Goal: Task Accomplishment & Management: Manage account settings

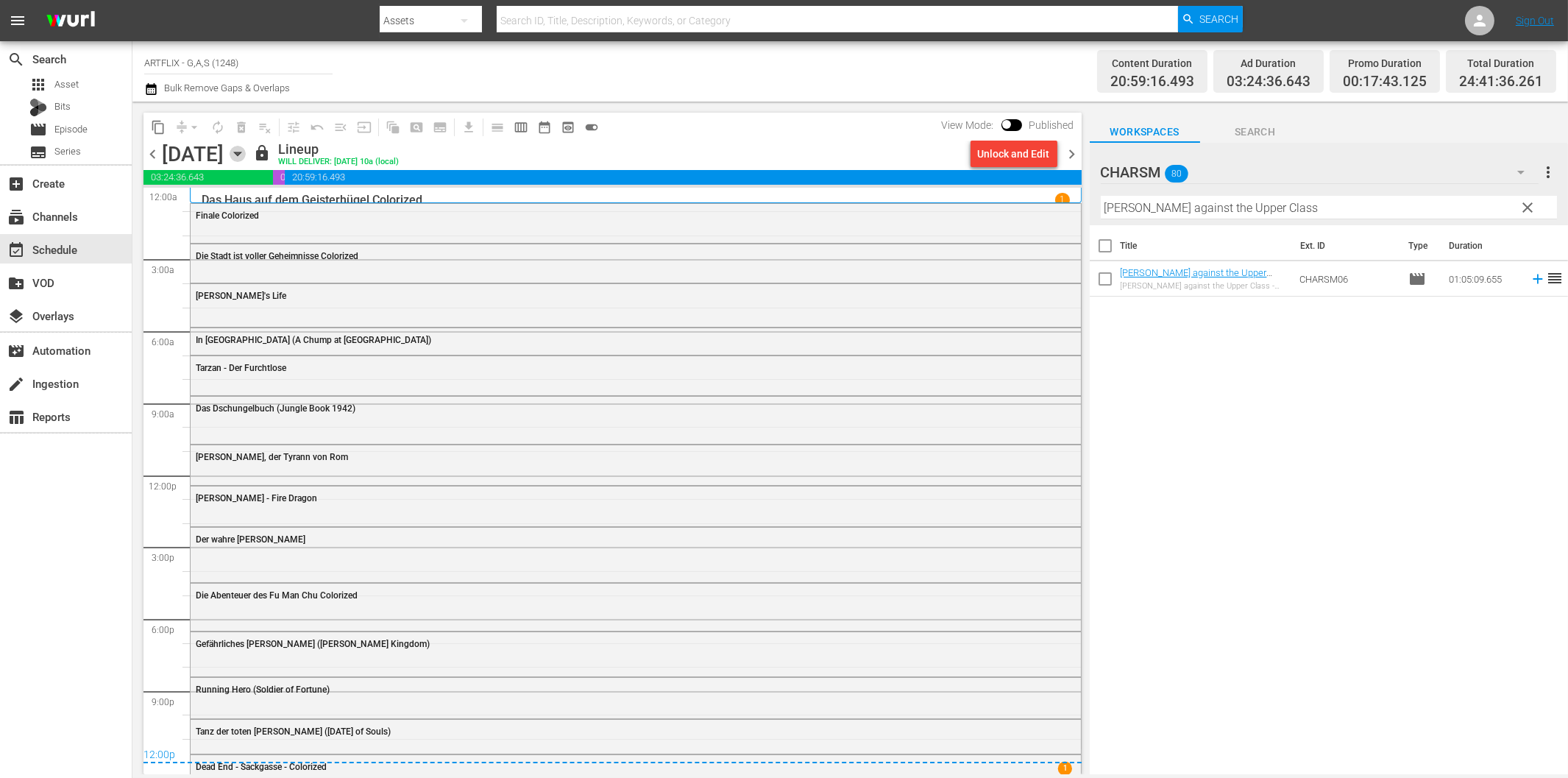
click at [246, 150] on icon "button" at bounding box center [237, 153] width 16 height 16
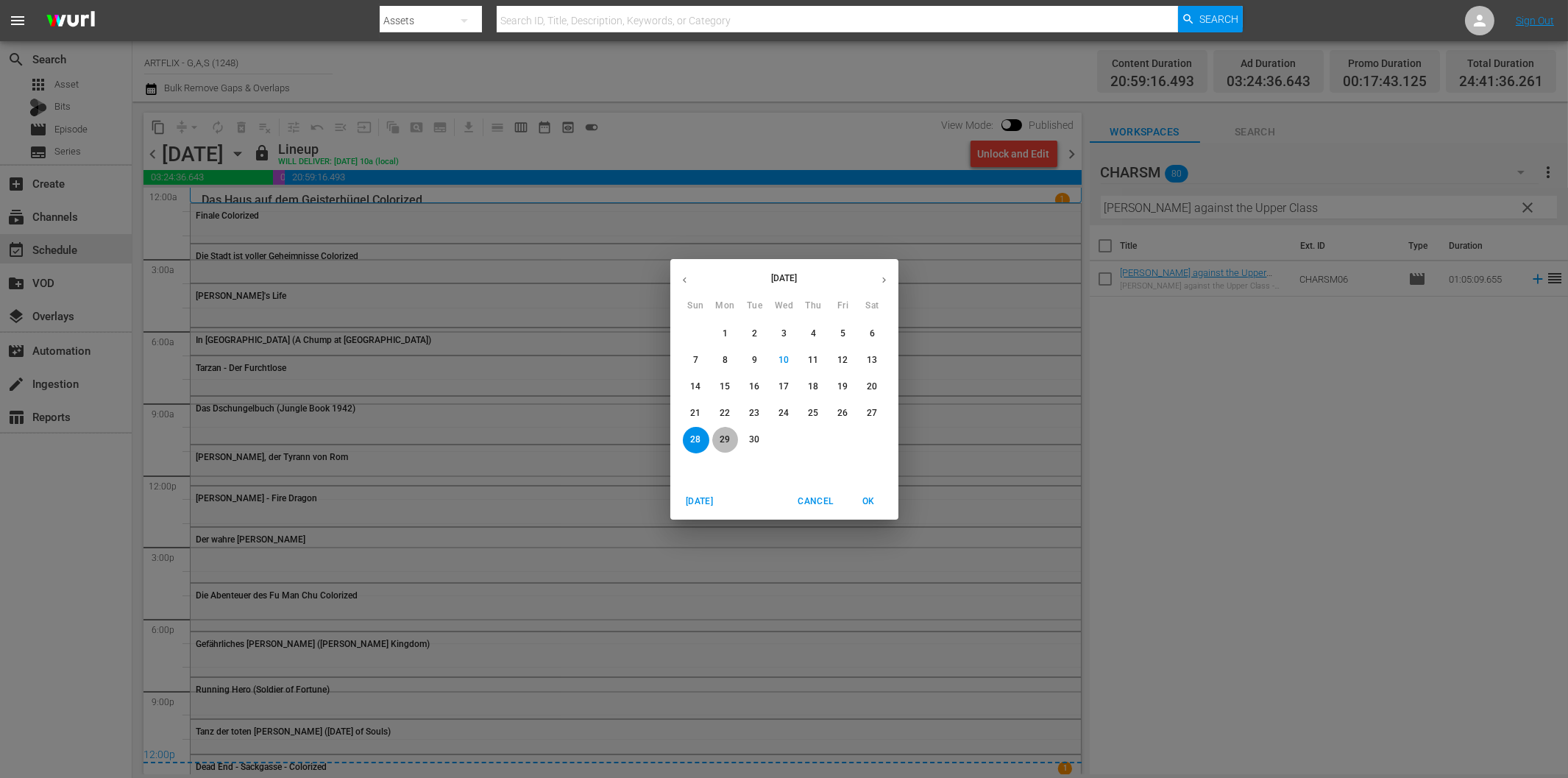
click at [729, 443] on p "29" at bounding box center [724, 439] width 10 height 12
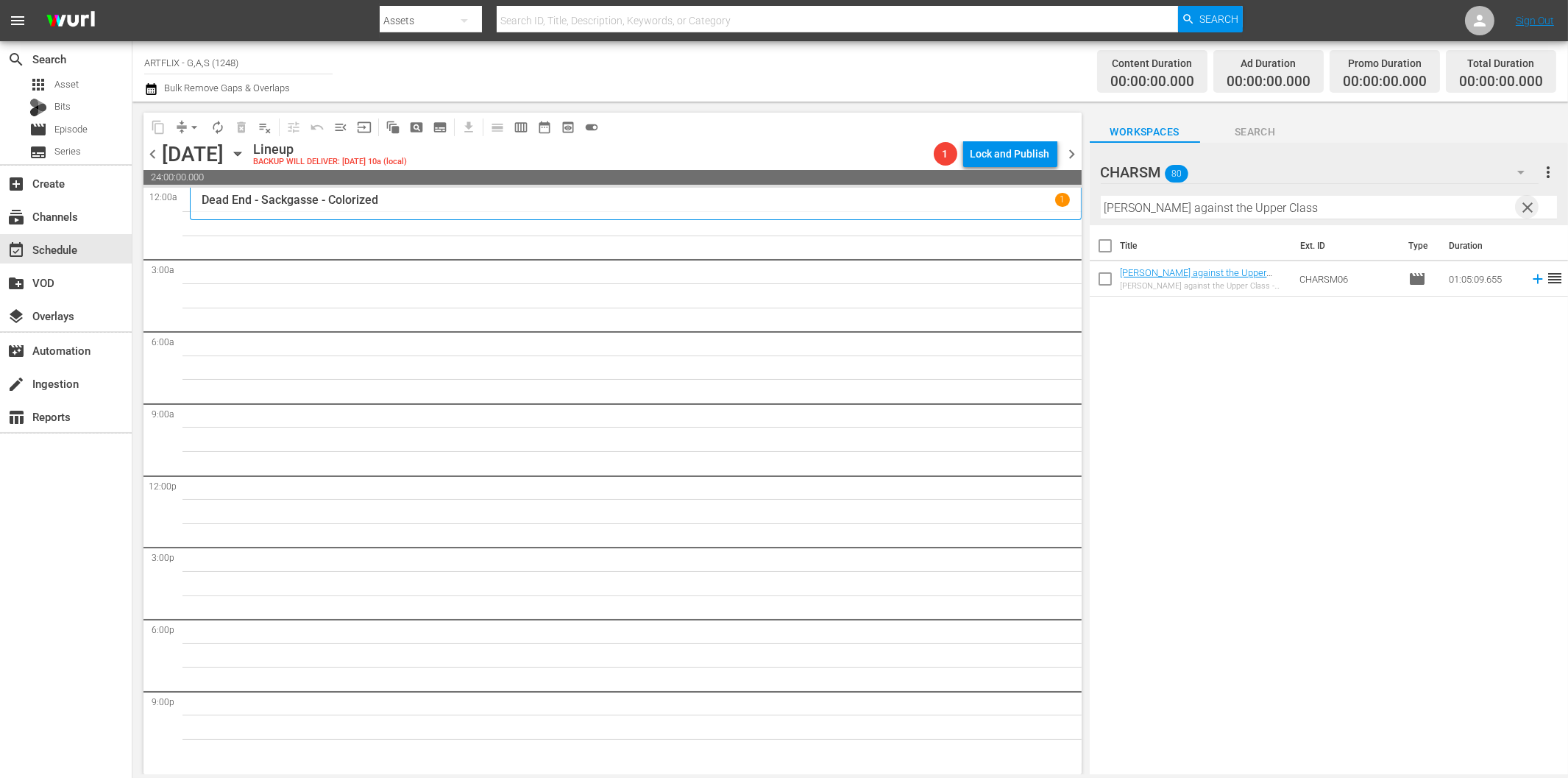
click at [1531, 208] on span "clear" at bounding box center [1527, 207] width 18 height 18
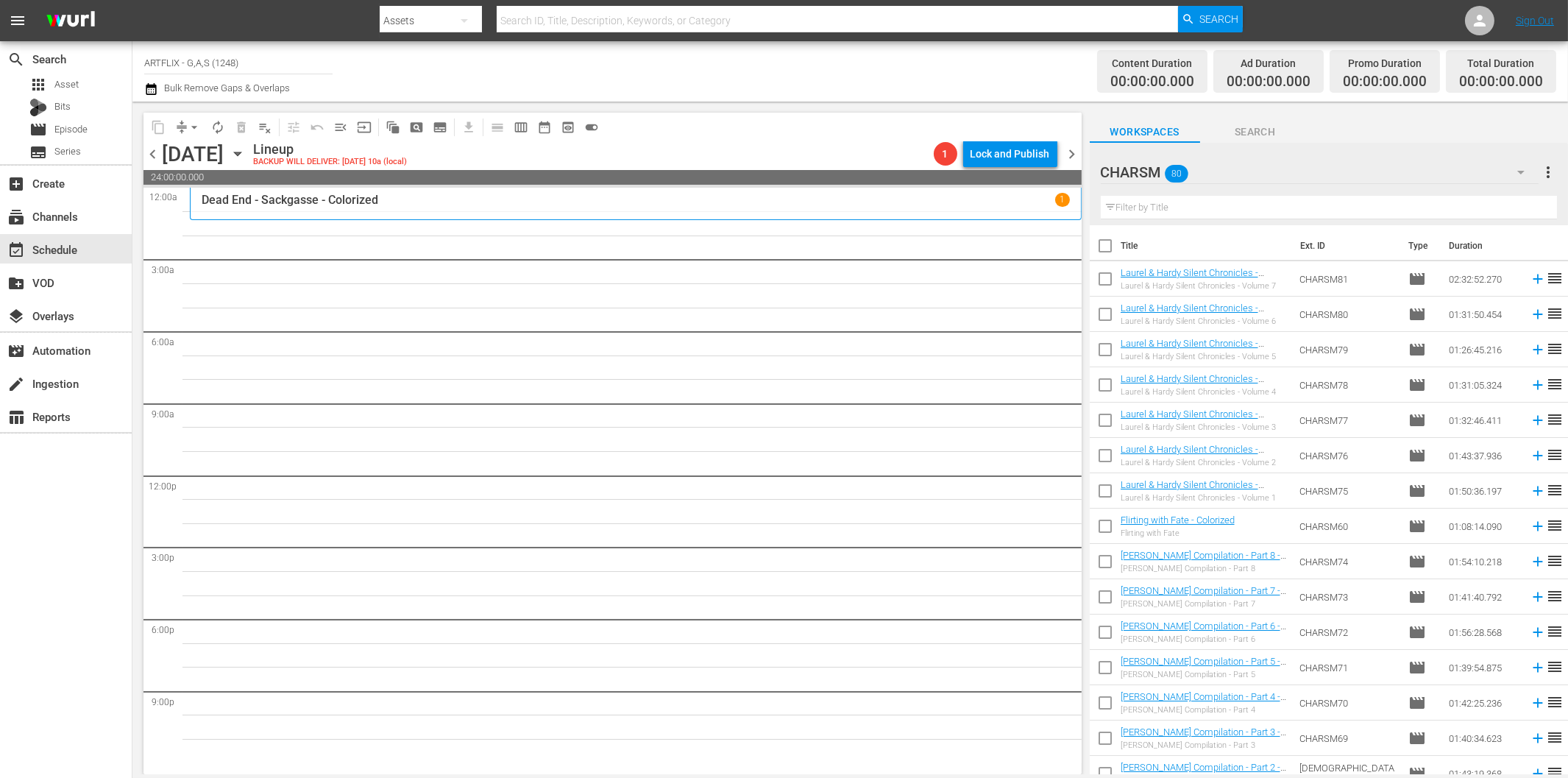
click at [1517, 171] on icon "button" at bounding box center [1520, 171] width 18 height 18
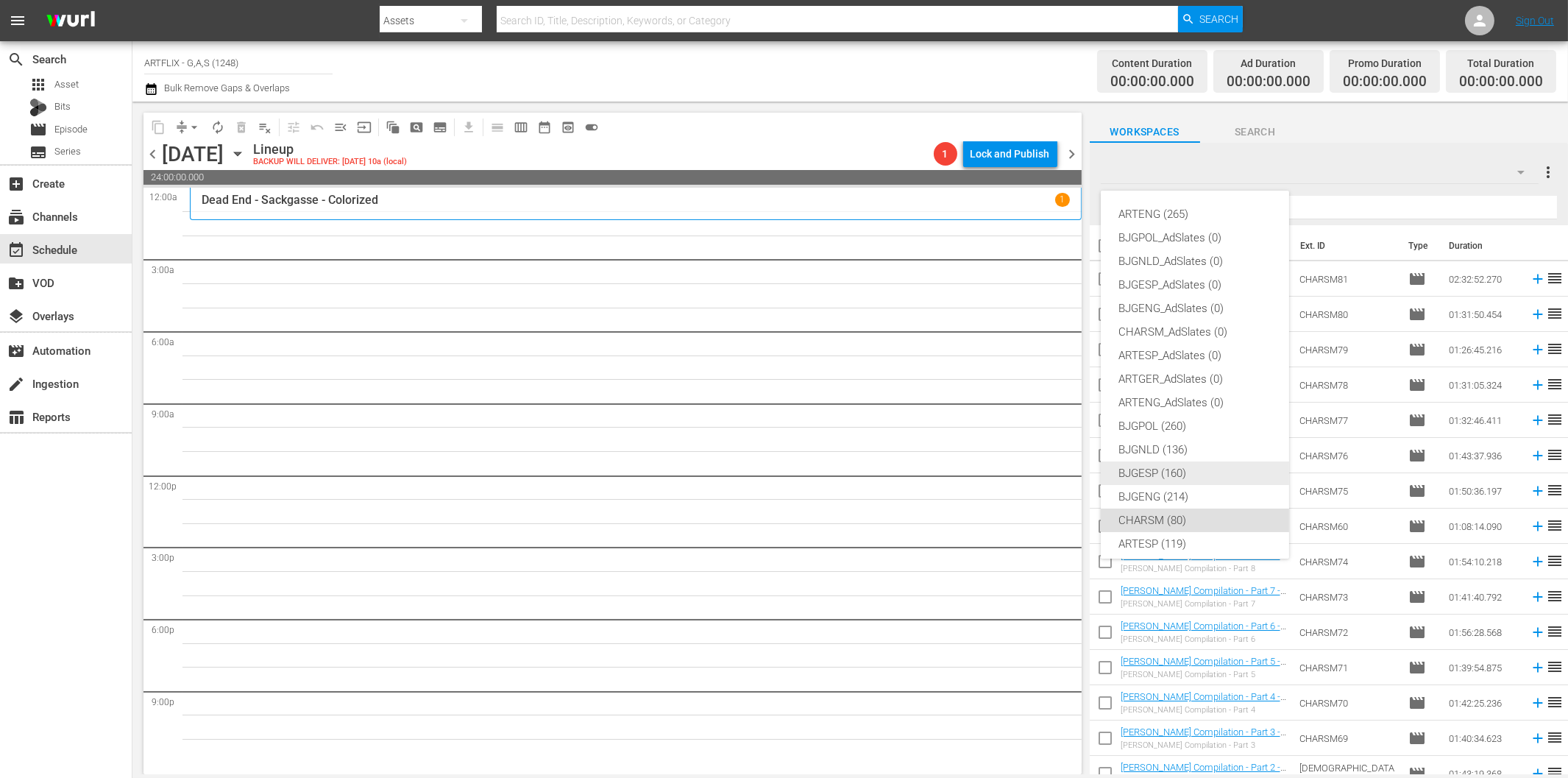
scroll to position [55, 0]
click at [1156, 512] on div "ARTGER (153)" at bounding box center [1194, 512] width 153 height 23
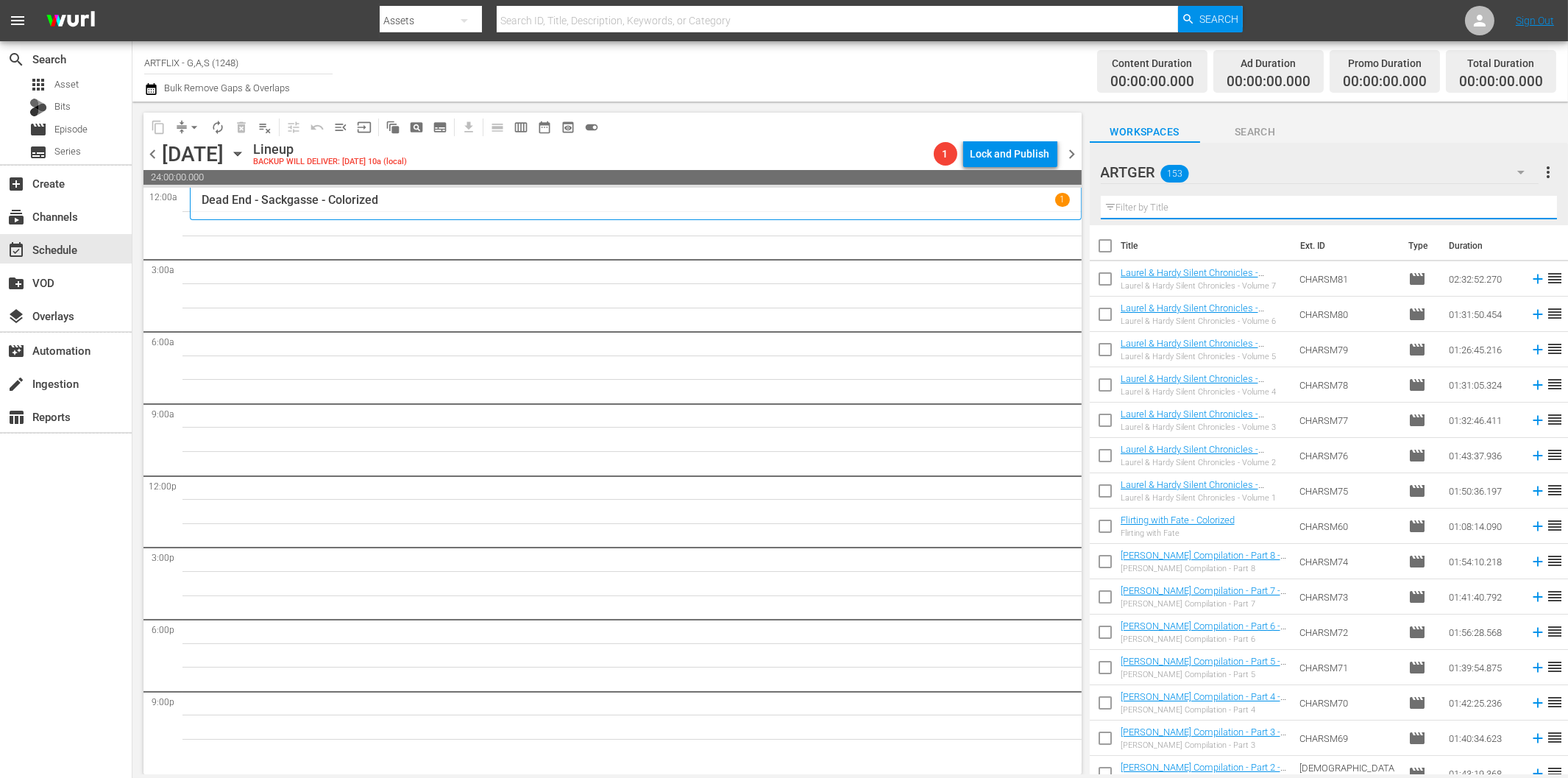
click at [1194, 208] on input "text" at bounding box center [1329, 207] width 457 height 23
paste input "Als Geheilt entlassen"
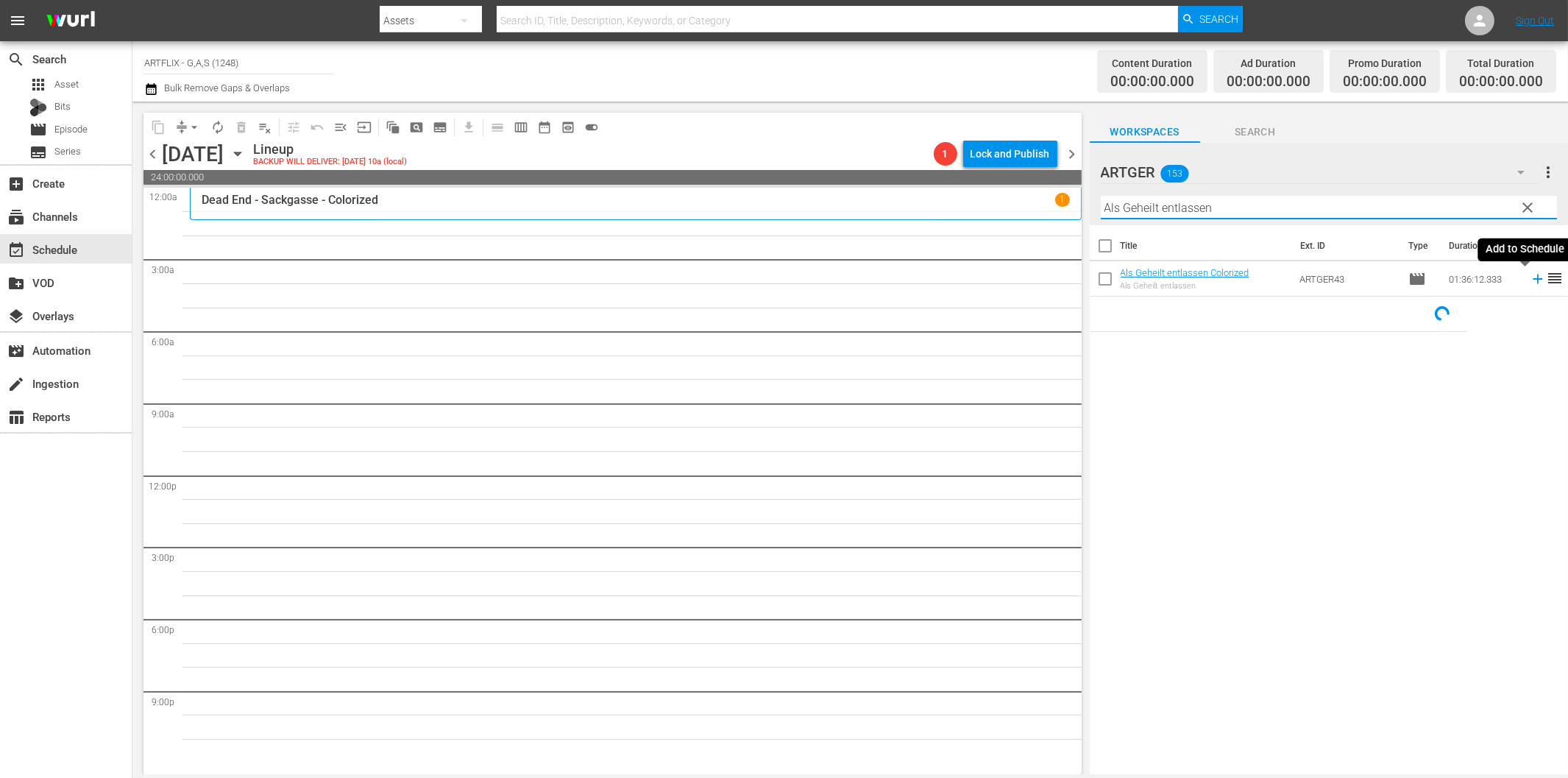
click at [1533, 279] on icon at bounding box center [1537, 280] width 9 height 9
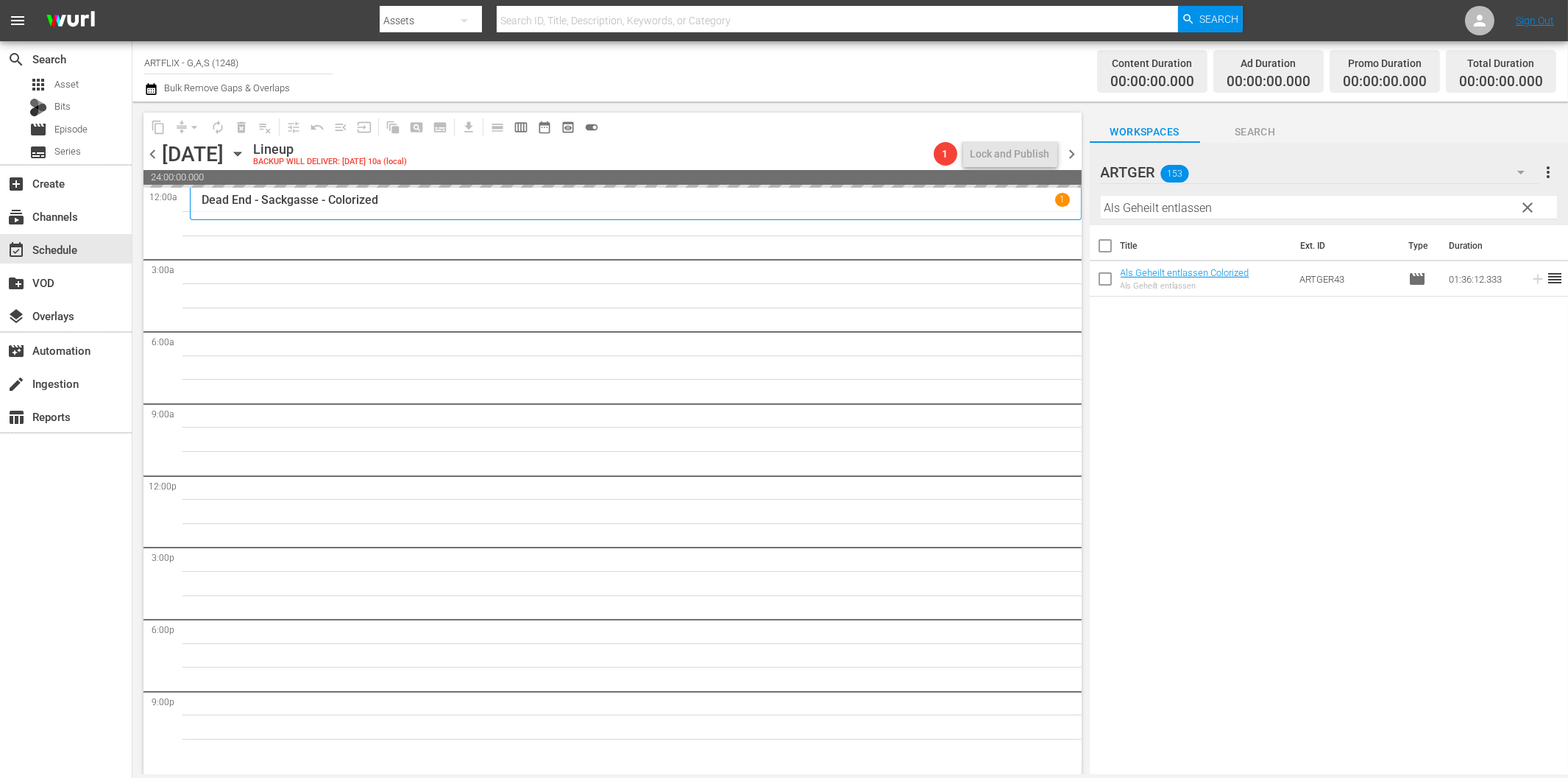
click at [147, 159] on span "chevron_left" at bounding box center [153, 155] width 19 height 19
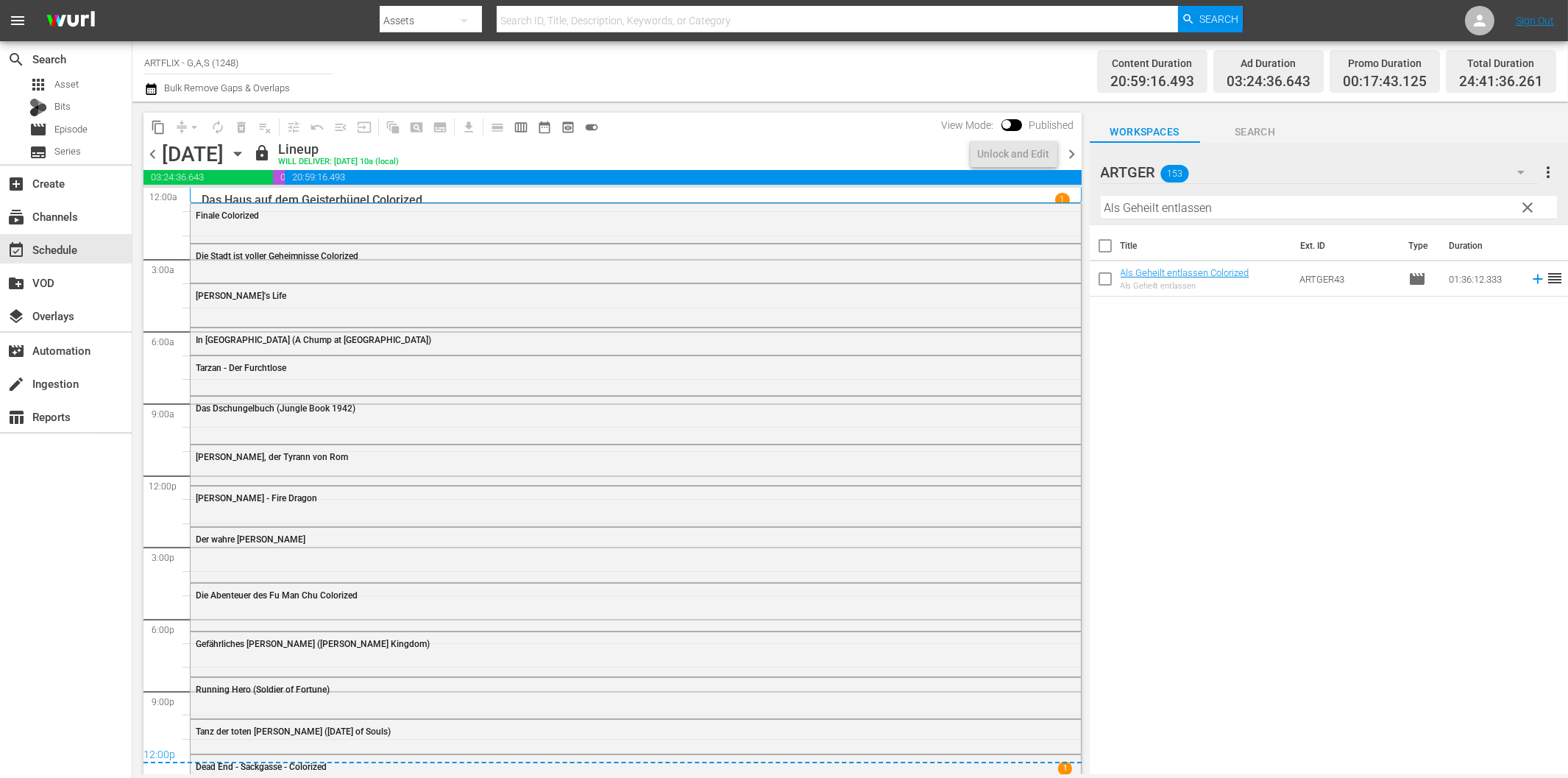
click at [1074, 151] on span "chevron_right" at bounding box center [1072, 155] width 19 height 19
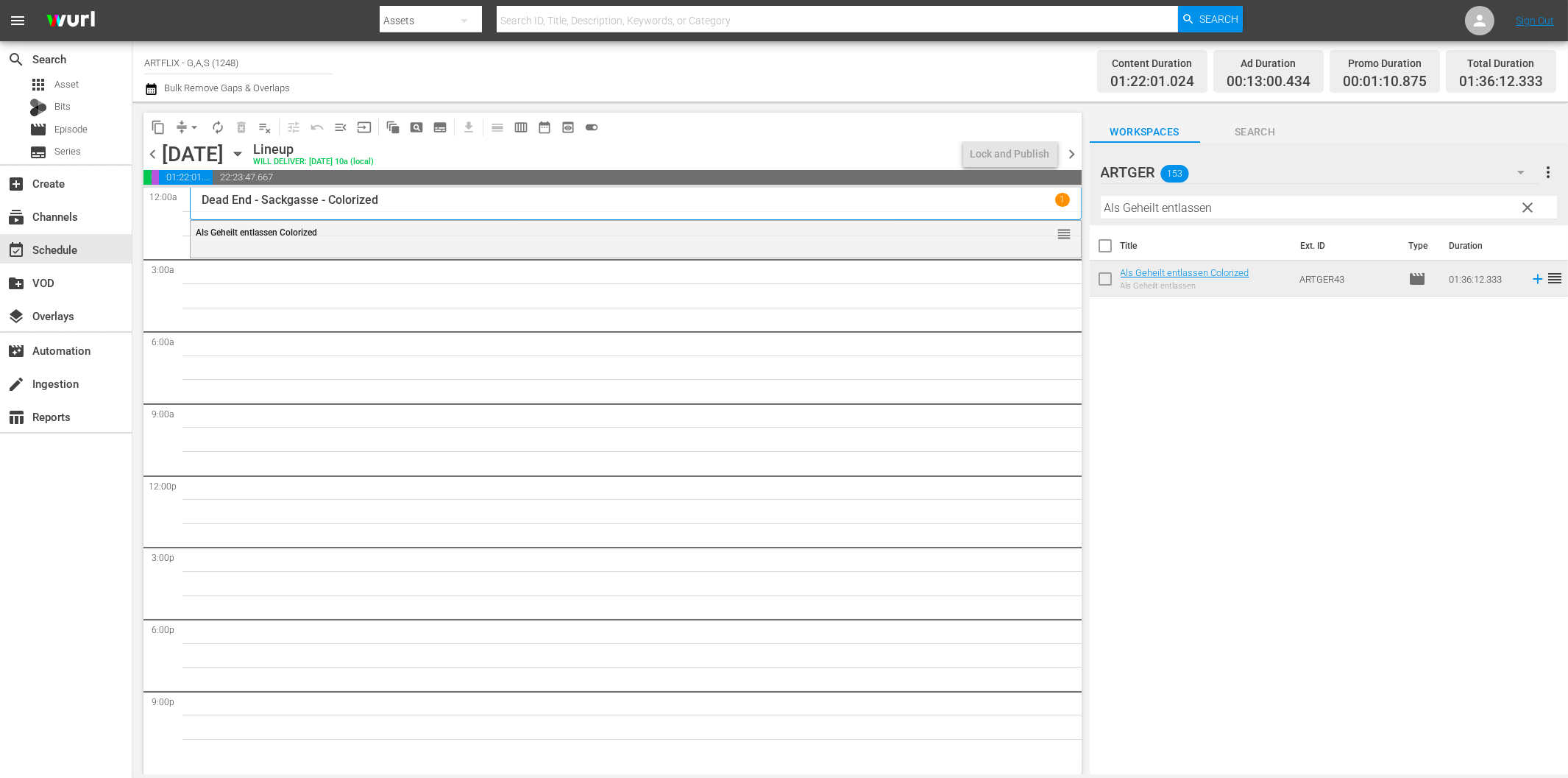
click at [1175, 211] on input "Als Geheilt entlassen" at bounding box center [1329, 207] width 457 height 23
paste input "Das Schwert von Persi"
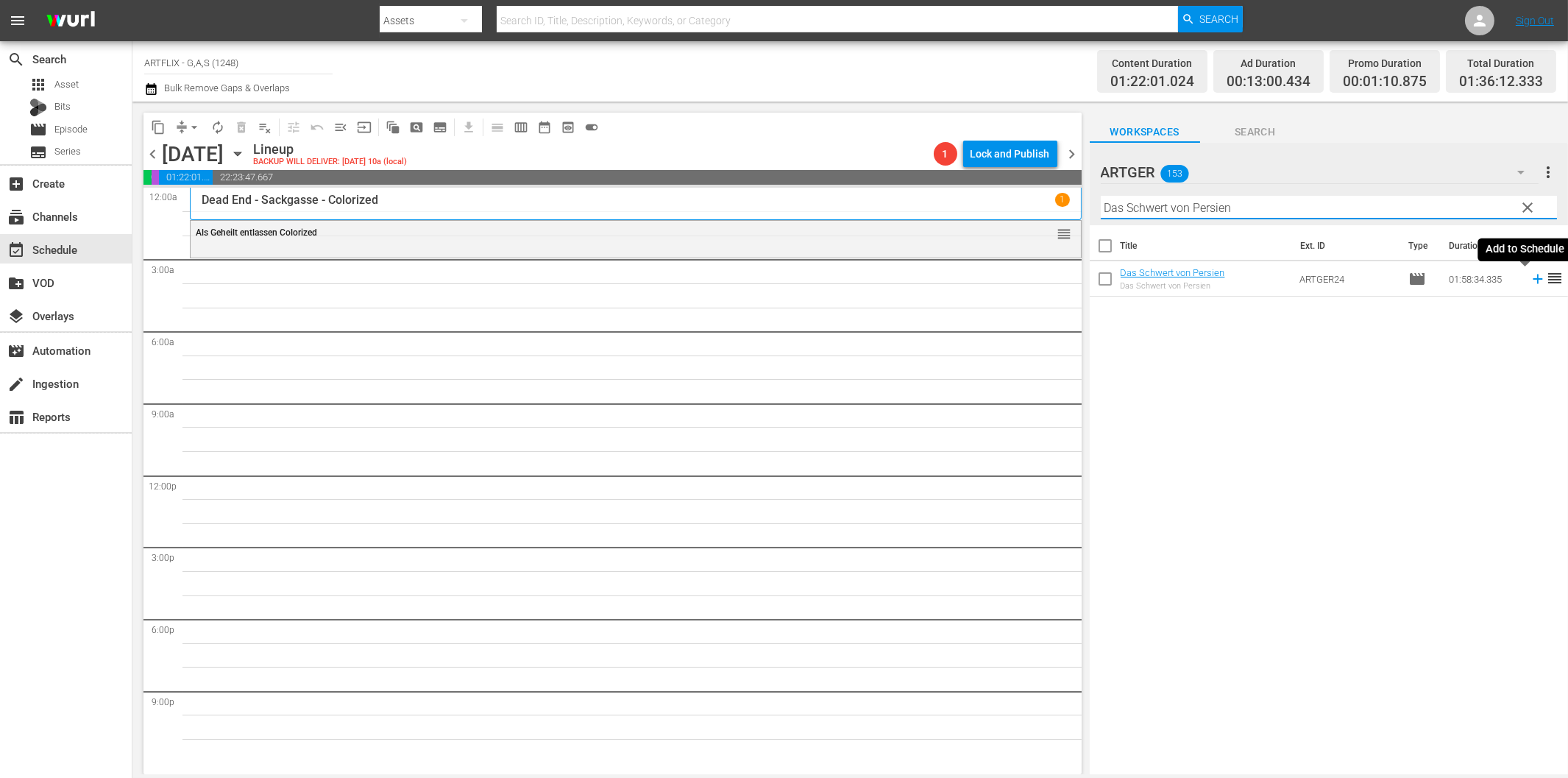
type input "Das Schwert von Persien"
click at [1530, 276] on icon at bounding box center [1537, 279] width 16 height 16
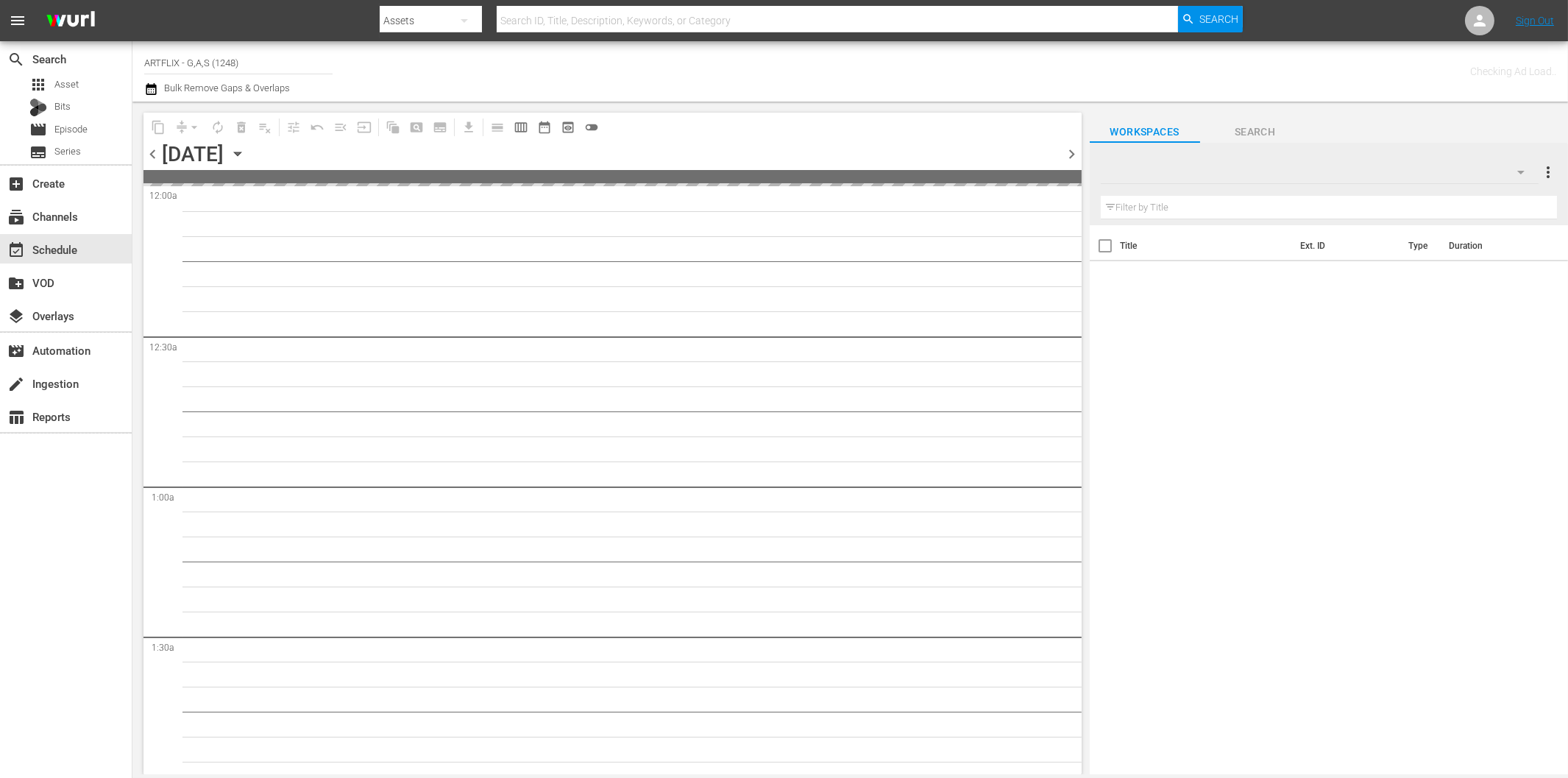
type input "ARTFLIX - G,A,S (1248)"
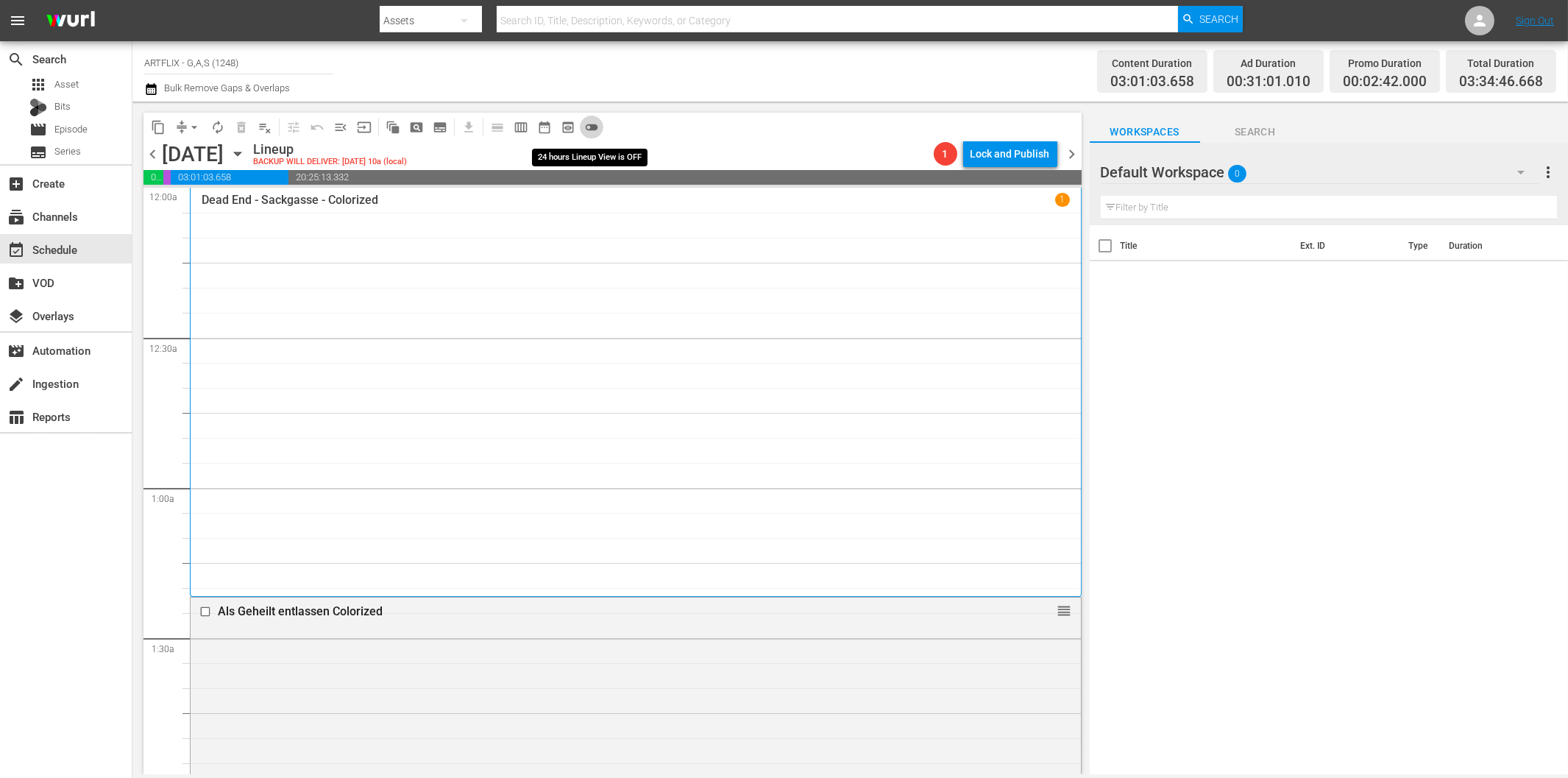
click at [590, 124] on span "toggle_off" at bounding box center [592, 128] width 15 height 15
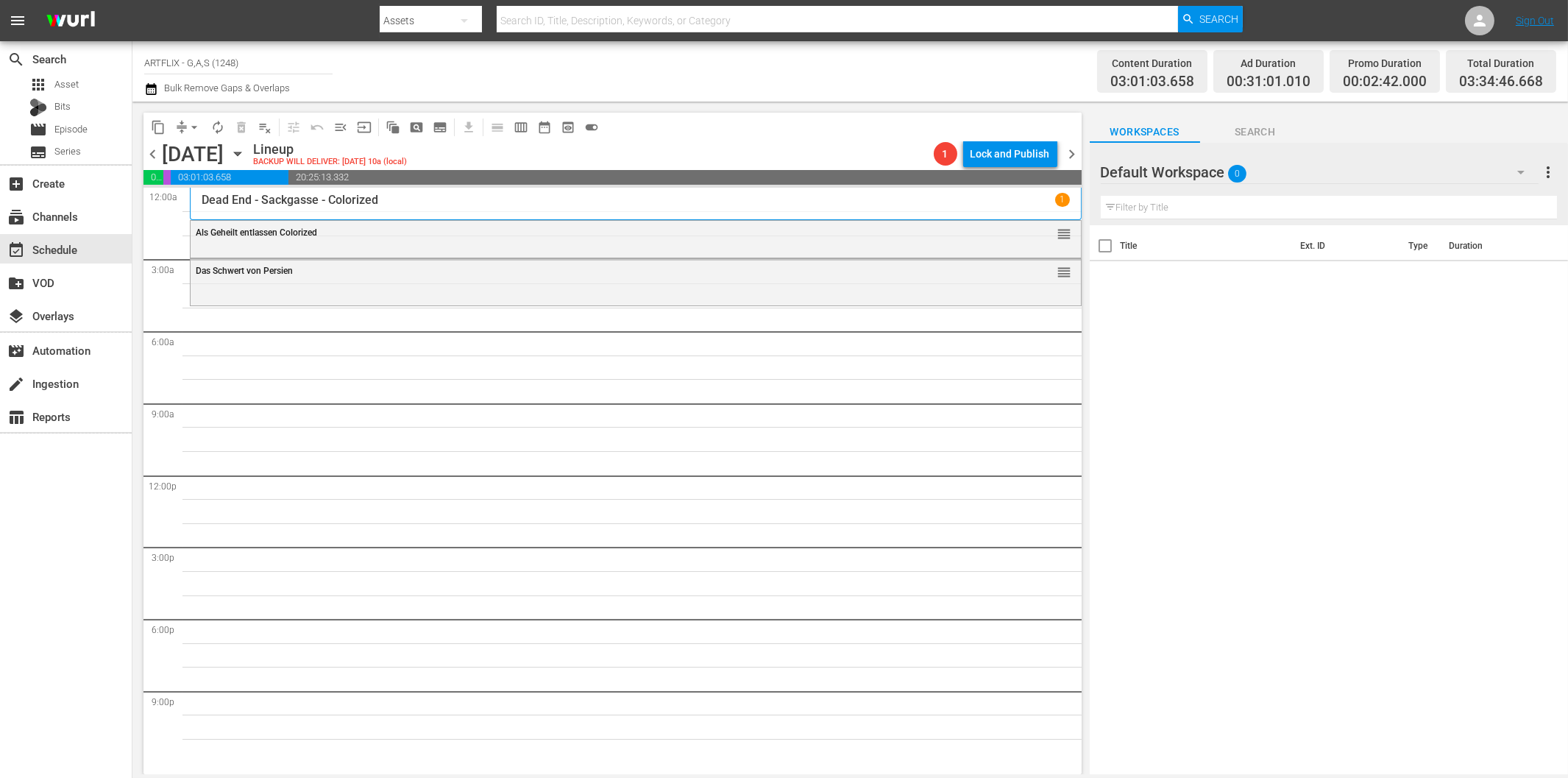
click at [1520, 166] on icon "button" at bounding box center [1520, 171] width 18 height 18
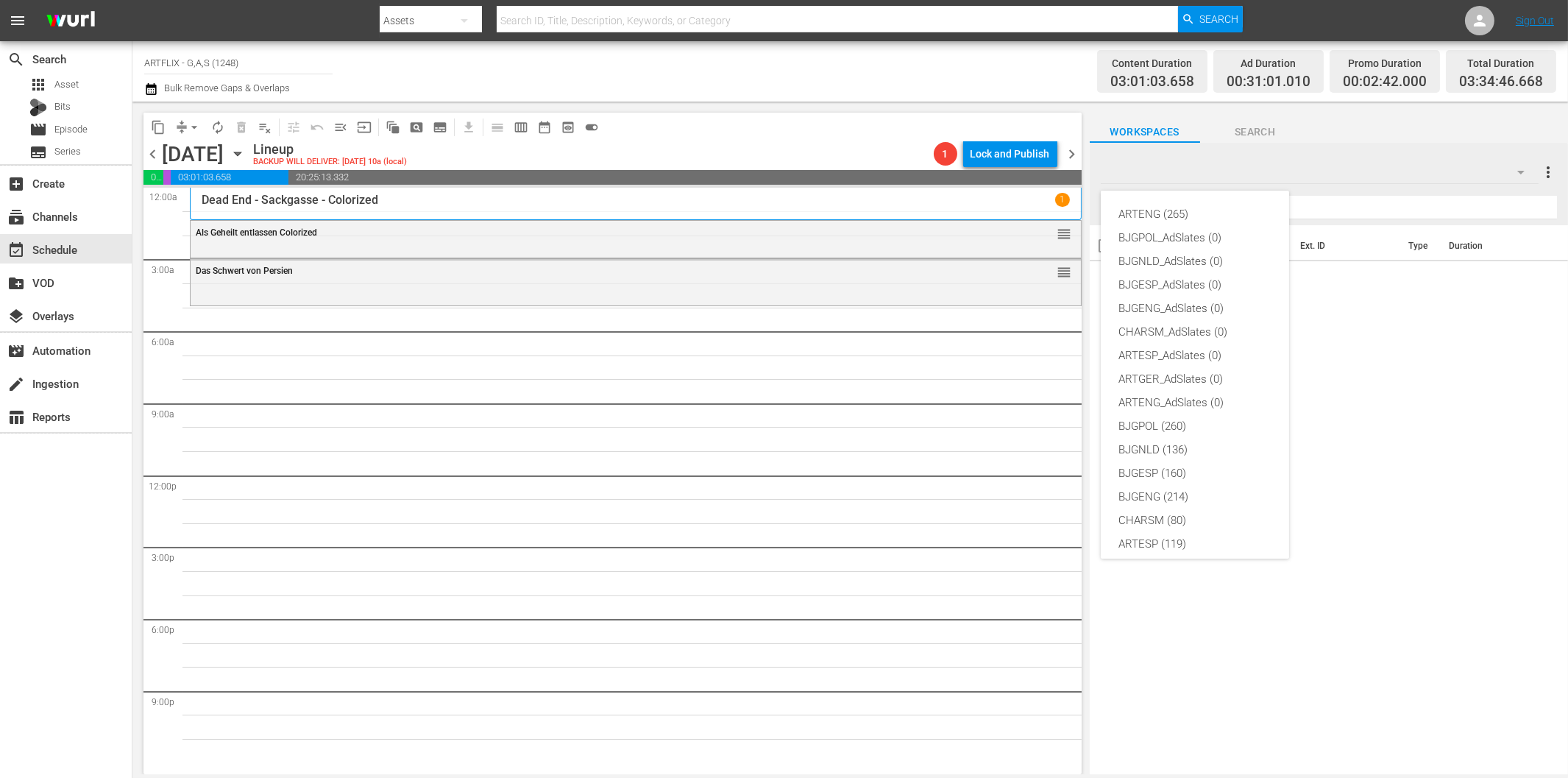
scroll to position [55, 0]
click at [1174, 502] on div "ARTGER (153)" at bounding box center [1194, 512] width 153 height 23
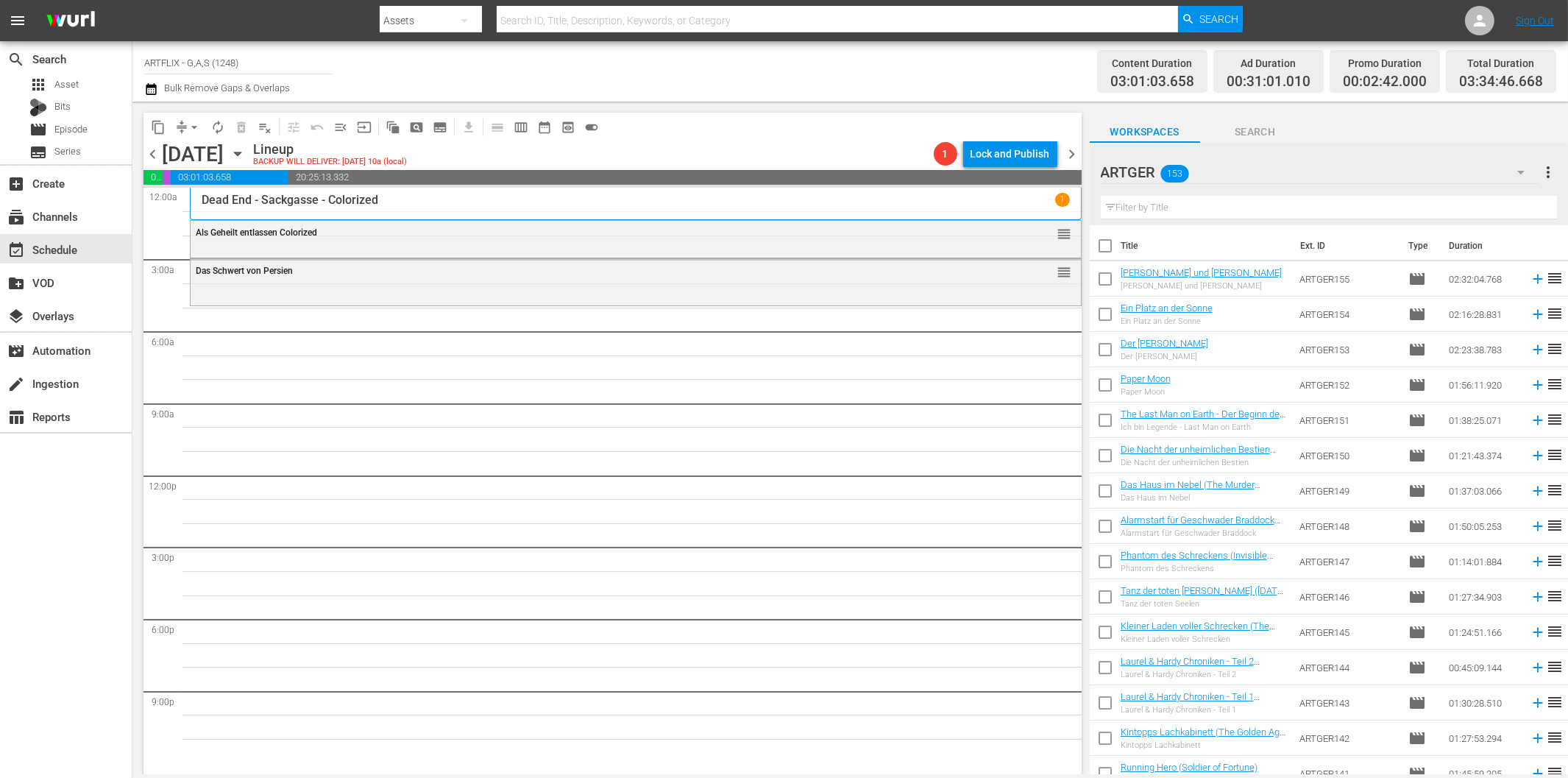
click at [1242, 210] on input "text" at bounding box center [1329, 207] width 457 height 23
paste input "[PERSON_NAME] und unschuldig"
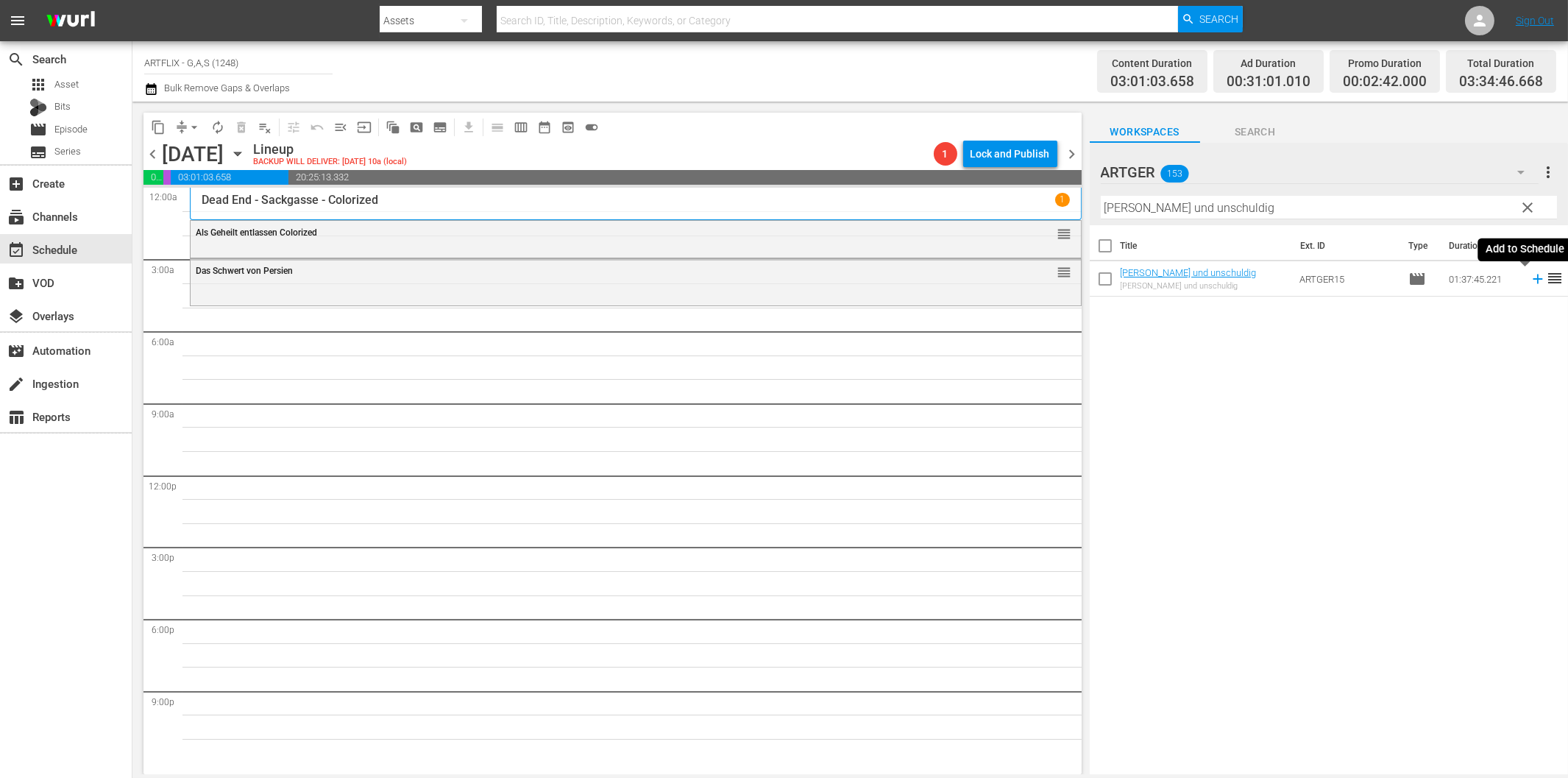
click at [1530, 280] on icon at bounding box center [1537, 279] width 16 height 16
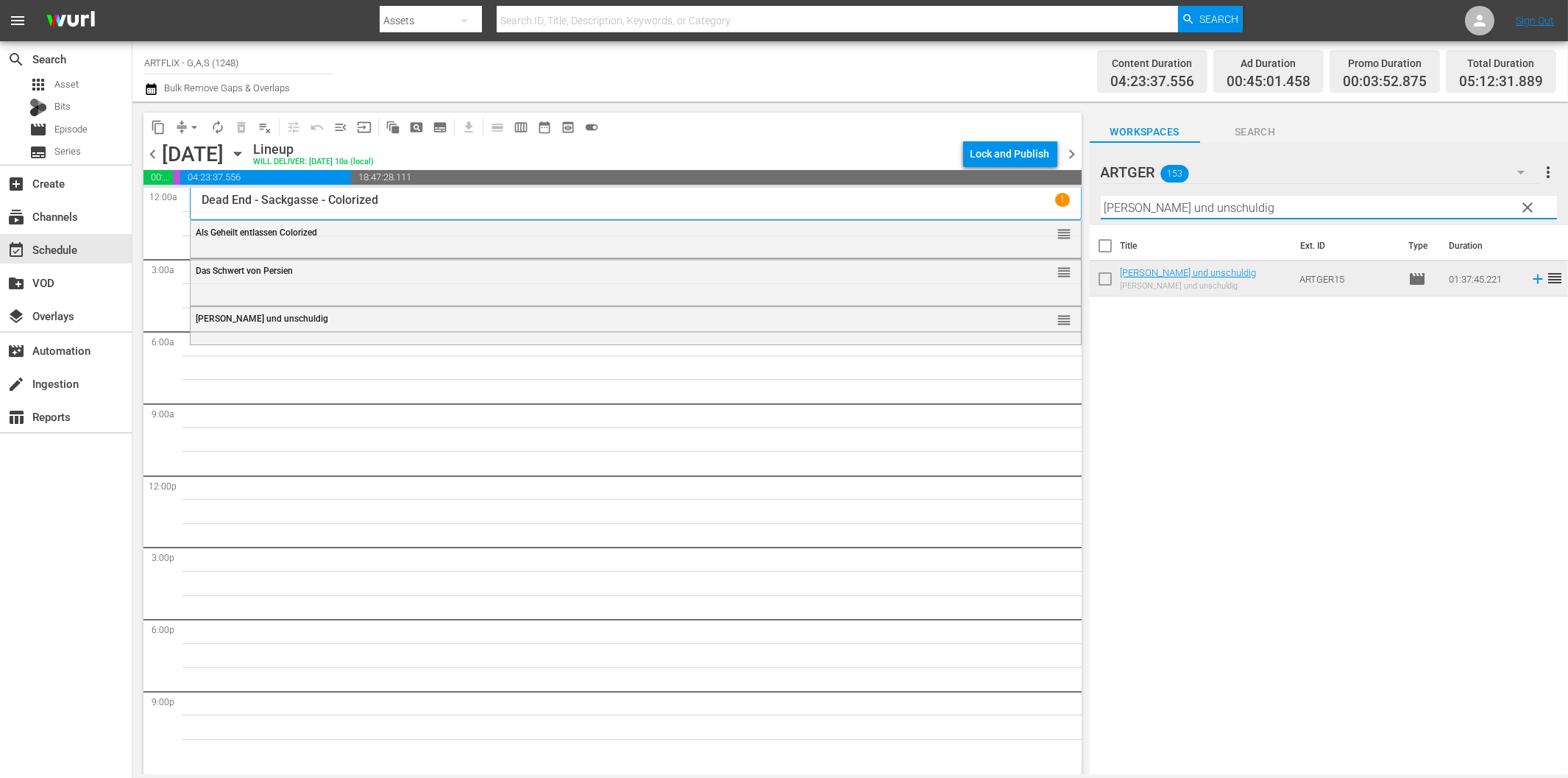
click at [1199, 204] on input "[PERSON_NAME] und unschuldig" at bounding box center [1329, 207] width 457 height 23
paste input "Schön muss man sein"
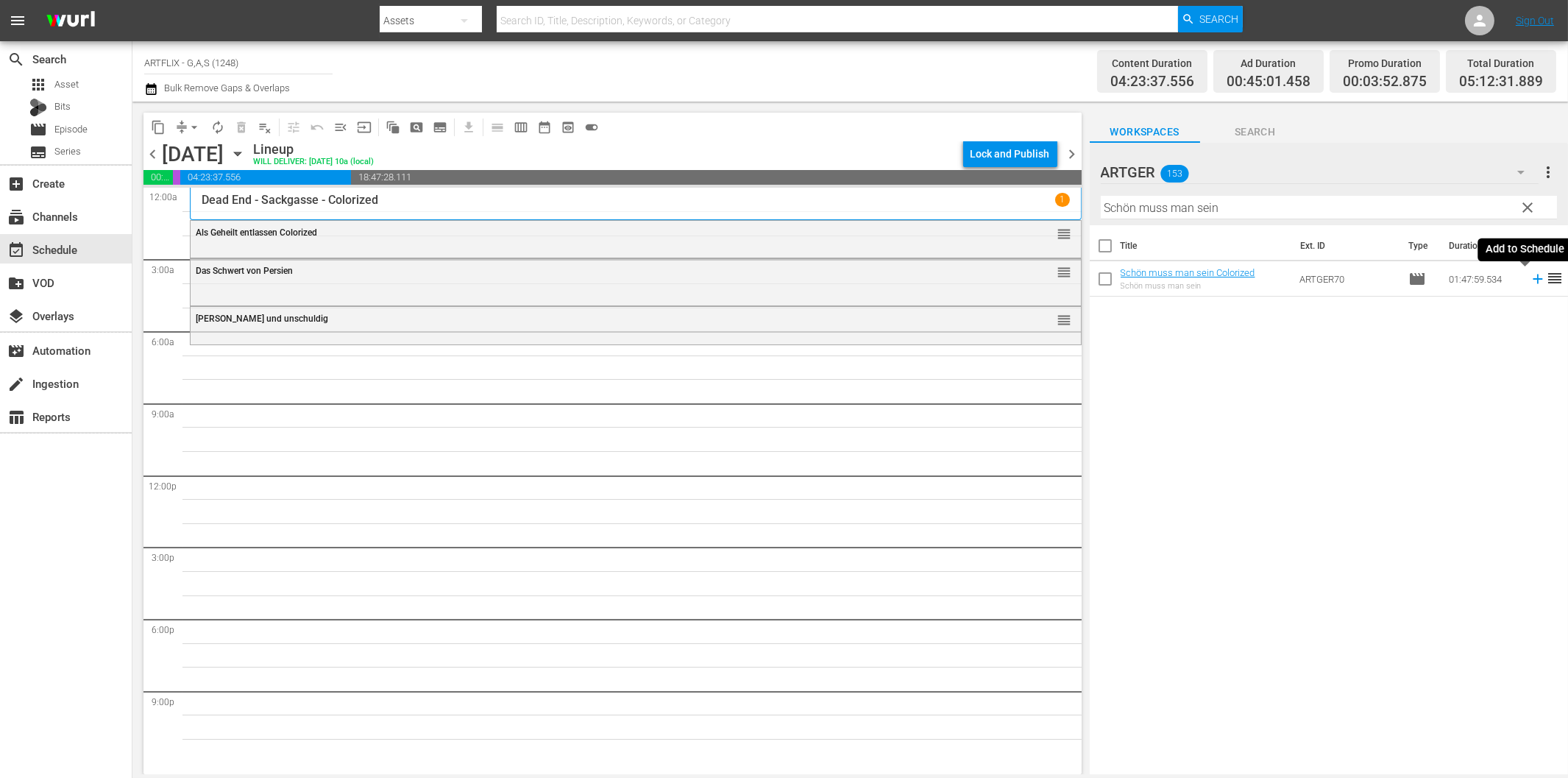
click at [1530, 280] on icon at bounding box center [1537, 279] width 16 height 16
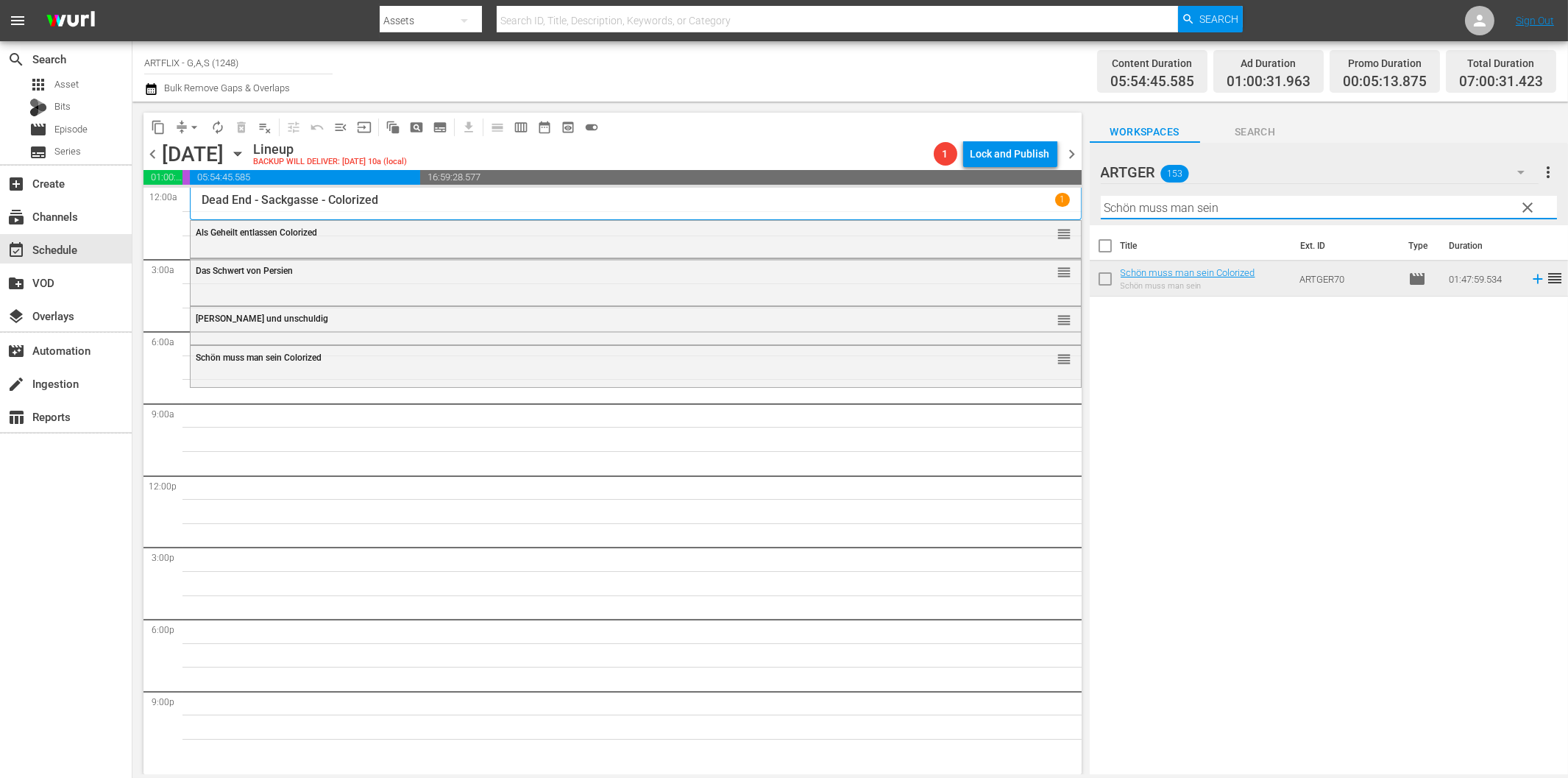
click at [1224, 208] on input "Schön muss man sein" at bounding box center [1329, 207] width 457 height 23
paste input "Wer ist Rex"
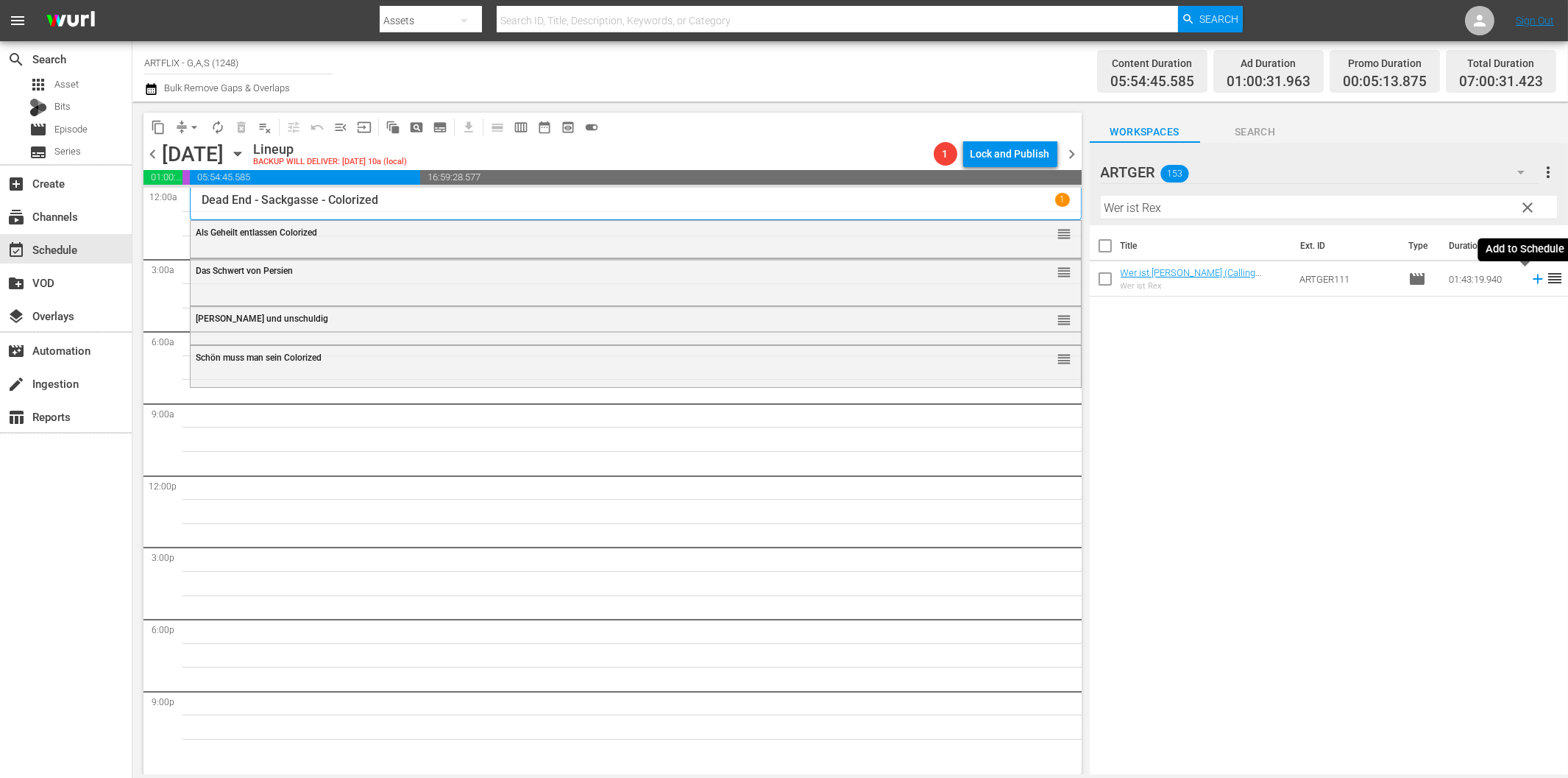
click at [1530, 278] on icon at bounding box center [1537, 279] width 16 height 16
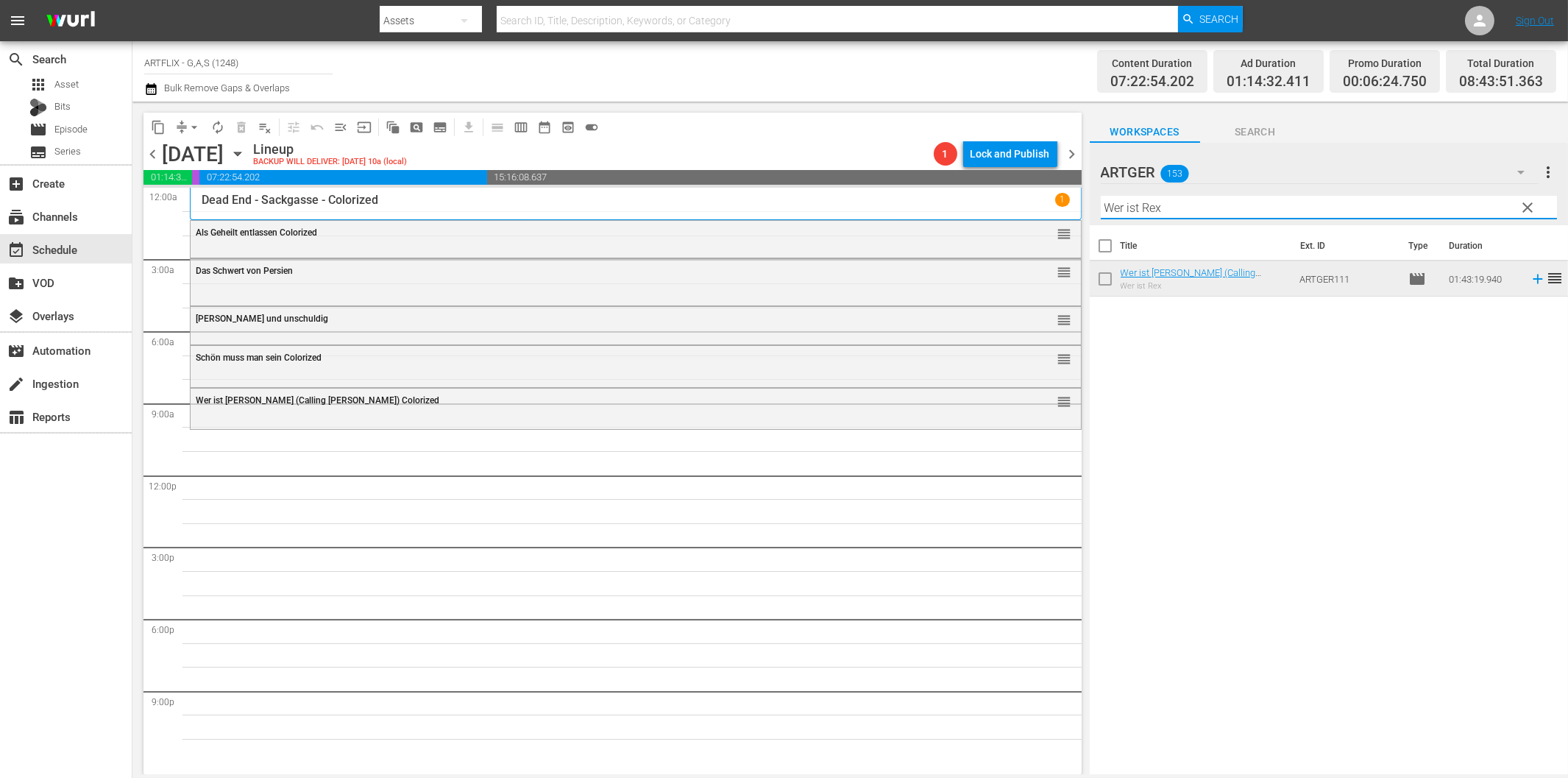
click at [1152, 211] on input "Wer ist Rex" at bounding box center [1329, 207] width 457 height 23
paste input "Die Wunderpille"
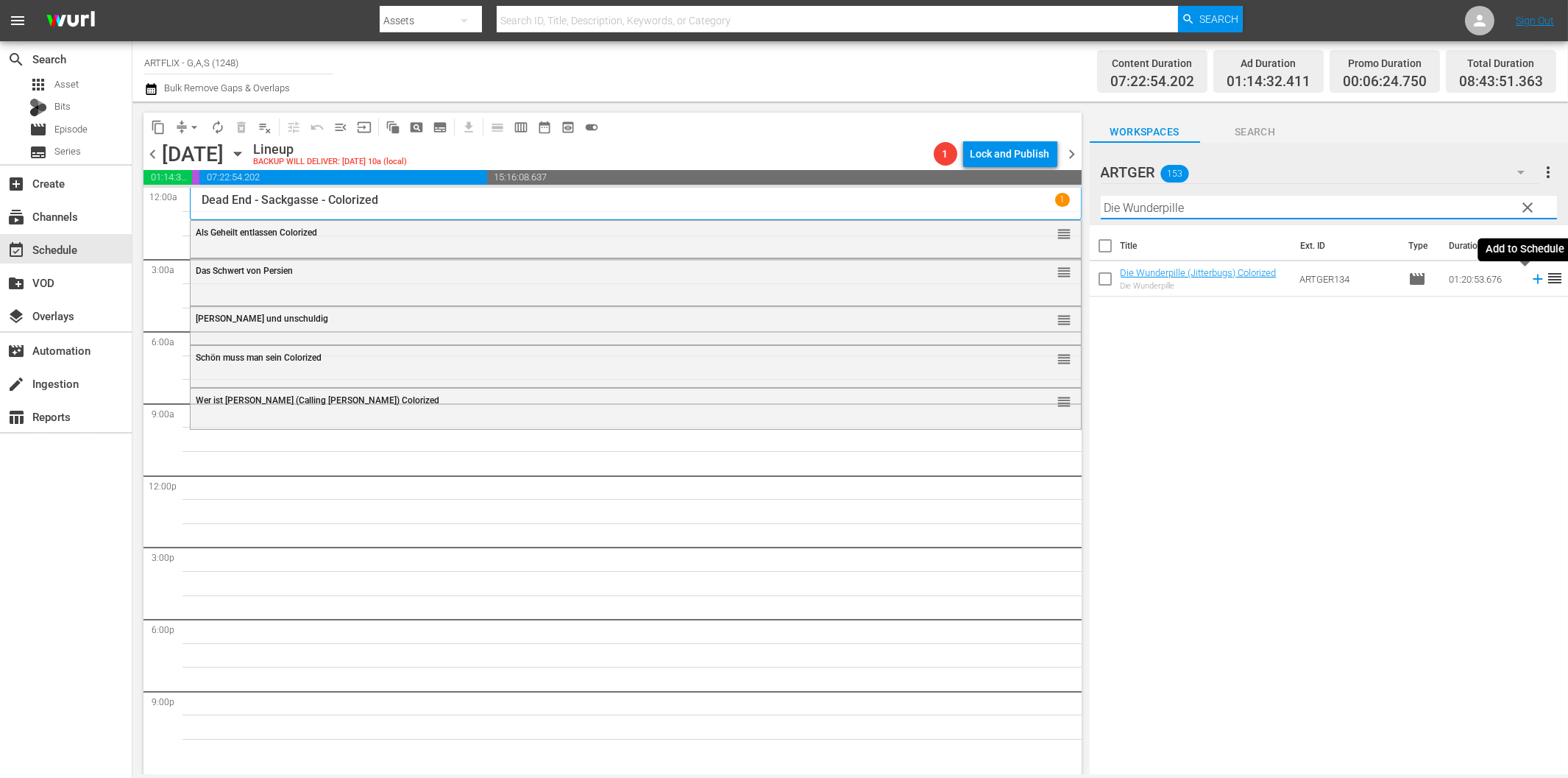
click at [1530, 282] on icon at bounding box center [1537, 279] width 16 height 16
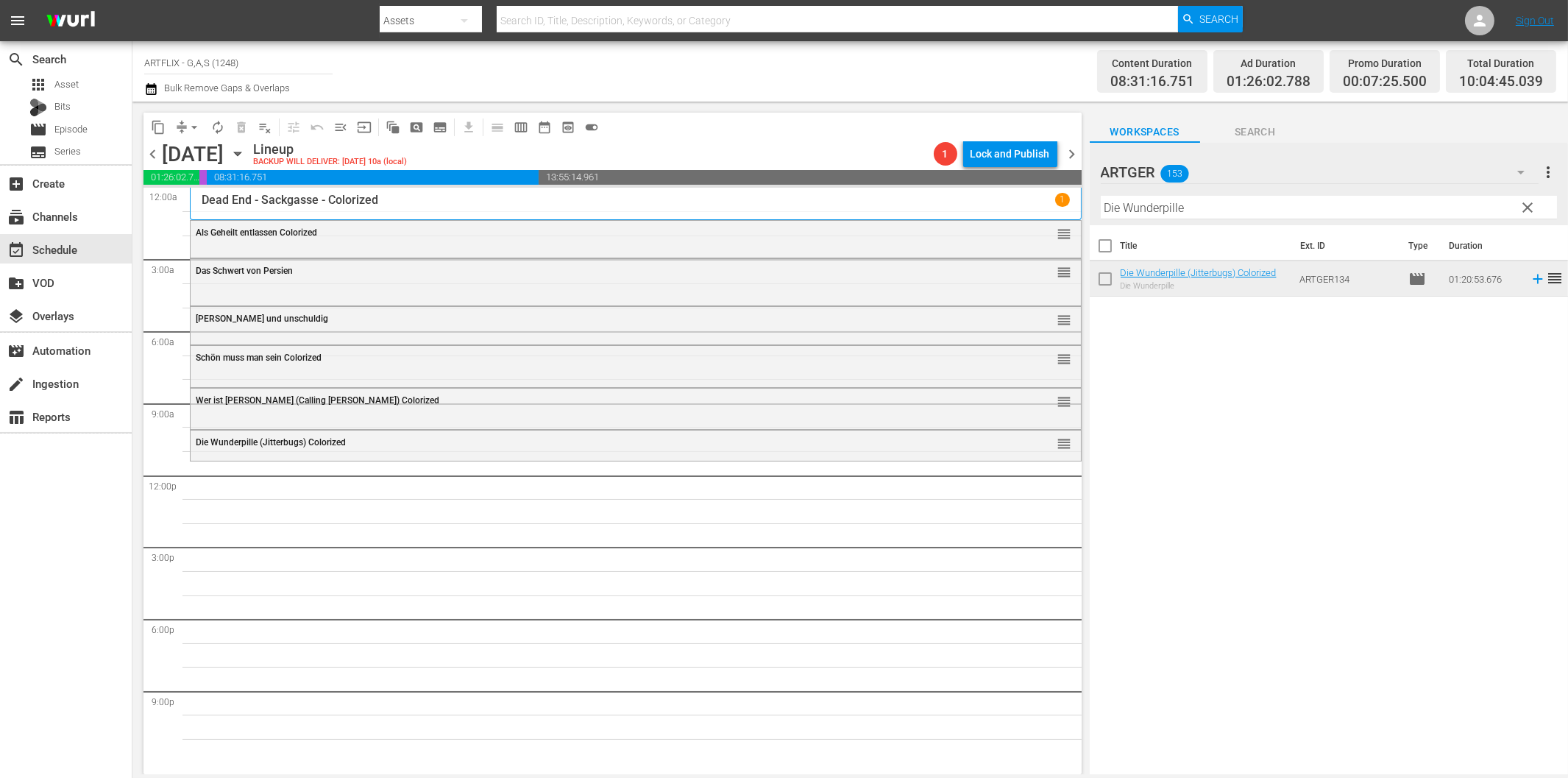
click at [1178, 208] on input "Die Wunderpille" at bounding box center [1329, 207] width 457 height 23
paste input "ck und Doof in der Fremdenlegion"
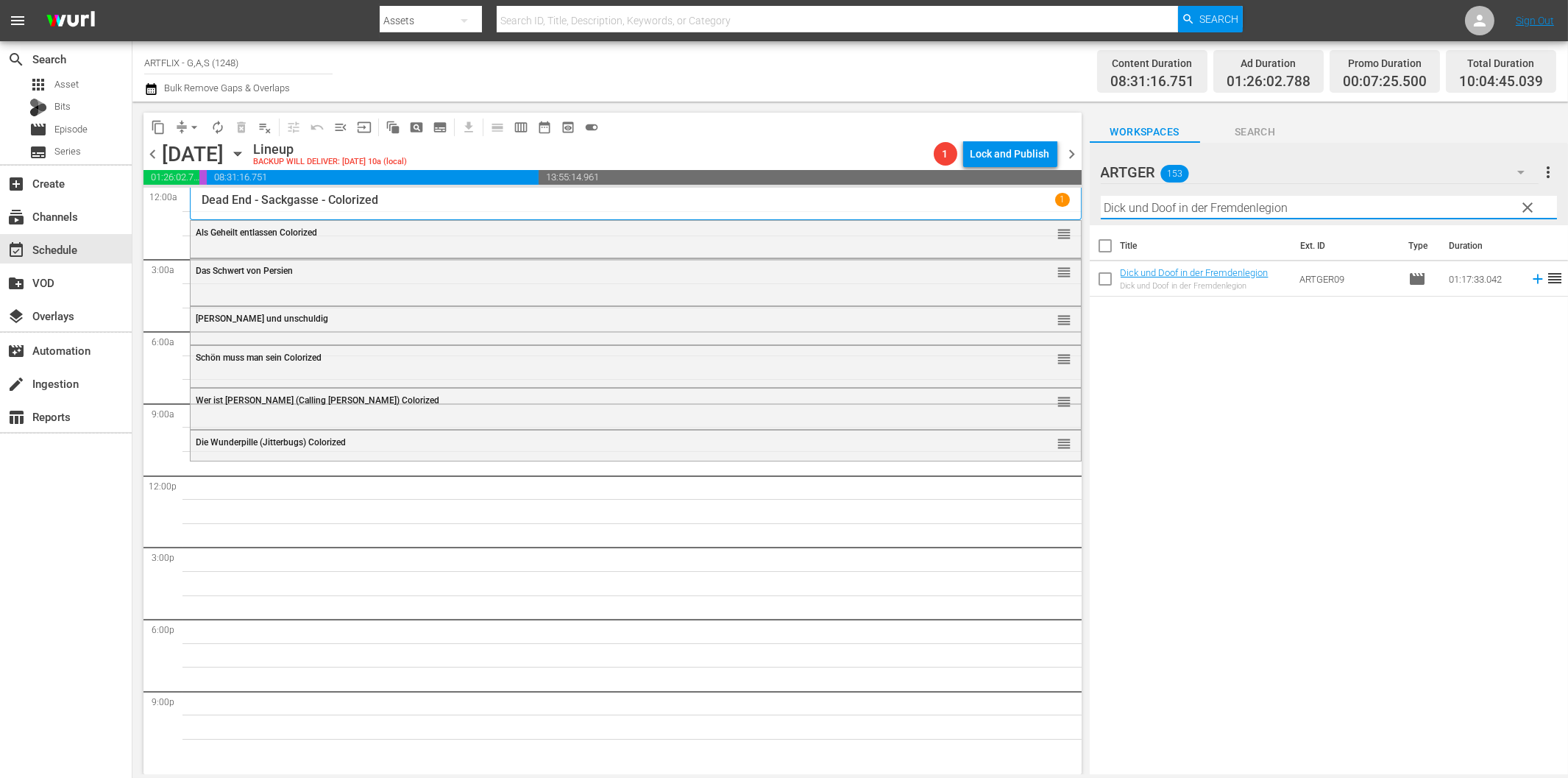
click at [1530, 278] on icon at bounding box center [1537, 279] width 16 height 16
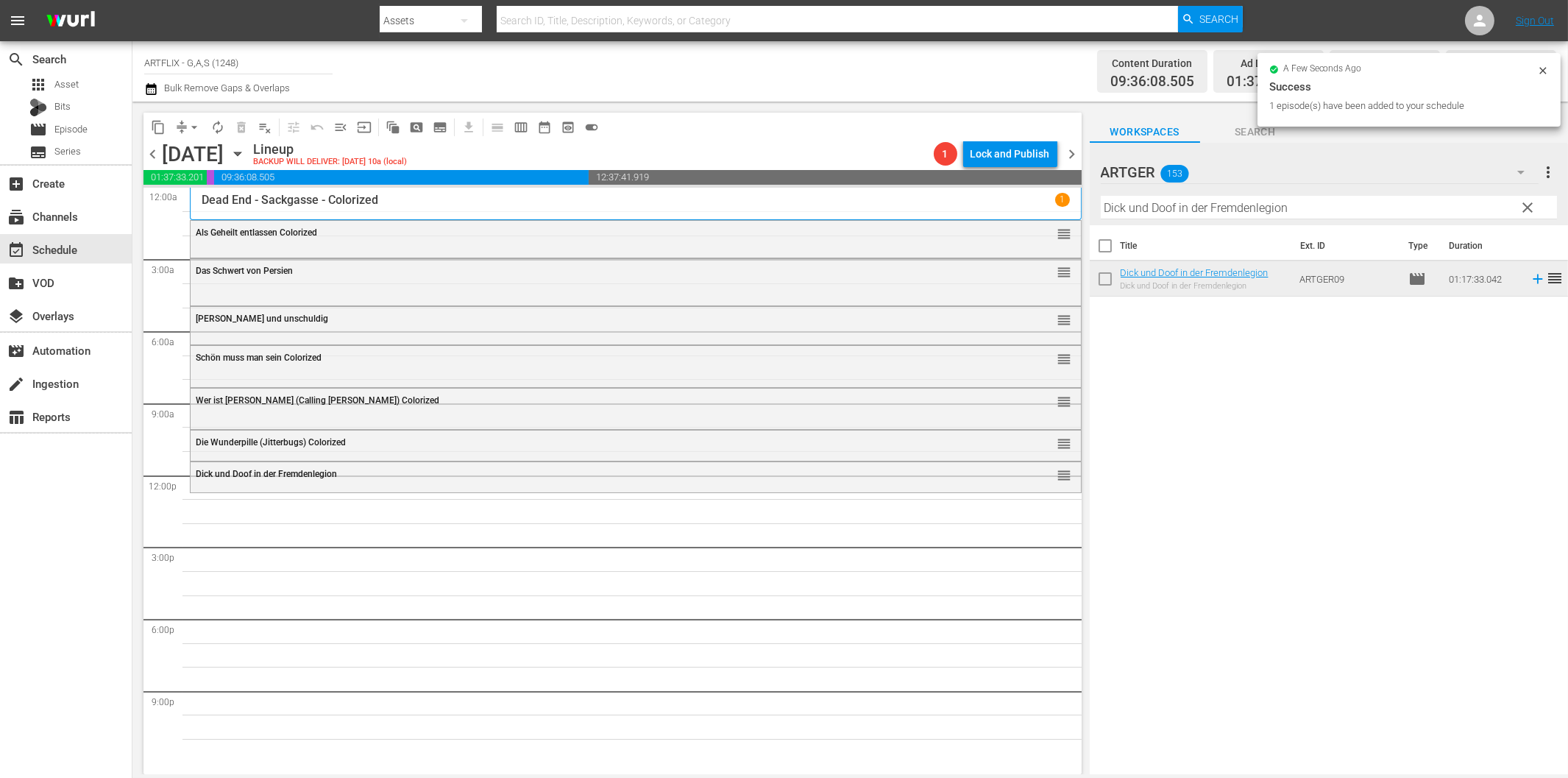
click at [1156, 215] on input "Dick und Doof in der Fremdenlegion" at bounding box center [1329, 207] width 457 height 23
paste input "e unbesiegbaren Drei"
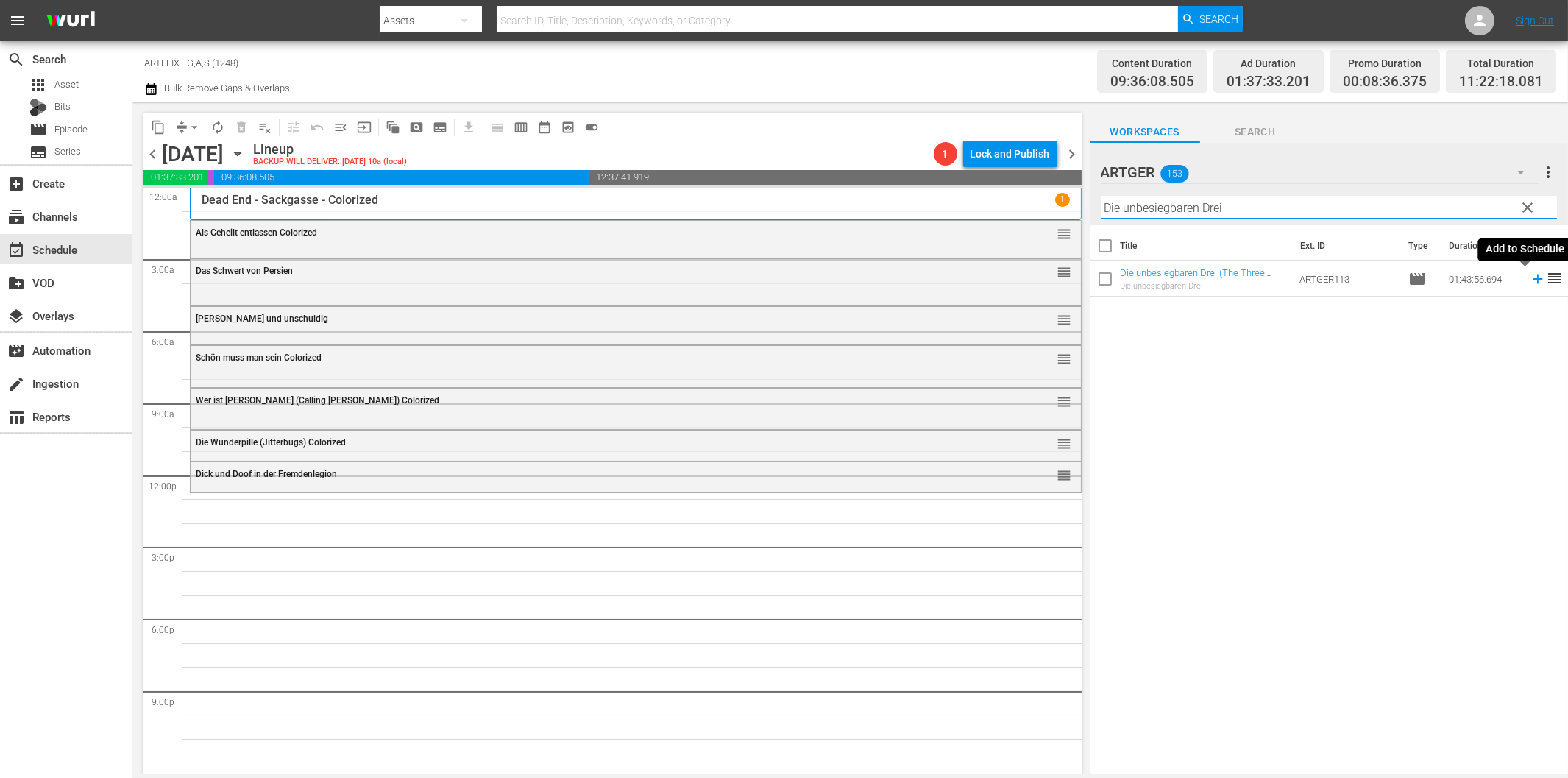
click at [1530, 275] on icon at bounding box center [1537, 279] width 16 height 16
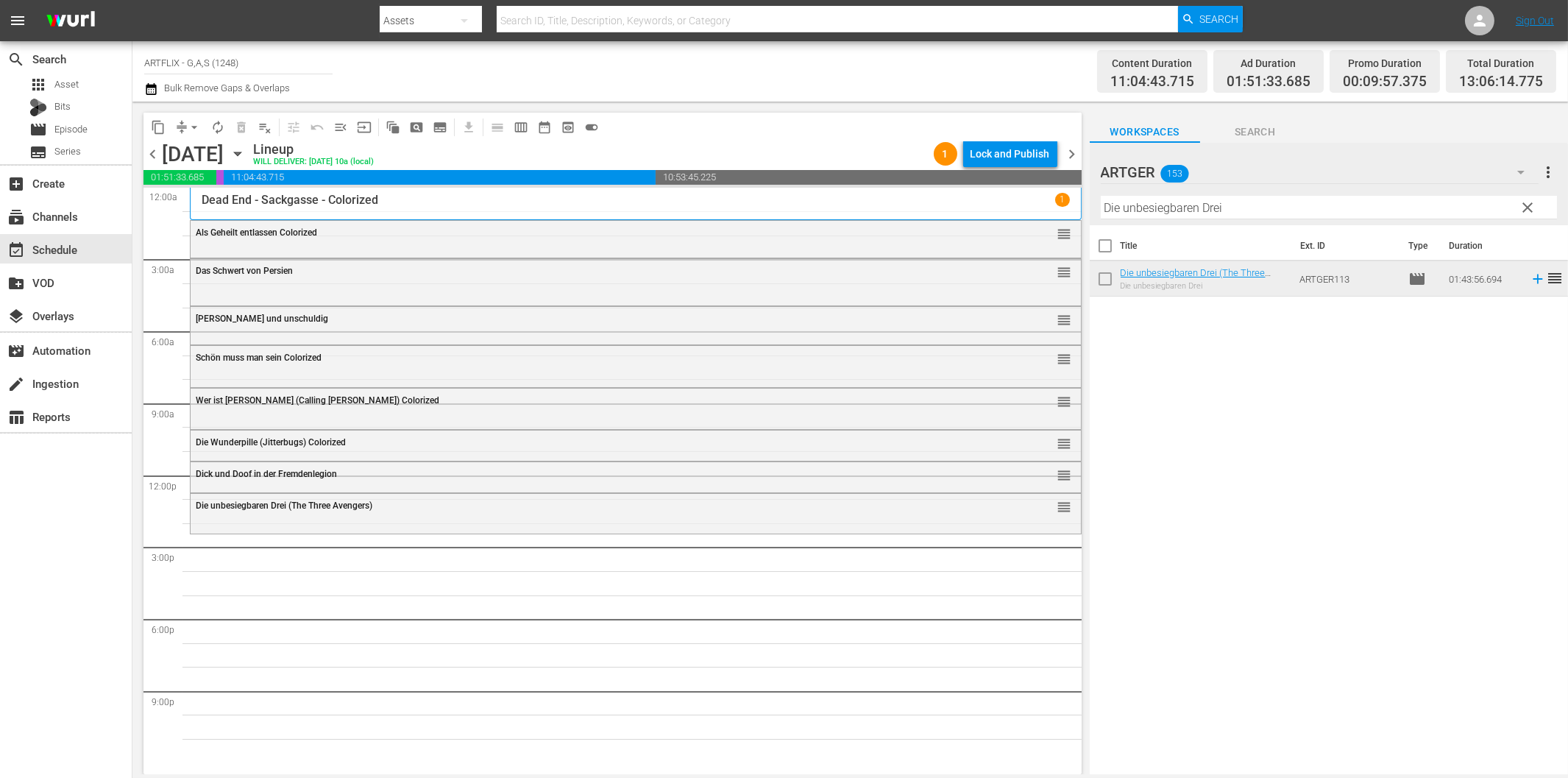
click at [1289, 202] on input "Die unbesiegbaren Drei" at bounding box center [1329, 207] width 457 height 23
paste input "Ein Herz kehrt heim"
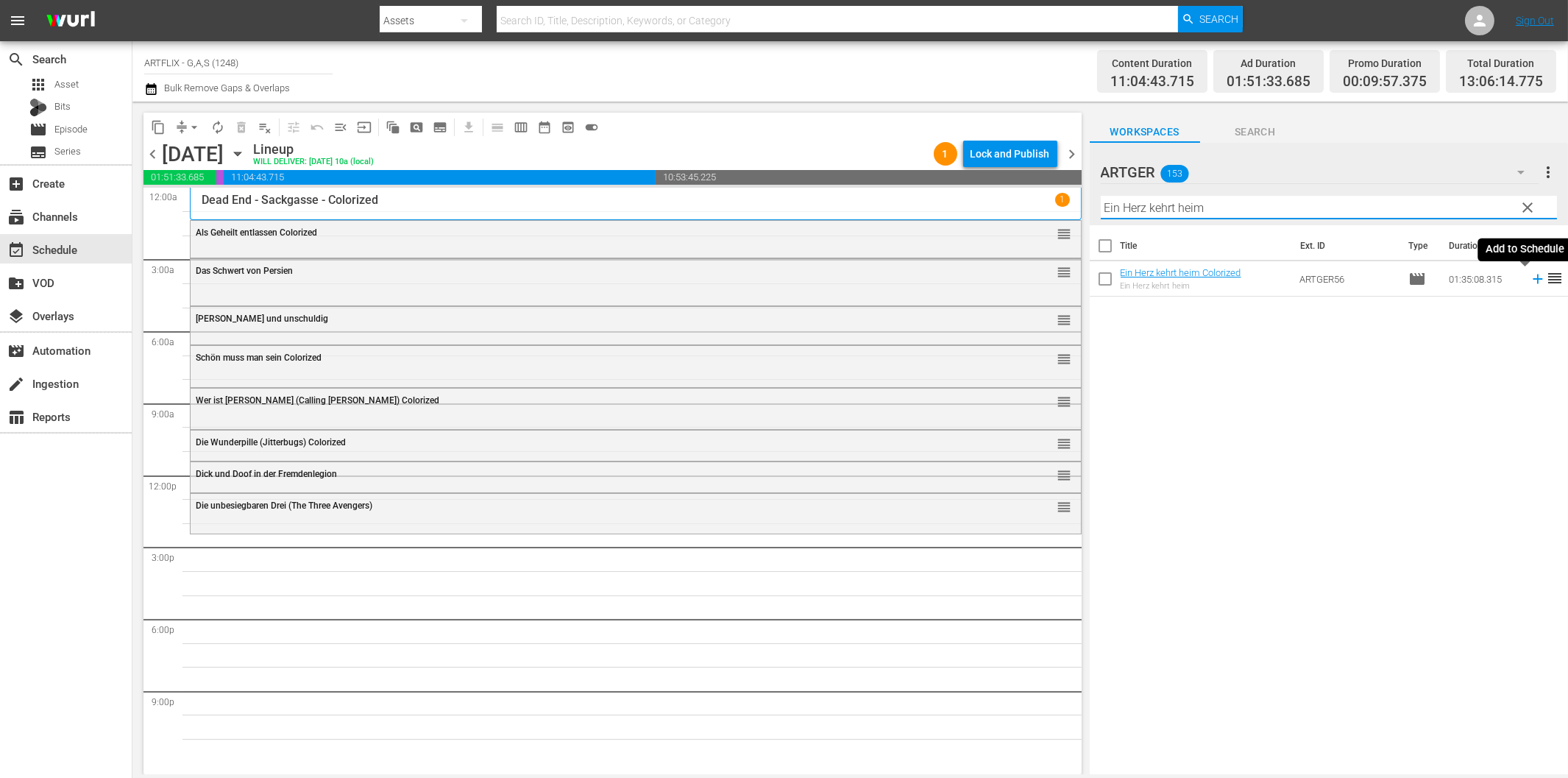
click at [1530, 277] on icon at bounding box center [1537, 279] width 16 height 16
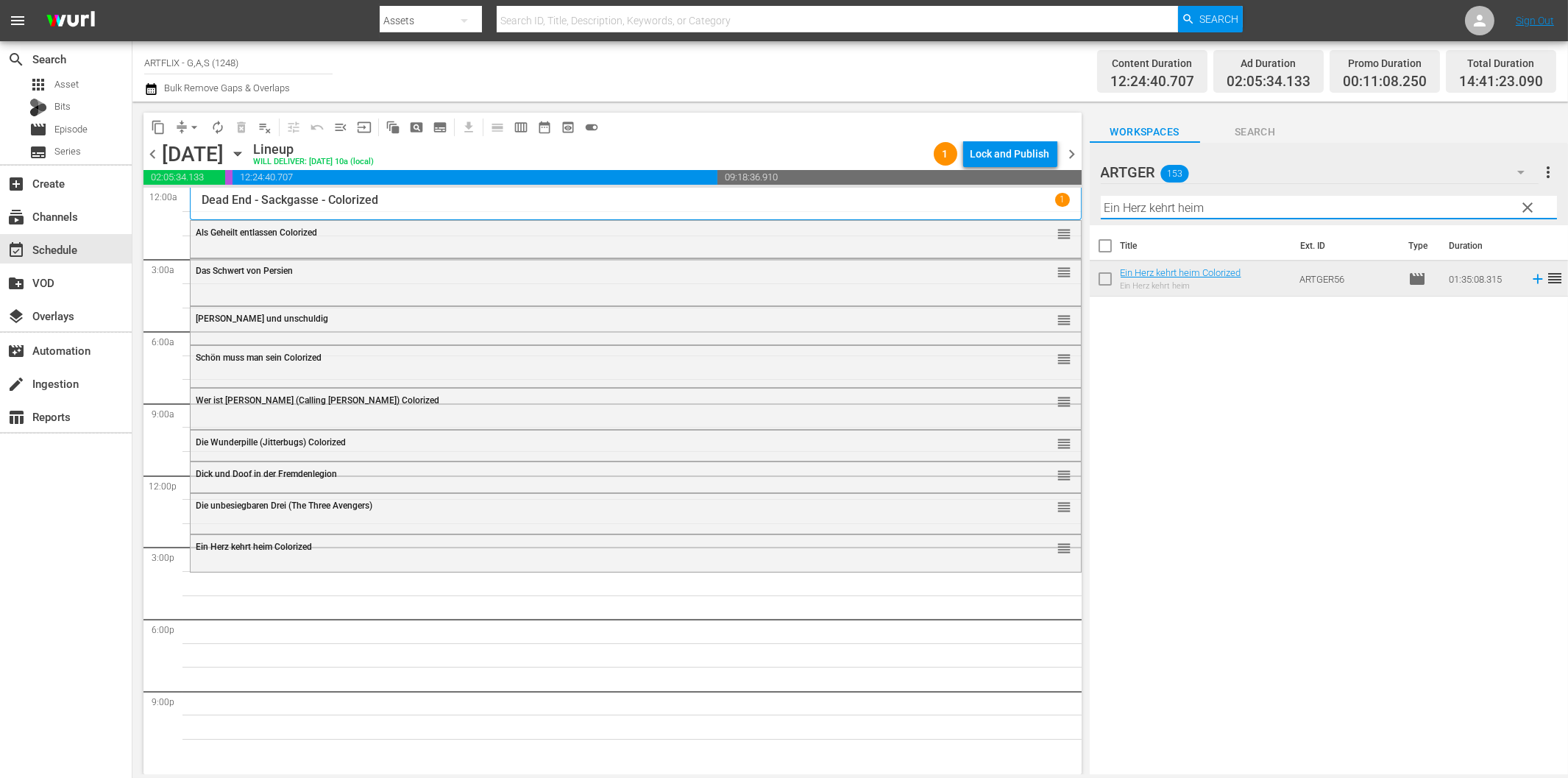
click at [1203, 209] on input "Ein Herz kehrt heim" at bounding box center [1329, 207] width 457 height 23
paste input "Home Town Story Colorized"
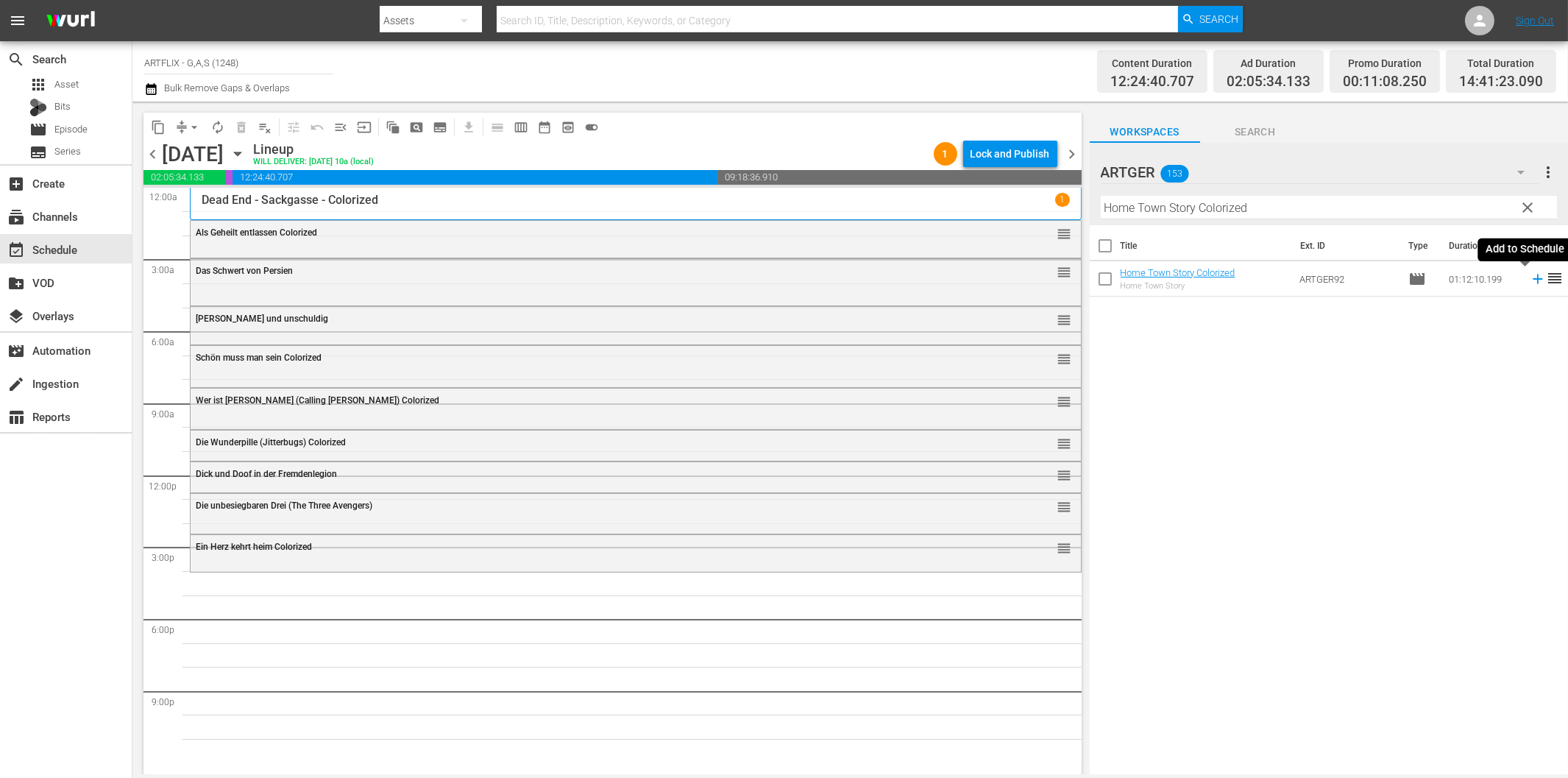
click at [1530, 281] on icon at bounding box center [1537, 279] width 16 height 16
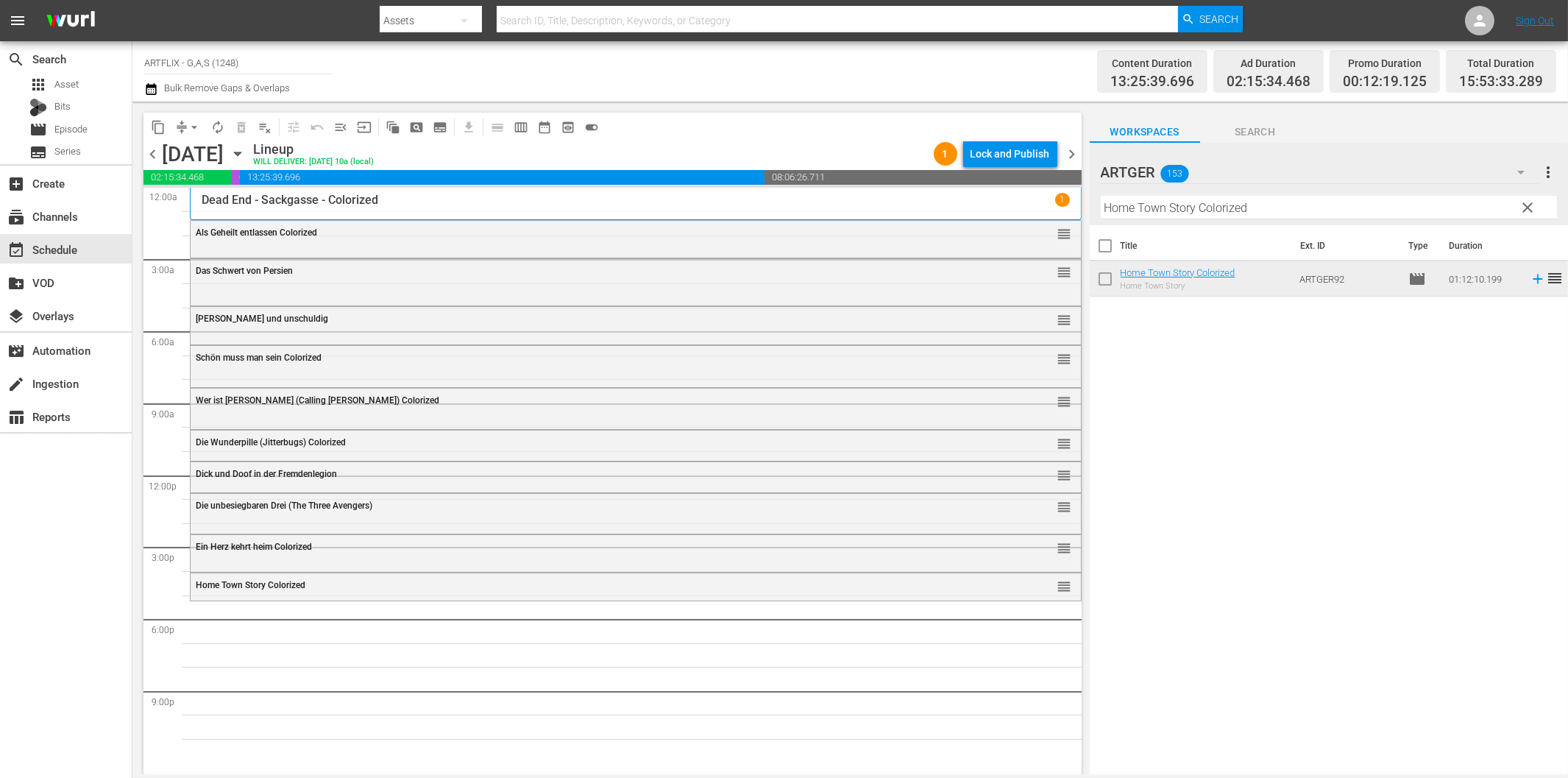
click at [1406, 207] on input "Home Town Story Colorized" at bounding box center [1329, 207] width 457 height 23
paste input "Stürme über [GEOGRAPHIC_DATA]"
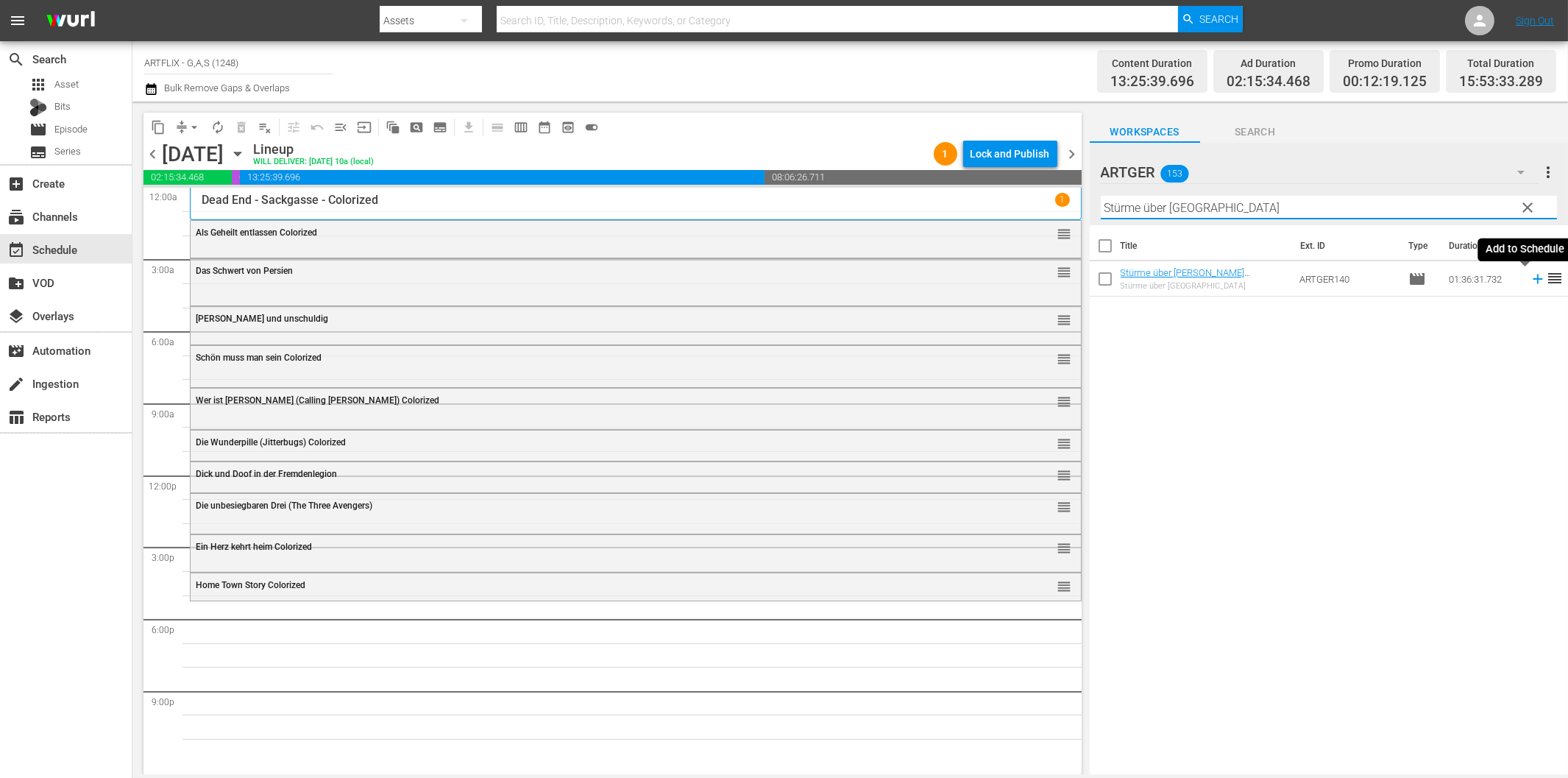
click at [1533, 280] on icon at bounding box center [1537, 280] width 9 height 9
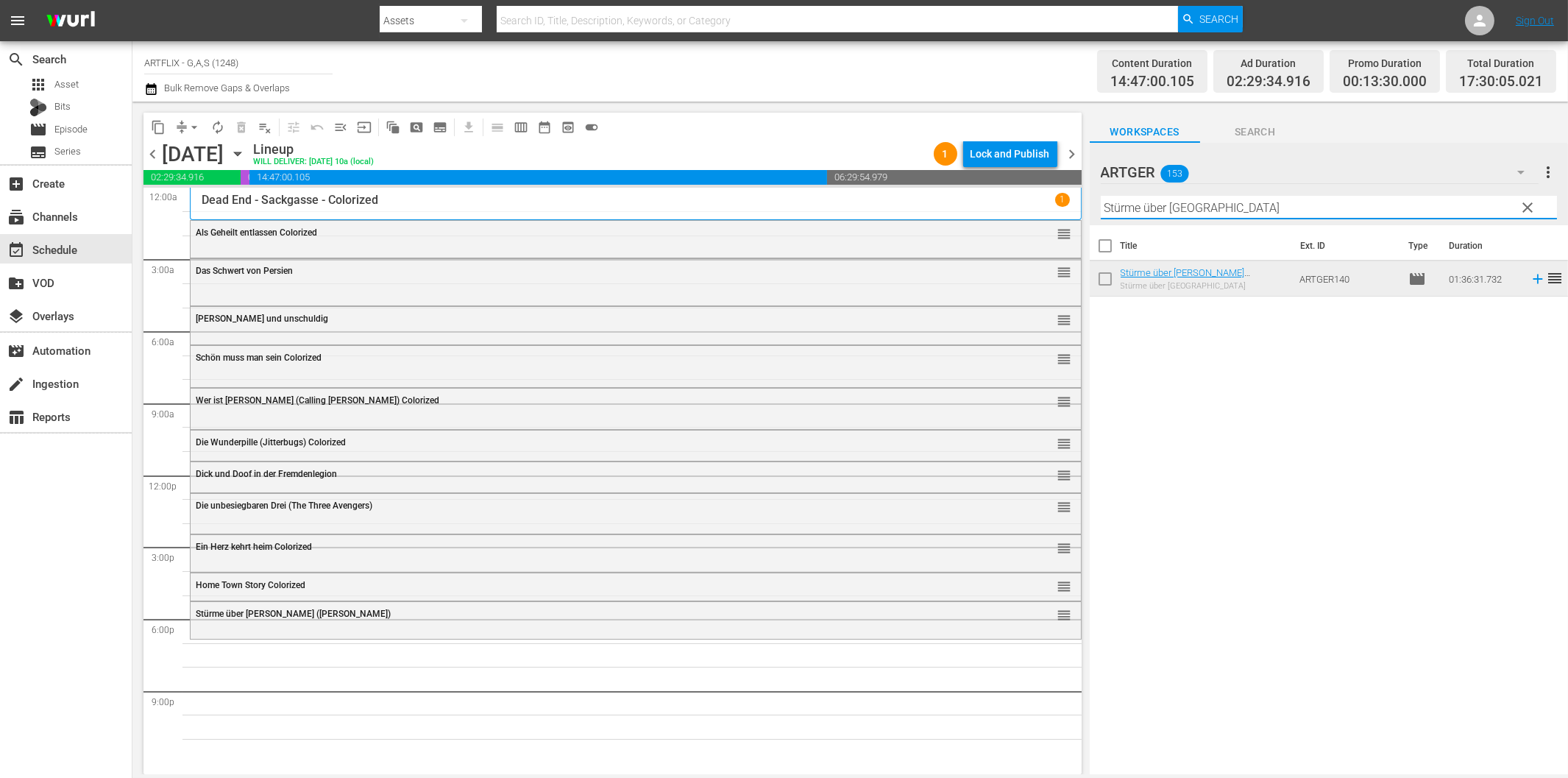
click at [1229, 207] on input "Stürme über [GEOGRAPHIC_DATA]" at bounding box center [1329, 207] width 457 height 23
paste input "Rache ist süß"
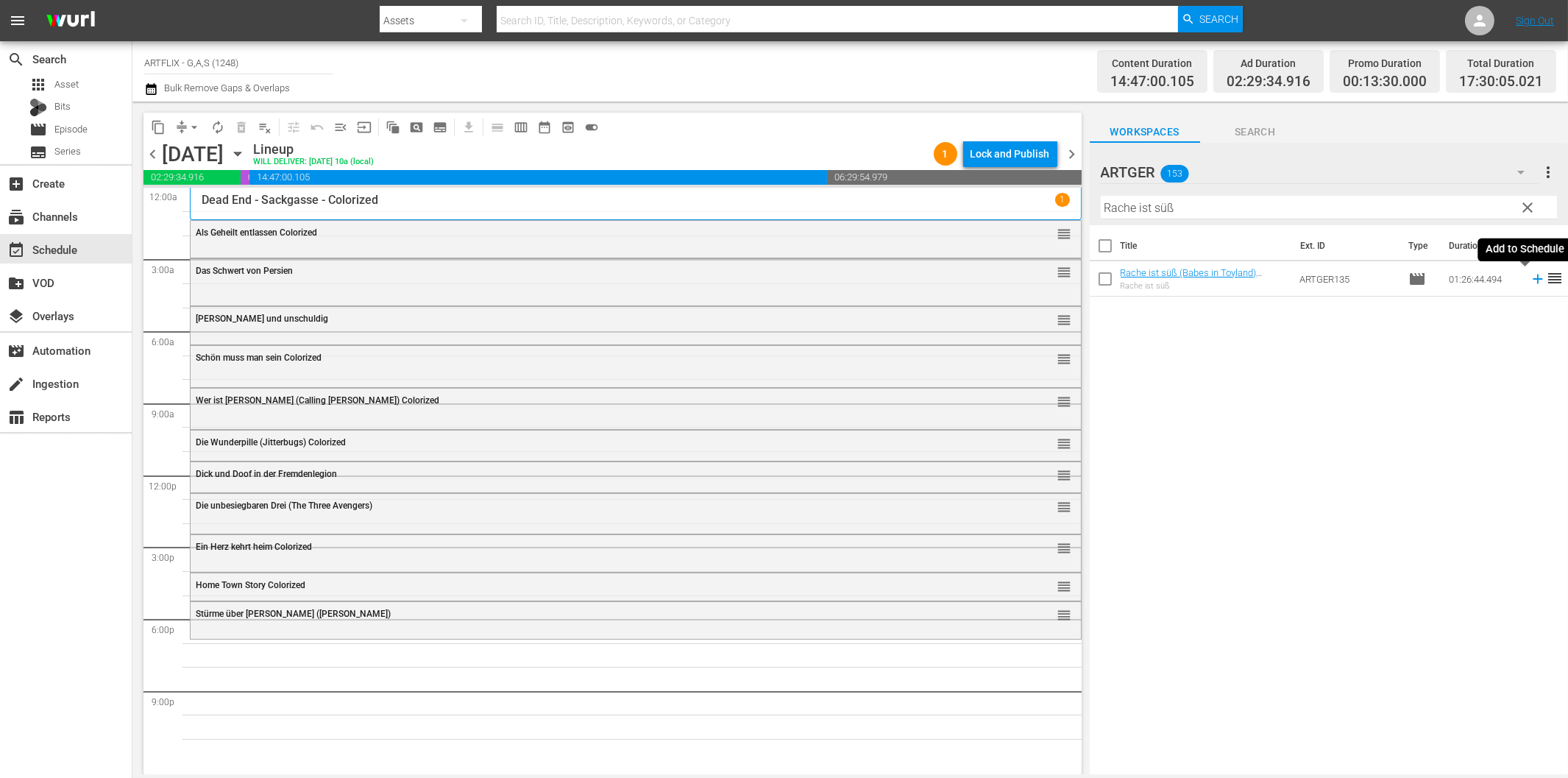
click at [1530, 280] on icon at bounding box center [1537, 279] width 16 height 16
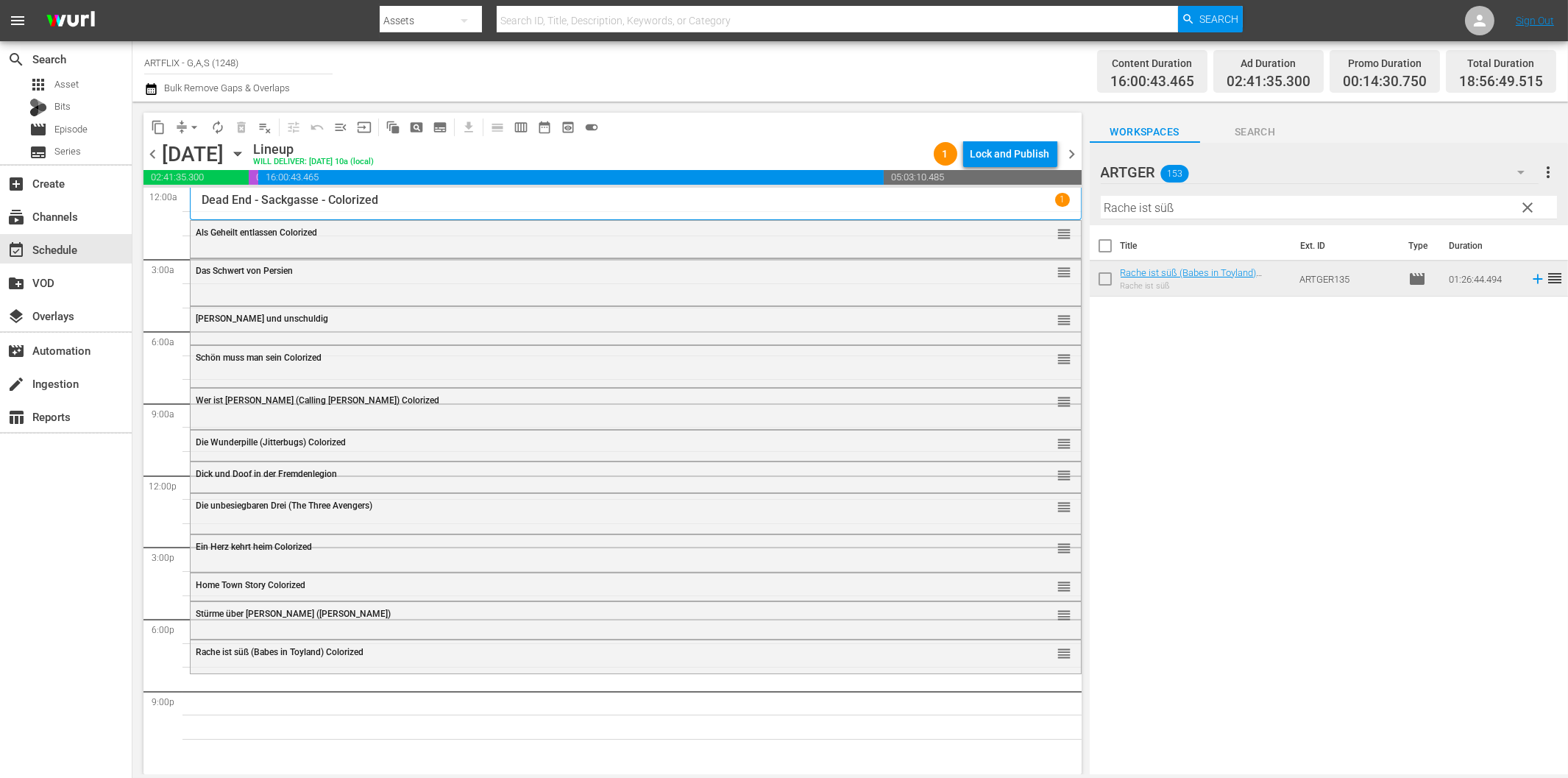
click at [1248, 215] on input "Rache ist süß" at bounding box center [1329, 207] width 457 height 23
paste input "Das Phantom der Oper"
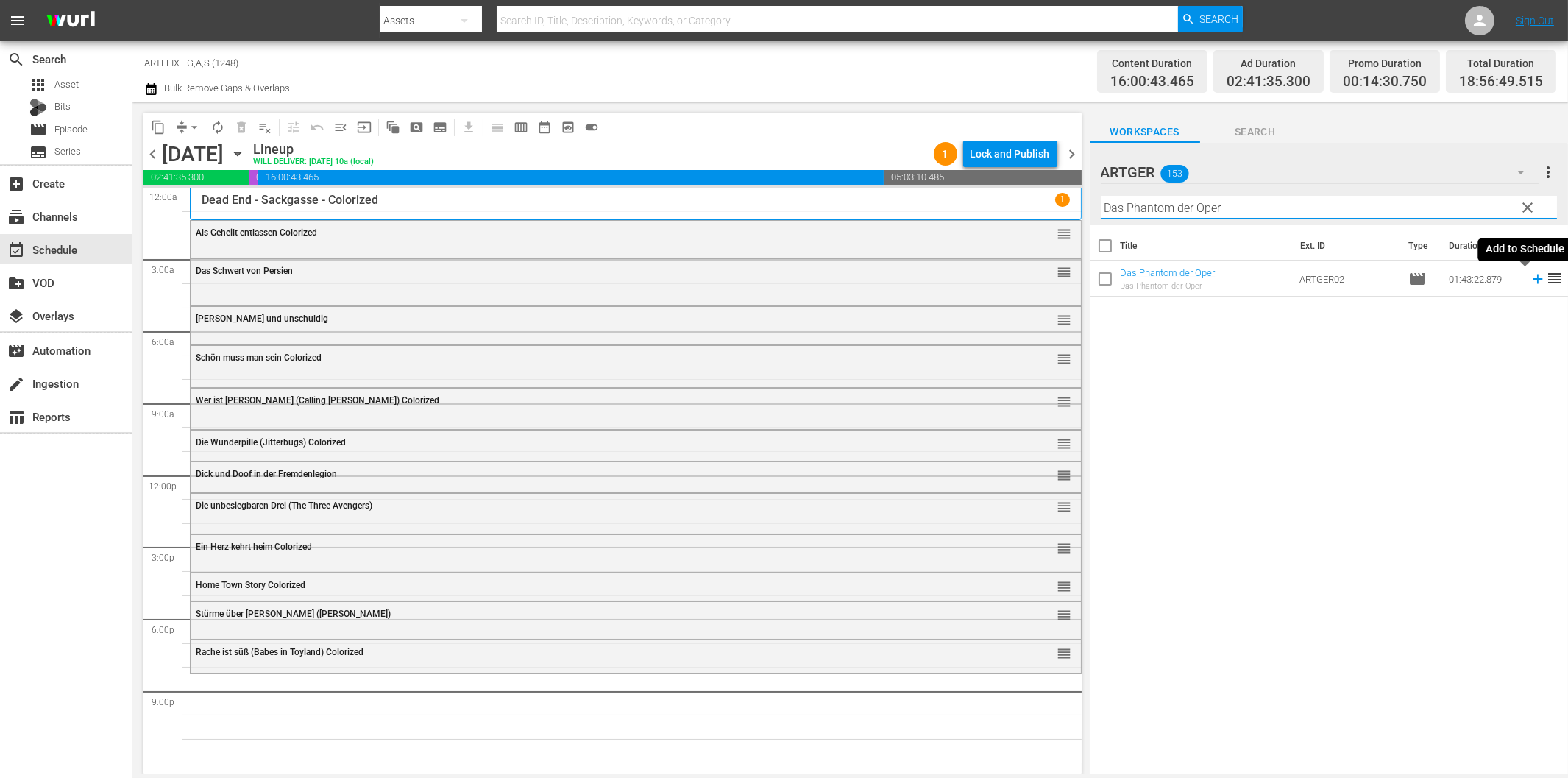
click at [1530, 276] on icon at bounding box center [1537, 279] width 16 height 16
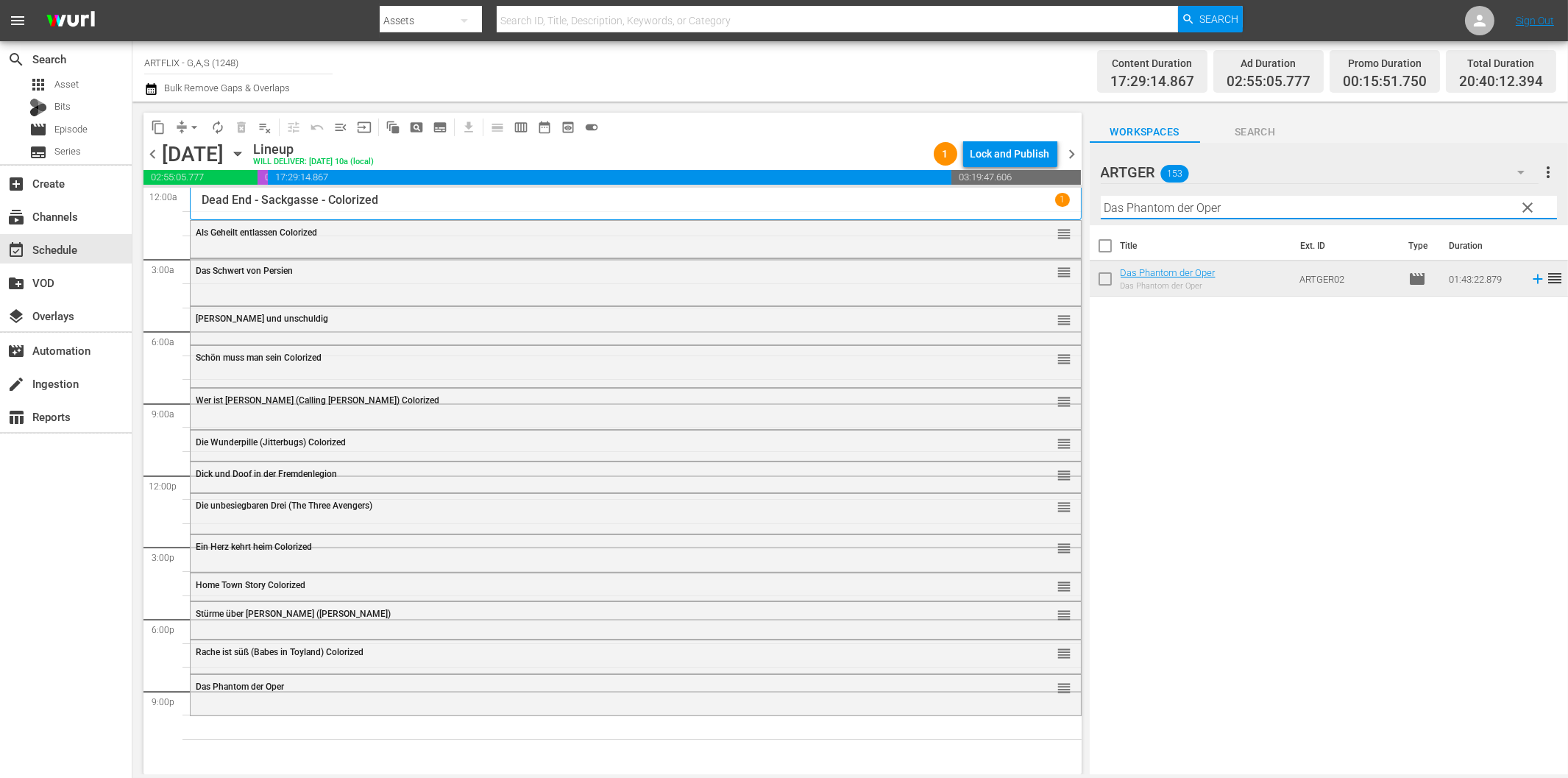
drag, startPoint x: 1193, startPoint y: 211, endPoint x: 1201, endPoint y: 215, distance: 8.9
click at [1193, 211] on input "Das Phantom der Oper" at bounding box center [1329, 207] width 457 height 23
paste input "[PERSON_NAME] von Notre Dame"
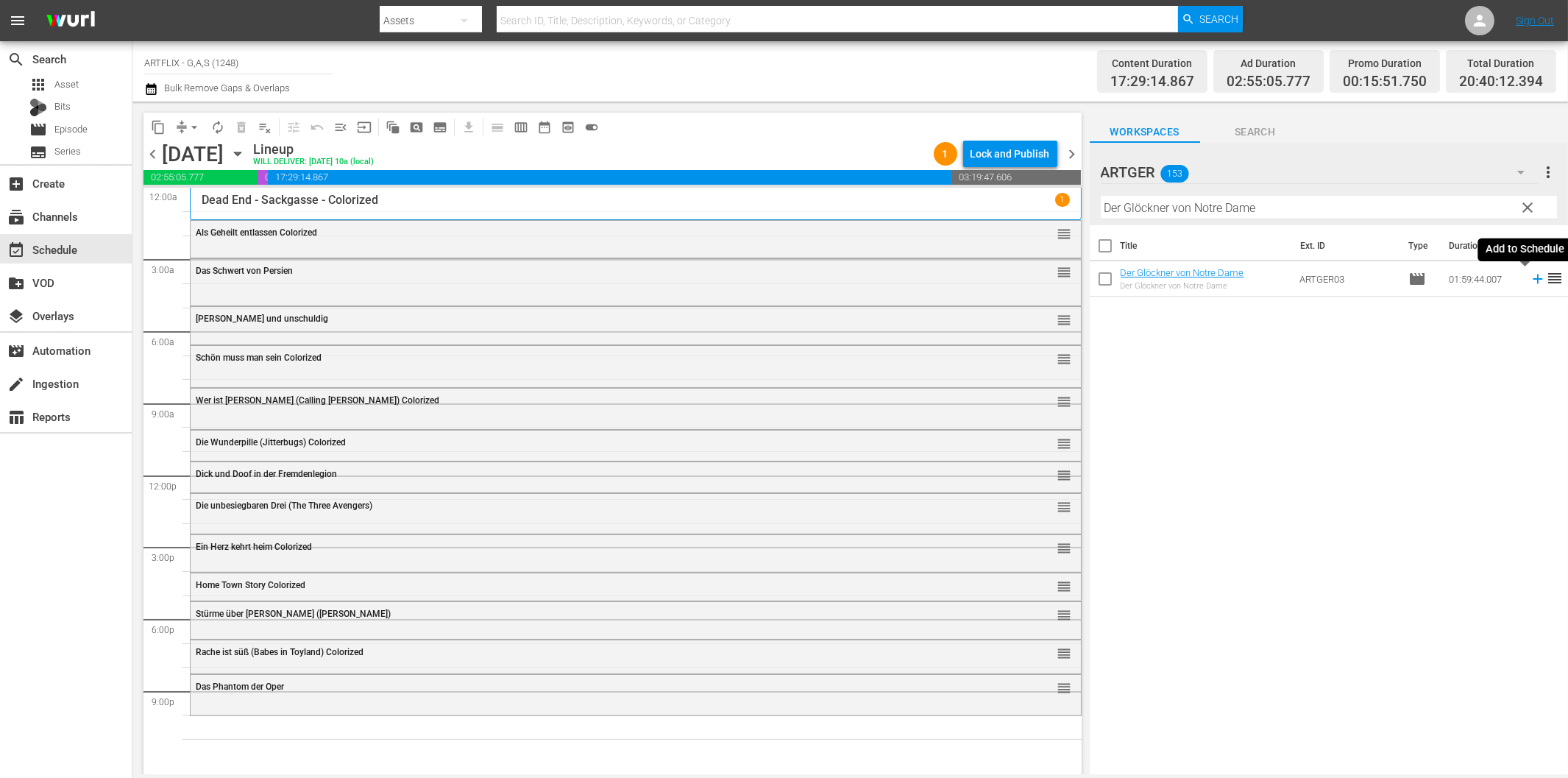
click at [1533, 282] on icon at bounding box center [1537, 280] width 9 height 9
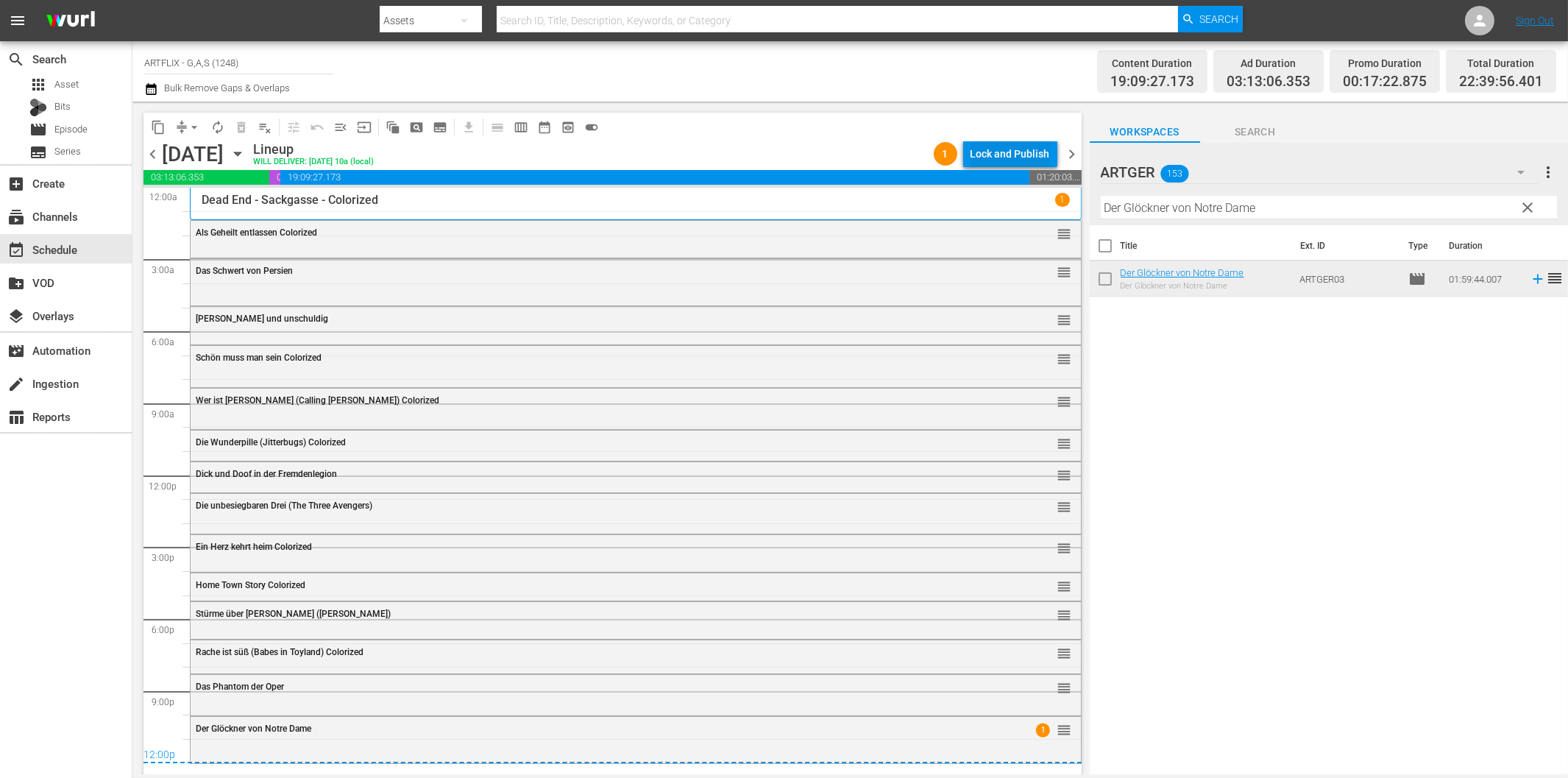
click at [1030, 150] on div "Lock and Publish" at bounding box center [1010, 154] width 79 height 26
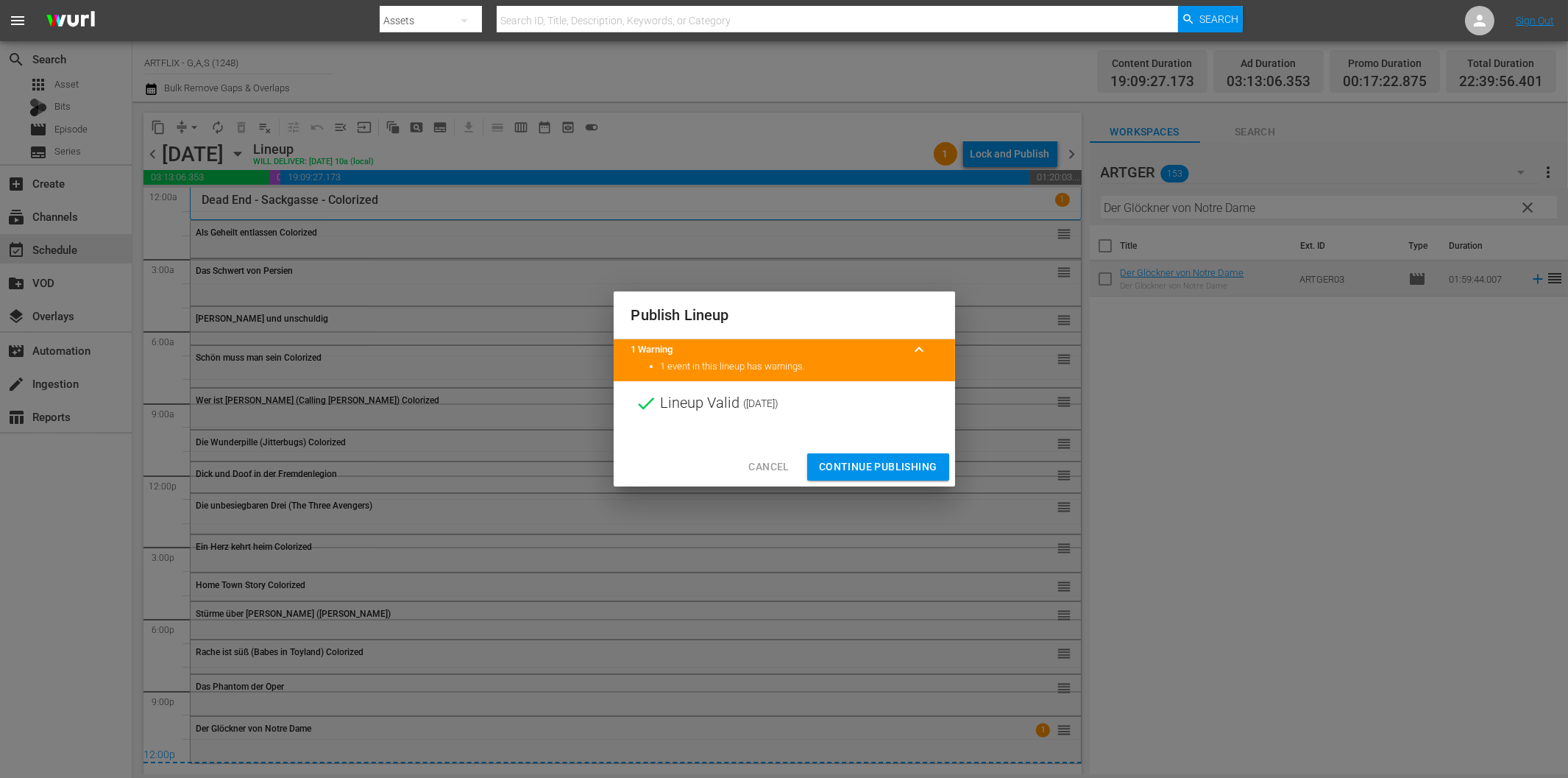
click at [888, 461] on span "Continue Publishing" at bounding box center [878, 467] width 118 height 19
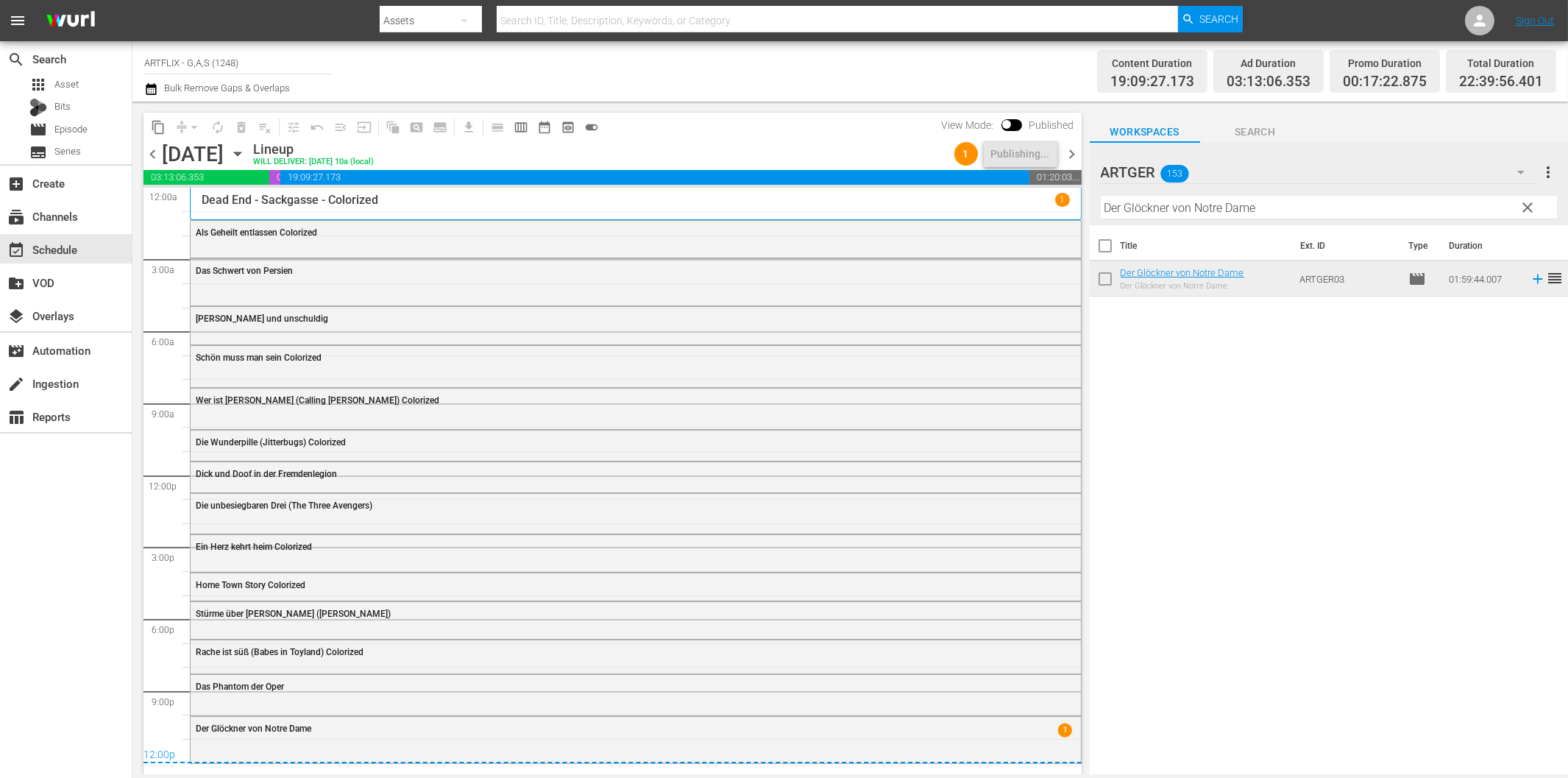
click at [1072, 152] on span "chevron_right" at bounding box center [1072, 155] width 19 height 19
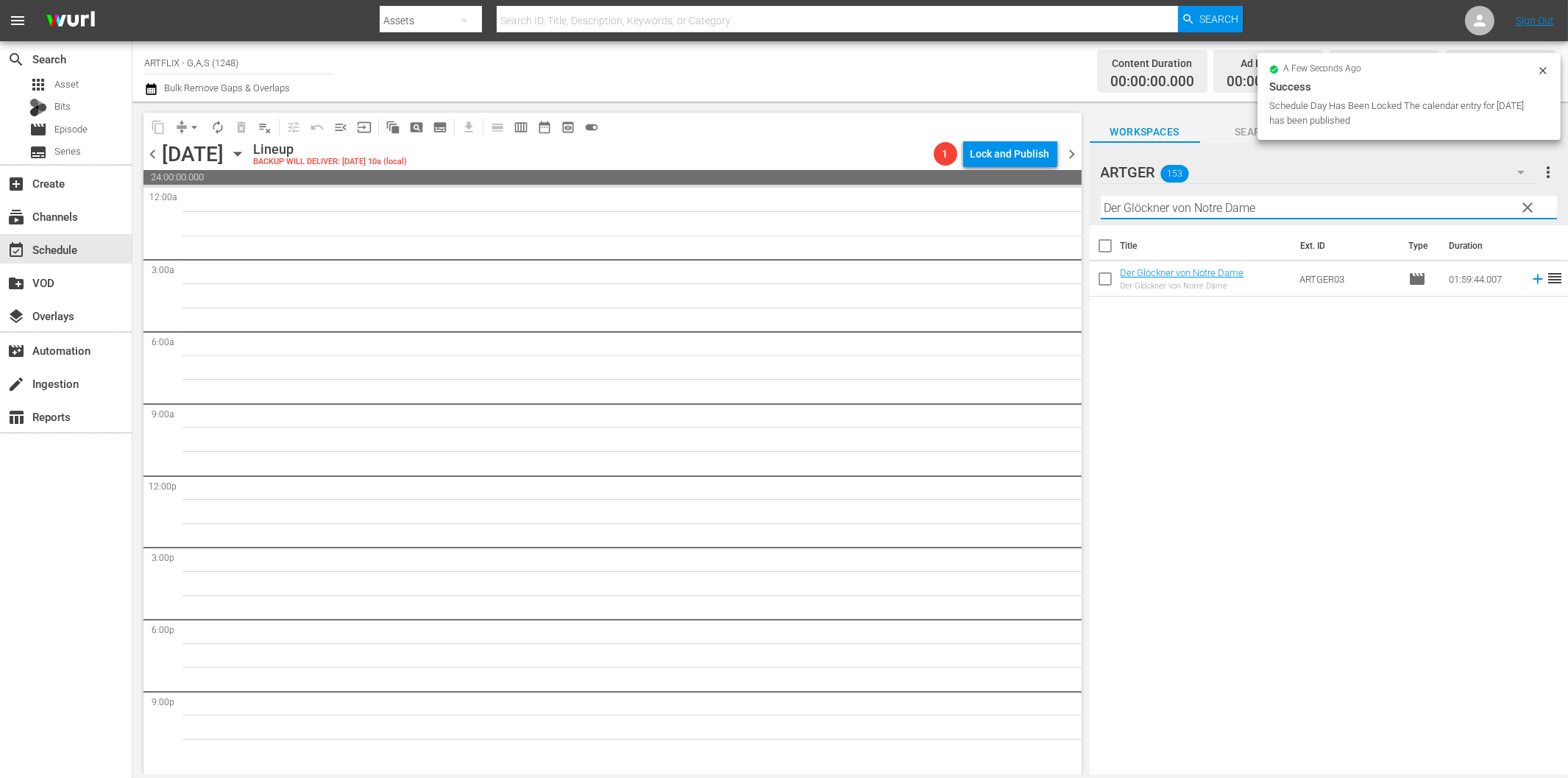
click at [1230, 214] on input "Der Glöckner von Notre Dame" at bounding box center [1329, 207] width 457 height 23
paste input "as Antlitz des Todes"
click at [1533, 279] on icon at bounding box center [1537, 280] width 9 height 9
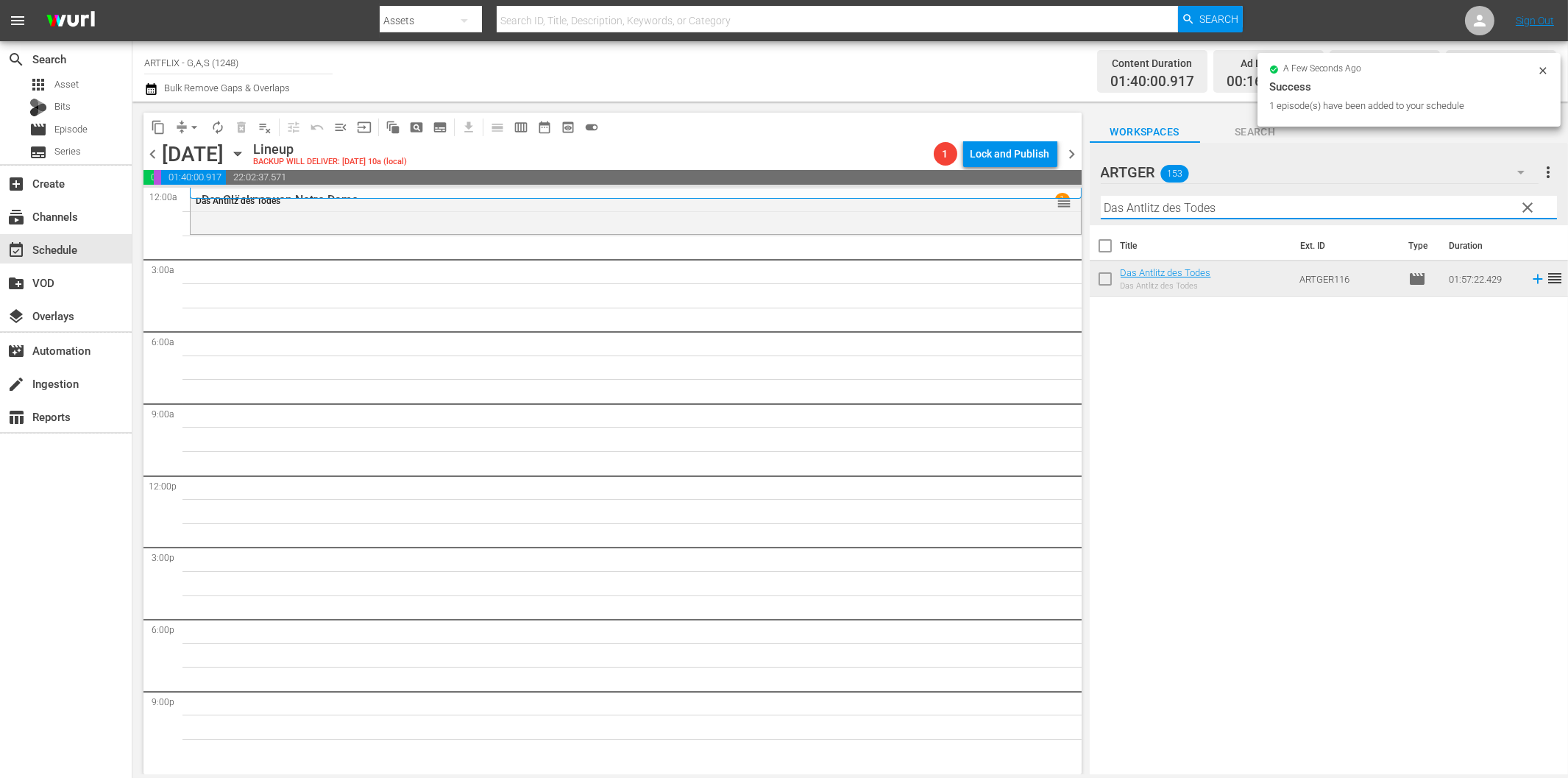
click at [1136, 214] on input "Das Antlitz des Todes" at bounding box center [1329, 207] width 457 height 23
paste input "er Tollwütige"
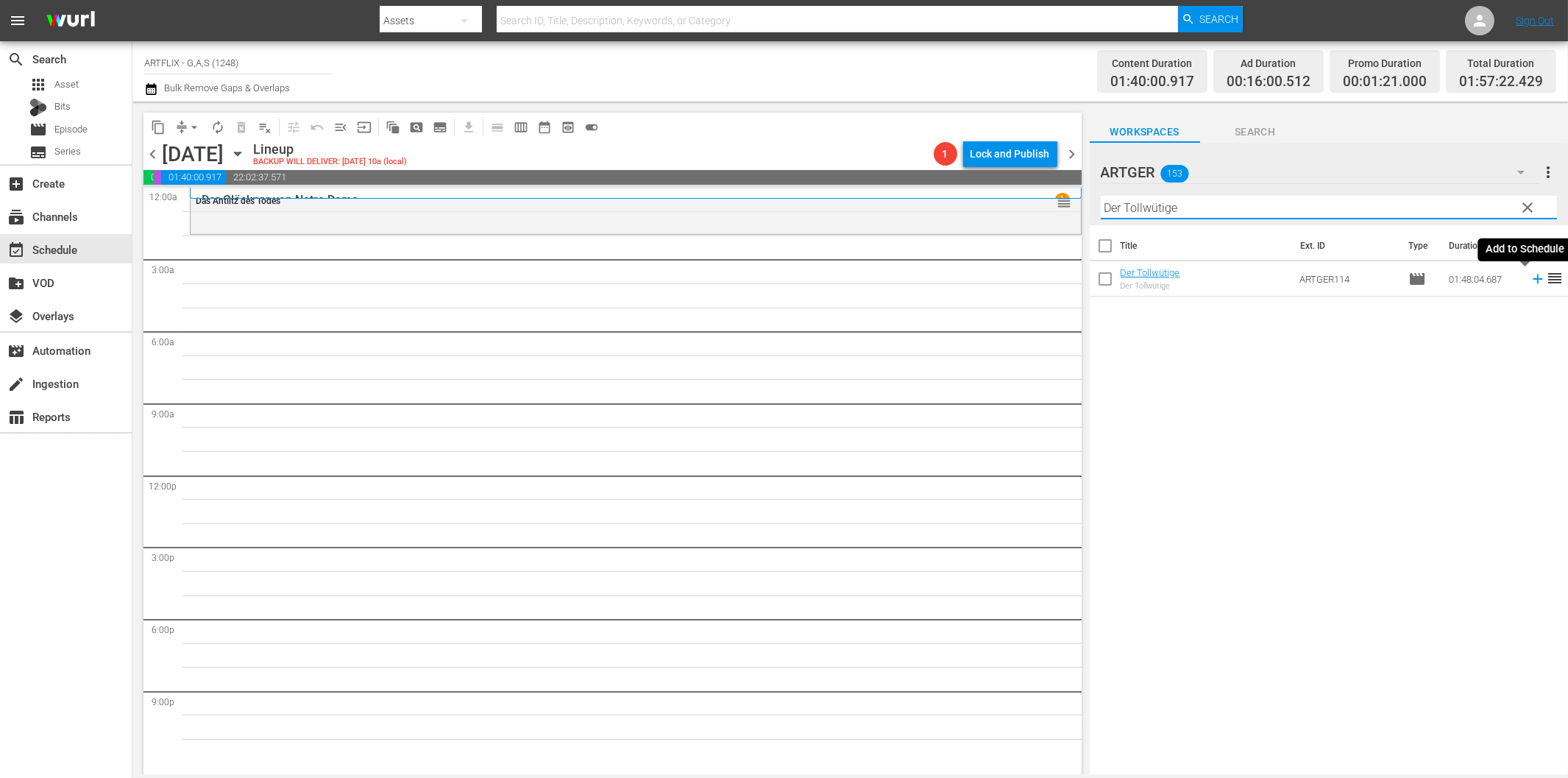
click at [1533, 279] on icon at bounding box center [1537, 280] width 9 height 9
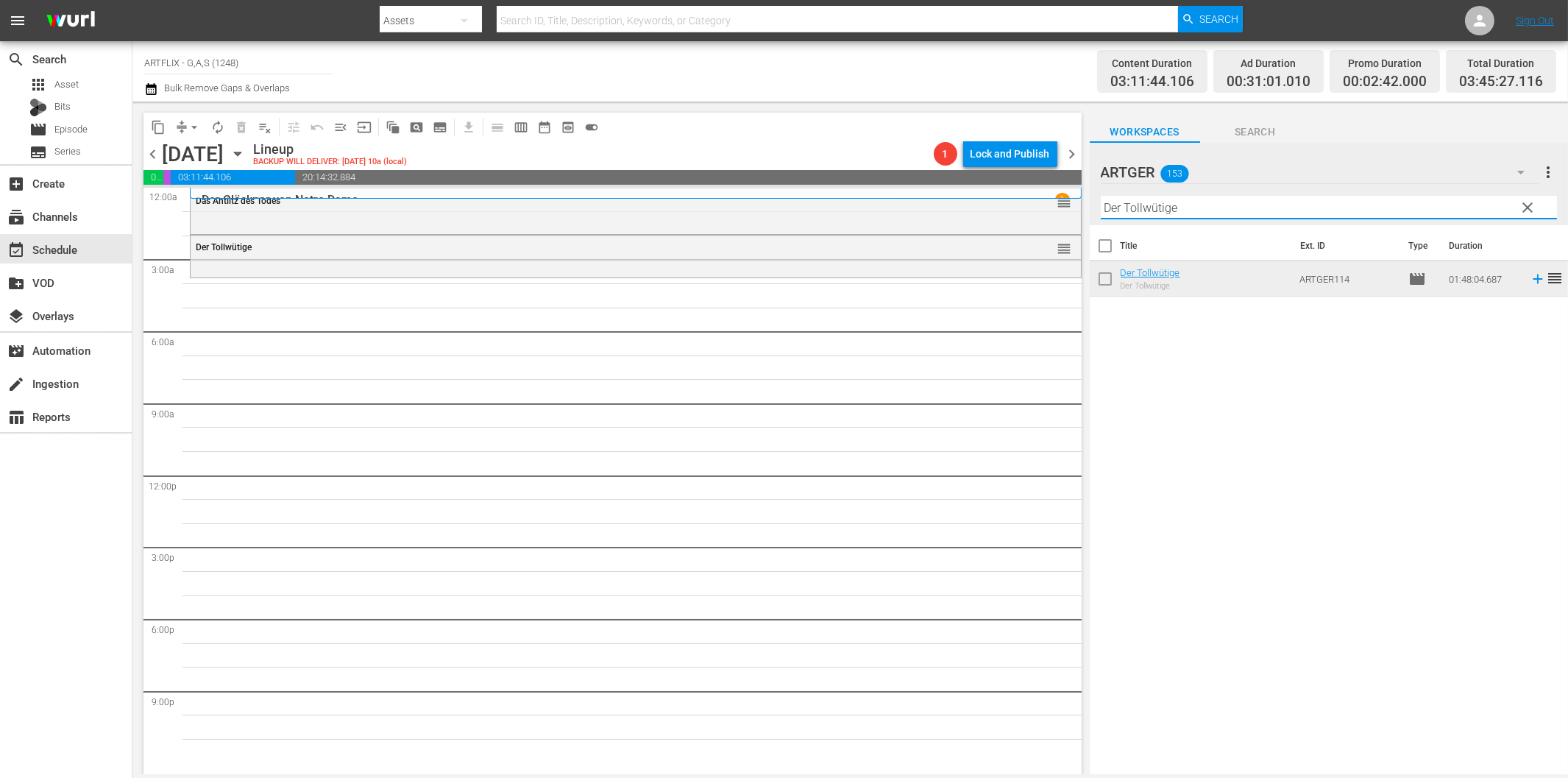
click at [1141, 211] on input "Der Tollwütige" at bounding box center [1329, 207] width 457 height 23
paste input "Unser Leben mit Vater"
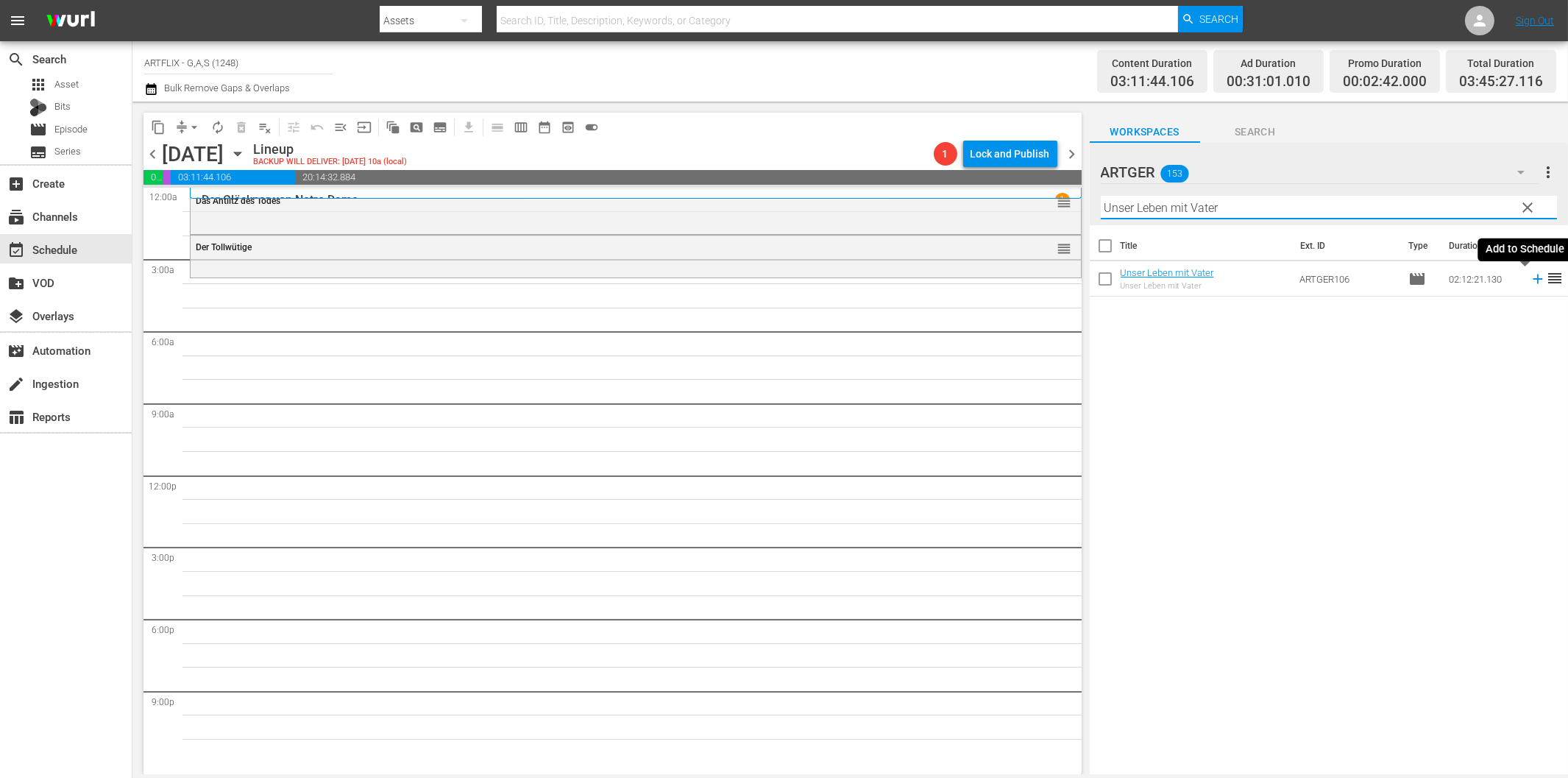
click at [1533, 279] on icon at bounding box center [1537, 280] width 9 height 9
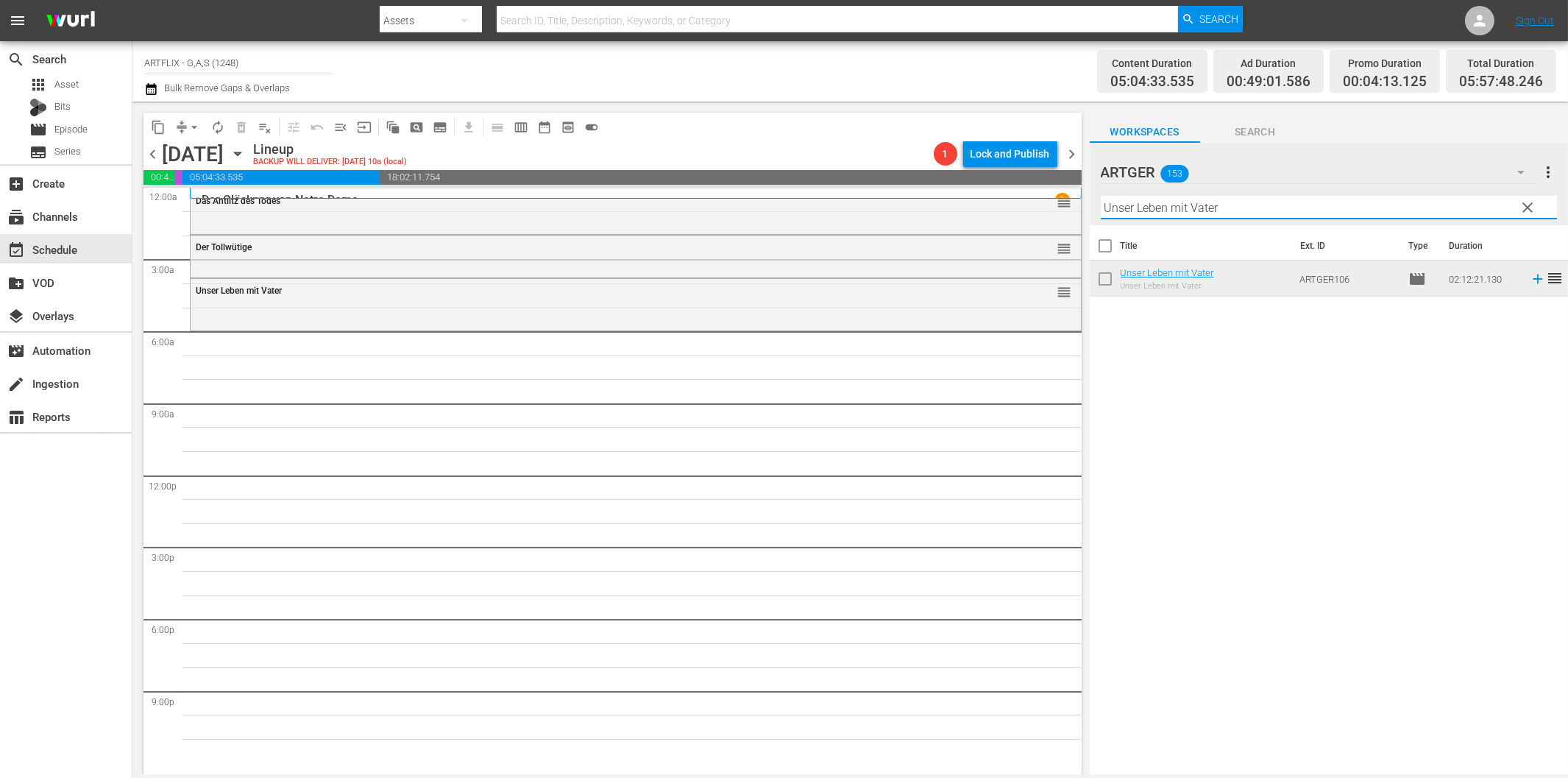
click at [1286, 215] on input "Unser Leben mit Vater" at bounding box center [1329, 207] width 457 height 23
paste input "Des Lebens Überfluss"
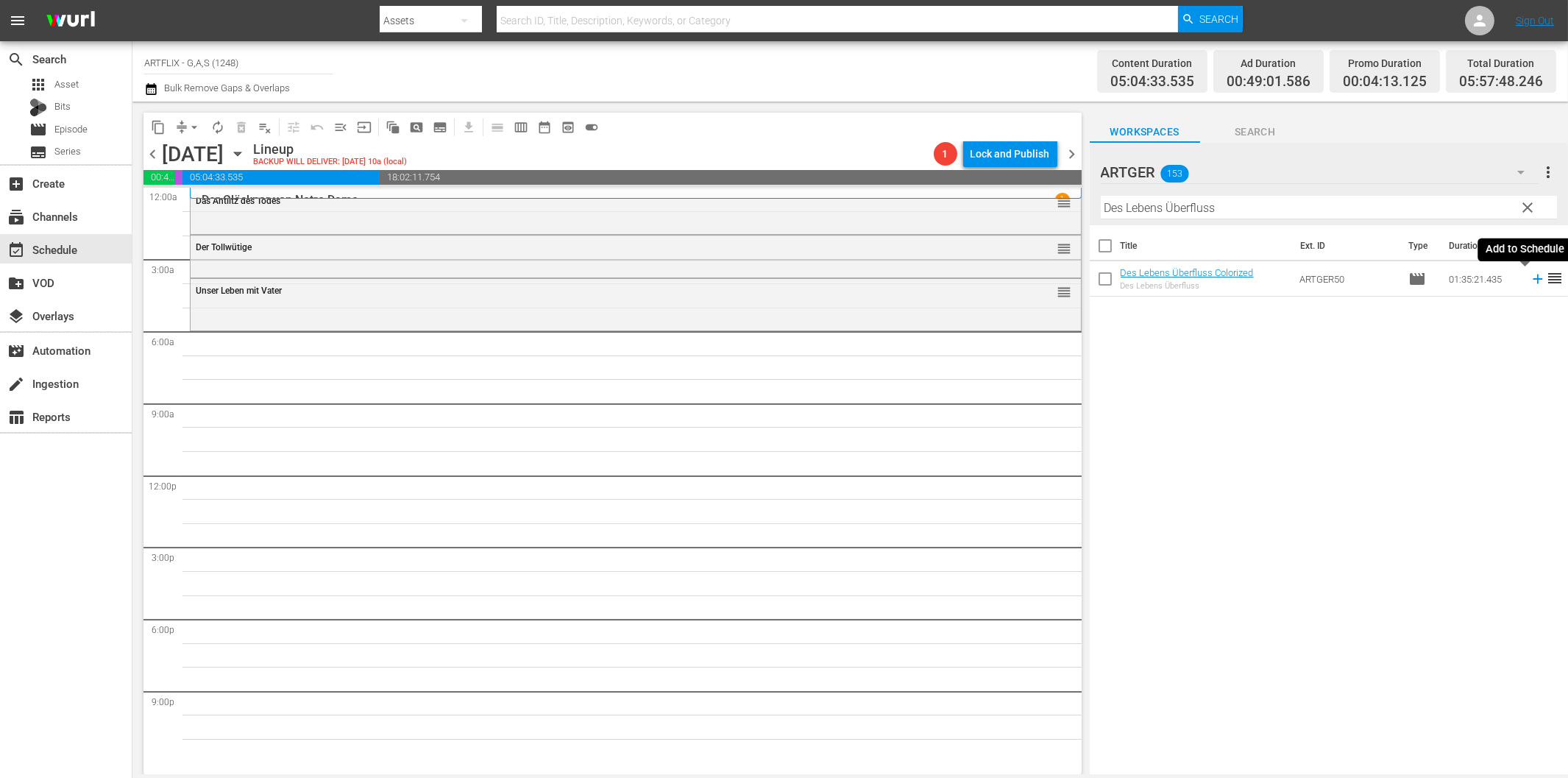
click at [1530, 277] on icon at bounding box center [1537, 279] width 16 height 16
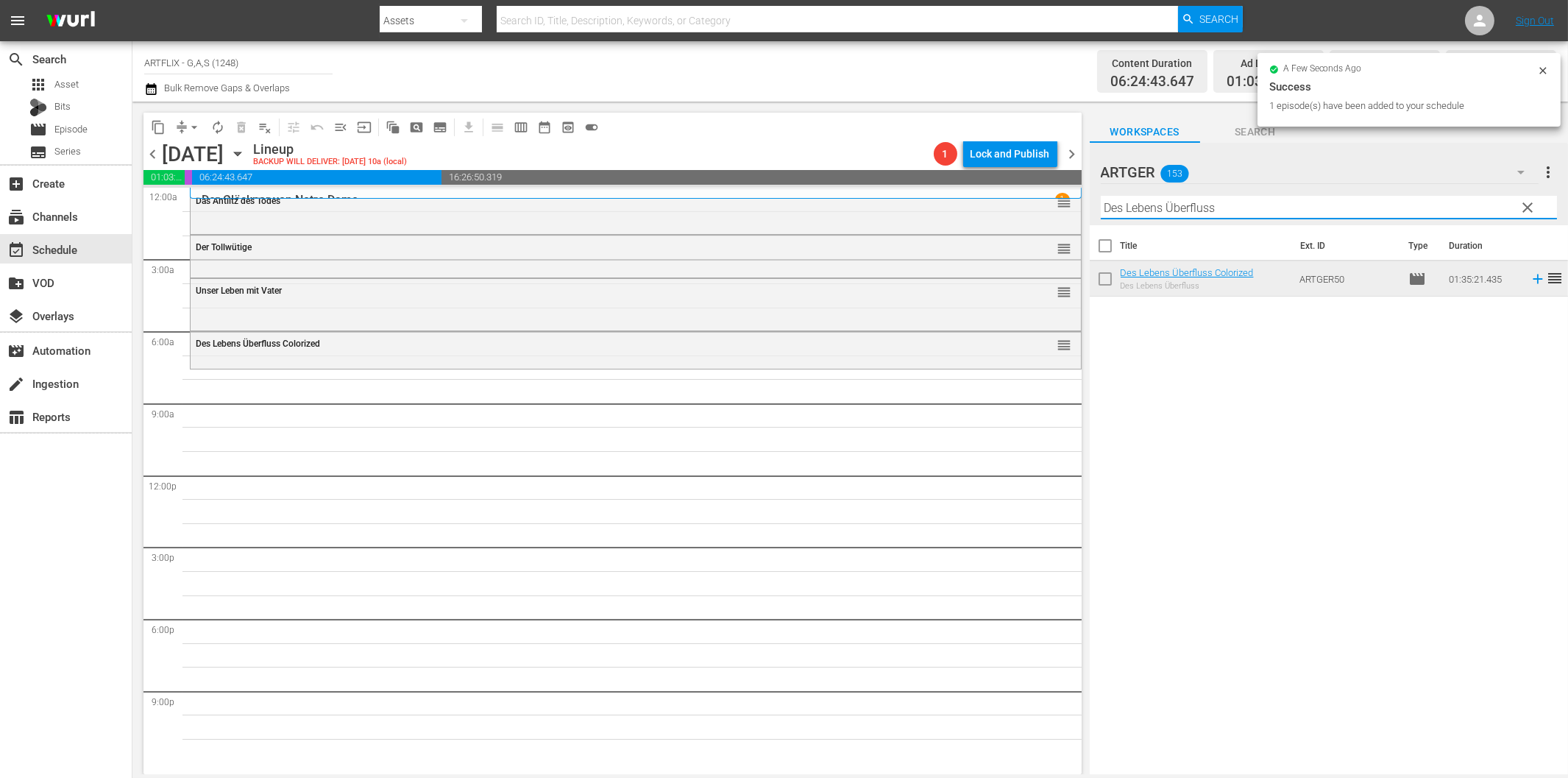
click at [1336, 205] on input "Des Lebens Überfluss" at bounding box center [1329, 207] width 457 height 23
paste input "Ein perfekter Bruch"
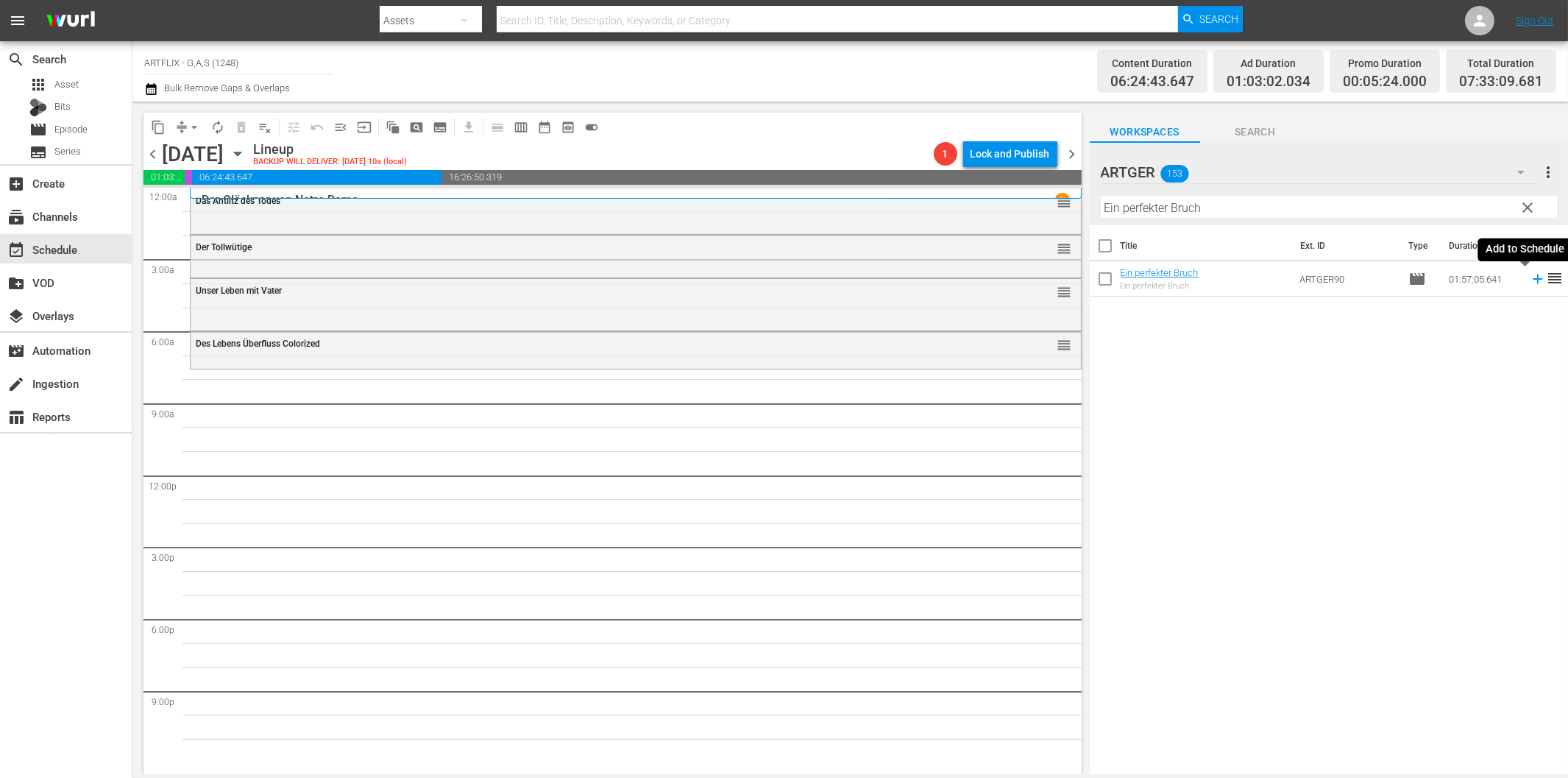
click at [1533, 280] on icon at bounding box center [1537, 280] width 9 height 9
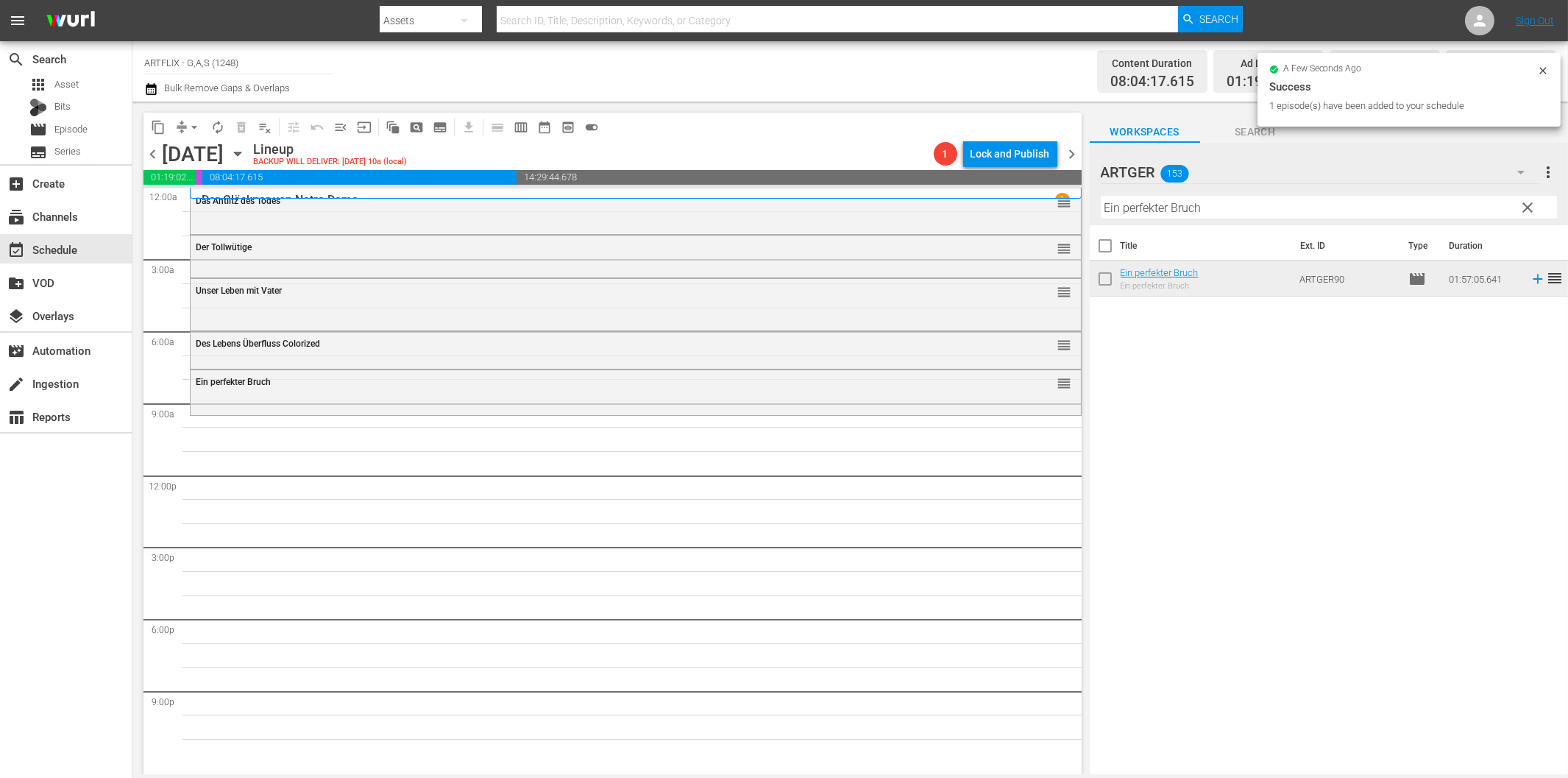
click at [1143, 204] on input "Ein perfekter Bruch" at bounding box center [1329, 207] width 457 height 23
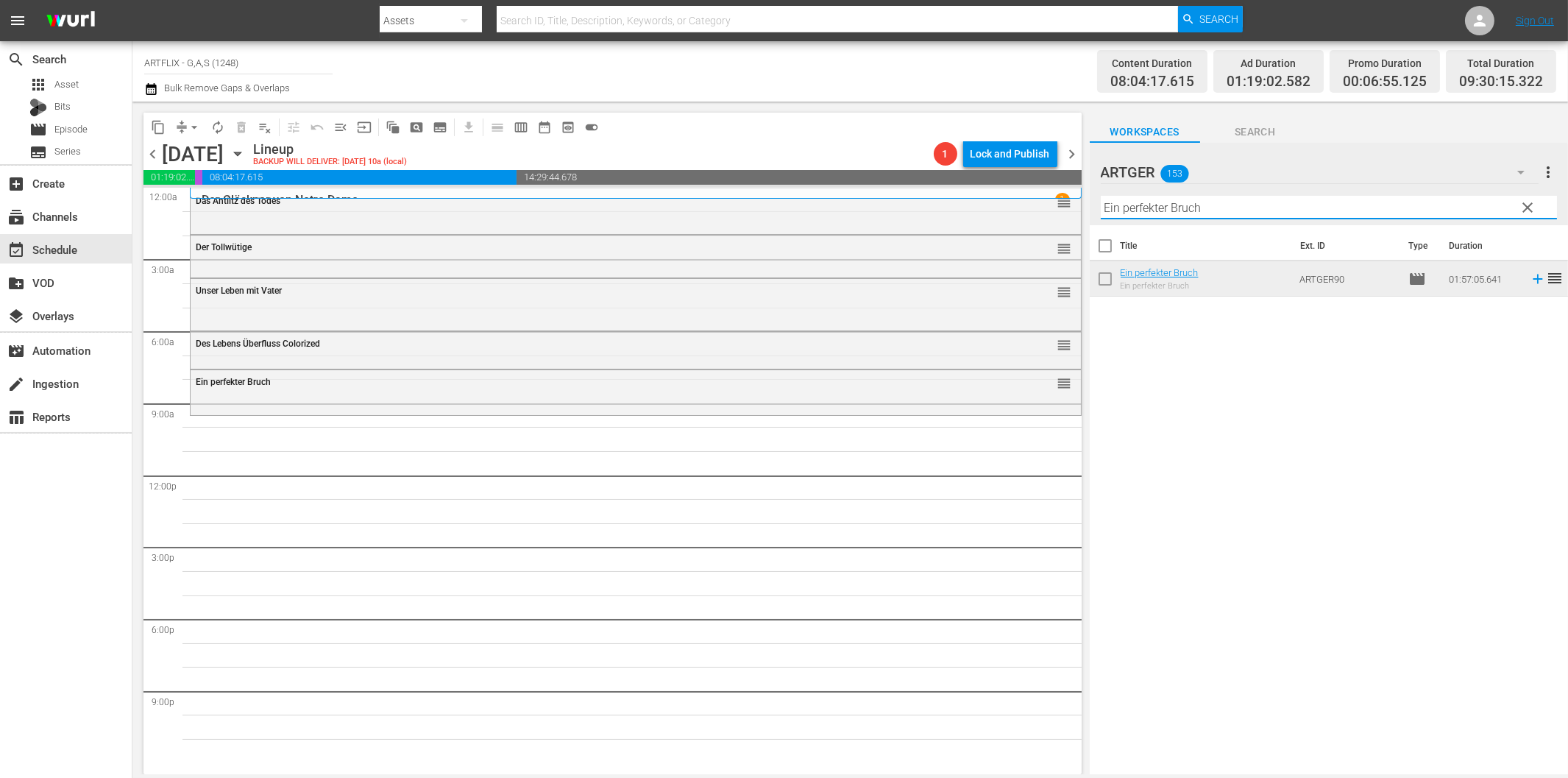
paste input "Verrücktes Afrika"
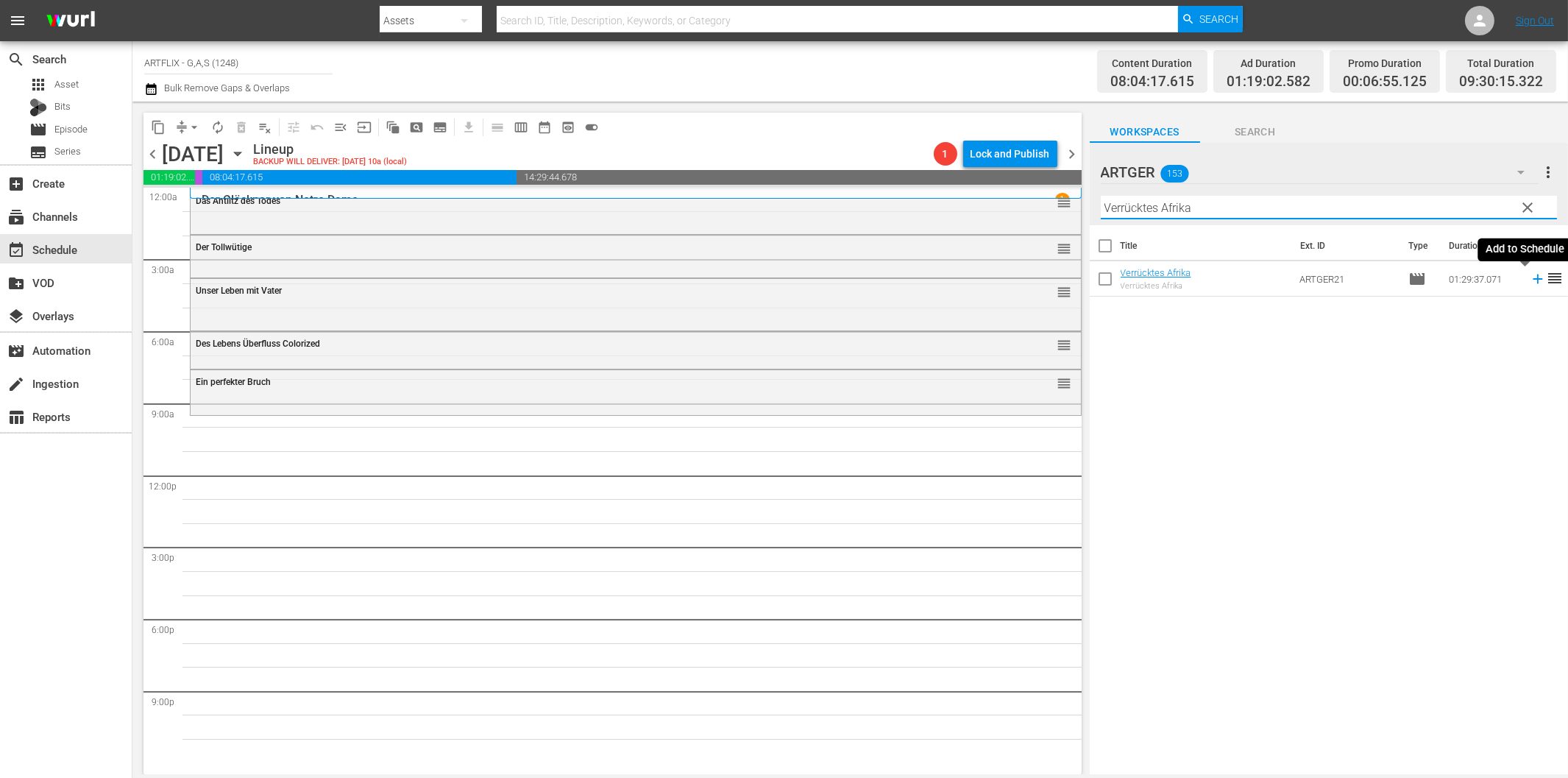
click at [1533, 279] on icon at bounding box center [1537, 280] width 9 height 9
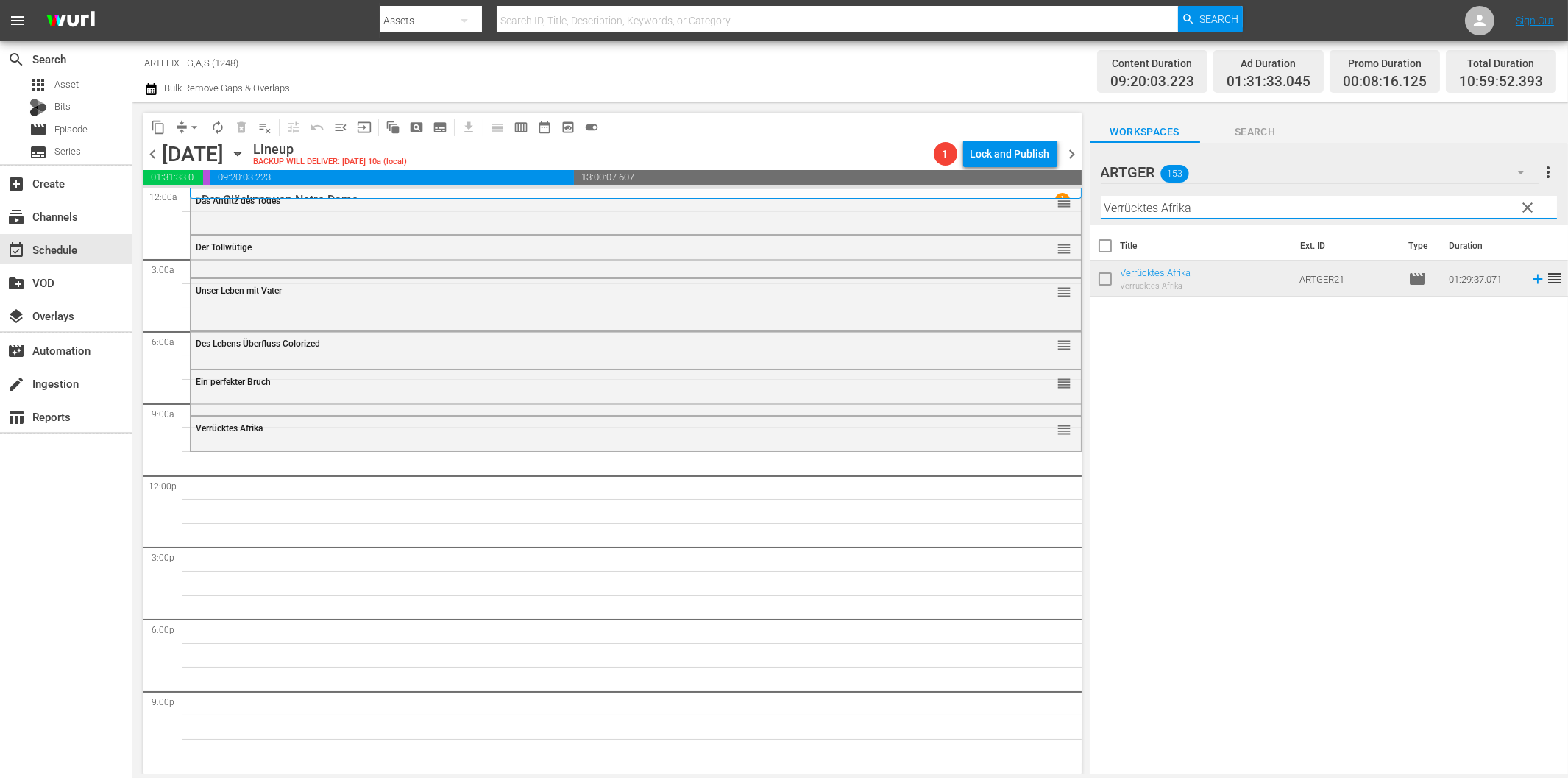
click at [1140, 209] on input "Verrücktes Afrika" at bounding box center [1329, 207] width 457 height 23
paste input "Laurel und [PERSON_NAME]: Die Teufelsbrüder"
drag, startPoint x: 1193, startPoint y: 208, endPoint x: 1359, endPoint y: 208, distance: 166.0
click at [1359, 208] on input "Laurel und [PERSON_NAME]: Die Teufelsbrüder" at bounding box center [1329, 207] width 457 height 23
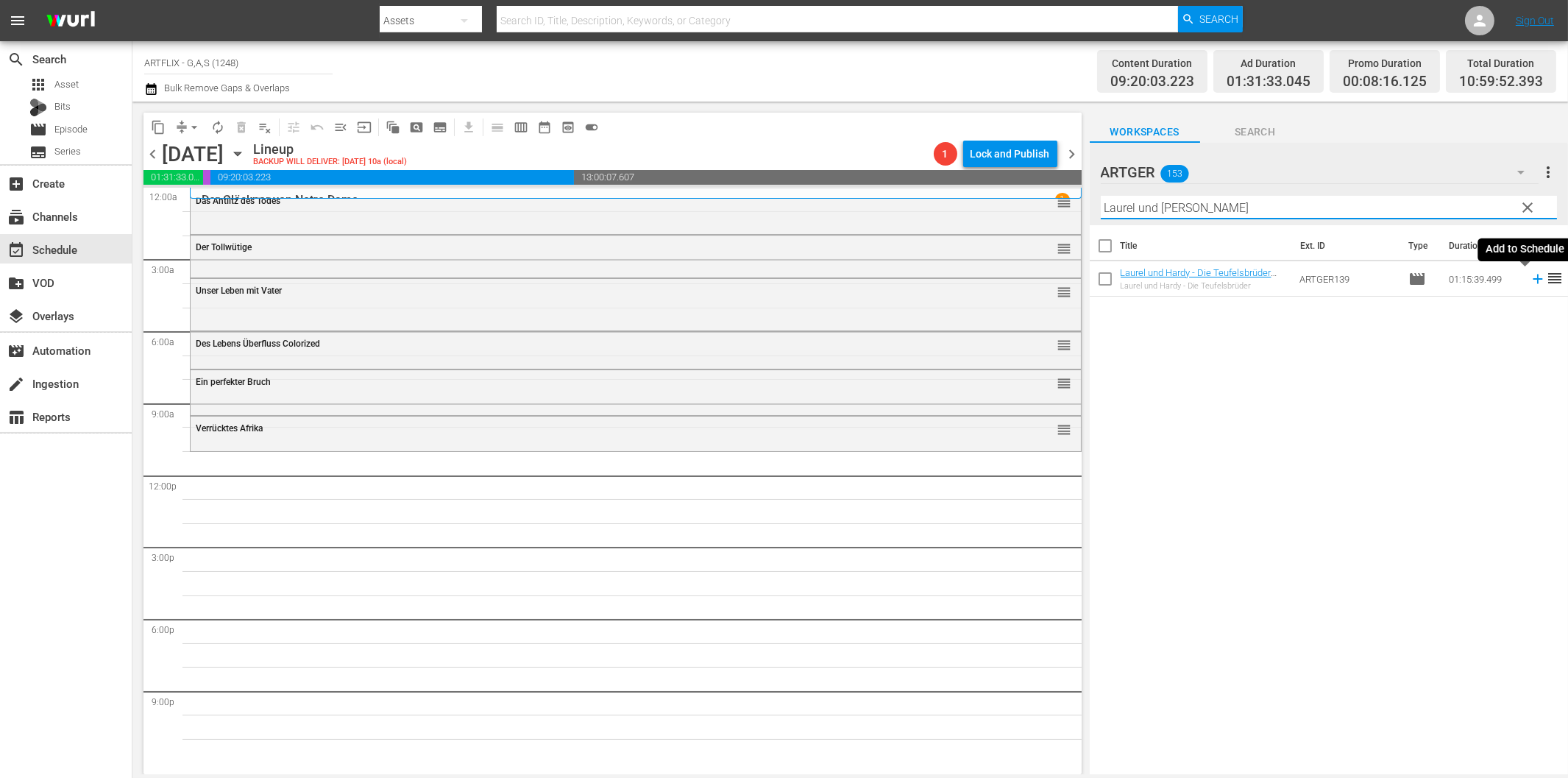
click at [1530, 284] on icon at bounding box center [1537, 279] width 16 height 16
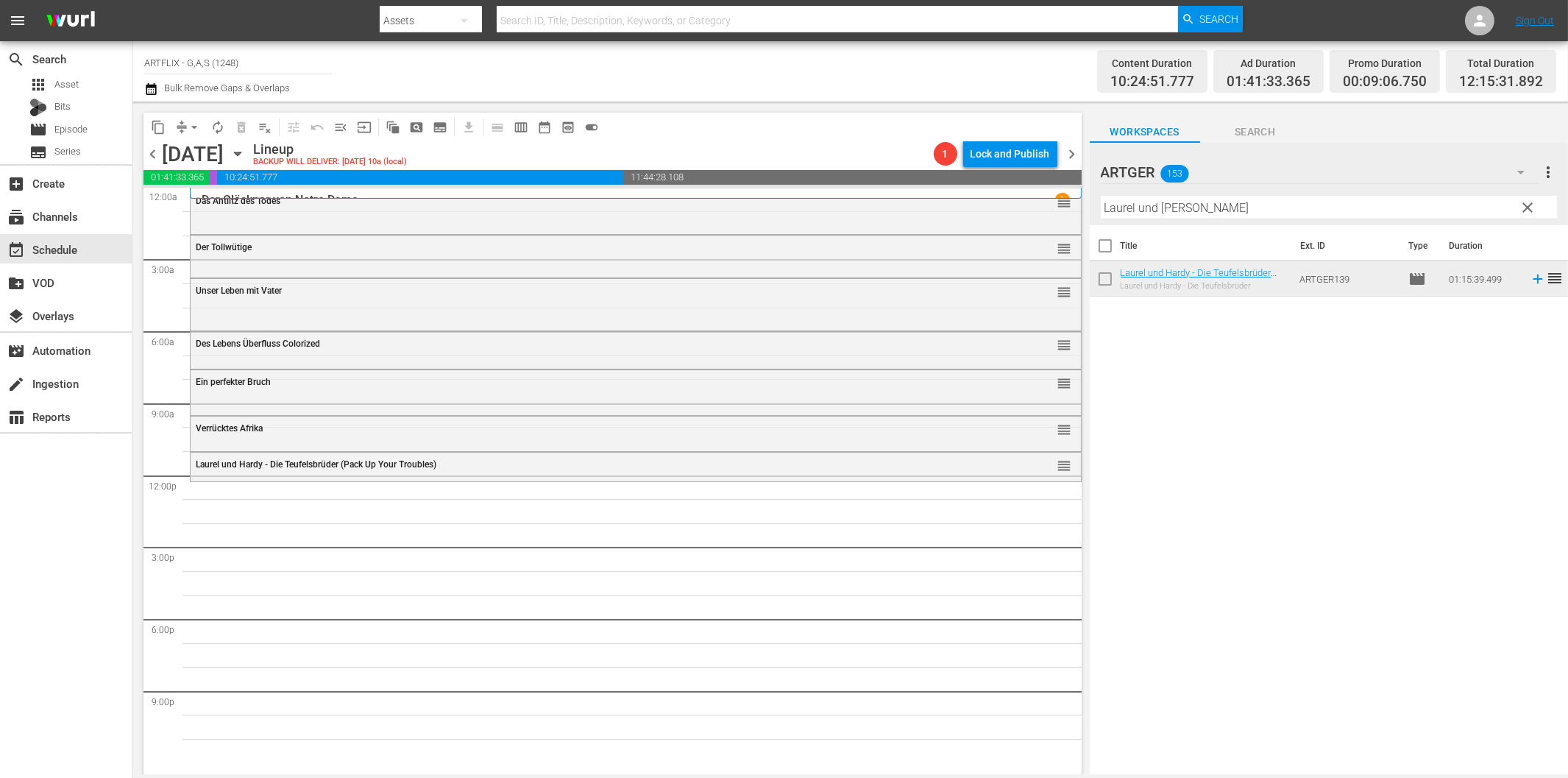
click at [1207, 208] on input "Laurel und [PERSON_NAME]" at bounding box center [1329, 207] width 457 height 23
paste input "Der schwarze Pirat"
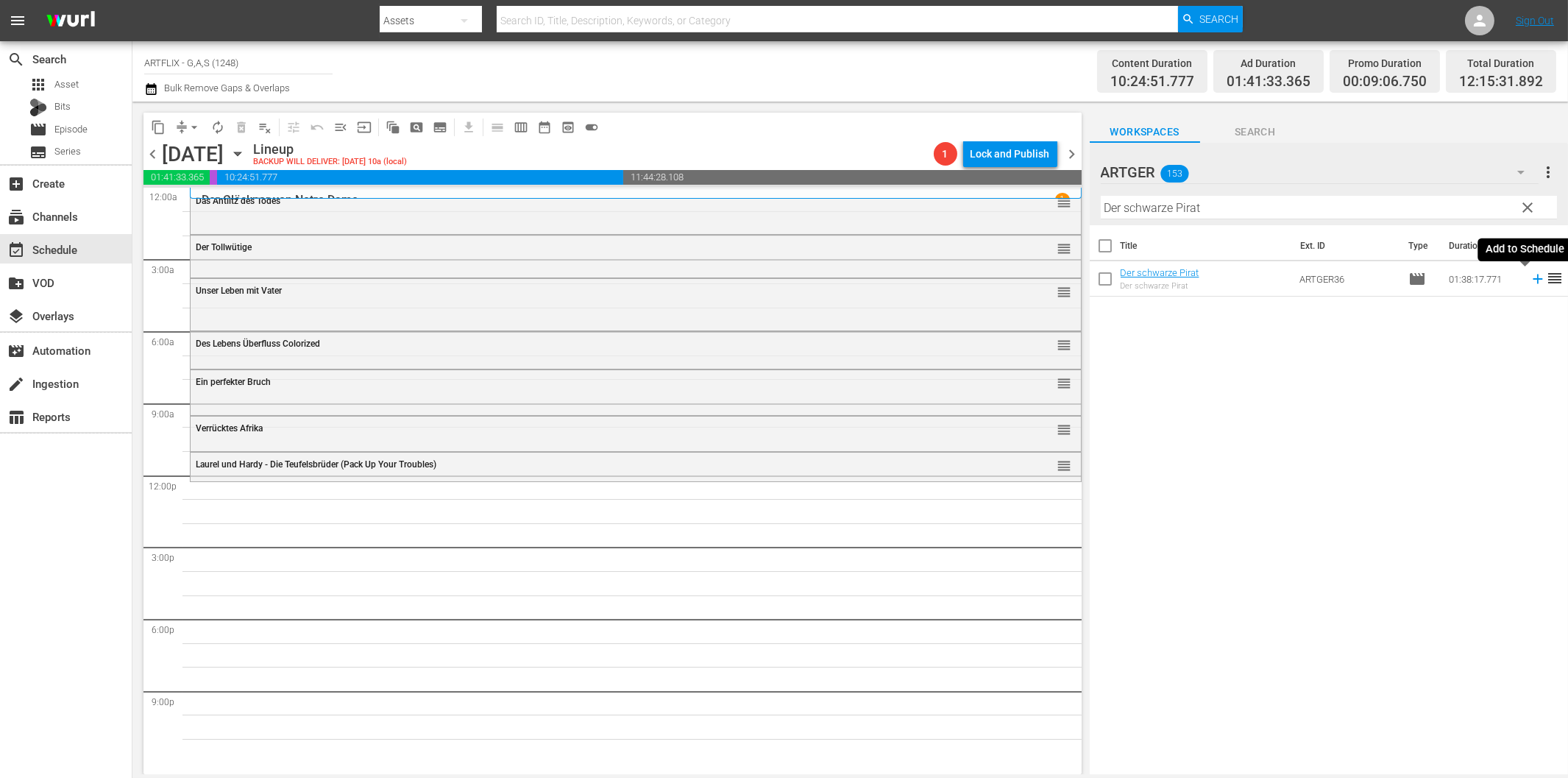
click at [1530, 281] on icon at bounding box center [1537, 279] width 16 height 16
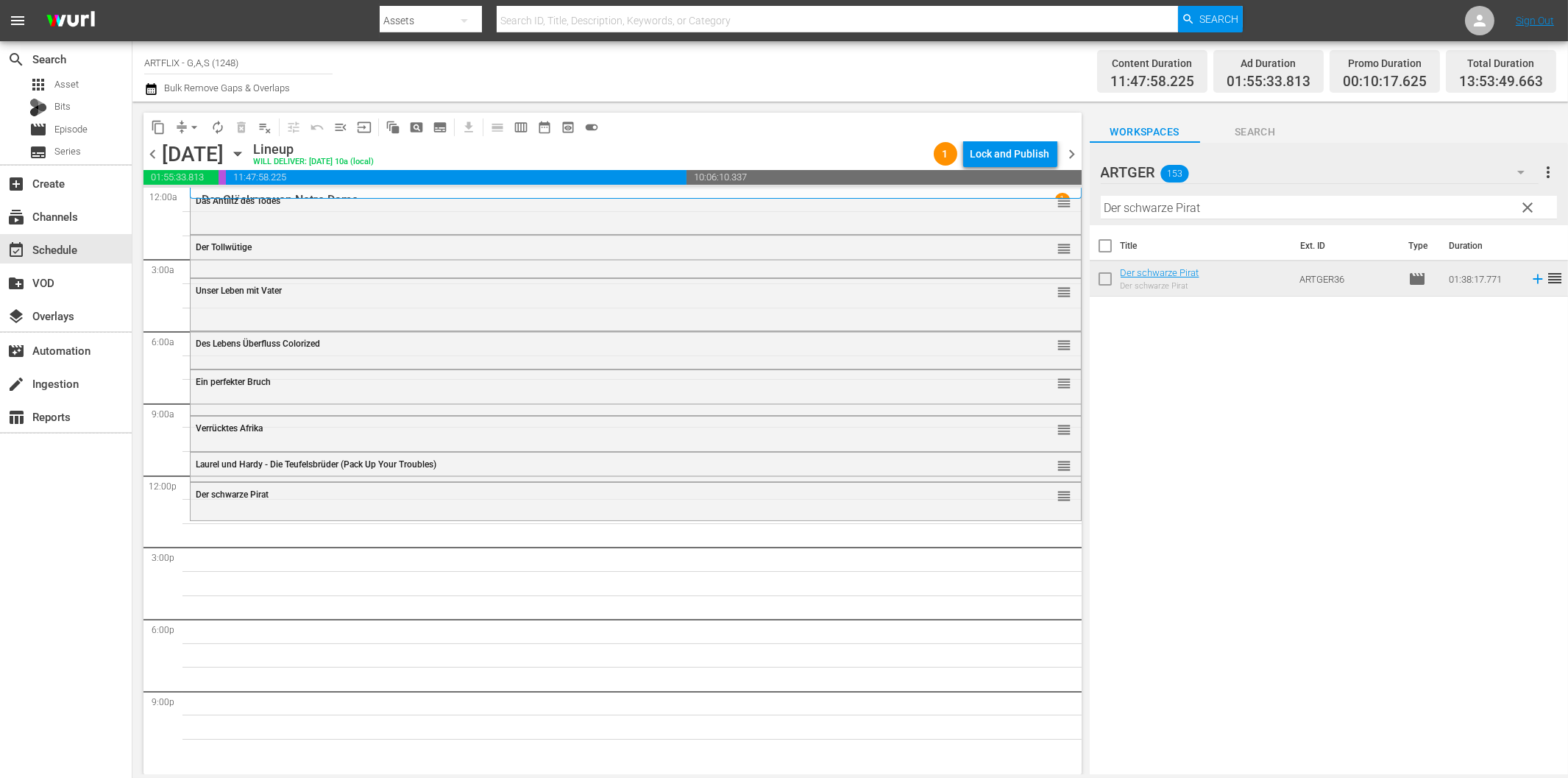
click at [1425, 534] on div "Title Ext. ID Type Duration Der schwarze Pirat Der schwarze Pirat ARTGER36 movi…" at bounding box center [1329, 500] width 478 height 551
click at [1156, 212] on input "Der schwarze Pirat" at bounding box center [1329, 207] width 457 height 23
paste input "ie Küste der Piraten"
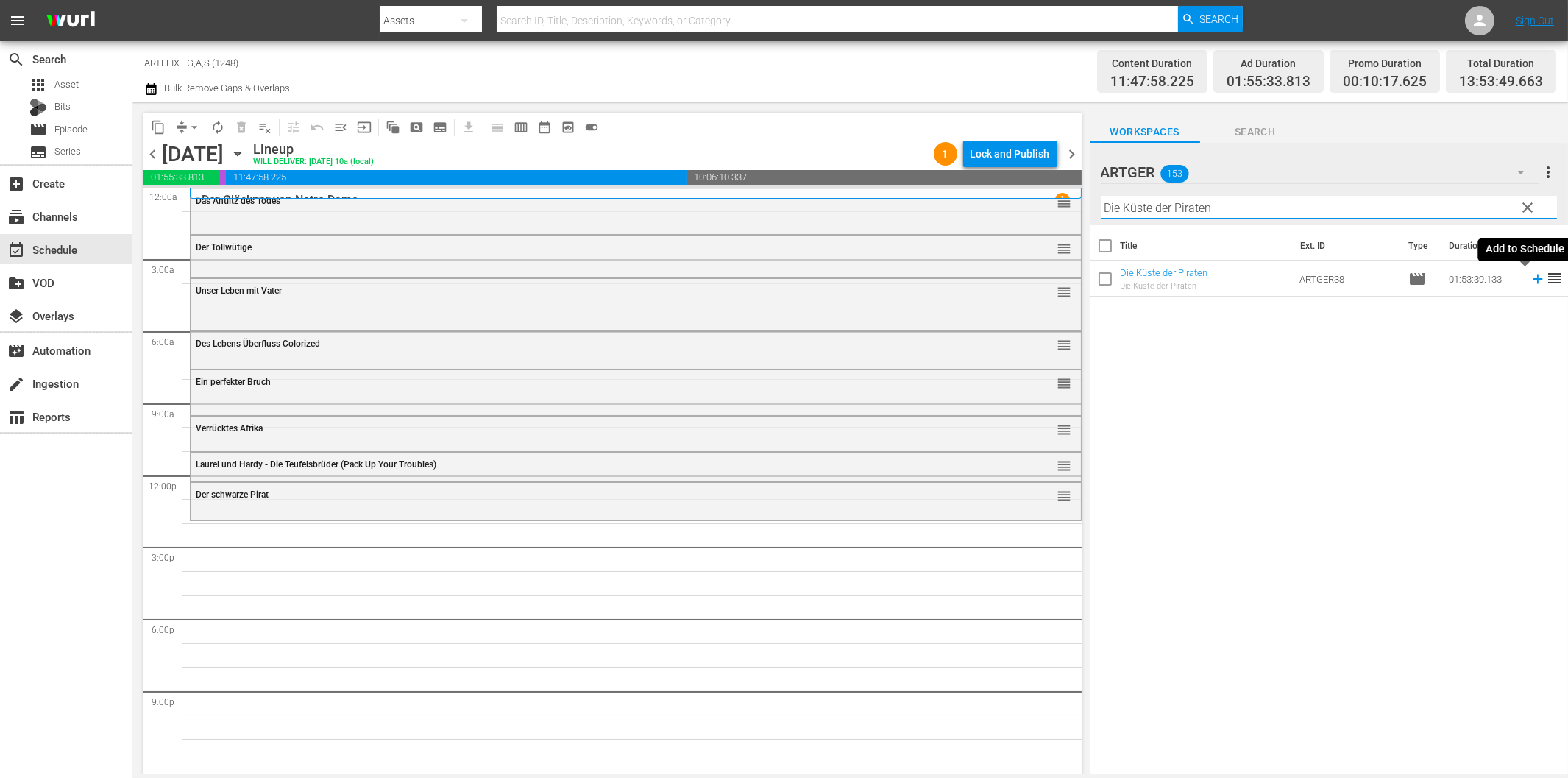
click at [1533, 281] on icon at bounding box center [1537, 280] width 9 height 9
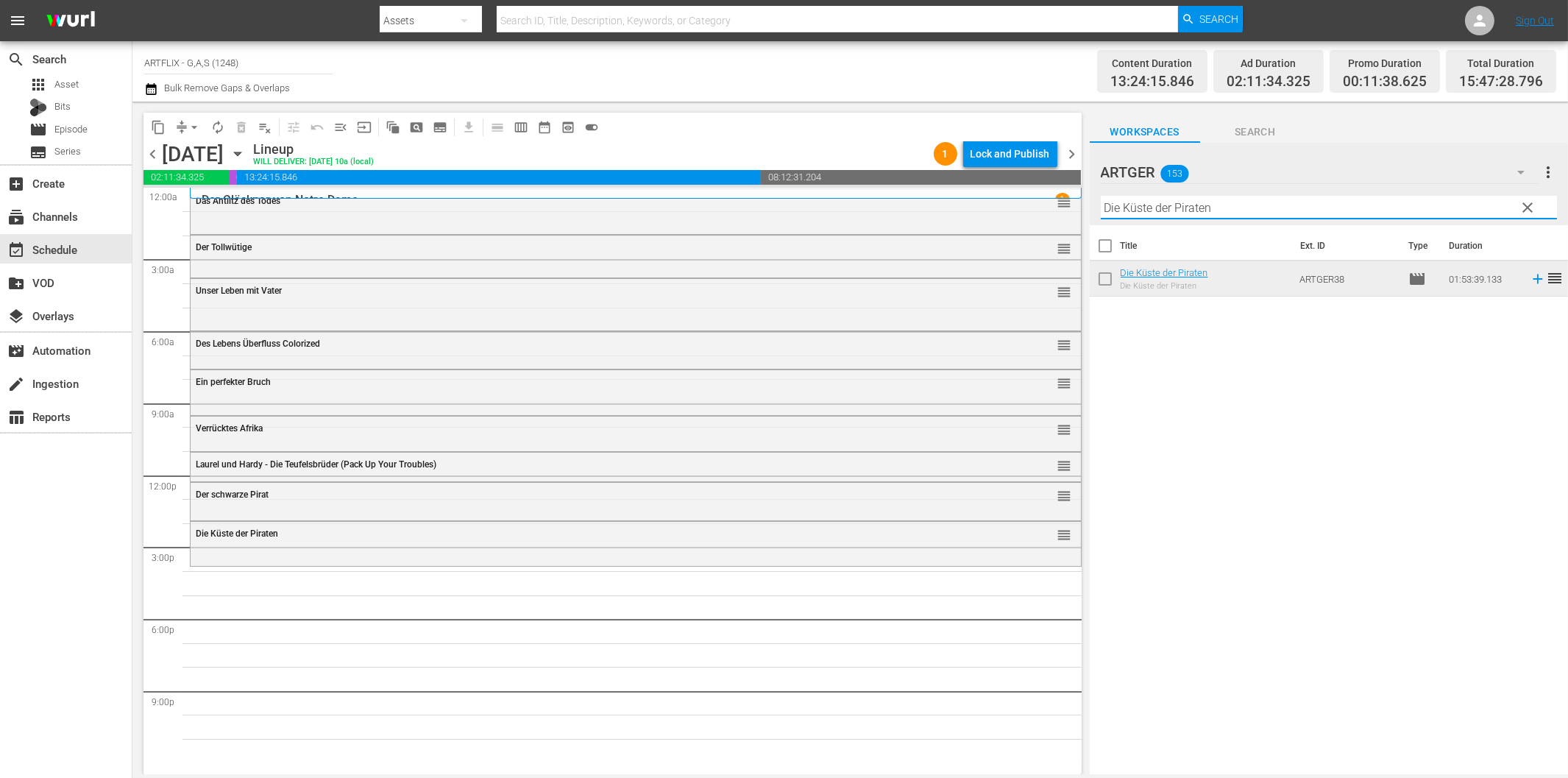
click at [1216, 200] on input "Die Küste der Piraten" at bounding box center [1329, 207] width 457 height 23
paste input "er vierte Man"
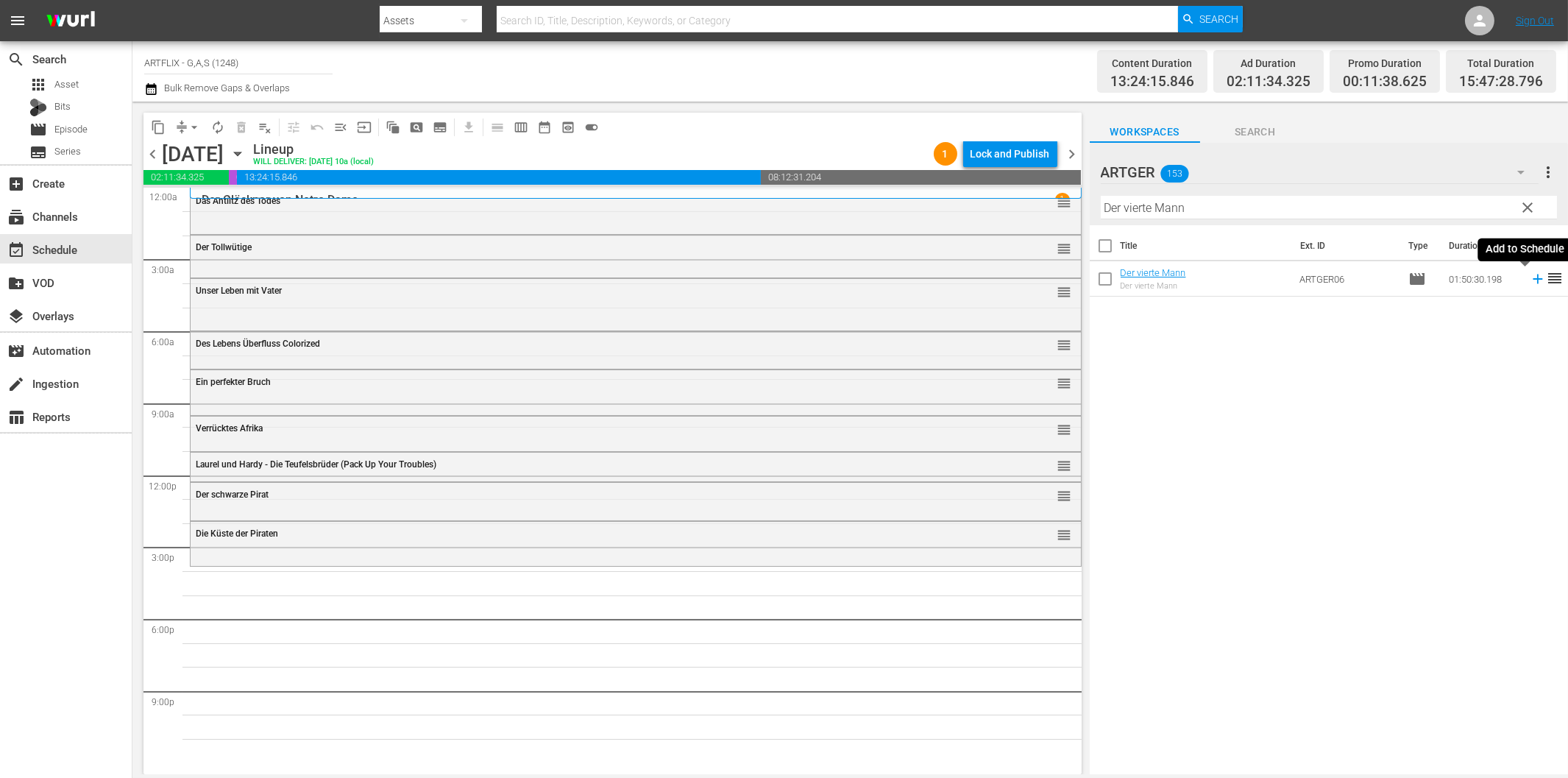
click at [1533, 279] on icon at bounding box center [1537, 280] width 9 height 9
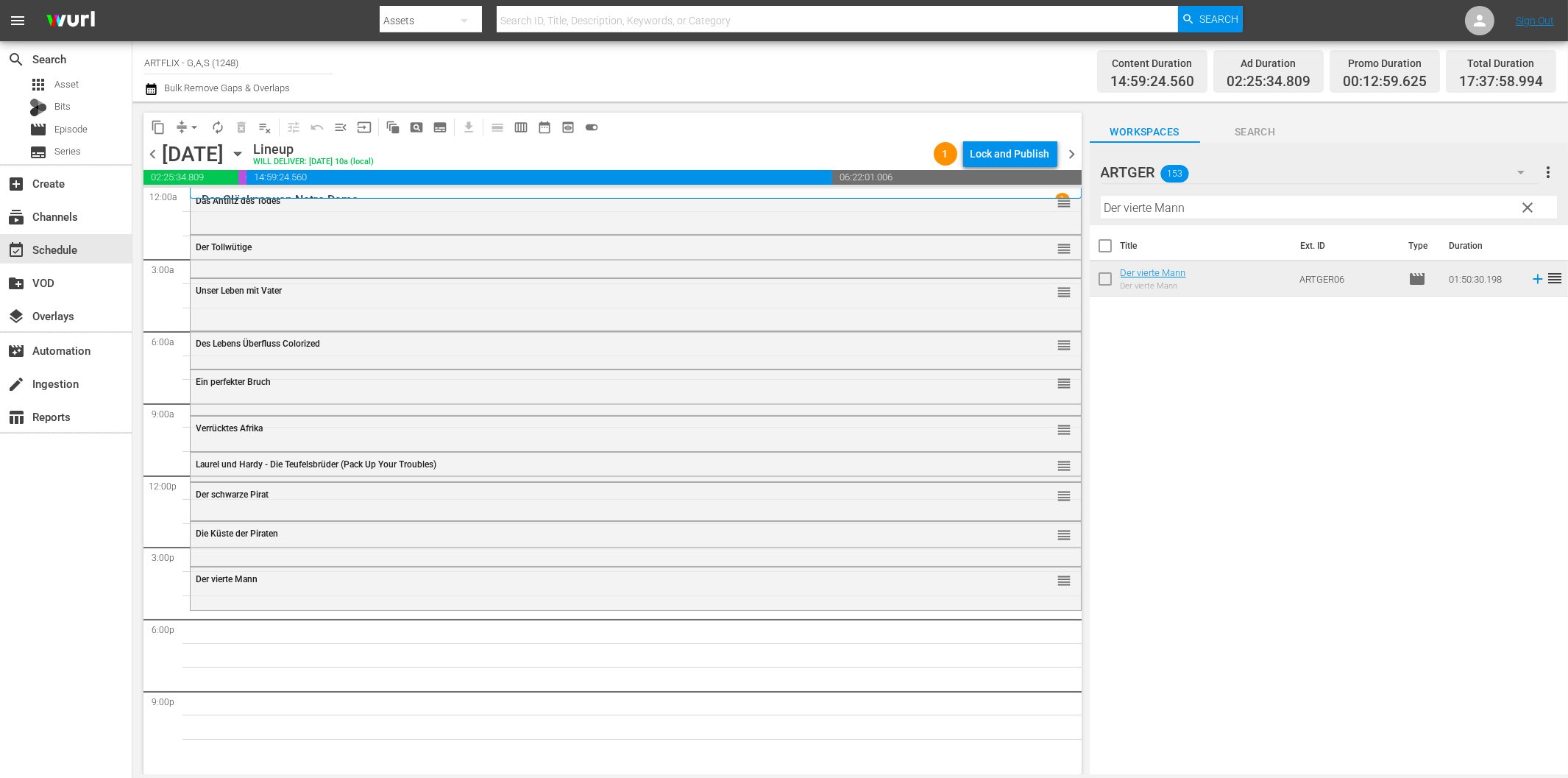
click at [1166, 208] on input "Der vierte Mann" at bounding box center [1329, 207] width 457 height 23
paste input "Sein letzter Kampf"
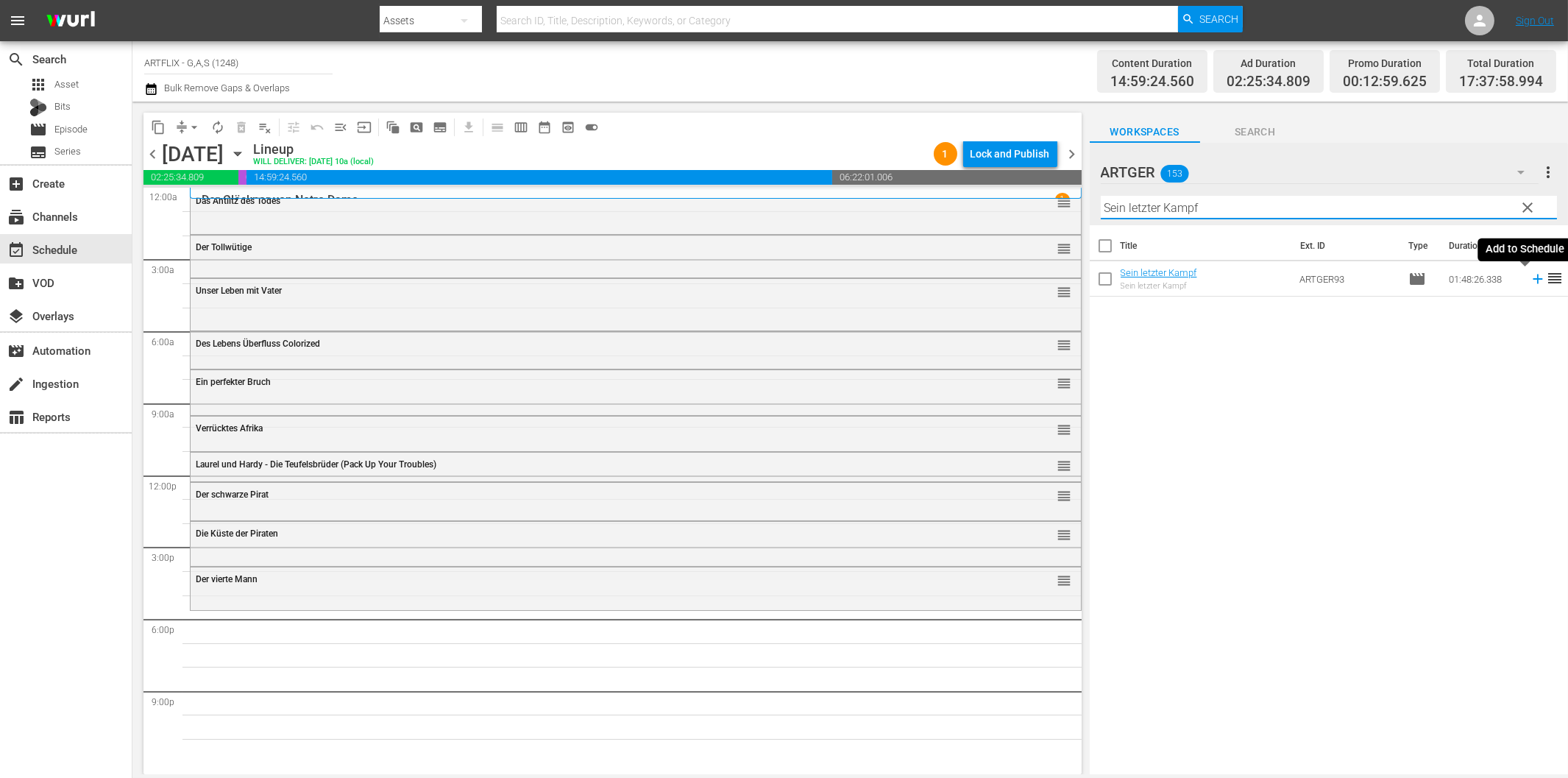
drag, startPoint x: 1523, startPoint y: 275, endPoint x: 1499, endPoint y: 281, distance: 24.7
click at [1530, 276] on icon at bounding box center [1537, 279] width 16 height 16
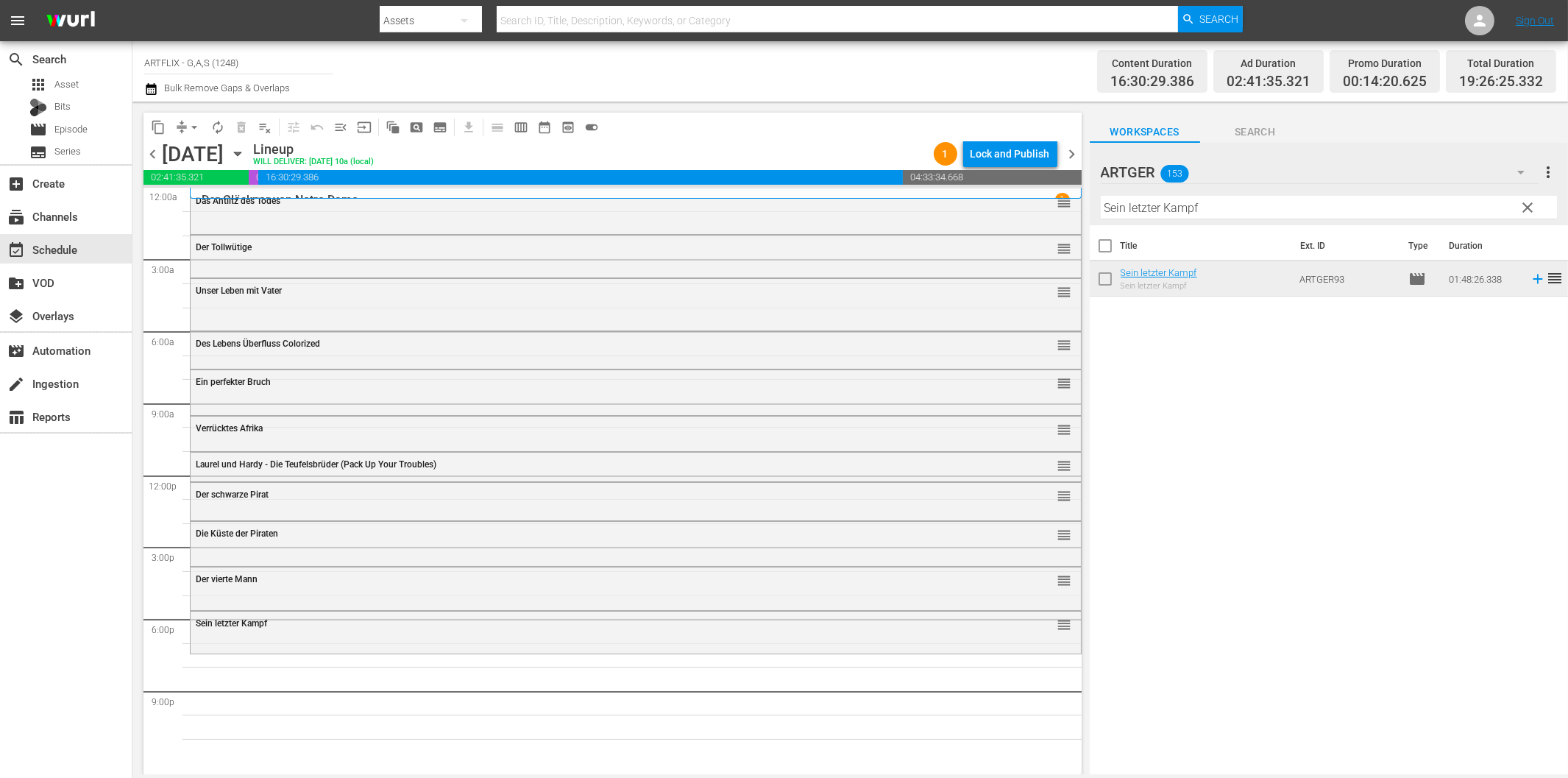
click at [1206, 531] on div "Title Ext. ID Type Duration Sein letzter Kampf Sein letzter Kampf ARTGER93 movi…" at bounding box center [1329, 500] width 478 height 551
click at [1302, 201] on input "Sein letzter Kampf" at bounding box center [1329, 207] width 457 height 23
paste input "Die Teufelsbestie"
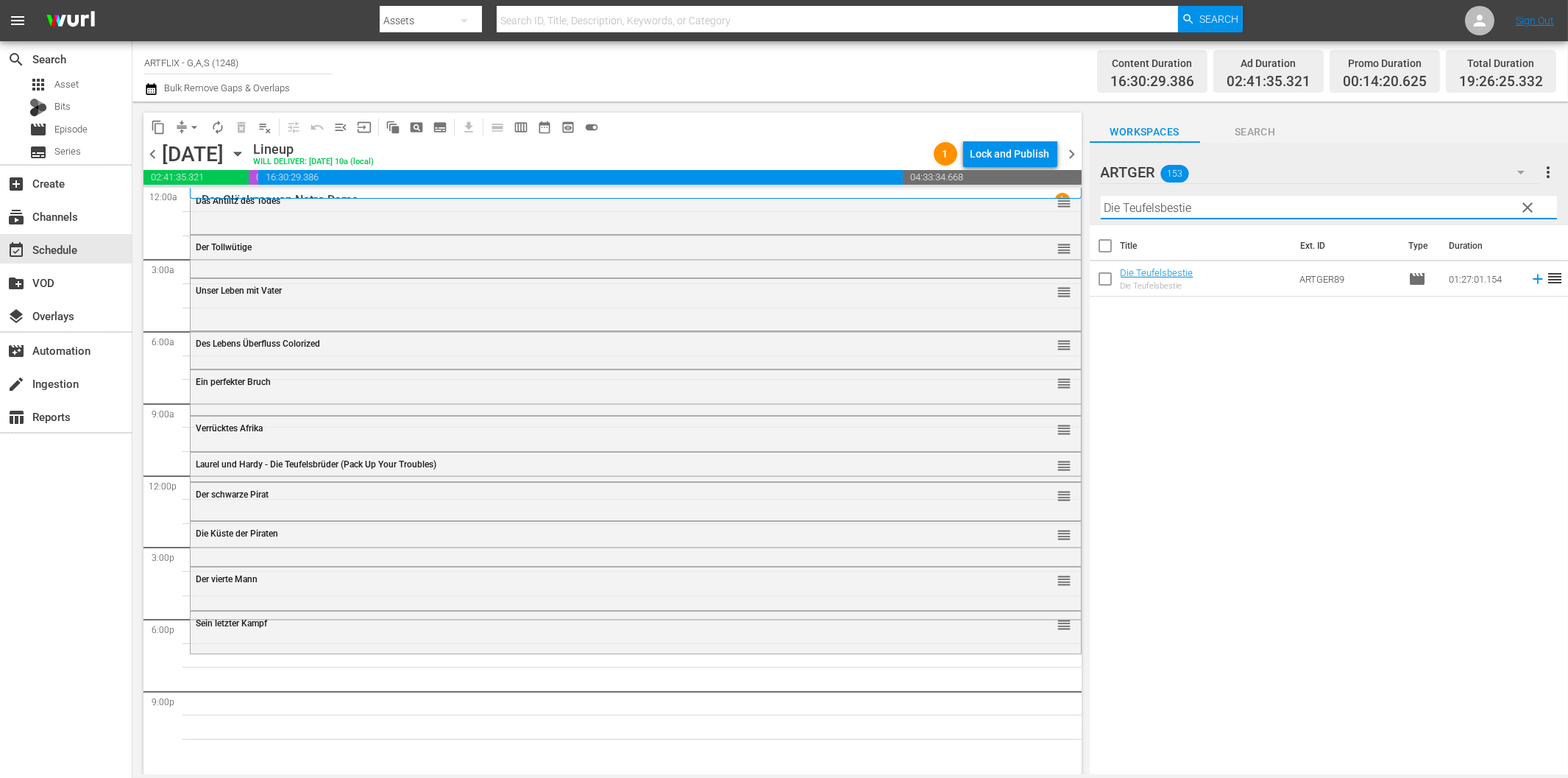
click at [1533, 279] on icon at bounding box center [1537, 280] width 9 height 9
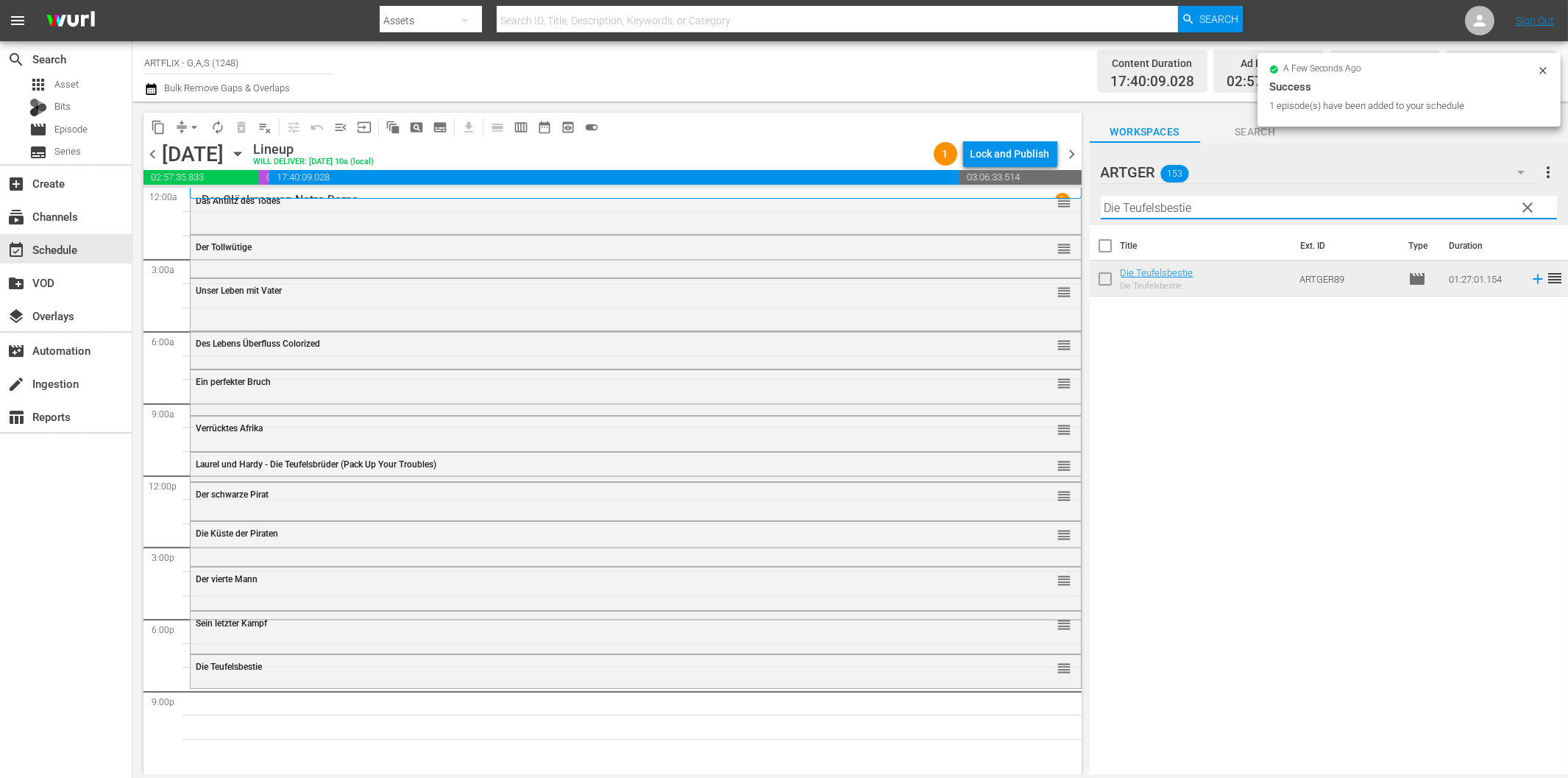
click at [1150, 212] on input "Die Teufelsbestie" at bounding box center [1329, 207] width 457 height 23
paste input "[PERSON_NAME] - Die Frau in Grün"
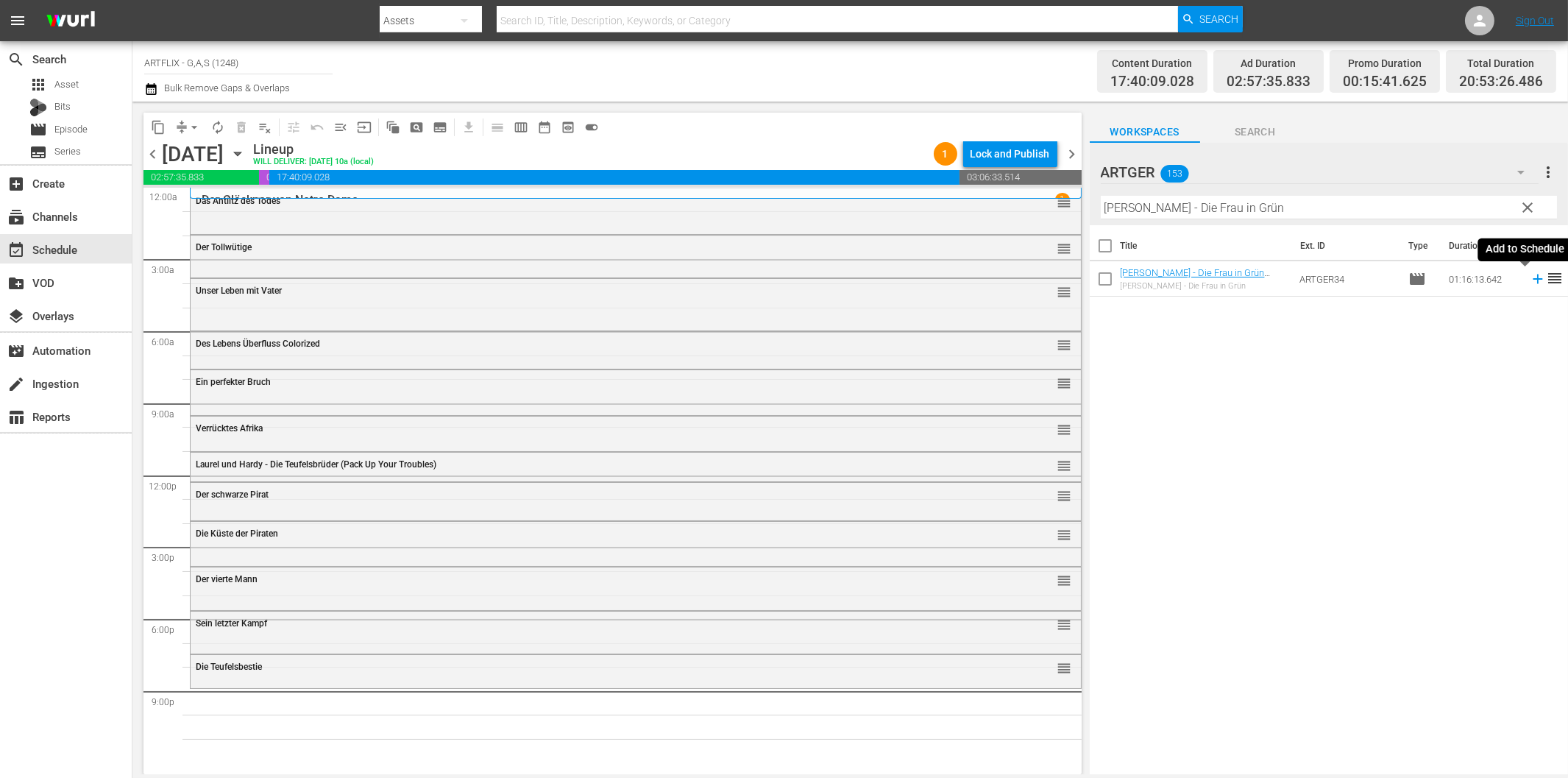
click at [1533, 280] on icon at bounding box center [1537, 280] width 9 height 9
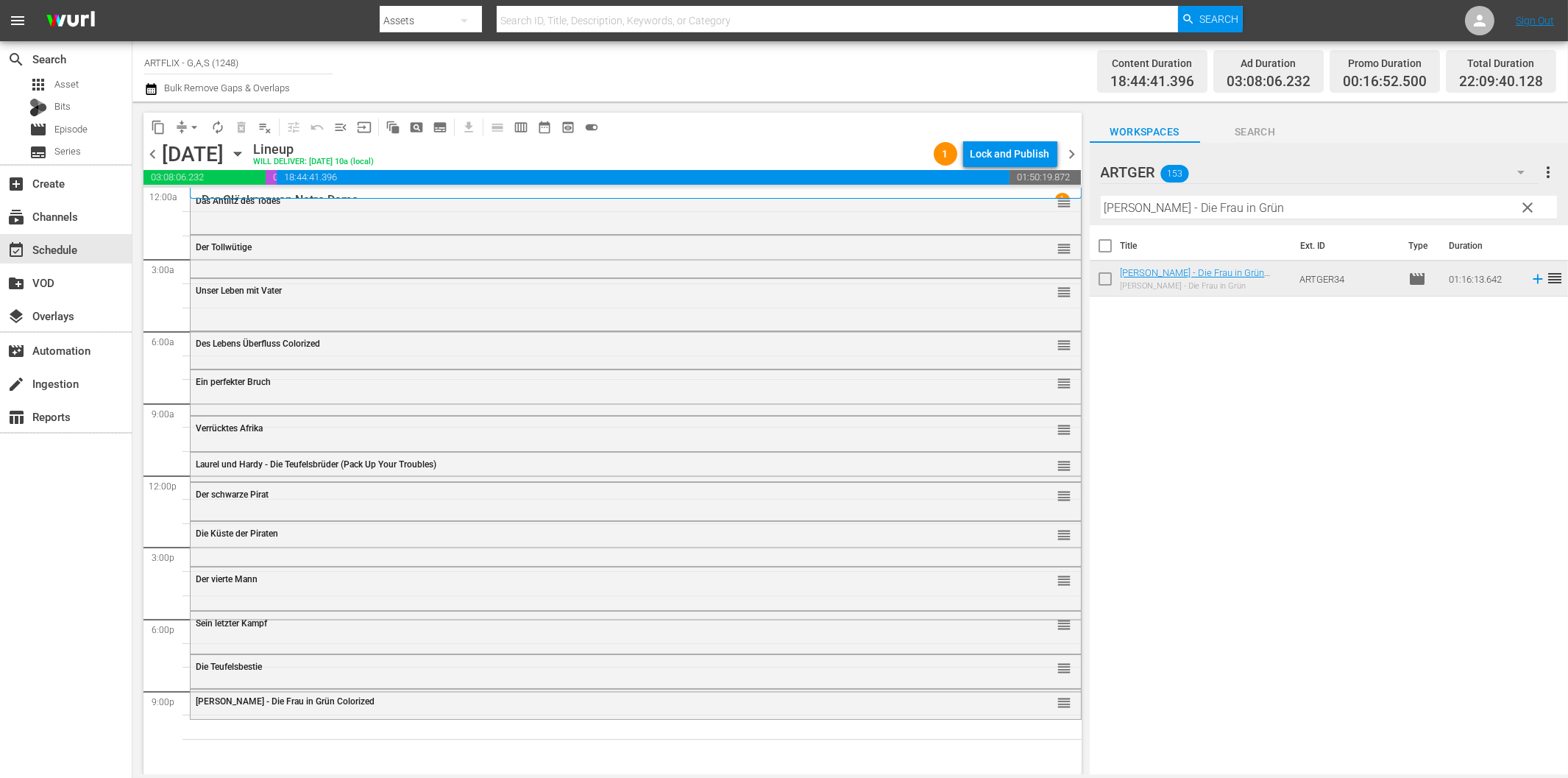
click at [1126, 202] on input "[PERSON_NAME] - Die Frau in Grün" at bounding box center [1329, 207] width 457 height 23
paste input "Juwelenraub"
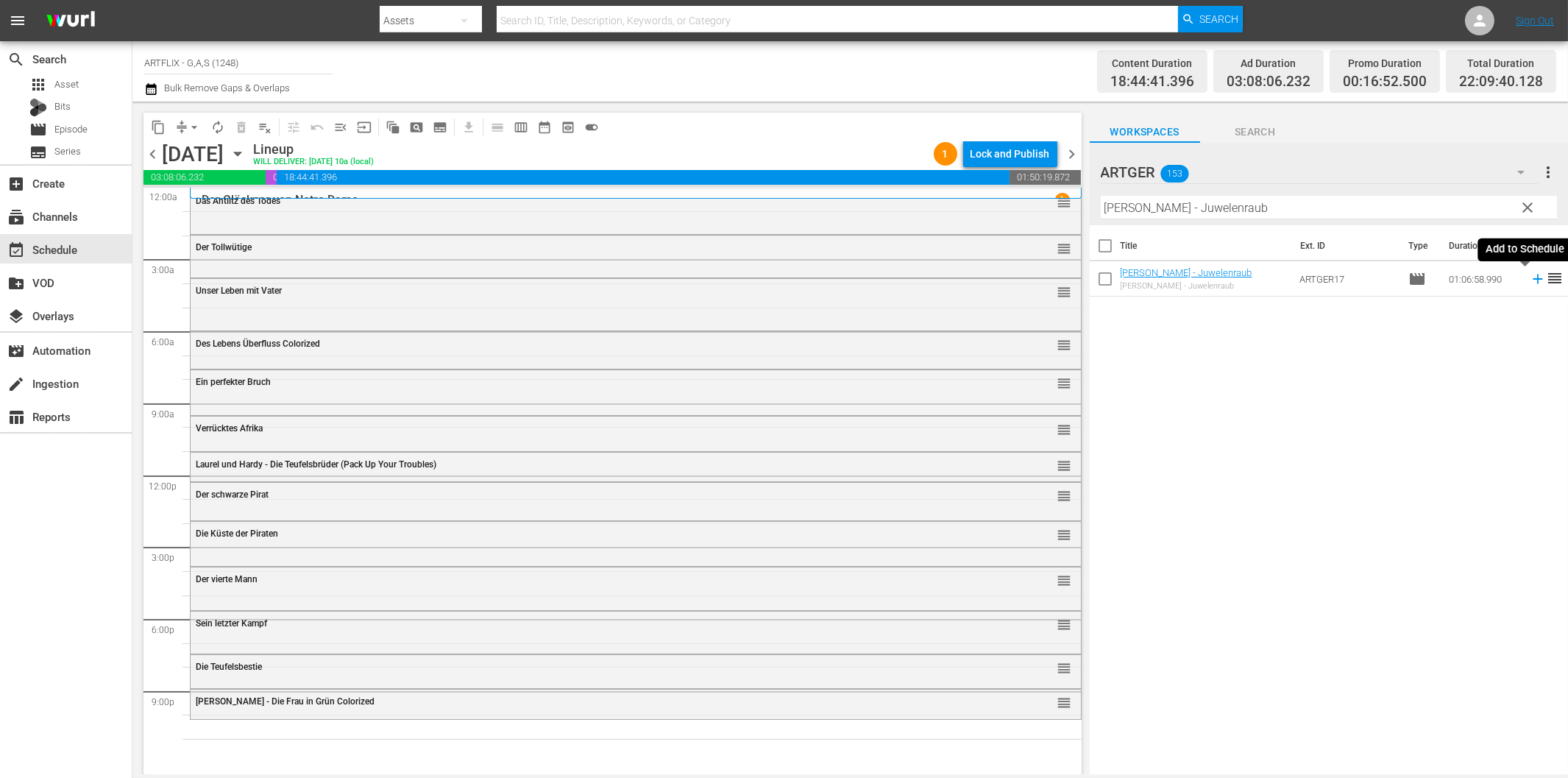
click at [1530, 280] on icon at bounding box center [1537, 279] width 16 height 16
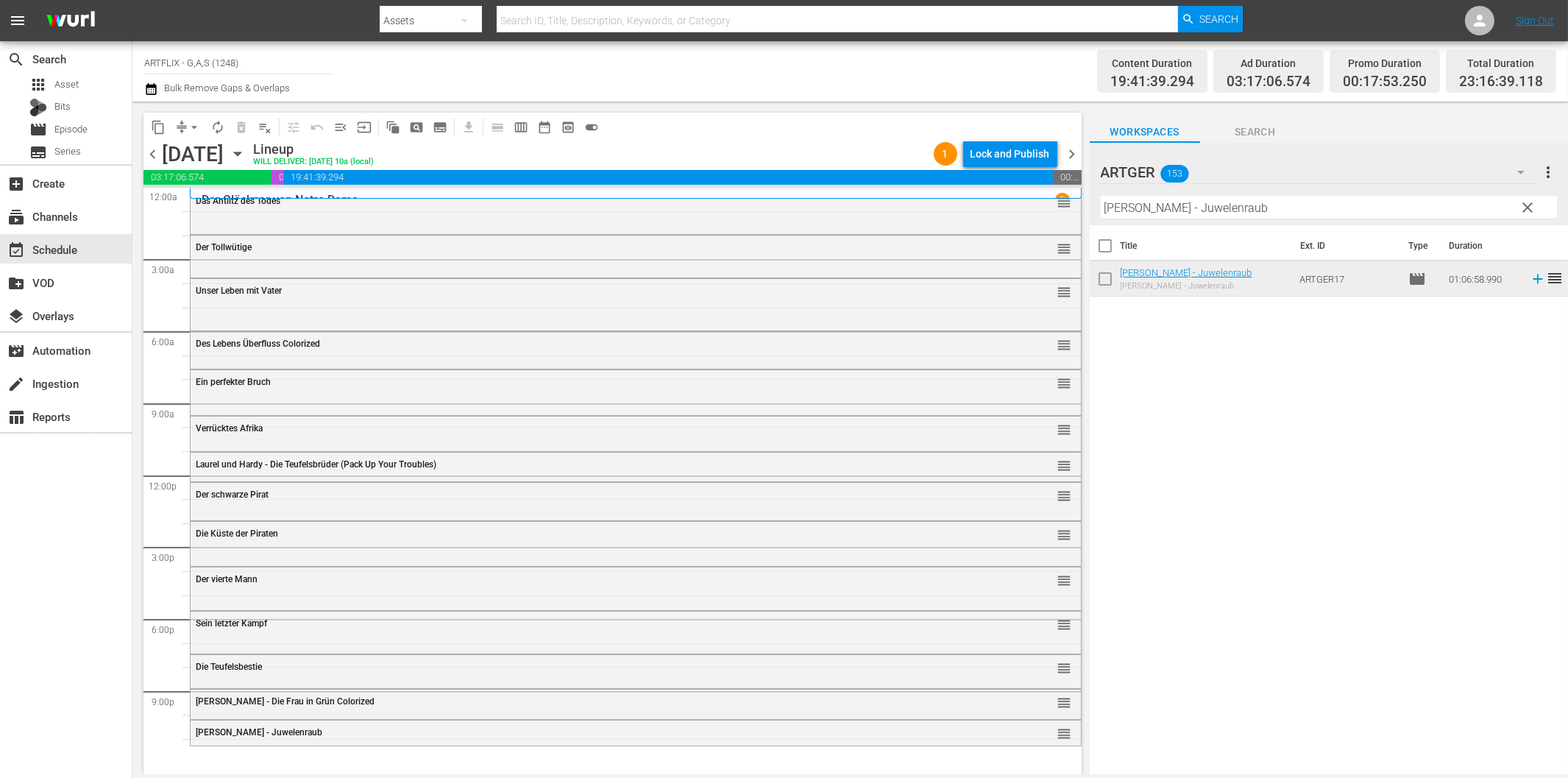
click at [1194, 209] on input "[PERSON_NAME] - Juwelenraub" at bounding box center [1329, 207] width 457 height 23
paste input "Lolita und der [DEMOGRAPHIC_DATA]"
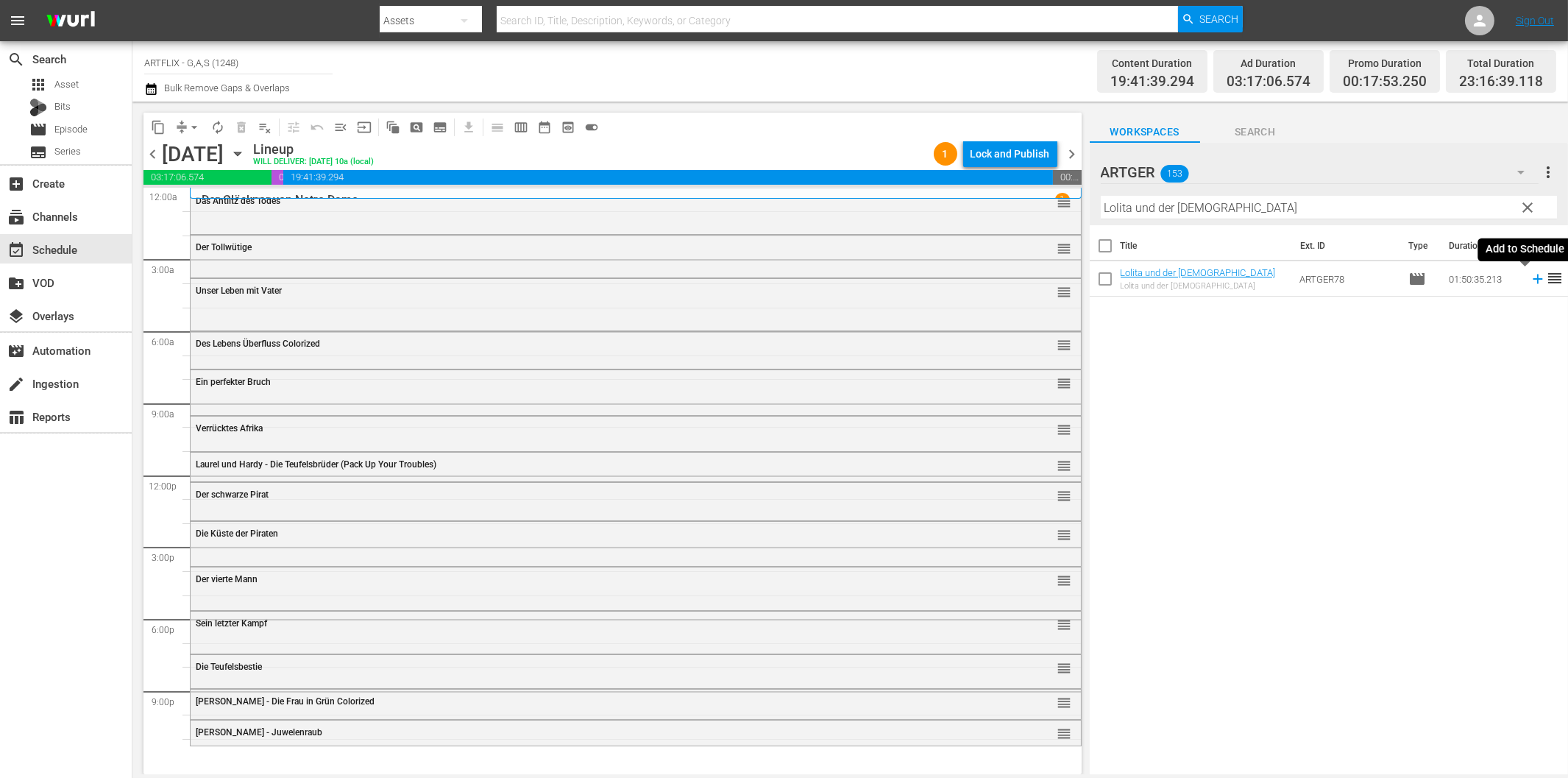
click at [1530, 280] on icon at bounding box center [1537, 279] width 16 height 16
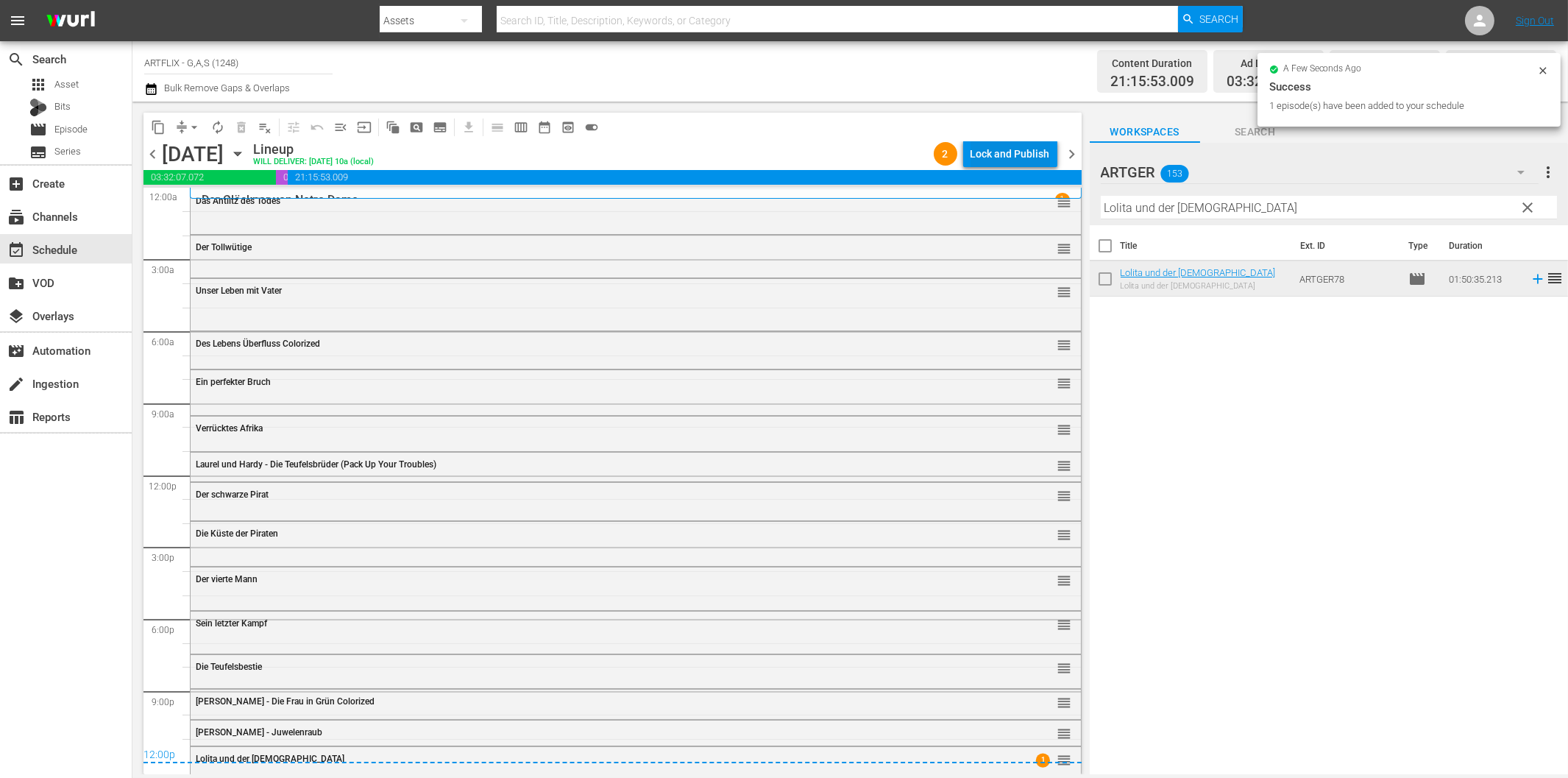
click at [989, 158] on div "Lock and Publish" at bounding box center [1010, 154] width 79 height 26
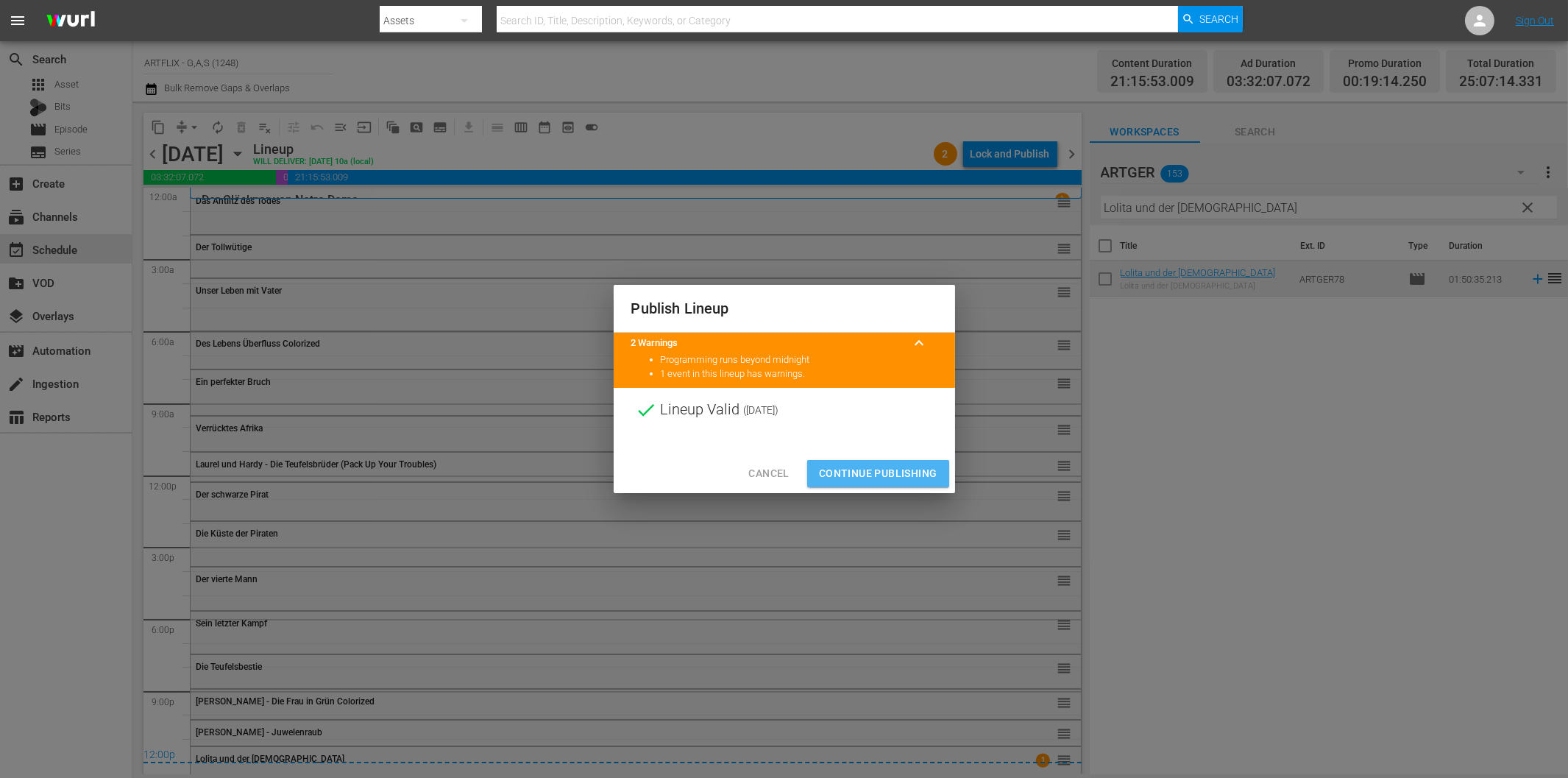
click at [894, 472] on span "Continue Publishing" at bounding box center [878, 473] width 118 height 19
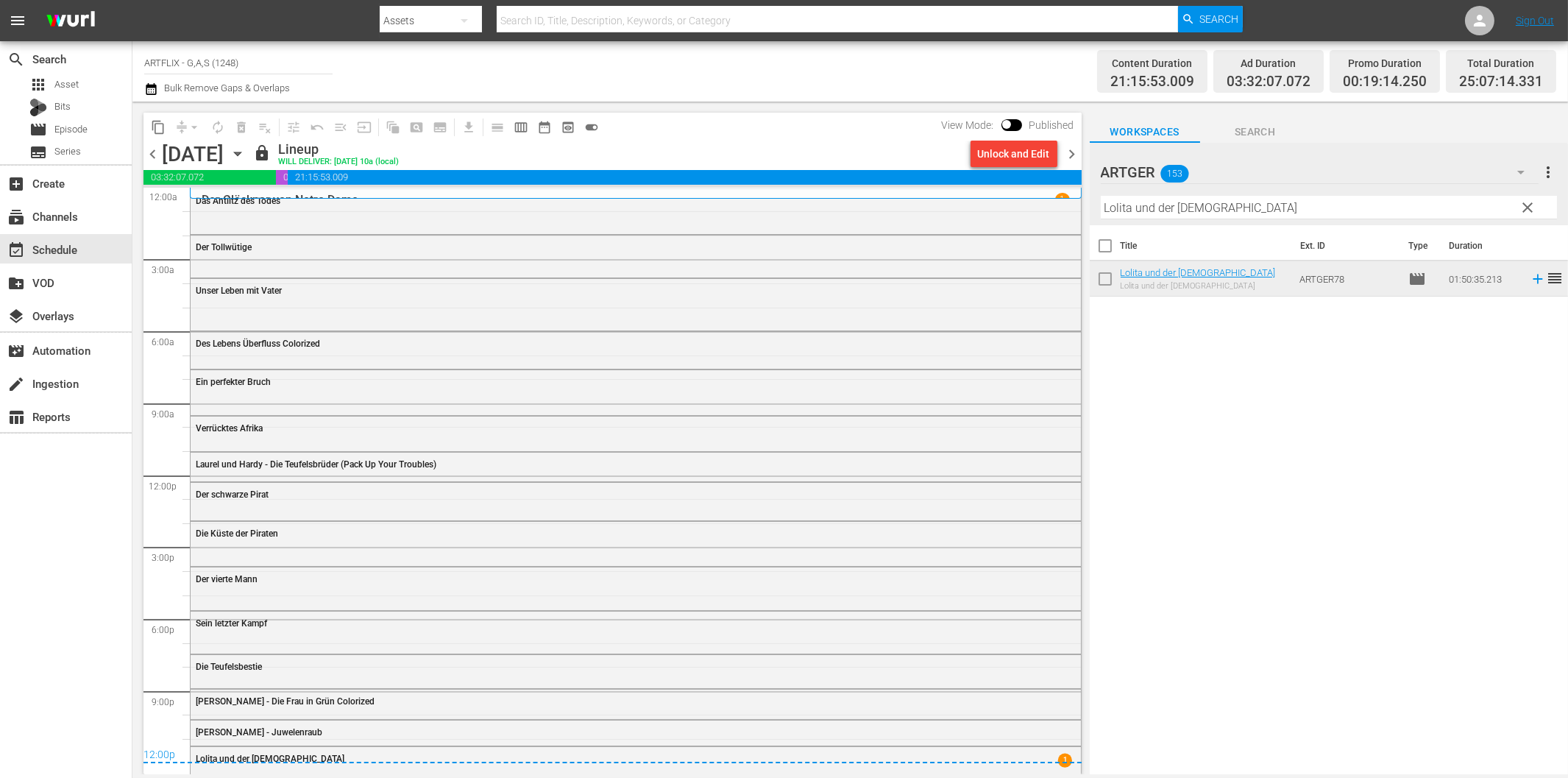
click at [1069, 156] on span "chevron_right" at bounding box center [1072, 155] width 19 height 19
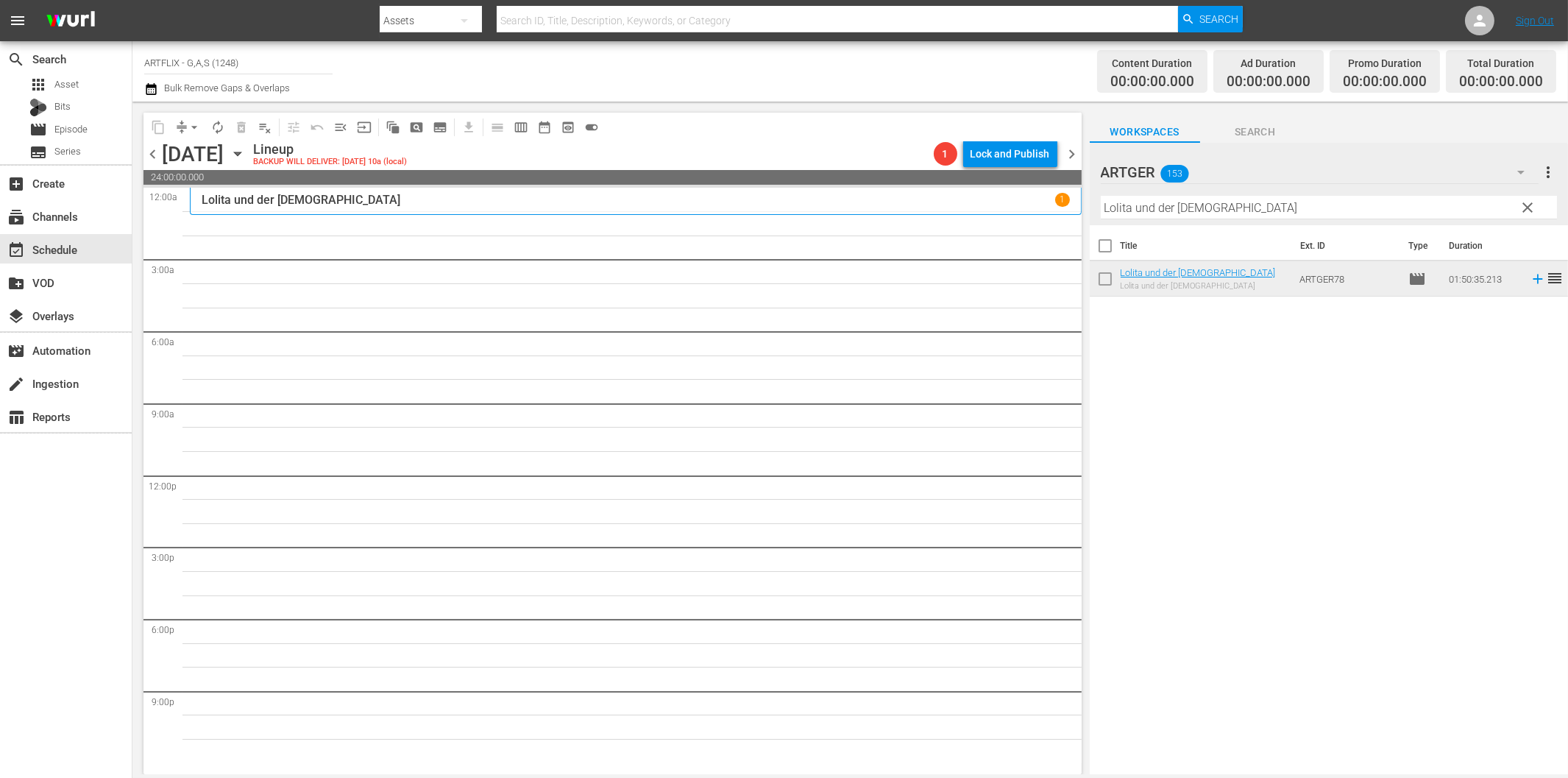
click at [1141, 205] on input "Lolita und der [DEMOGRAPHIC_DATA]" at bounding box center [1329, 207] width 457 height 23
paste input "Die Hyänen"
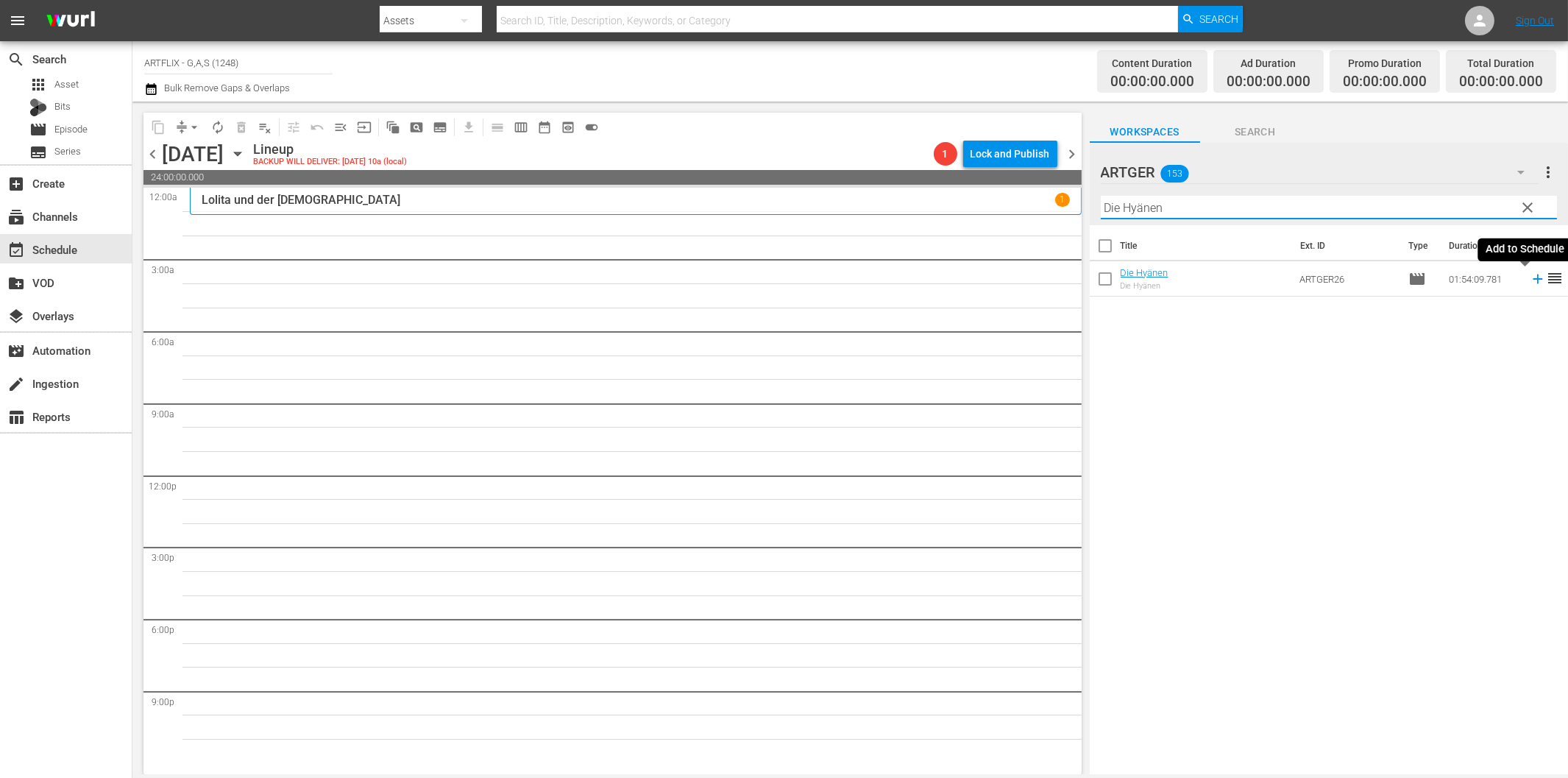
click at [1530, 281] on icon at bounding box center [1537, 279] width 16 height 16
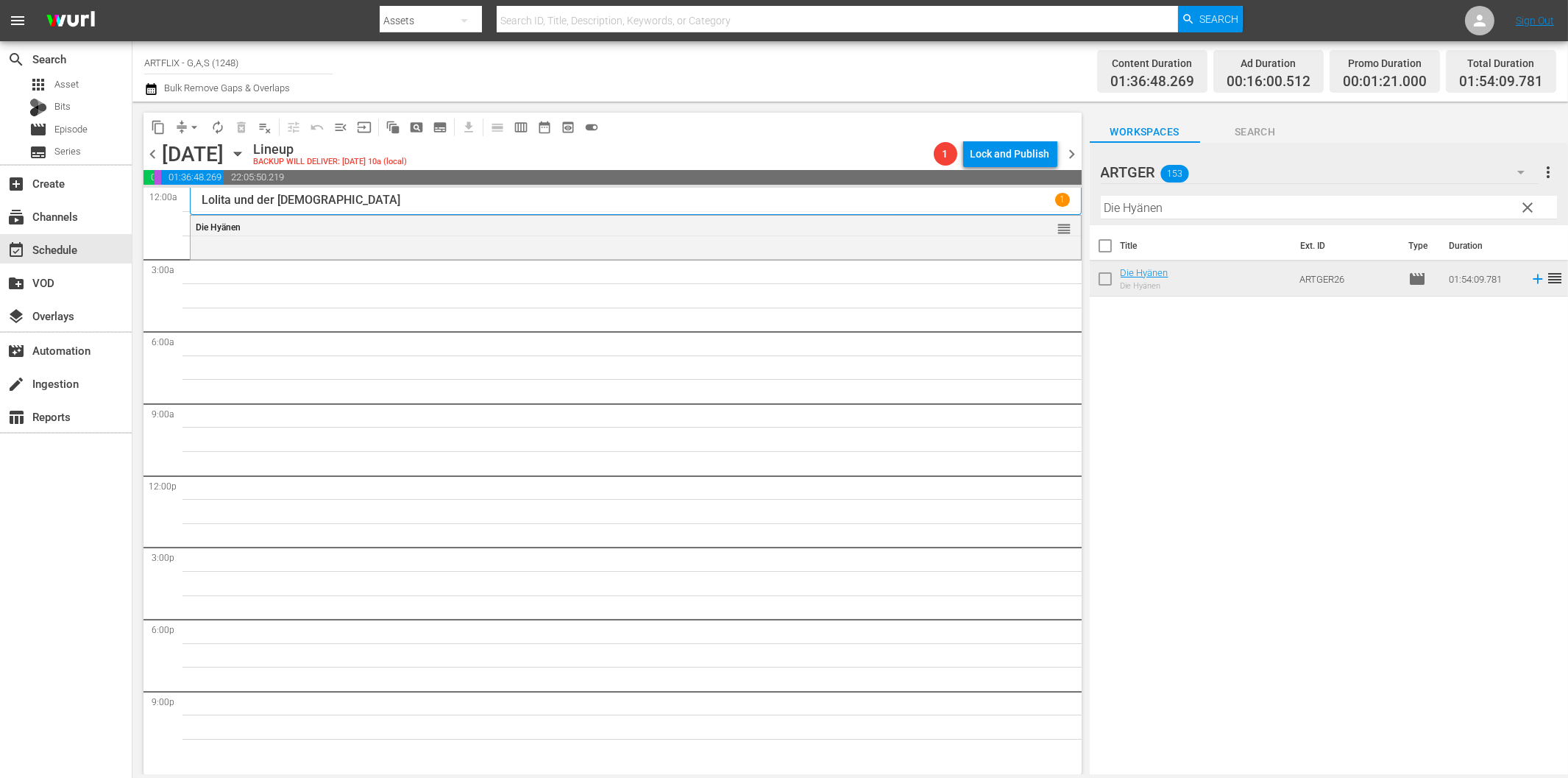
click at [1131, 209] on input "Die Hyänen" at bounding box center [1329, 207] width 457 height 23
paste input "letzte Nacht"
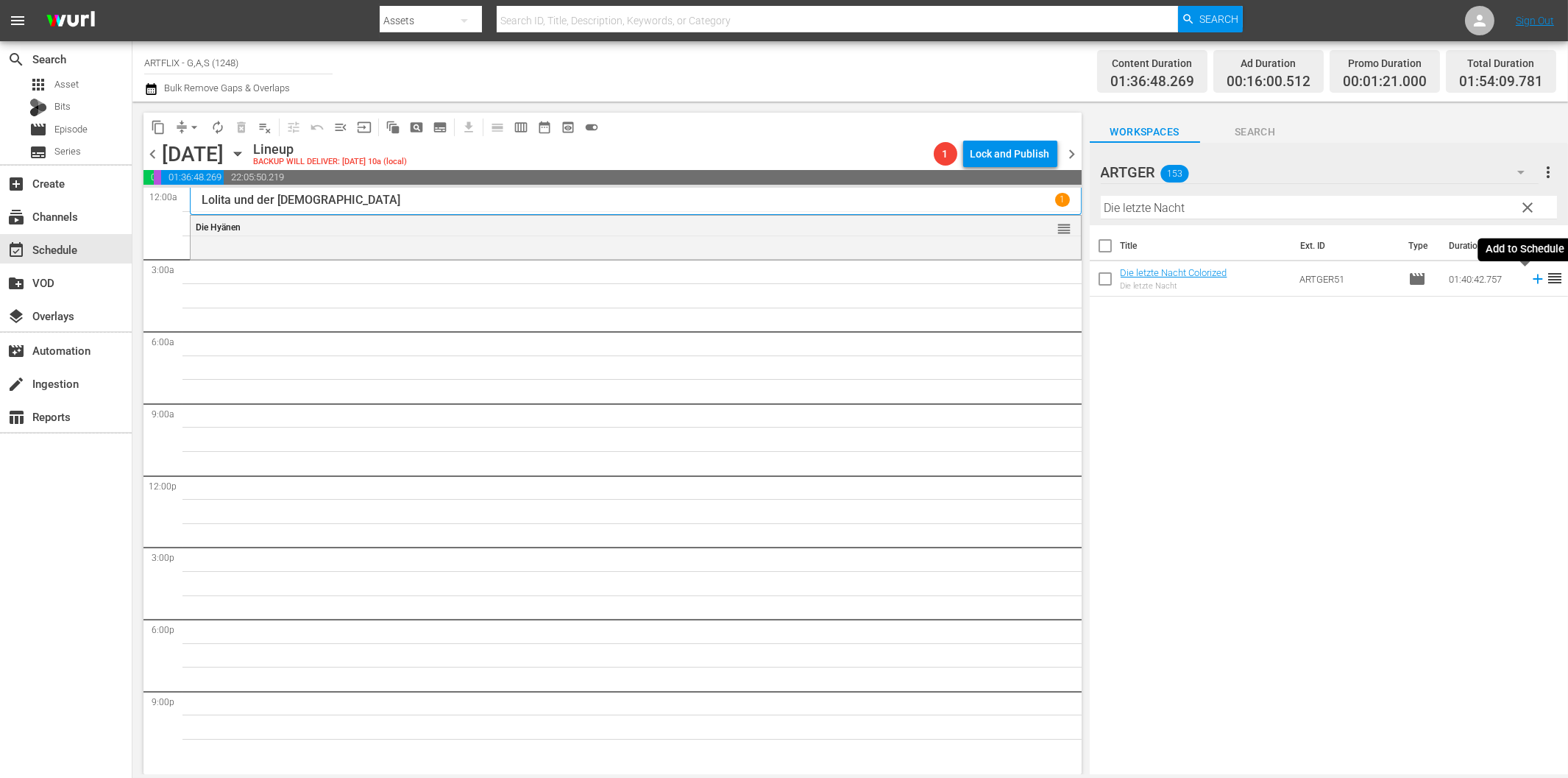
click at [1533, 281] on icon at bounding box center [1537, 280] width 9 height 9
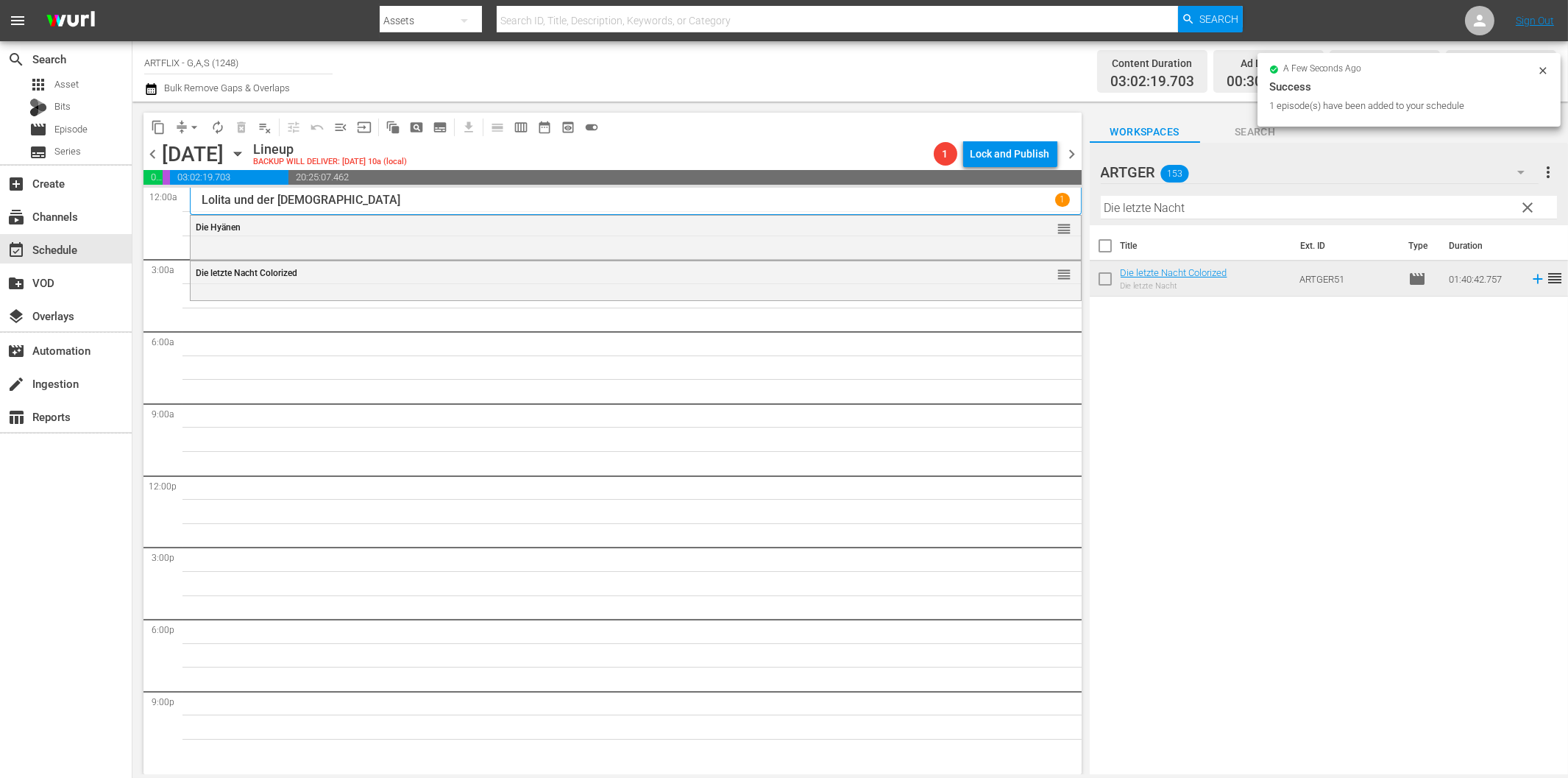
click at [1152, 206] on input "Die letzte Nacht" at bounding box center [1329, 207] width 457 height 23
paste input "Einst ein Held"
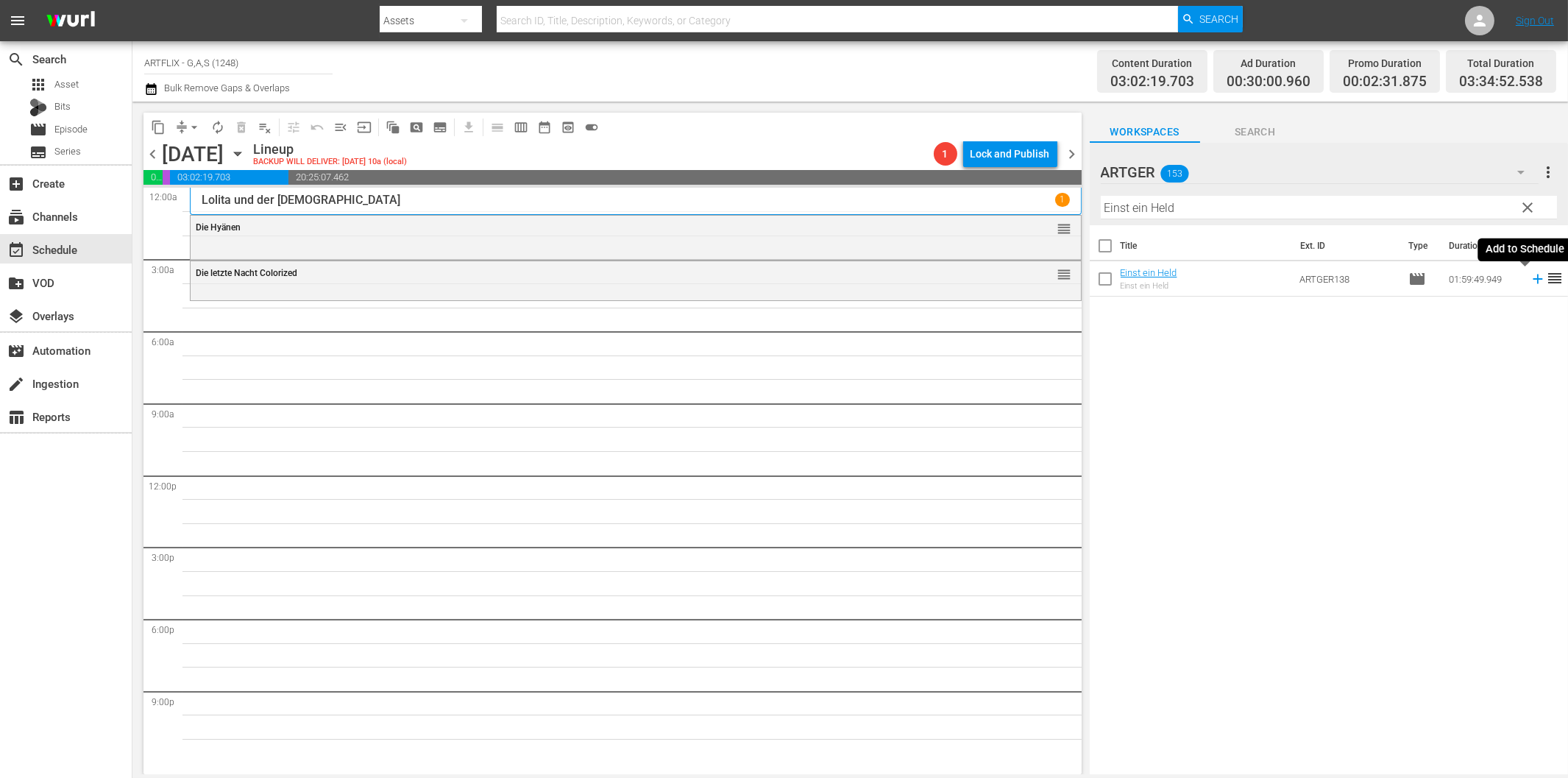
click at [1533, 280] on icon at bounding box center [1537, 280] width 9 height 9
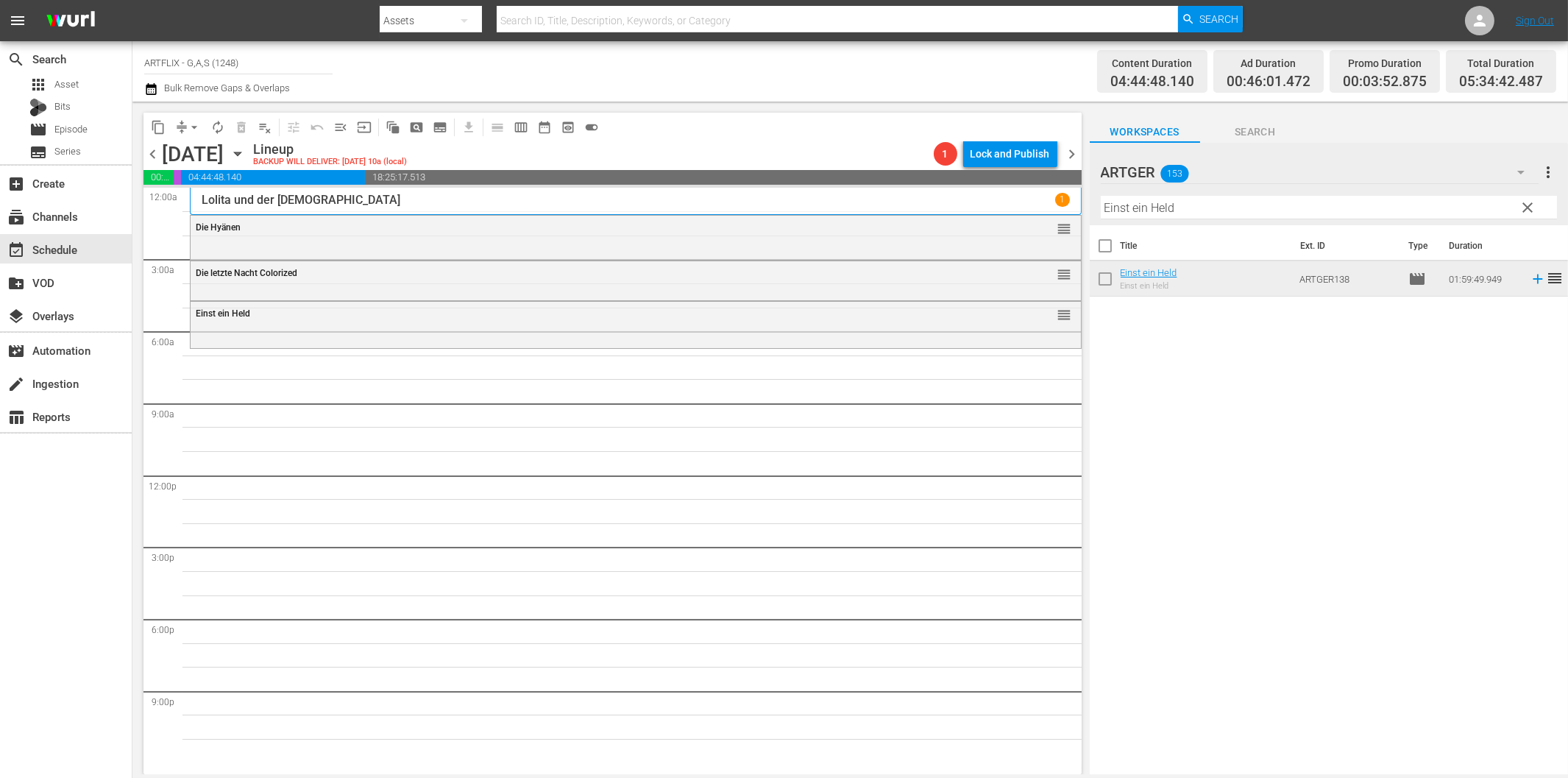
click at [1166, 209] on input "Einst ein Held" at bounding box center [1329, 207] width 457 height 23
paste input "Der Nonnenspiegel"
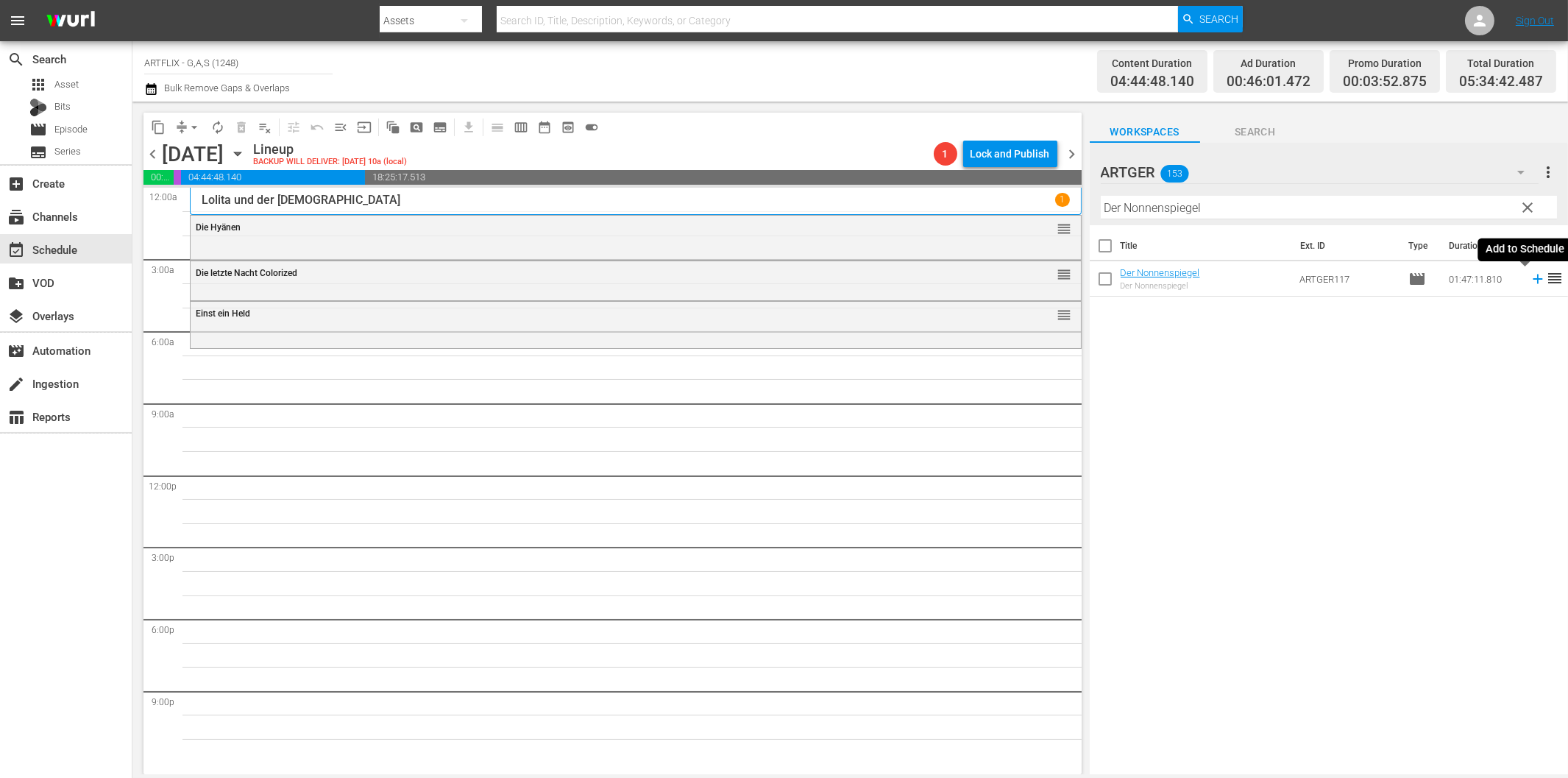
click at [1530, 281] on icon at bounding box center [1537, 279] width 16 height 16
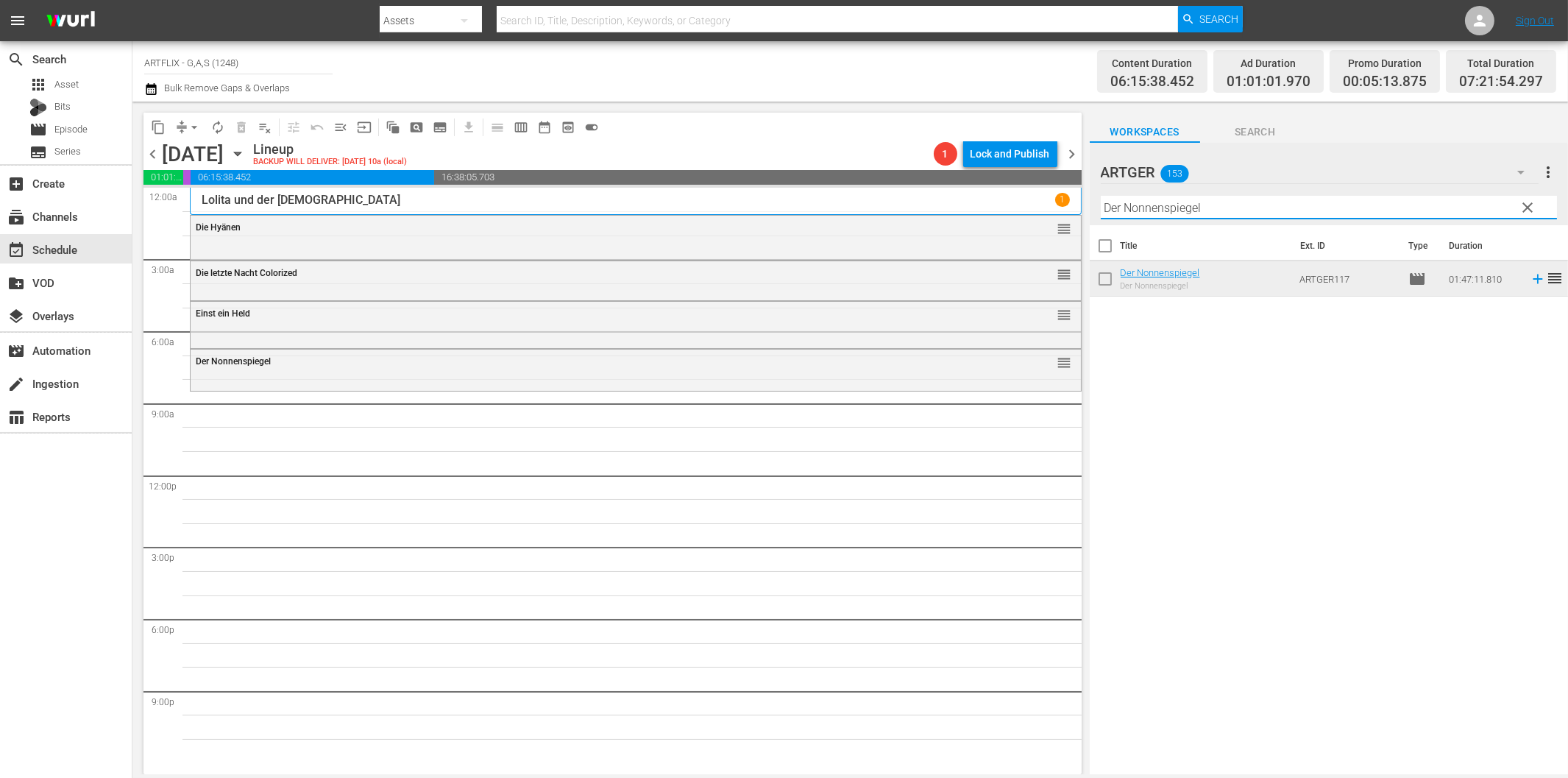
drag, startPoint x: 1275, startPoint y: 208, endPoint x: 1280, endPoint y: 214, distance: 7.8
click at [1276, 208] on input "Der Nonnenspiegel" at bounding box center [1329, 207] width 457 height 23
paste input "as Bildnis des [PERSON_NAME]"
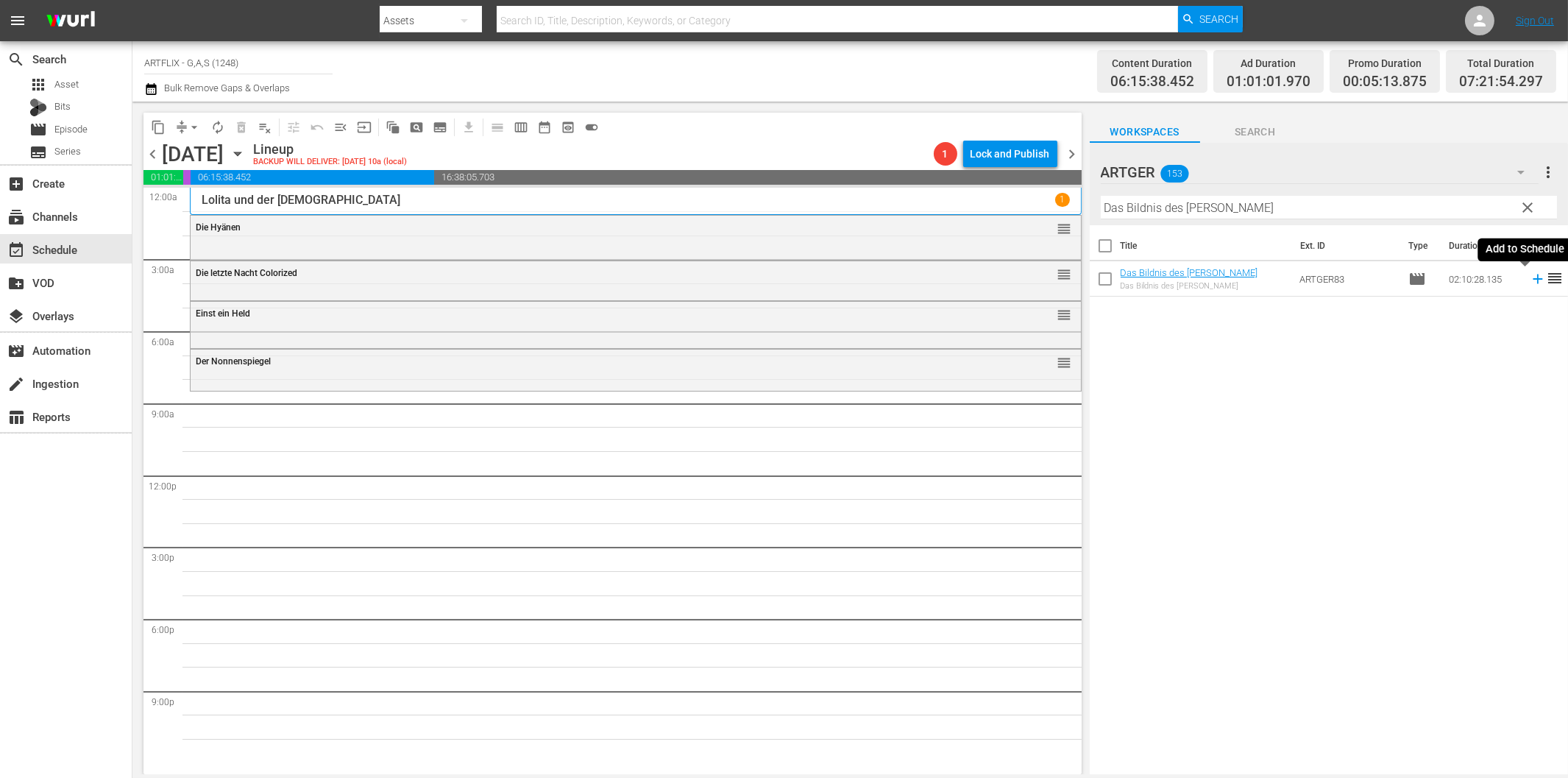
click at [1530, 278] on icon at bounding box center [1537, 279] width 16 height 16
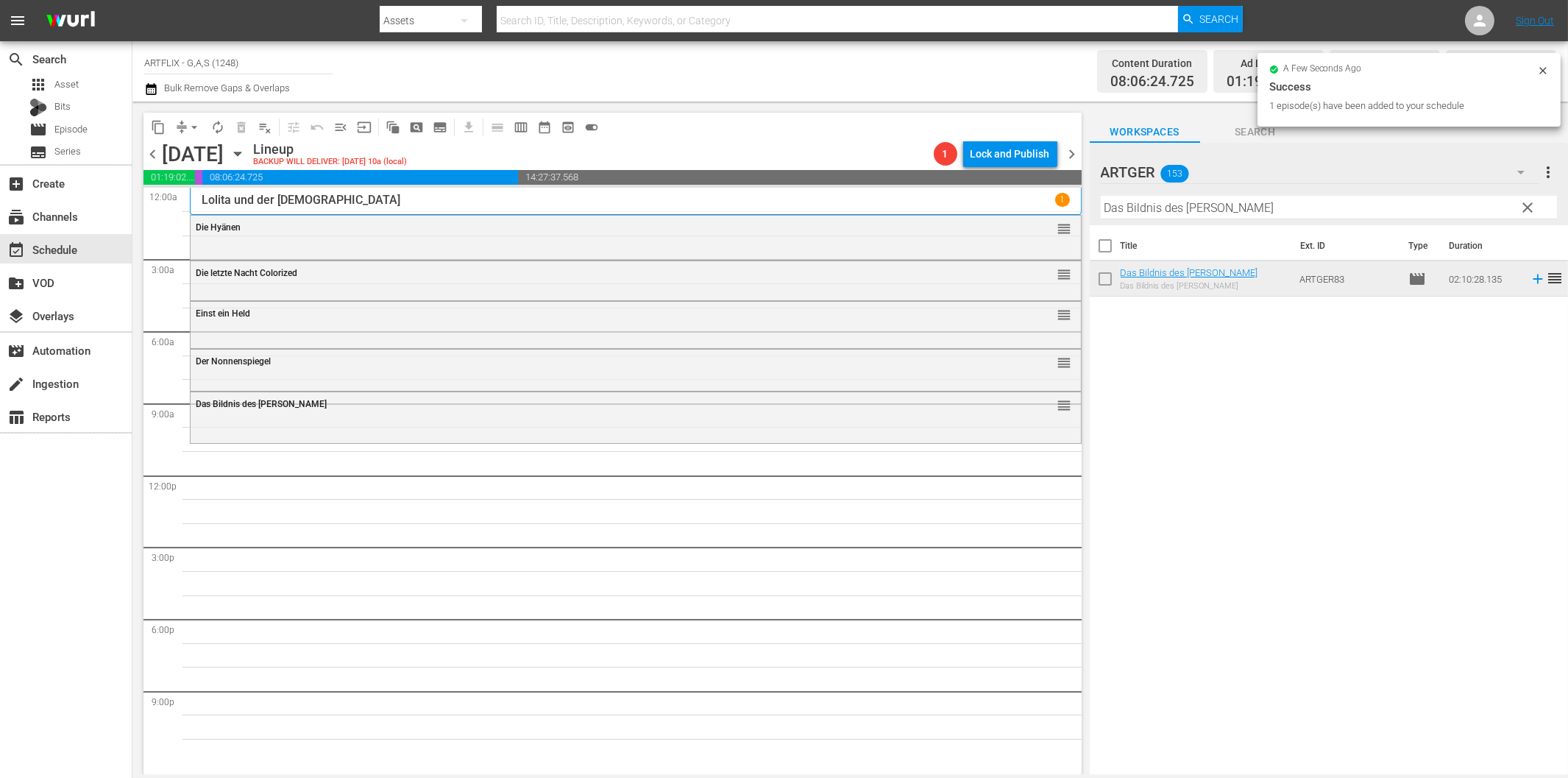
click at [1143, 208] on input "Das Bildnis des [PERSON_NAME]" at bounding box center [1329, 207] width 457 height 23
paste input "Wings of Freedom"
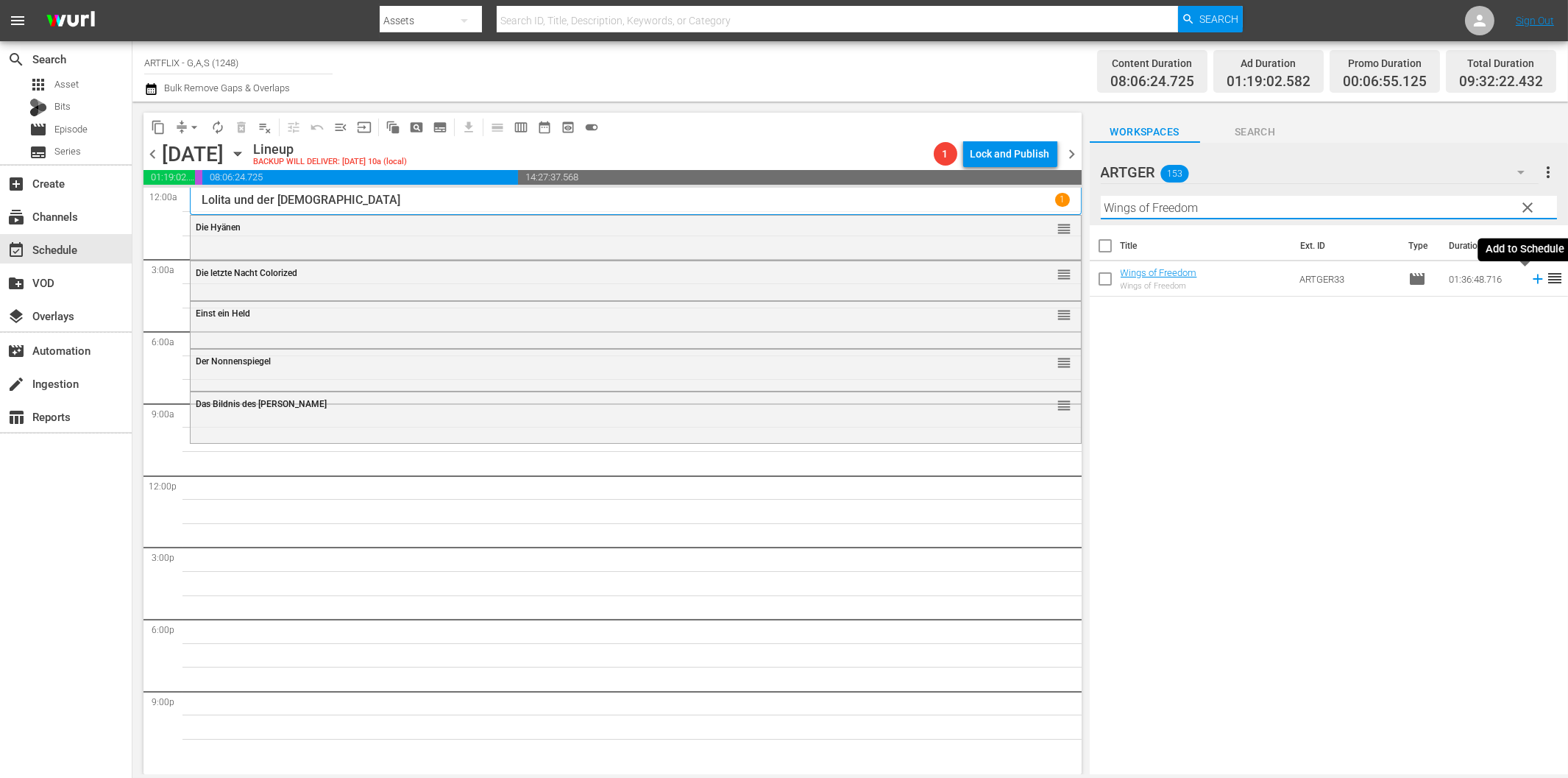
click at [1530, 278] on icon at bounding box center [1537, 279] width 16 height 16
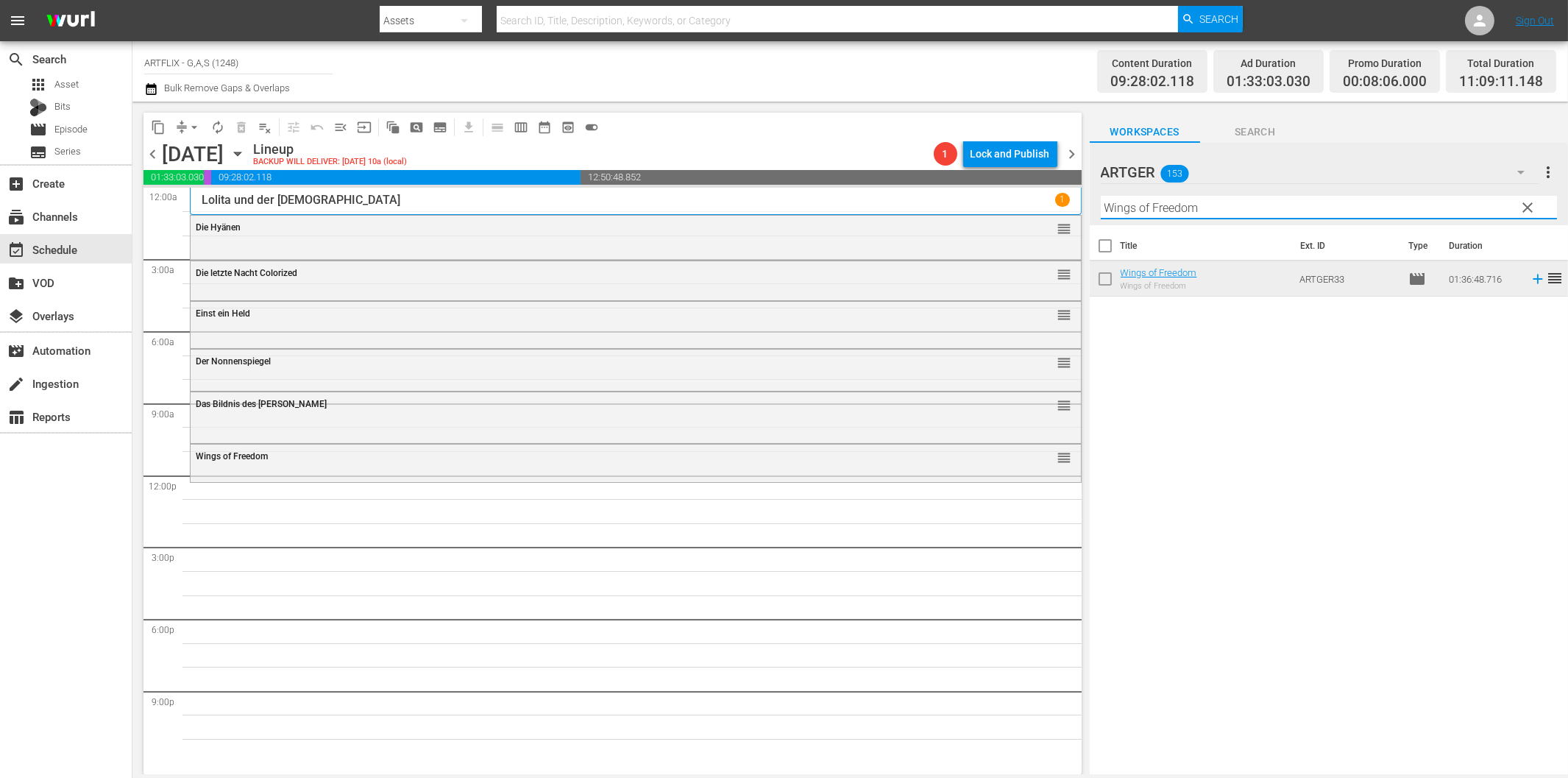
click at [1207, 207] on input "Wings of Freedom" at bounding box center [1329, 207] width 457 height 23
paste input "Engel im Abendkleid"
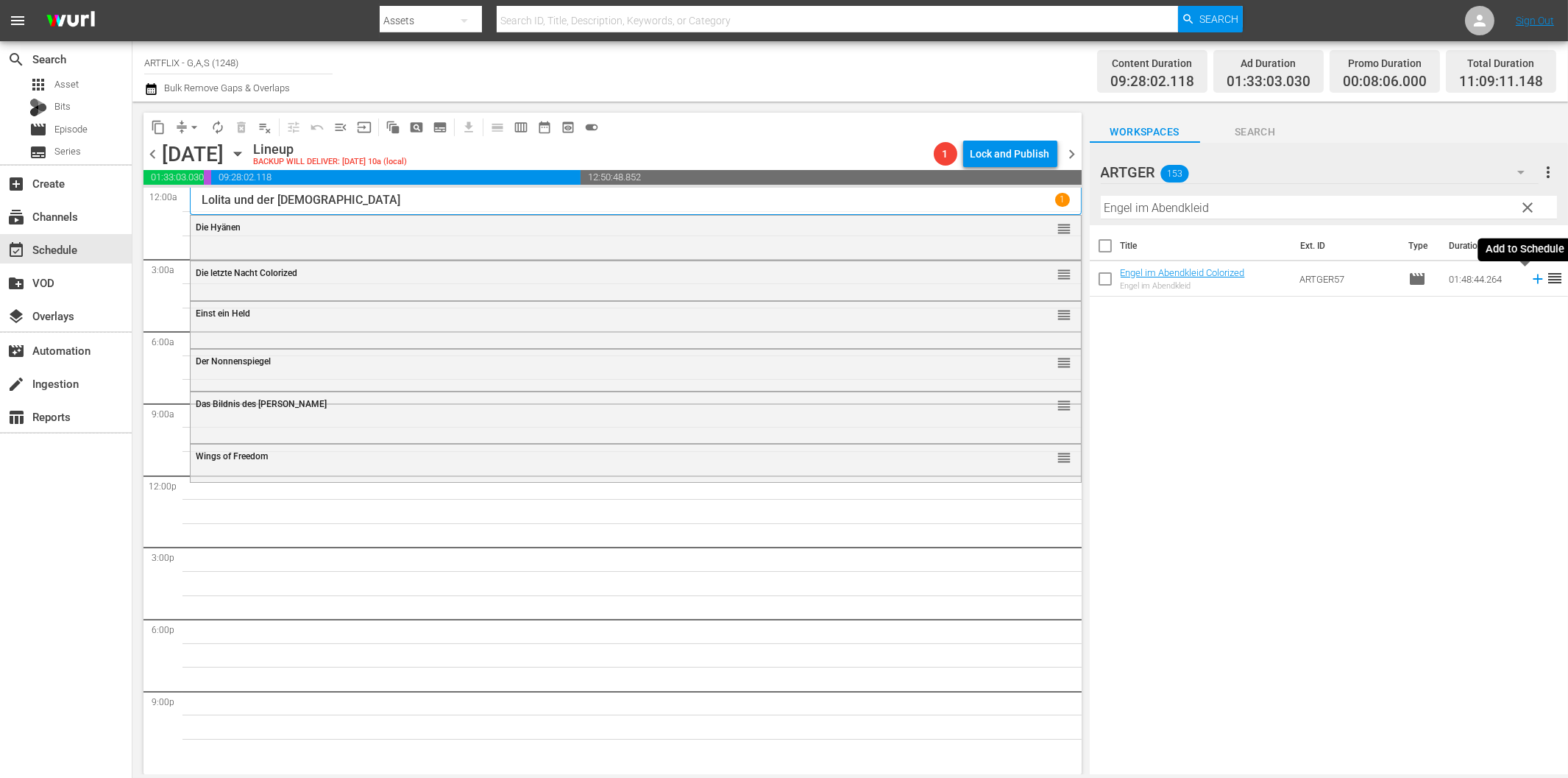
click at [1530, 280] on icon at bounding box center [1537, 279] width 16 height 16
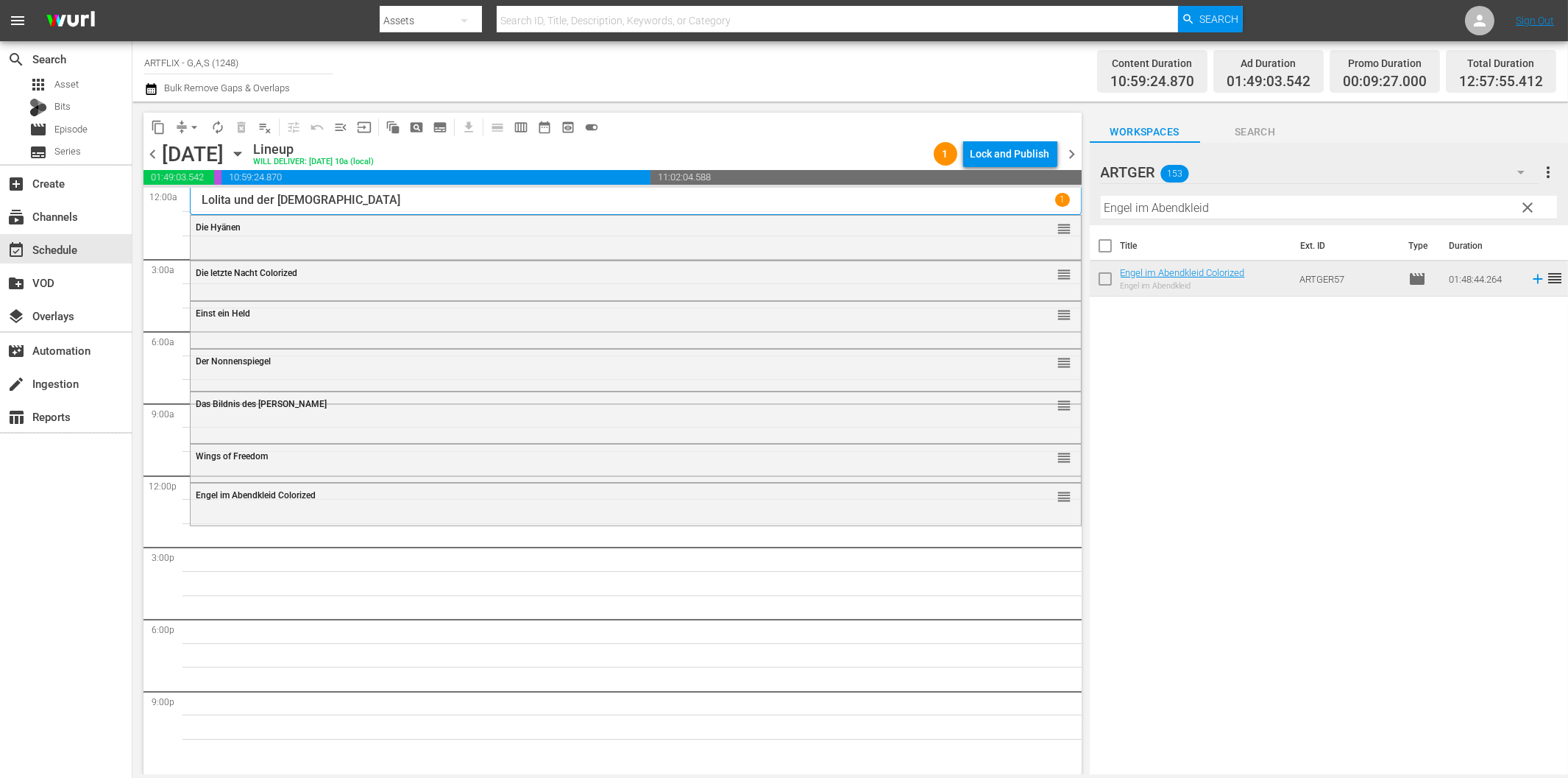
click at [1111, 209] on input "Engel im Abendkleid" at bounding box center [1329, 207] width 457 height 23
paste input "Heute gehn wir bummeln!"
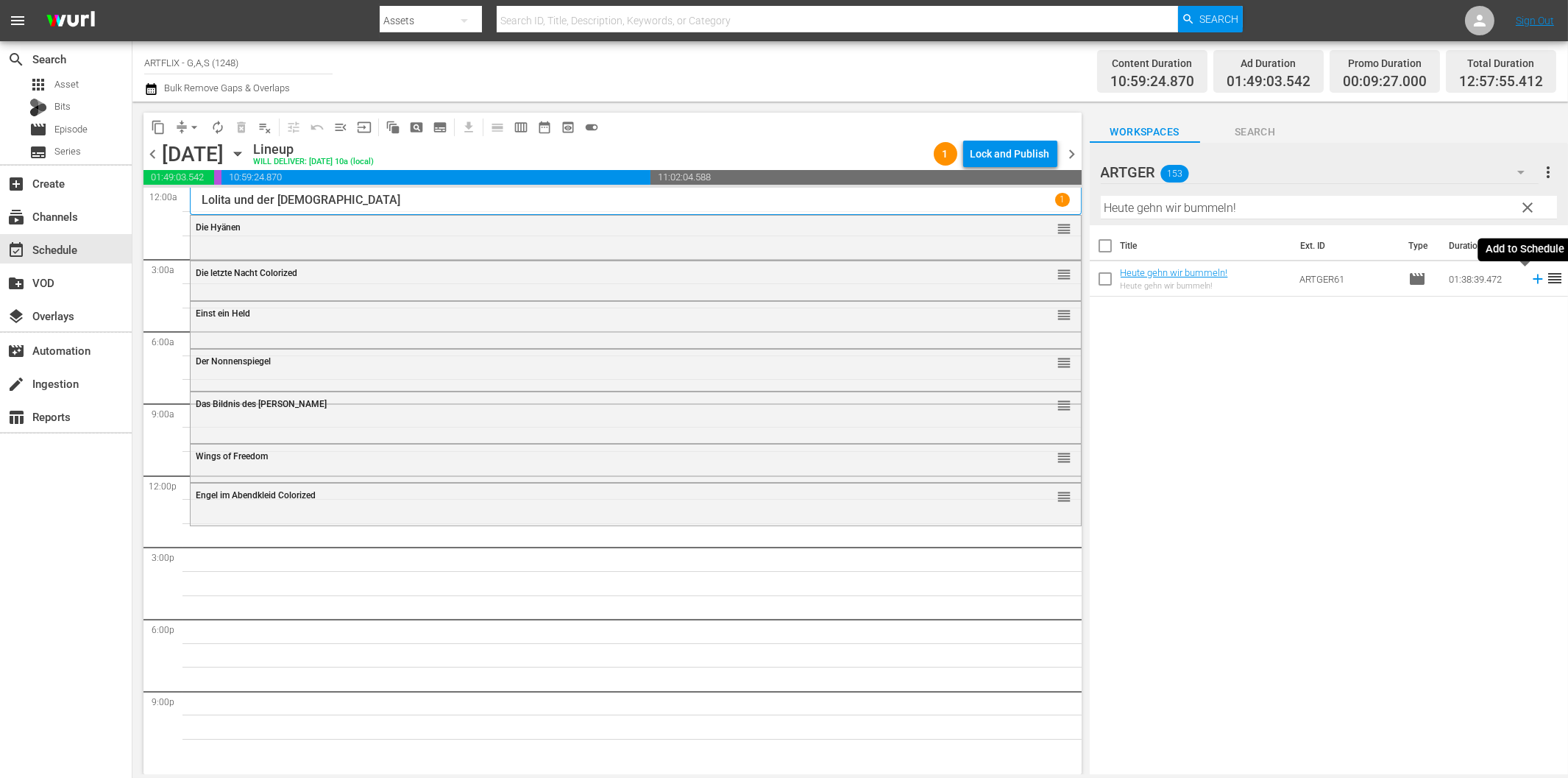
click at [1530, 281] on icon at bounding box center [1537, 279] width 16 height 16
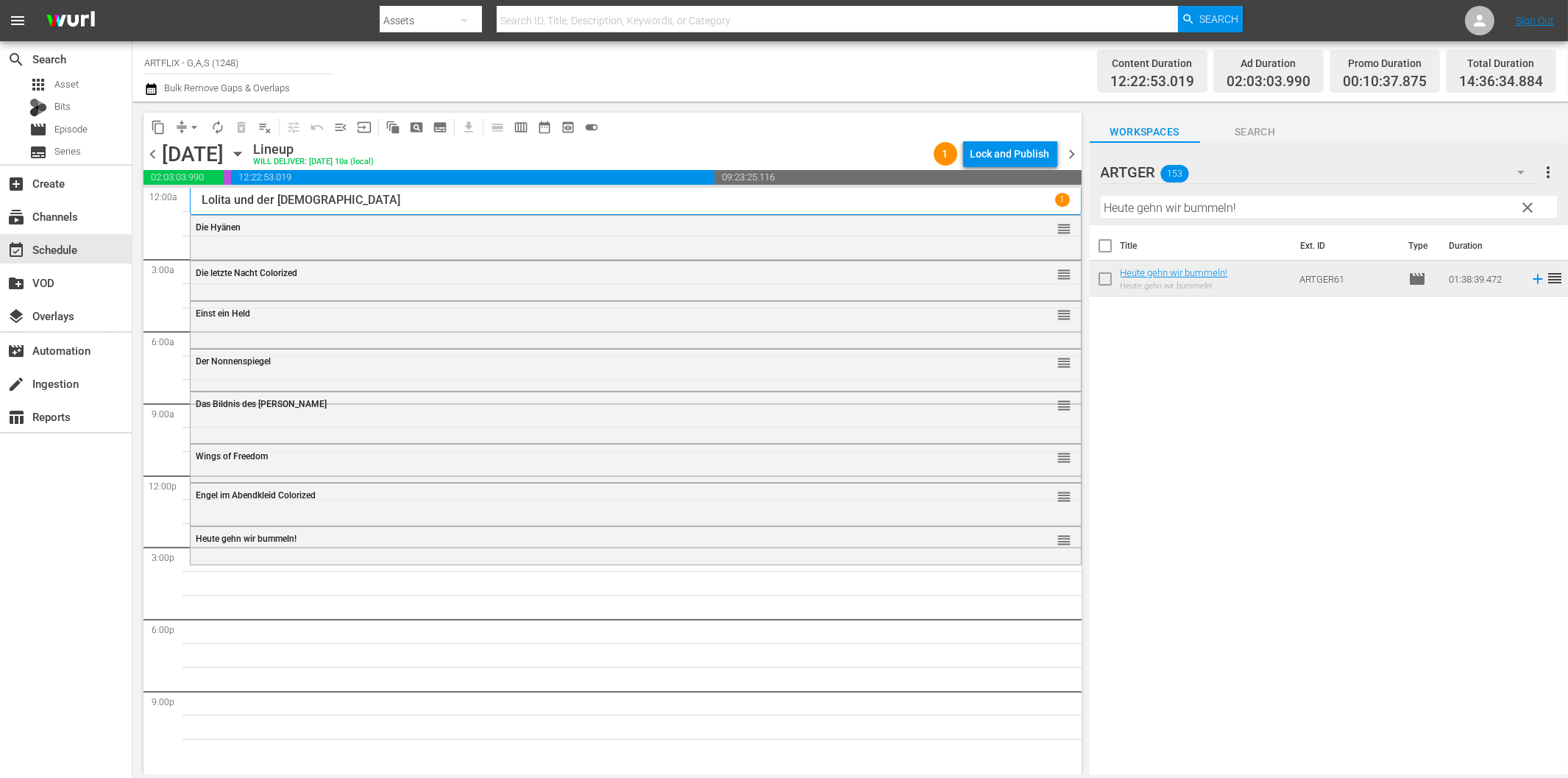
click at [1234, 208] on input "Heute gehn wir bummeln!" at bounding box center [1329, 207] width 457 height 23
paste input "Kintopps Lachkabinett"
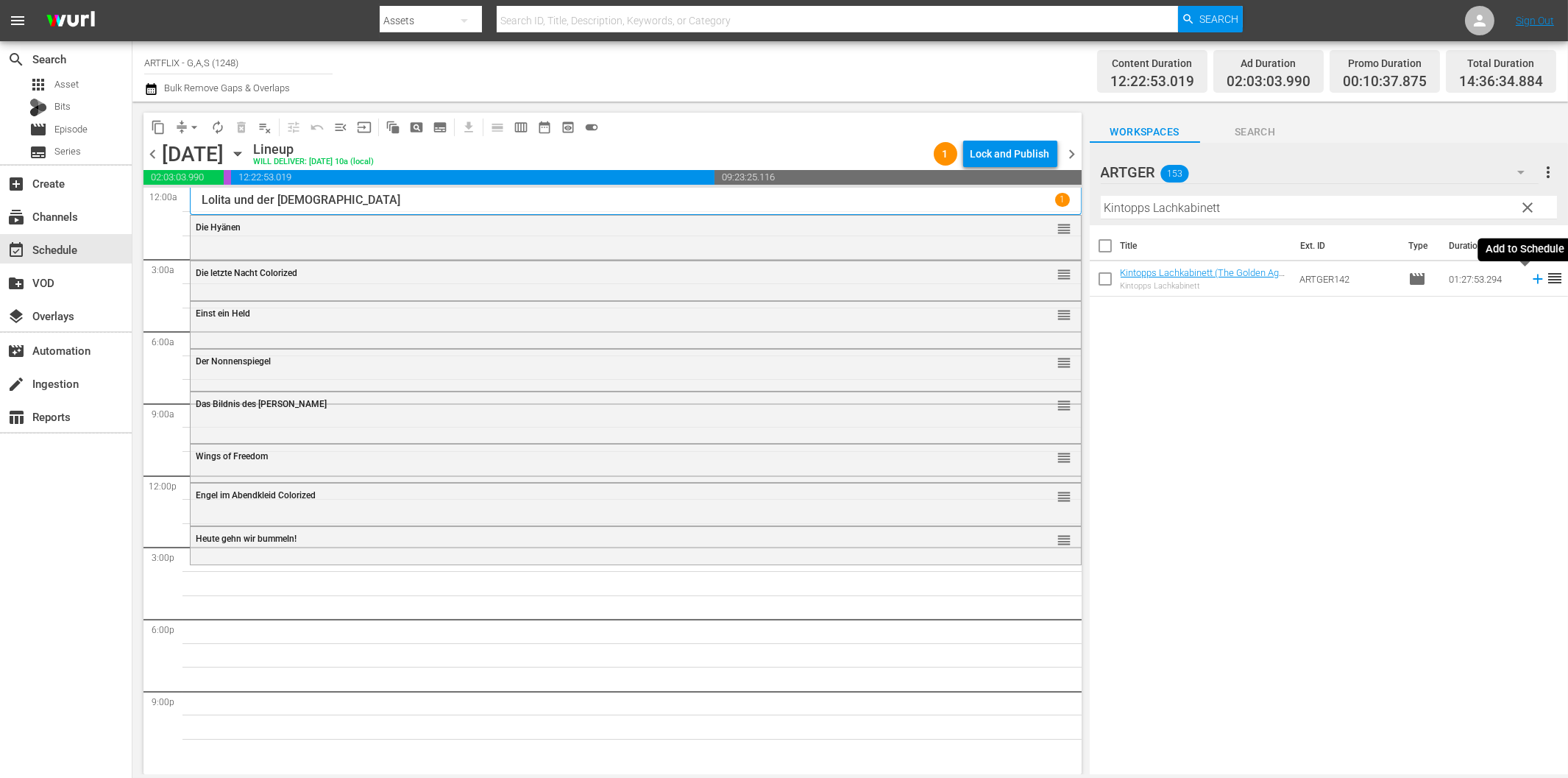
click at [1533, 279] on icon at bounding box center [1537, 280] width 9 height 9
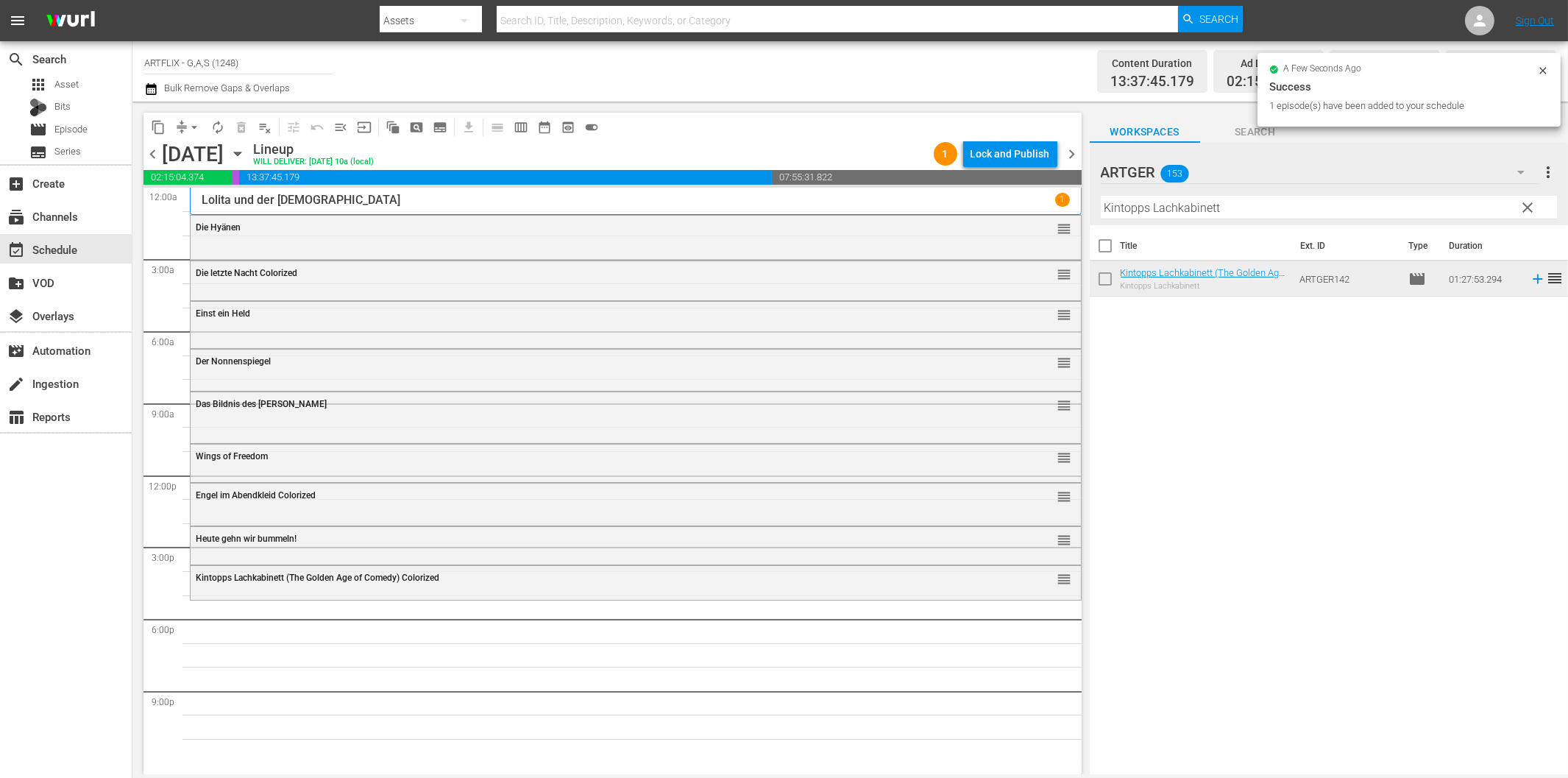
click at [1244, 212] on input "Kintopps Lachkabinett" at bounding box center [1329, 207] width 457 height 23
paste input "Dick und Doof erben eine Insel"
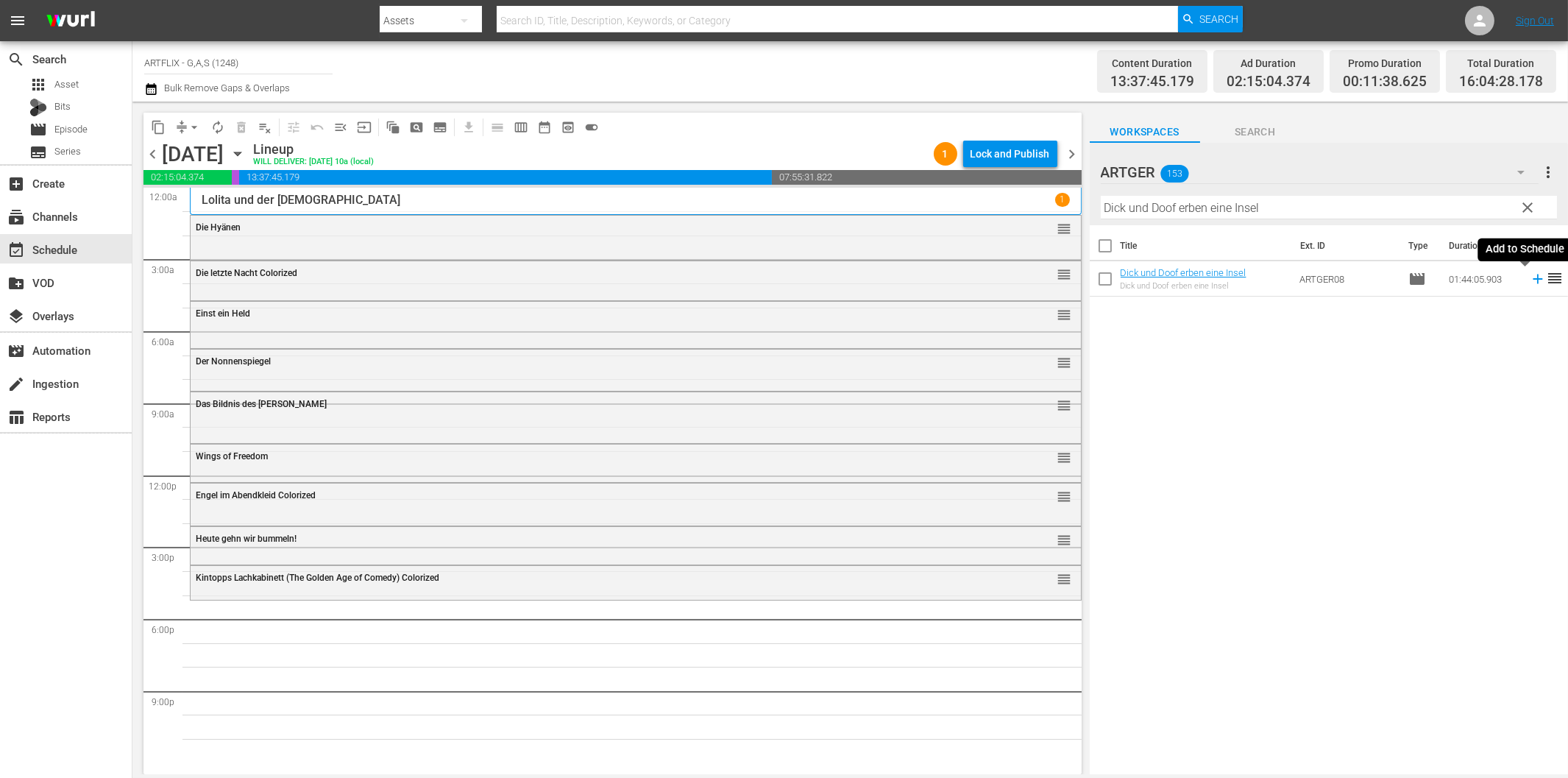
click at [1533, 281] on icon at bounding box center [1537, 280] width 9 height 9
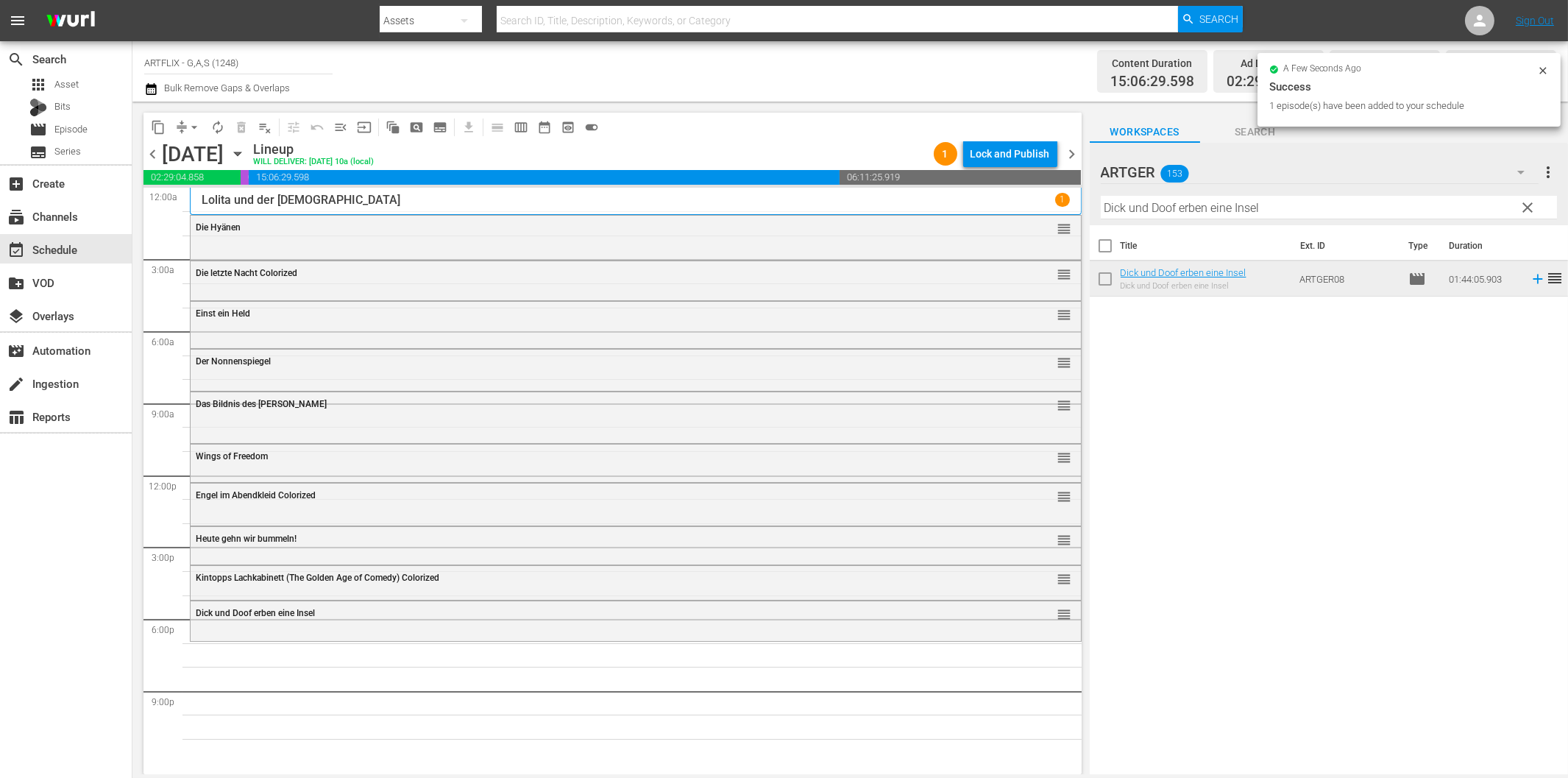
click at [1174, 208] on input "Dick und Doof erben eine Insel" at bounding box center [1329, 207] width 457 height 23
paste input "Vier junge Detektive"
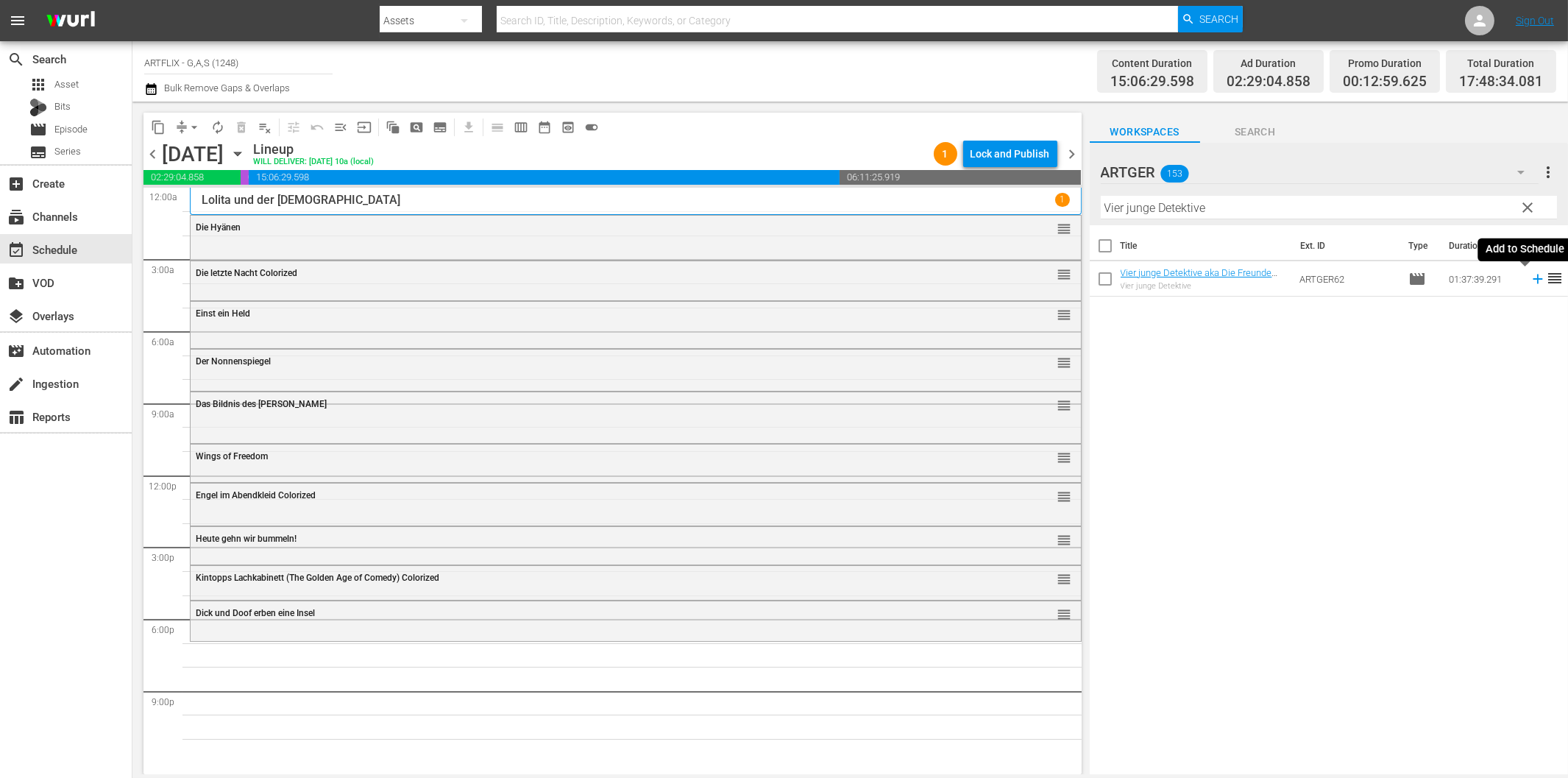
click at [1530, 282] on icon at bounding box center [1537, 279] width 16 height 16
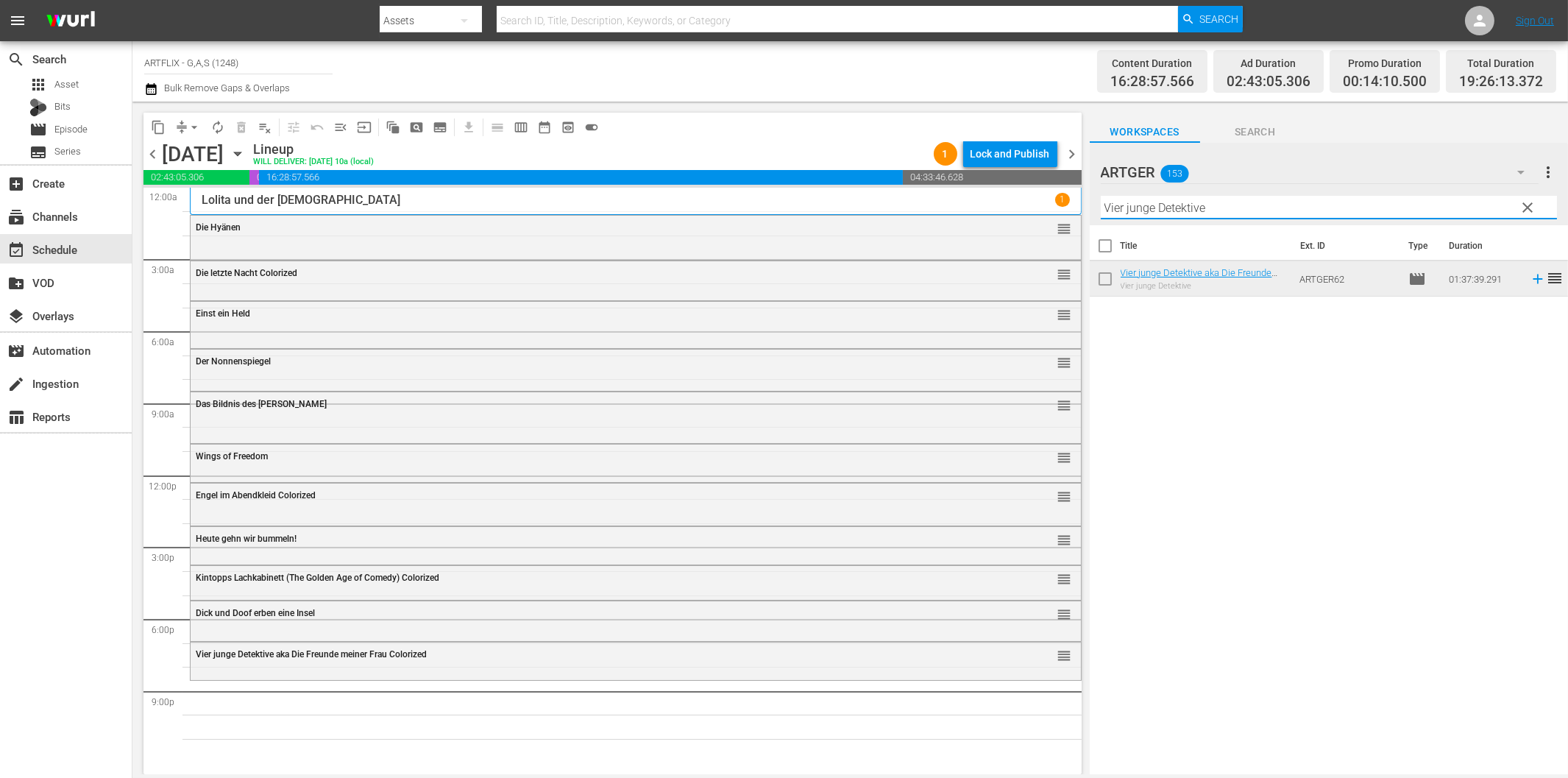
click at [1317, 212] on input "Vier junge Detektive" at bounding box center [1329, 207] width 457 height 23
paste input "Unternehmen Schlafsack"
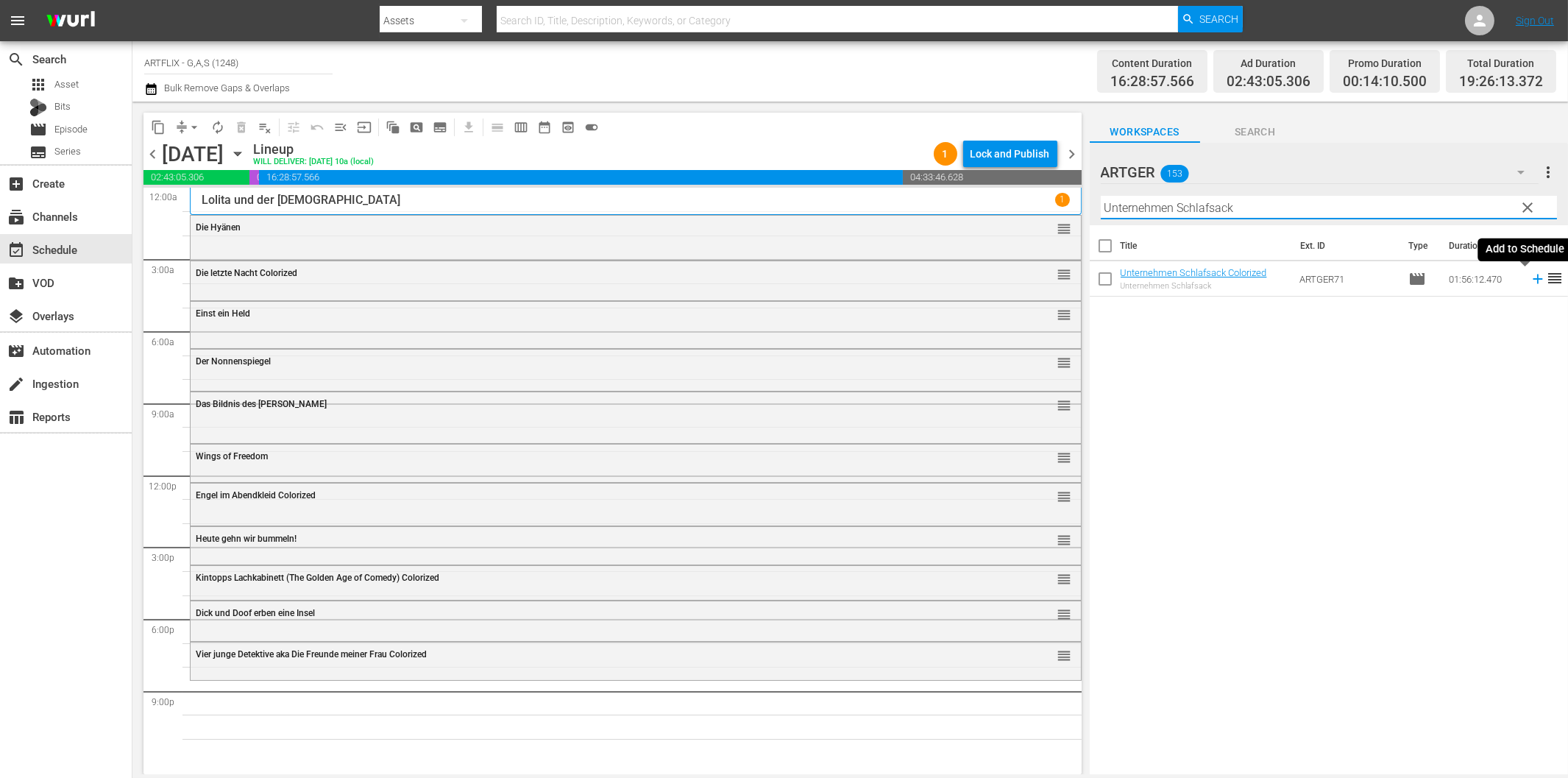
click at [1530, 282] on icon at bounding box center [1537, 279] width 16 height 16
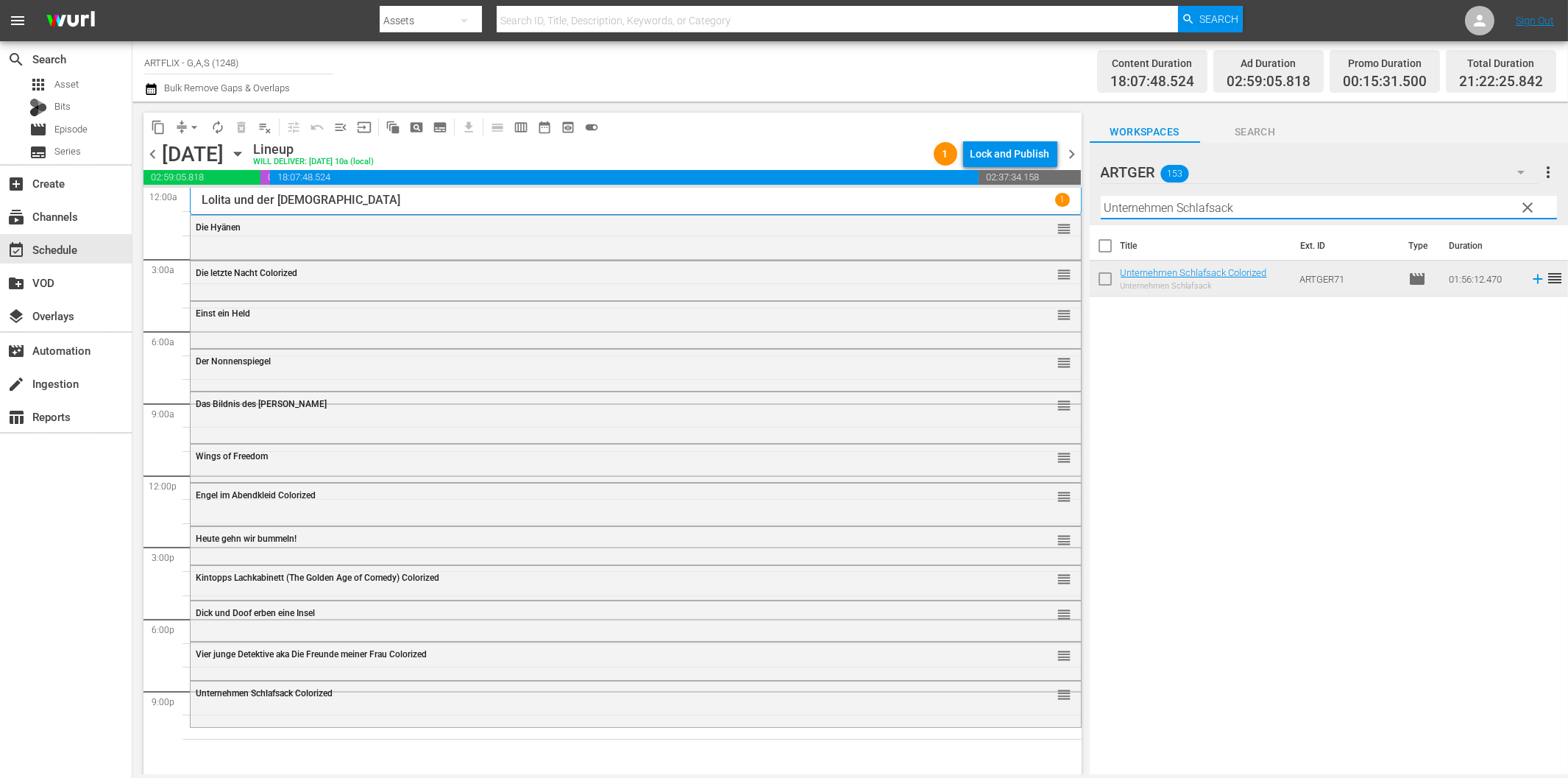
click at [1193, 212] on input "Unternehmen Schlafsack" at bounding box center [1329, 207] width 457 height 23
paste input "Phantom des Schreckens"
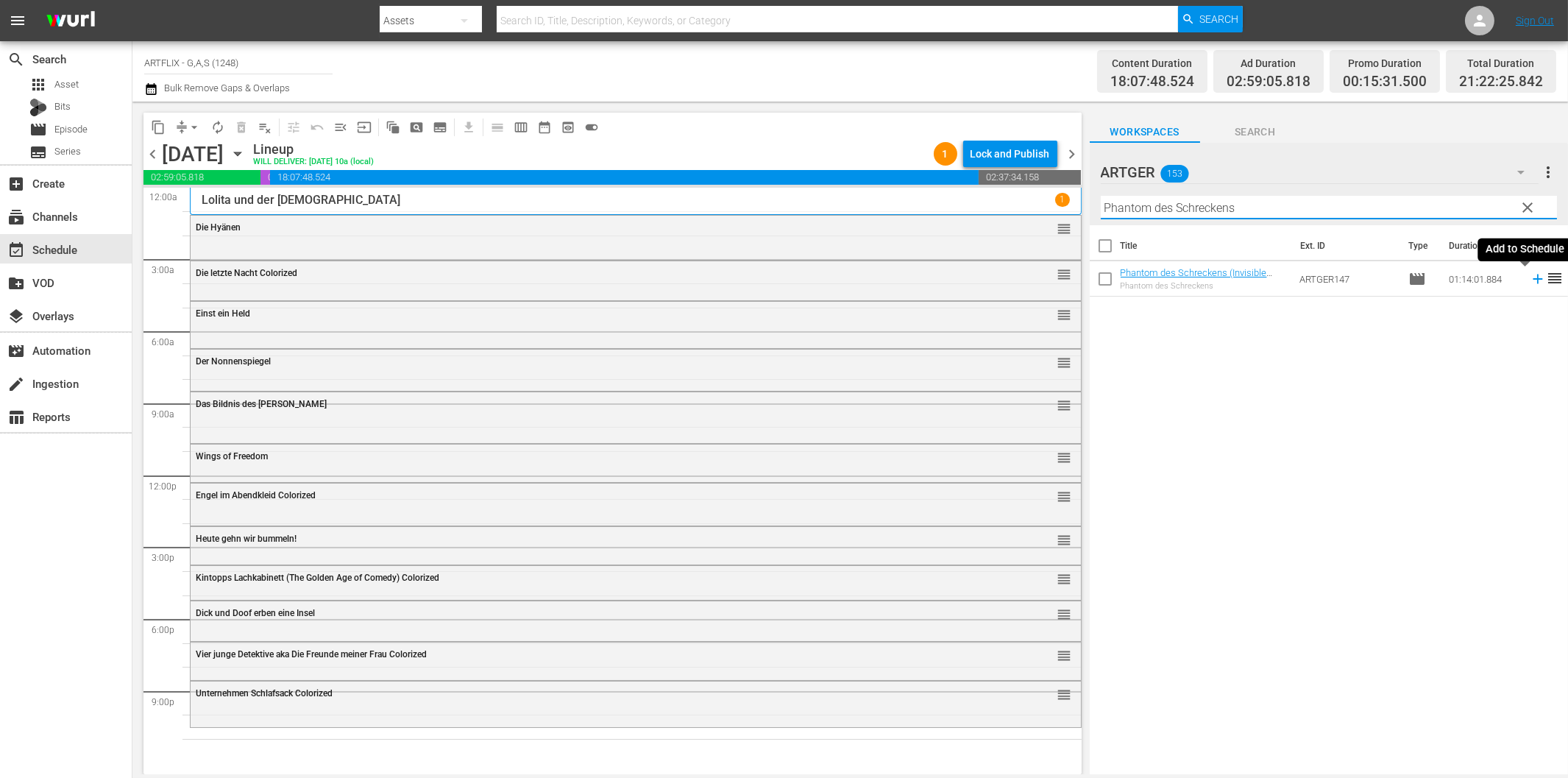
click at [1533, 280] on icon at bounding box center [1537, 280] width 9 height 9
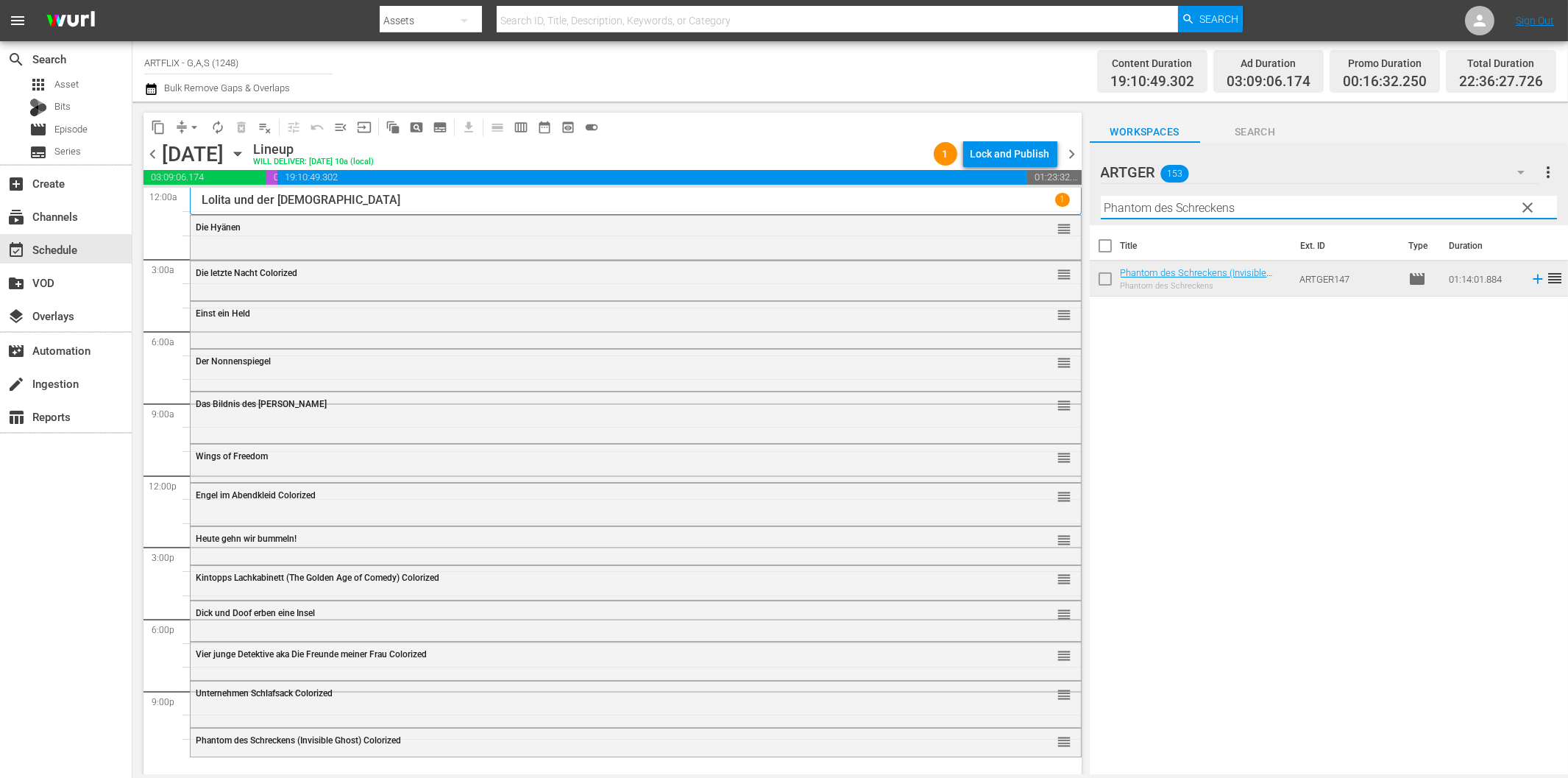
click at [1184, 208] on input "Phantom des Schreckens" at bounding box center [1329, 207] width 457 height 23
paste input "Der rasende Teufel Colorized"
click at [1533, 279] on icon at bounding box center [1537, 280] width 9 height 9
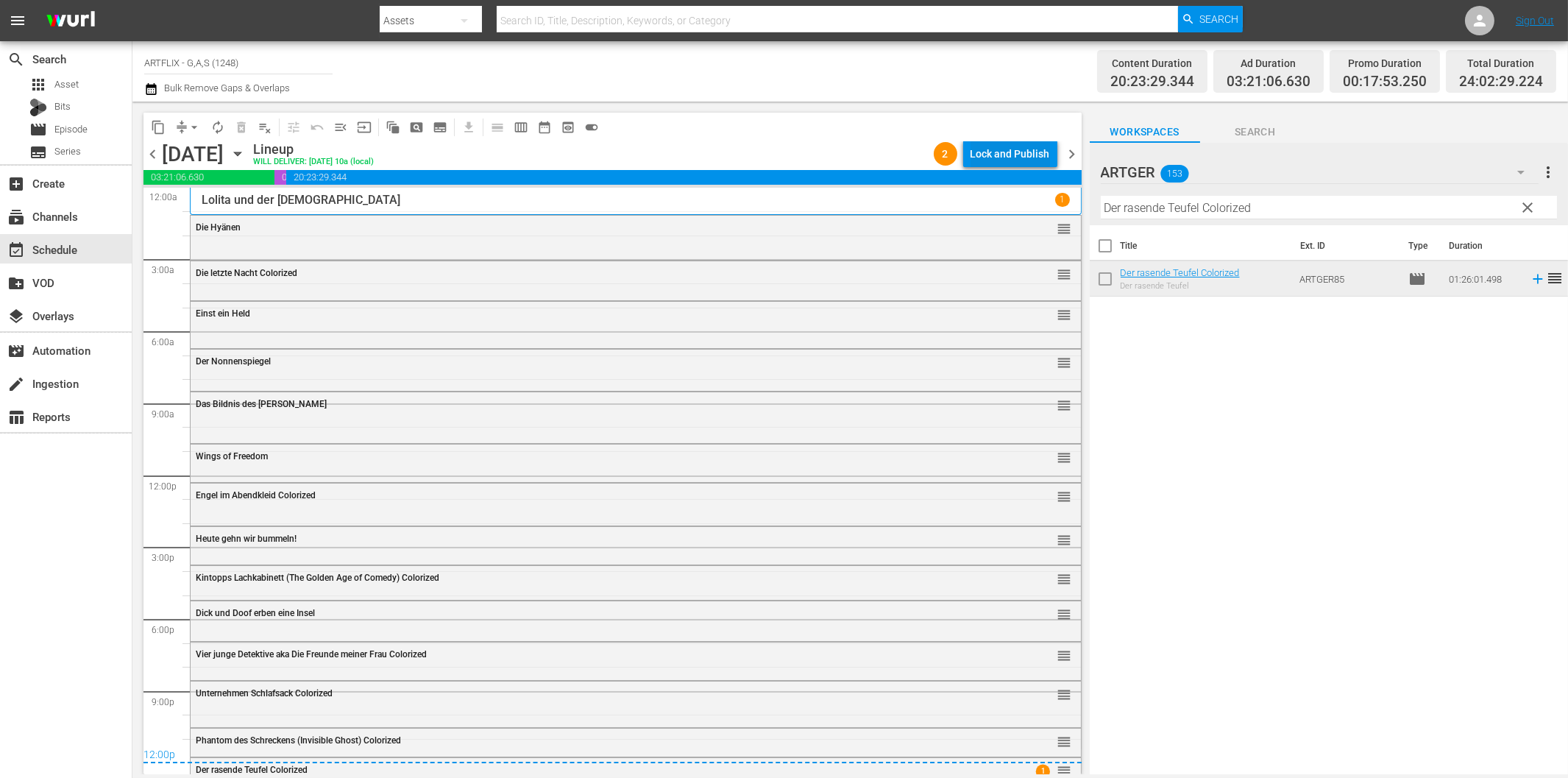
click at [999, 156] on div "Lock and Publish" at bounding box center [1010, 154] width 79 height 26
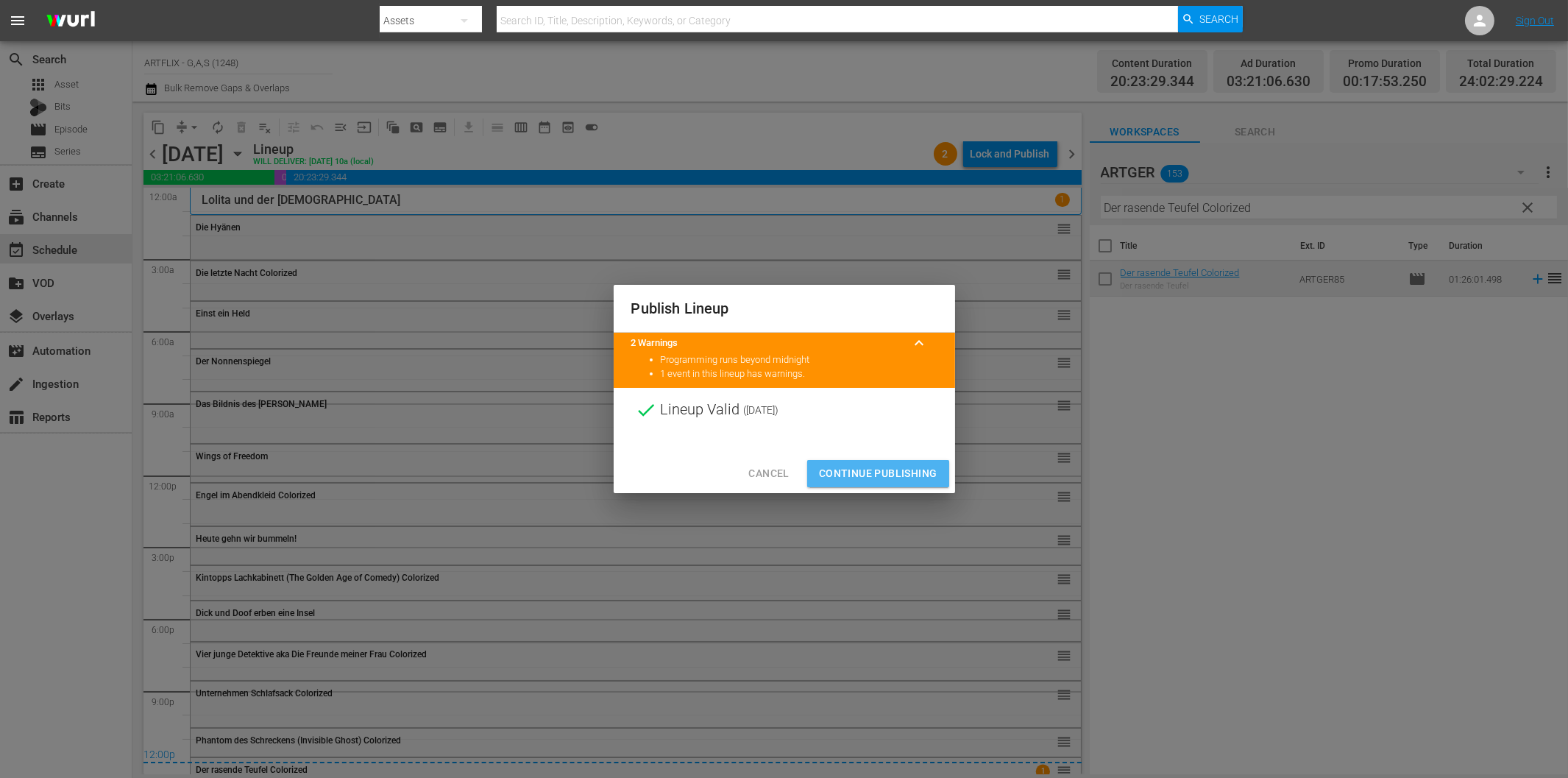
click at [897, 467] on span "Continue Publishing" at bounding box center [878, 473] width 118 height 19
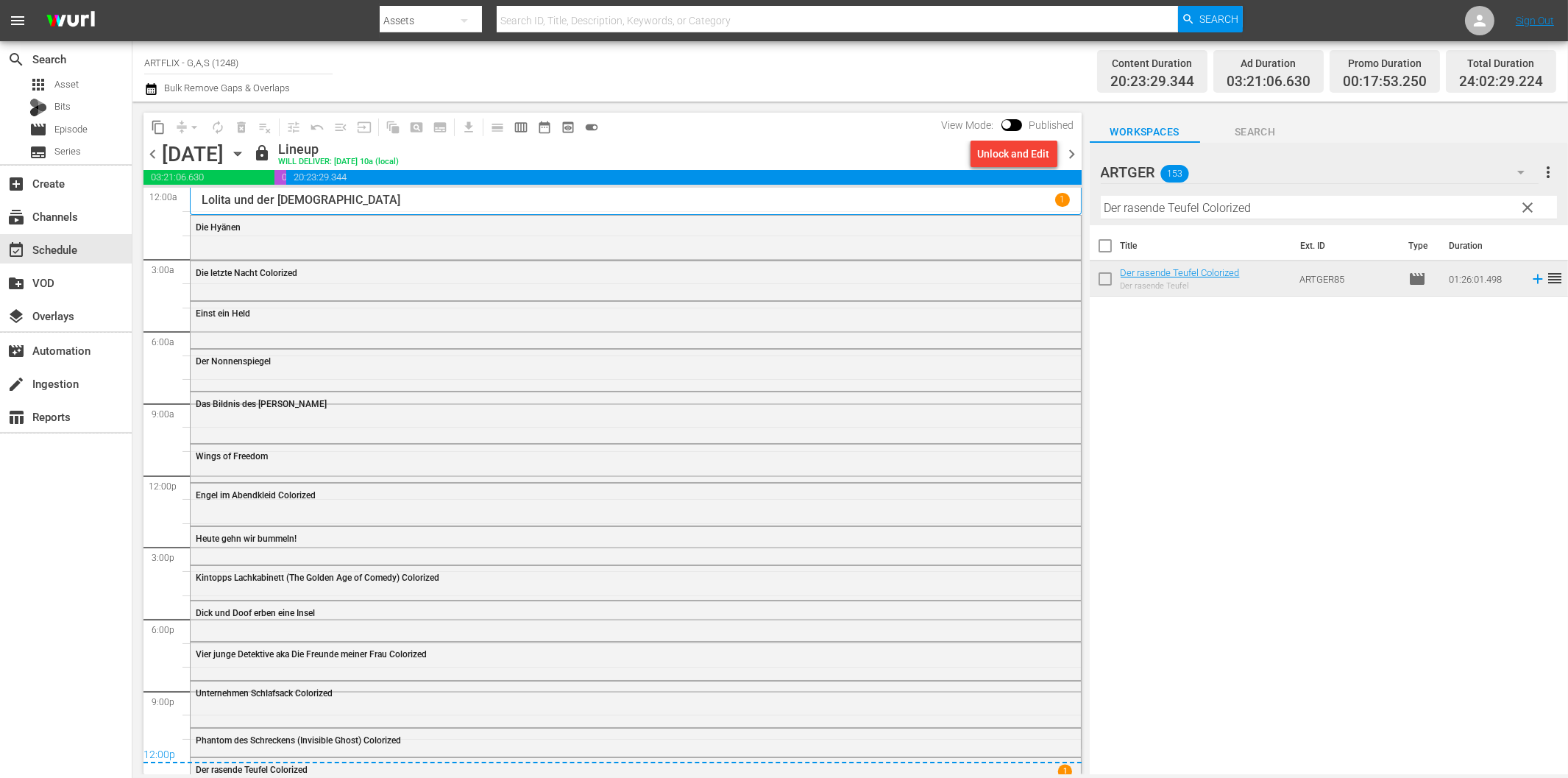
click at [1071, 152] on span "chevron_right" at bounding box center [1072, 155] width 19 height 19
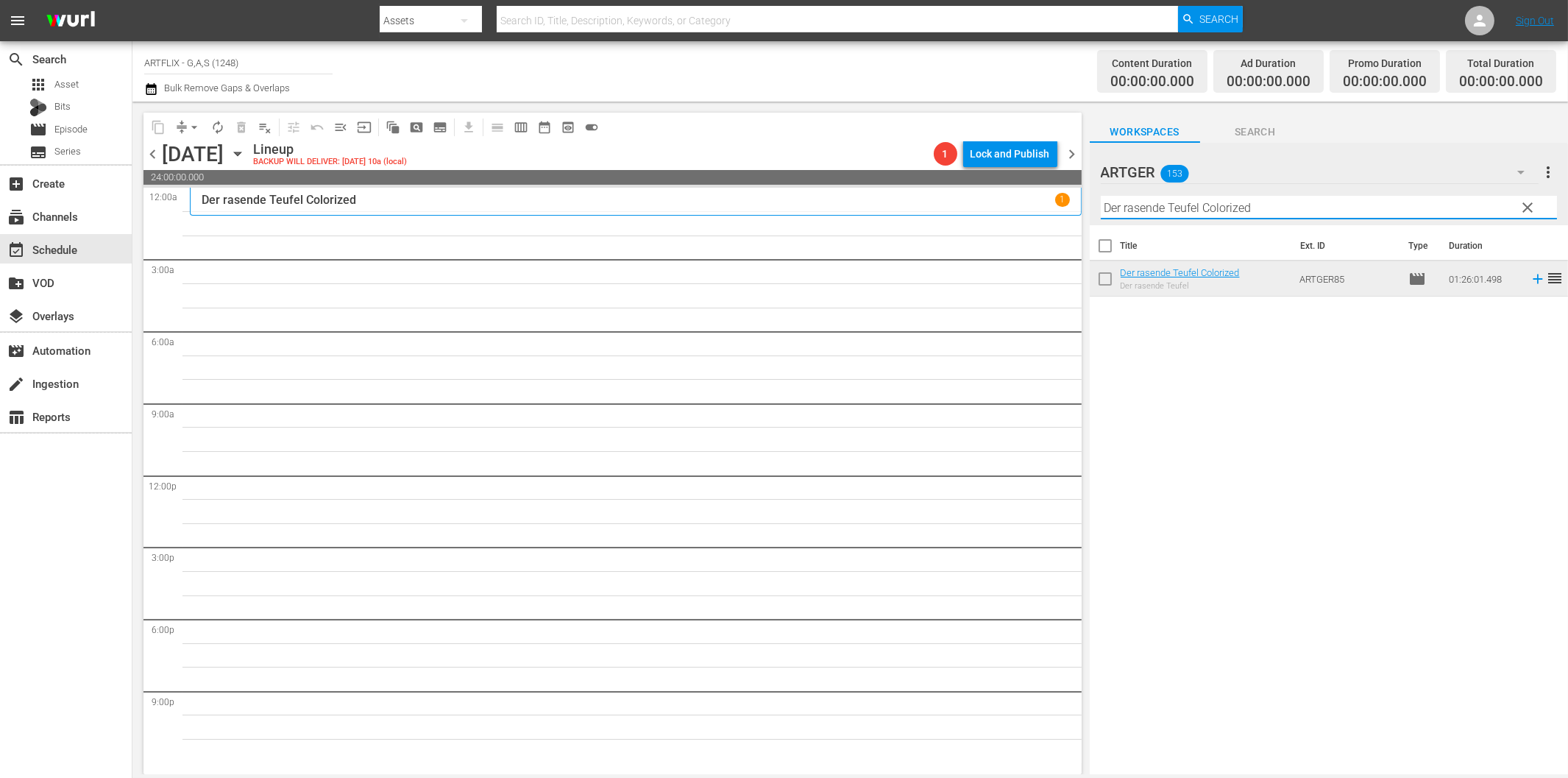
click at [1249, 207] on input "Der rasende Teufel Colorized" at bounding box center [1329, 207] width 457 height 23
paste input "[PERSON_NAME] Dracula"
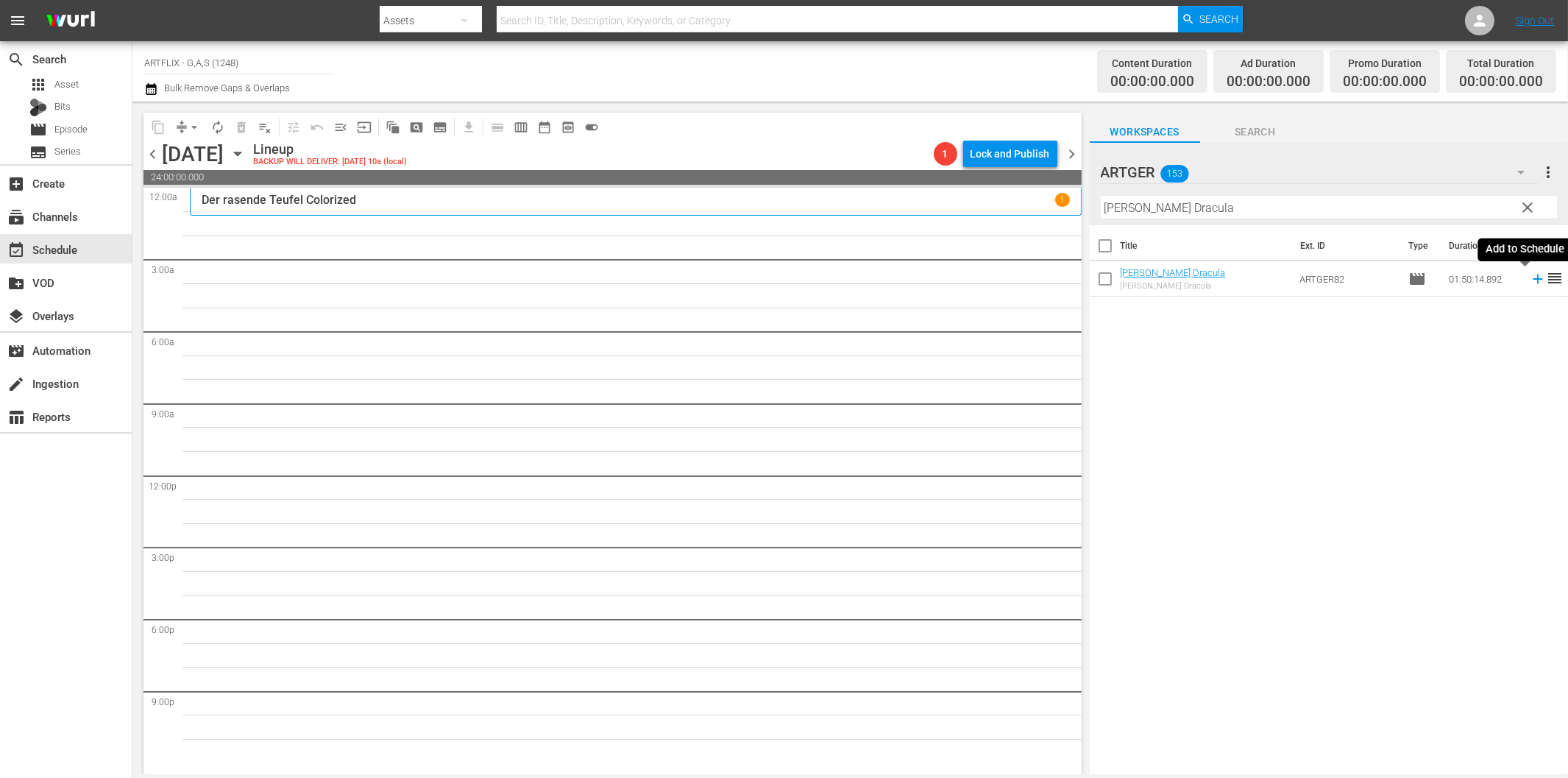
click at [1530, 279] on icon at bounding box center [1537, 279] width 16 height 16
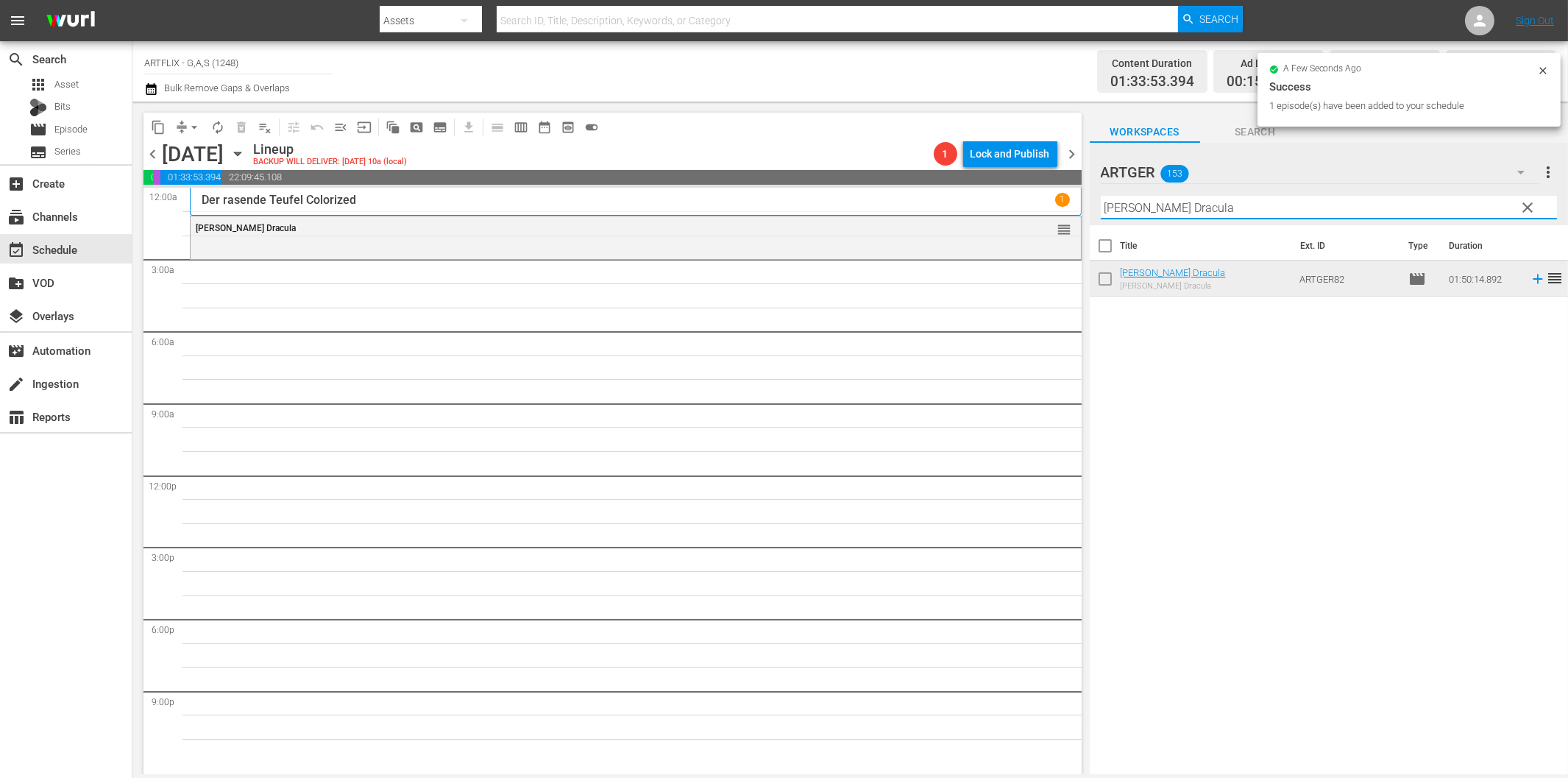
click at [1192, 214] on input "[PERSON_NAME] Dracula" at bounding box center [1329, 207] width 457 height 23
paste input "Des Teufels verlorene Söhne"
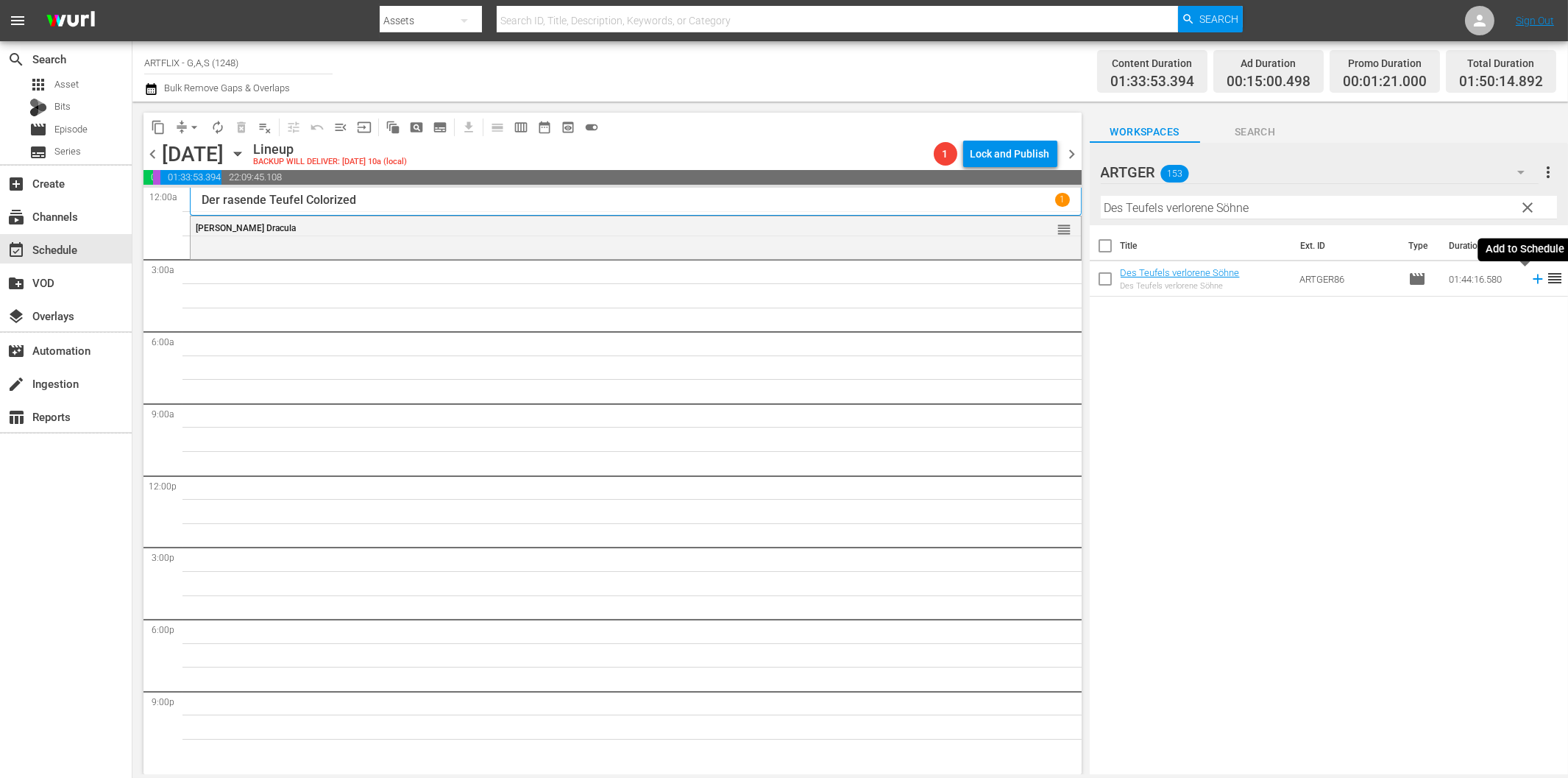
click at [1530, 280] on icon at bounding box center [1537, 279] width 16 height 16
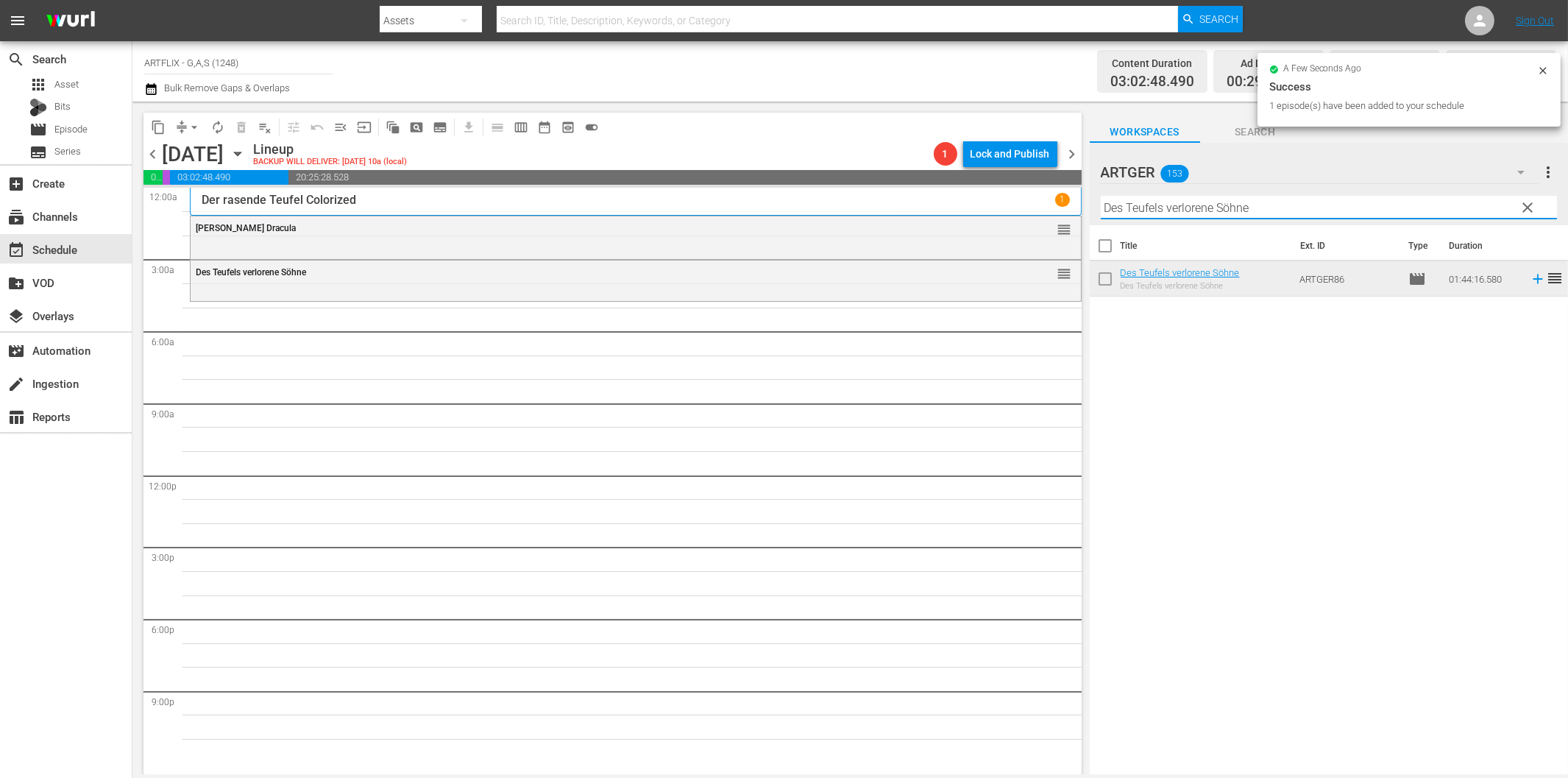
click at [1164, 214] on input "Des Teufels verlorene Söhne" at bounding box center [1329, 207] width 457 height 23
paste input "Unruhiges Blut"
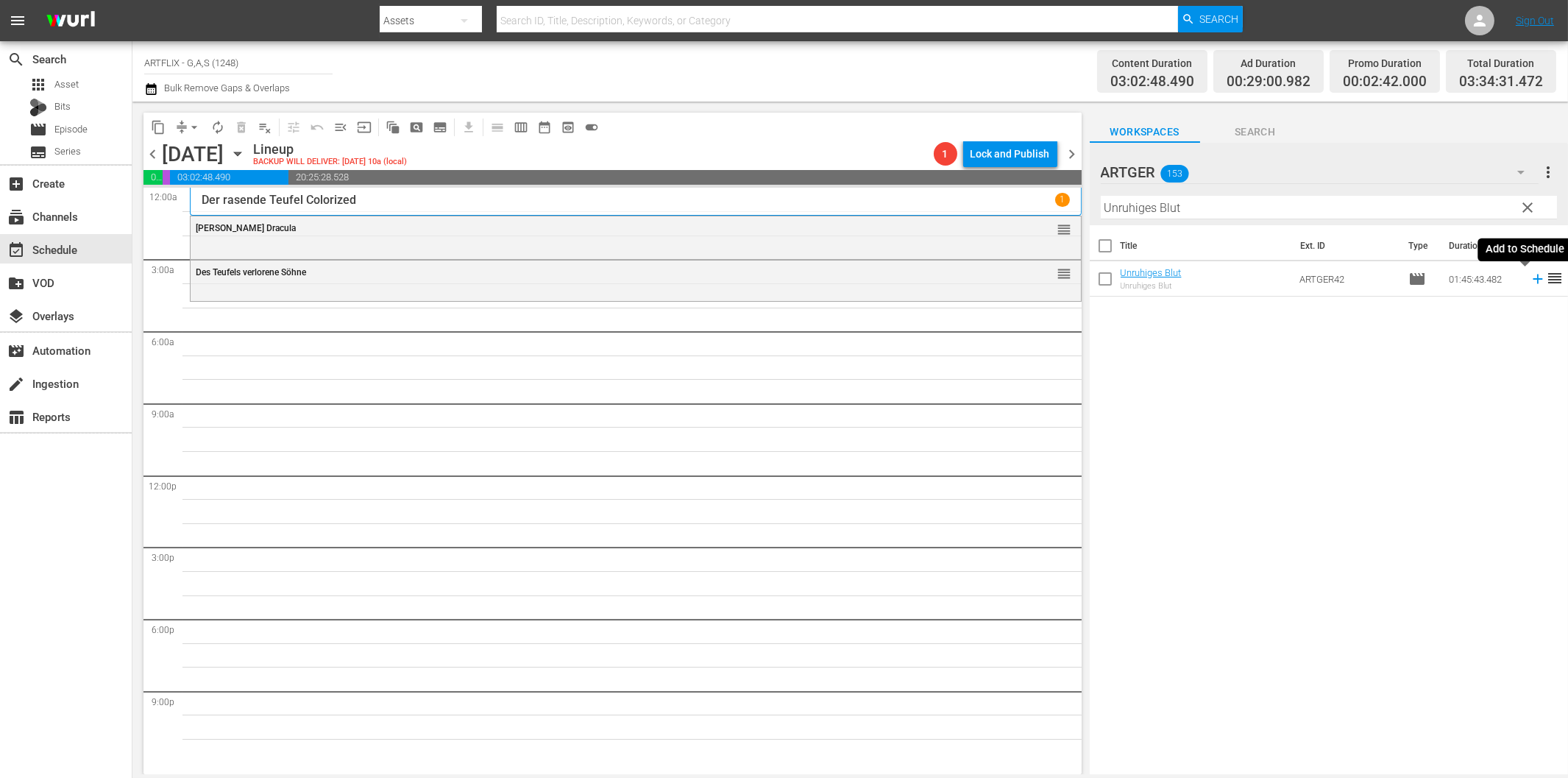
drag, startPoint x: 1525, startPoint y: 280, endPoint x: 1465, endPoint y: 290, distance: 60.8
click at [1530, 280] on icon at bounding box center [1537, 279] width 16 height 16
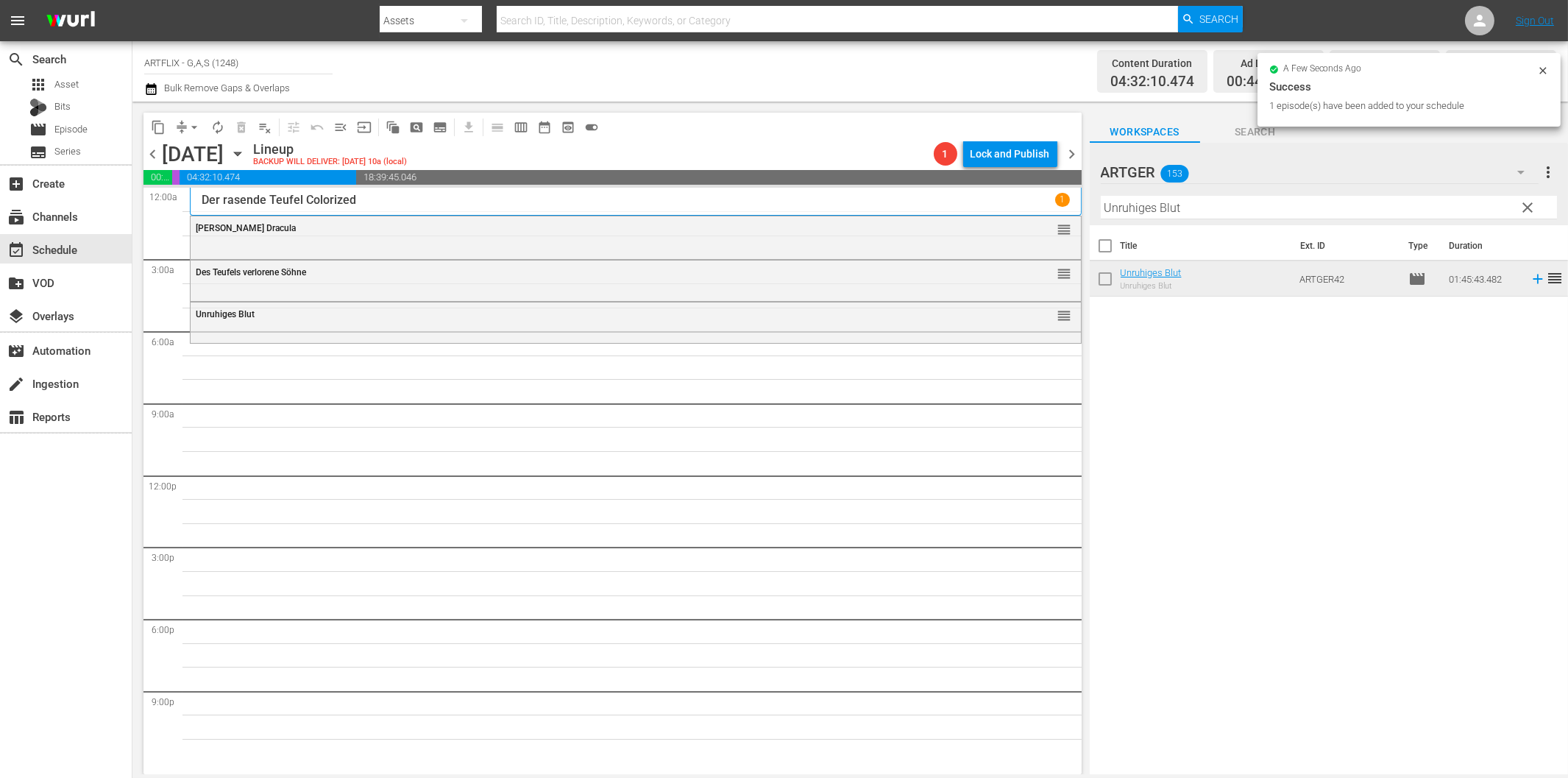
click at [1155, 204] on input "Unruhiges Blut" at bounding box center [1329, 207] width 457 height 23
paste input "Furcht und Begierde Colorized"
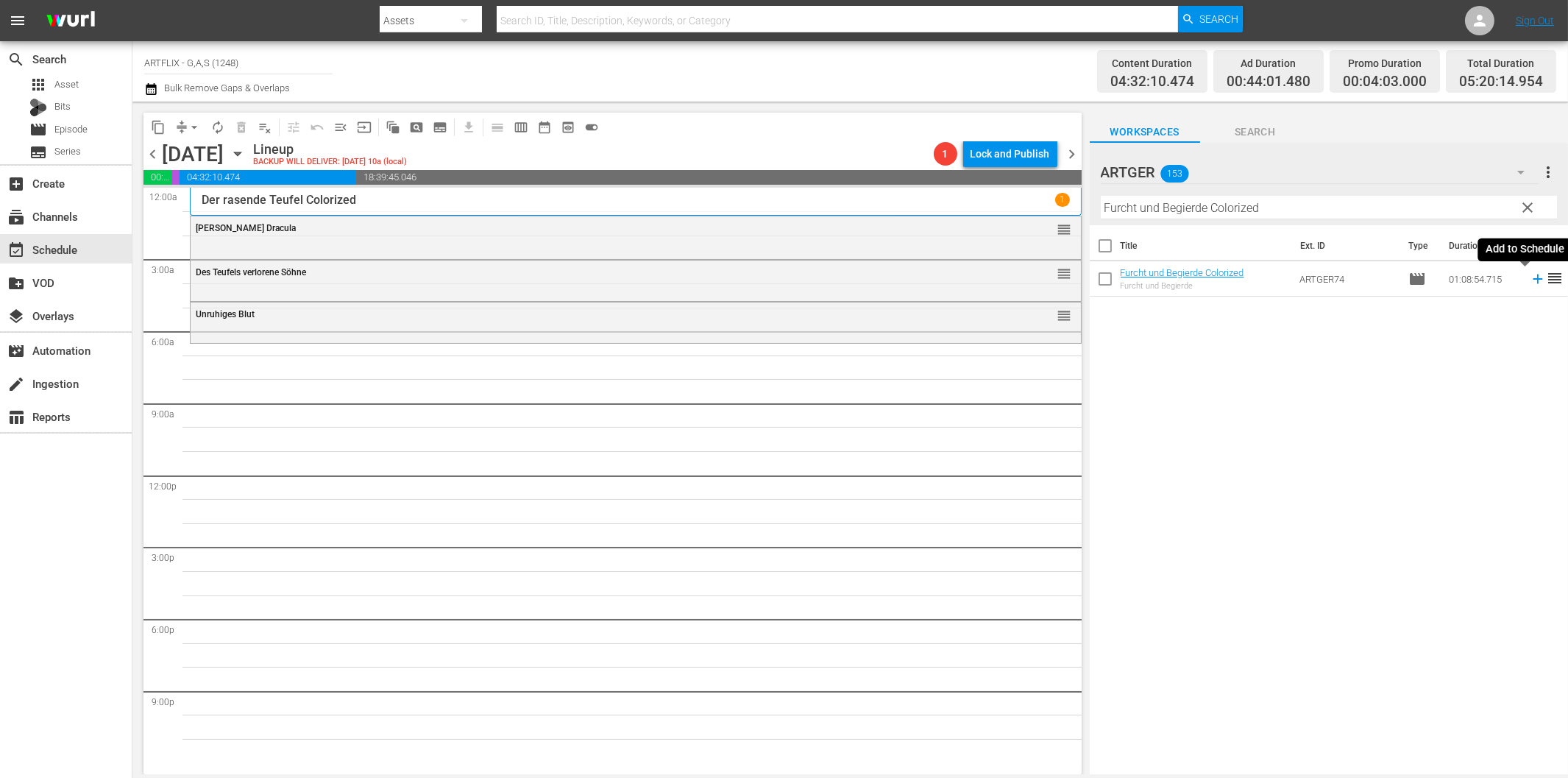
click at [1530, 278] on icon at bounding box center [1537, 279] width 16 height 16
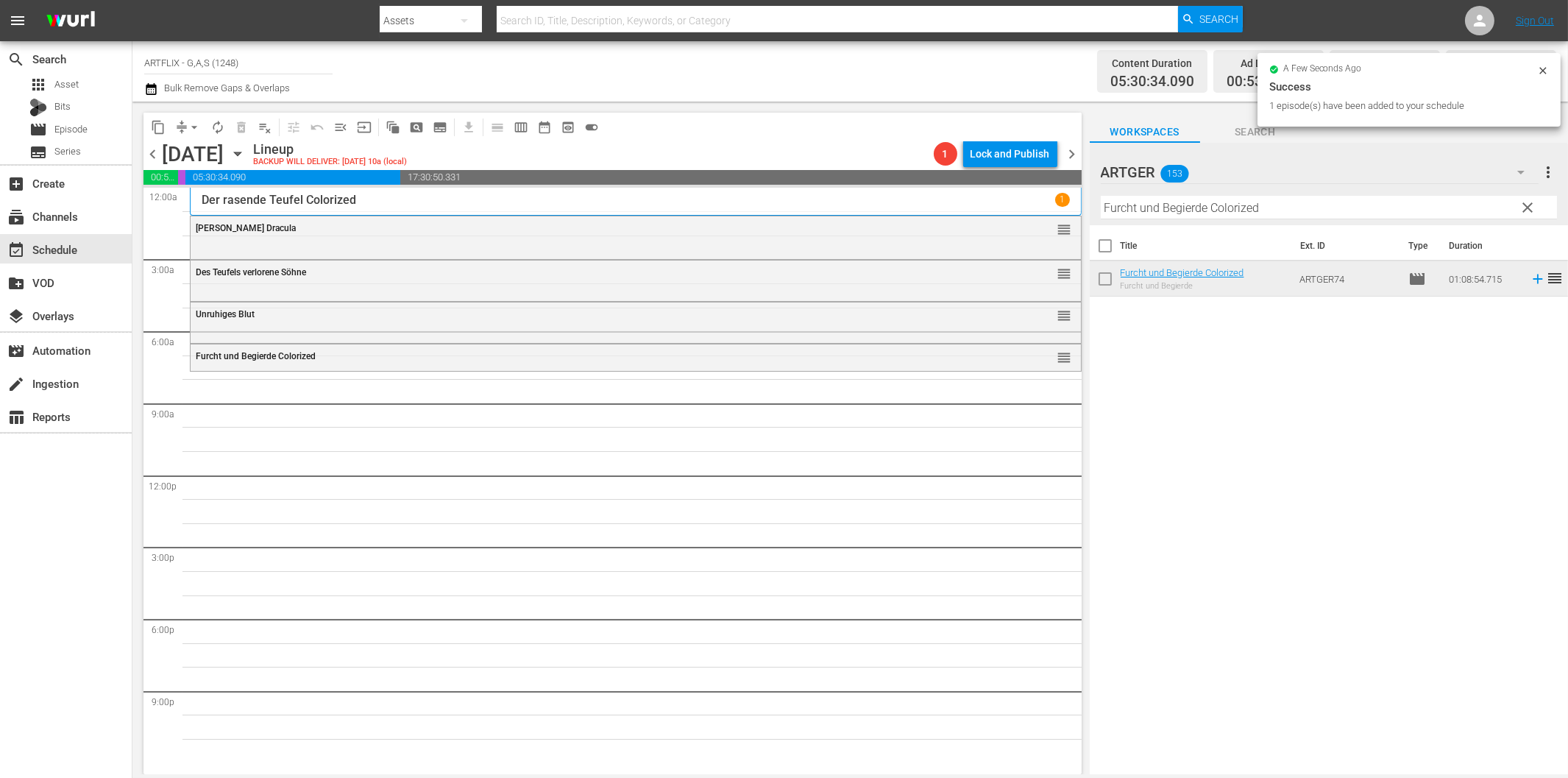
click at [1146, 201] on input "Furcht und Begierde Colorized" at bounding box center [1329, 207] width 457 height 23
paste input "Die [PERSON_NAME] von St. Pauli"
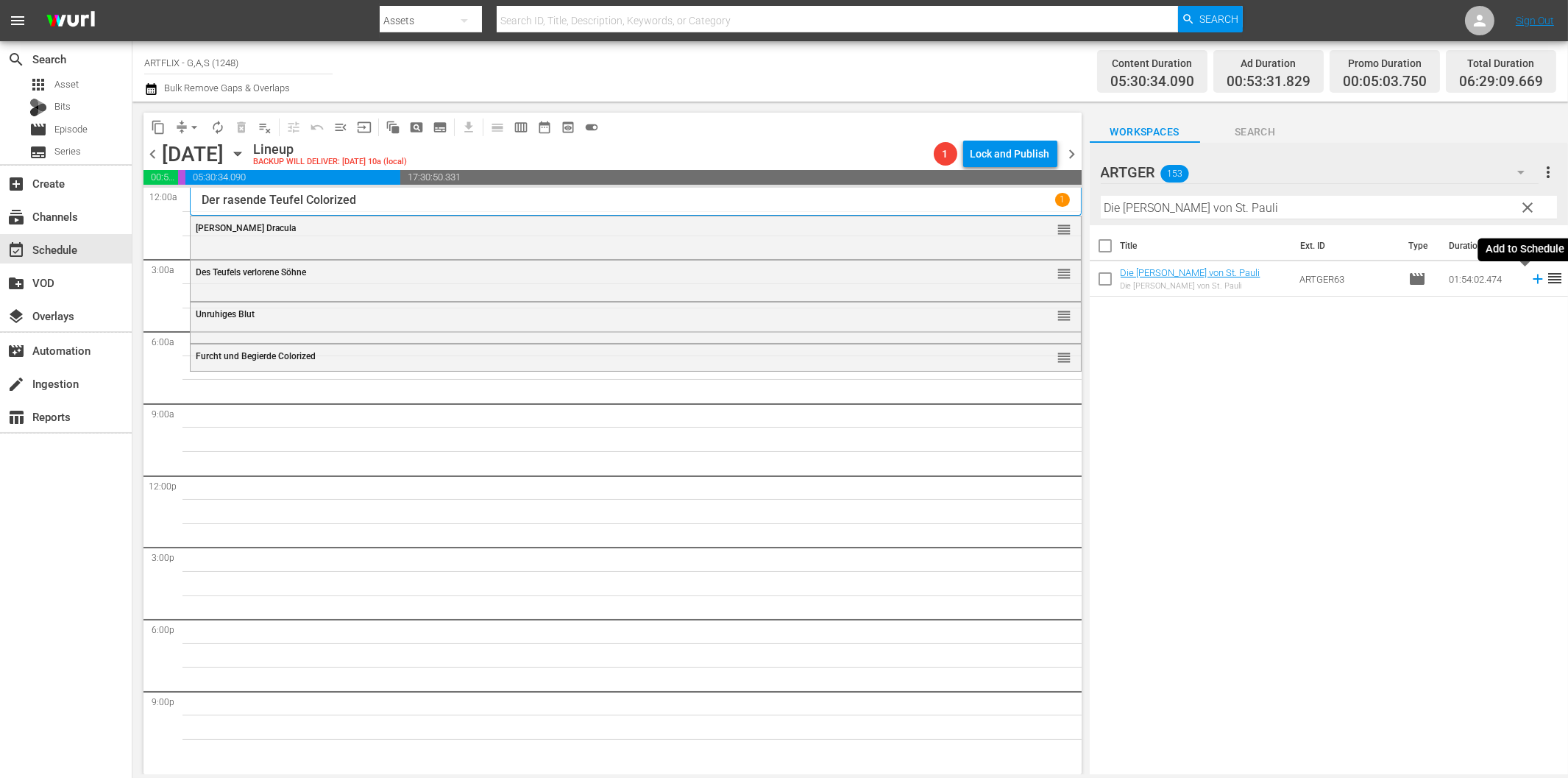
click at [1530, 276] on icon at bounding box center [1537, 279] width 16 height 16
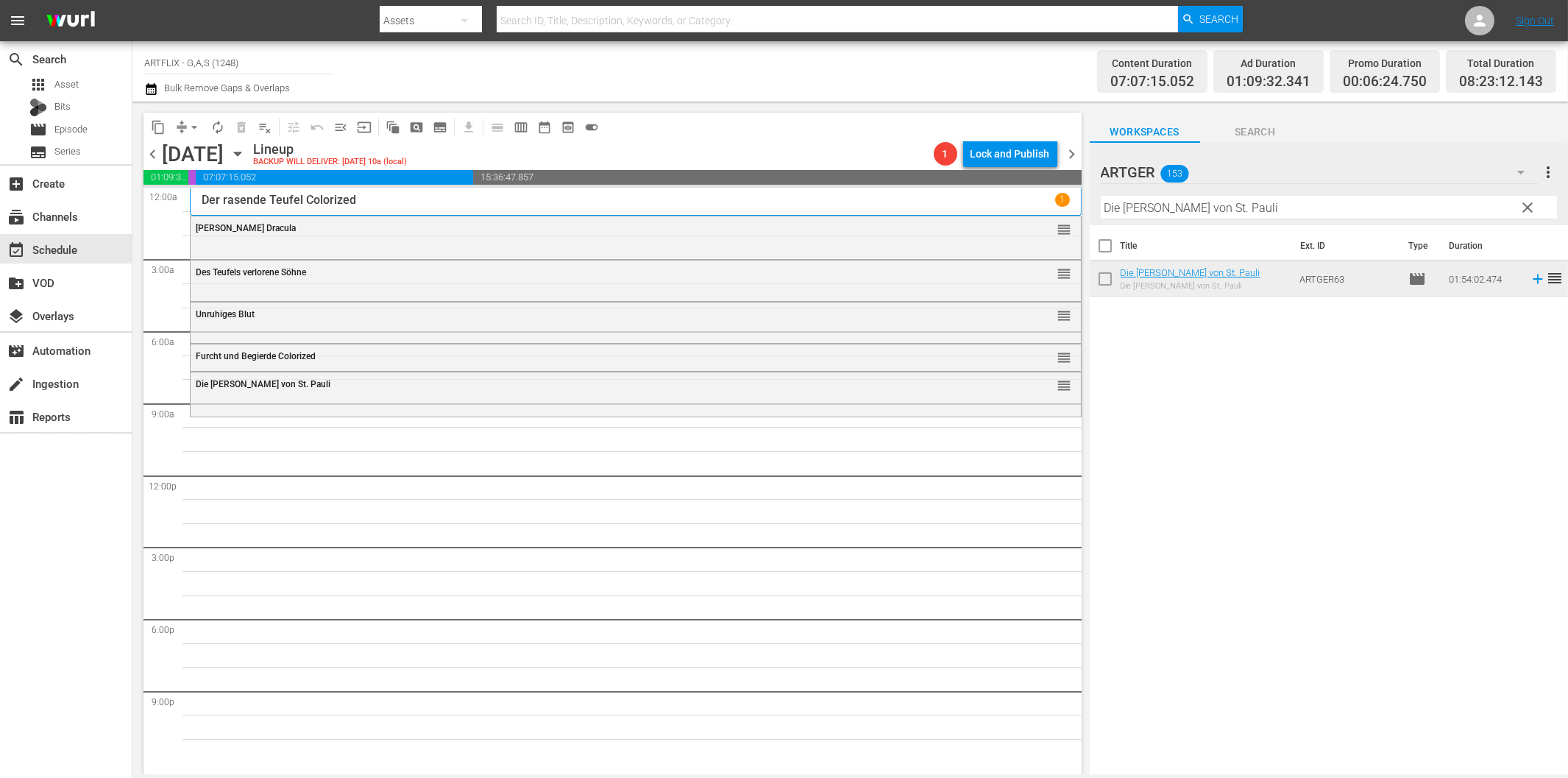
click at [1284, 202] on input "Die [PERSON_NAME] von St. Pauli" at bounding box center [1329, 207] width 457 height 23
paste input "Quackser Fortune hat '[PERSON_NAME] in der [GEOGRAPHIC_DATA]"
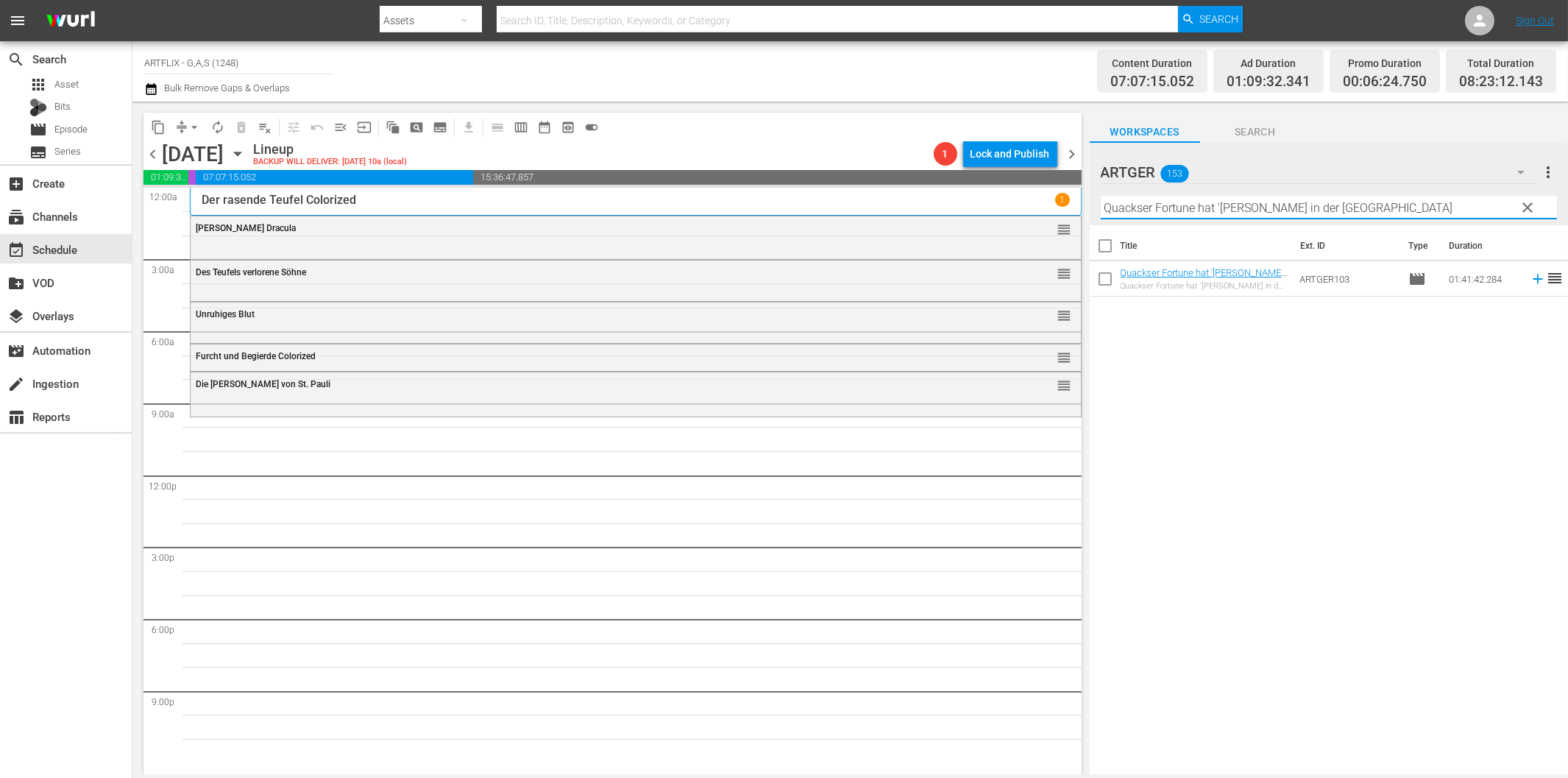
click at [1531, 281] on icon at bounding box center [1537, 279] width 16 height 16
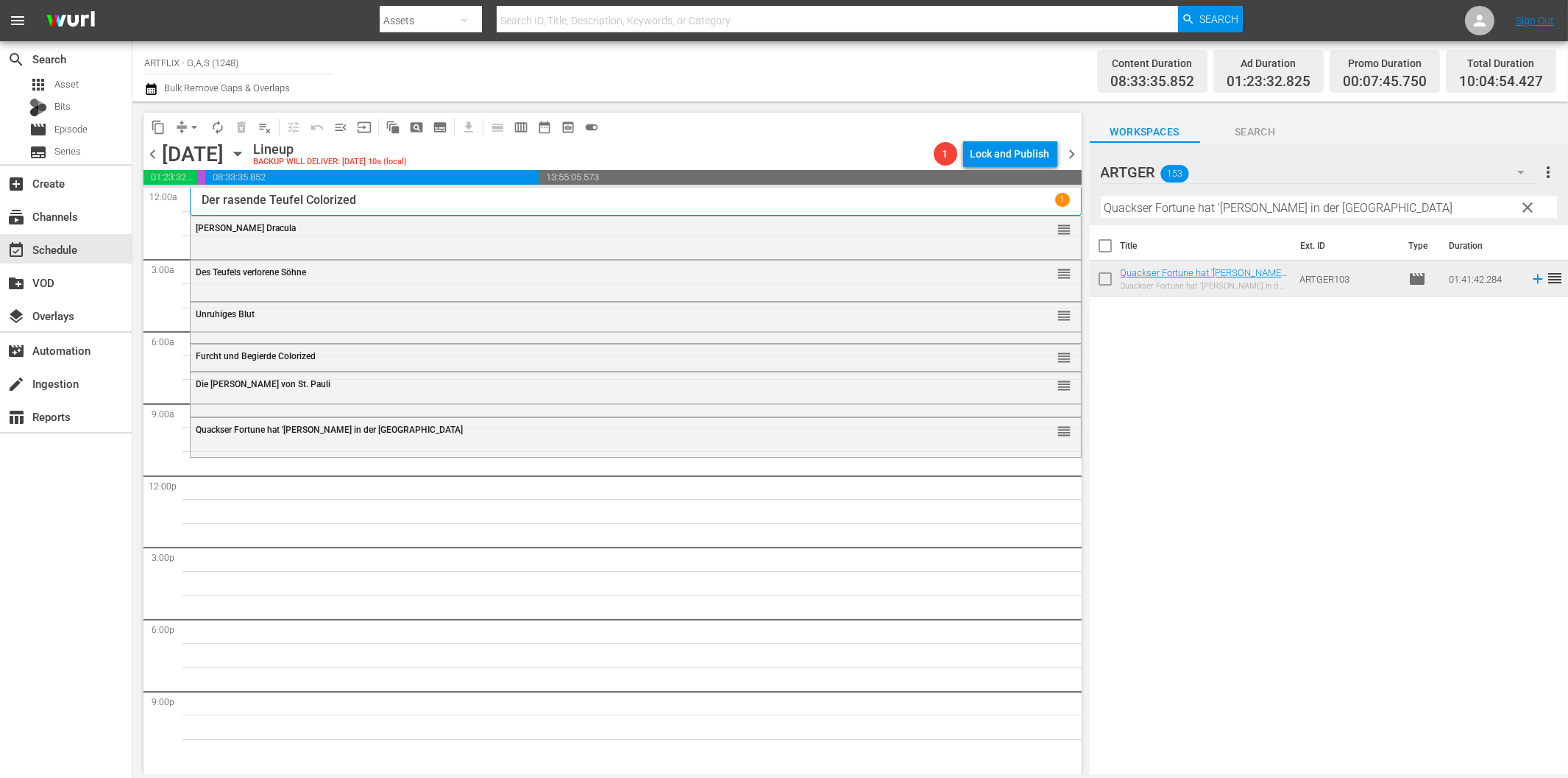
click at [1234, 207] on input "Quackser Fortune hat '[PERSON_NAME] in der [GEOGRAPHIC_DATA]" at bounding box center [1329, 207] width 457 height 23
paste input "Frau im Besten Mannesalter"
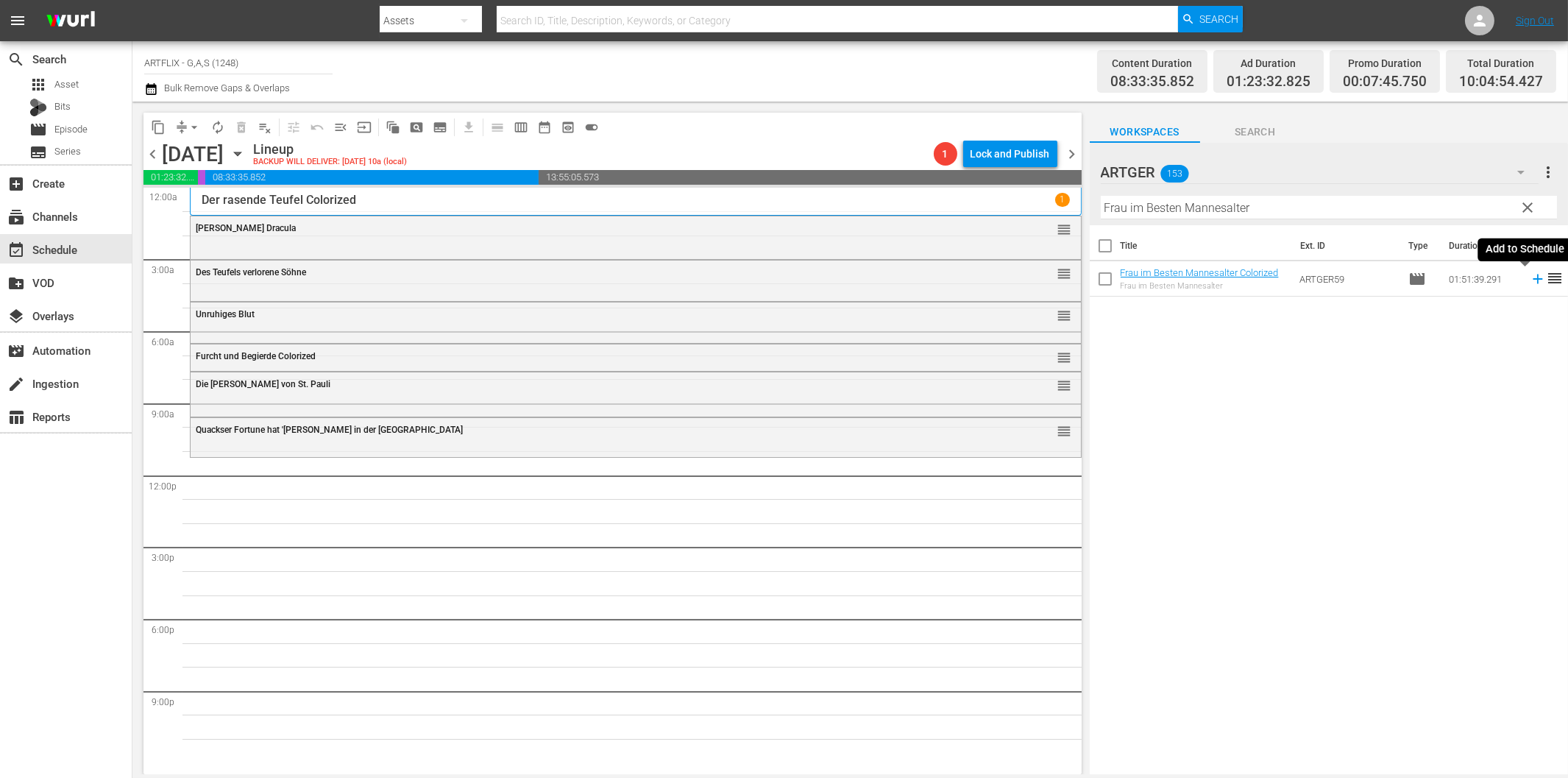
click at [1530, 277] on icon at bounding box center [1537, 279] width 16 height 16
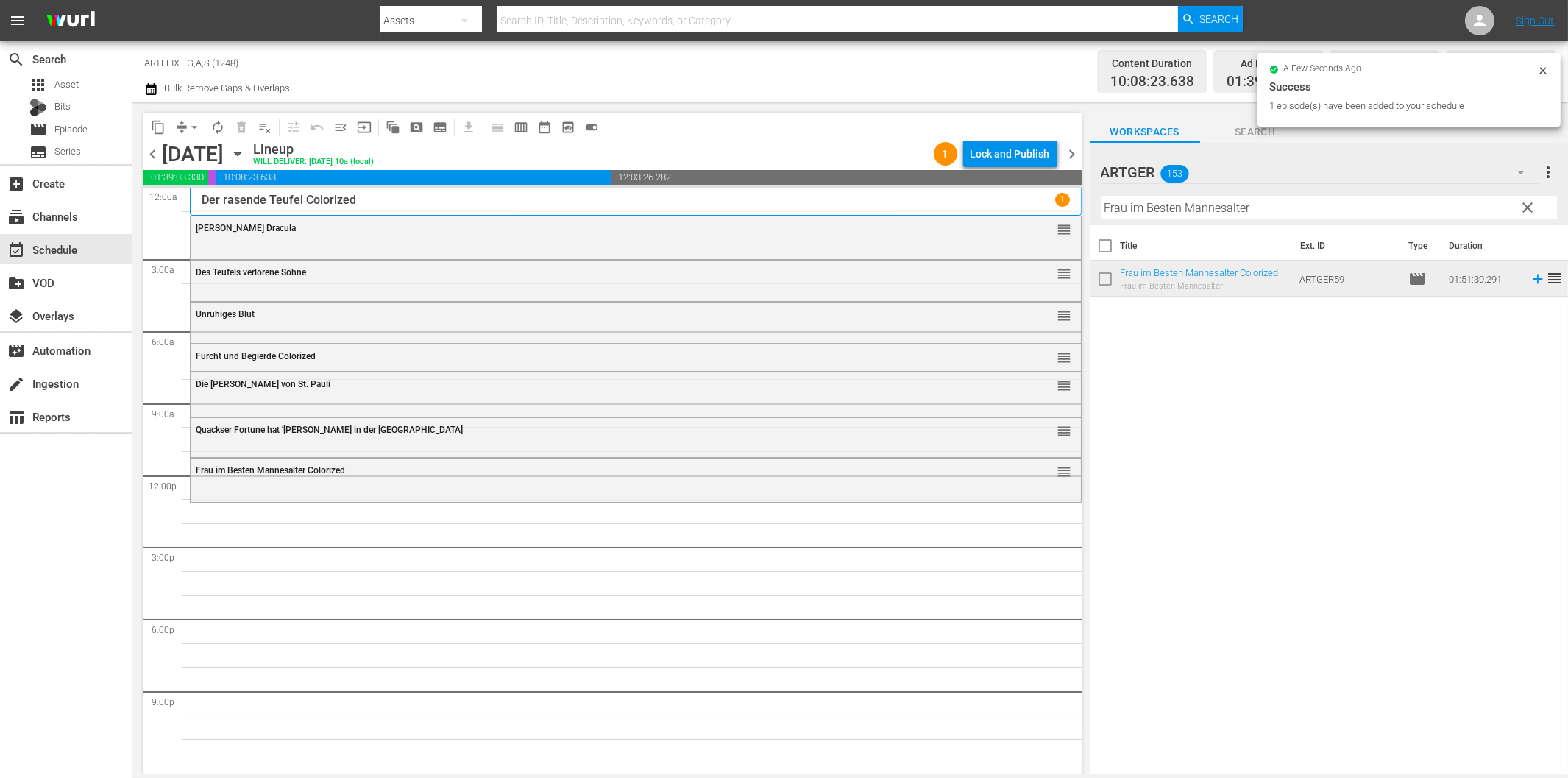
click at [1136, 210] on input "Frau im Besten Mannesalter" at bounding box center [1329, 207] width 457 height 23
paste input "Die Rache des Gorilla Colorized"
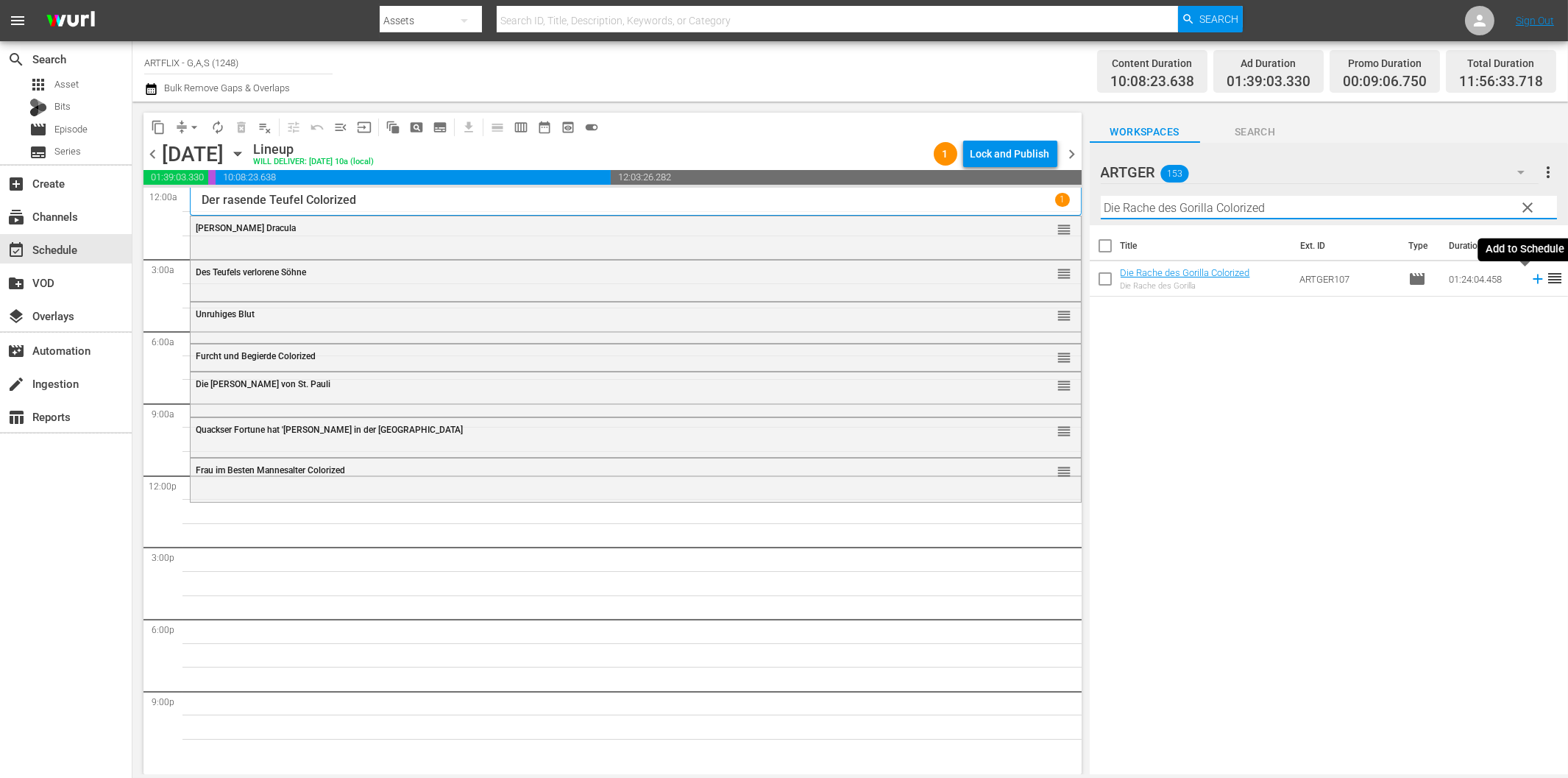
click at [1533, 281] on icon at bounding box center [1537, 280] width 9 height 9
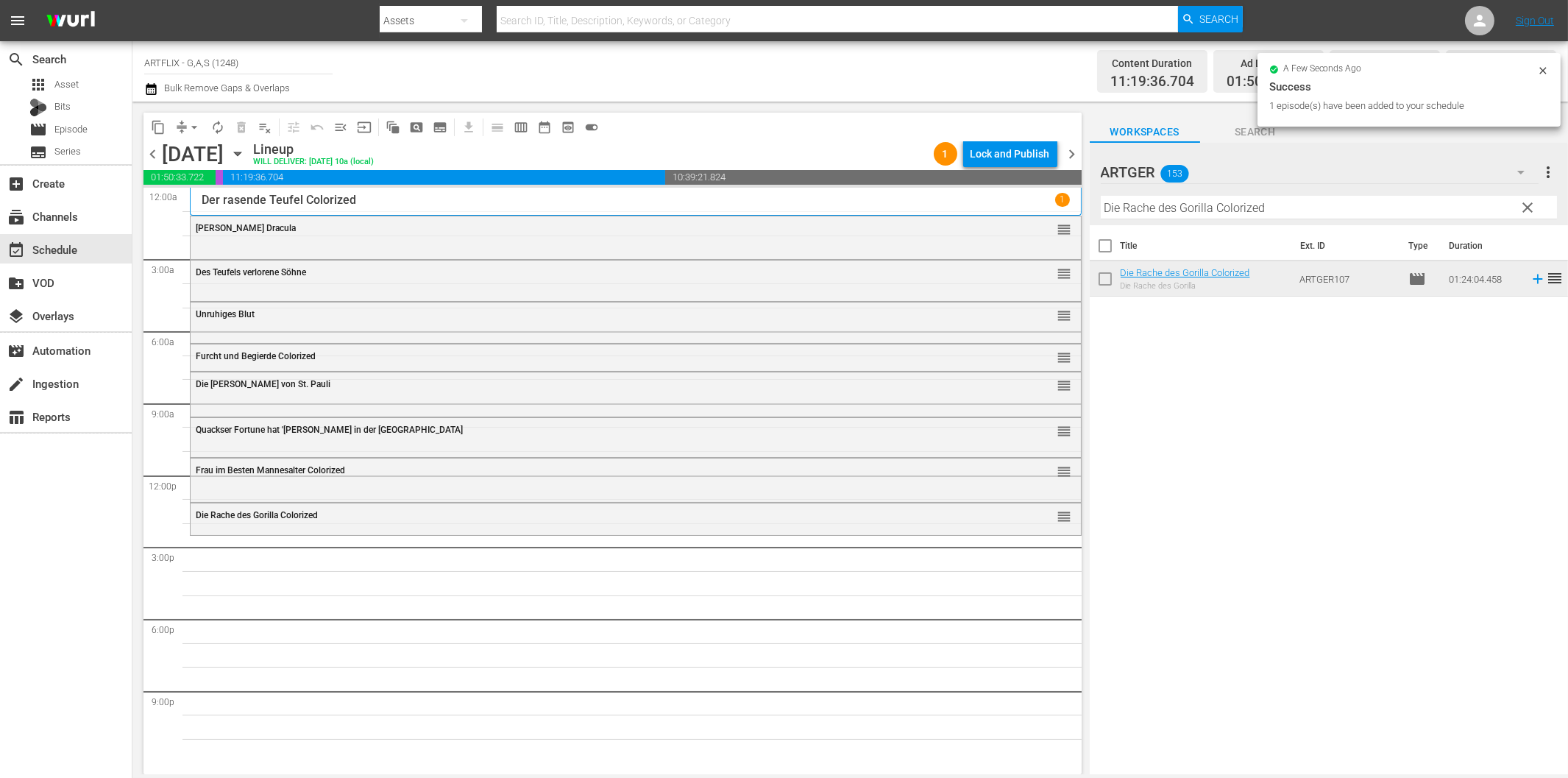
click at [1195, 198] on input "Die Rache des Gorilla Colorized" at bounding box center [1329, 207] width 457 height 23
paste input "Titan der Gladiatoren (The Two Gladiators)"
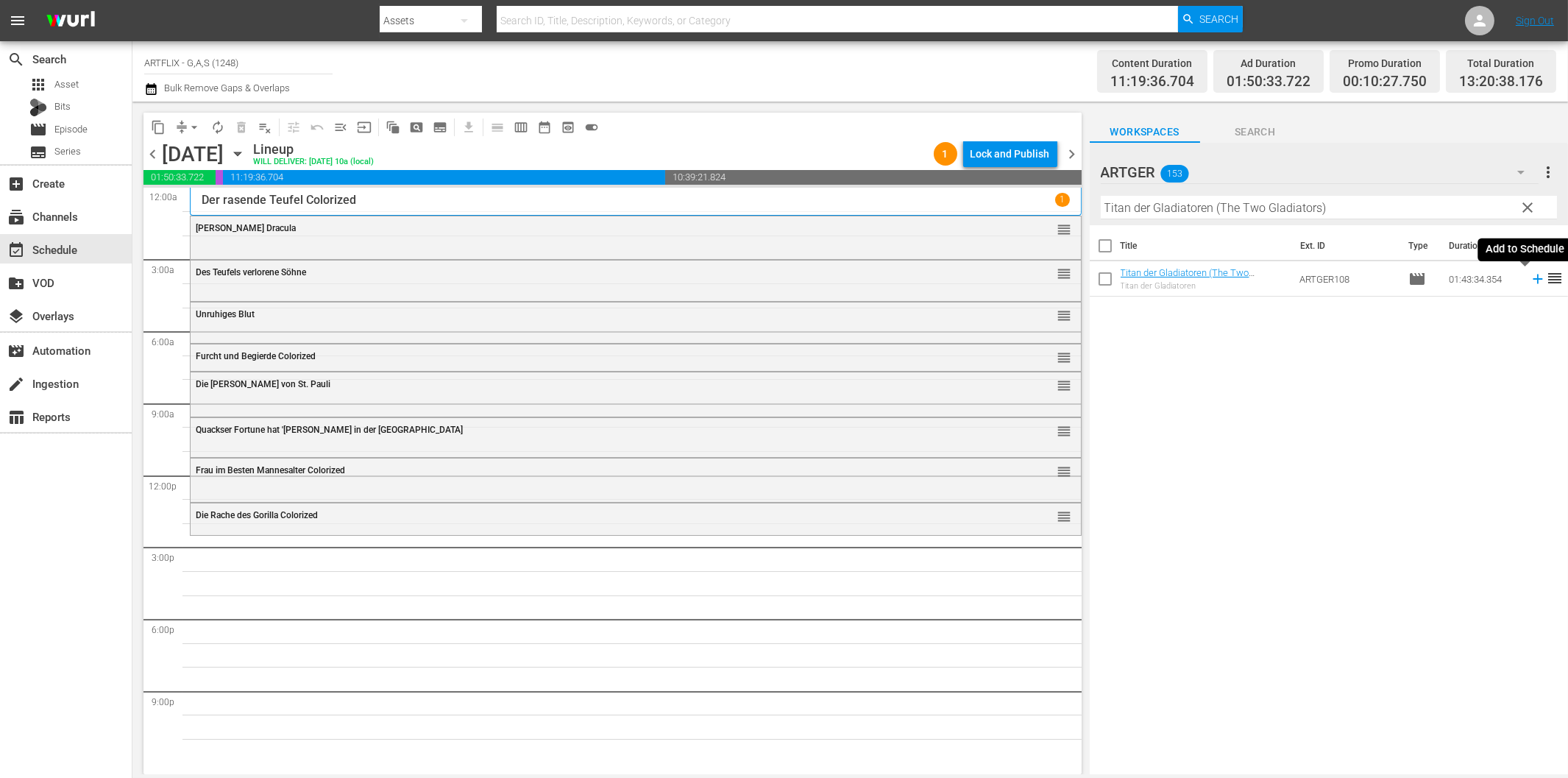
click at [1533, 280] on icon at bounding box center [1537, 280] width 9 height 9
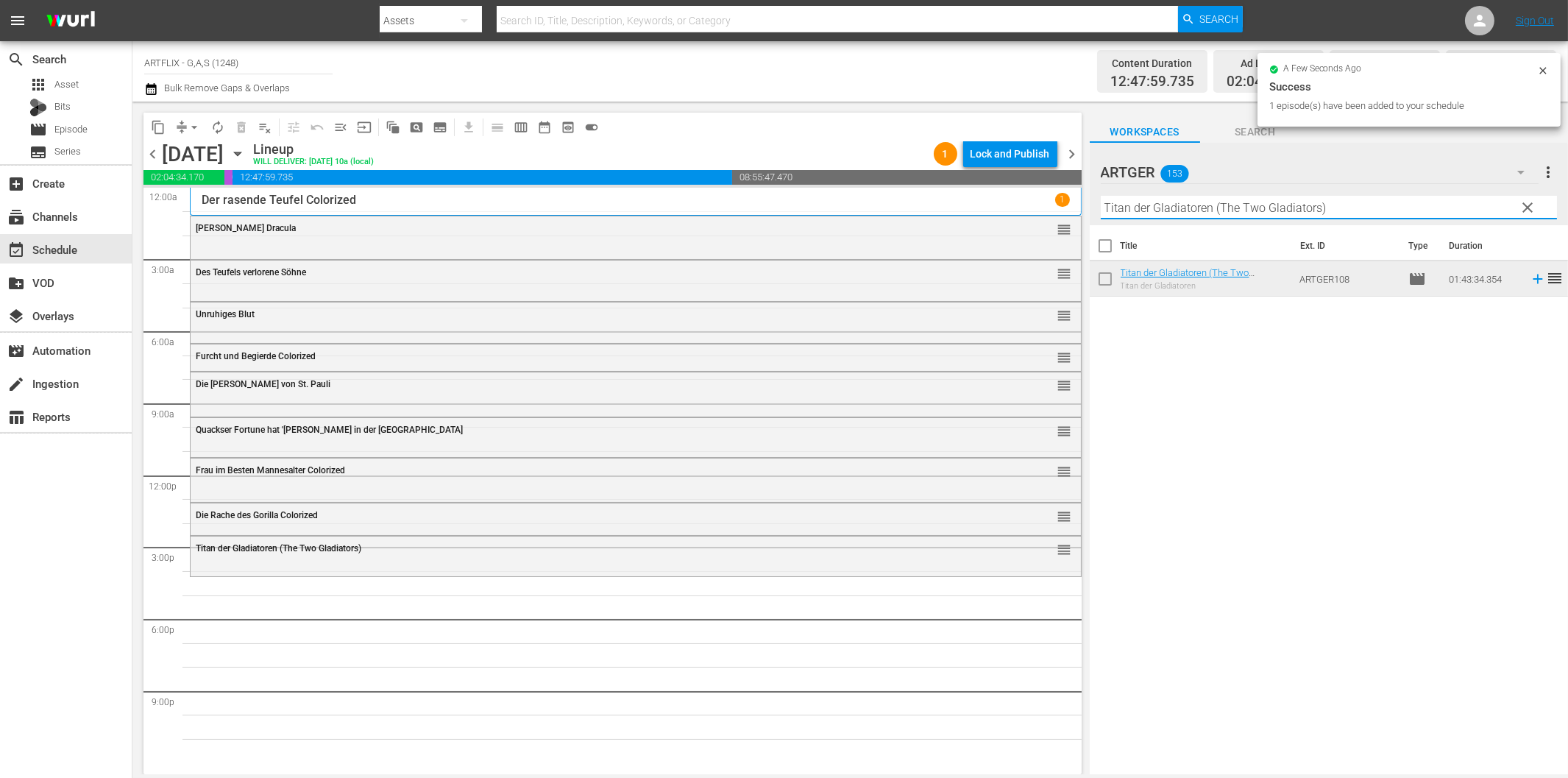
click at [1163, 212] on input "Titan der Gladiatoren (The Two Gladiators)" at bounding box center [1329, 207] width 457 height 23
paste input "Krach mit der Kompanie"
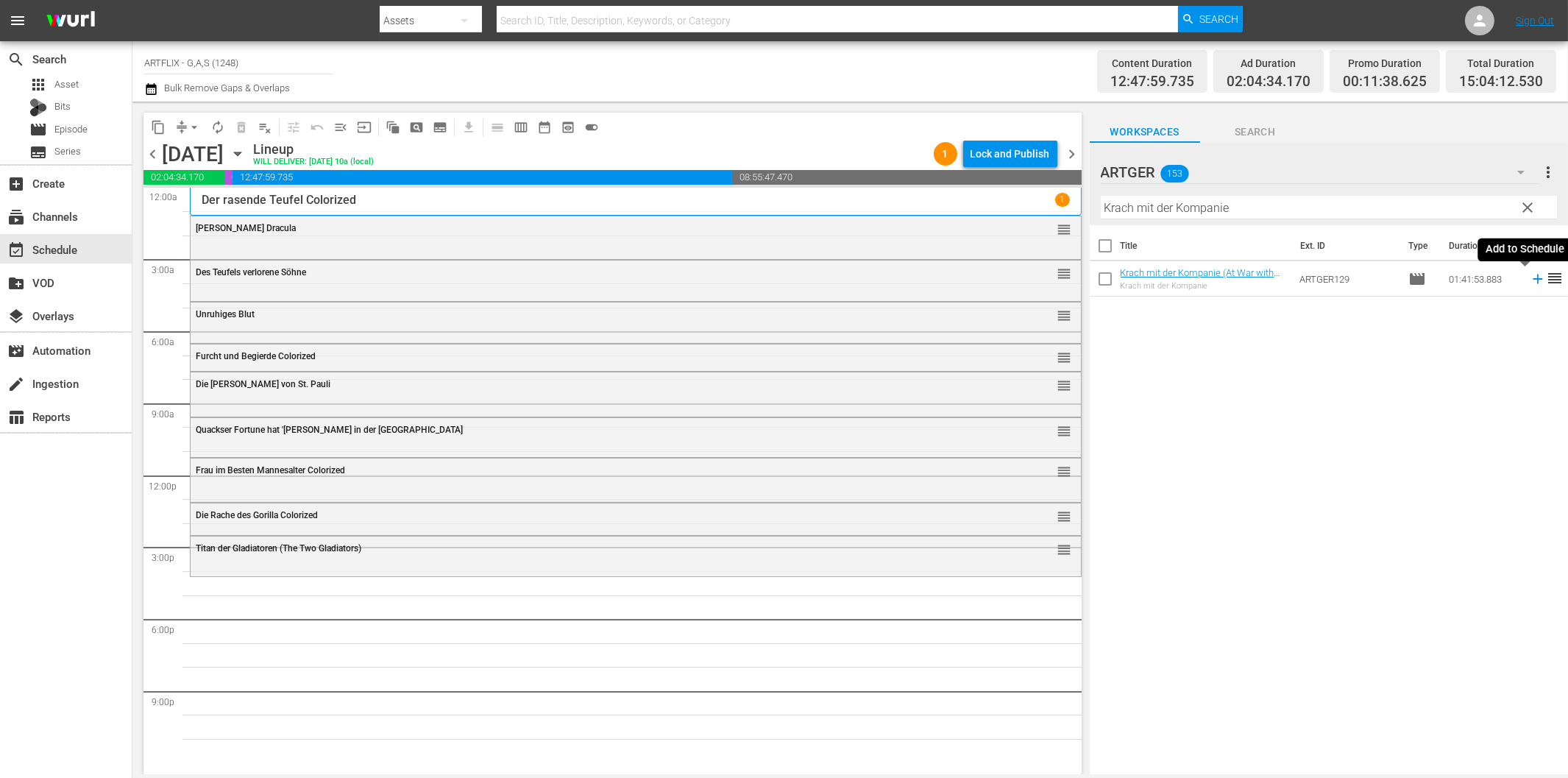
click at [1530, 281] on icon at bounding box center [1537, 279] width 16 height 16
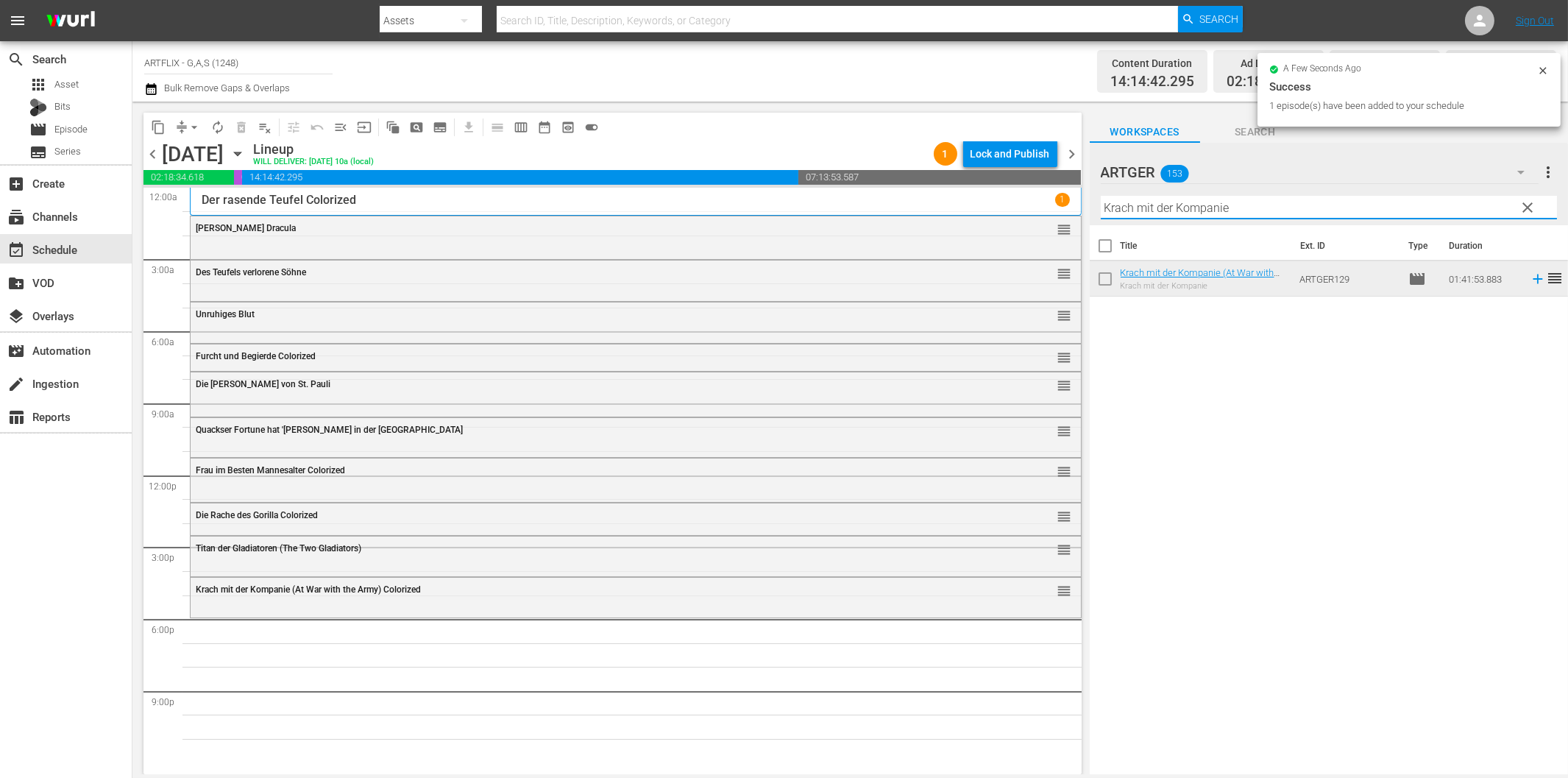
click at [1192, 206] on input "Krach mit der Kompanie" at bounding box center [1329, 207] width 457 height 23
paste input "Beach Girls - Strandhasen"
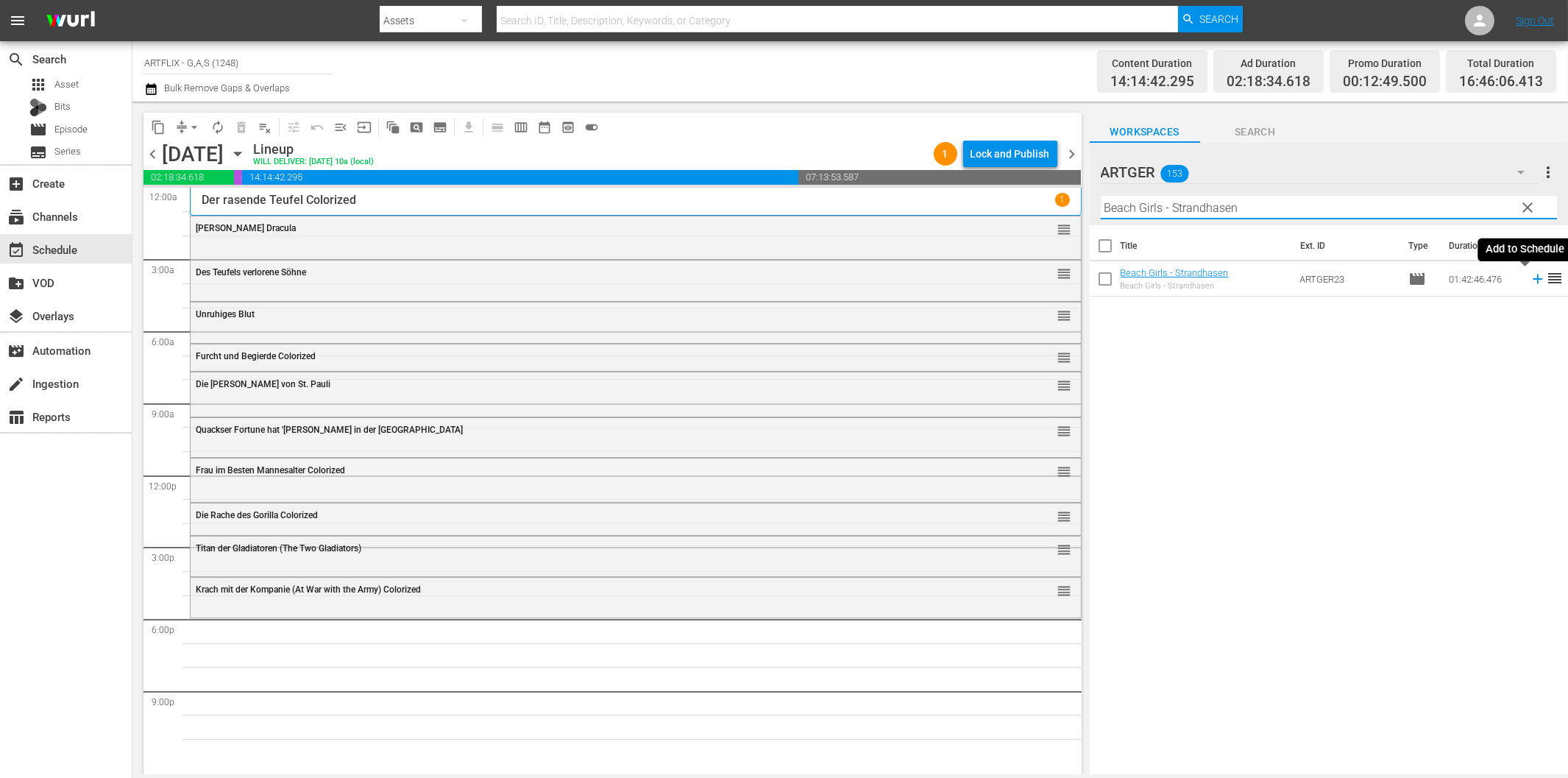
click at [1530, 281] on icon at bounding box center [1537, 279] width 16 height 16
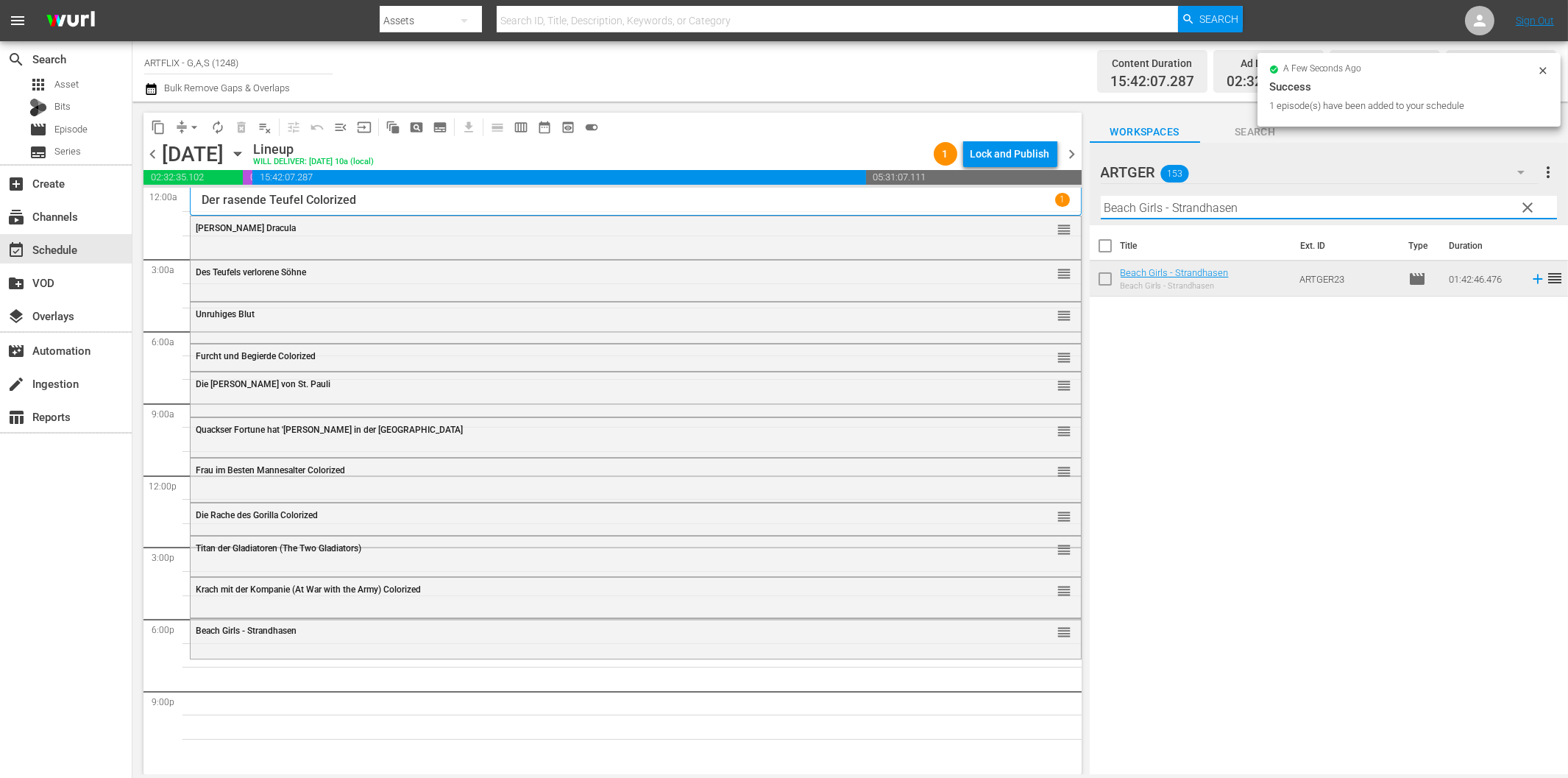
click at [1295, 208] on input "Beach Girls - Strandhasen" at bounding box center [1329, 207] width 457 height 23
paste input "Das [PERSON_NAME] von [GEOGRAPHIC_DATA]"
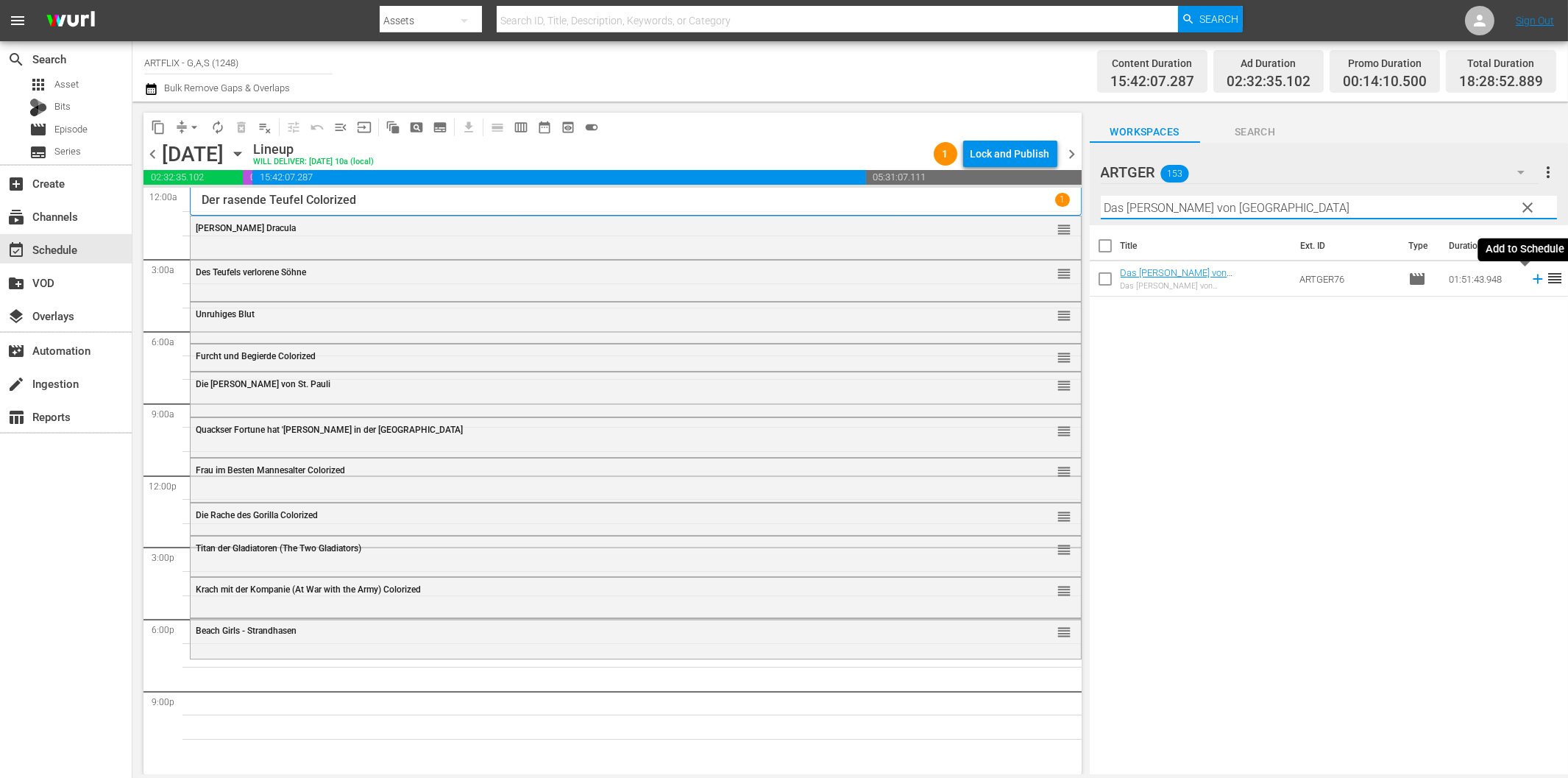
click at [1530, 278] on icon at bounding box center [1537, 279] width 16 height 16
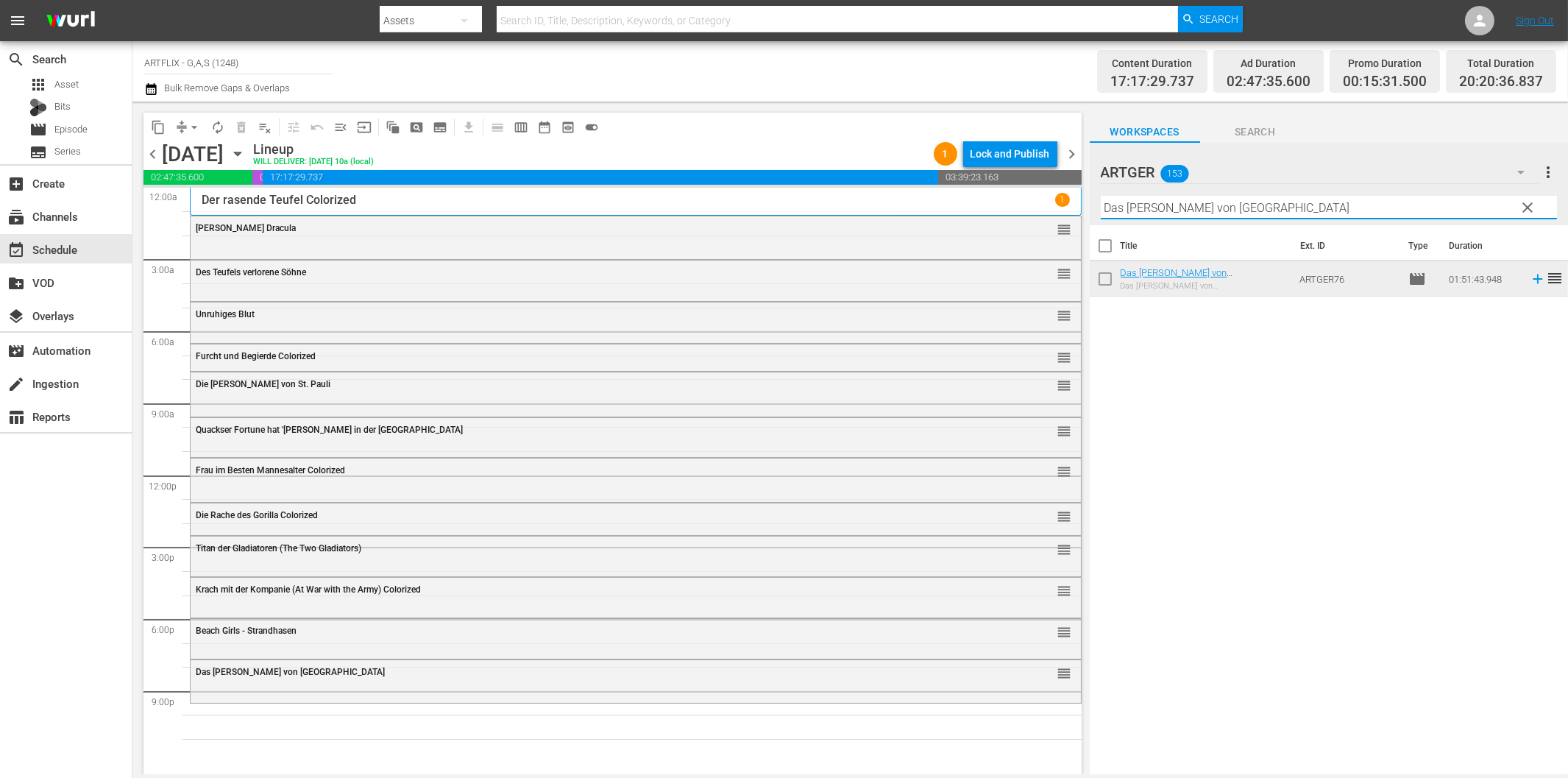
click at [1136, 206] on input "Das [PERSON_NAME] von [GEOGRAPHIC_DATA]" at bounding box center [1329, 207] width 457 height 23
paste input "er Seeräuber"
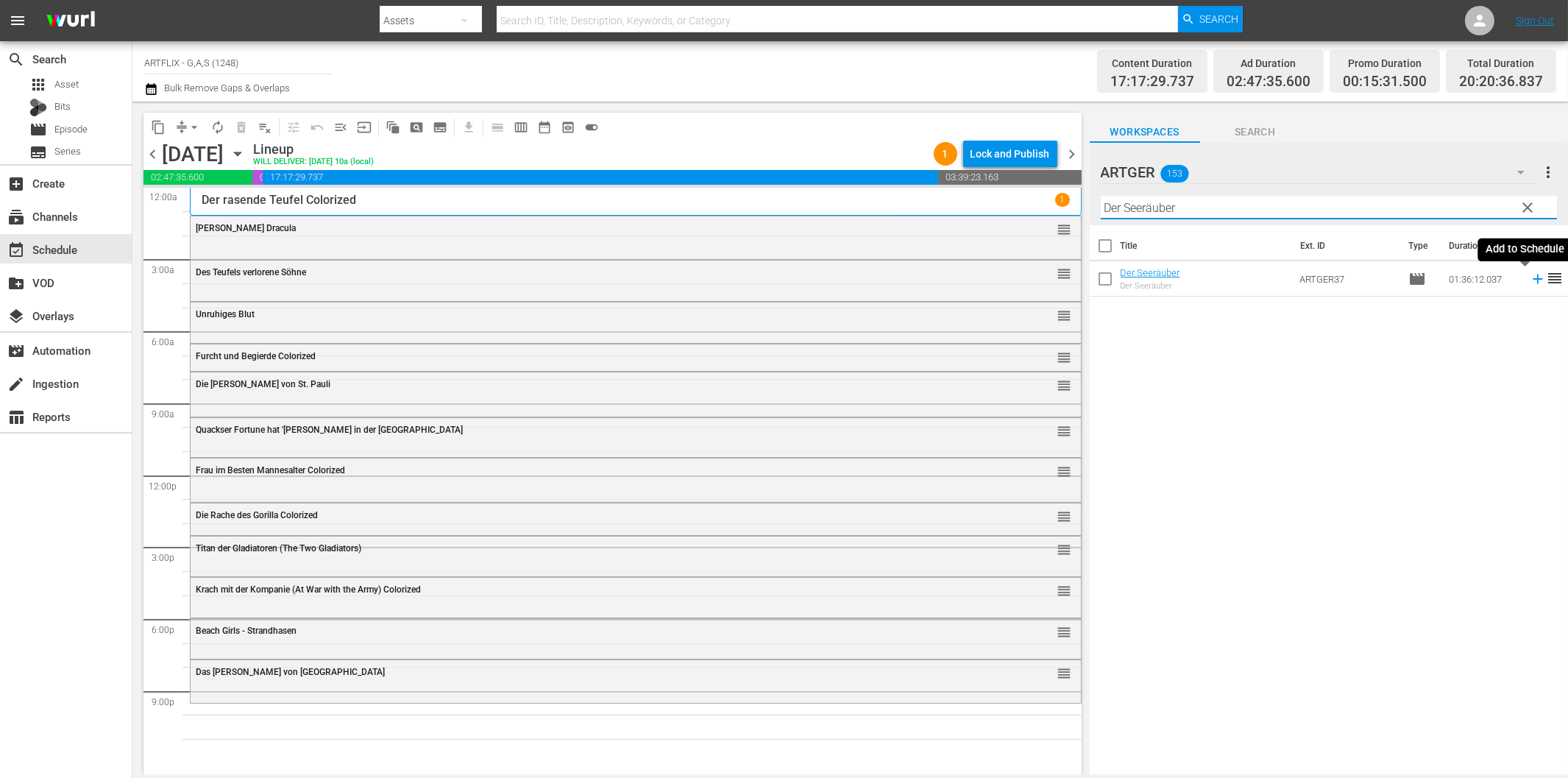
click at [1530, 275] on icon at bounding box center [1537, 279] width 16 height 16
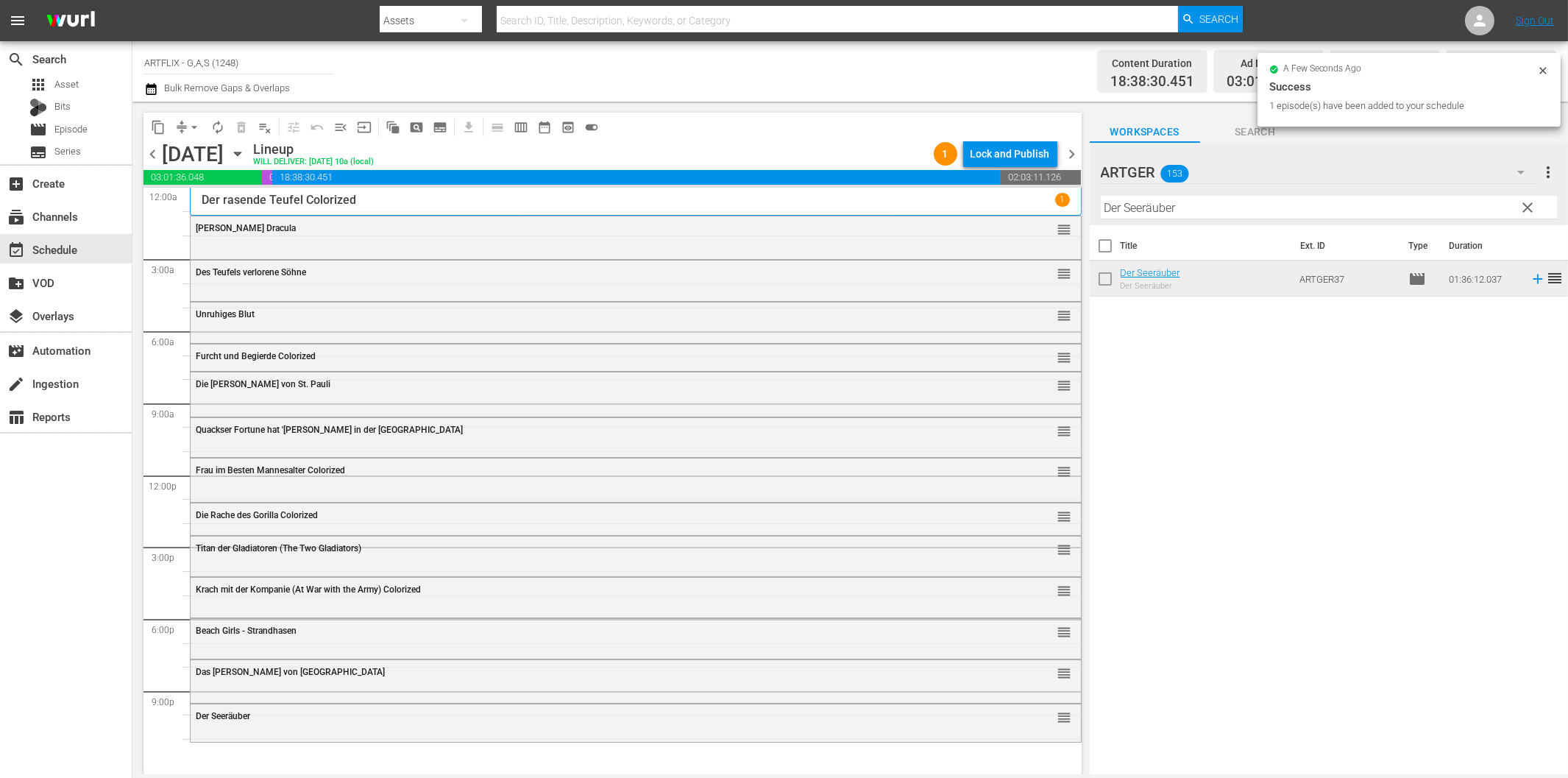
click at [1207, 216] on input "Der Seeräuber" at bounding box center [1329, 207] width 457 height 23
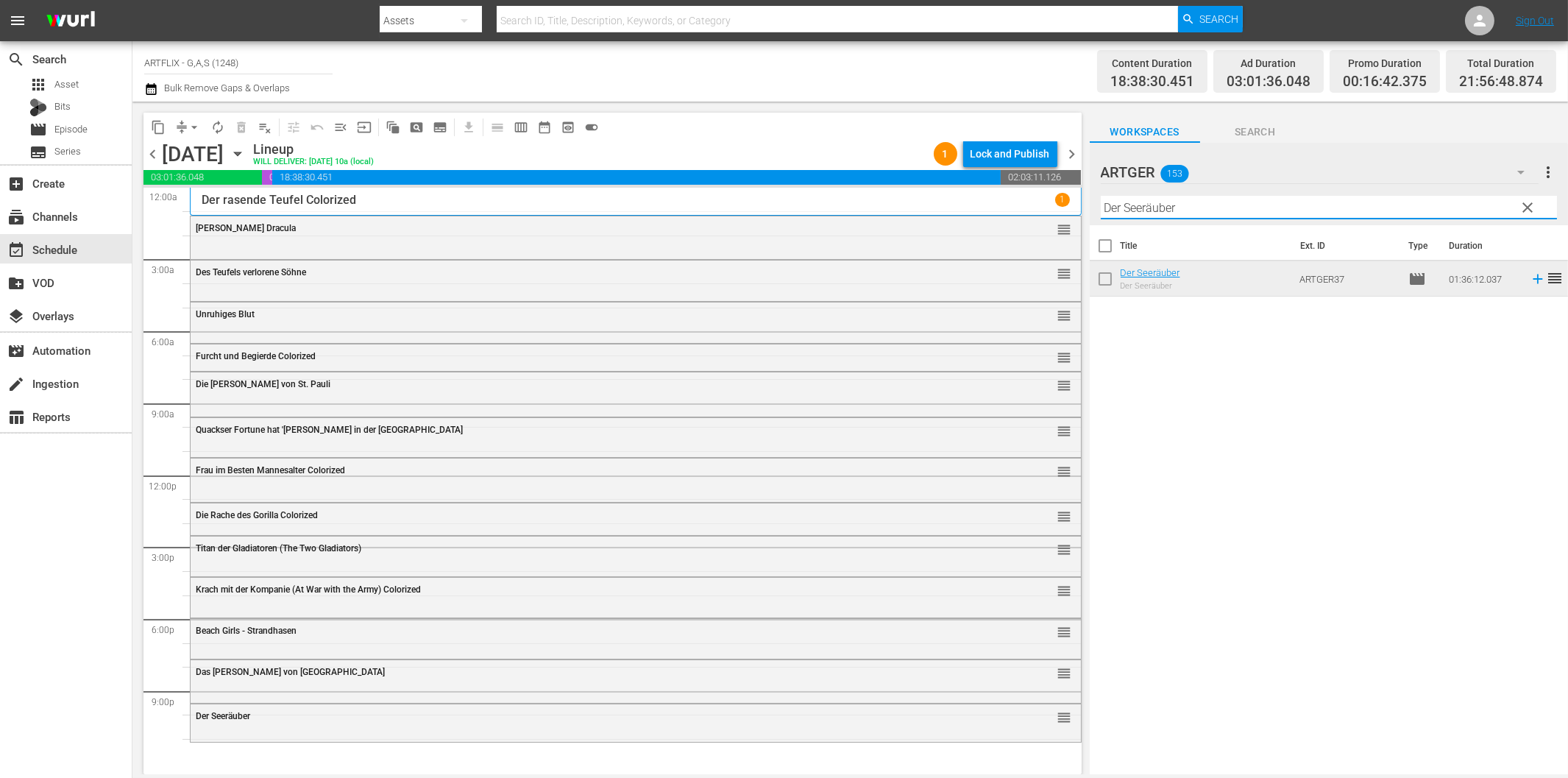
paste input "[PERSON_NAME] des Stuntman [PERSON_NAME]"
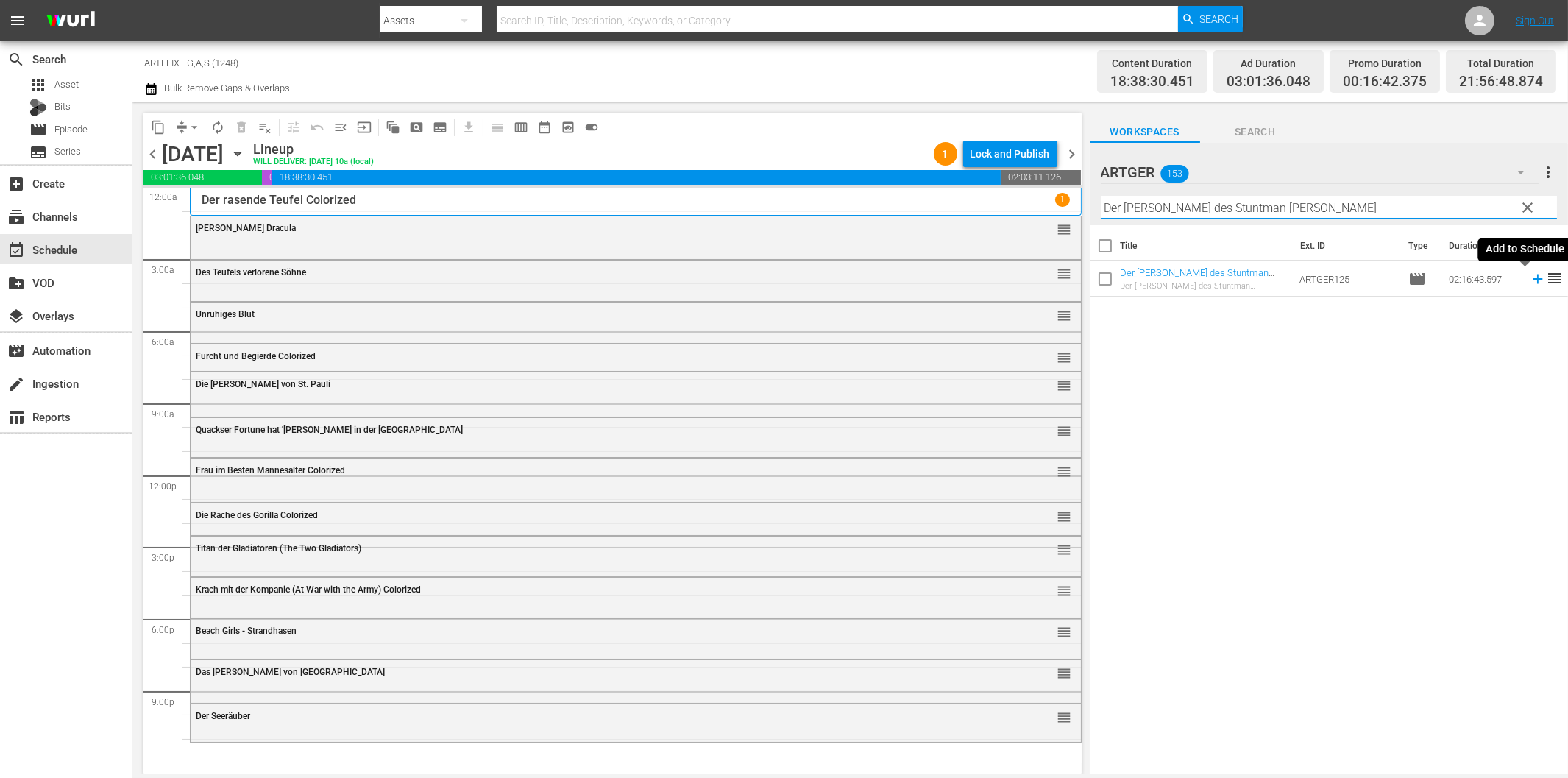
click at [1533, 279] on icon at bounding box center [1537, 280] width 9 height 9
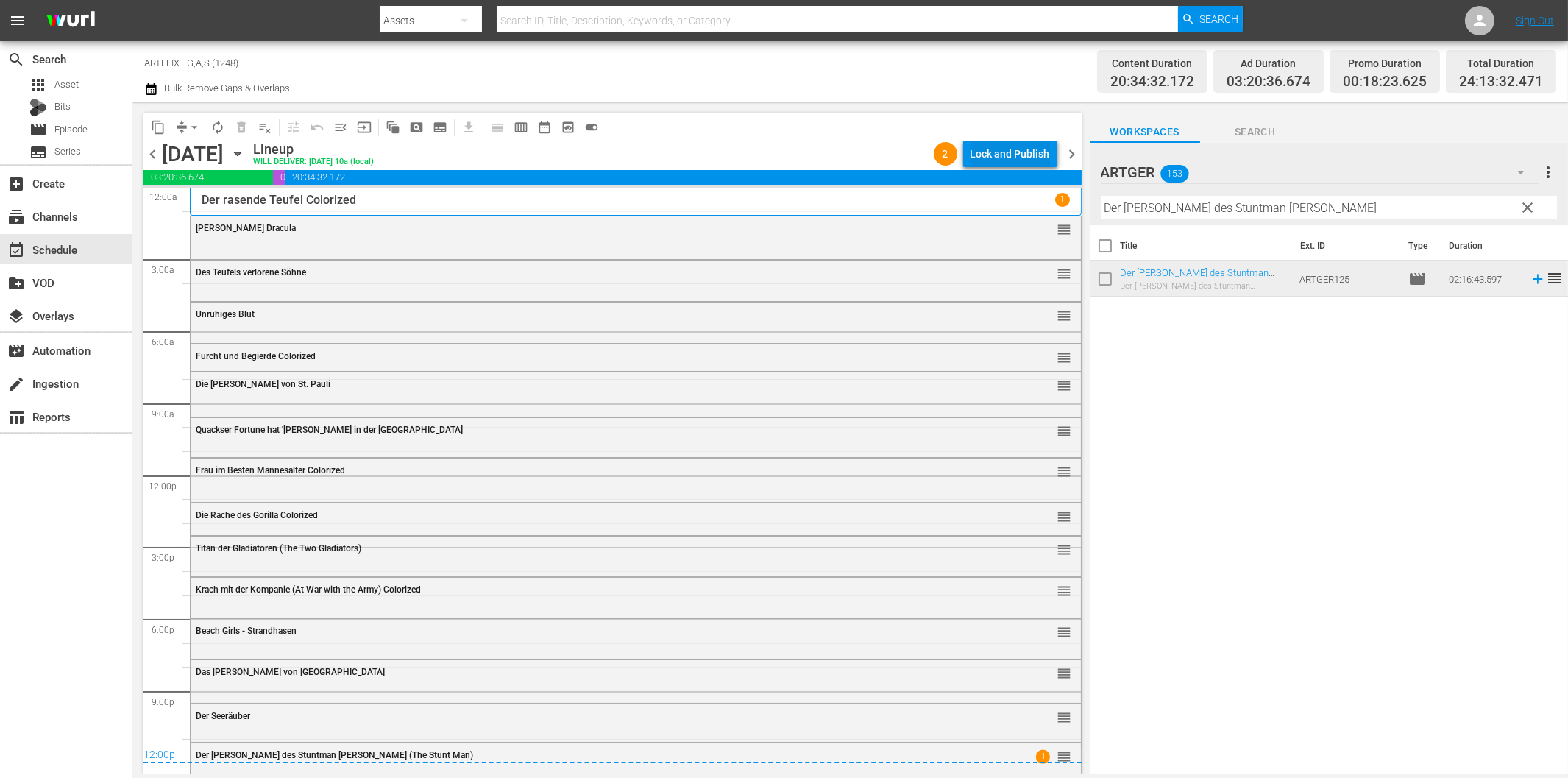
click at [1024, 156] on div "Lock and Publish" at bounding box center [1010, 154] width 79 height 26
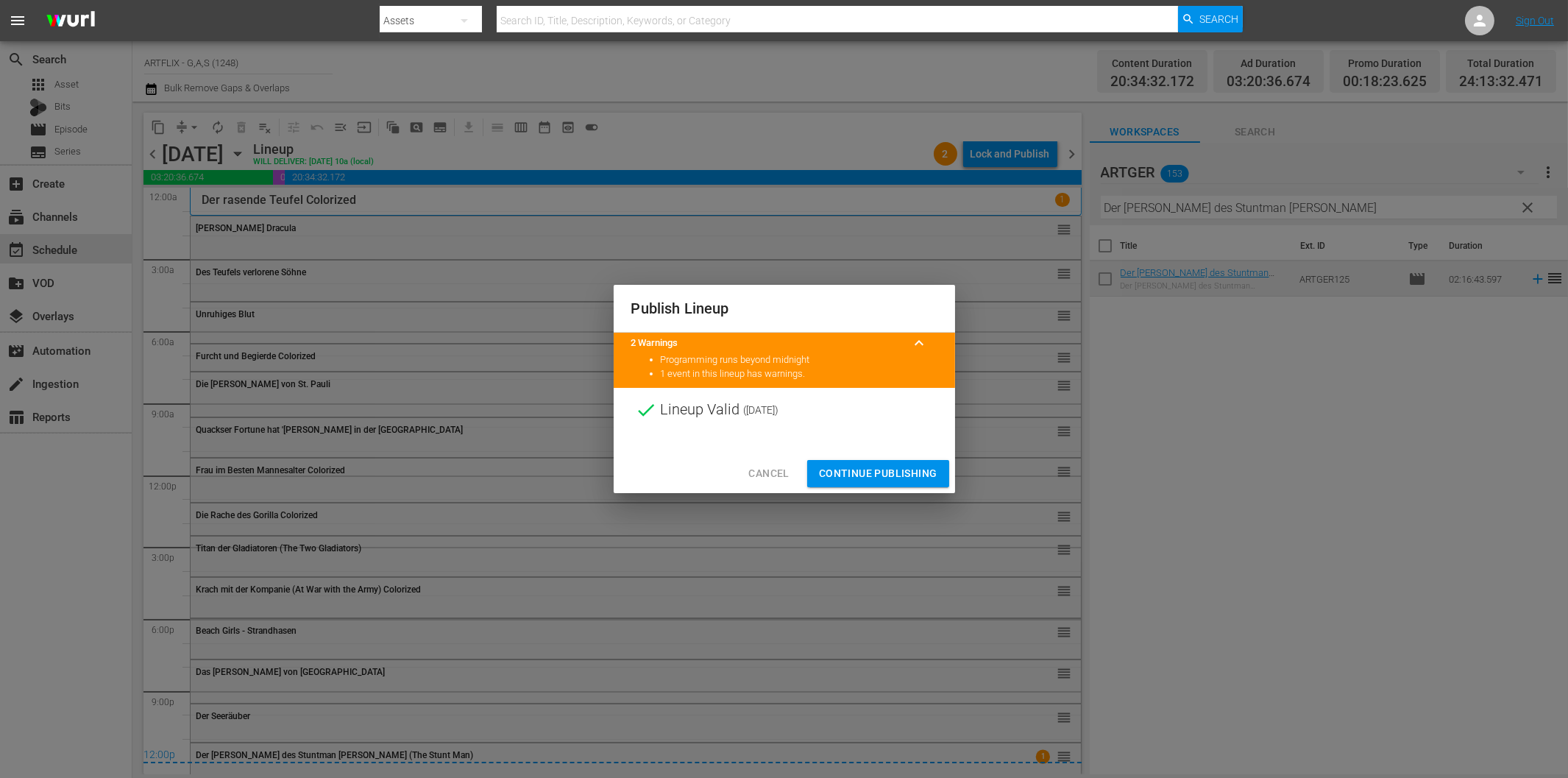
click at [920, 471] on span "Continue Publishing" at bounding box center [878, 473] width 118 height 19
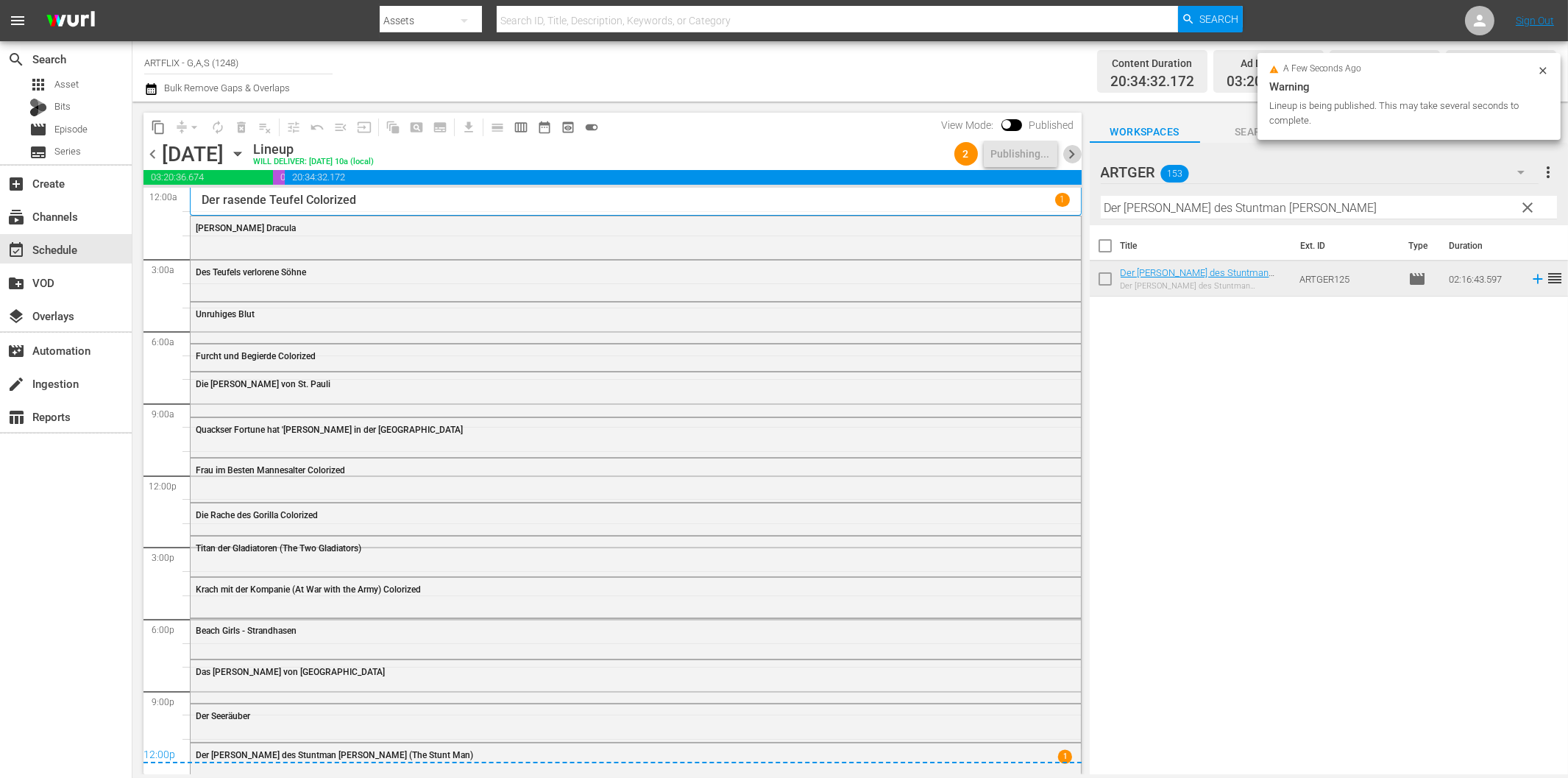
click at [1072, 155] on span "chevron_right" at bounding box center [1072, 155] width 19 height 19
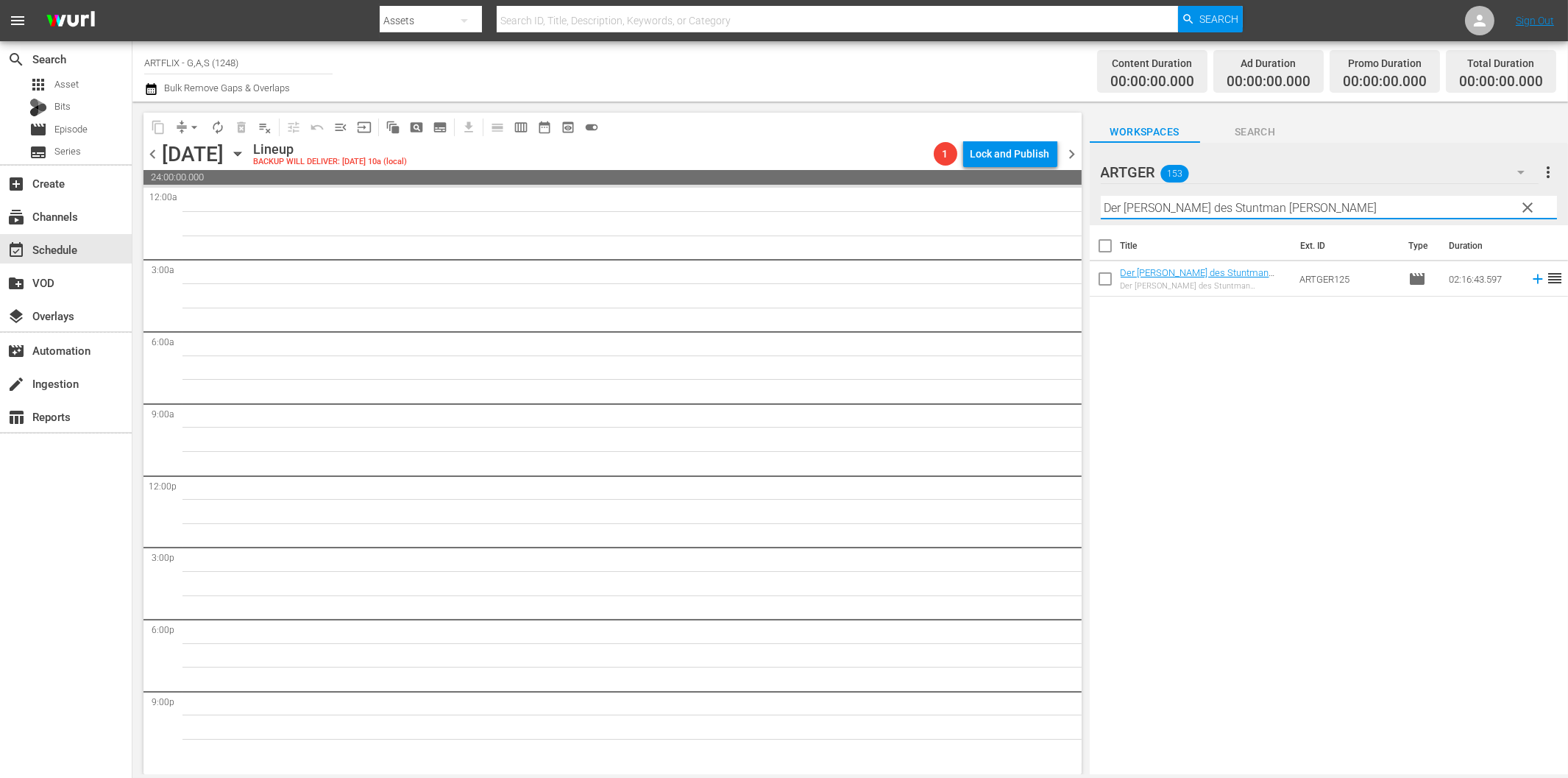
click at [1202, 208] on input "Der [PERSON_NAME] des Stuntman [PERSON_NAME]" at bounding box center [1329, 207] width 457 height 23
paste input "[DEMOGRAPHIC_DATA] ohne Gesicht"
click at [1530, 280] on icon at bounding box center [1537, 279] width 16 height 16
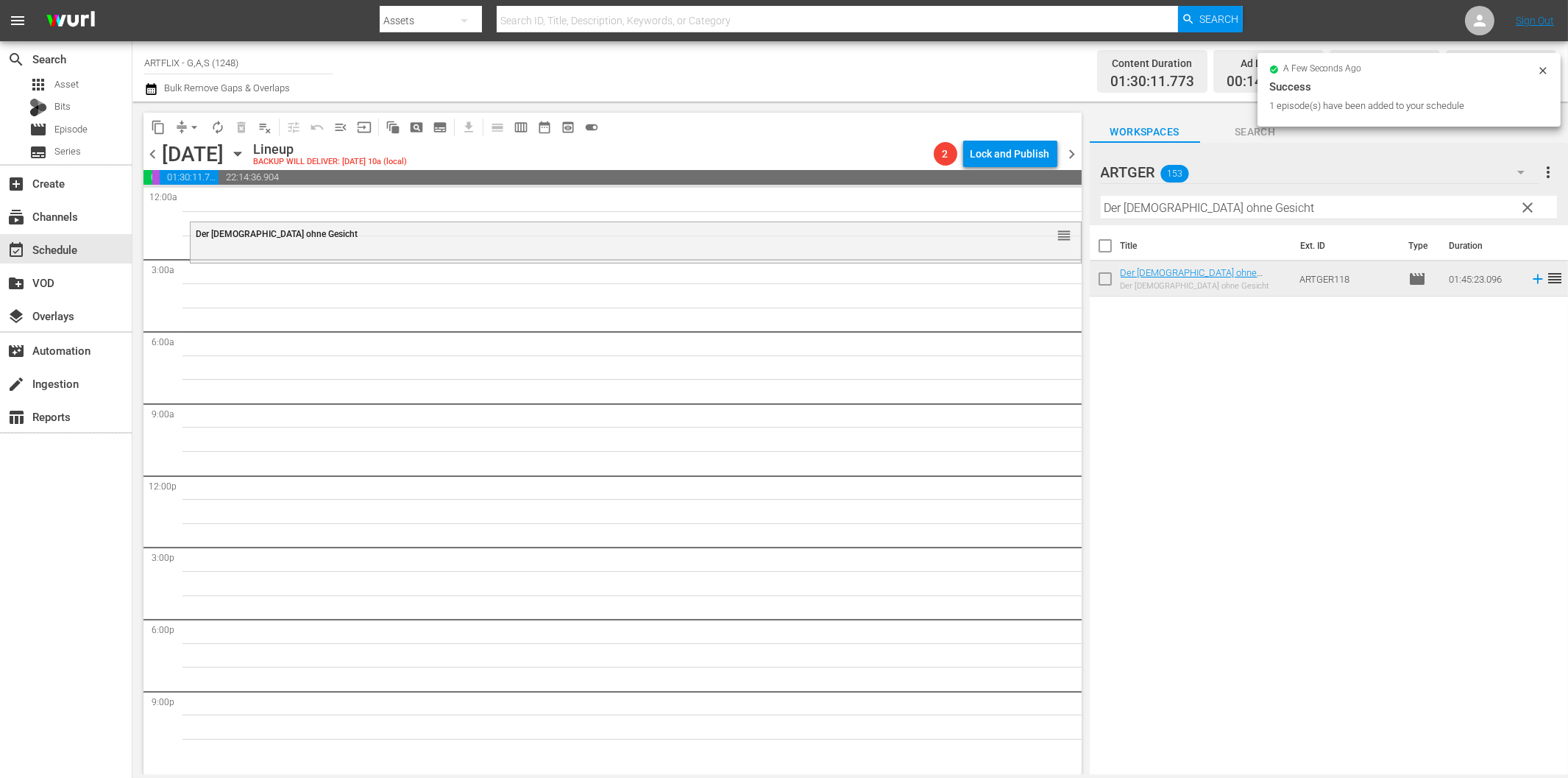
click at [1146, 197] on input "Der [DEMOGRAPHIC_DATA] ohne Gesicht" at bounding box center [1329, 207] width 457 height 23
paste input "tektiv mit kleinen Fehlern"
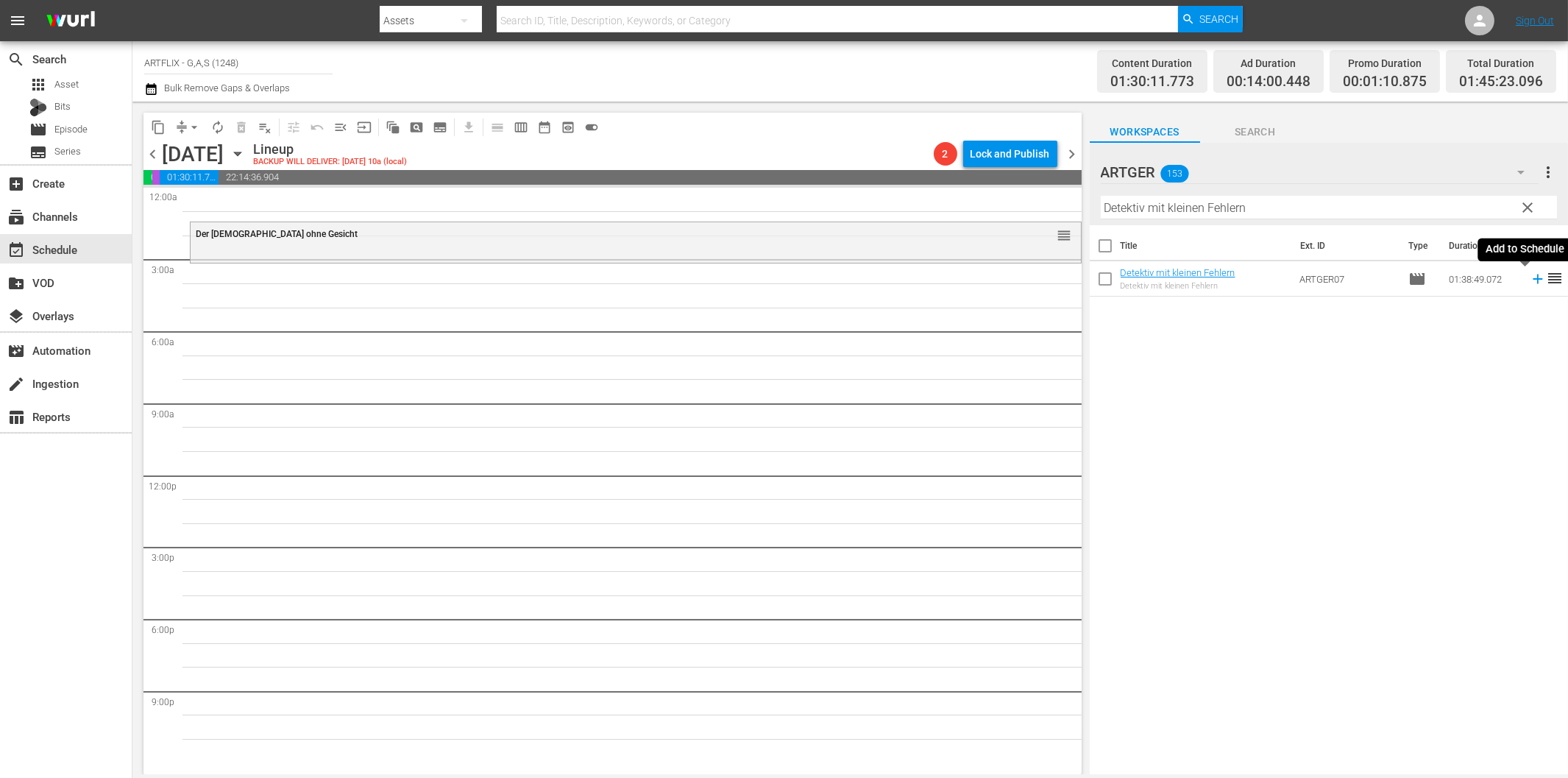
click at [1530, 276] on icon at bounding box center [1537, 279] width 16 height 16
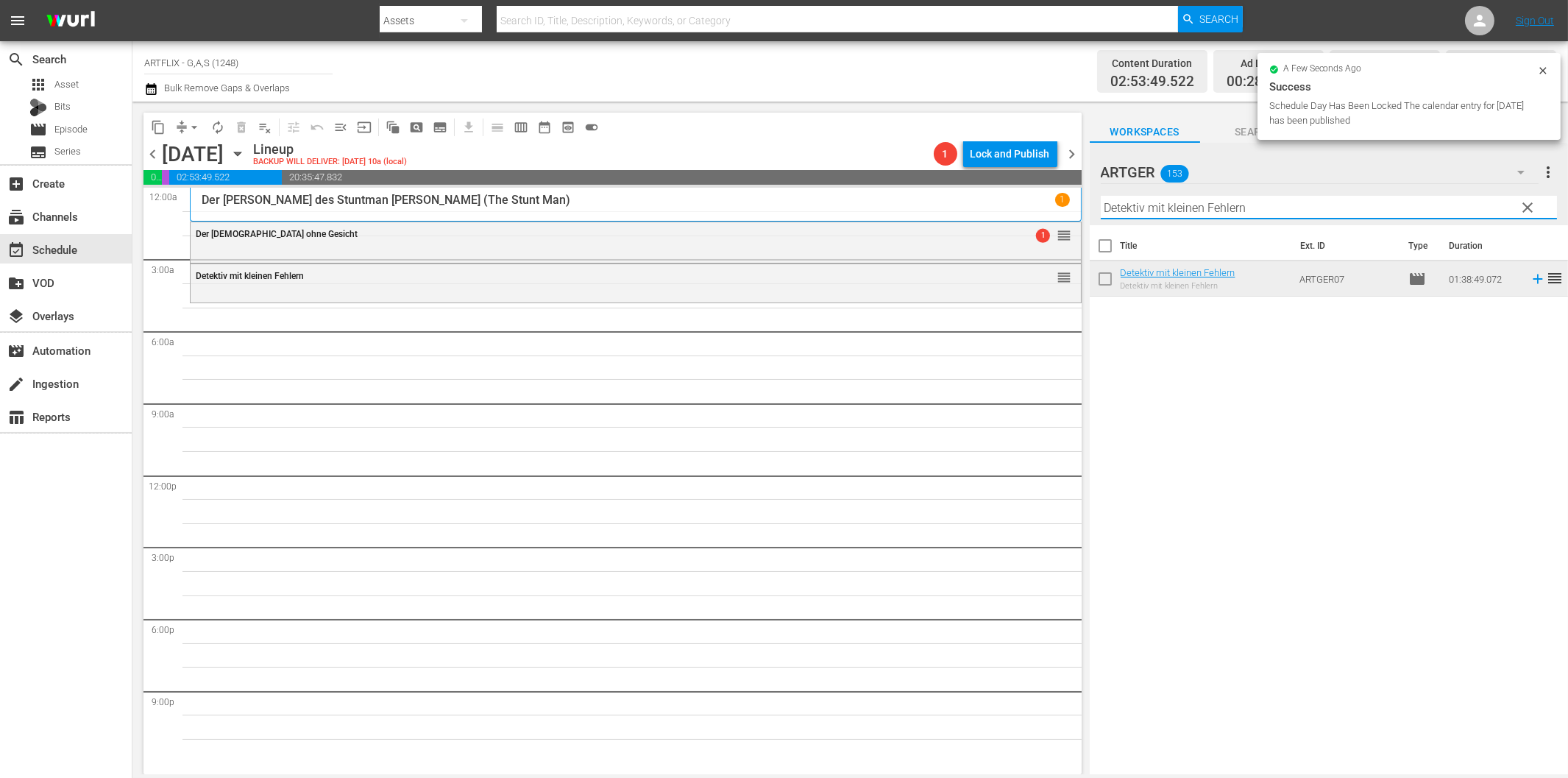
click at [1190, 212] on input "Detektiv mit kleinen Fehlern" at bounding box center [1329, 207] width 457 height 23
paste input "Ziel Mond"
click at [1530, 280] on icon at bounding box center [1537, 279] width 16 height 16
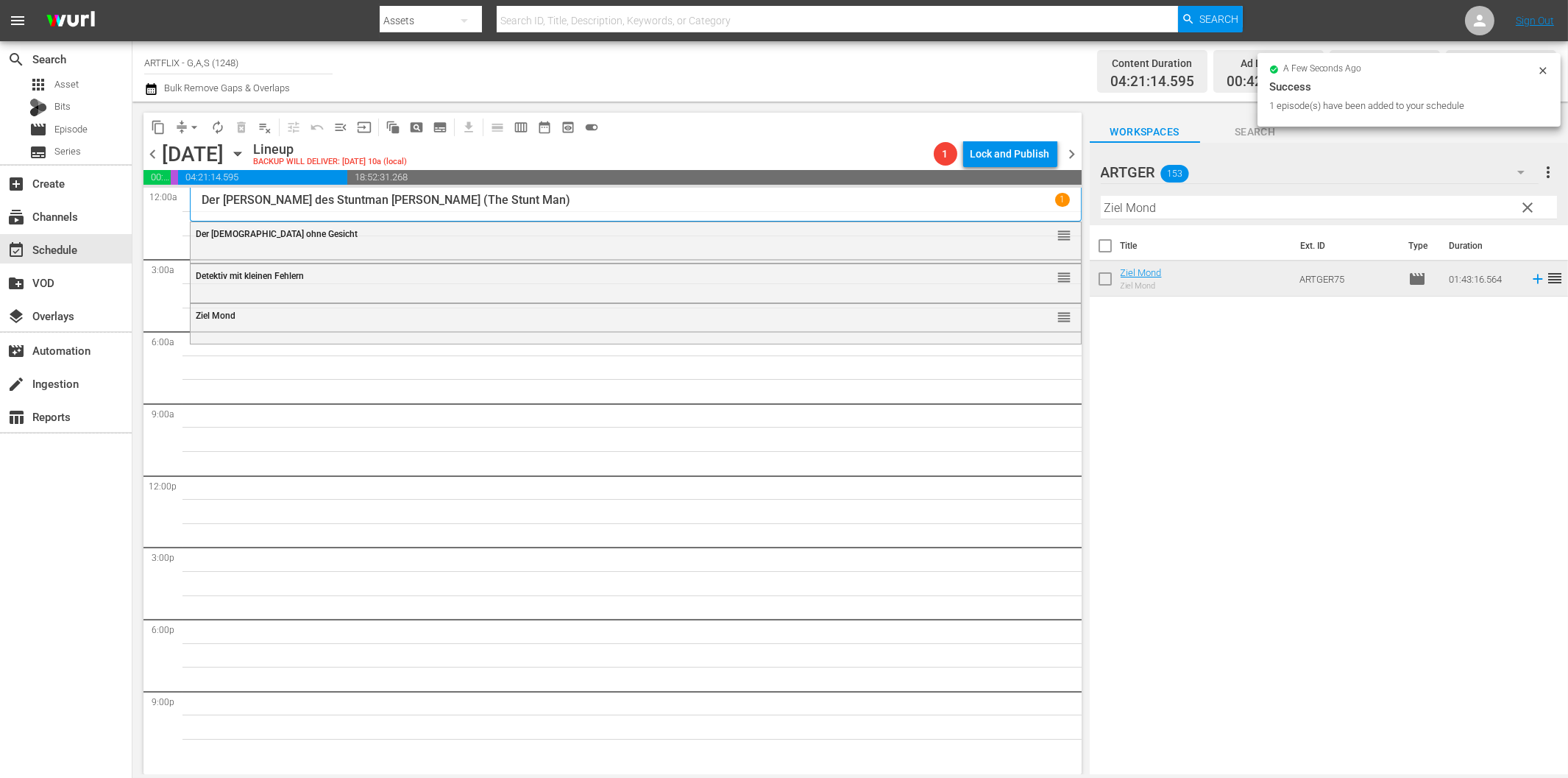
click at [1167, 212] on input "Ziel Mond" at bounding box center [1329, 207] width 457 height 23
paste input "Der Gouverneur von [US_STATE] (Courageous [PERSON_NAME])"
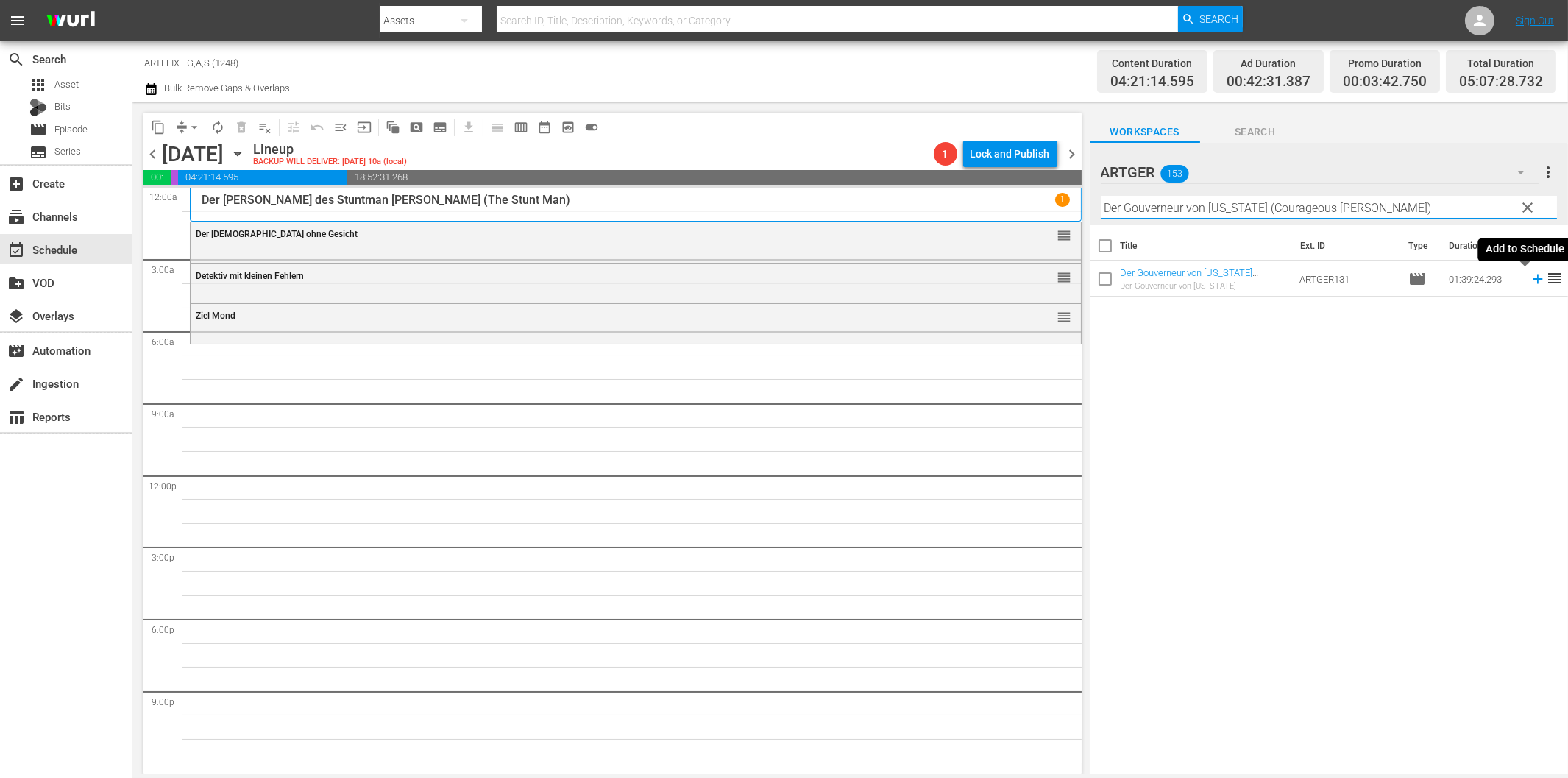
click at [1533, 279] on icon at bounding box center [1537, 280] width 9 height 9
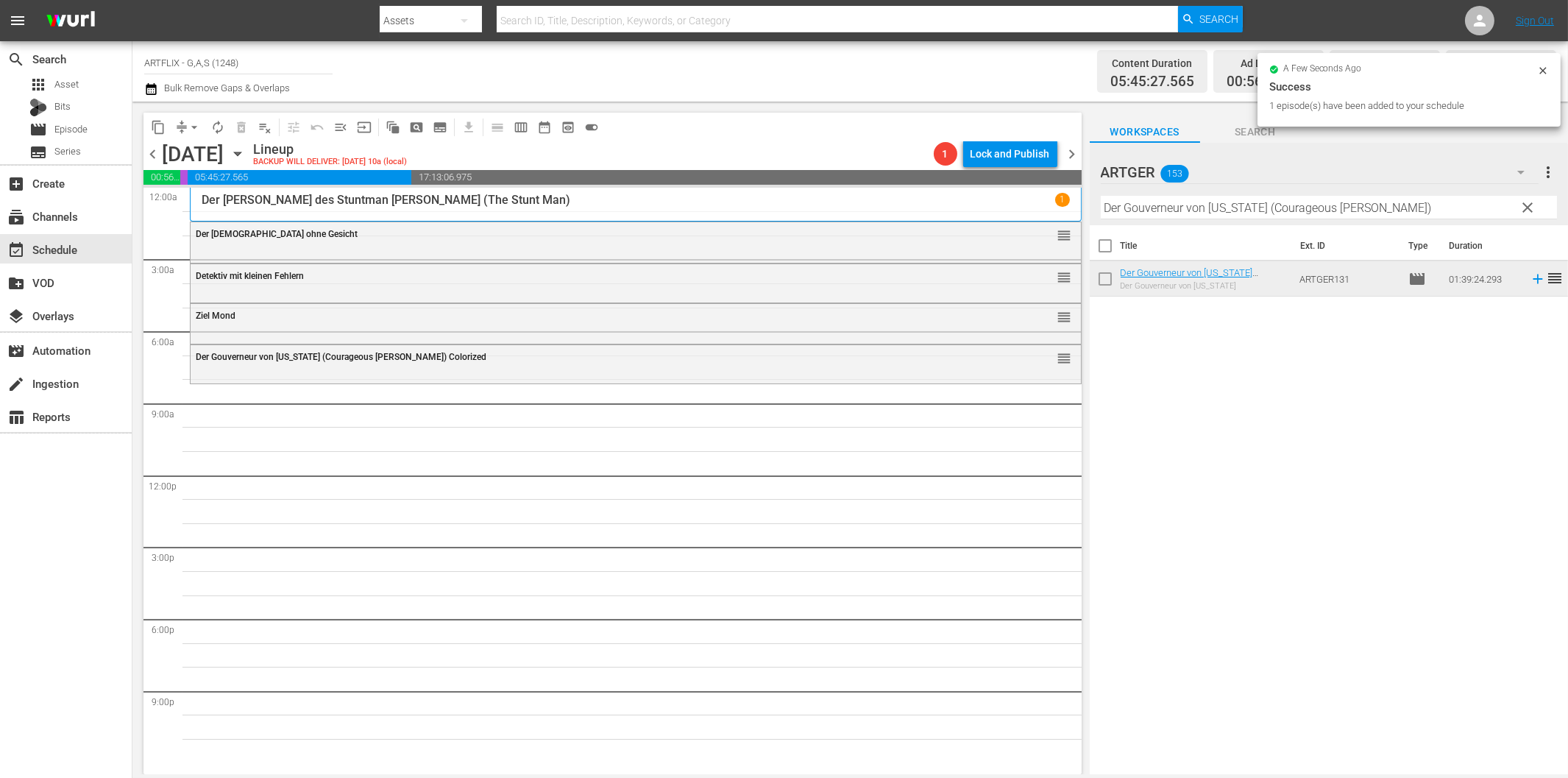
click at [1132, 219] on hr at bounding box center [1329, 219] width 457 height 1
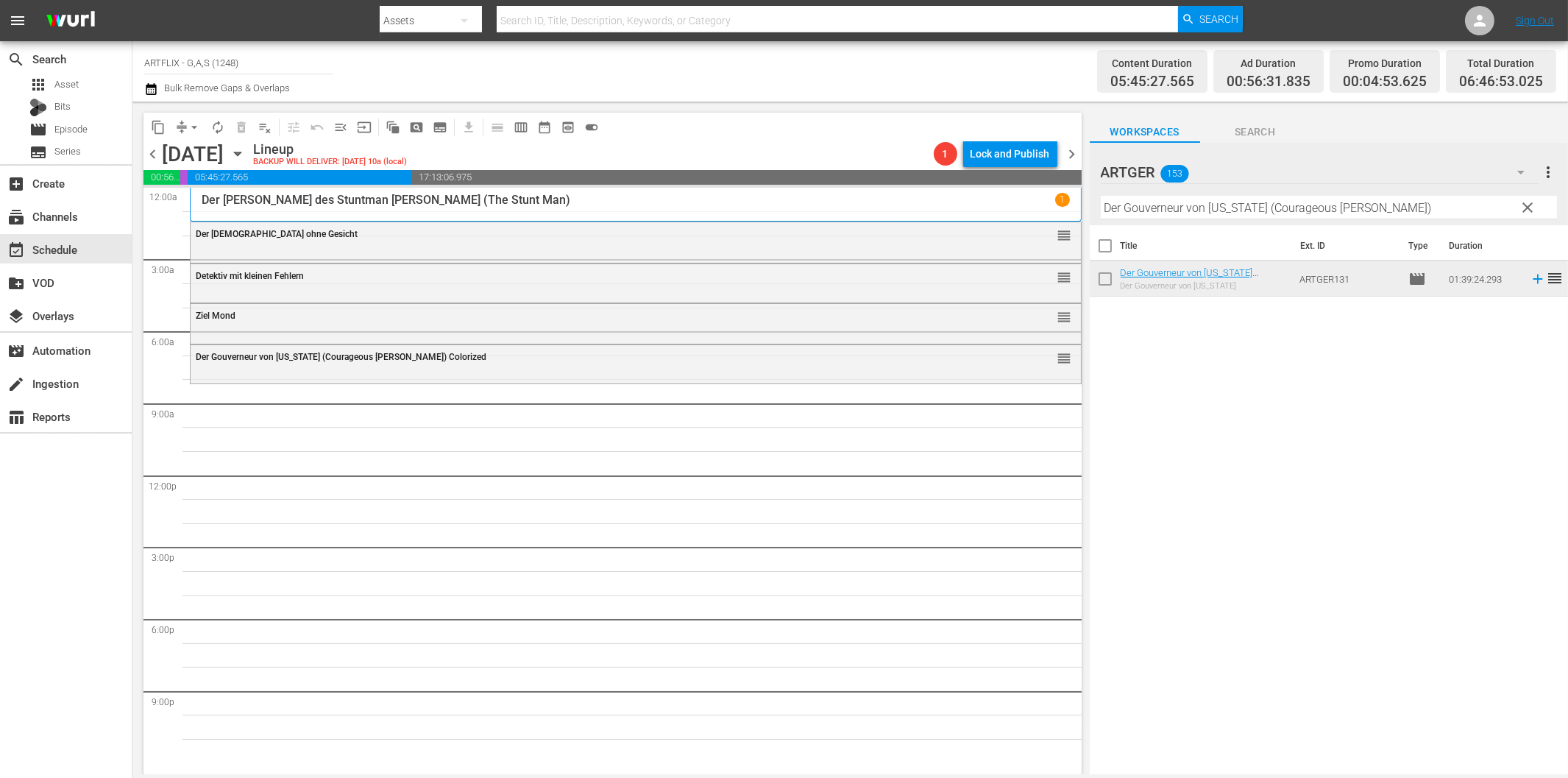
click at [1144, 202] on input "Der Gouverneur von [US_STATE] (Courageous [PERSON_NAME])" at bounding box center [1329, 207] width 457 height 23
paste input "Ich und meine Schwiegersöhne"
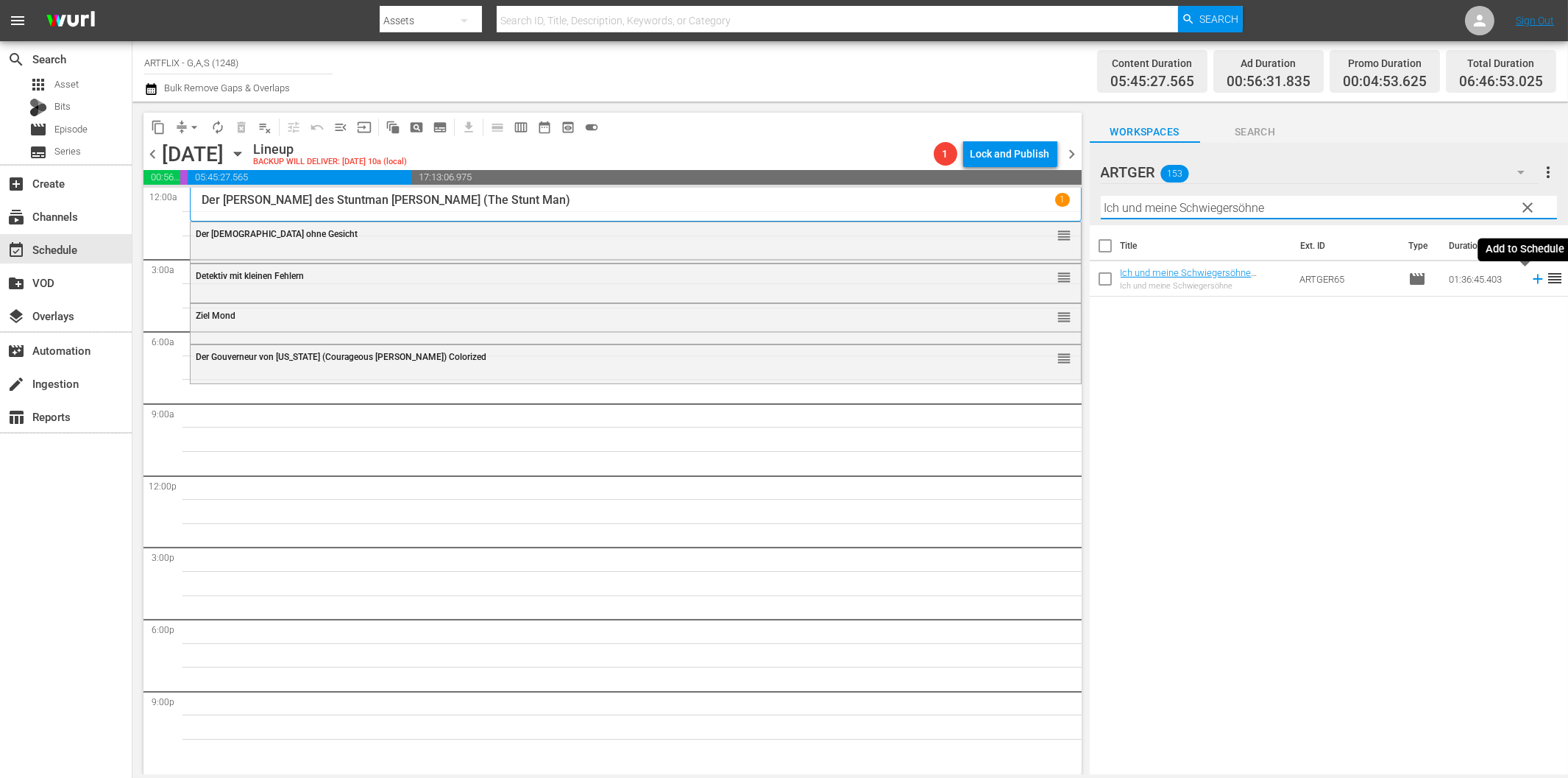
click at [1530, 281] on icon at bounding box center [1537, 279] width 16 height 16
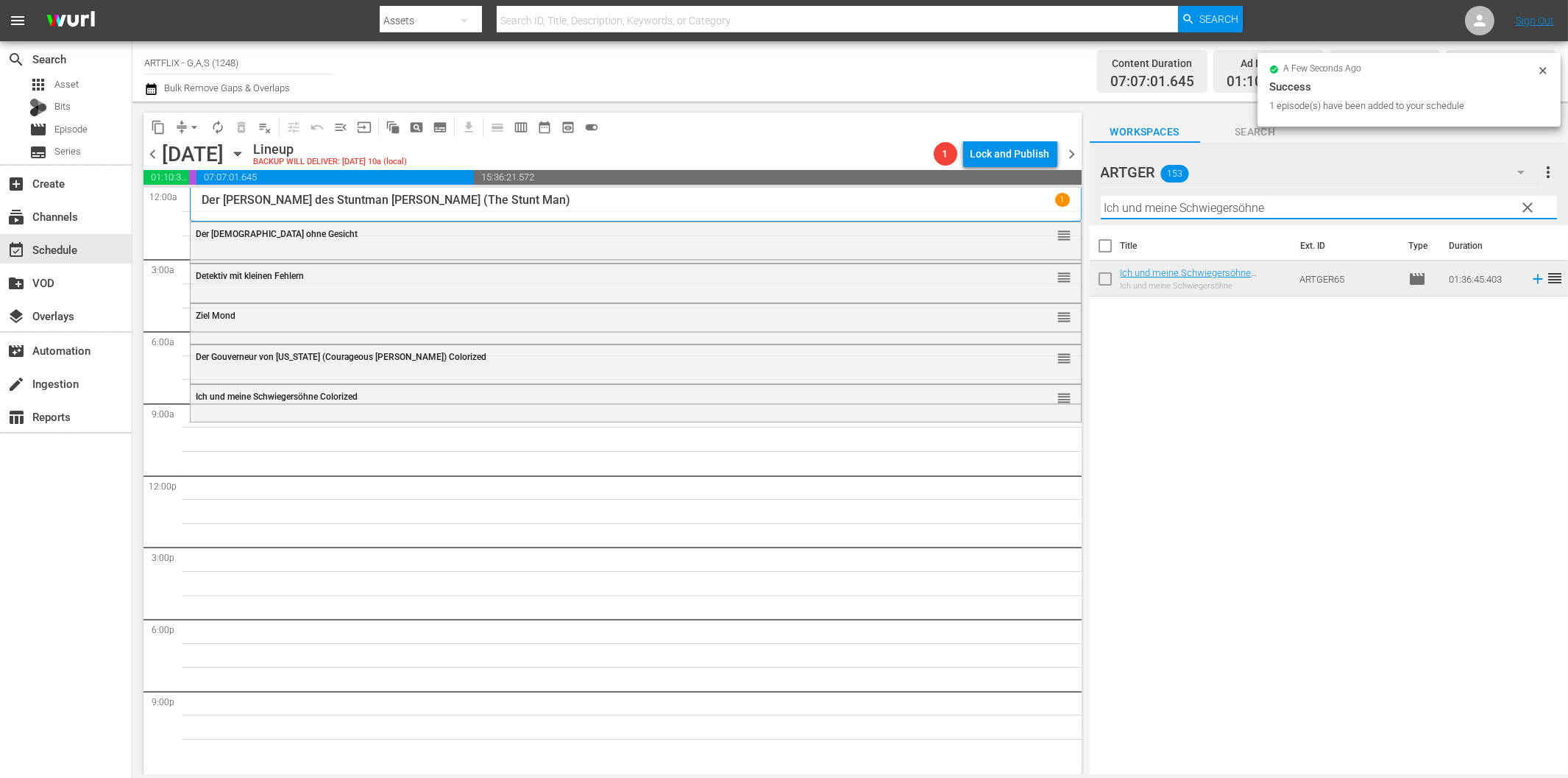
click at [1295, 205] on input "Ich und meine Schwiegersöhne" at bounding box center [1329, 207] width 457 height 23
paste input "Drei Birken auf der [PERSON_NAME]"
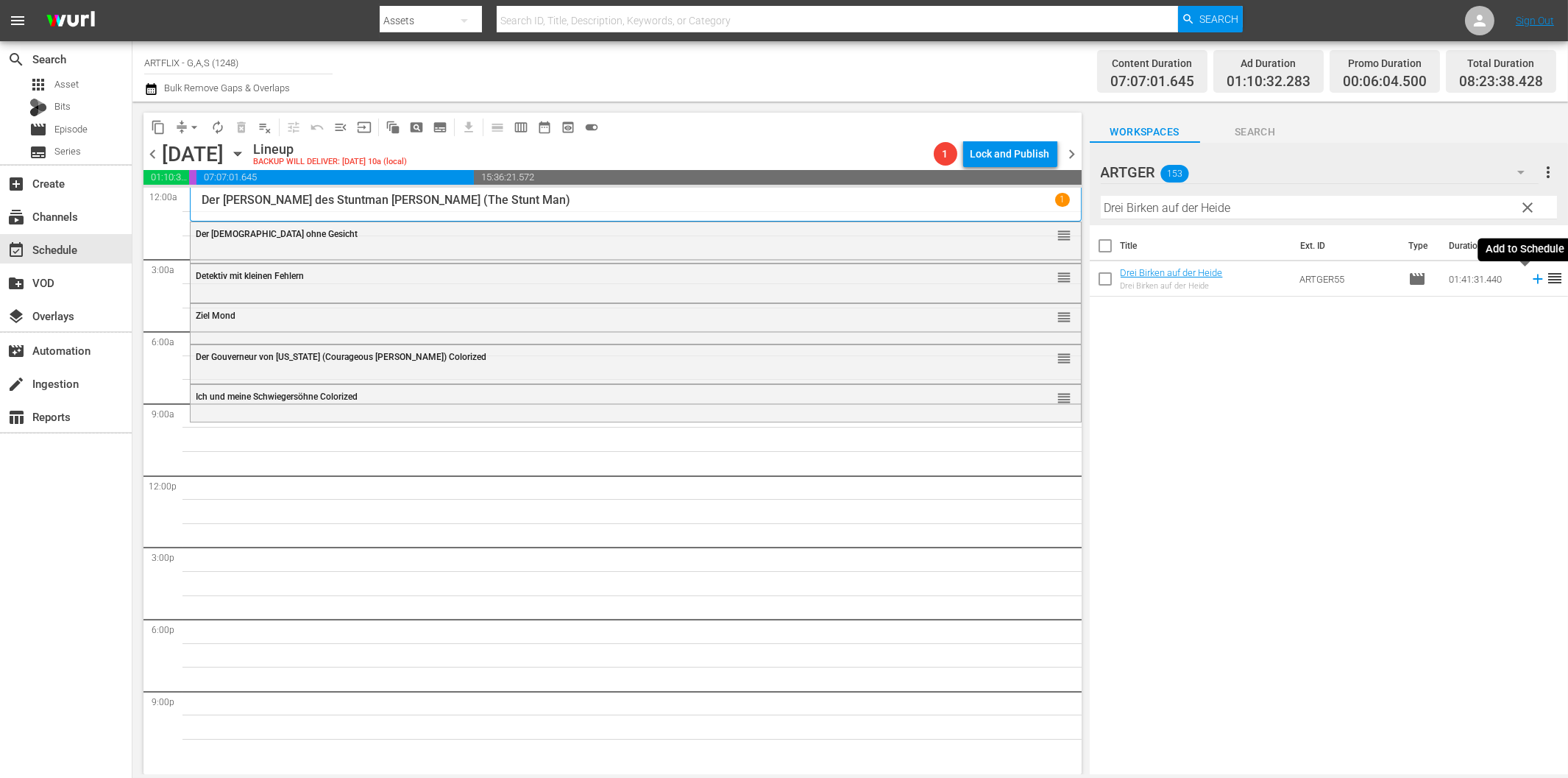
click at [1530, 277] on icon at bounding box center [1537, 279] width 16 height 16
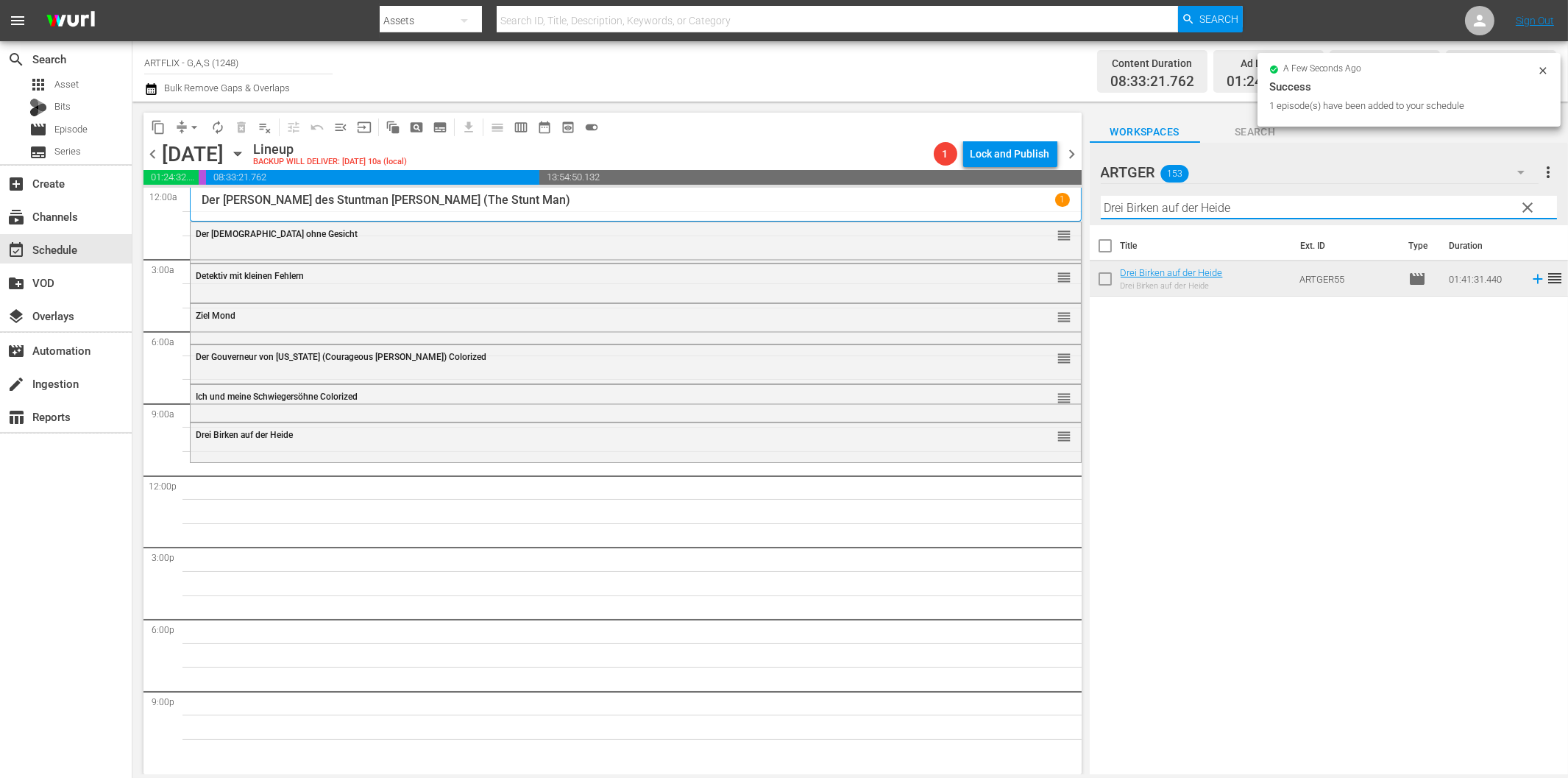
click at [1159, 212] on input "Drei Birken auf der Heide" at bounding box center [1329, 207] width 457 height 23
paste input "Lassie und die Goldgräber"
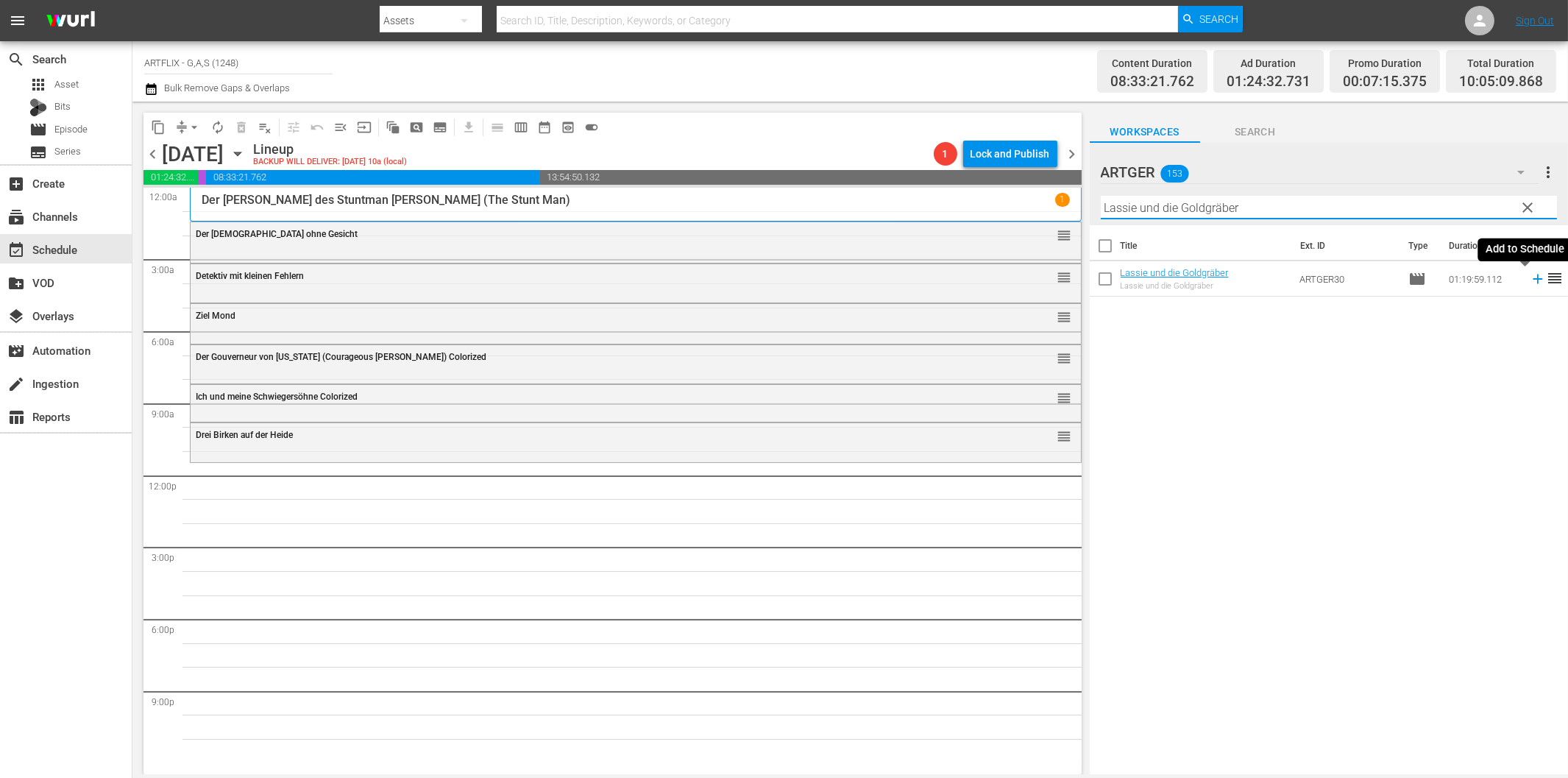
click at [1530, 280] on icon at bounding box center [1537, 279] width 16 height 16
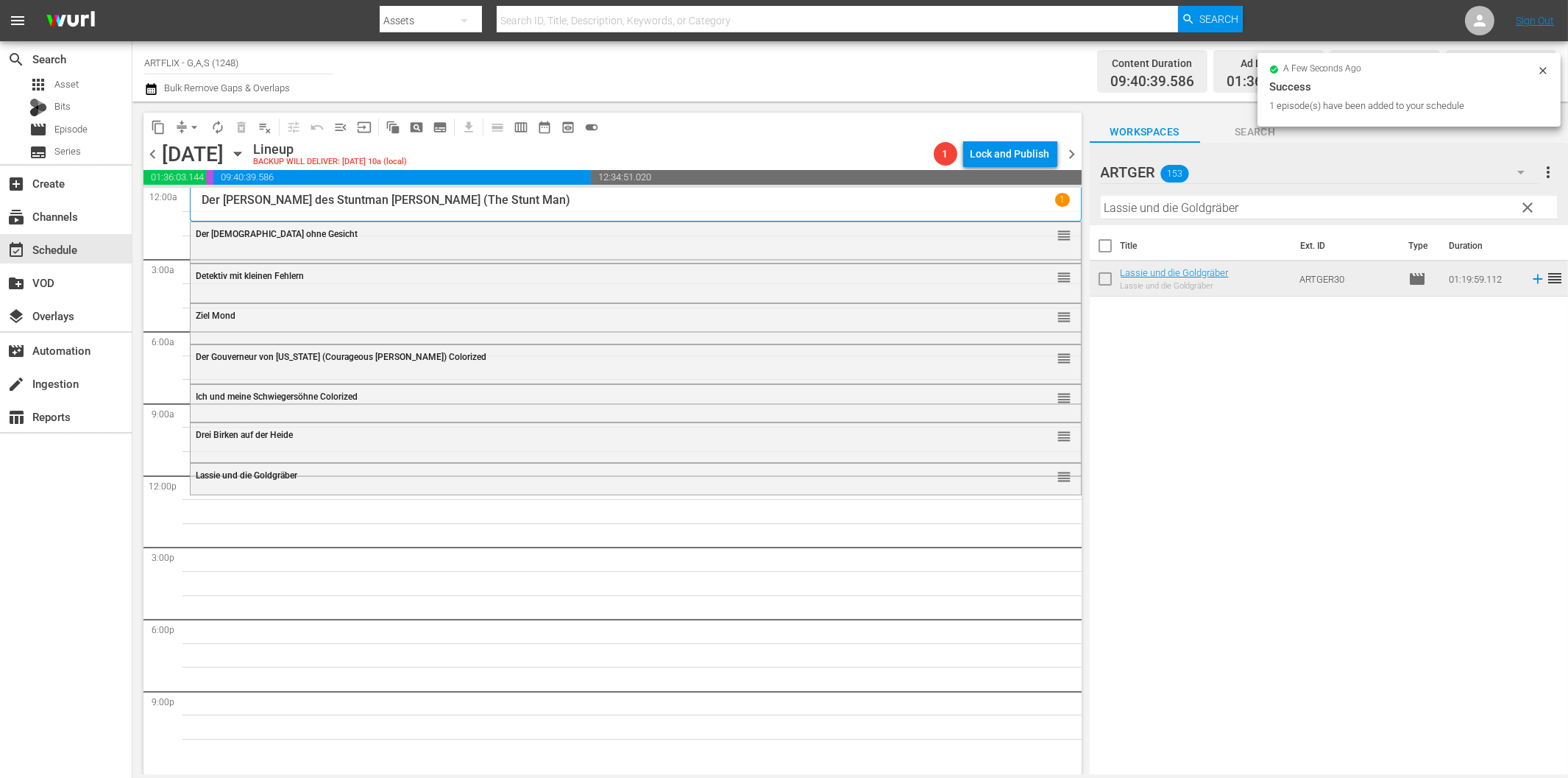
click at [1178, 212] on input "Lassie und die Goldgräber" at bounding box center [1329, 207] width 457 height 23
paste input "[PERSON_NAME] und die Prinzessin von Troja"
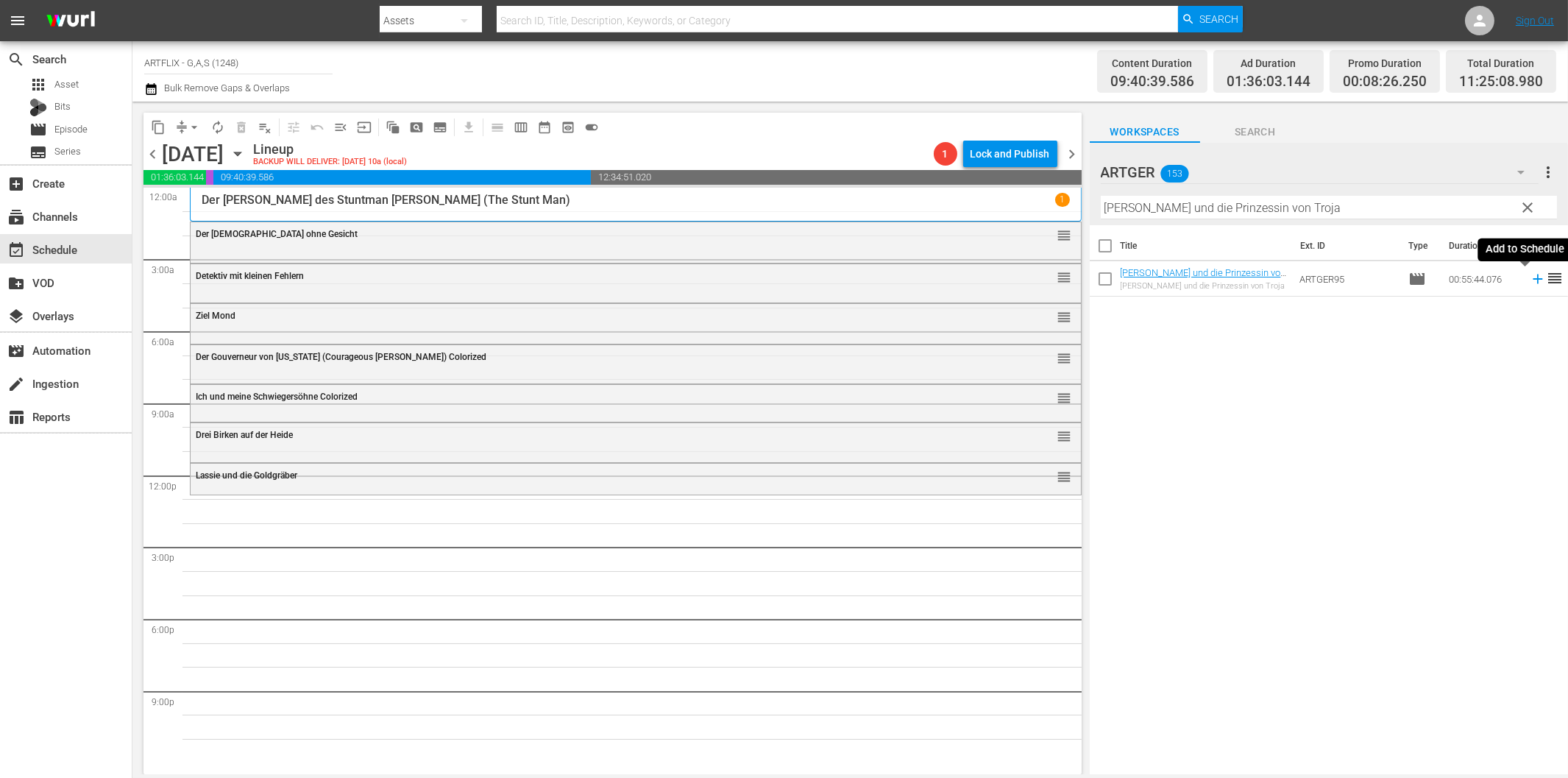
click at [1530, 280] on icon at bounding box center [1537, 279] width 16 height 16
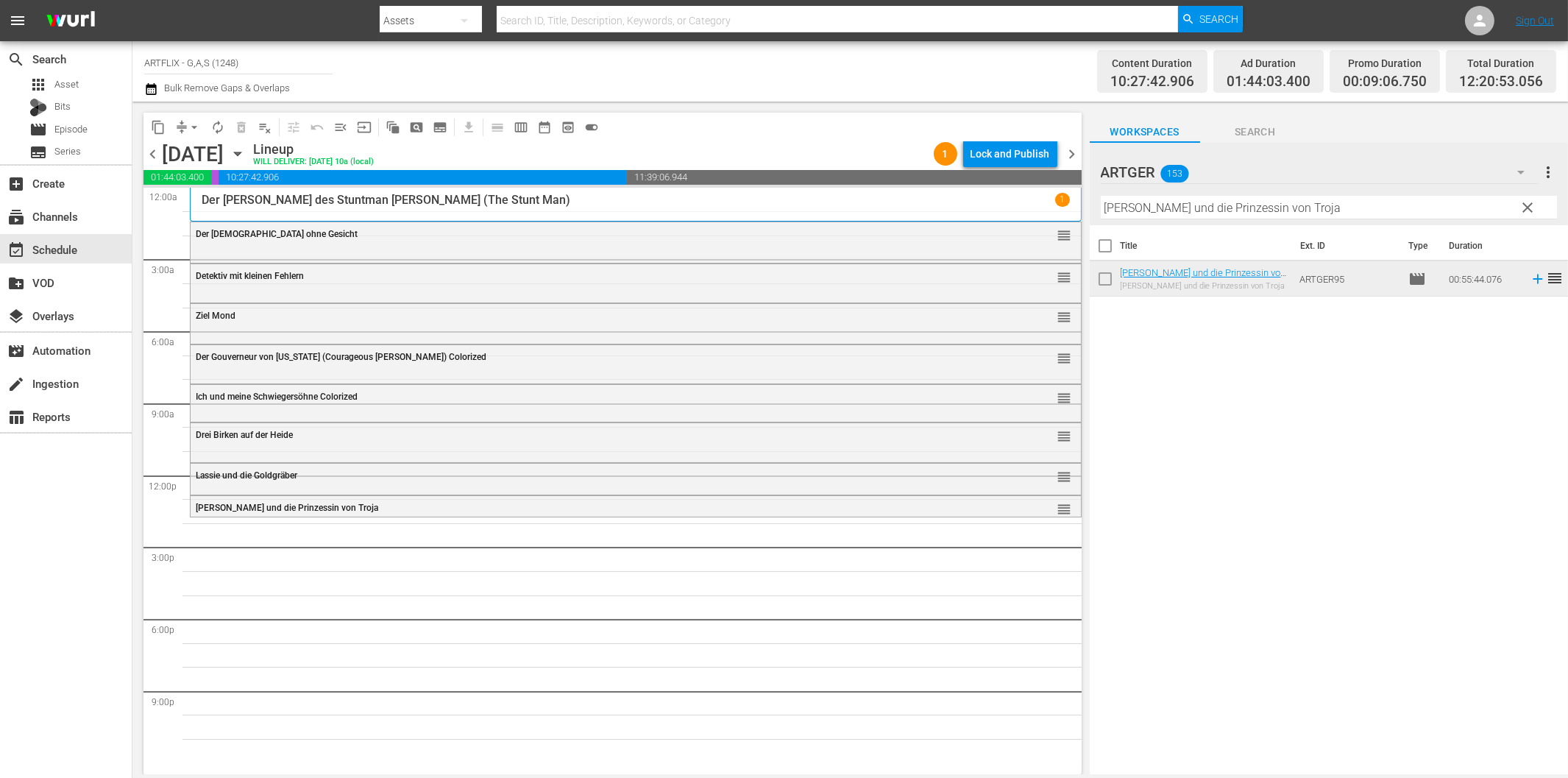
click at [1340, 204] on input "[PERSON_NAME] und die Prinzessin von Troja" at bounding box center [1329, 207] width 457 height 23
paste input "Ein Geschenk des Himmels"
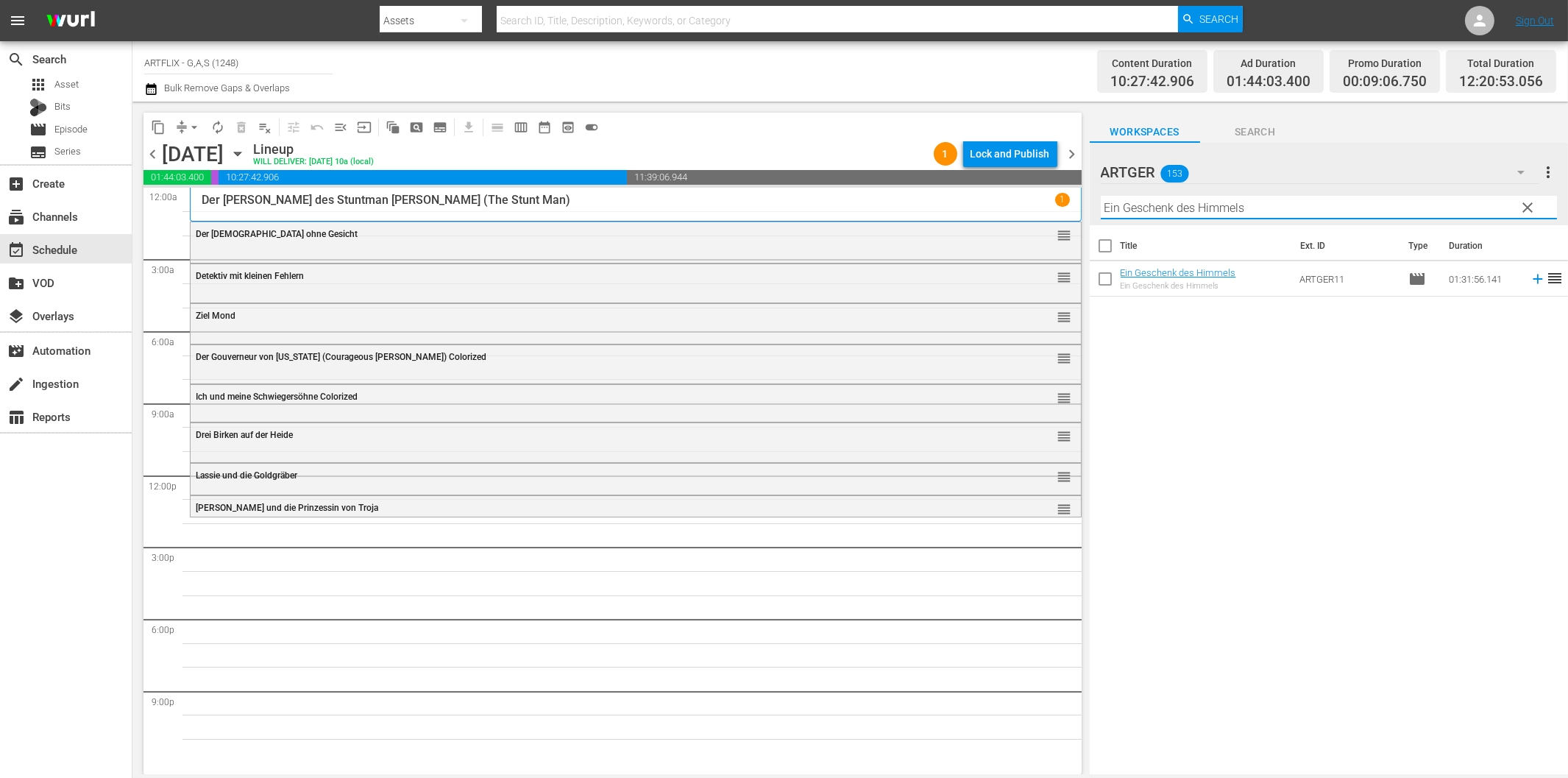
click at [1530, 278] on icon at bounding box center [1537, 279] width 16 height 16
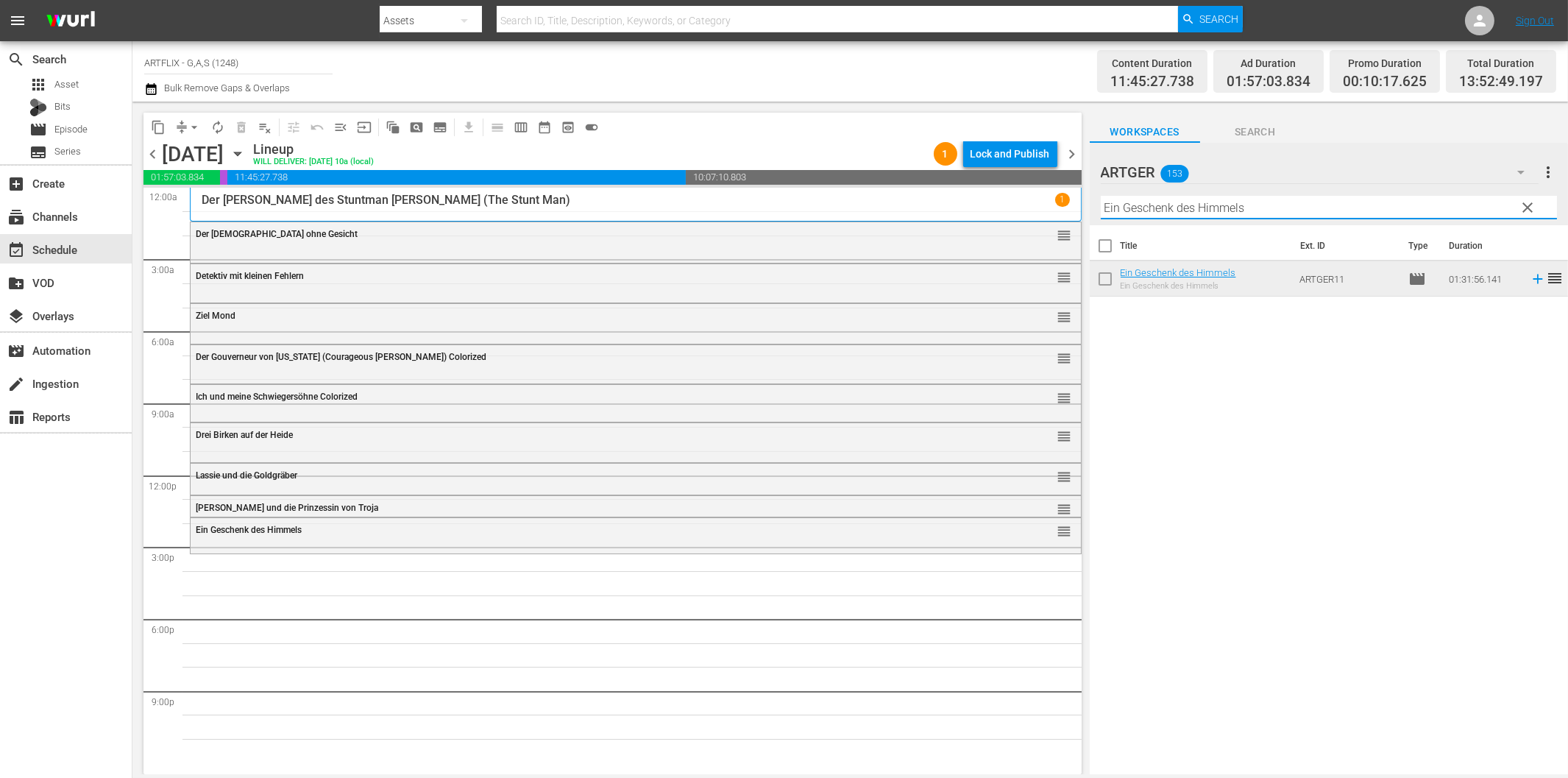
click at [1192, 199] on input "Ein Geschenk des Himmels" at bounding box center [1329, 207] width 457 height 23
paste input "[GEOGRAPHIC_DATA]"
click at [1530, 281] on icon at bounding box center [1537, 279] width 16 height 16
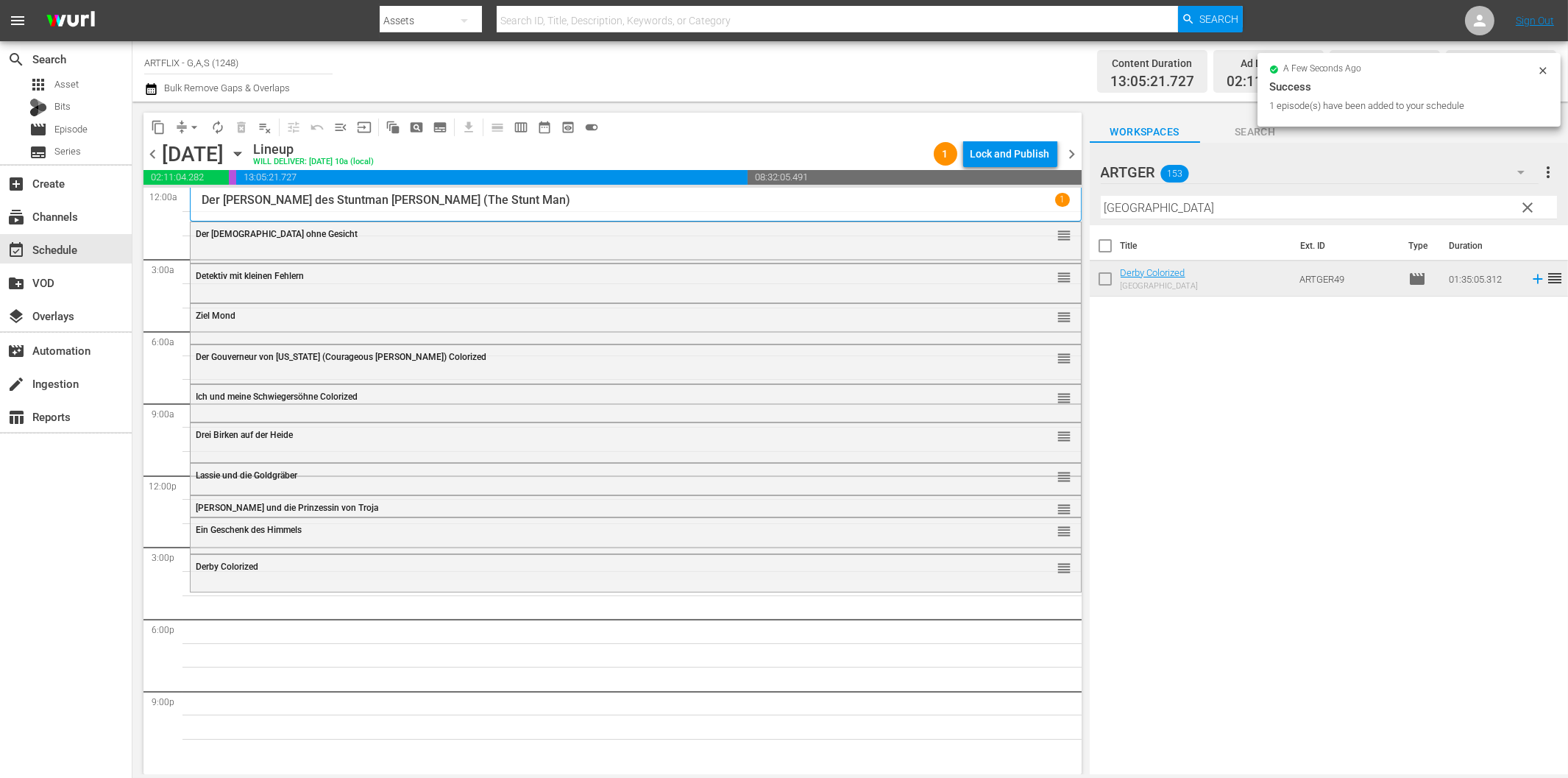
click at [1166, 205] on input "[GEOGRAPHIC_DATA]" at bounding box center [1329, 207] width 457 height 23
paste input "Tödlicher Virus - Das Ende der Welt"
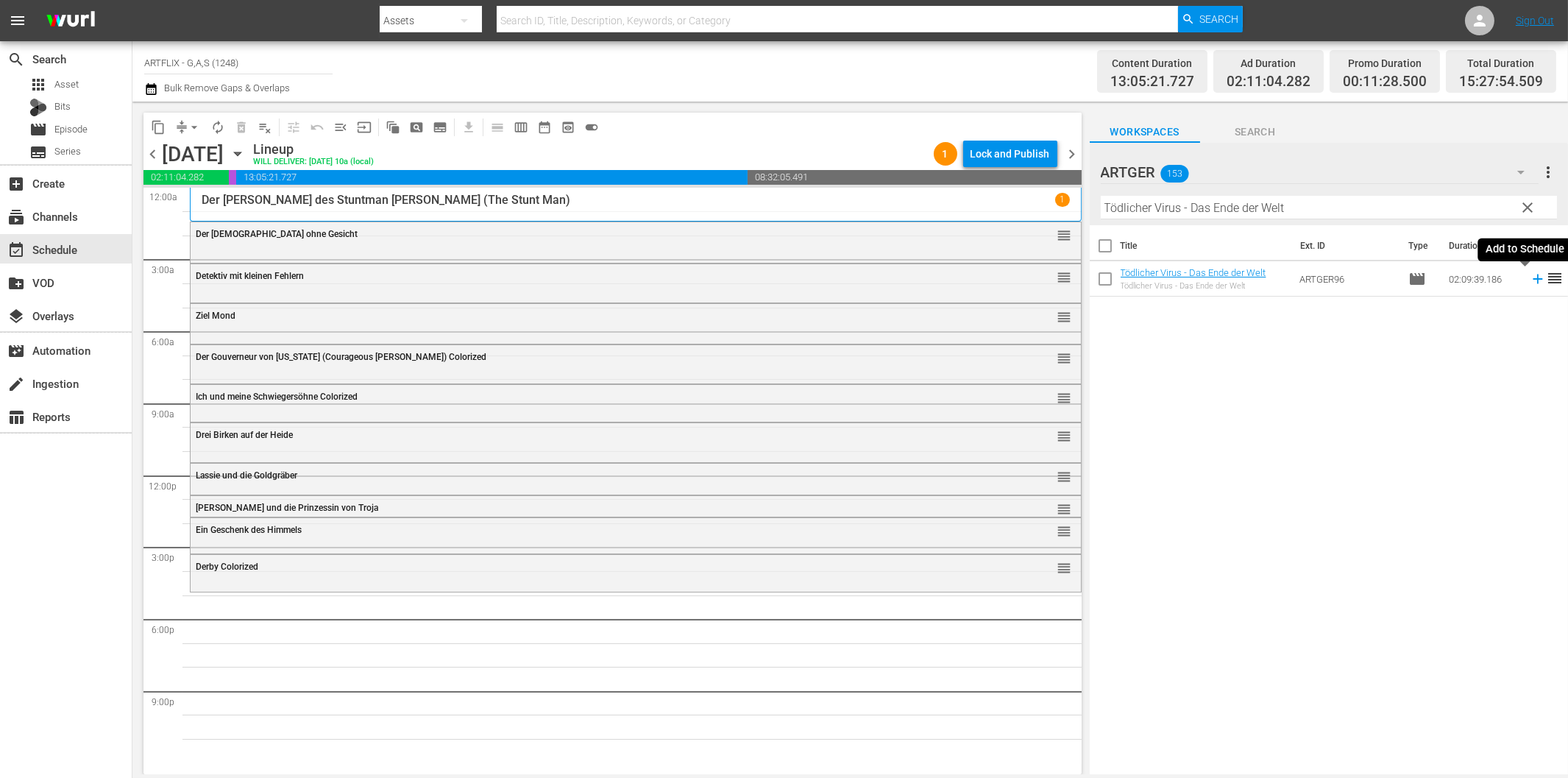
click at [1530, 280] on icon at bounding box center [1537, 279] width 16 height 16
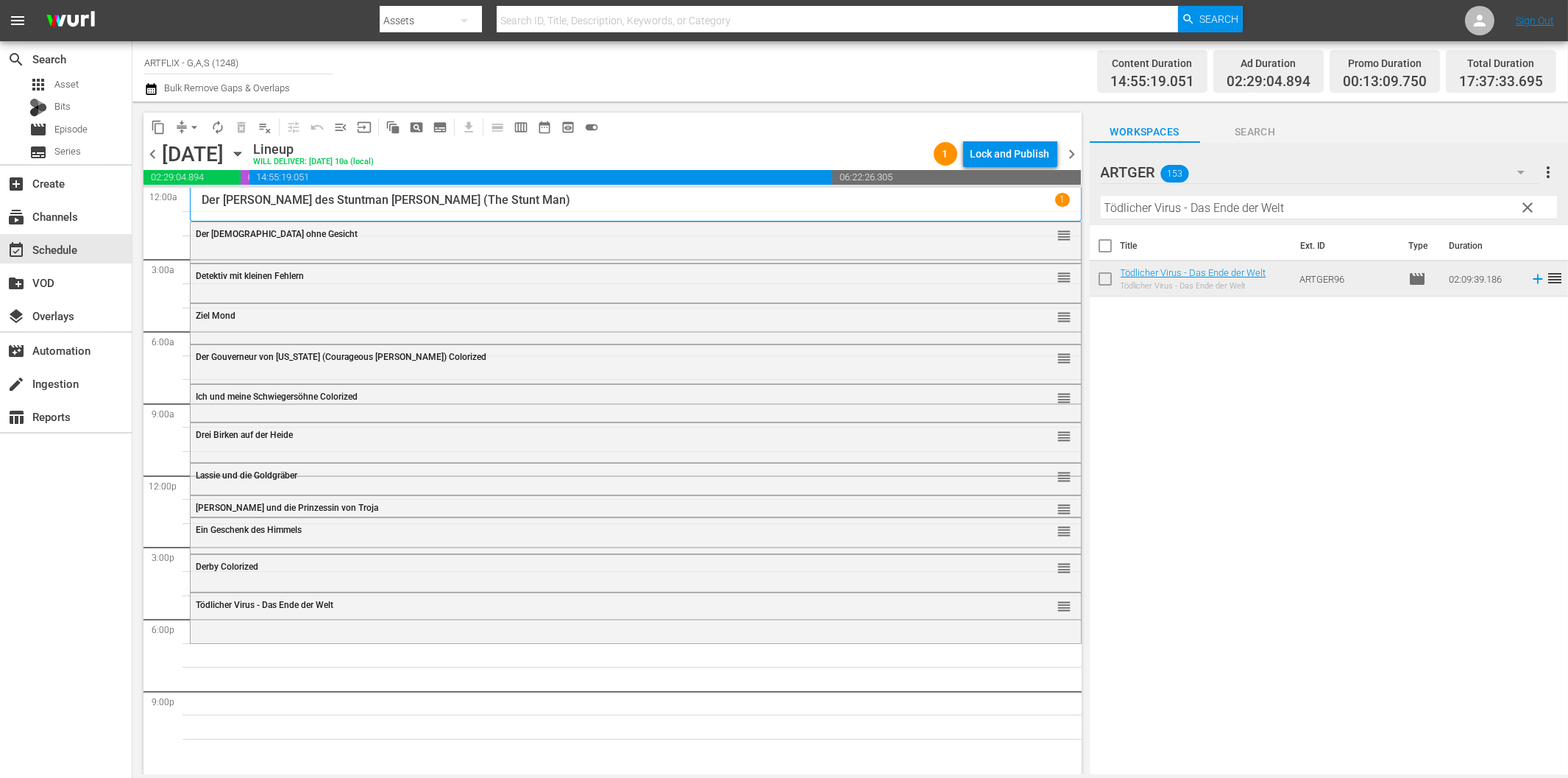
click at [1268, 208] on input "Tödlicher Virus - Das Ende der Welt" at bounding box center [1329, 207] width 457 height 23
paste input "odeskommando Atlantik"
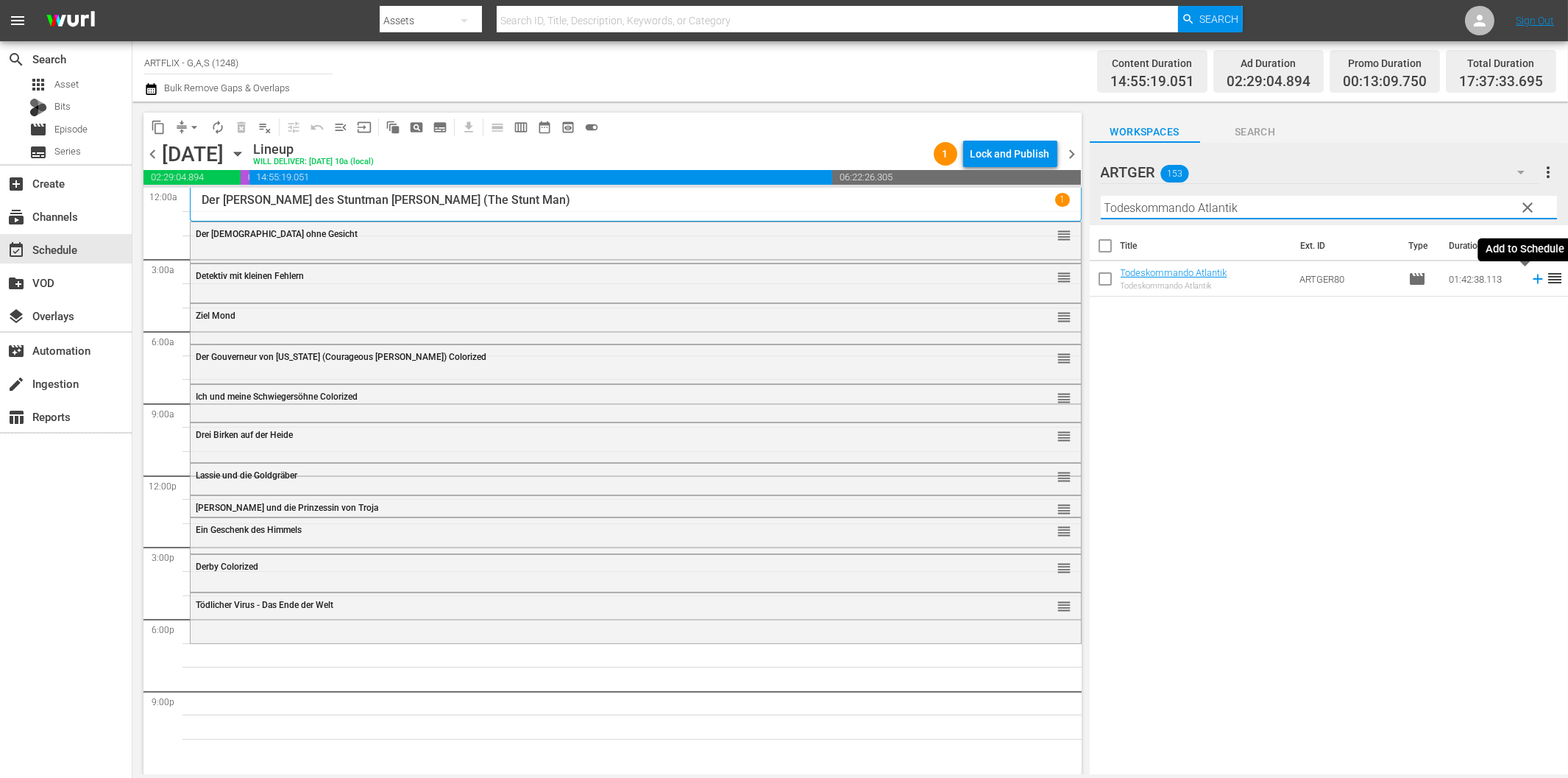
click at [1530, 283] on icon at bounding box center [1537, 279] width 16 height 16
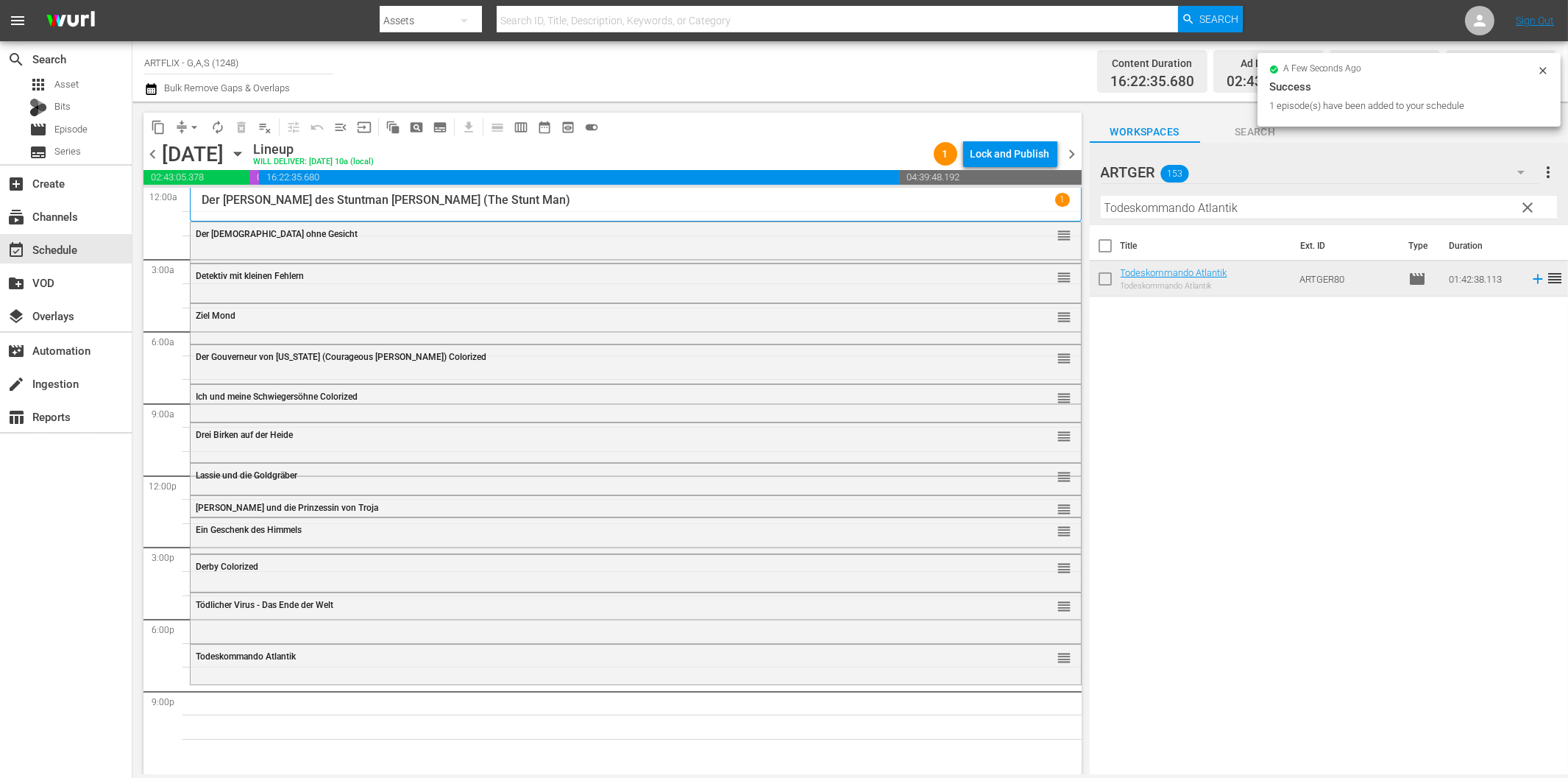
click at [1175, 212] on input "Todeskommando Atlantik" at bounding box center [1329, 207] width 457 height 23
paste input "Alarmstart für Geschwader Braddoc"
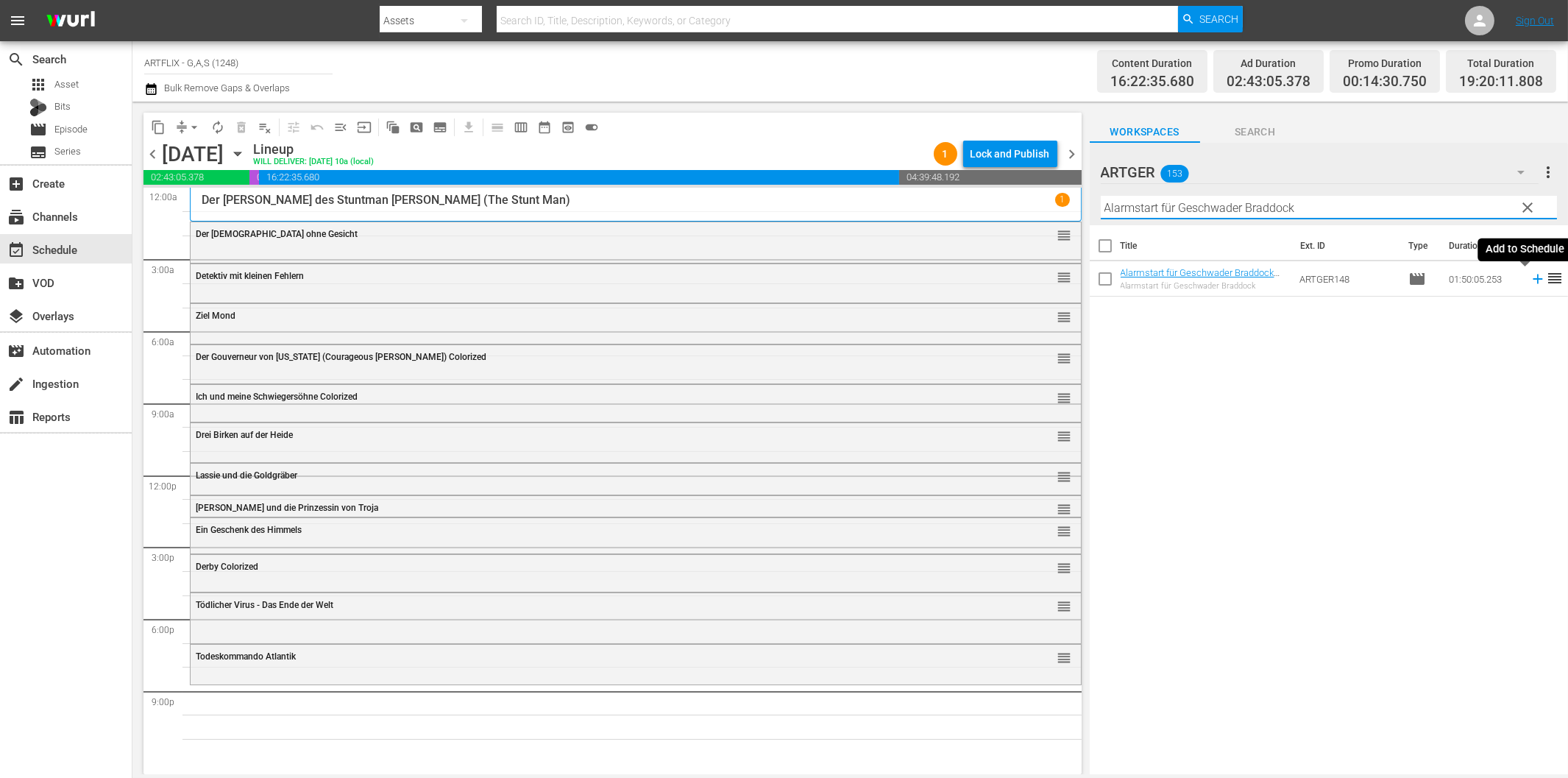
drag, startPoint x: 1524, startPoint y: 281, endPoint x: 1517, endPoint y: 281, distance: 7.0
click at [1530, 280] on icon at bounding box center [1537, 279] width 16 height 16
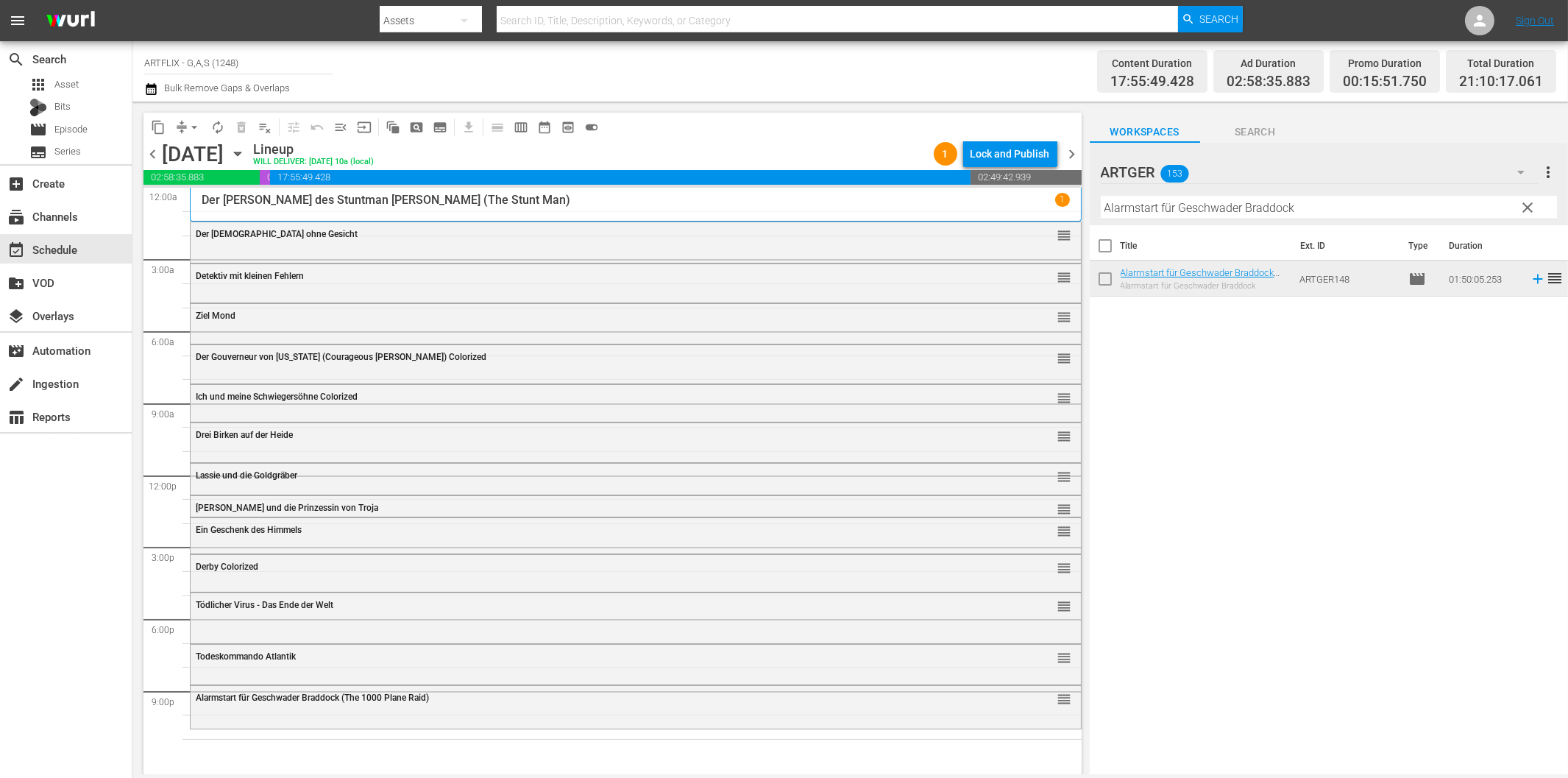
click at [1193, 201] on input "Alarmstart für Geschwader Braddock" at bounding box center [1329, 207] width 457 height 23
paste input "Die gnadenlosen Killer Colorized"
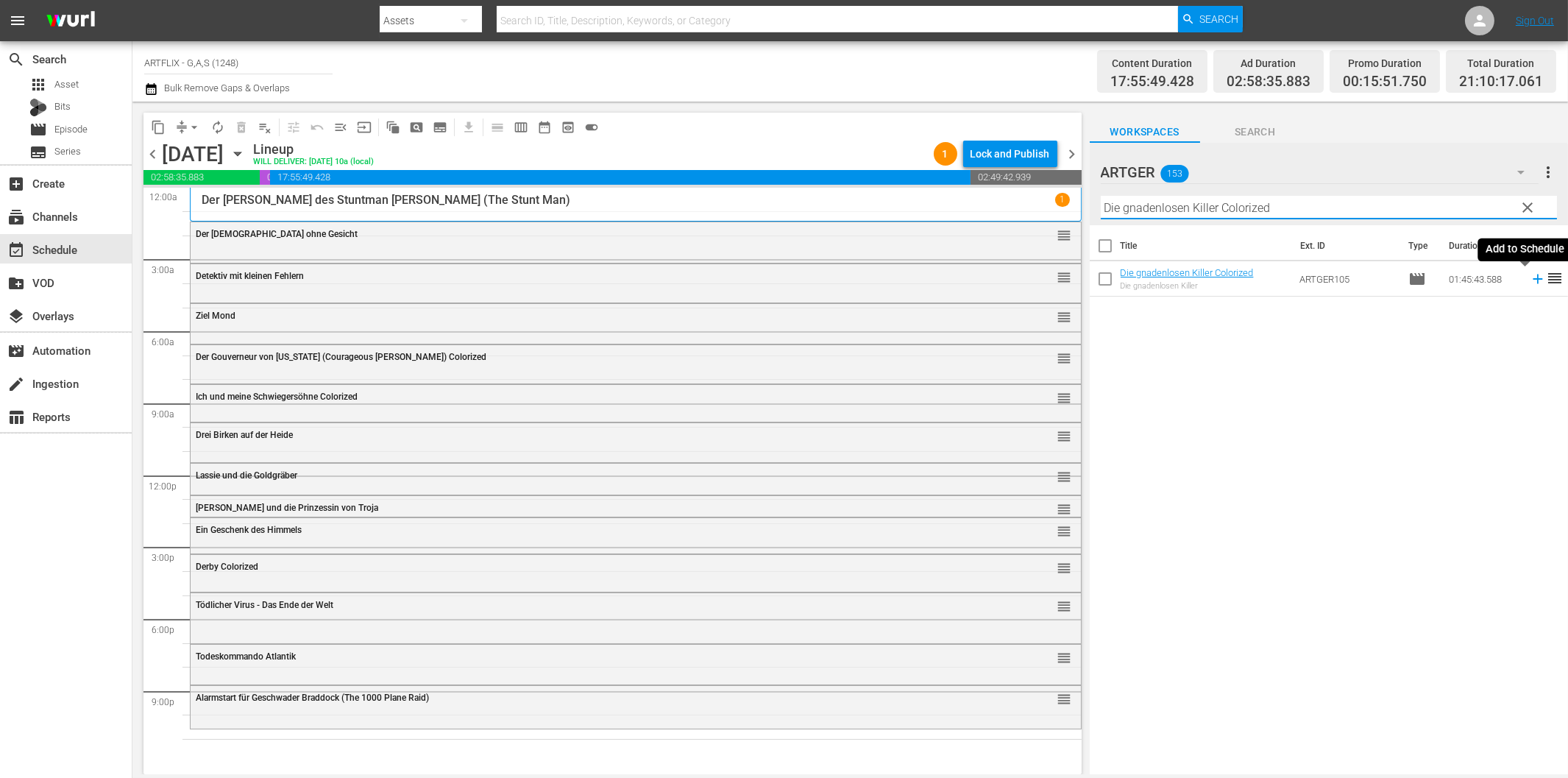
click at [1530, 276] on icon at bounding box center [1537, 279] width 16 height 16
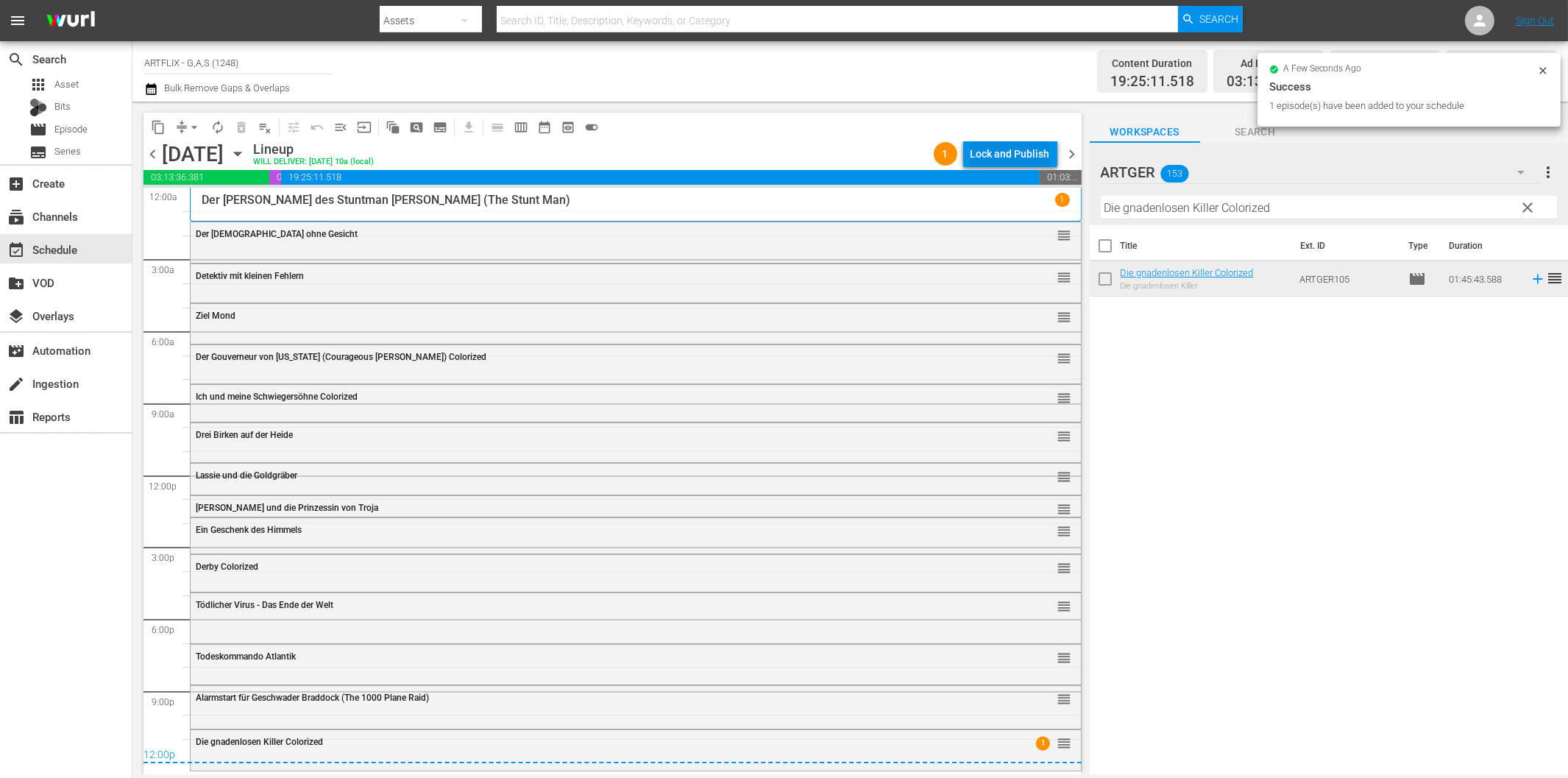
click at [1016, 150] on div "Lock and Publish" at bounding box center [1010, 154] width 79 height 26
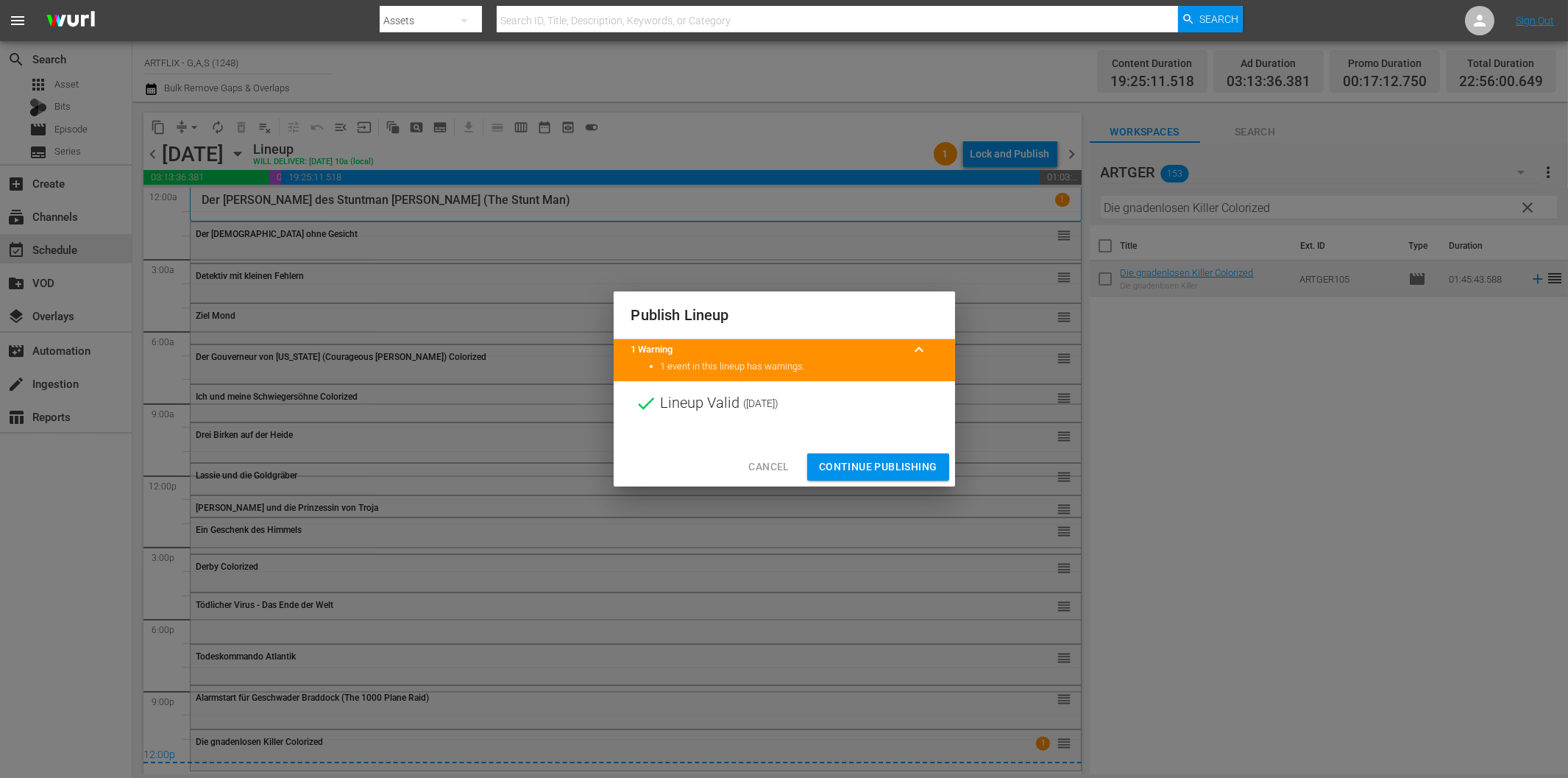
click at [880, 469] on span "Continue Publishing" at bounding box center [878, 467] width 118 height 19
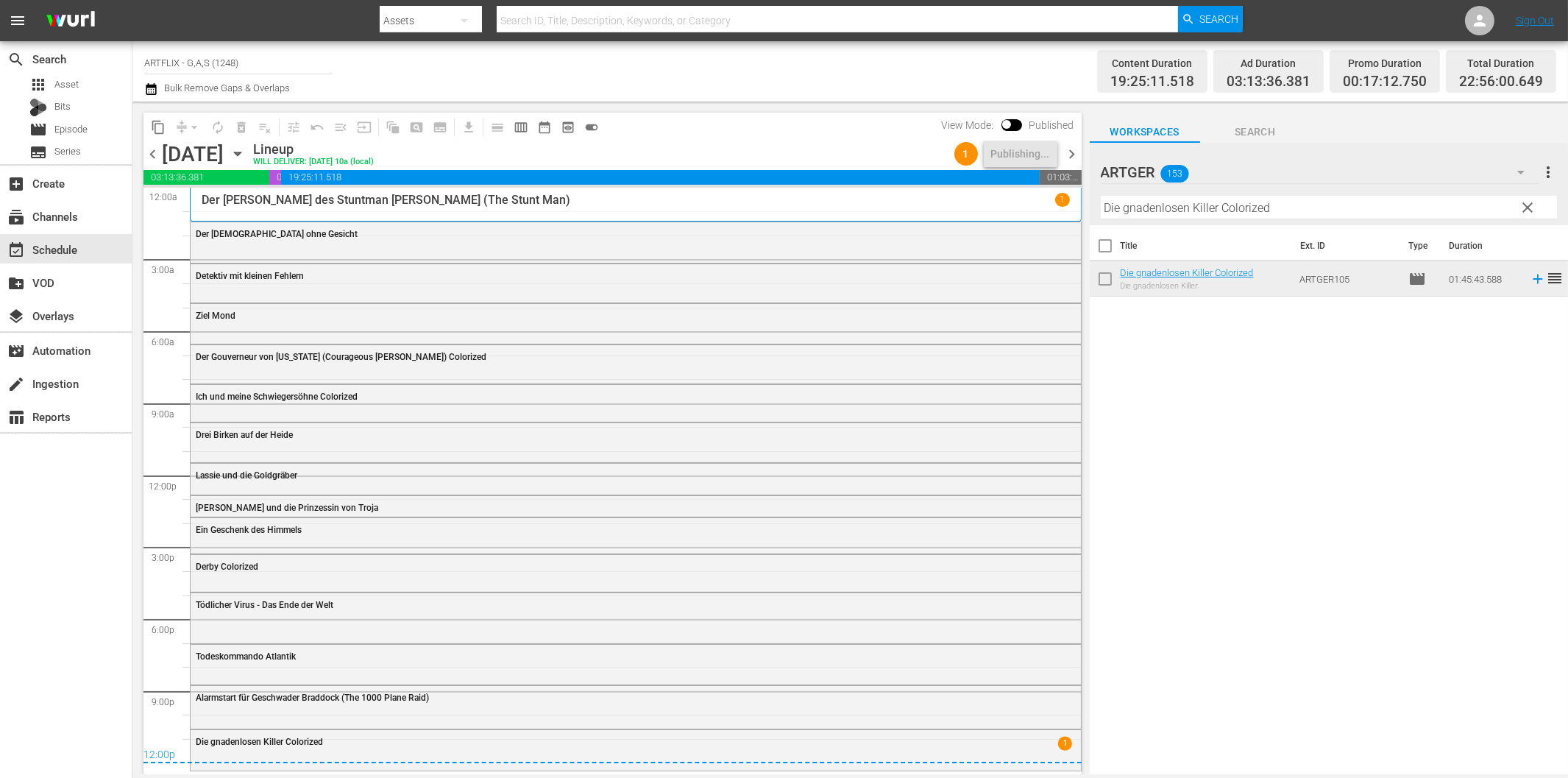
click at [1070, 156] on span "chevron_right" at bounding box center [1072, 155] width 19 height 19
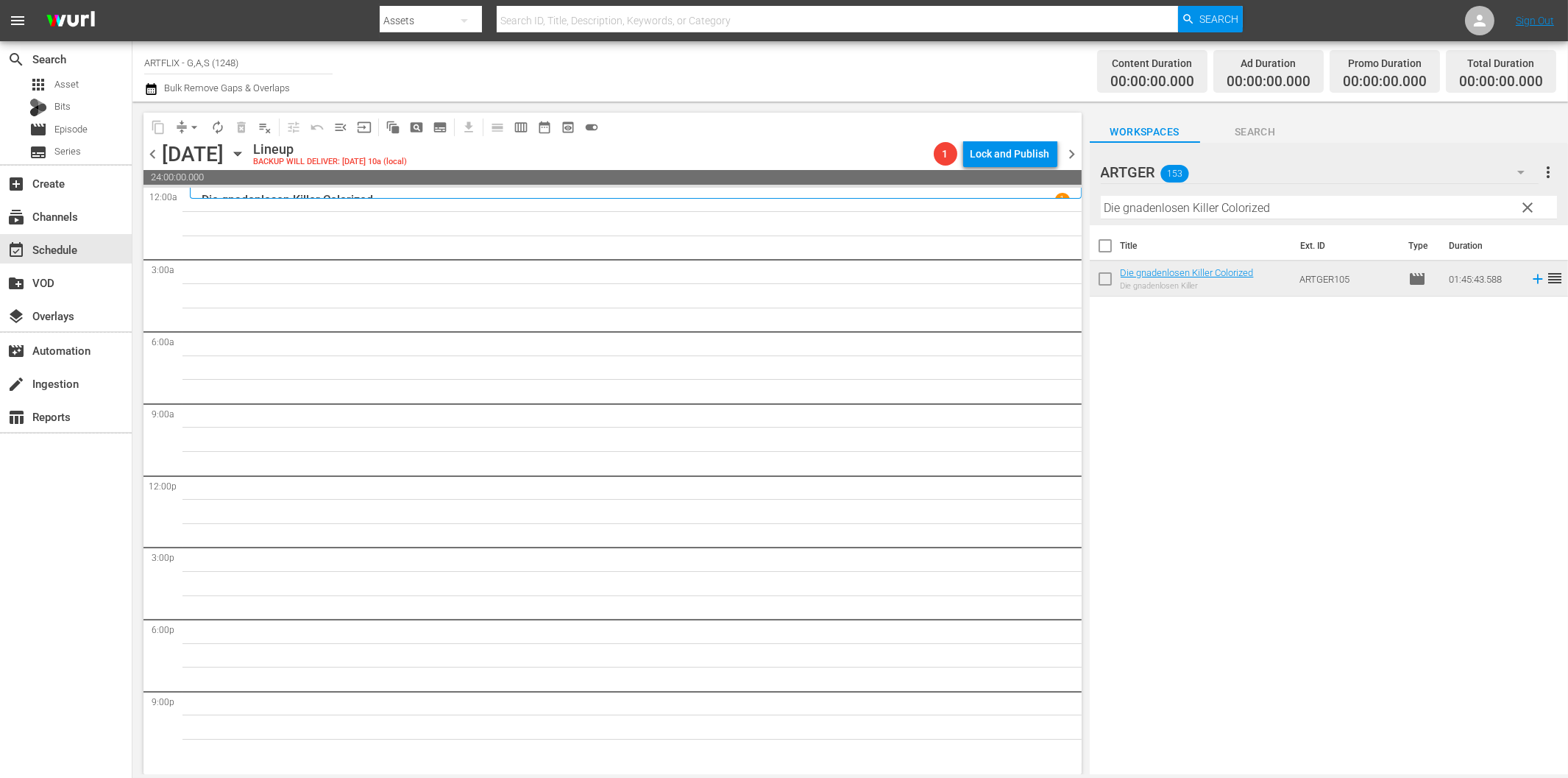
click at [1195, 210] on input "Die gnadenlosen Killer Colorized" at bounding box center [1329, 207] width 457 height 23
paste input "Cagliostro - Im Schatten des Todes"
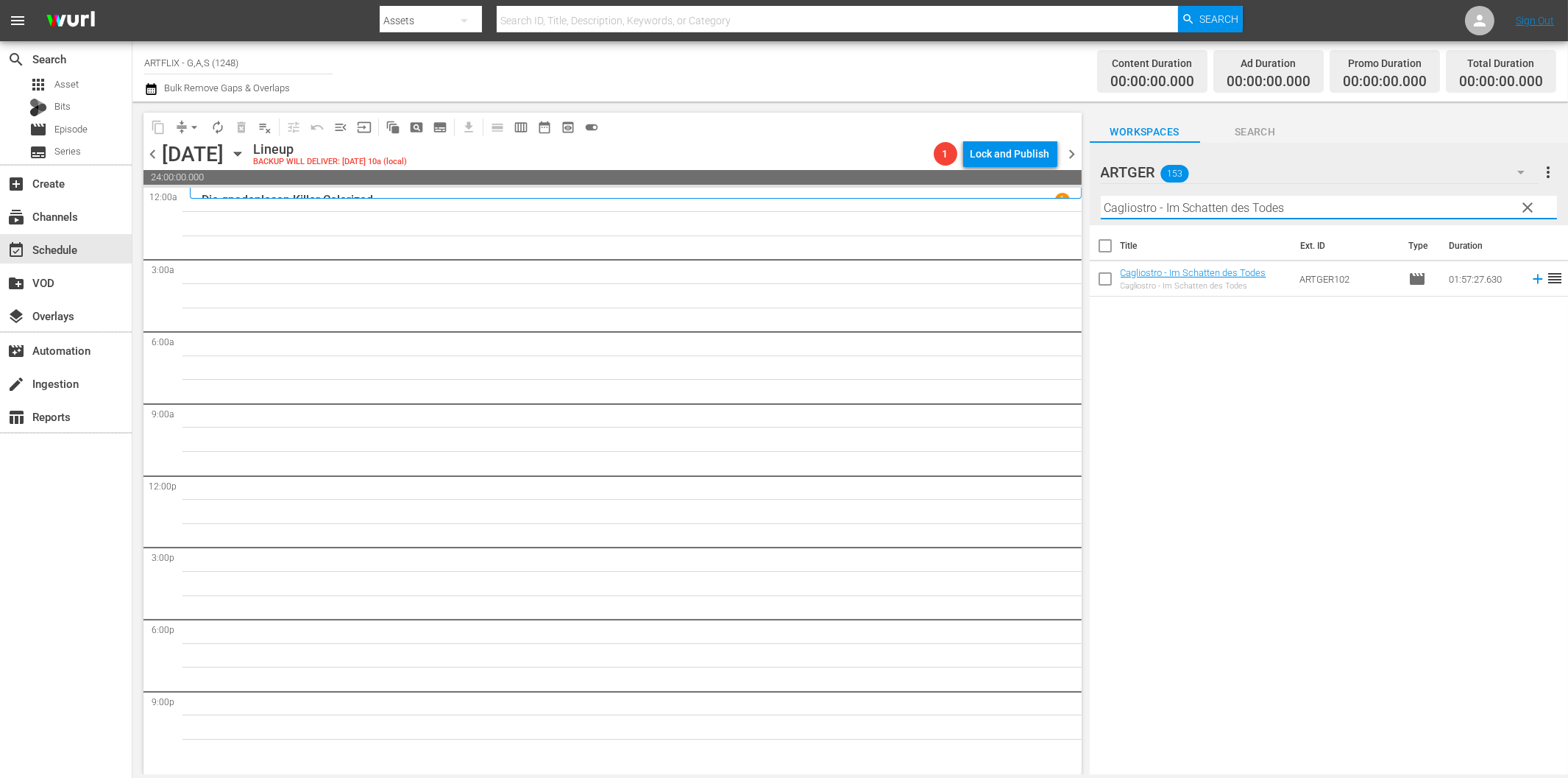
click at [1530, 280] on icon at bounding box center [1537, 279] width 16 height 16
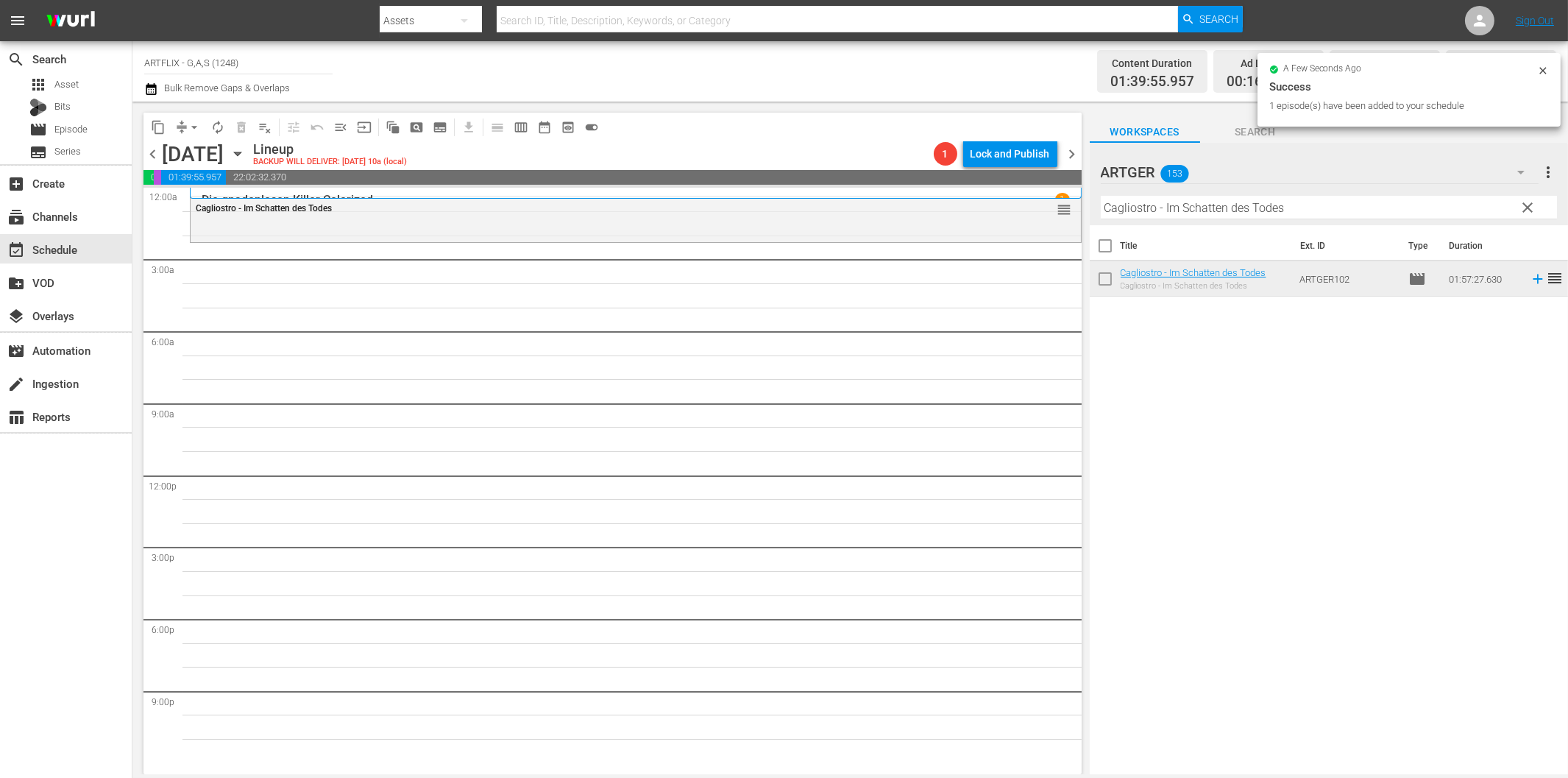
click at [1179, 208] on input "Cagliostro - Im Schatten des Todes" at bounding box center [1329, 207] width 457 height 23
paste input "Das Biest"
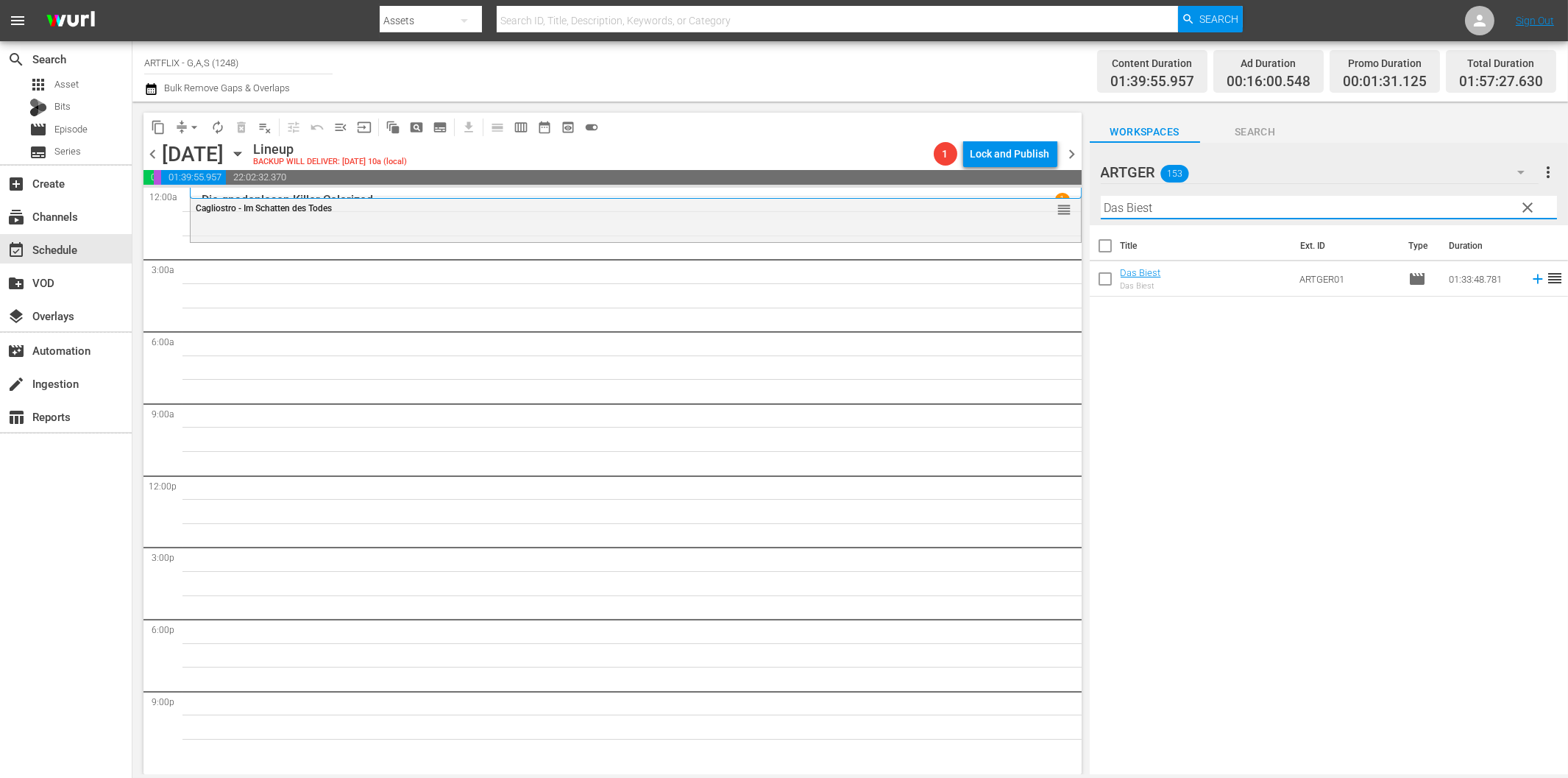
click at [1533, 280] on icon at bounding box center [1537, 280] width 9 height 9
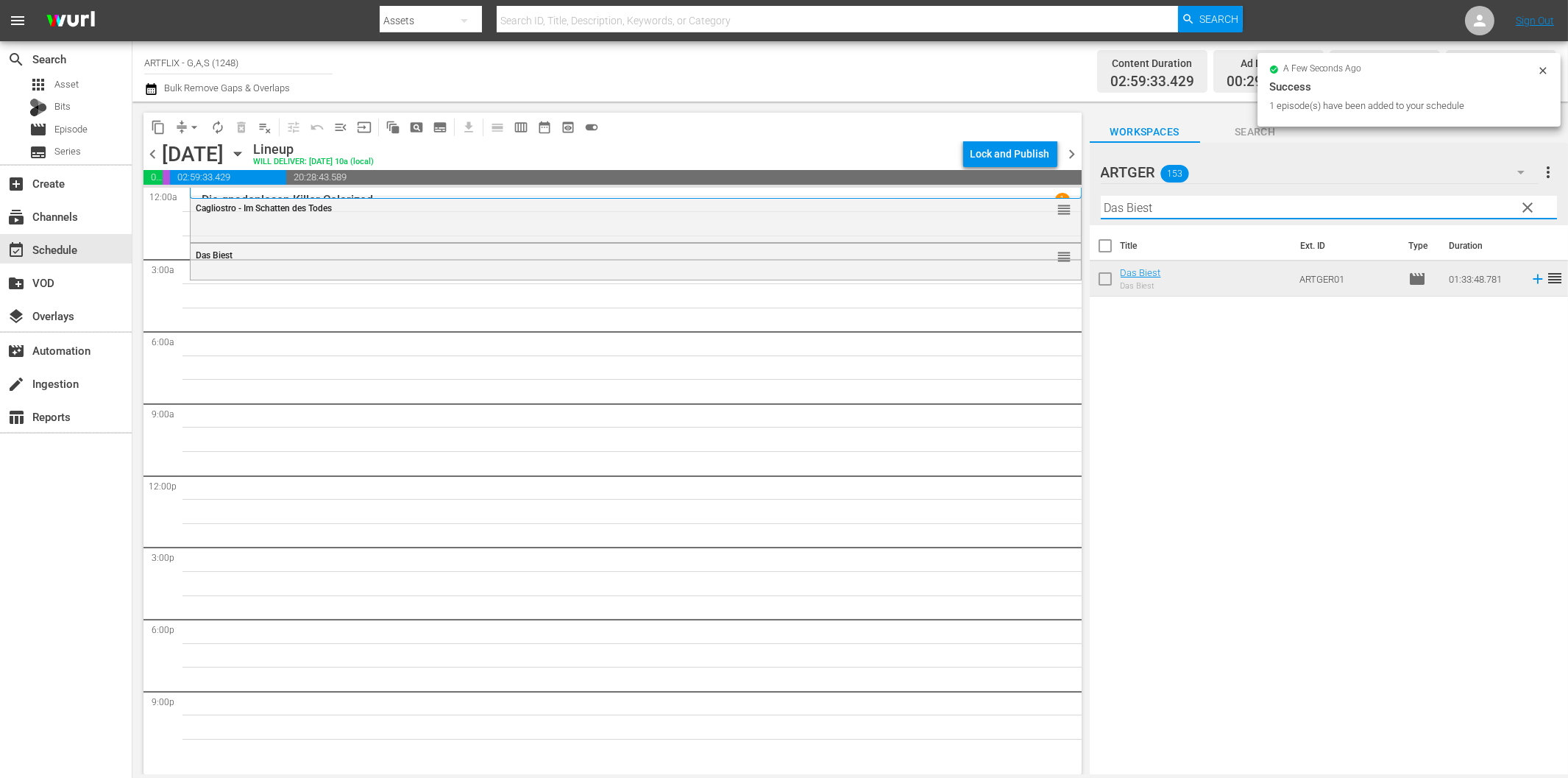
click at [1164, 204] on input "Das Biest" at bounding box center [1329, 207] width 457 height 23
paste input "ie [DEMOGRAPHIC_DATA] von [GEOGRAPHIC_DATA]"
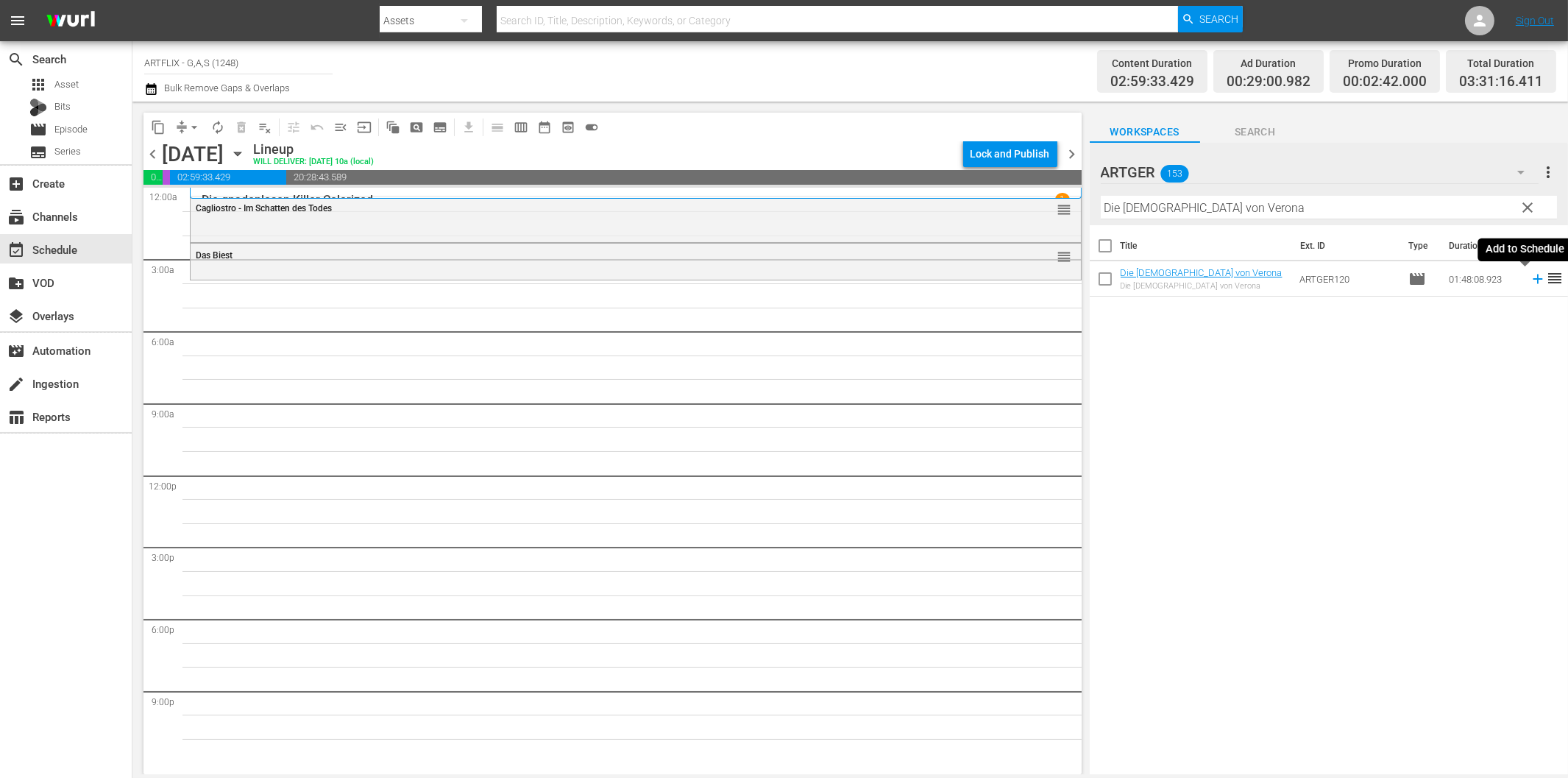
click at [1530, 284] on icon at bounding box center [1537, 279] width 16 height 16
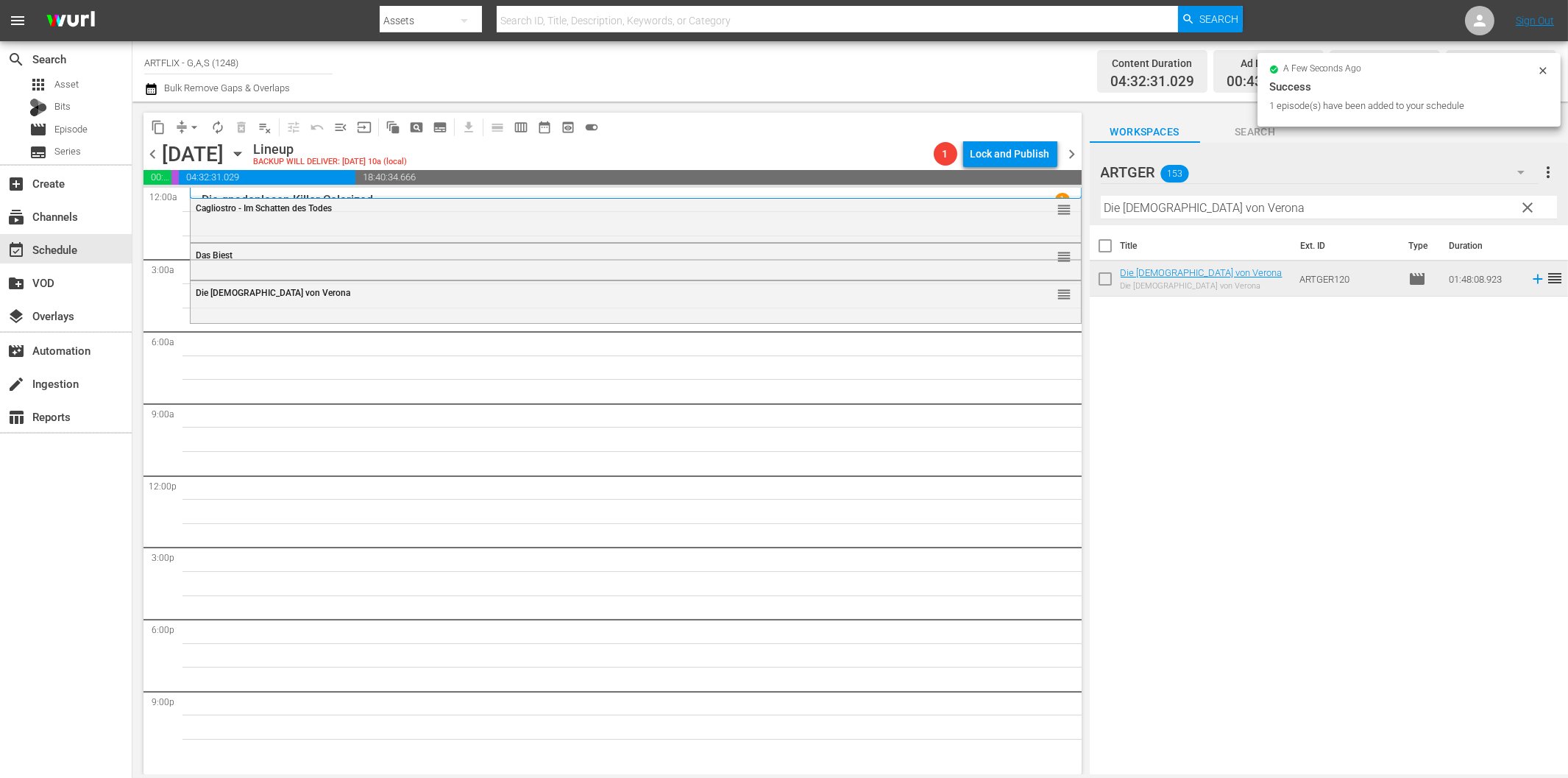
click at [1182, 215] on input "Die [DEMOGRAPHIC_DATA] von Verona" at bounding box center [1329, 207] width 457 height 23
paste input "Stimme des Anderen"
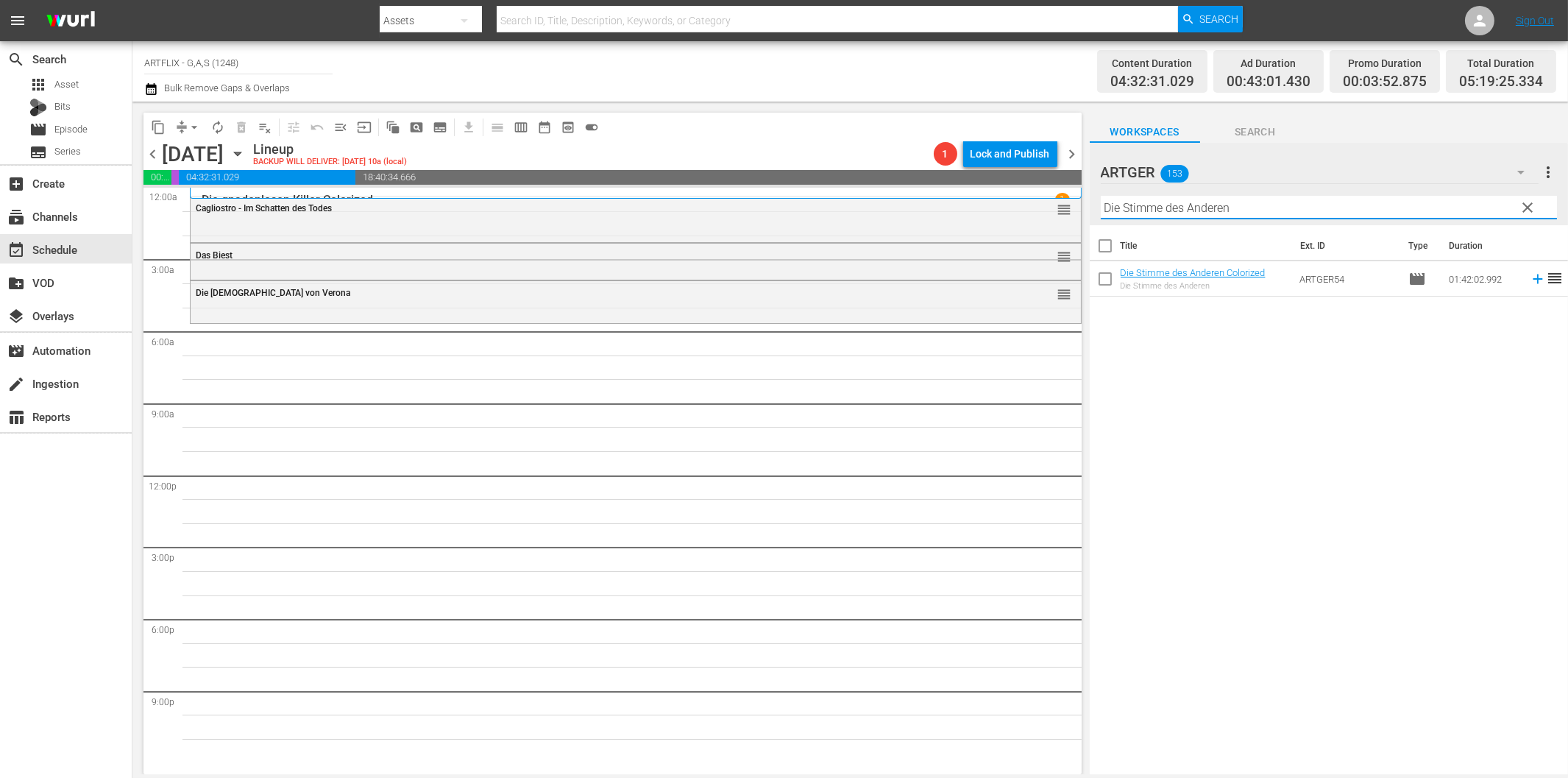
click at [1530, 280] on icon at bounding box center [1537, 279] width 16 height 16
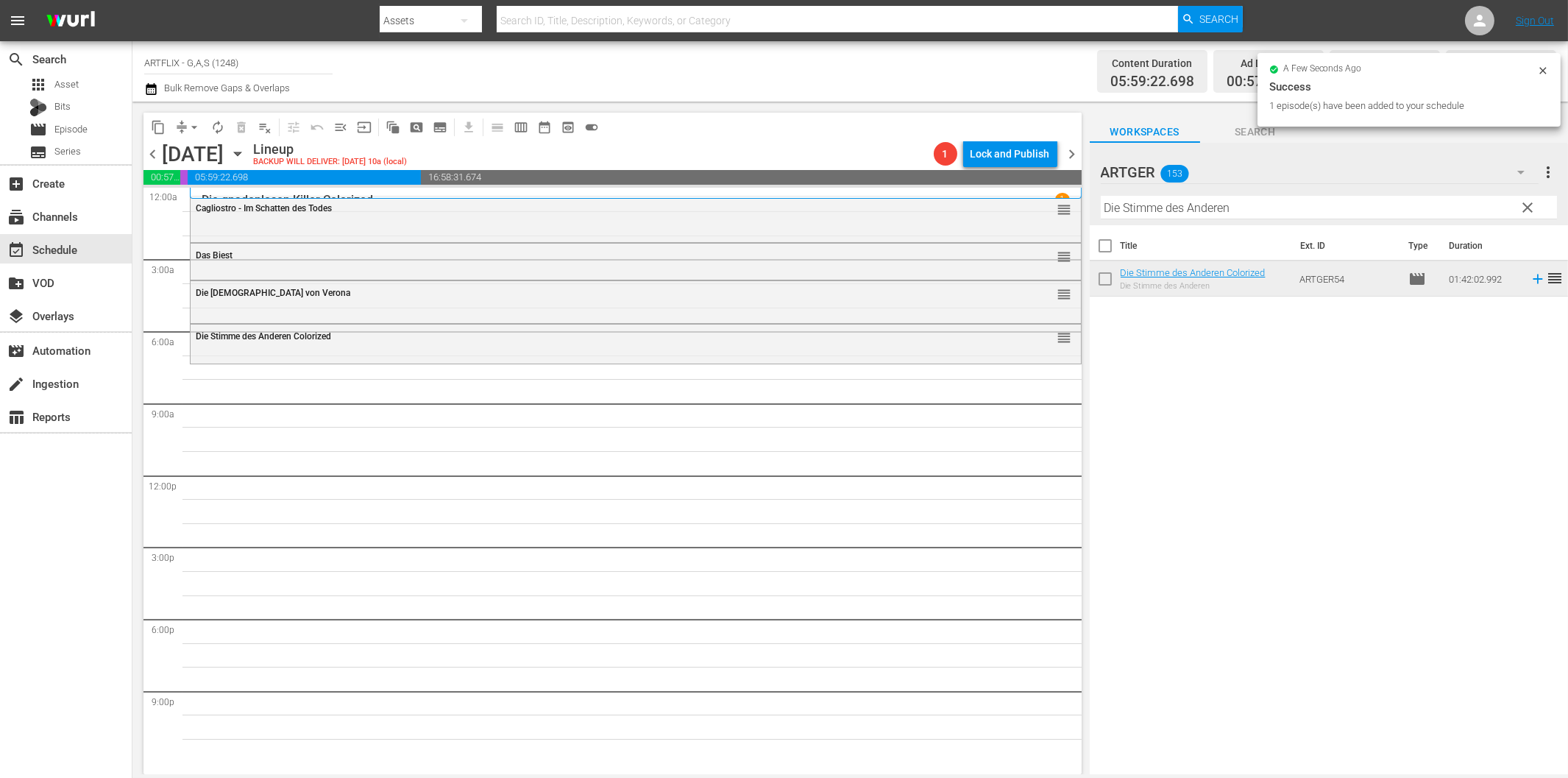
click at [1267, 212] on input "Die Stimme des Anderen" at bounding box center [1329, 207] width 457 height 23
paste input "Wacko... da wackelt die Bude"
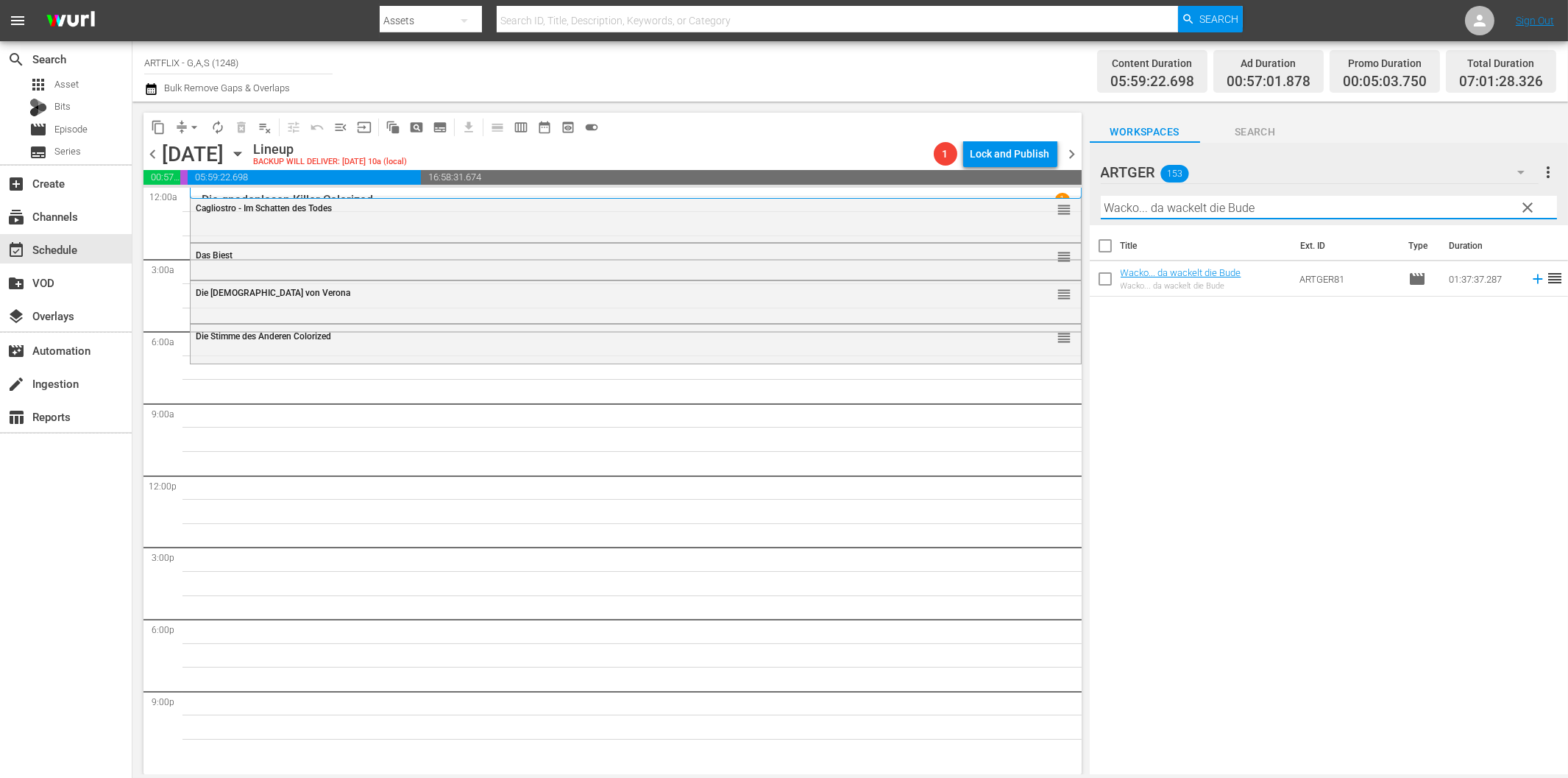
click at [1530, 281] on icon at bounding box center [1537, 279] width 16 height 16
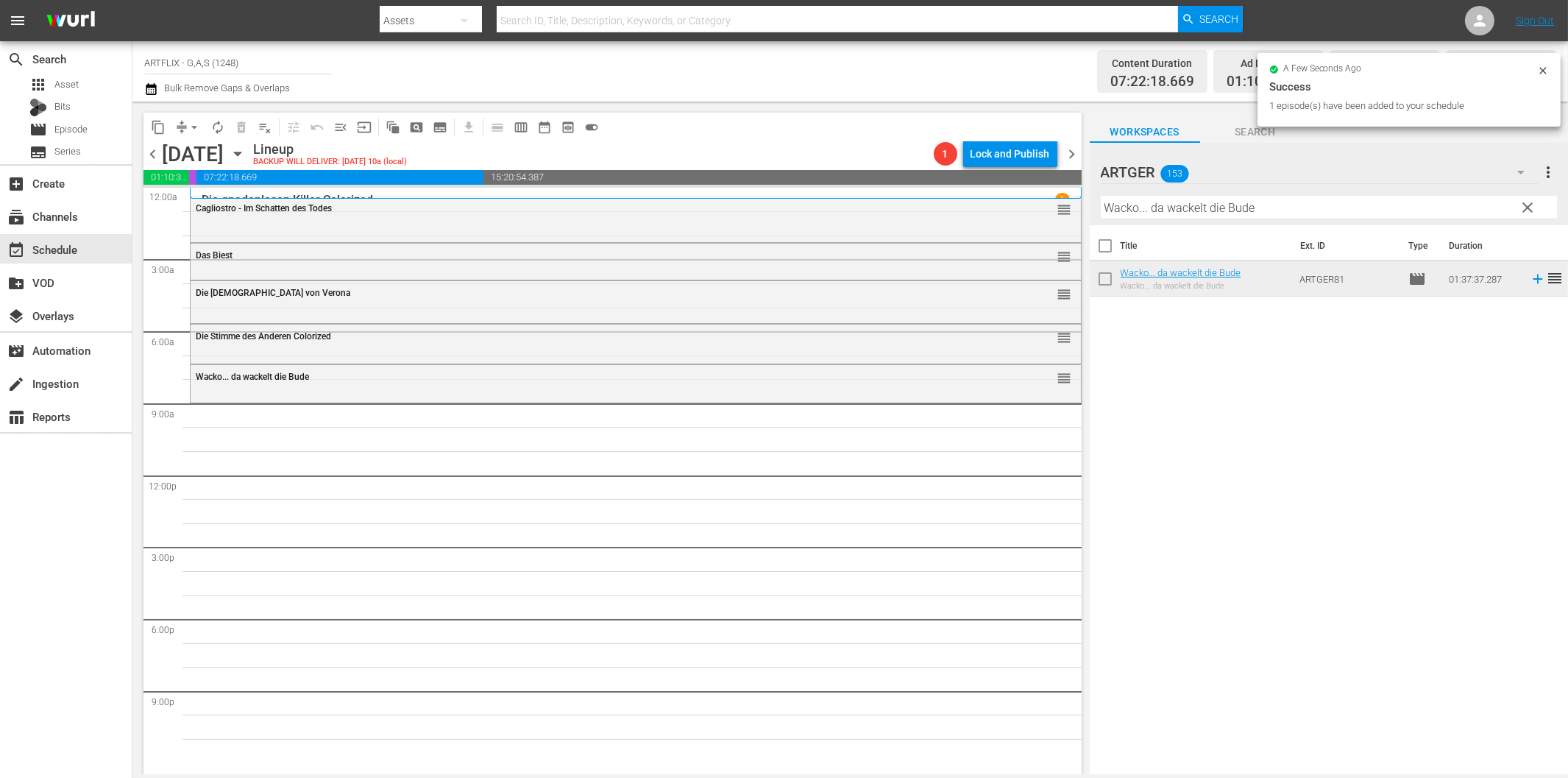
click at [1188, 199] on input "Wacko... da wackelt die Bude" at bounding box center [1329, 207] width 457 height 23
paste input "Bühne frei für [PERSON_NAME]"
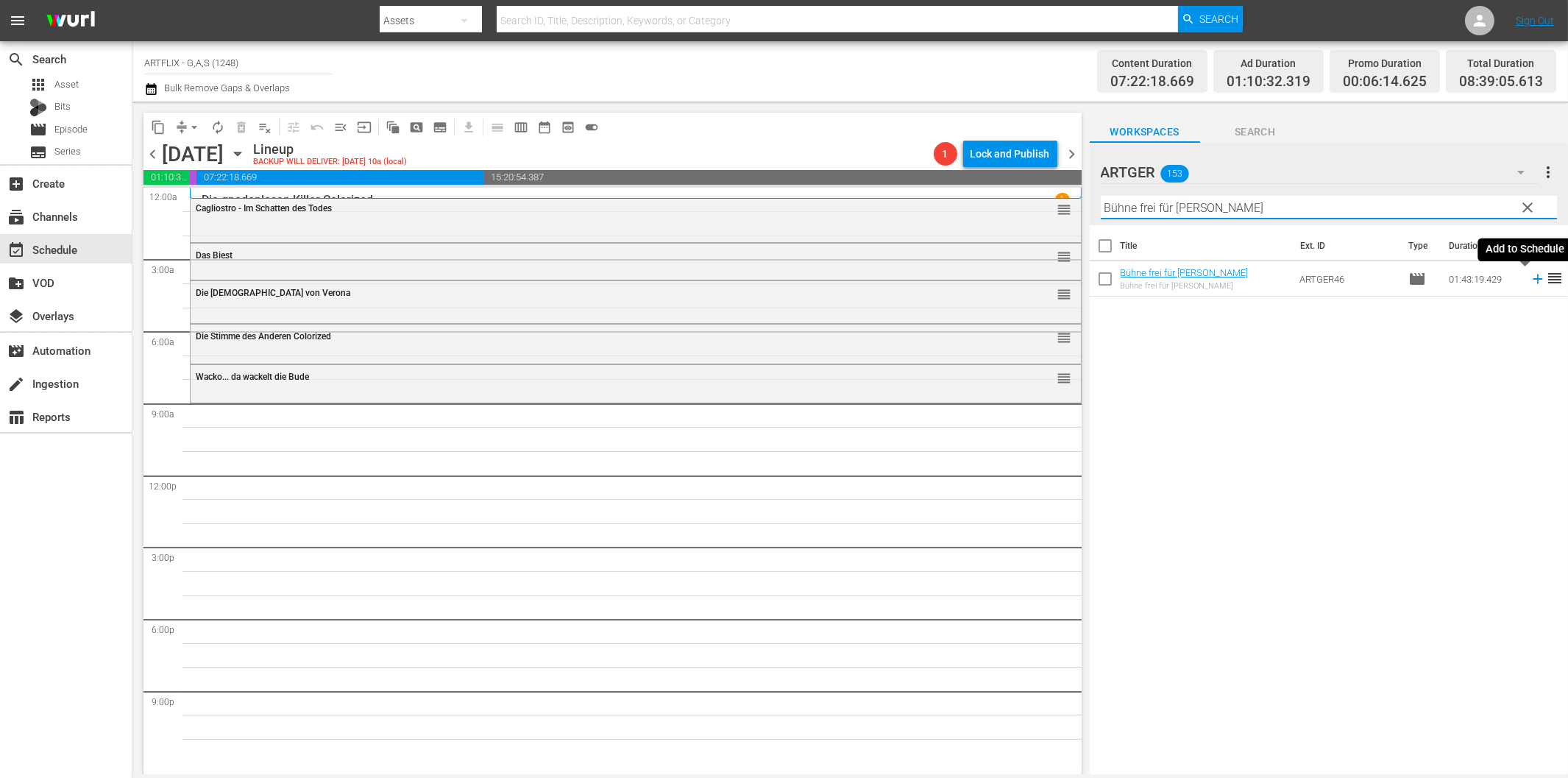
click at [1530, 277] on icon at bounding box center [1537, 279] width 16 height 16
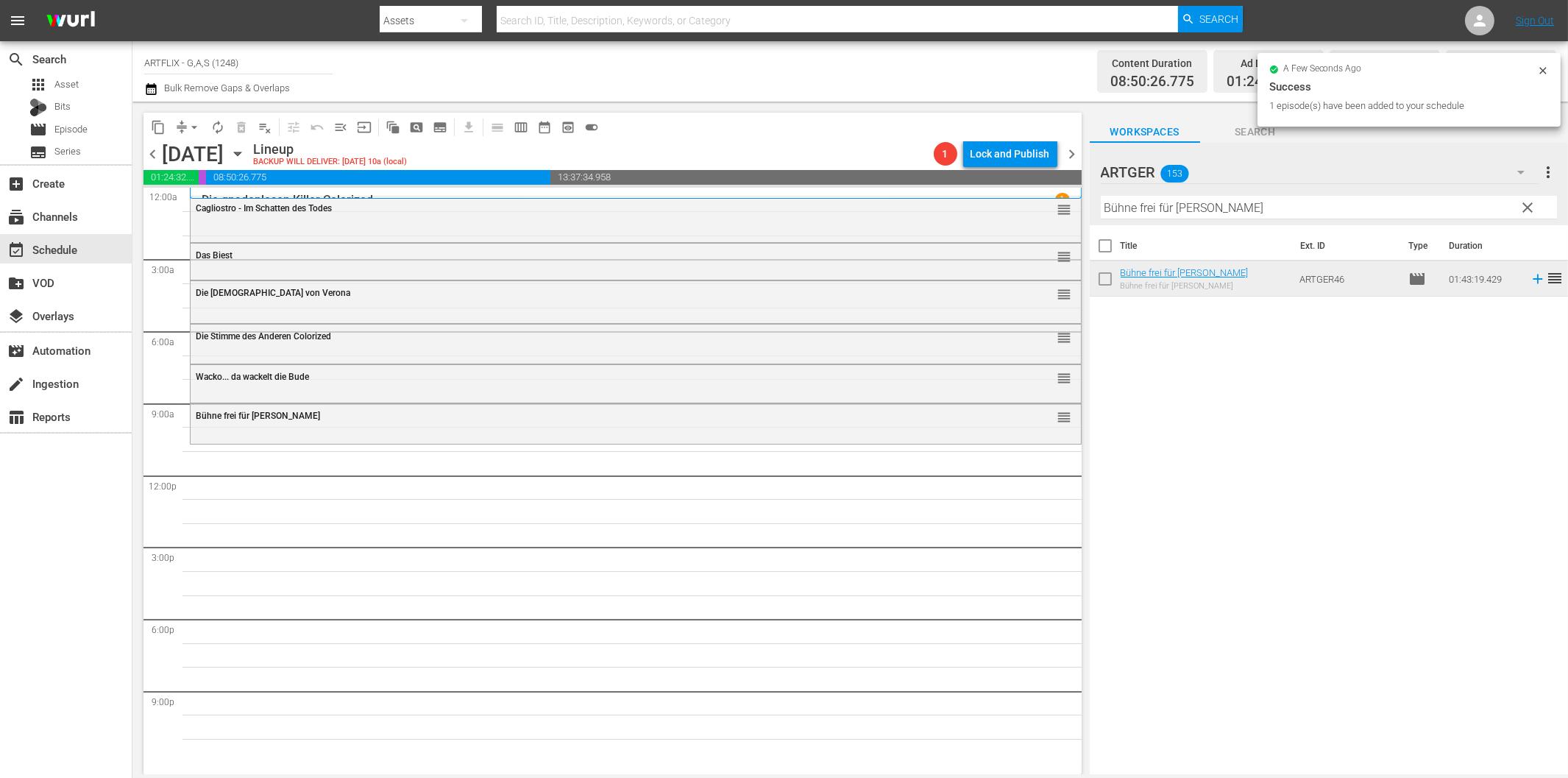
click at [1163, 208] on input "Bühne frei für [PERSON_NAME]" at bounding box center [1329, 207] width 457 height 23
paste input "[PERSON_NAME] stimmt die Kasse nicht"
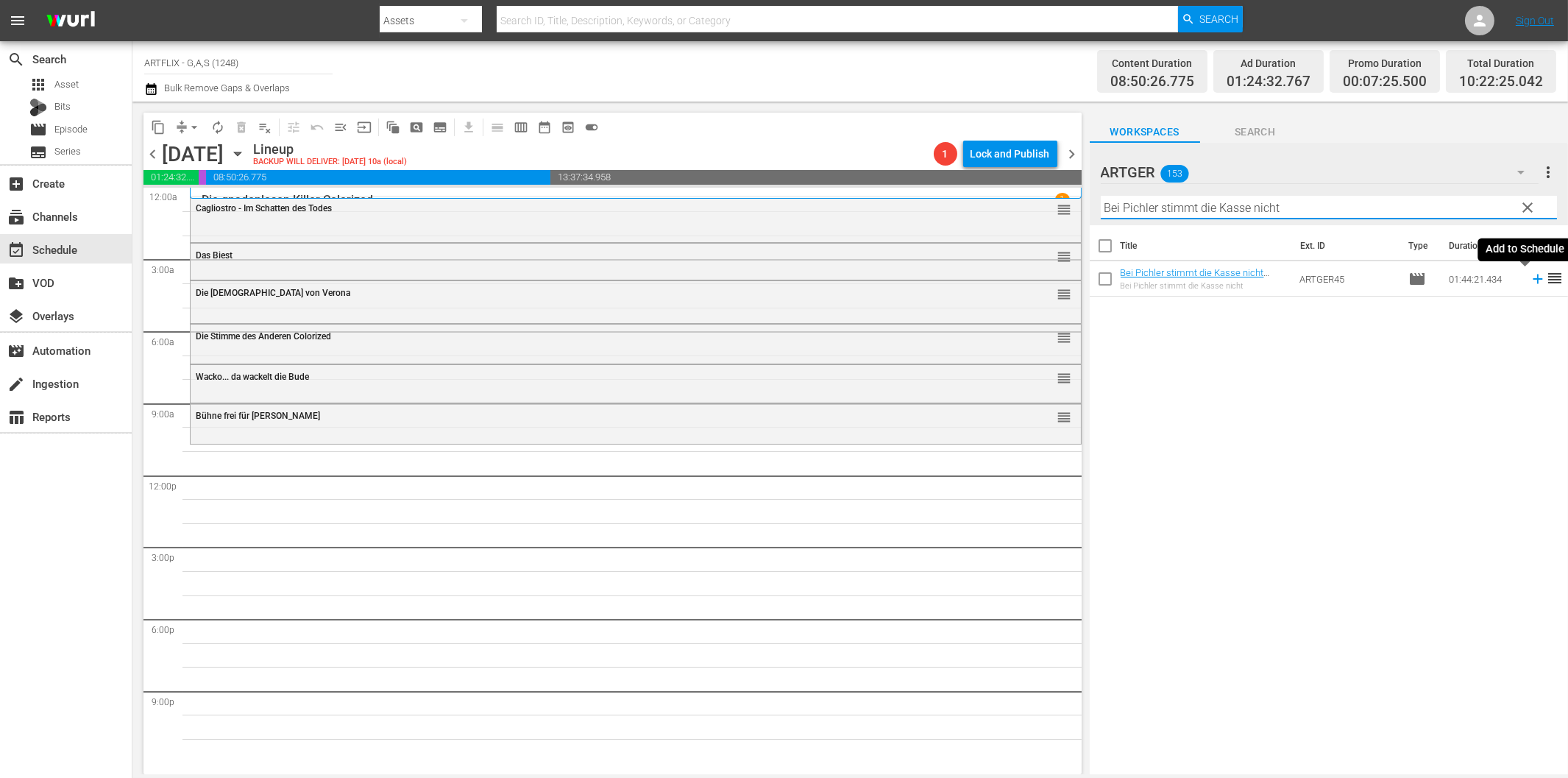
click at [1530, 280] on icon at bounding box center [1537, 279] width 16 height 16
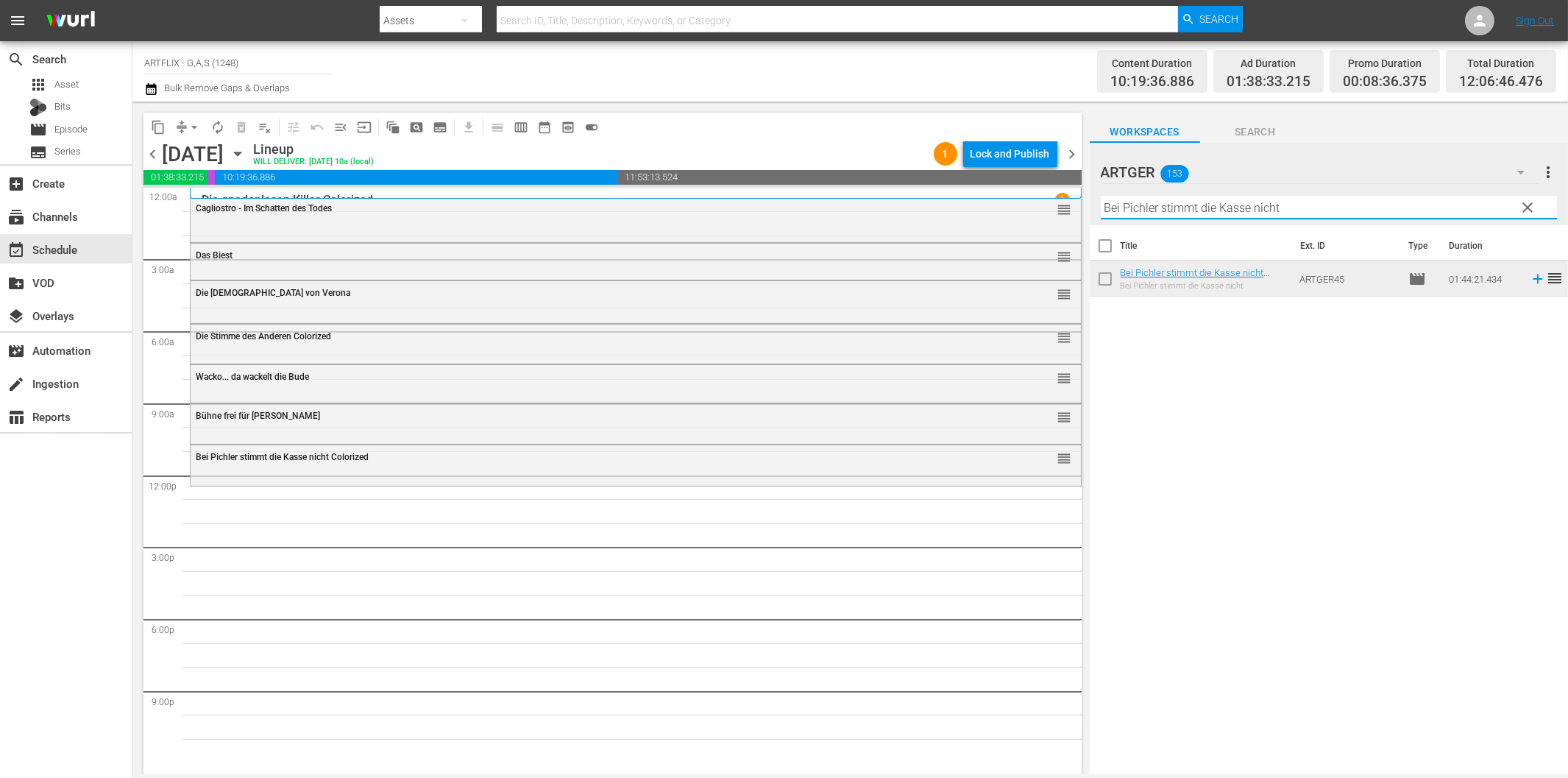
click at [1174, 201] on input "Bei Pichler stimmt die Kasse nicht" at bounding box center [1329, 207] width 457 height 23
paste input "Columbus entdeckt [PERSON_NAME]"
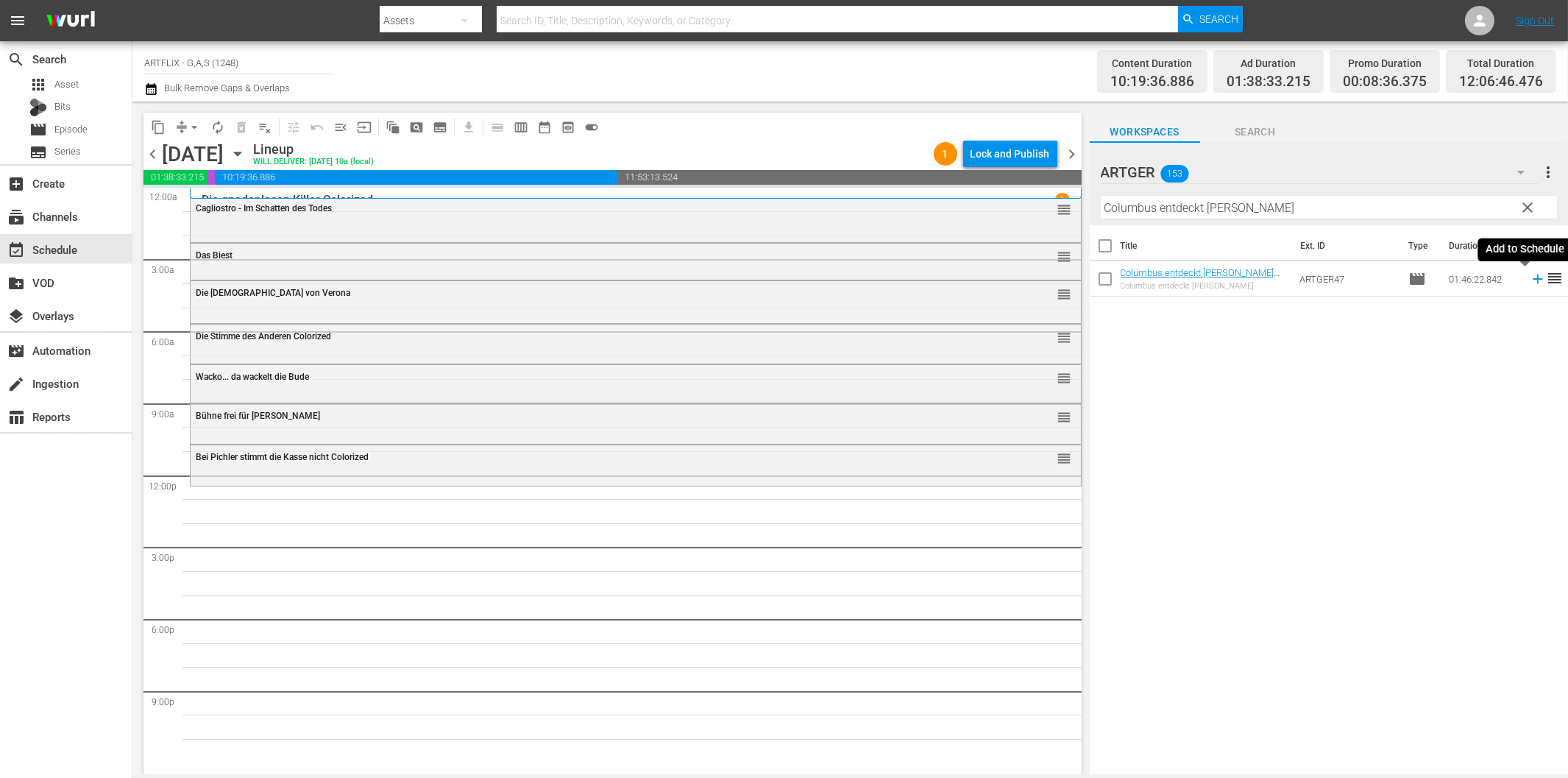
click at [1530, 280] on icon at bounding box center [1537, 279] width 16 height 16
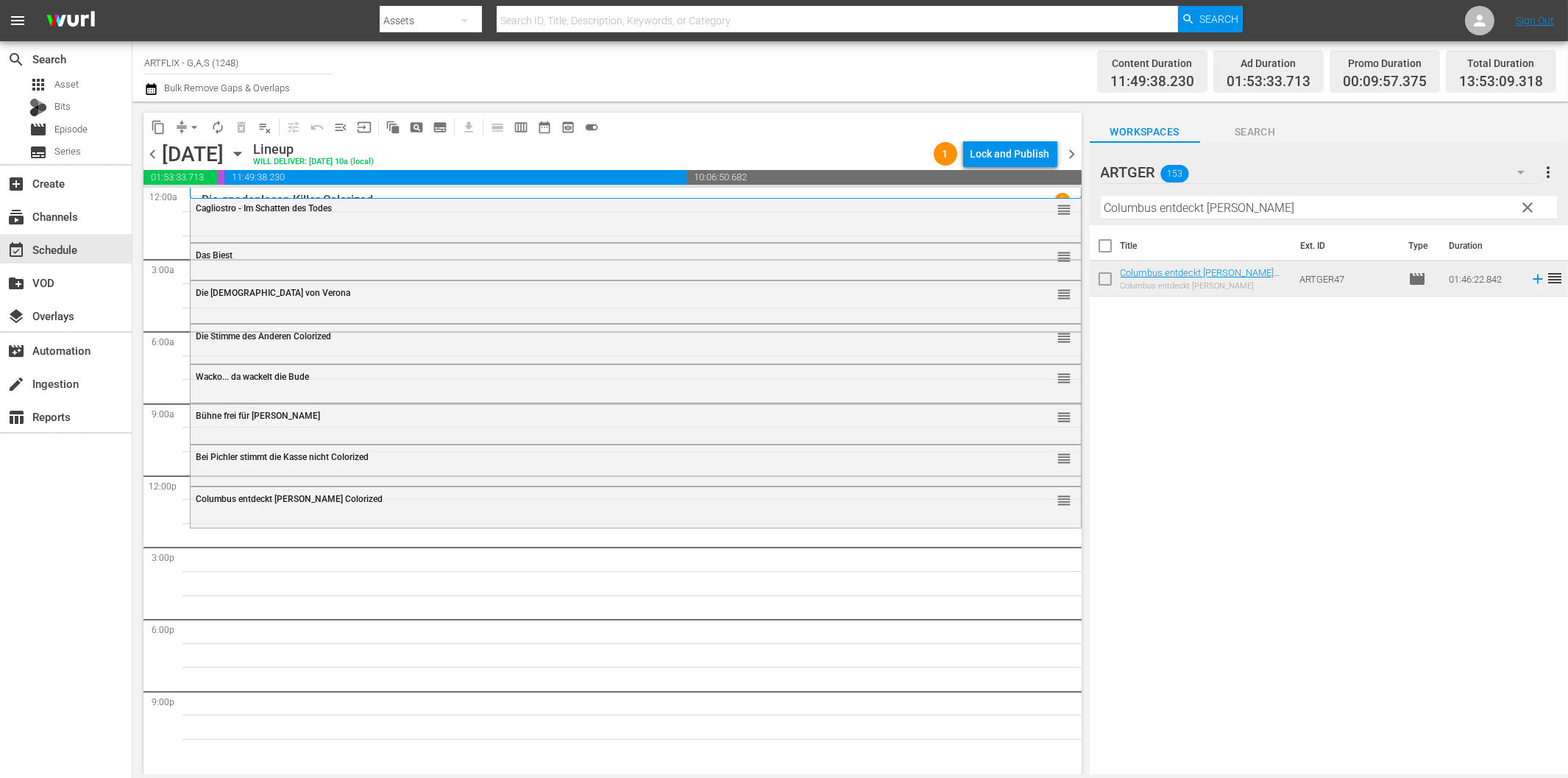
click at [1134, 215] on input "Columbus entdeckt [PERSON_NAME]" at bounding box center [1329, 207] width 457 height 23
paste input "Der letzte Musketier Colorized"
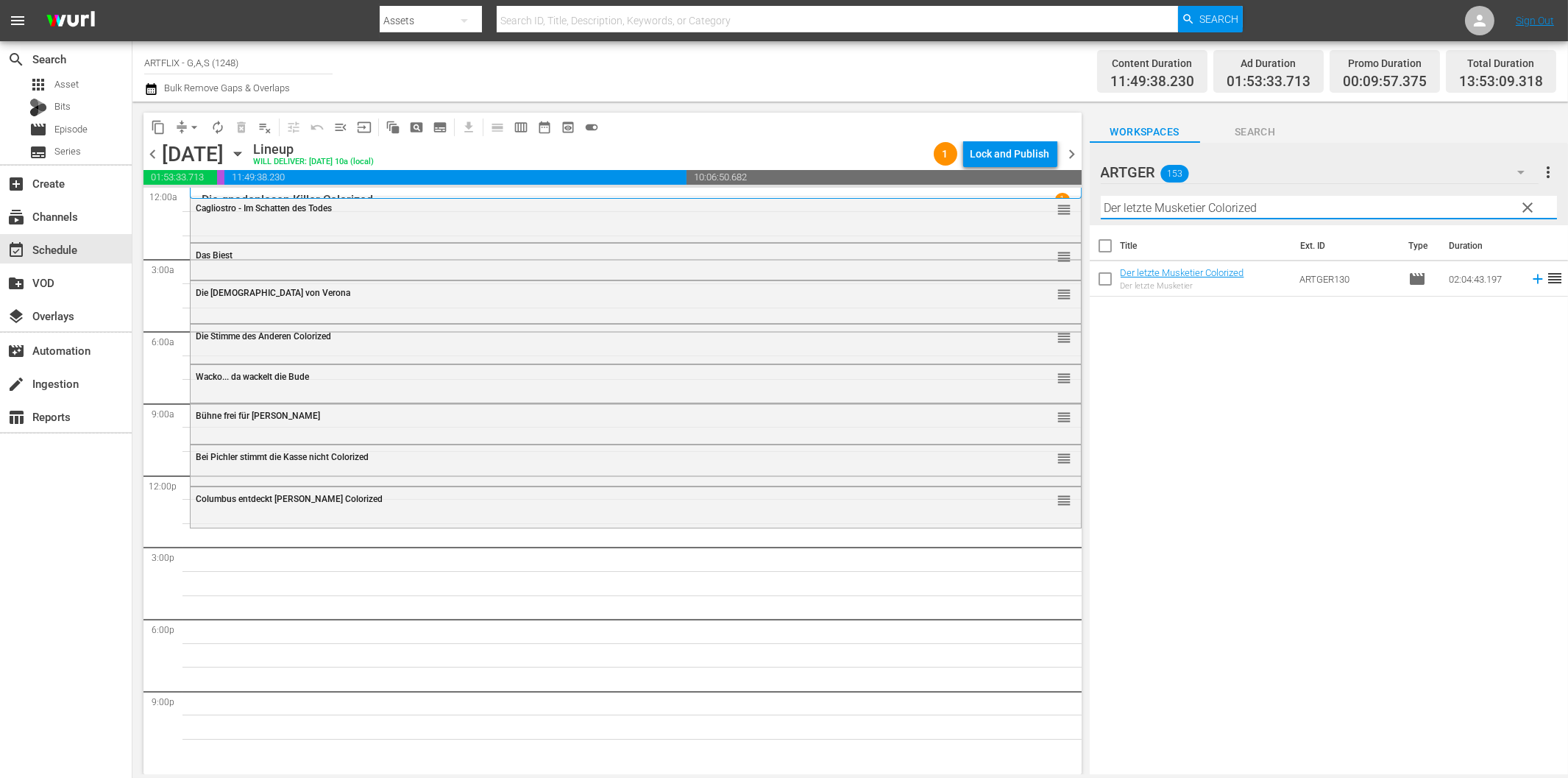
click at [1530, 281] on icon at bounding box center [1537, 279] width 16 height 16
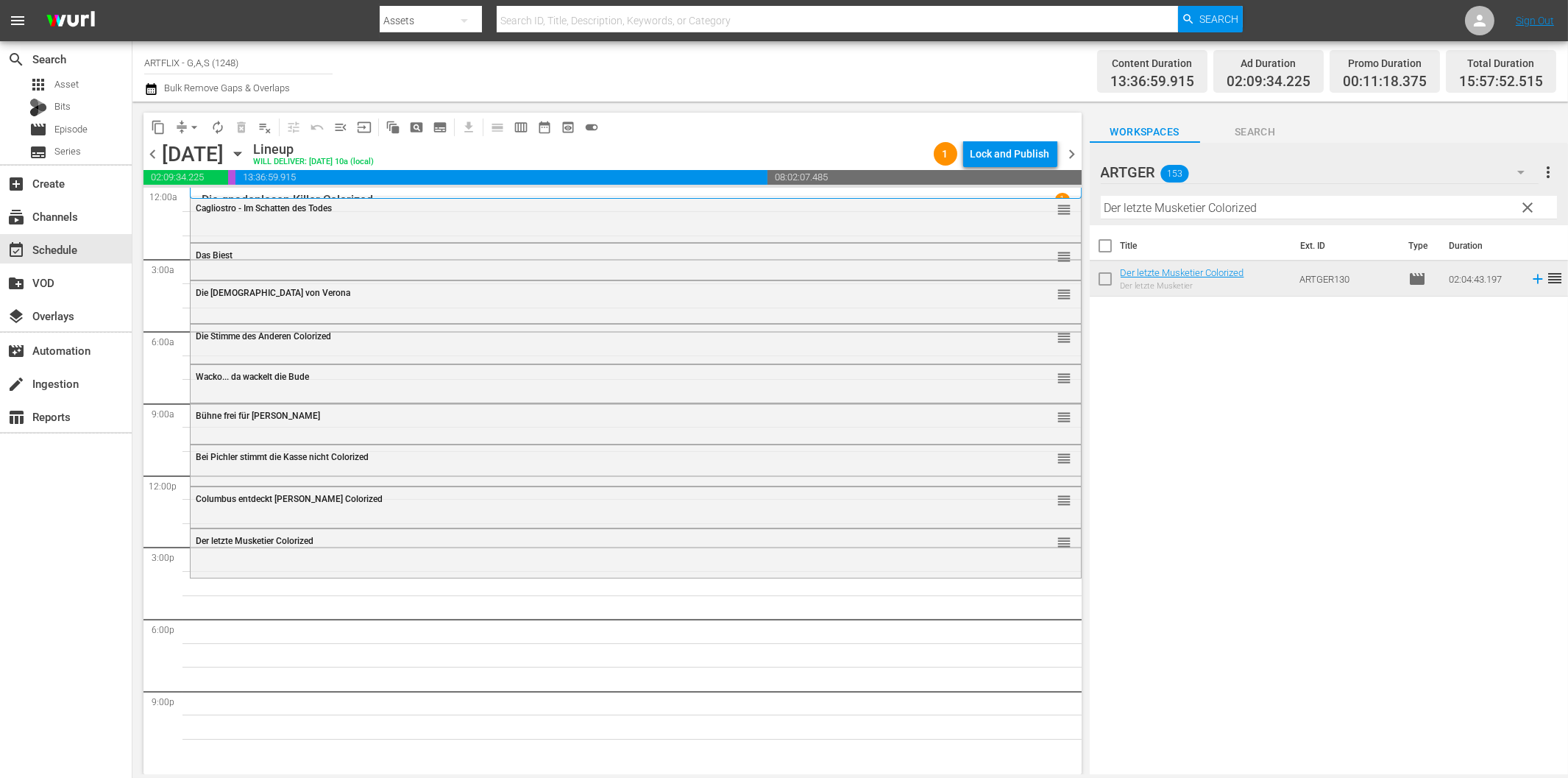
click at [1242, 201] on input "Der letzte Musketier Colorized" at bounding box center [1329, 207] width 457 height 23
paste input "Arche Nora"
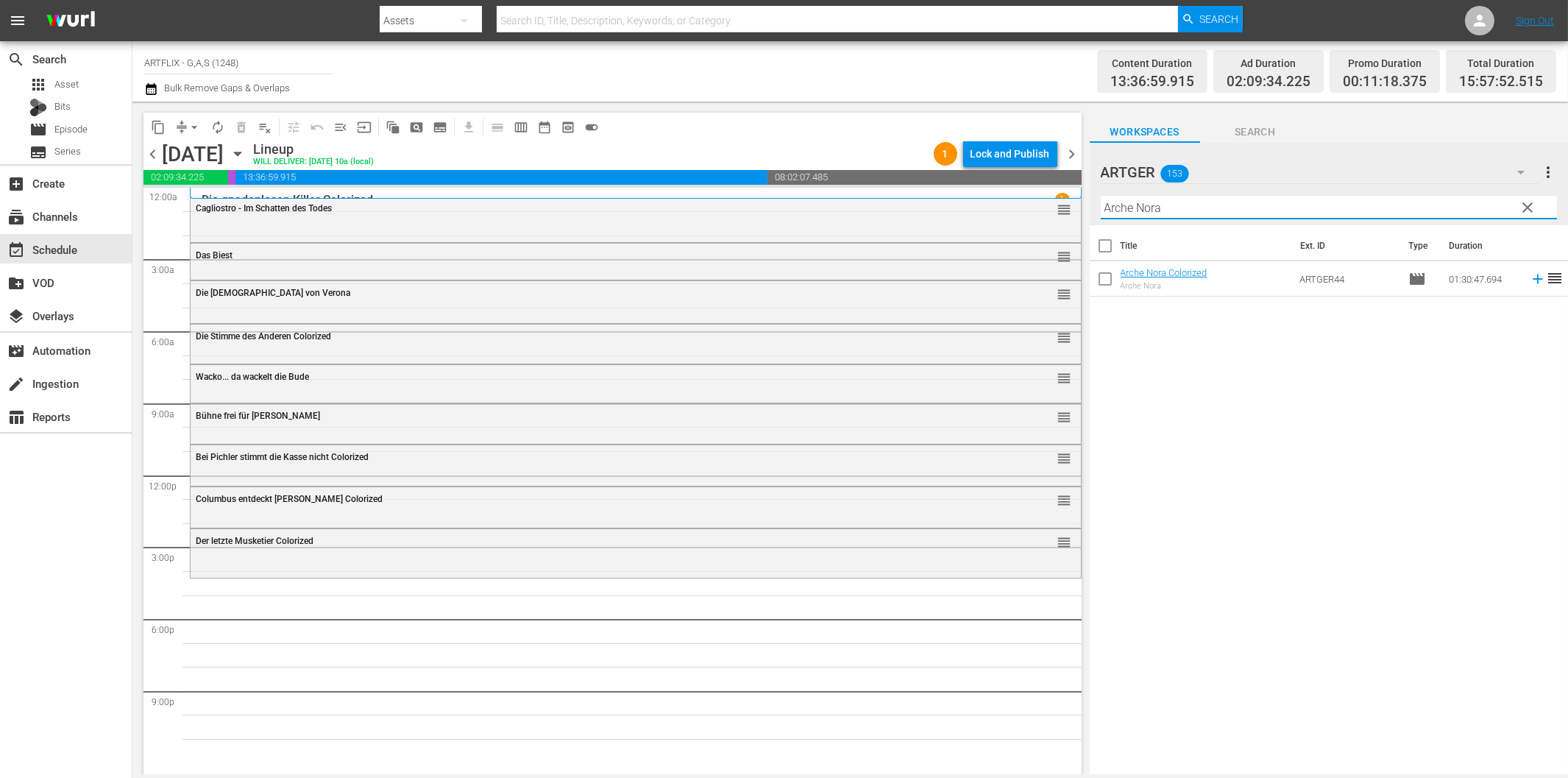
click at [1530, 277] on icon at bounding box center [1537, 279] width 16 height 16
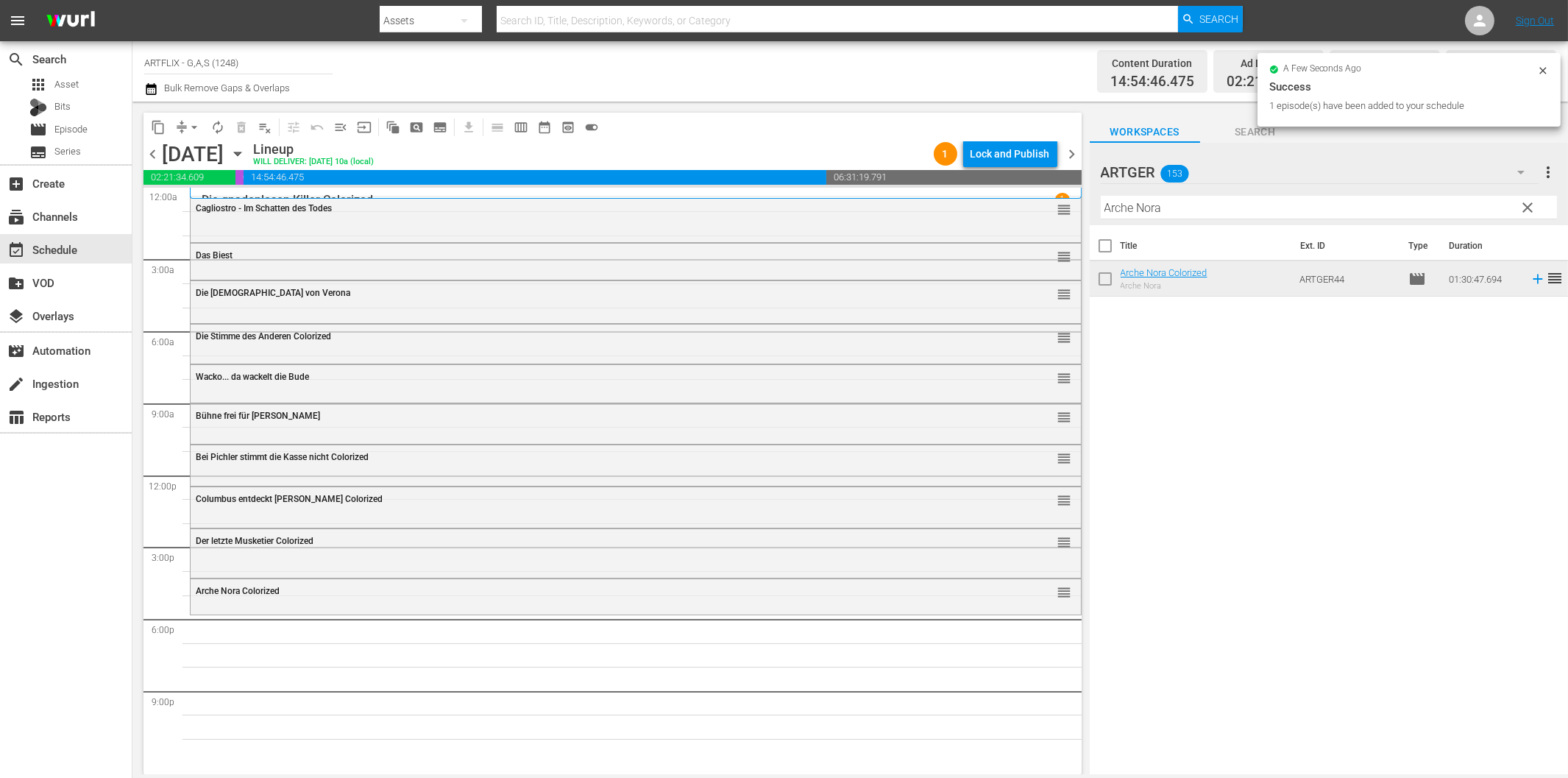
click at [1240, 211] on input "Arche Nora" at bounding box center [1329, 207] width 457 height 23
paste input "Unter schwarzer Flagge"
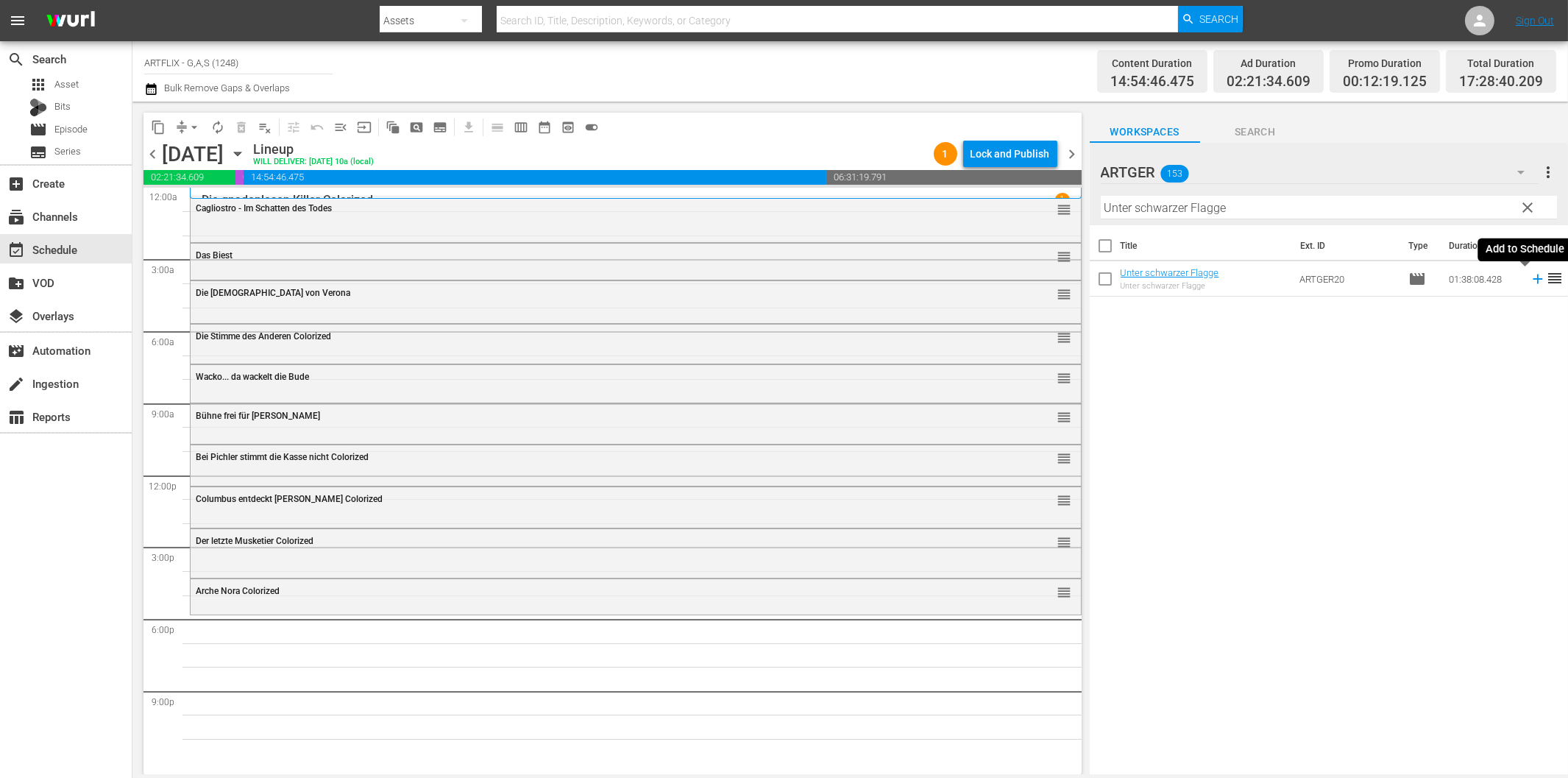
click at [1530, 277] on icon at bounding box center [1537, 279] width 16 height 16
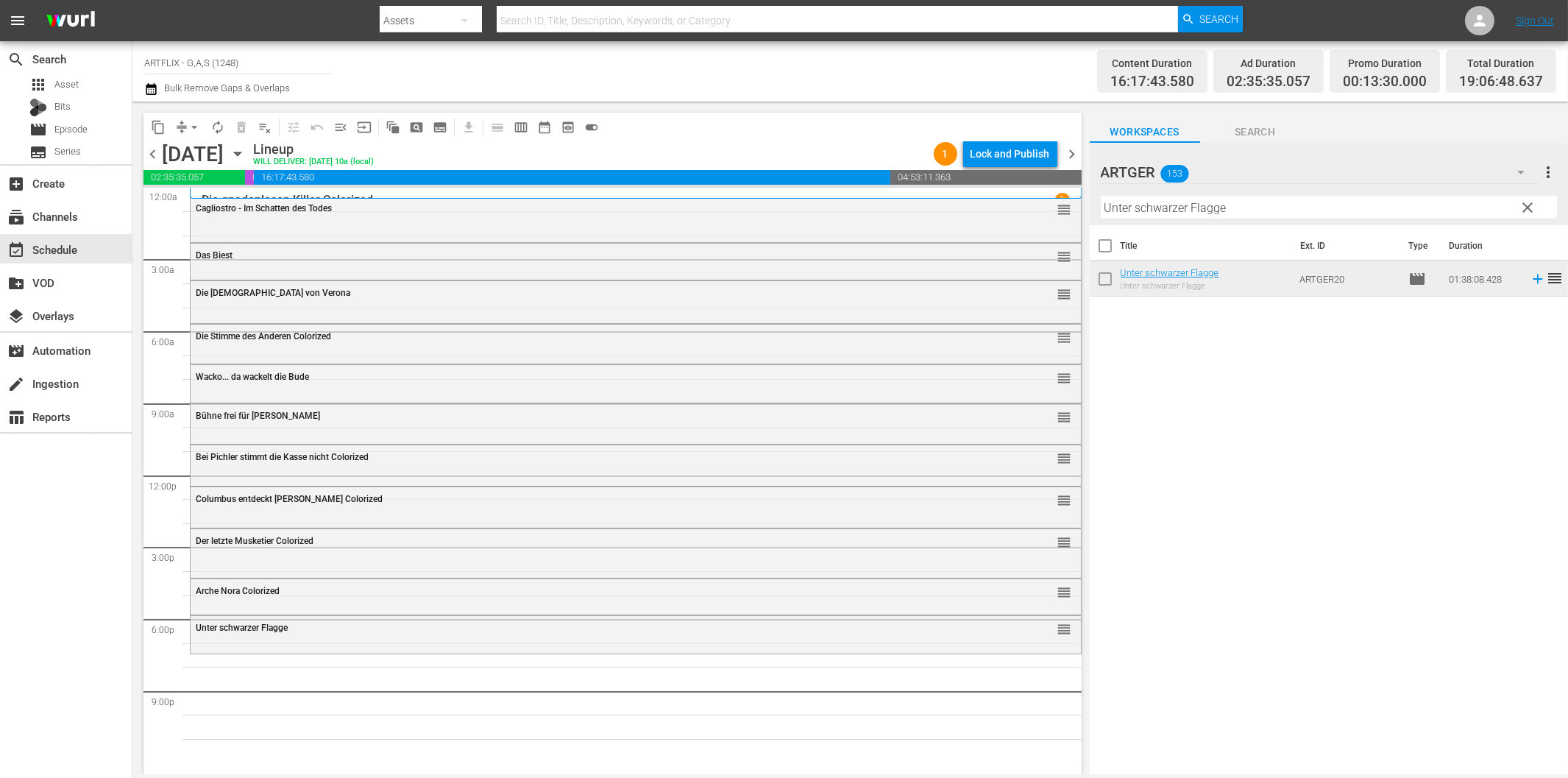
click at [1299, 213] on input "Unter schwarzer Flagge" at bounding box center [1329, 207] width 457 height 23
paste input "Die gnadenlose Jagd"
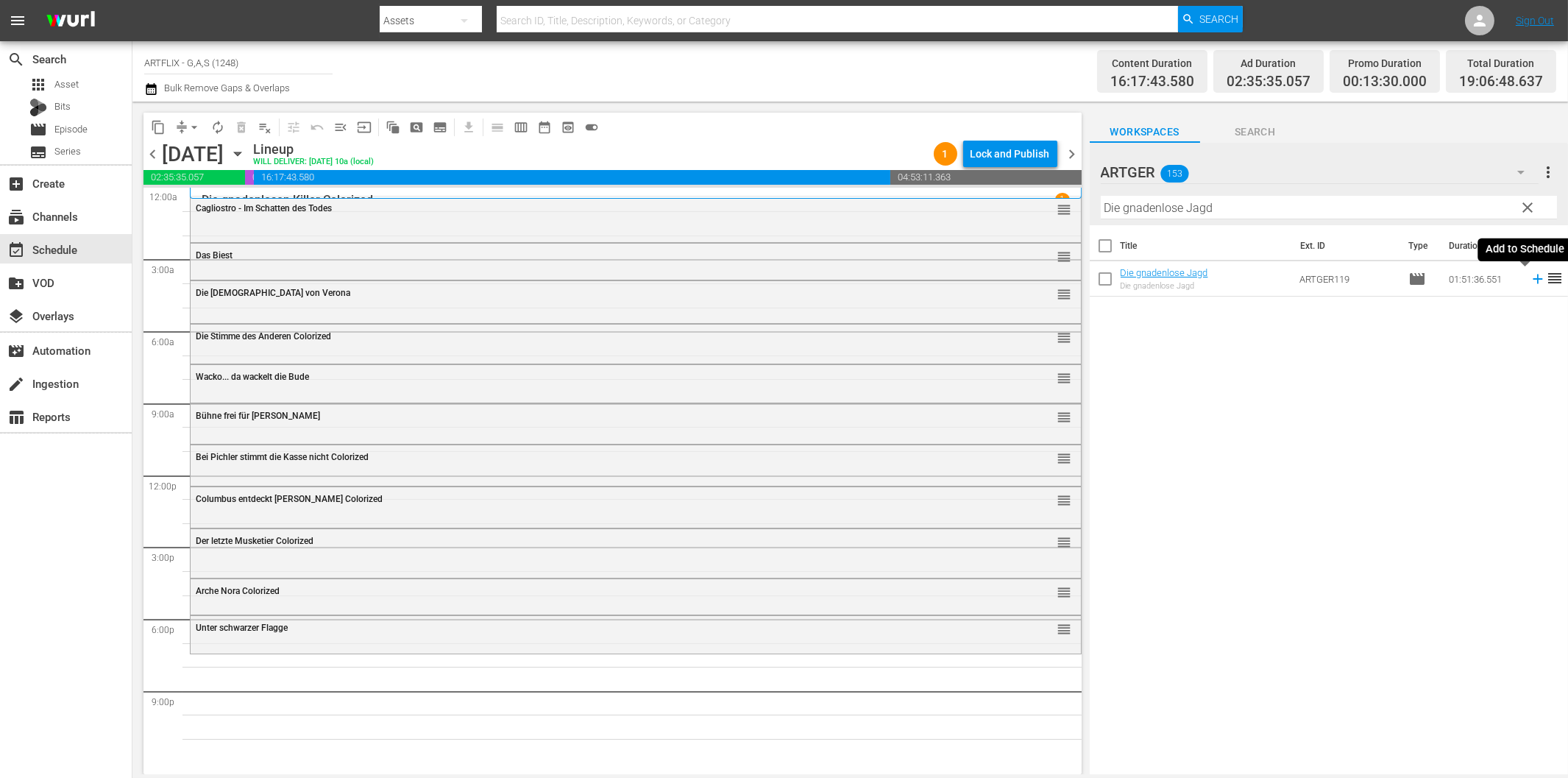
click at [1530, 280] on icon at bounding box center [1537, 279] width 16 height 16
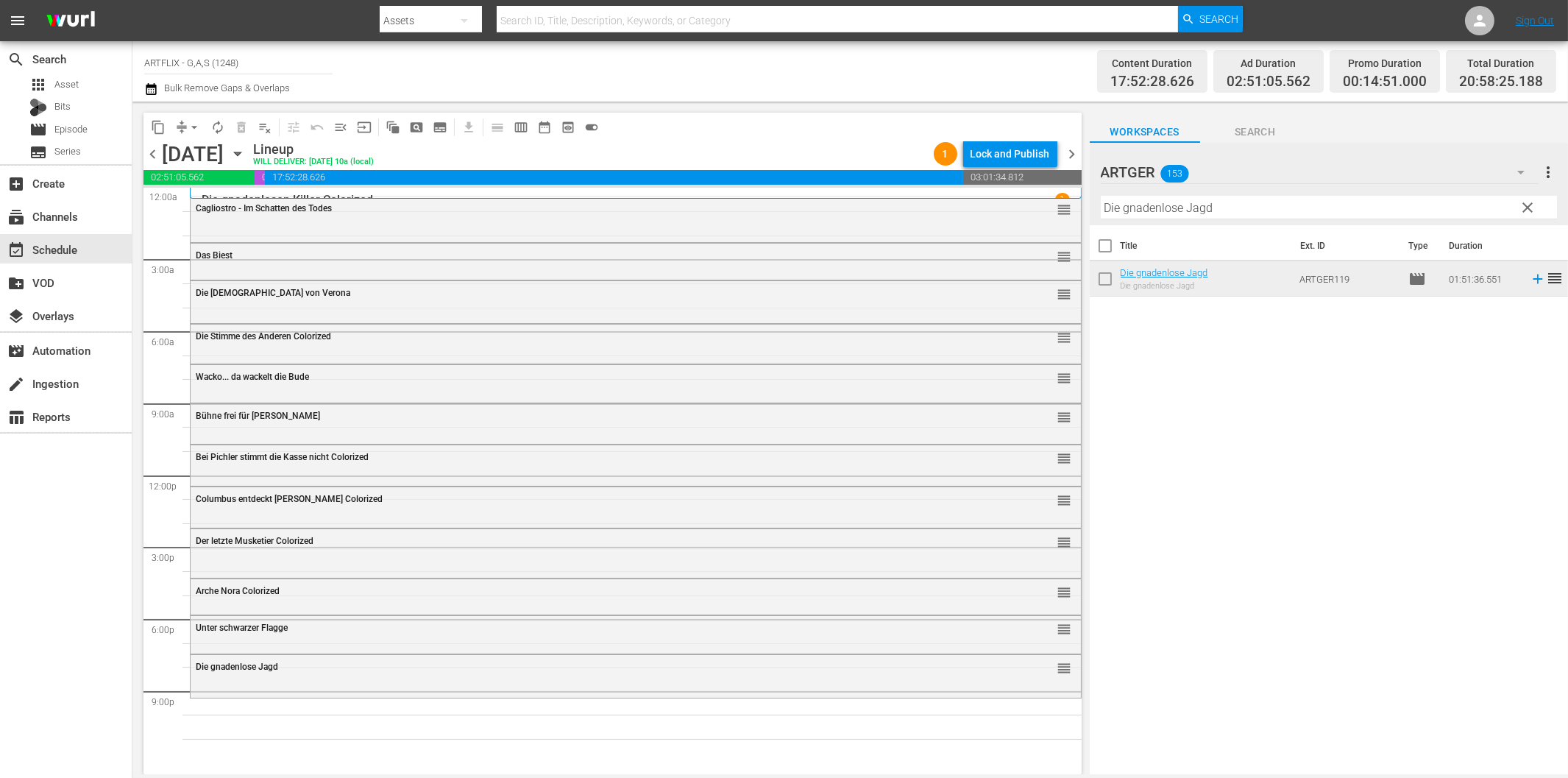
click at [1132, 212] on input "Die gnadenlose Jagd" at bounding box center [1329, 207] width 457 height 23
paste input "Rendezvous mit [PERSON_NAME]"
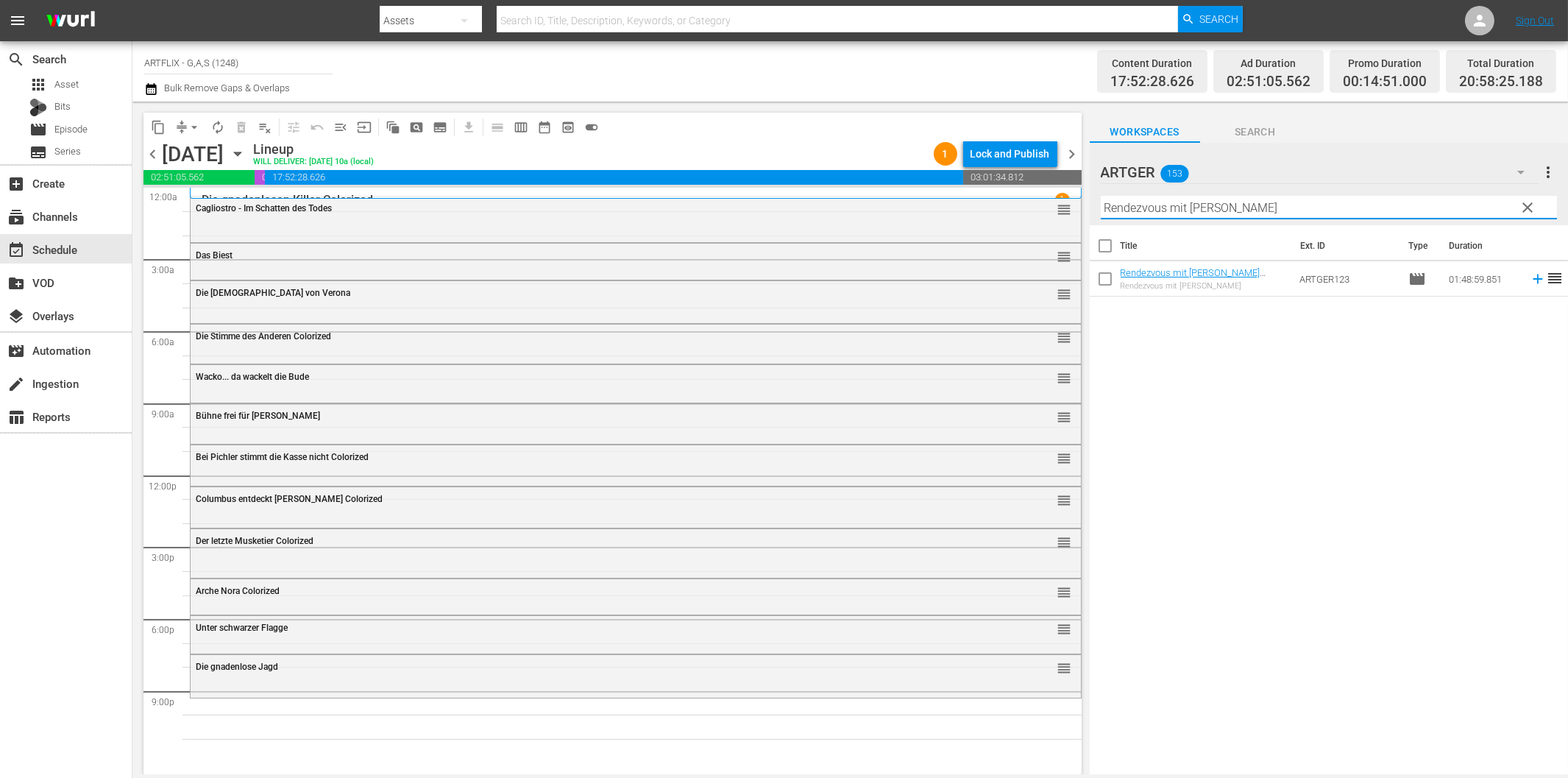
click at [1533, 280] on icon at bounding box center [1537, 280] width 9 height 9
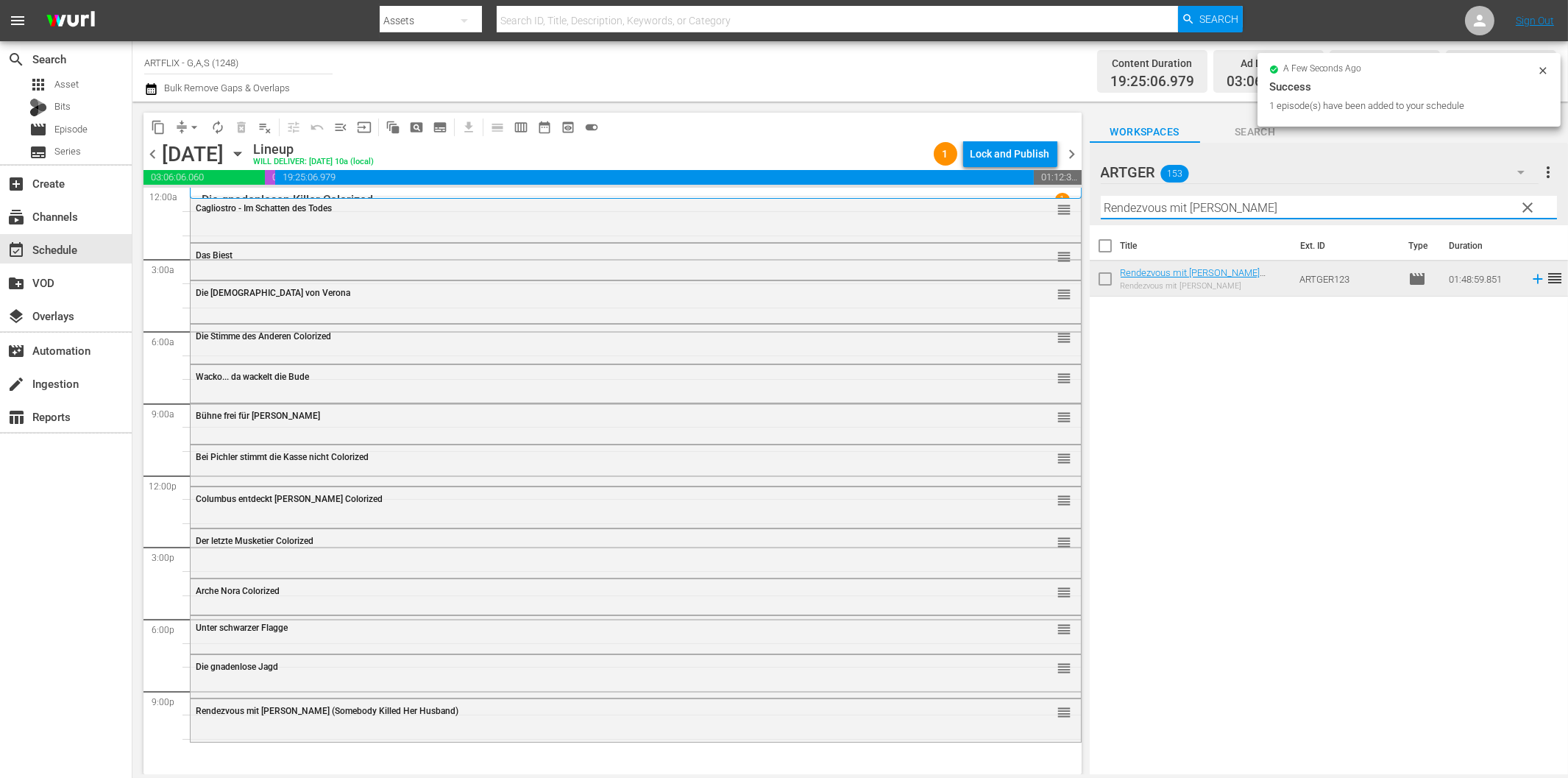
click at [1199, 214] on input "Rendezvous mit [PERSON_NAME]" at bounding box center [1329, 207] width 457 height 23
paste input "Die Nacht der unheimlichen Bestien"
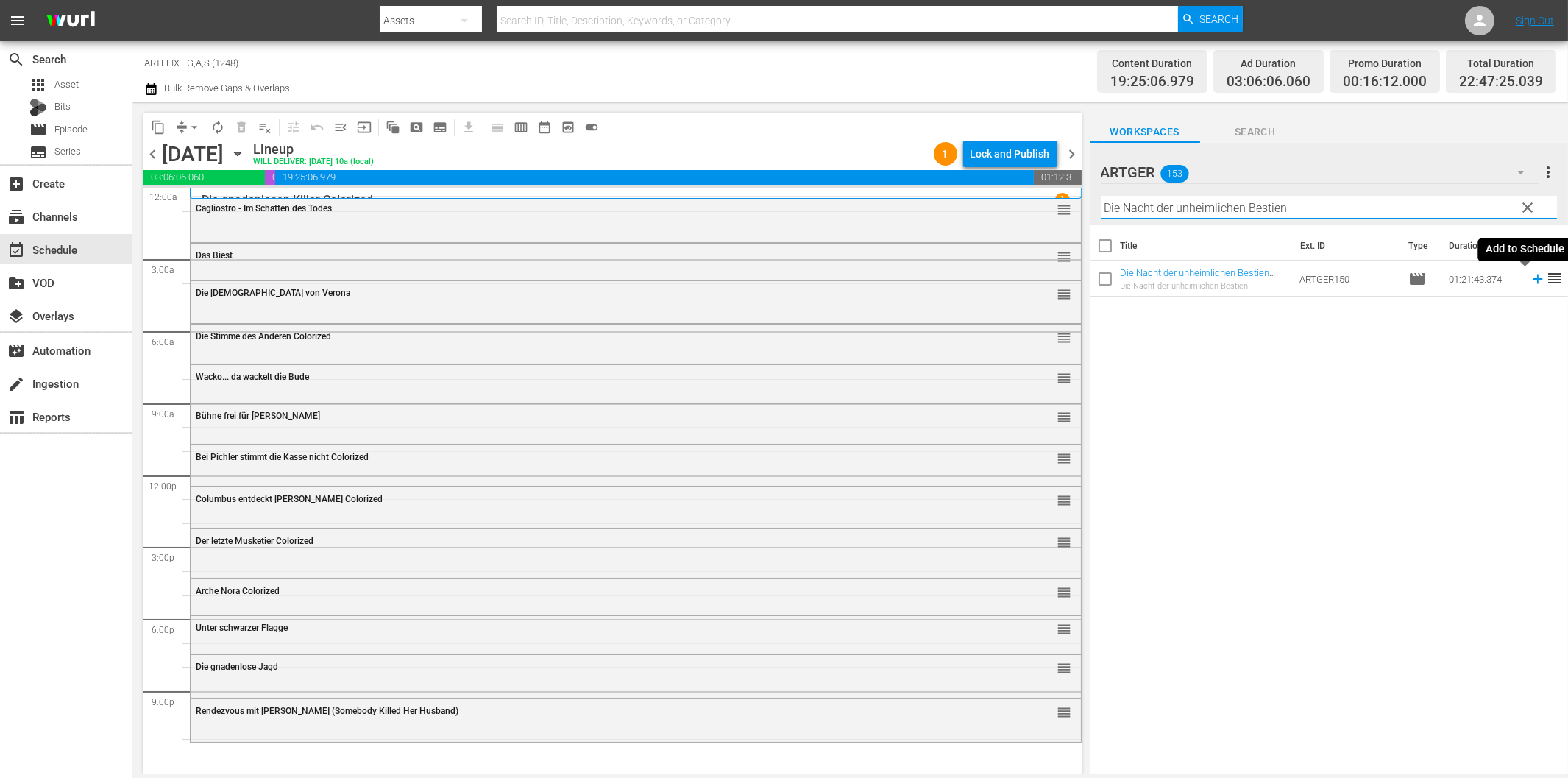
click at [1530, 281] on icon at bounding box center [1537, 279] width 16 height 16
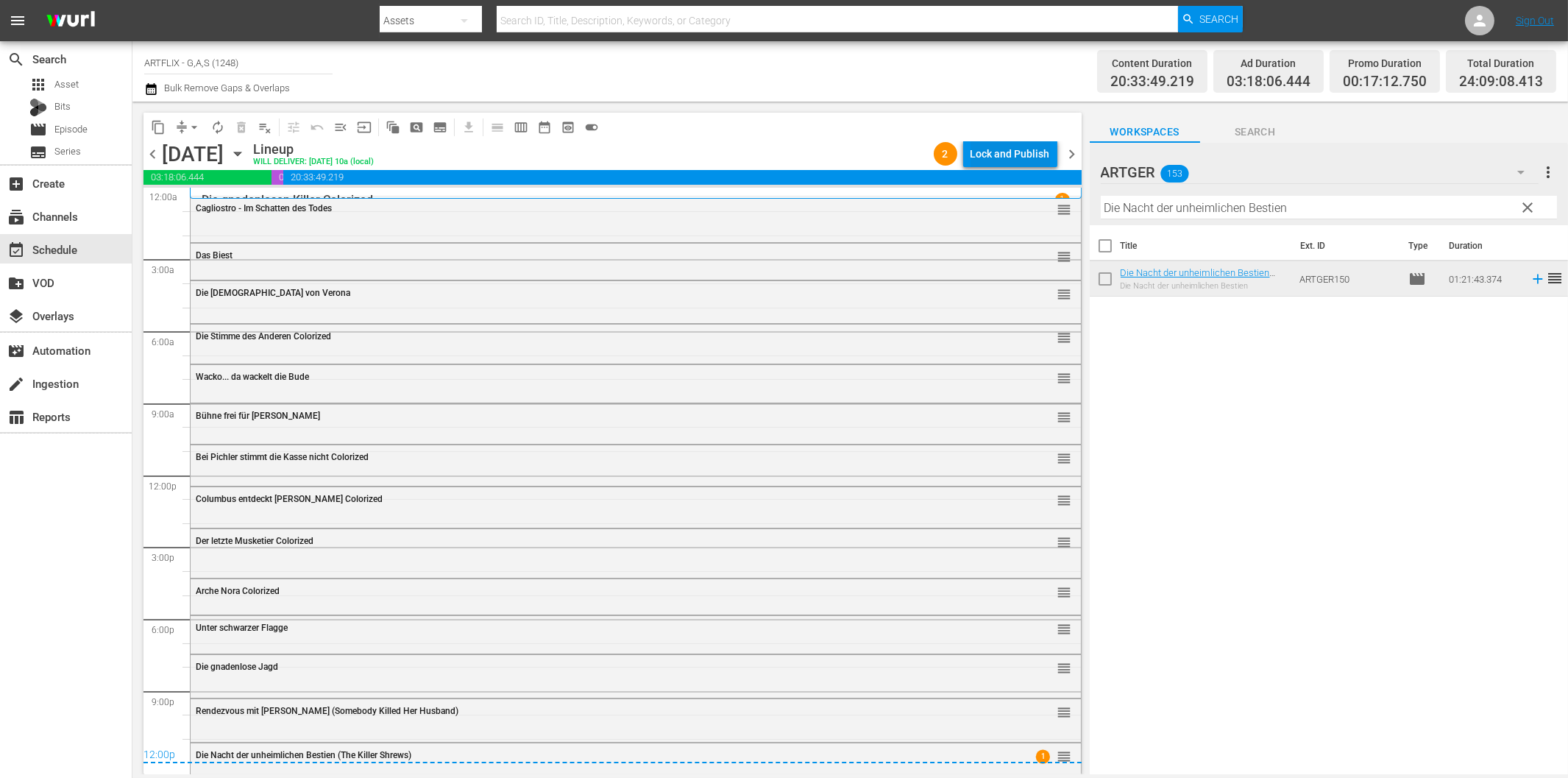
click at [1035, 153] on div "Lock and Publish" at bounding box center [1010, 154] width 79 height 26
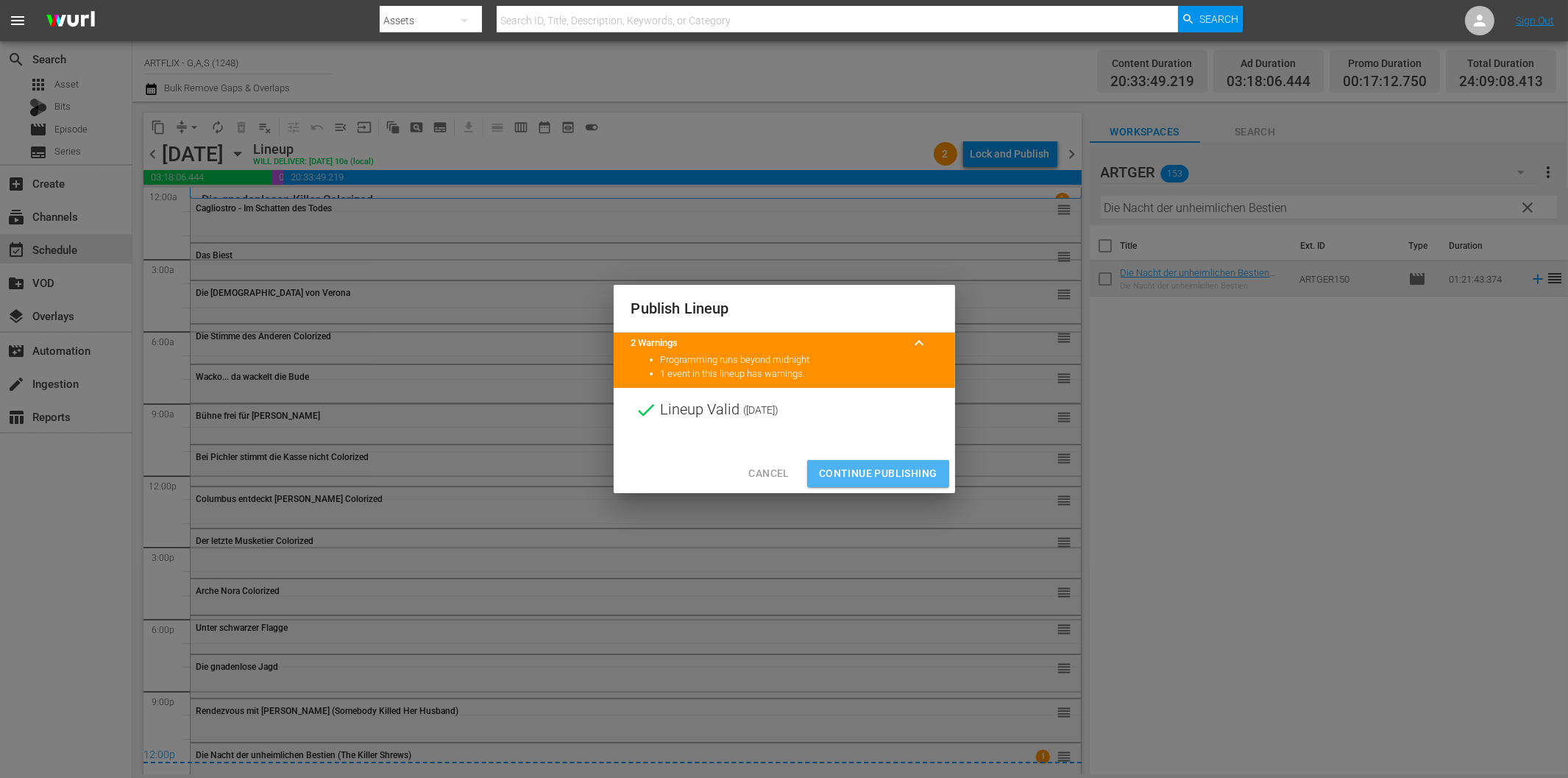
click at [912, 471] on span "Continue Publishing" at bounding box center [878, 473] width 118 height 19
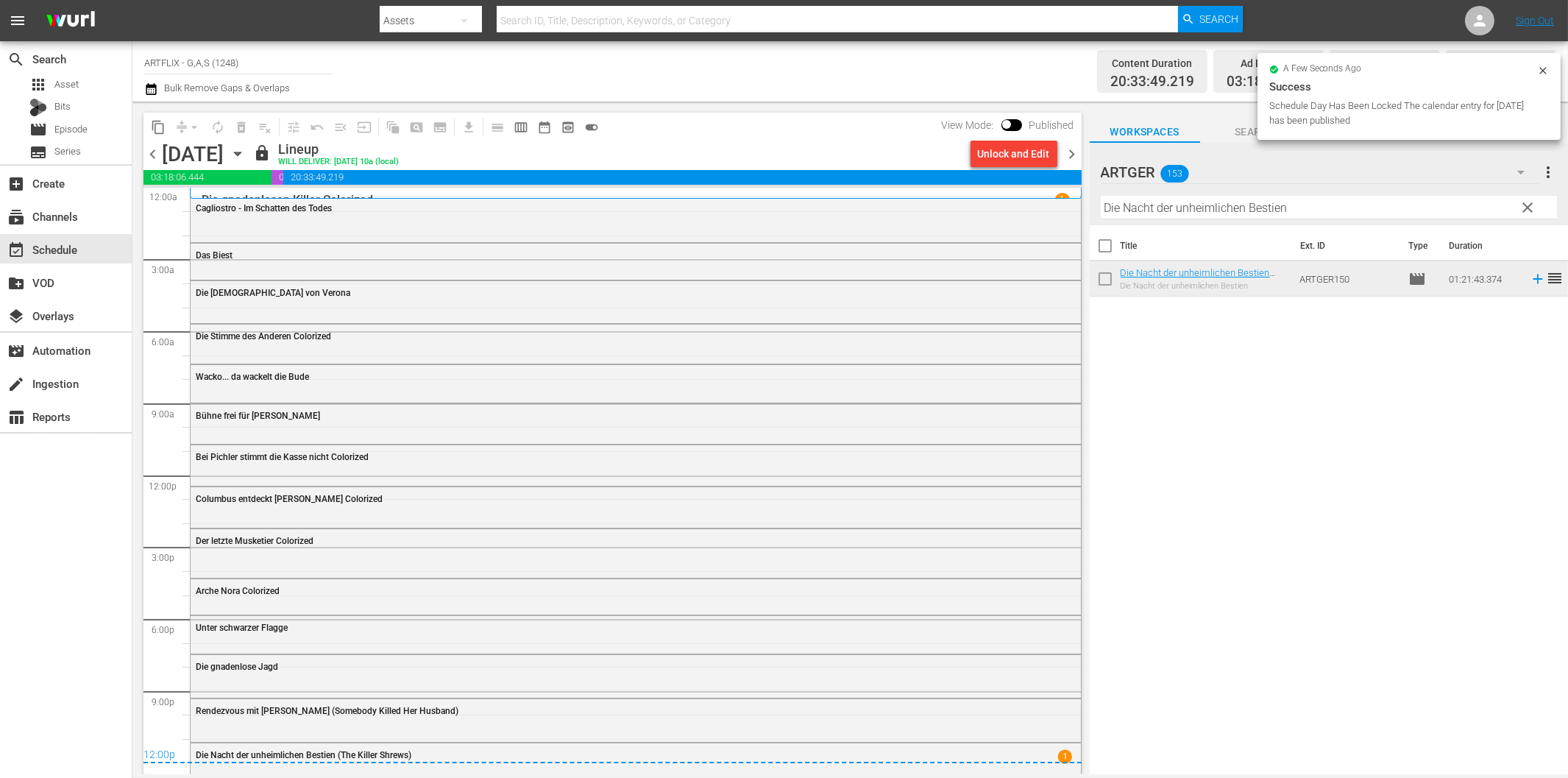
click at [1070, 153] on span "chevron_right" at bounding box center [1072, 155] width 19 height 19
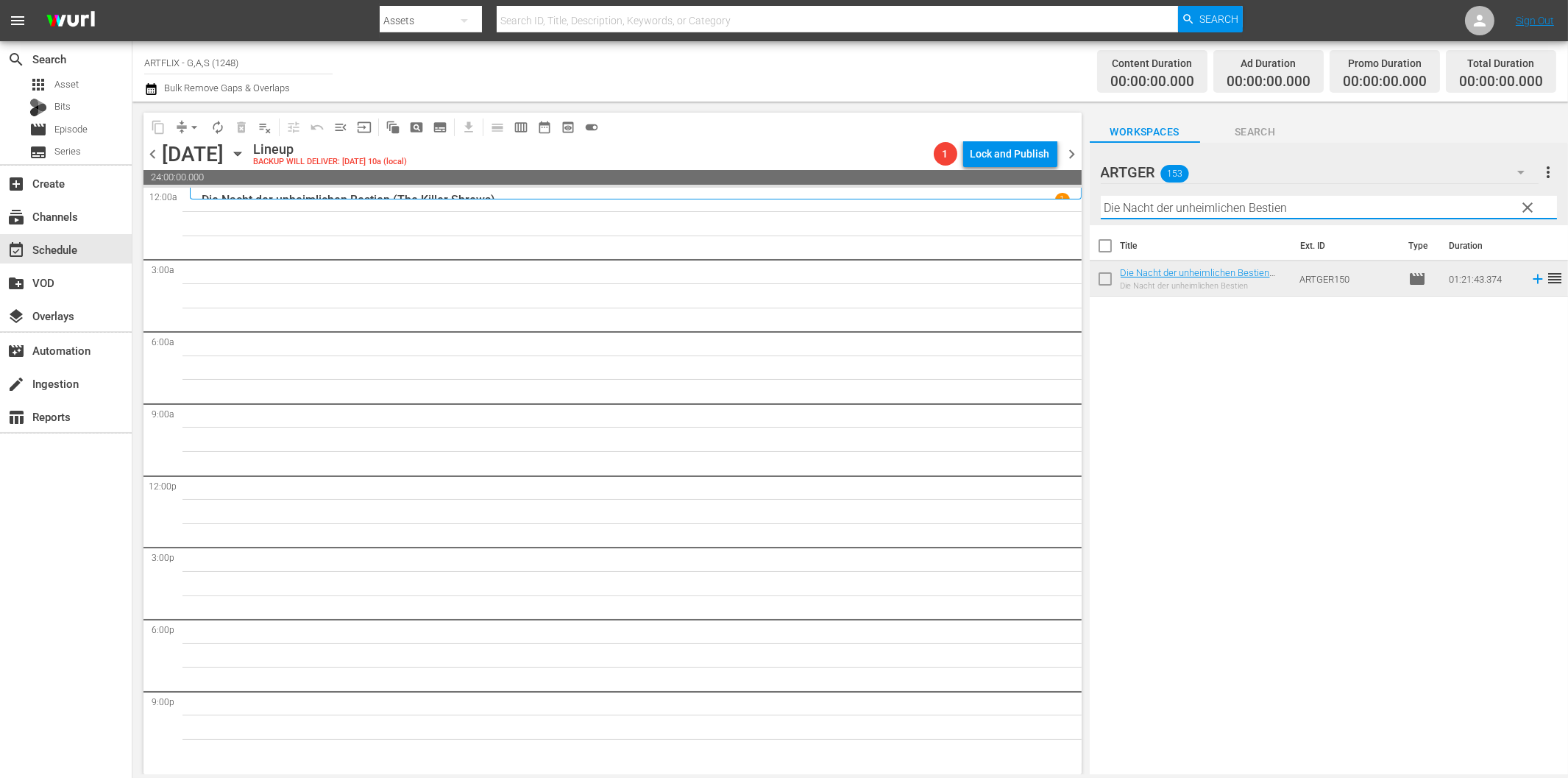
click at [1207, 212] on input "Die Nacht der unheimlichen Bestien" at bounding box center [1329, 207] width 457 height 23
paste input "as Haus im [PERSON_NAME]"
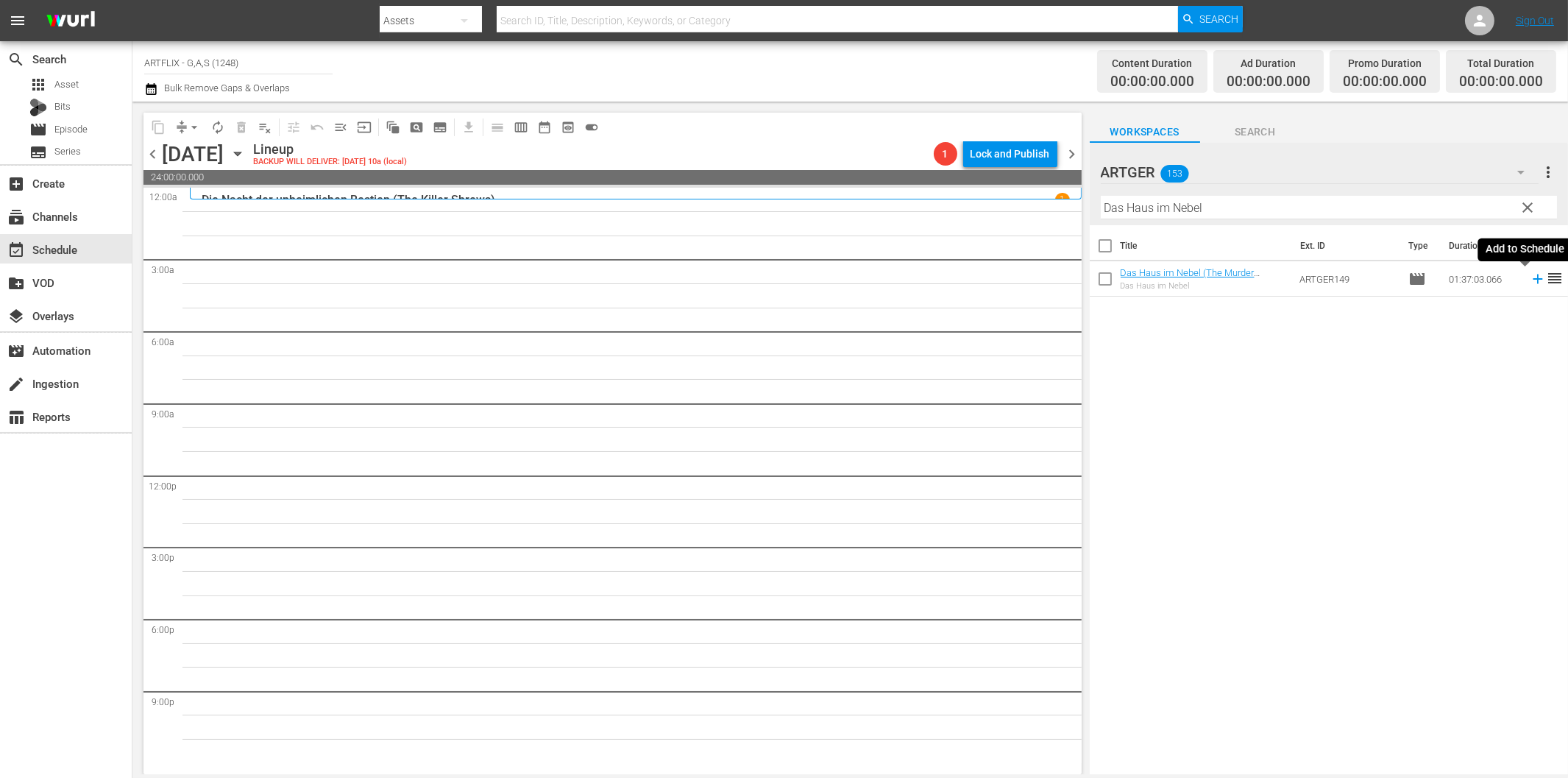
click at [1533, 279] on icon at bounding box center [1537, 280] width 9 height 9
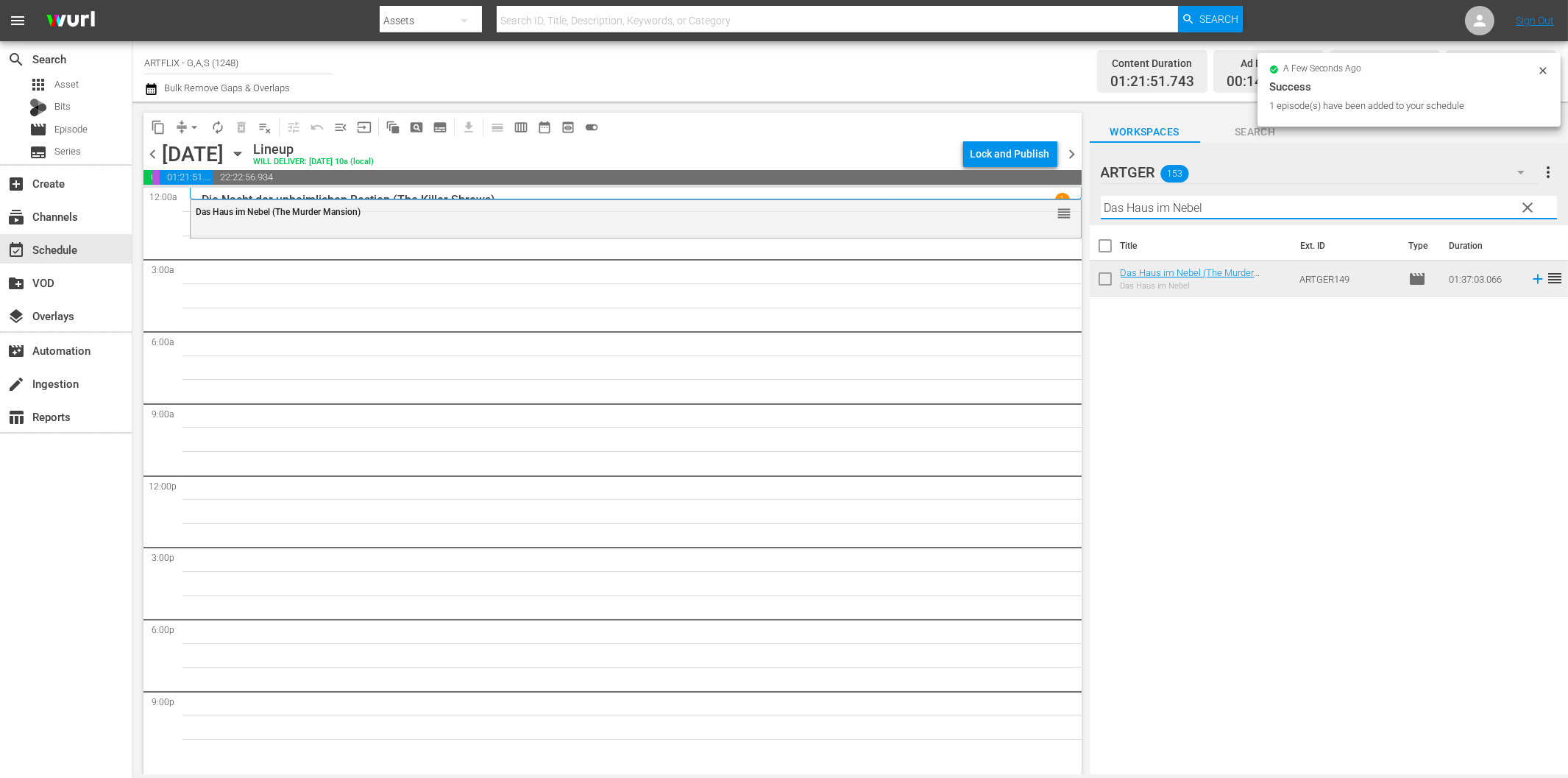
click at [1236, 209] on input "Das Haus im Nebel" at bounding box center [1329, 207] width 457 height 23
paste input "Hier ist [PERSON_NAME]"
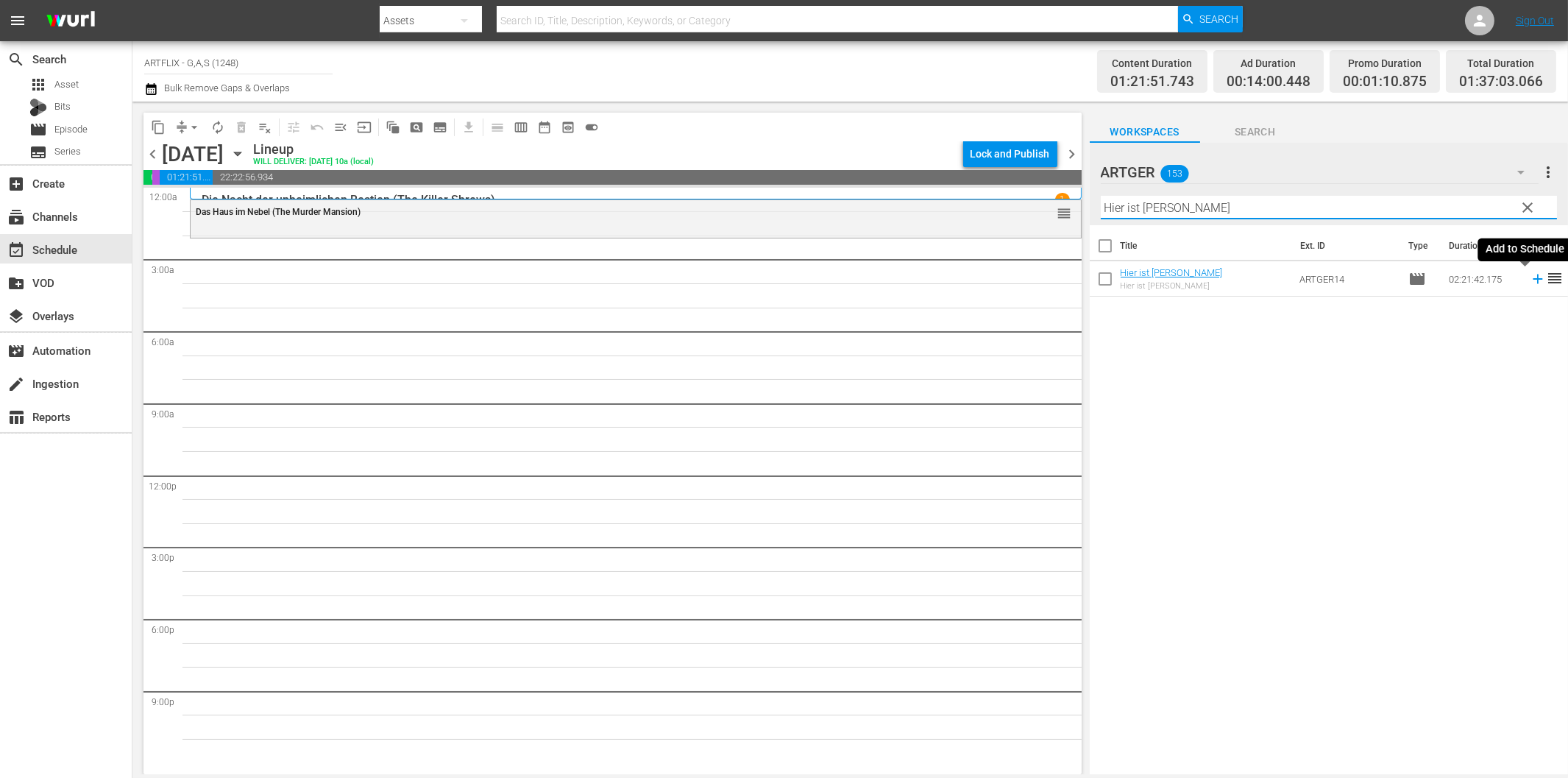
click at [1530, 283] on icon at bounding box center [1537, 279] width 16 height 16
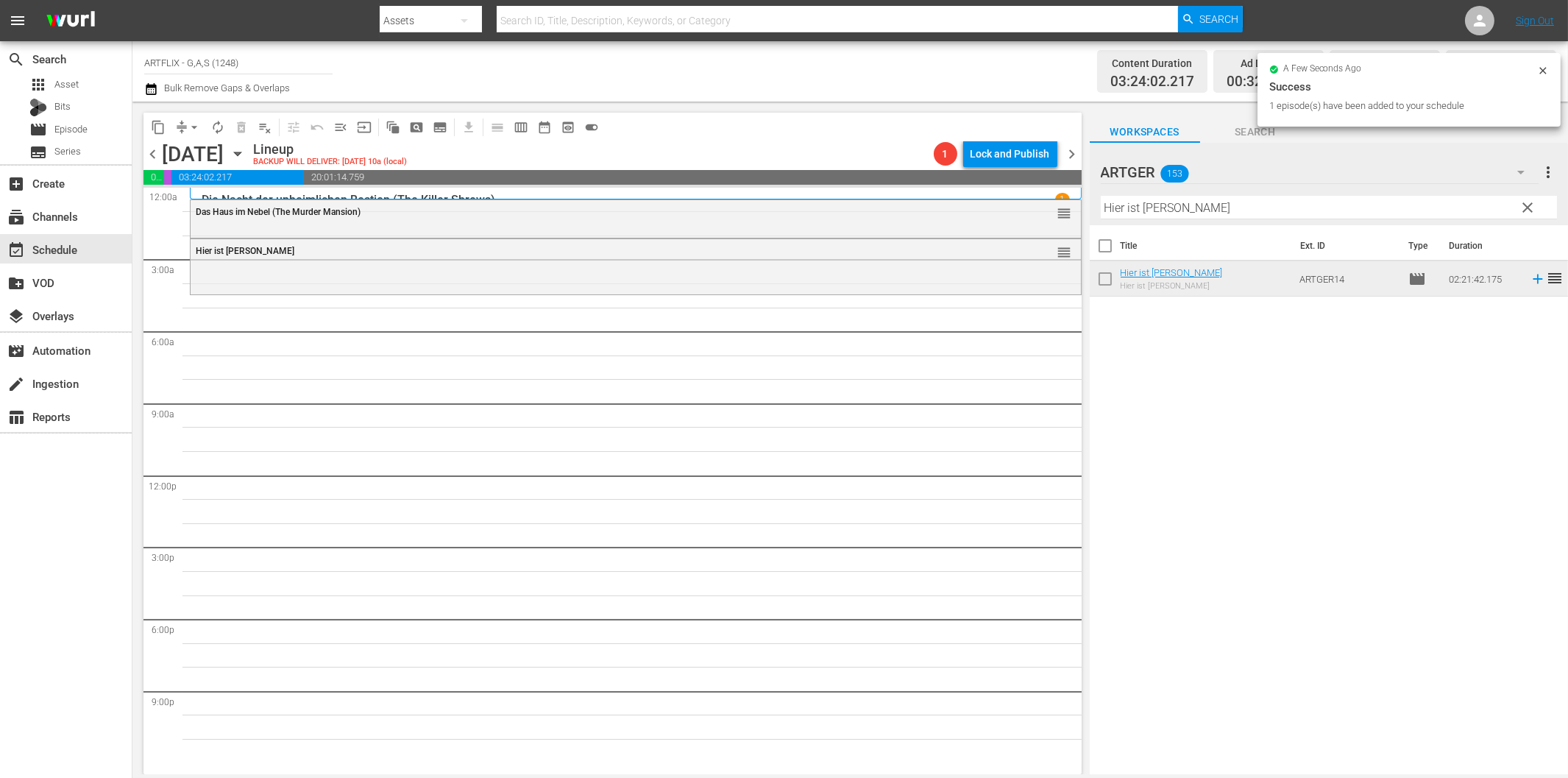
click at [1184, 212] on input "Hier ist [PERSON_NAME]" at bounding box center [1329, 207] width 457 height 23
paste input "Königliche Hochzeit"
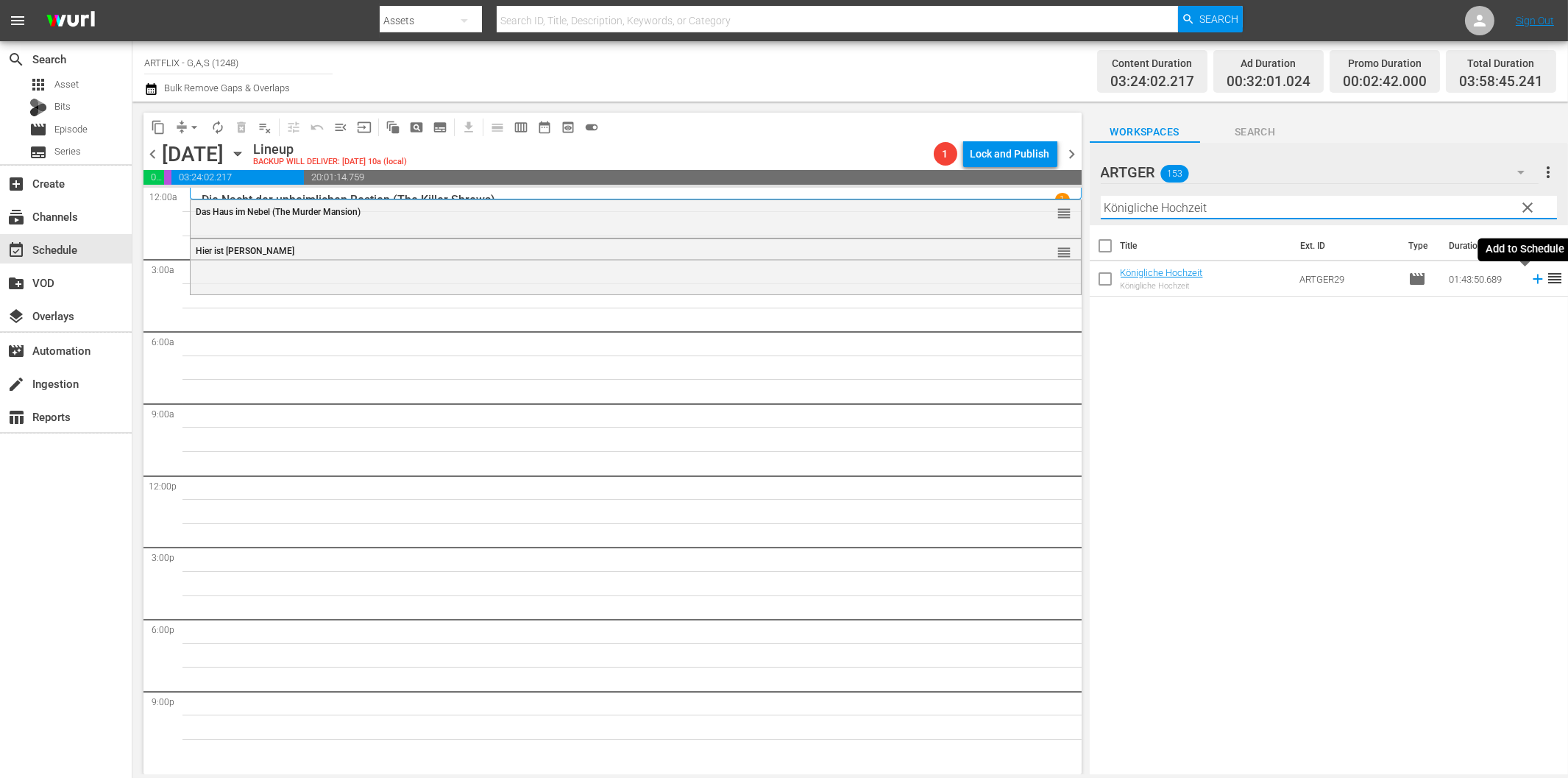
click at [1530, 278] on icon at bounding box center [1537, 279] width 16 height 16
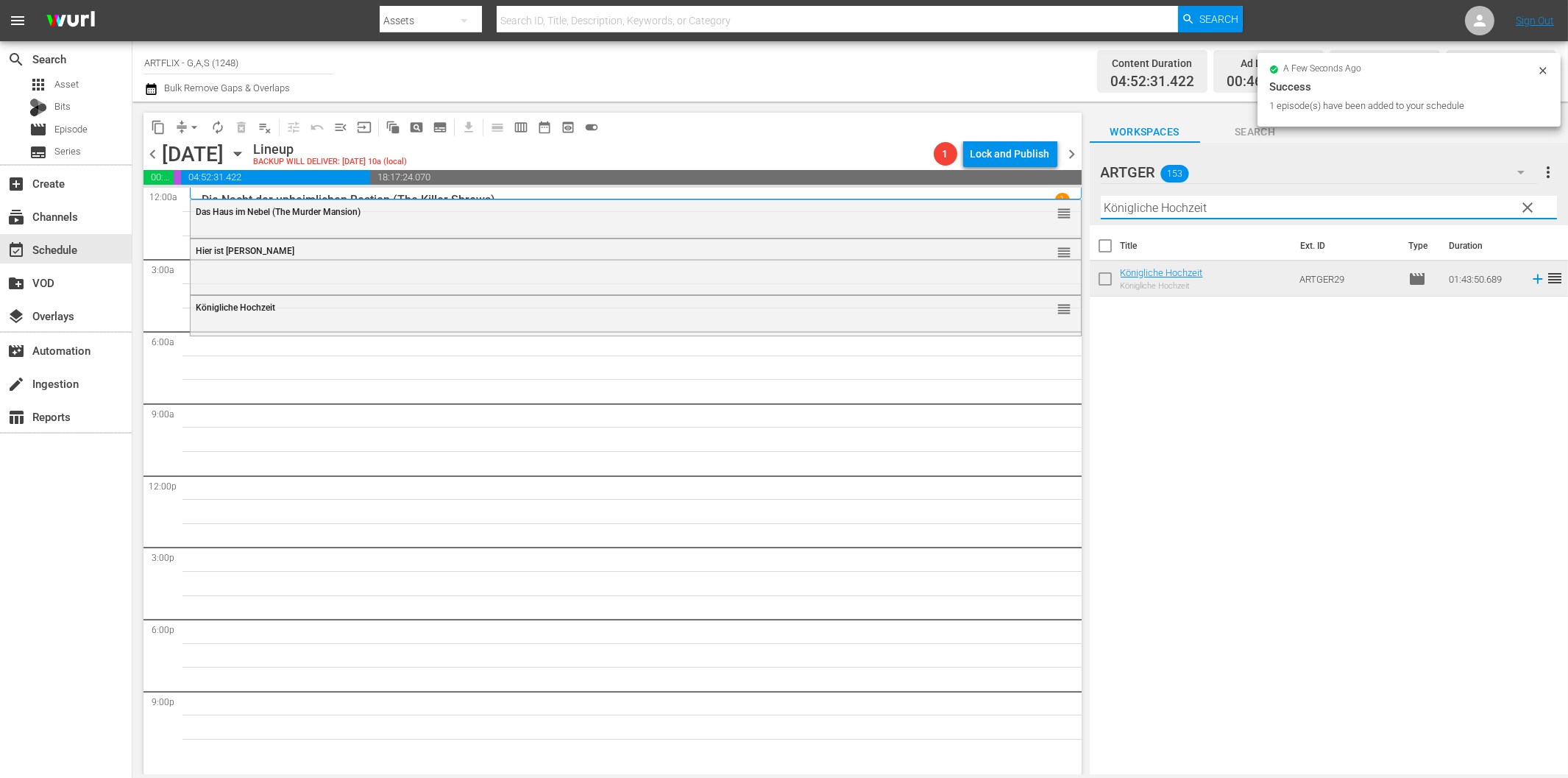
click at [1265, 208] on input "Königliche Hochzeit" at bounding box center [1329, 207] width 457 height 23
paste input "Die kleine Prinzessin"
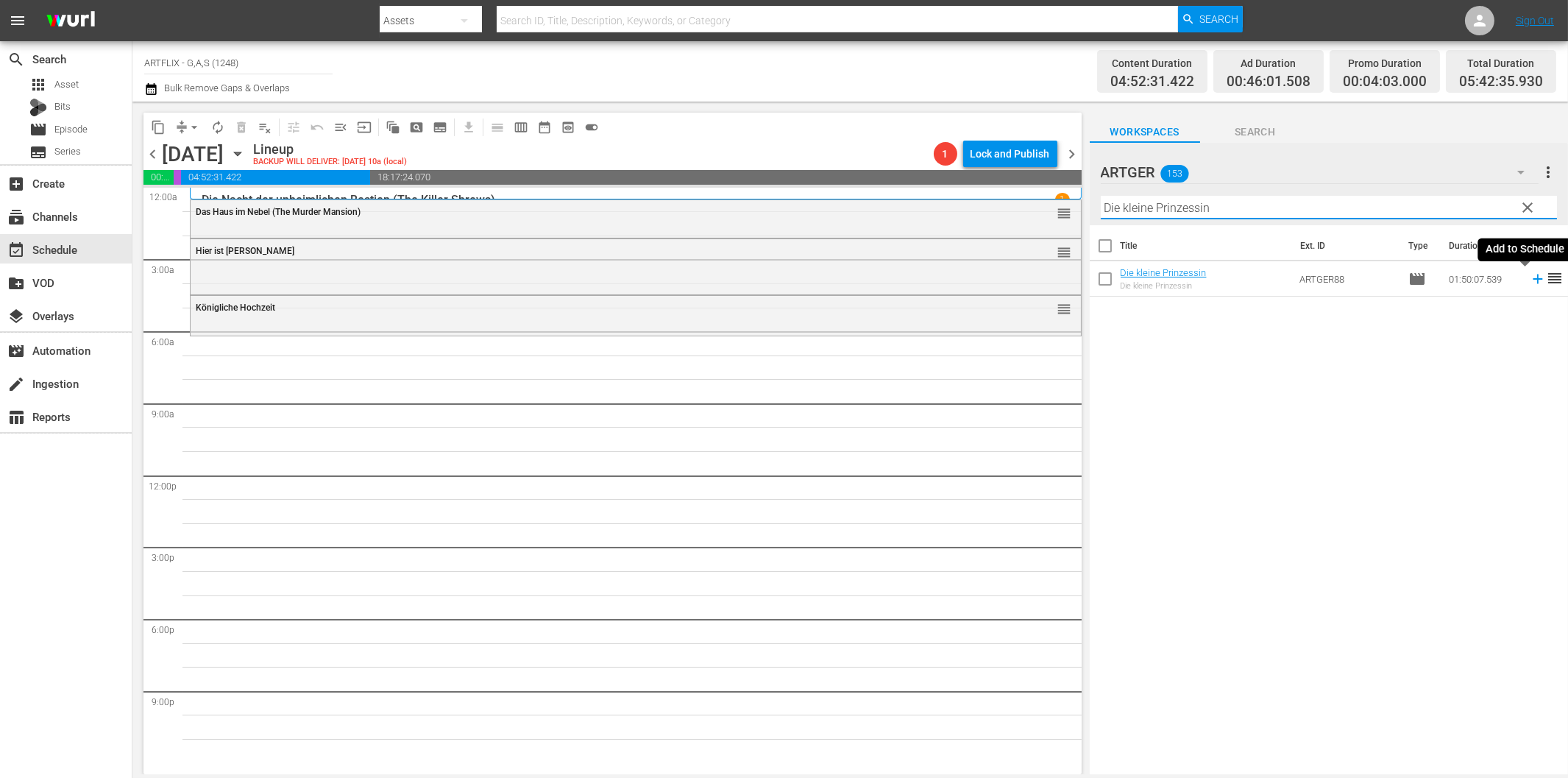
click at [1533, 279] on icon at bounding box center [1537, 280] width 9 height 9
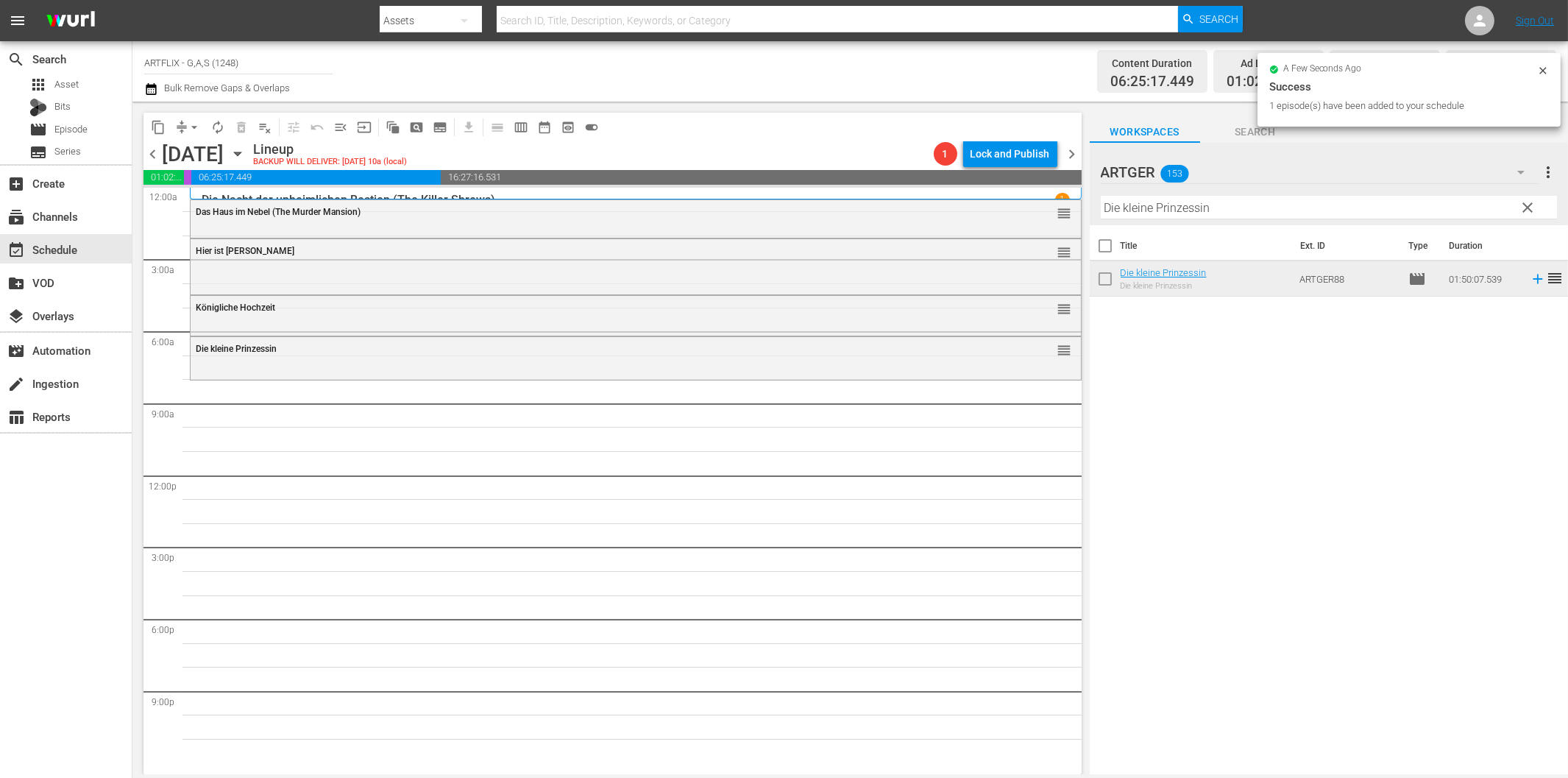
click at [1203, 210] on input "Die kleine Prinzessin" at bounding box center [1329, 207] width 457 height 23
paste input "Ich hab' dir nie einen [PERSON_NAME] versproche"
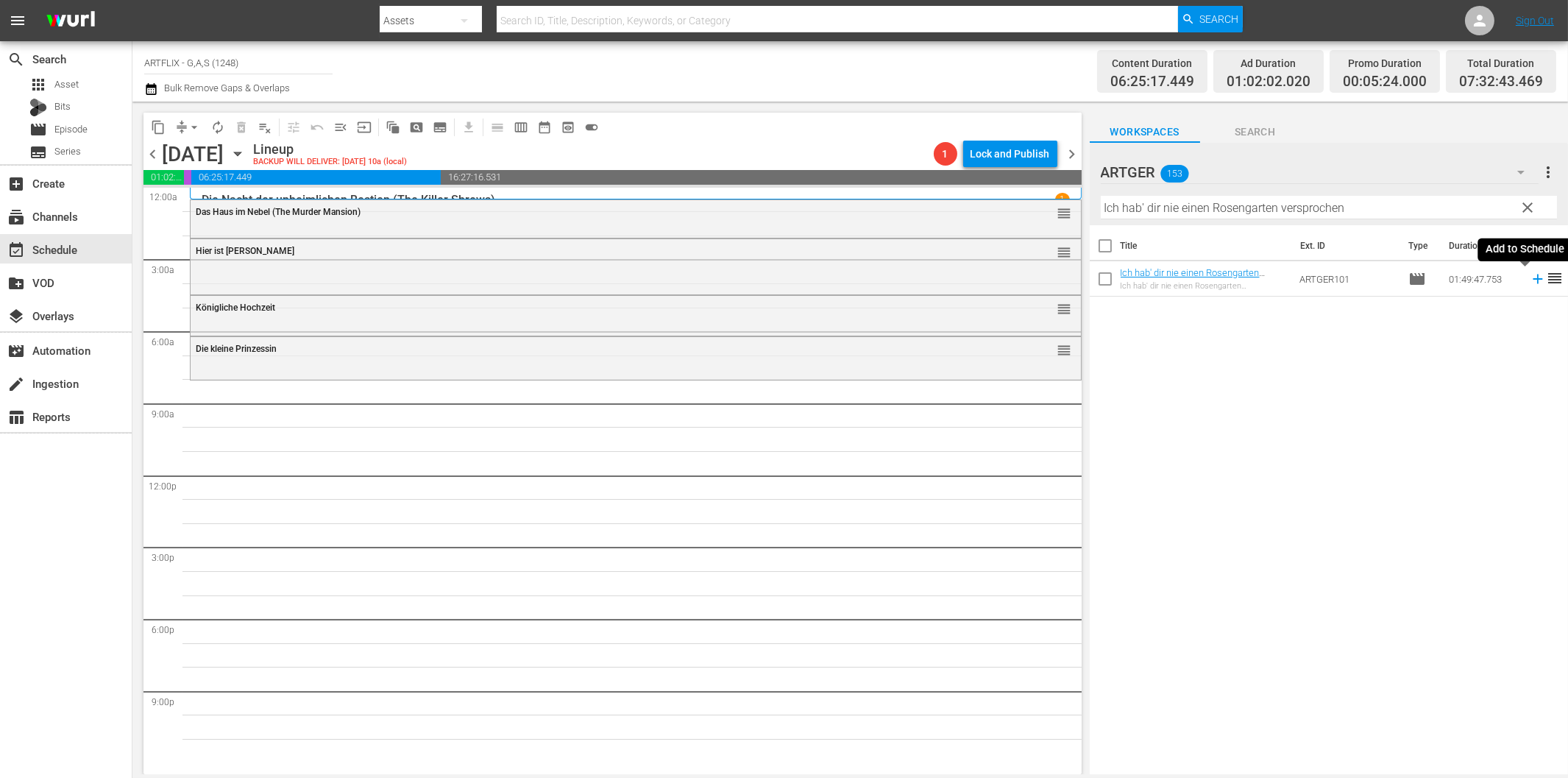
click at [1533, 280] on icon at bounding box center [1537, 280] width 9 height 9
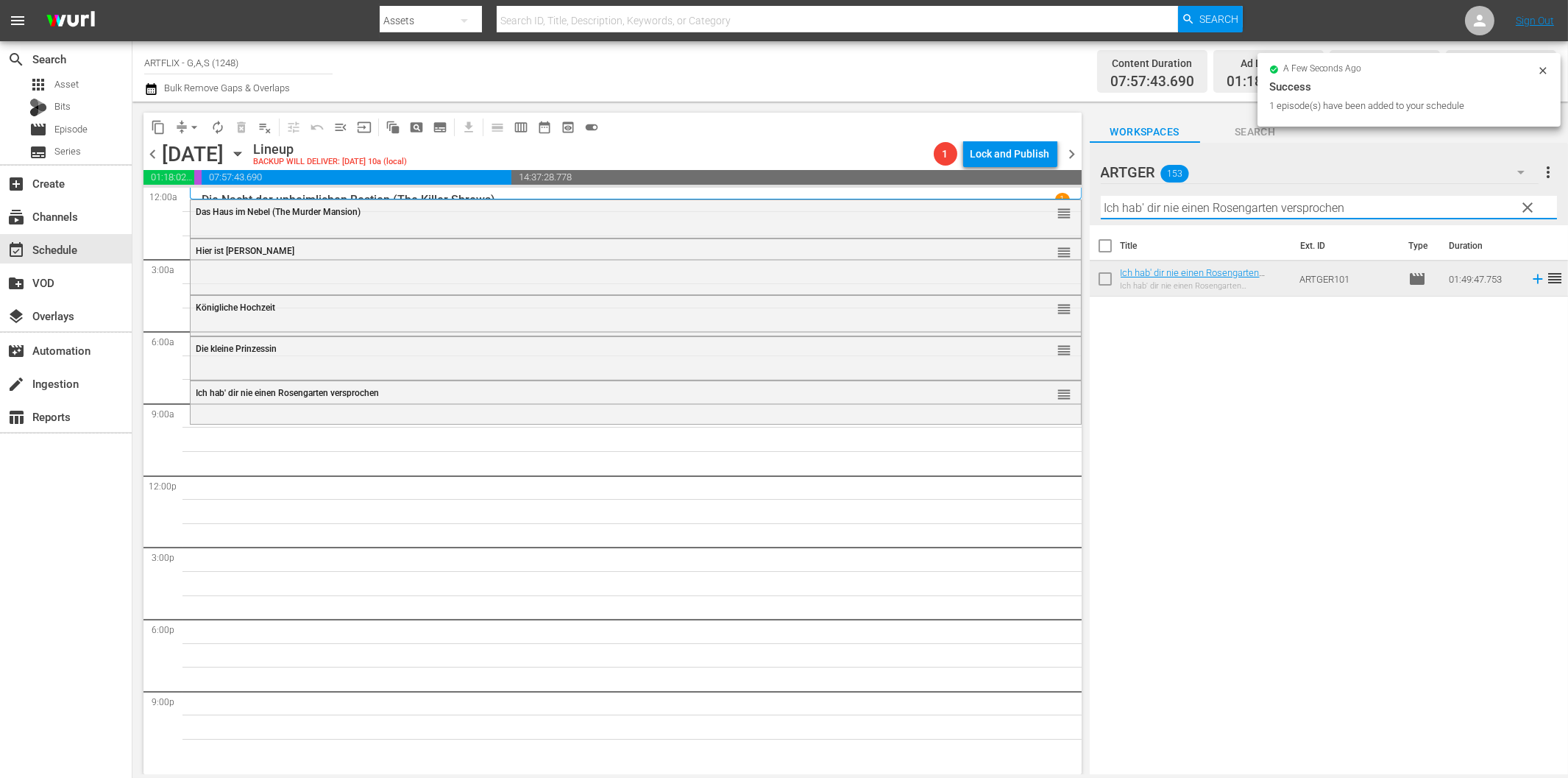
click at [1206, 209] on input "Ich hab' dir nie einen Rosengarten versprochen" at bounding box center [1329, 207] width 457 height 23
paste input "Die Taverne von Jamaika"
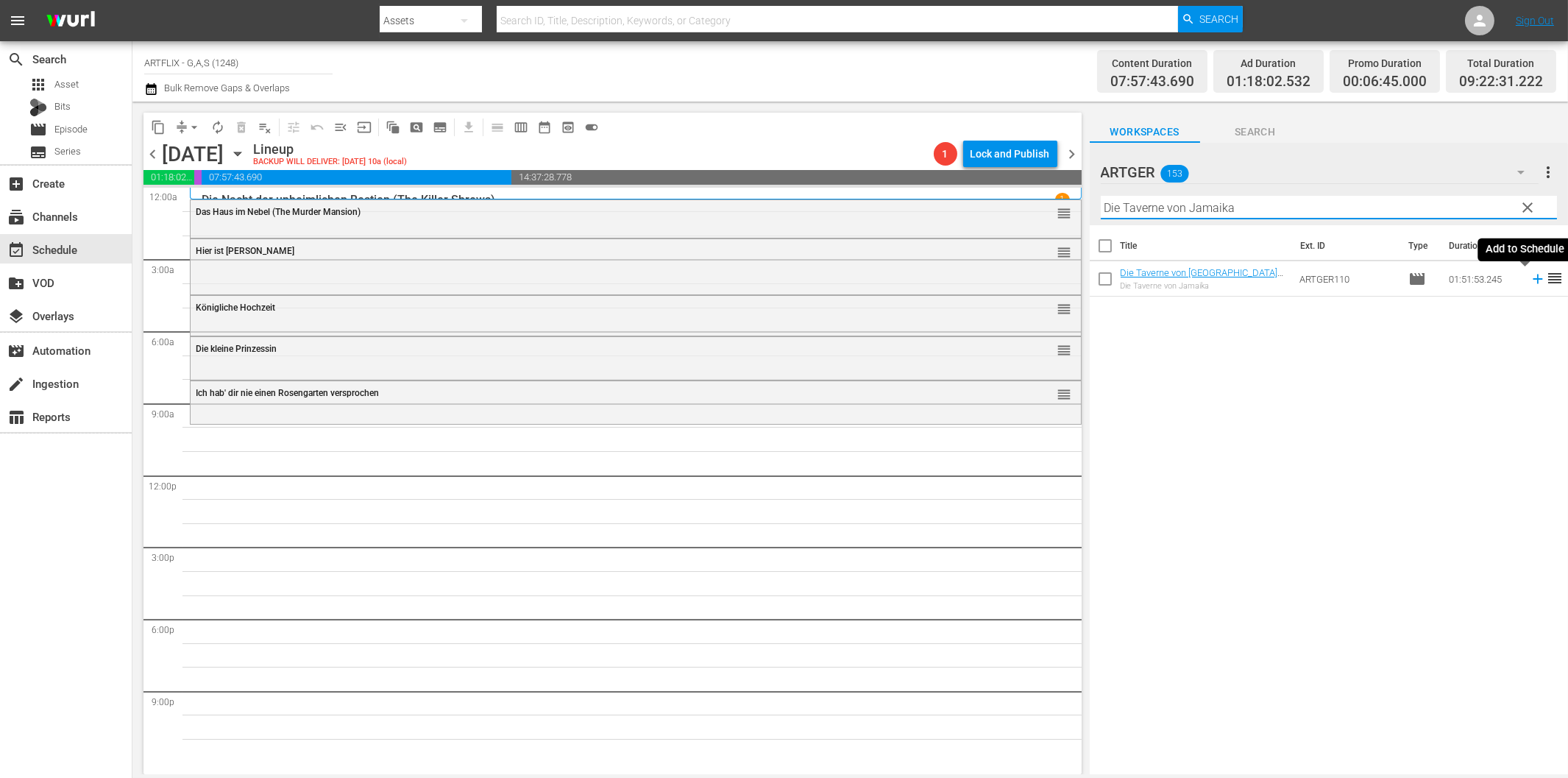
click at [1530, 276] on icon at bounding box center [1537, 279] width 16 height 16
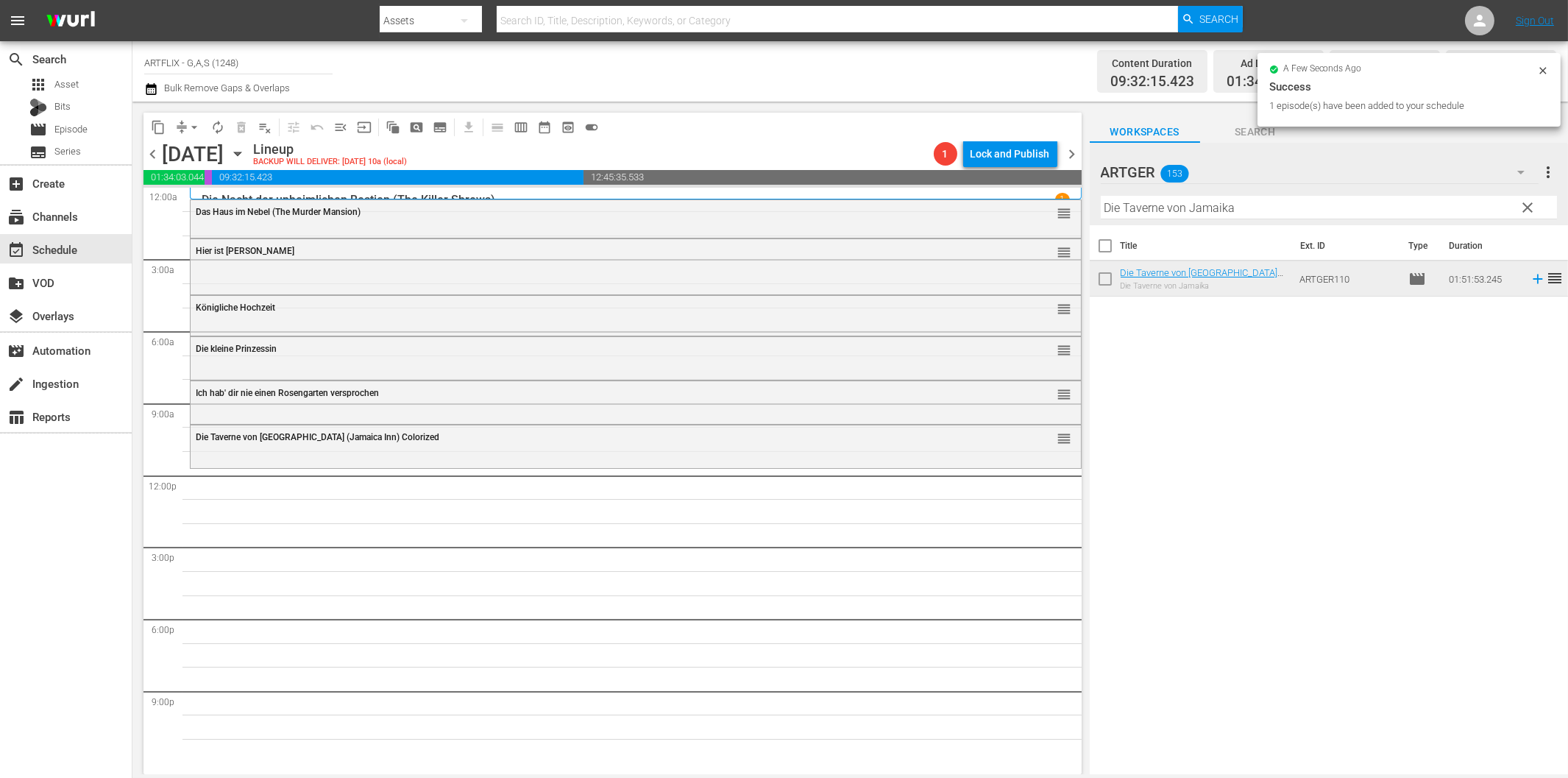
click at [1180, 206] on input "Die Taverne von Jamaika" at bounding box center [1329, 207] width 457 height 23
paste input "[PERSON_NAME]"
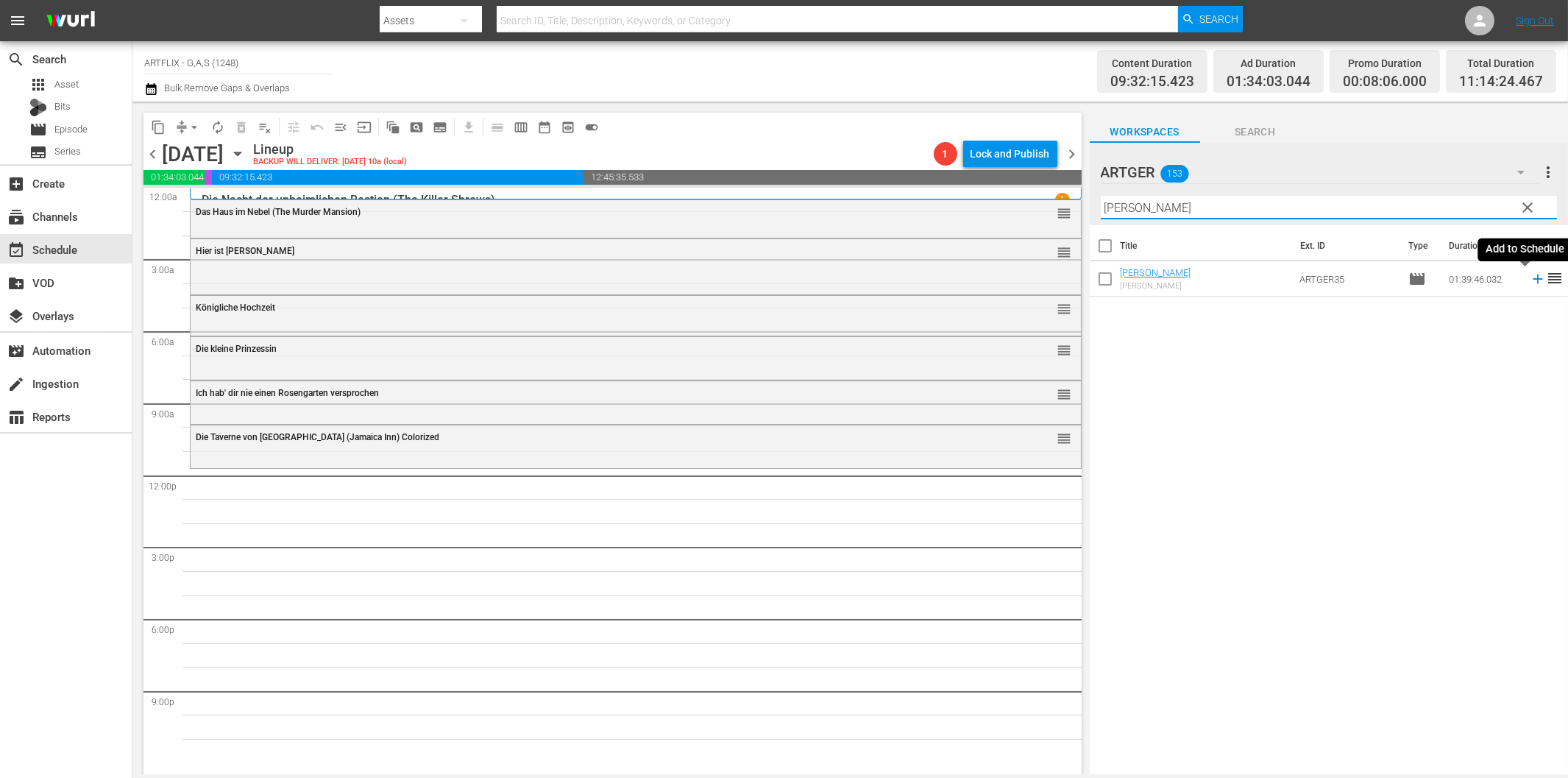
click at [1533, 279] on icon at bounding box center [1537, 280] width 9 height 9
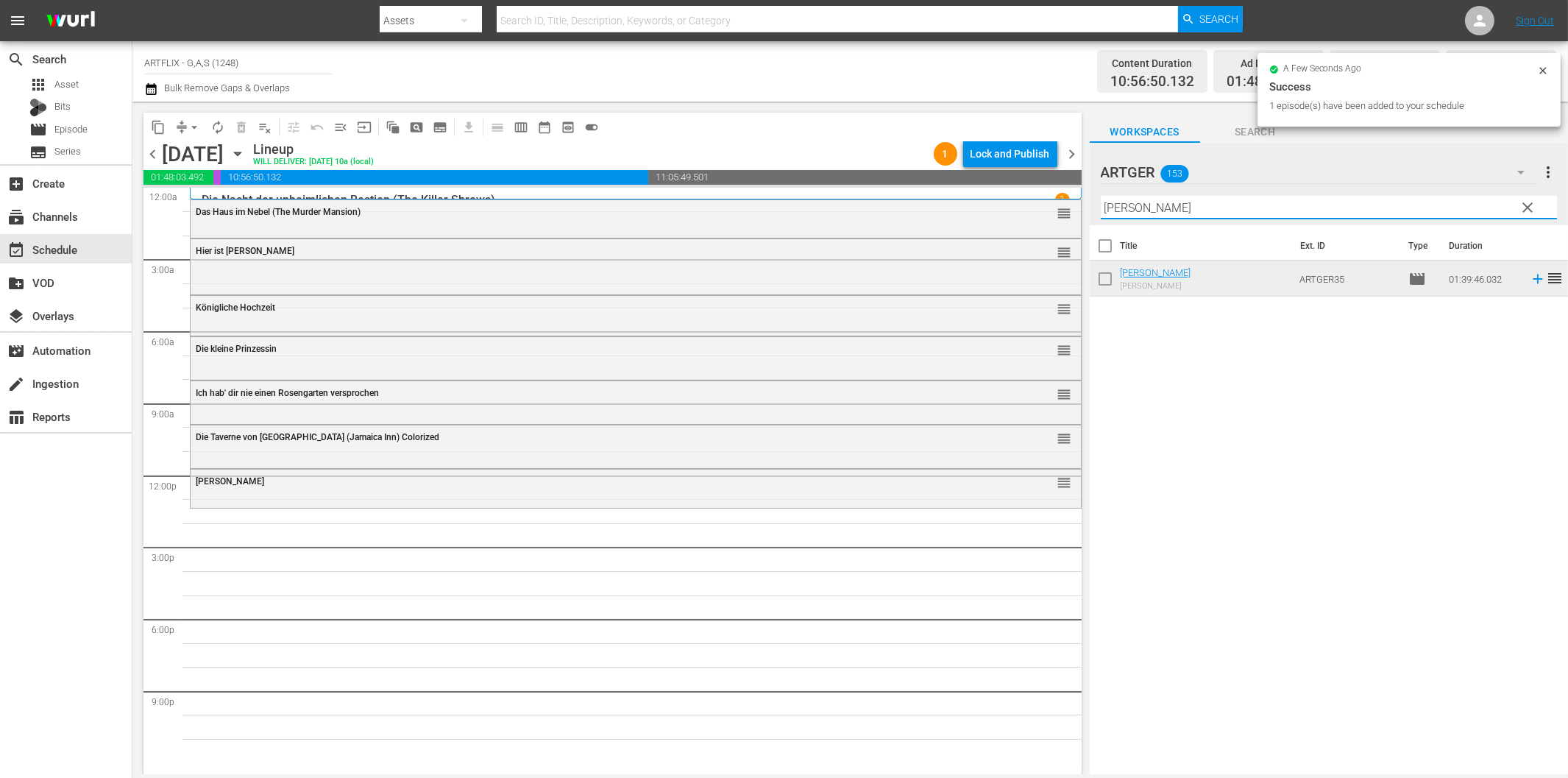
click at [1166, 208] on input "[PERSON_NAME]" at bounding box center [1329, 207] width 457 height 23
paste input "Provinz ohne Gesetz"
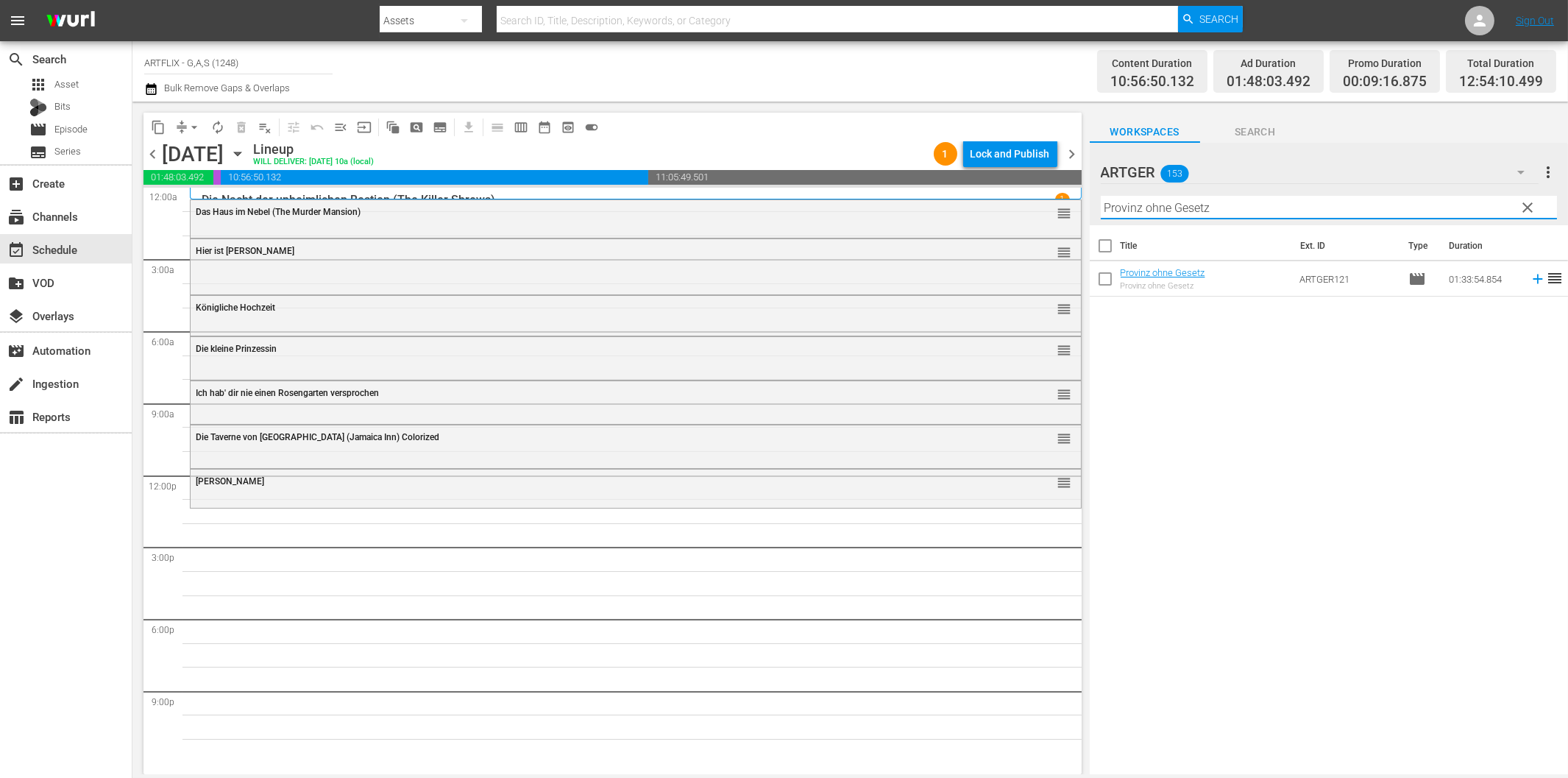
click at [1530, 278] on icon at bounding box center [1537, 279] width 16 height 16
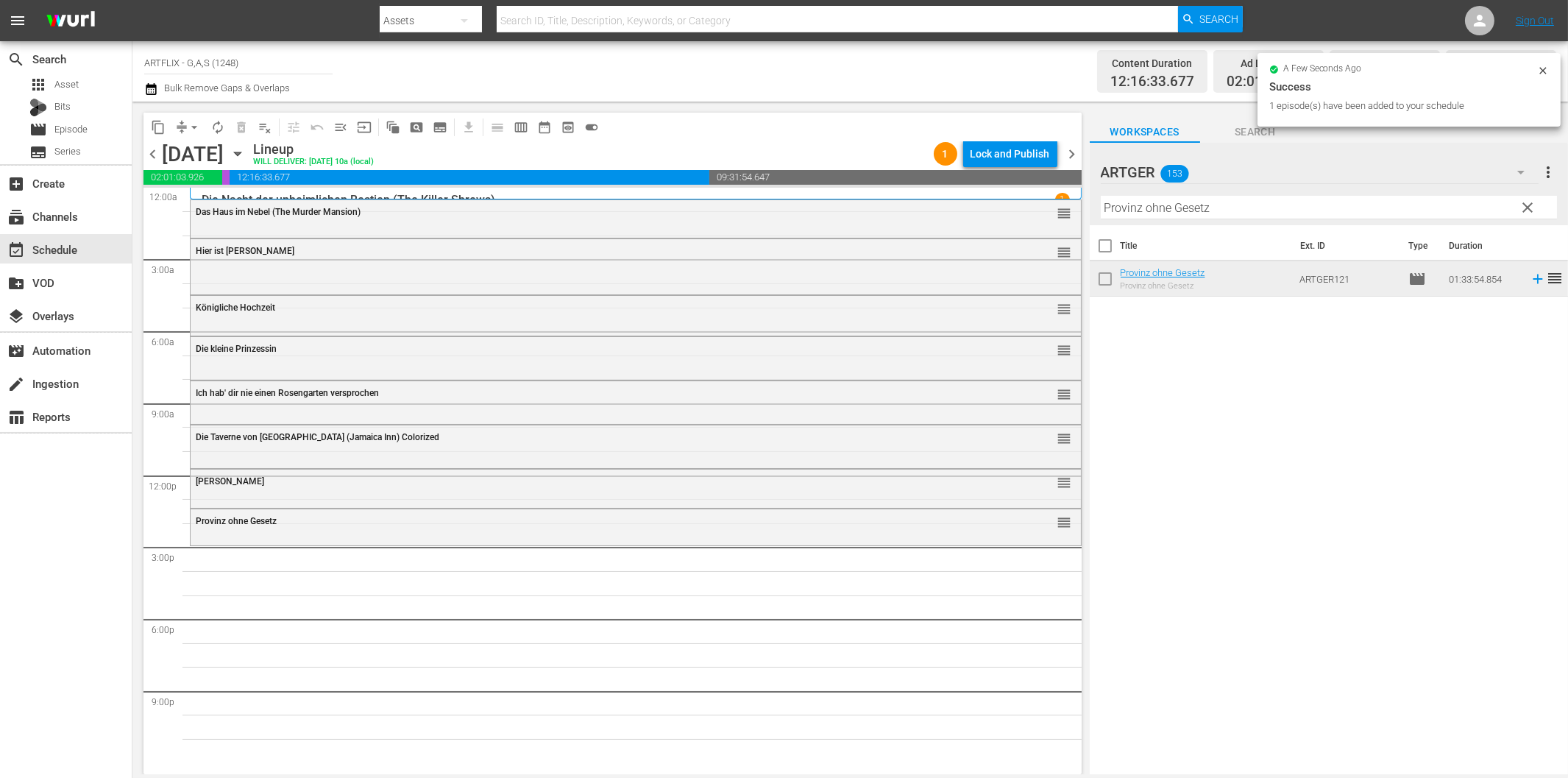
click at [1220, 201] on input "Provinz ohne Gesetz" at bounding box center [1329, 207] width 457 height 23
paste input "Die Nacht vor der Premiere"
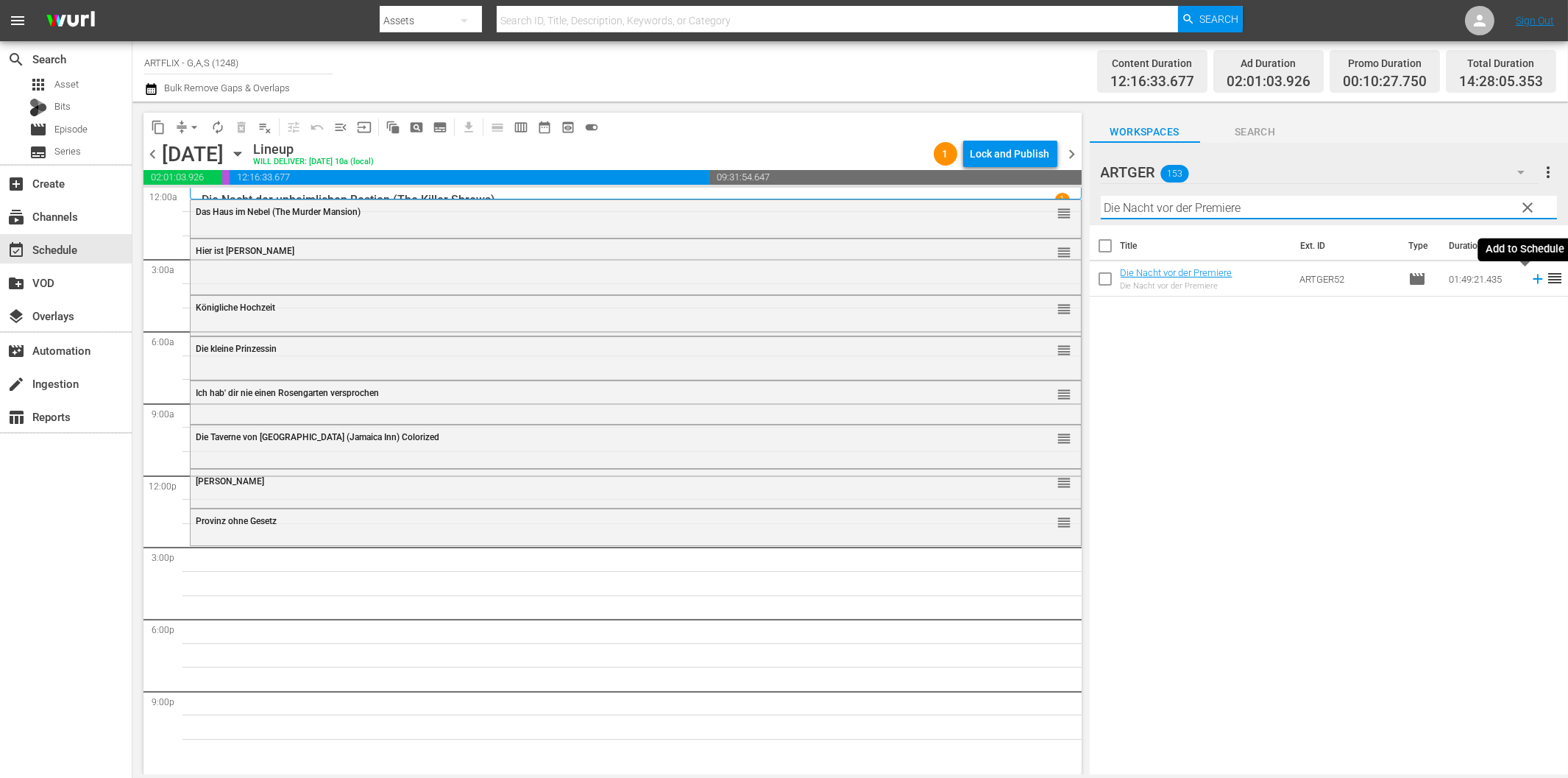
click at [1530, 281] on icon at bounding box center [1537, 279] width 16 height 16
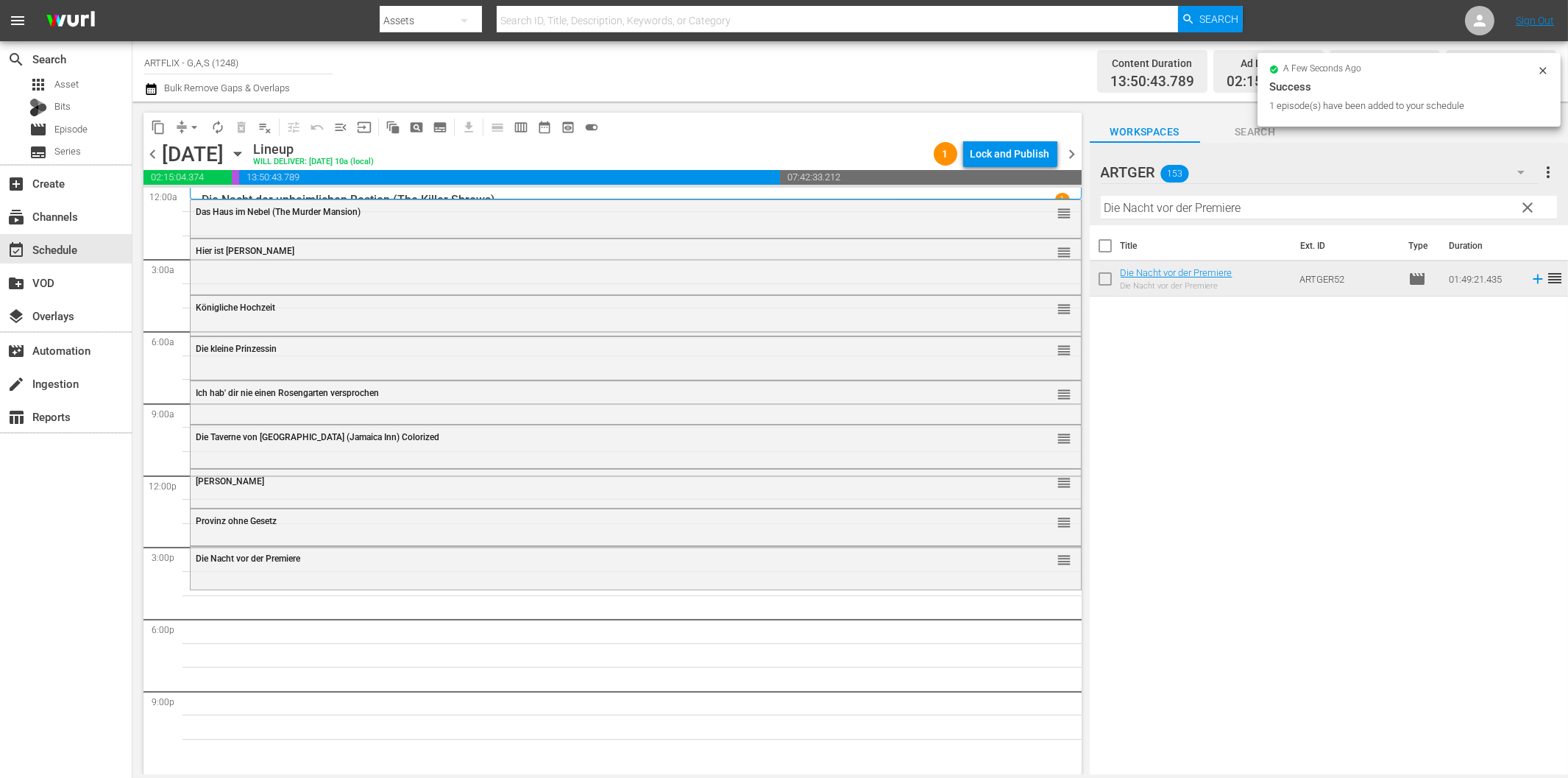
click at [1189, 211] on input "Die Nacht vor der Premiere" at bounding box center [1329, 207] width 457 height 23
paste input "Kleiner Laden voller Schrecken"
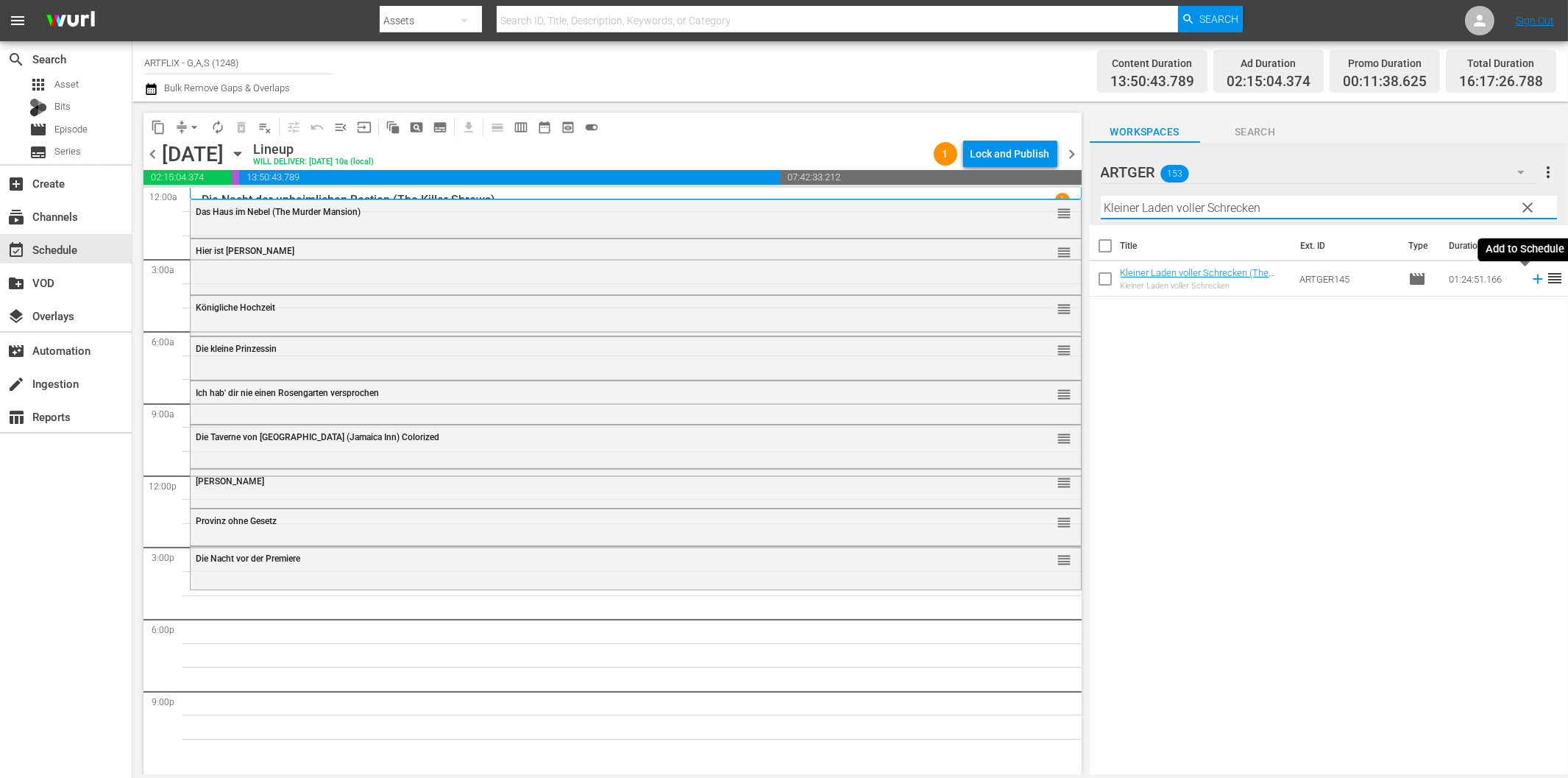
click at [1530, 280] on icon at bounding box center [1537, 279] width 16 height 16
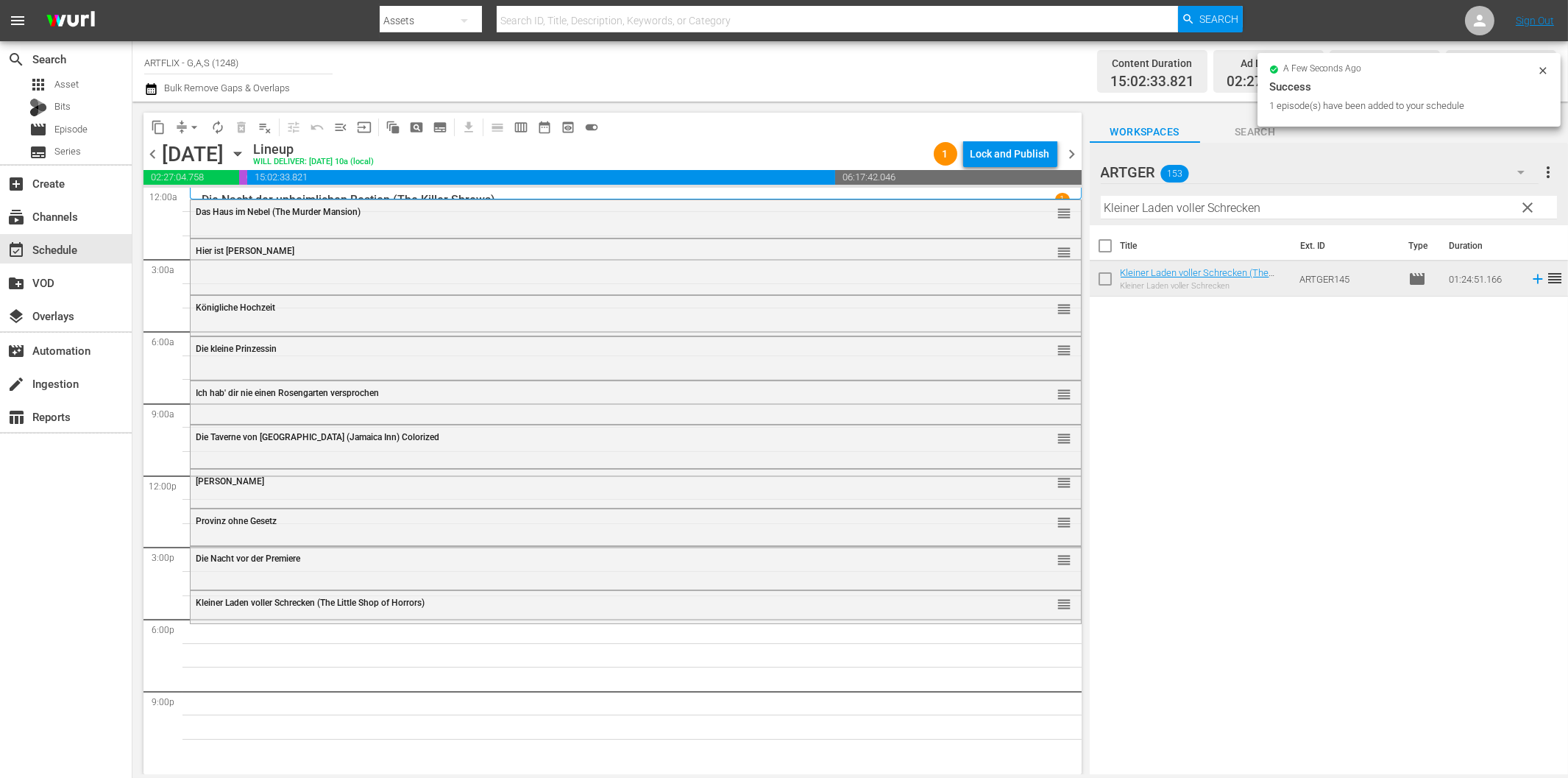
click at [1280, 211] on input "Kleiner Laden voller Schrecken" at bounding box center [1329, 207] width 457 height 23
paste input "Spionage in Fernost Colorized"
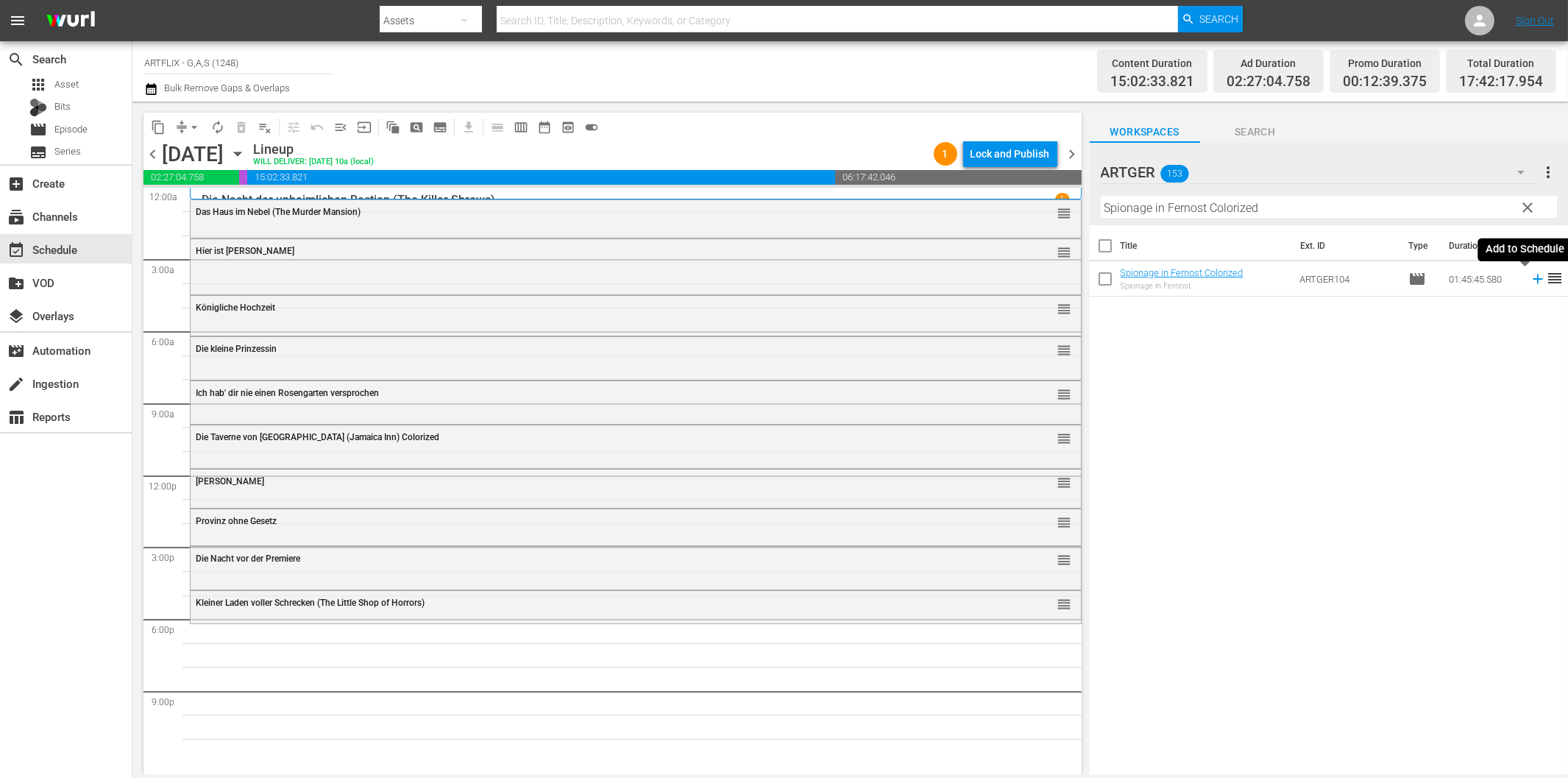
click at [1530, 278] on icon at bounding box center [1537, 279] width 16 height 16
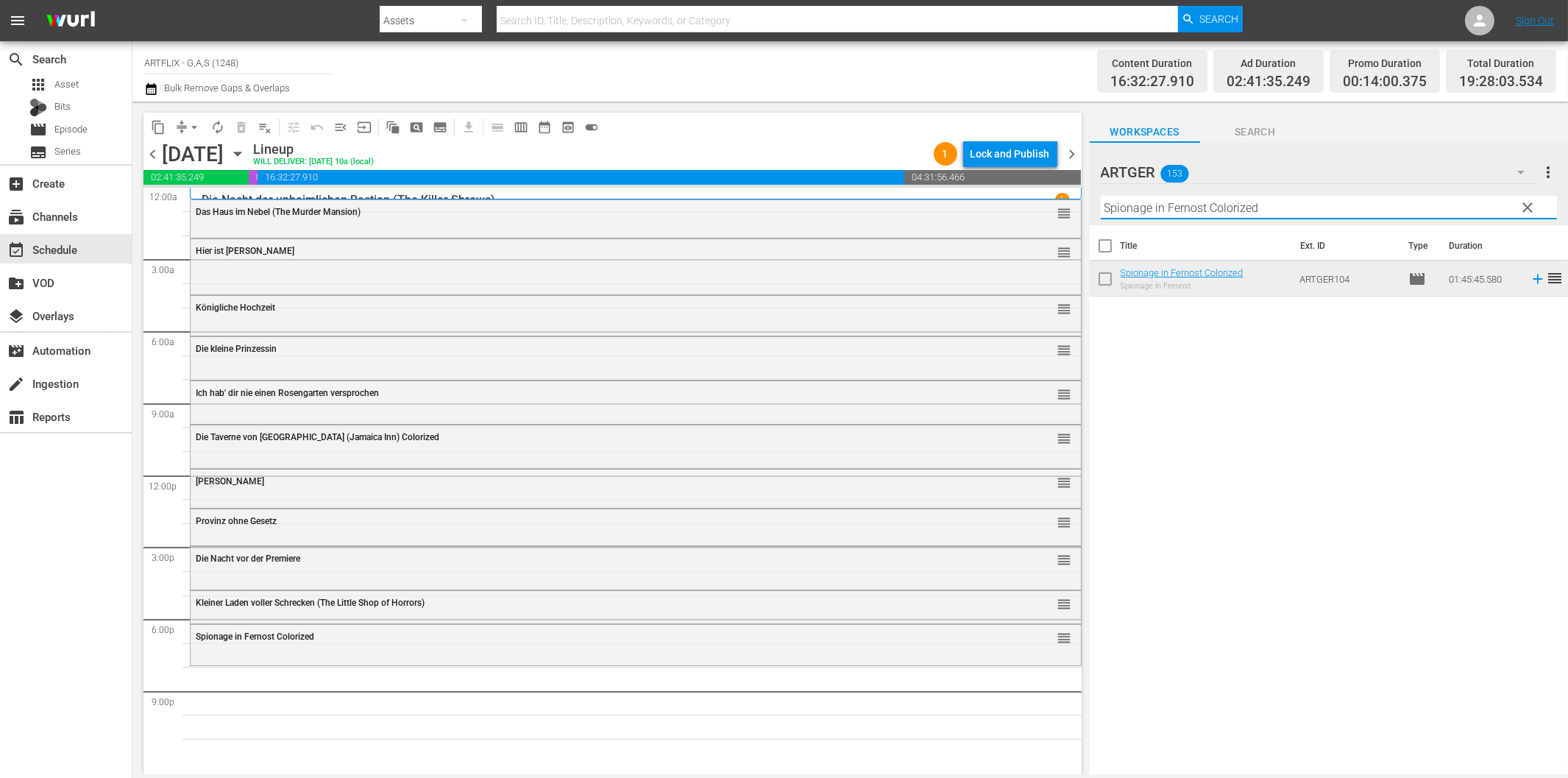
click at [1376, 207] on input "Spionage in Fernost Colorized" at bounding box center [1329, 207] width 457 height 23
paste input "Das Höllenriff"
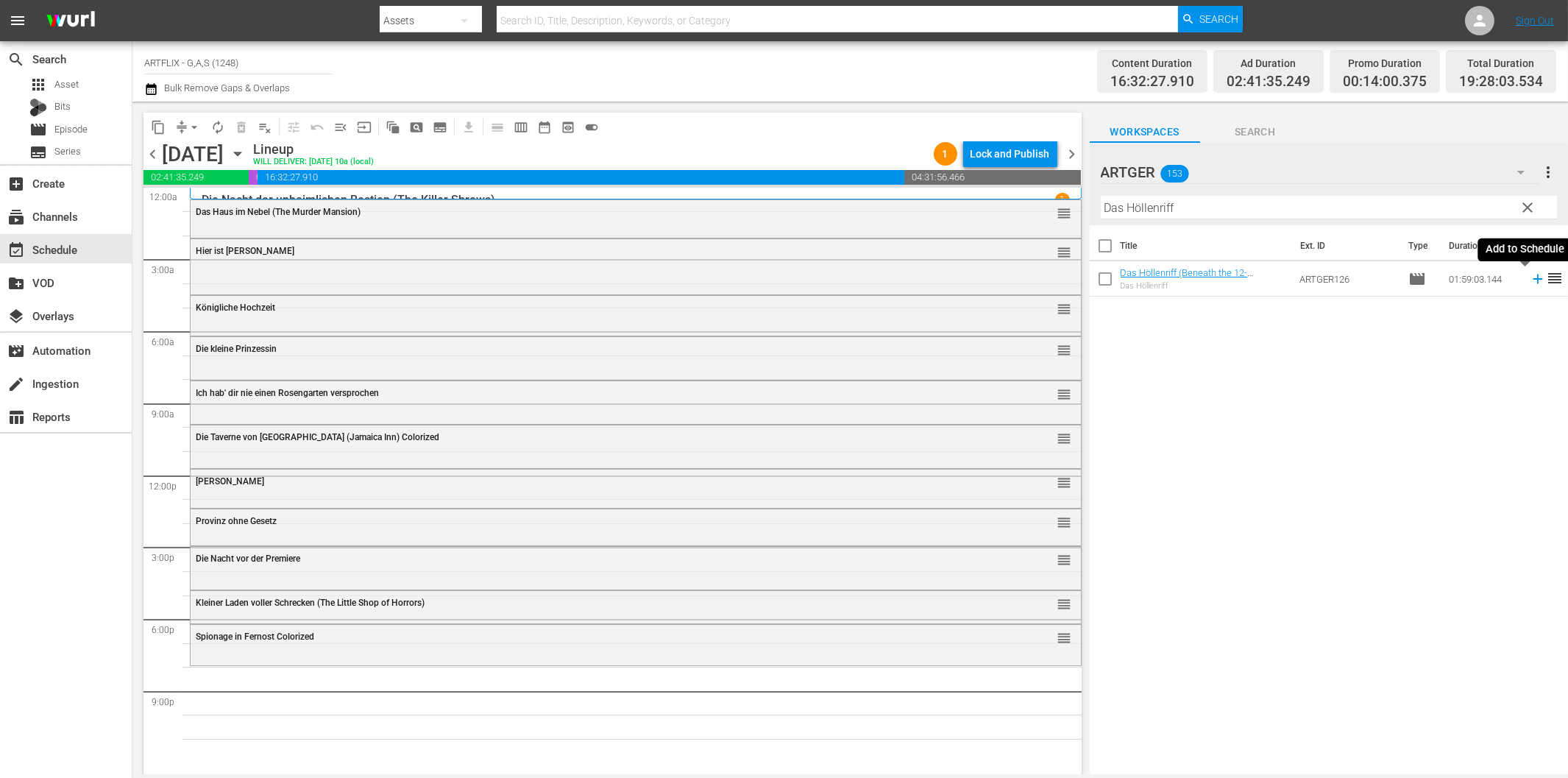
click at [1530, 279] on icon at bounding box center [1537, 279] width 16 height 16
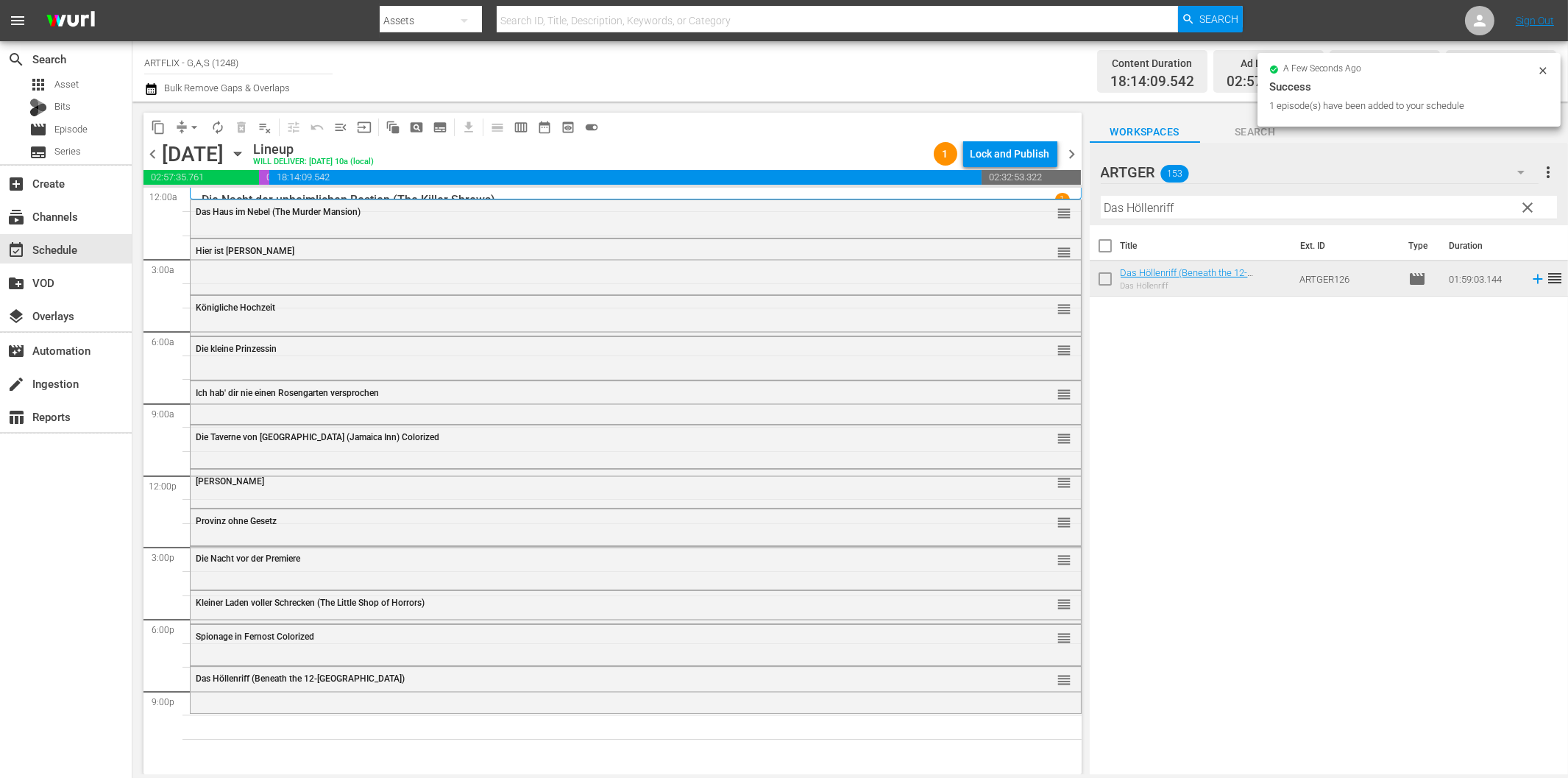
click at [1156, 205] on input "Das Höllenriff" at bounding box center [1329, 207] width 457 height 23
paste input "er letzte Alarm"
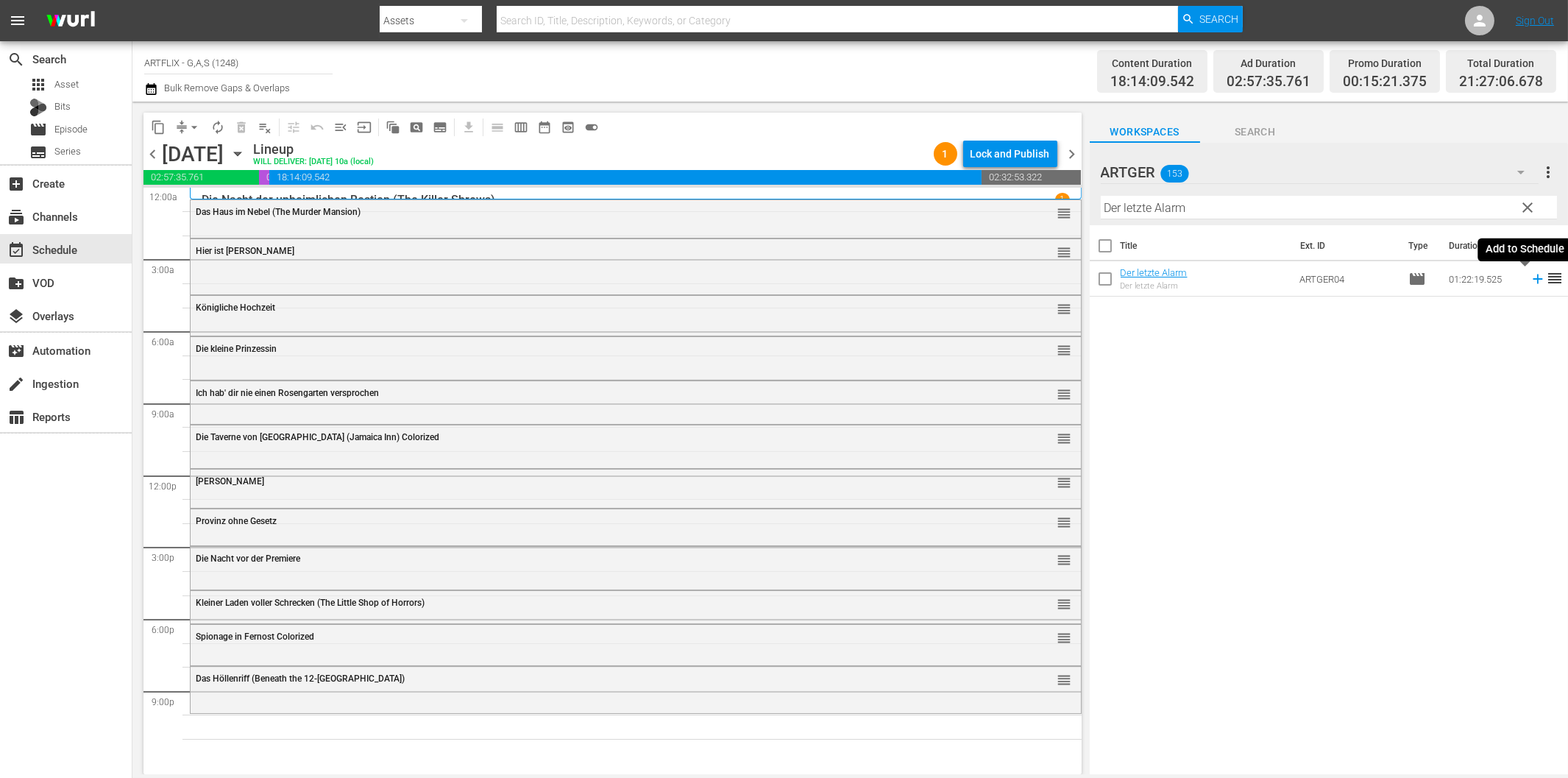
click at [1530, 281] on icon at bounding box center [1537, 279] width 16 height 16
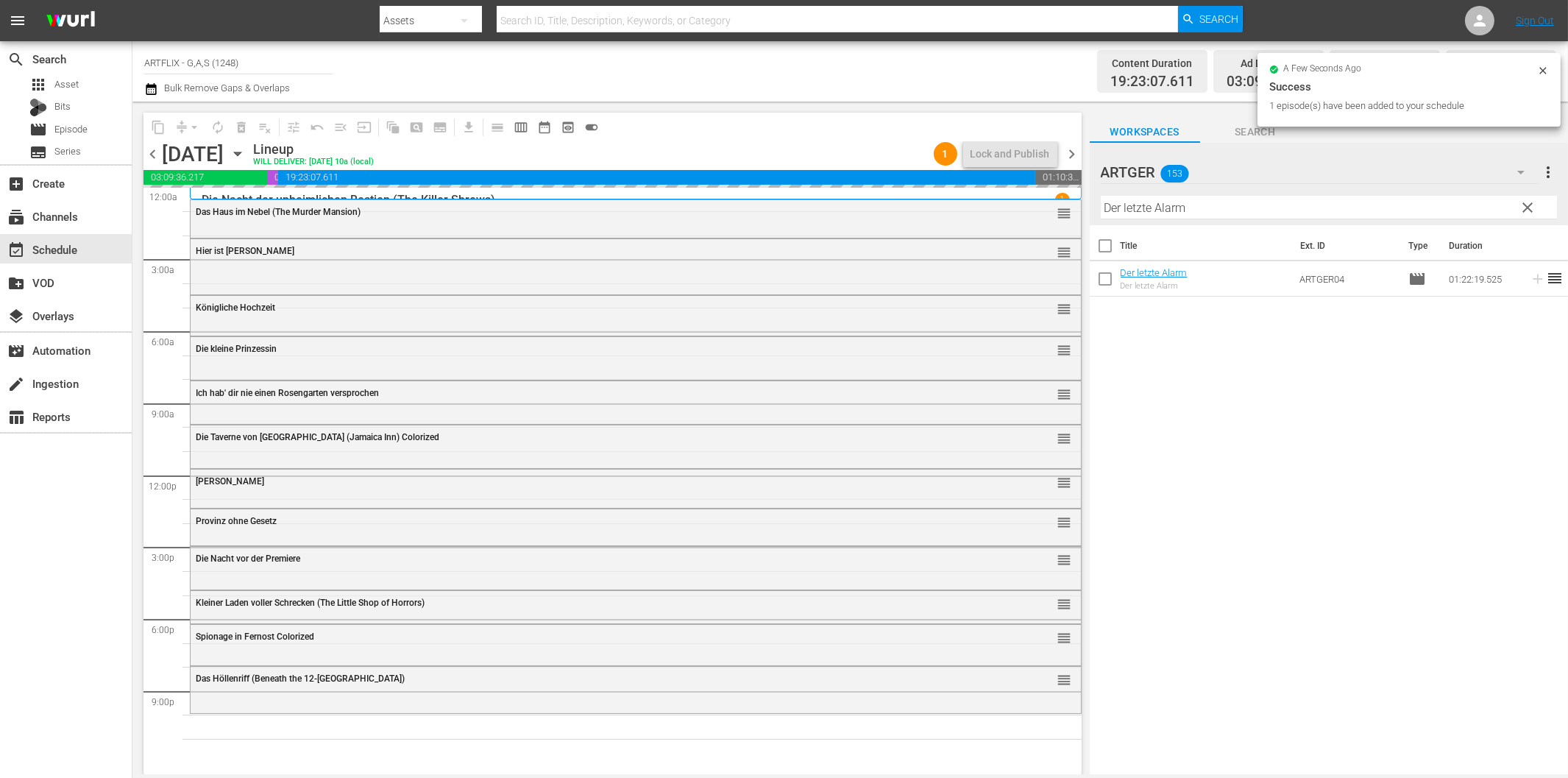
click at [1231, 208] on input "Der letzte Alarm" at bounding box center [1329, 207] width 457 height 23
paste input "Blutige Schatten"
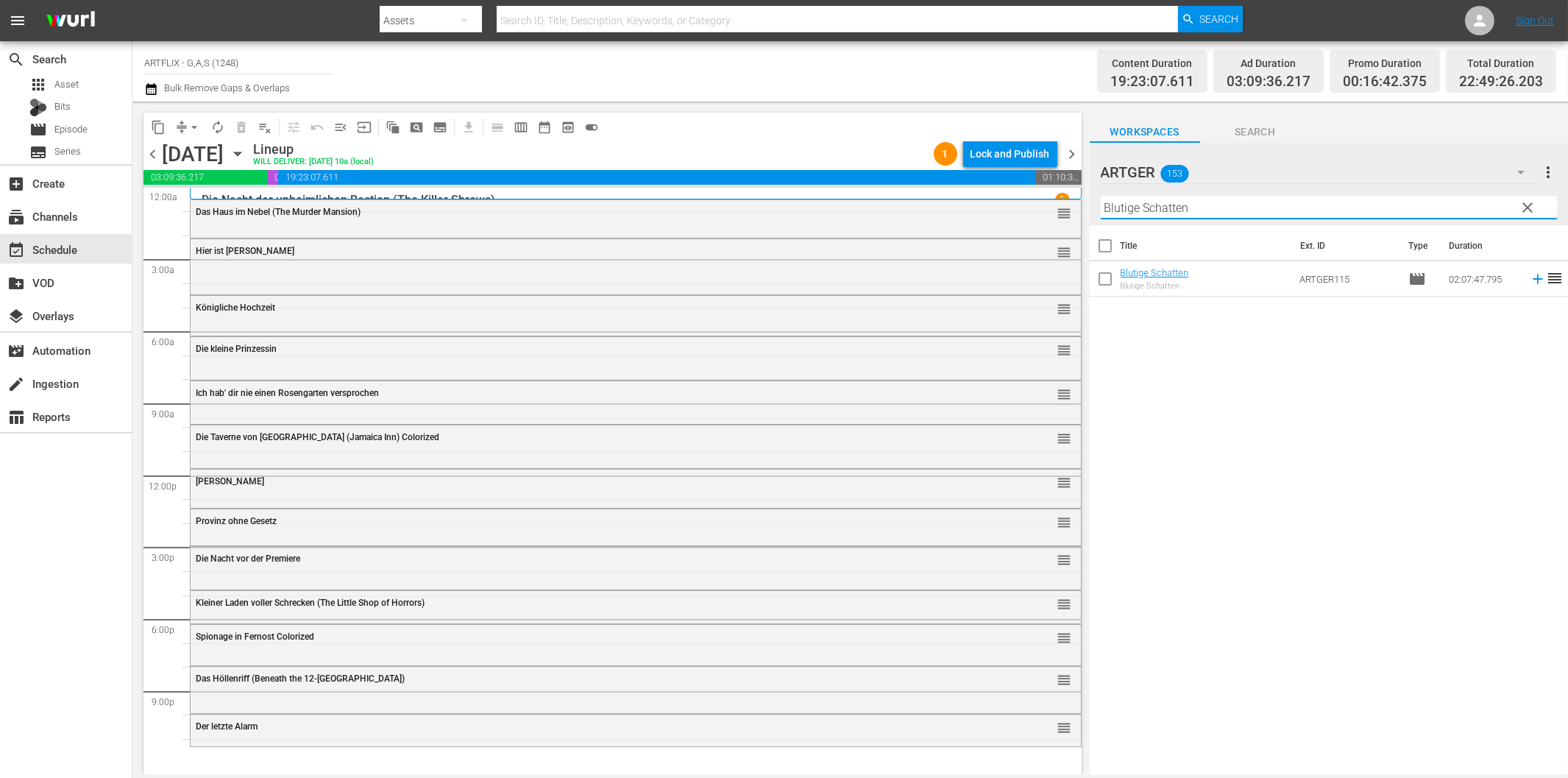
type input "Blutige Schatten"
click at [1533, 282] on icon at bounding box center [1537, 280] width 9 height 9
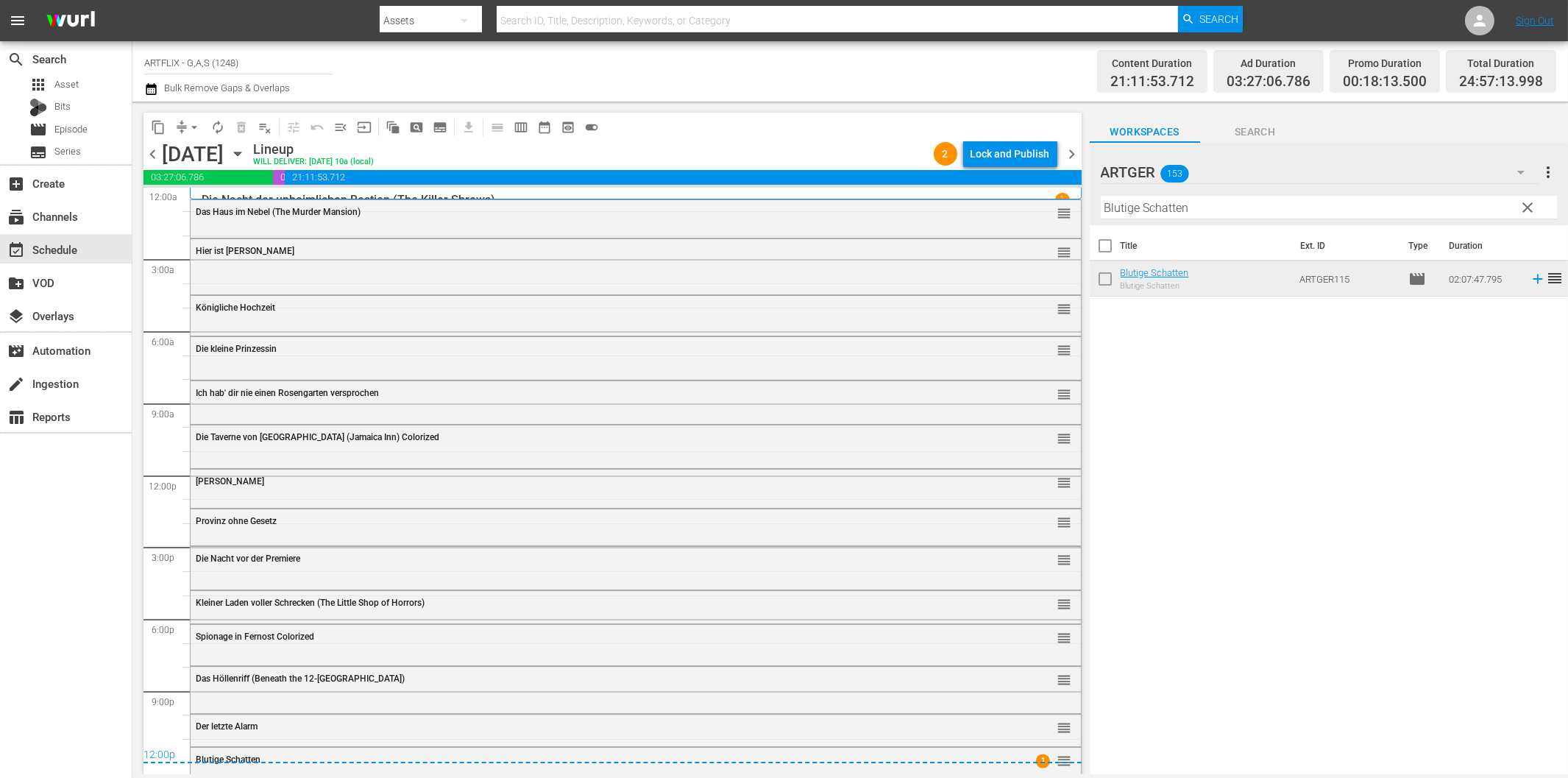
click at [1343, 477] on div "Title Ext. ID Type Duration Blutige Schatten Blutige Schatten ARTGER115 movie 0…" at bounding box center [1329, 500] width 478 height 551
click at [1016, 144] on div "Lock and Publish" at bounding box center [1010, 154] width 79 height 26
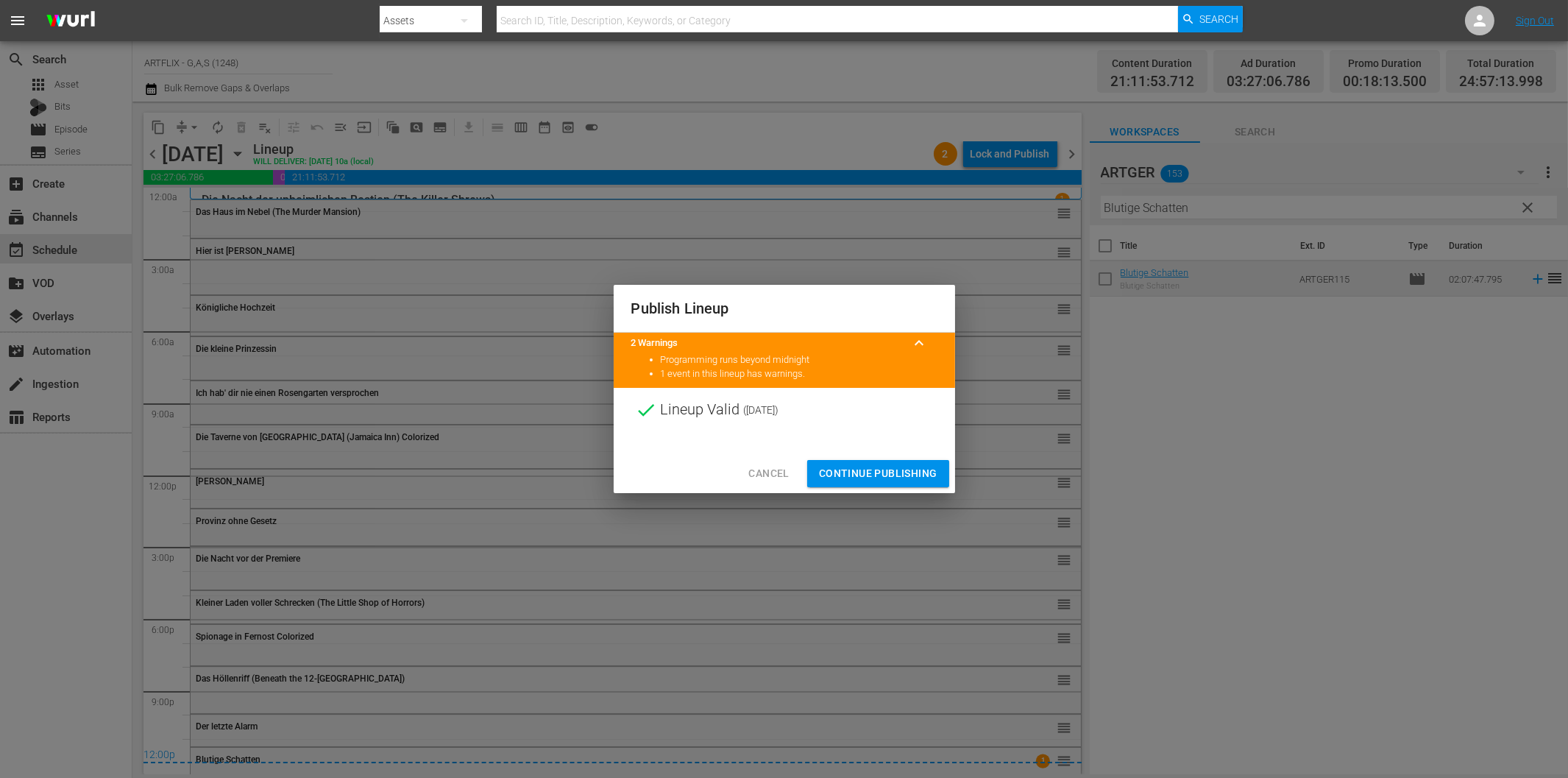
click at [886, 478] on span "Continue Publishing" at bounding box center [878, 473] width 118 height 19
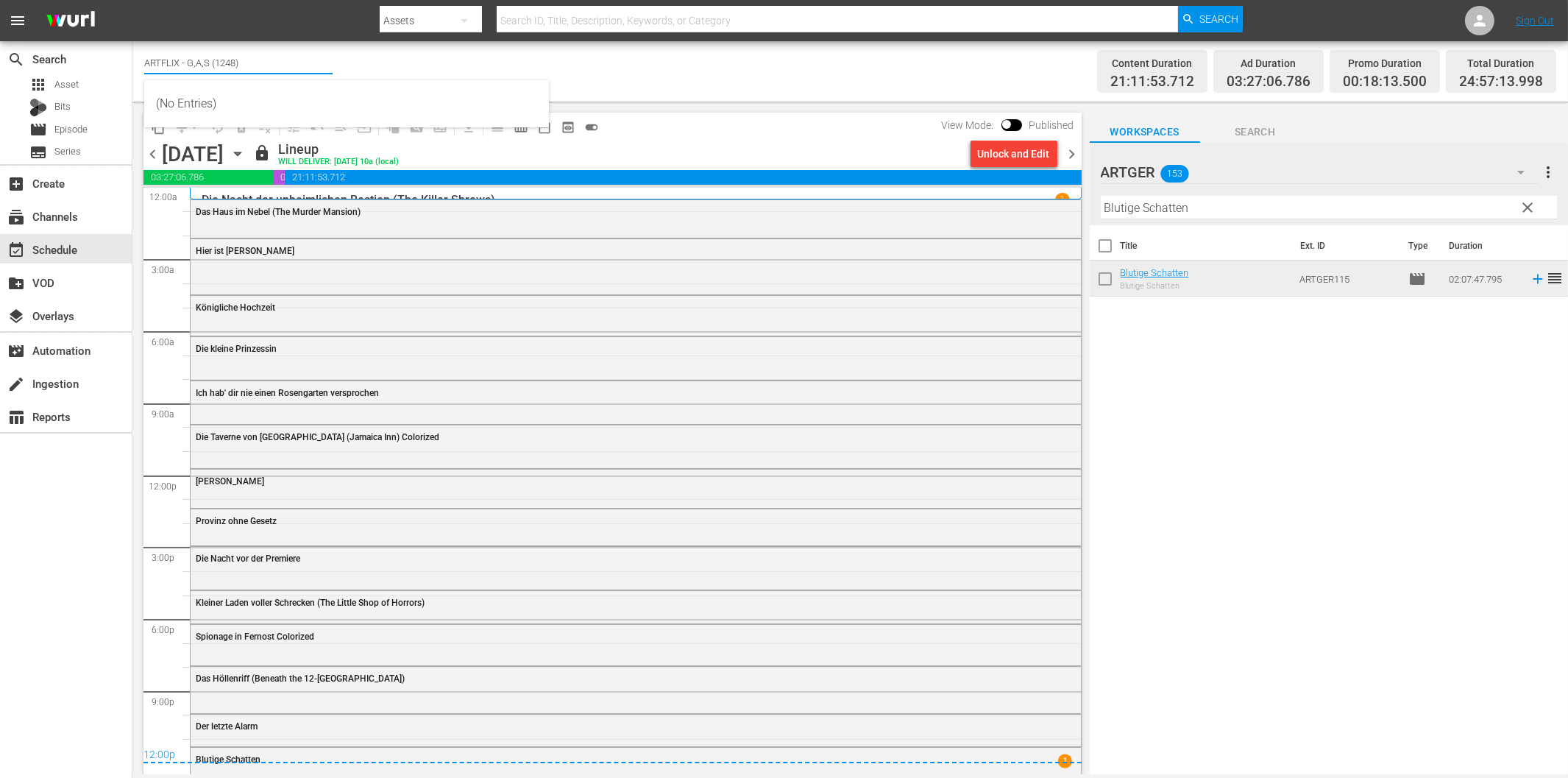
drag, startPoint x: 184, startPoint y: 60, endPoint x: 320, endPoint y: 53, distance: 136.2
click at [320, 53] on input "ARTFLIX - G,A,S (1248)" at bounding box center [239, 62] width 188 height 35
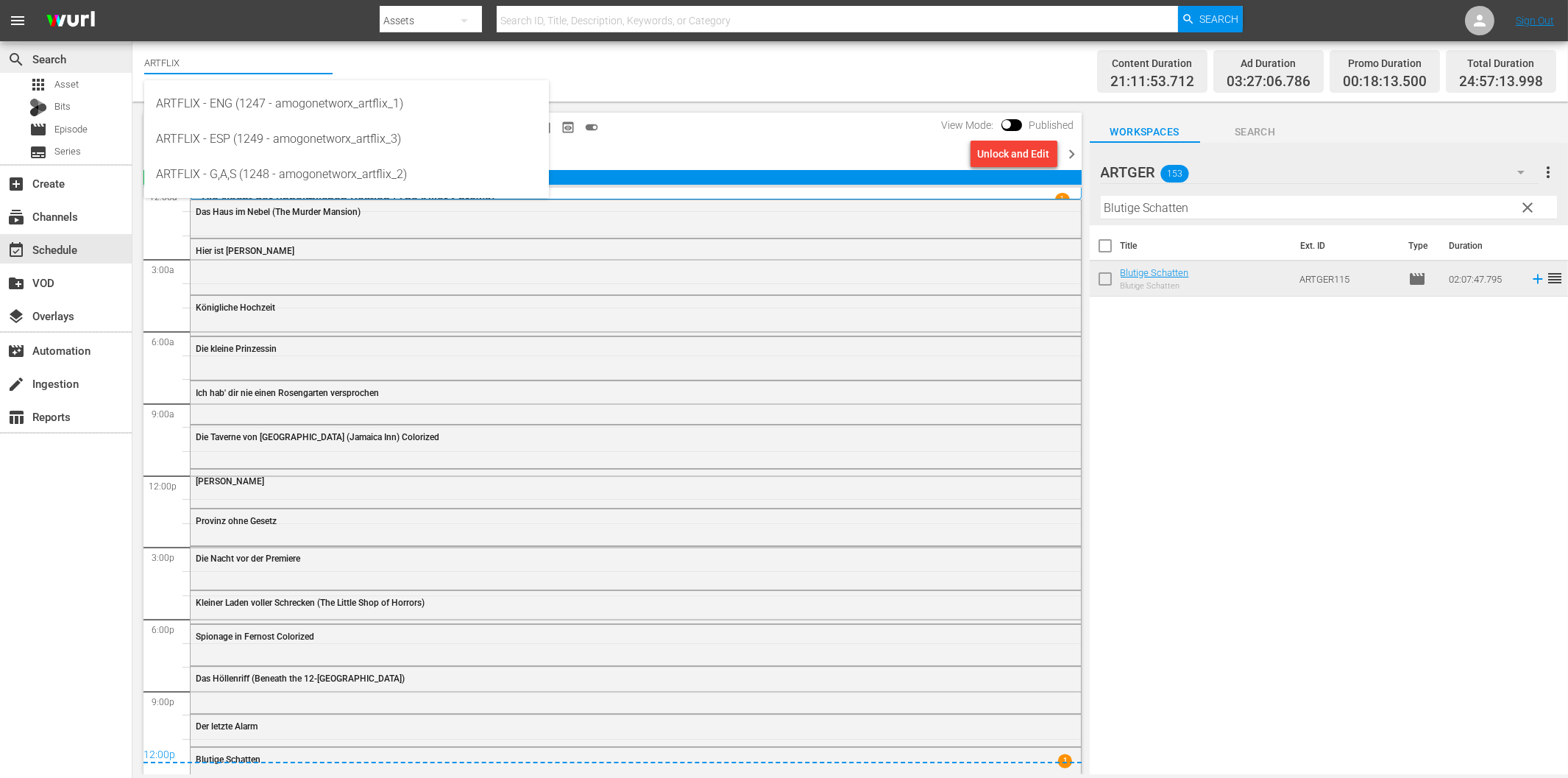
drag, startPoint x: 214, startPoint y: 58, endPoint x: 87, endPoint y: 61, distance: 127.0
click at [132, 0] on div "search Search apps Asset Bits movie Episode subtitles Series add_box Create sub…" at bounding box center [850, 0] width 1436 height 0
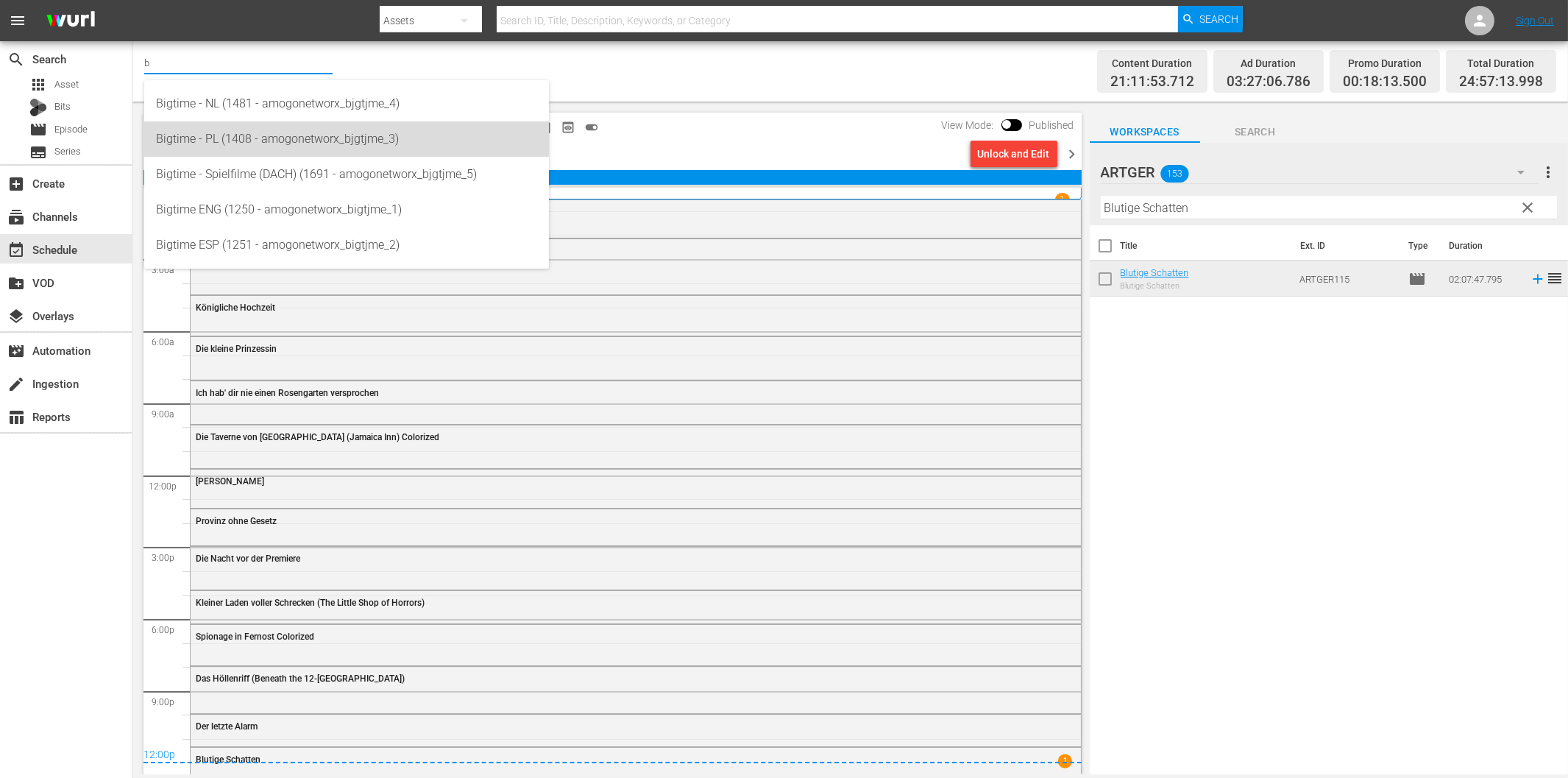
click at [239, 132] on div "Bigtime - PL (1408 - amogonetworx_bjgtjme_3)" at bounding box center [346, 139] width 381 height 35
type input "Bigtime - PL (1408 - amogonetworx_bjgtjme_3)"
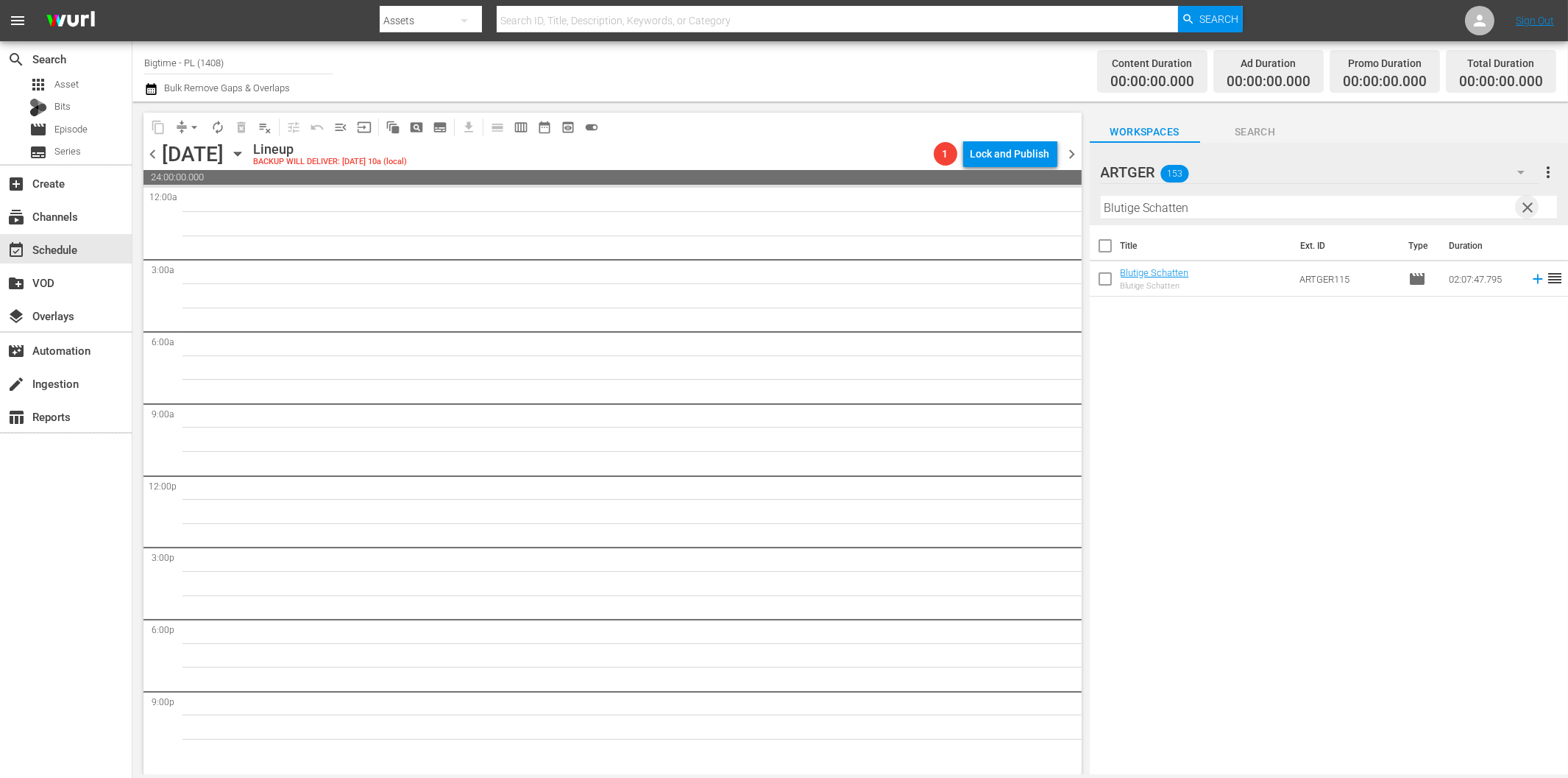
click at [1525, 207] on span "clear" at bounding box center [1527, 207] width 18 height 18
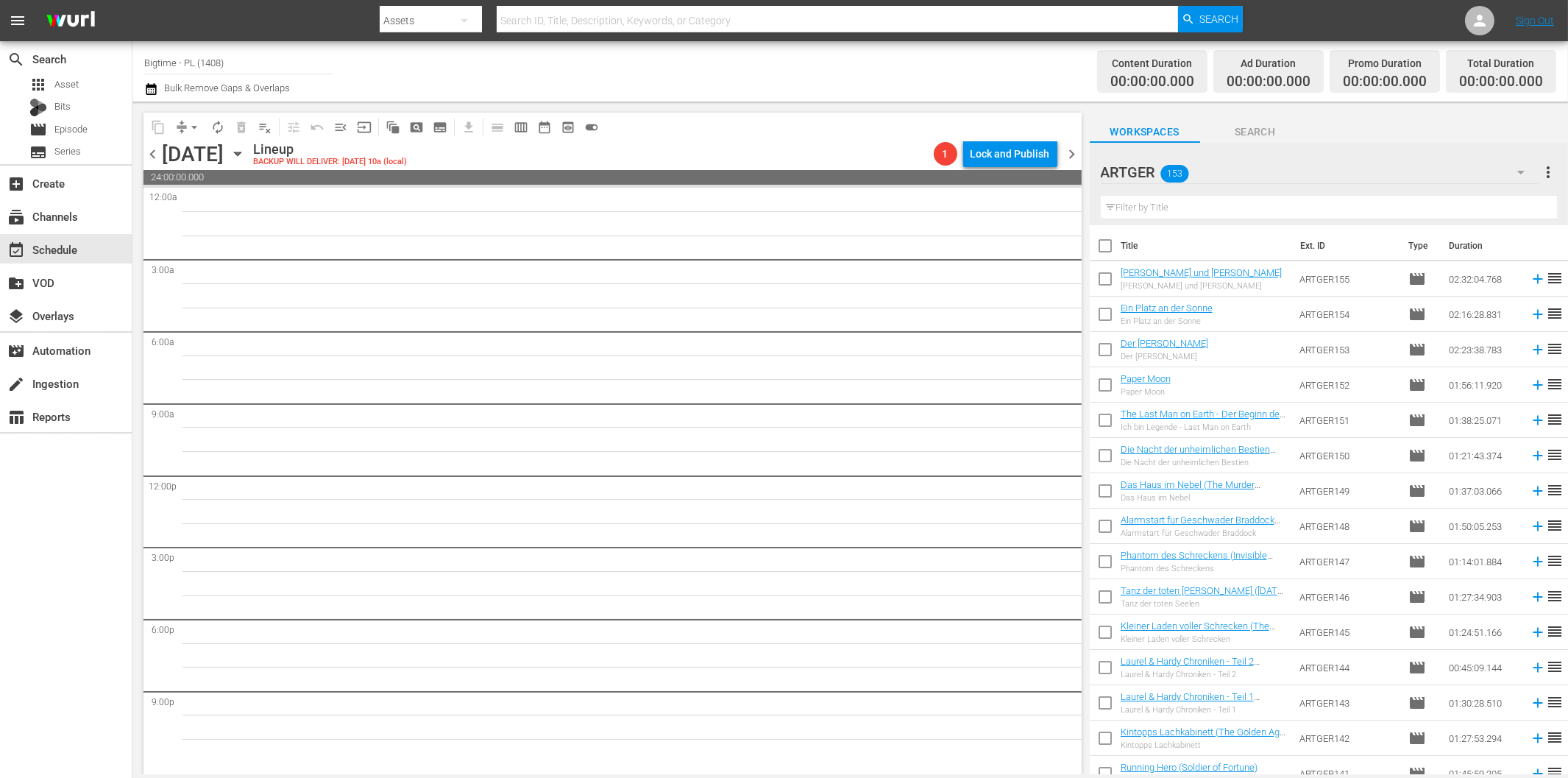
click at [1520, 172] on icon "button" at bounding box center [1520, 172] width 7 height 4
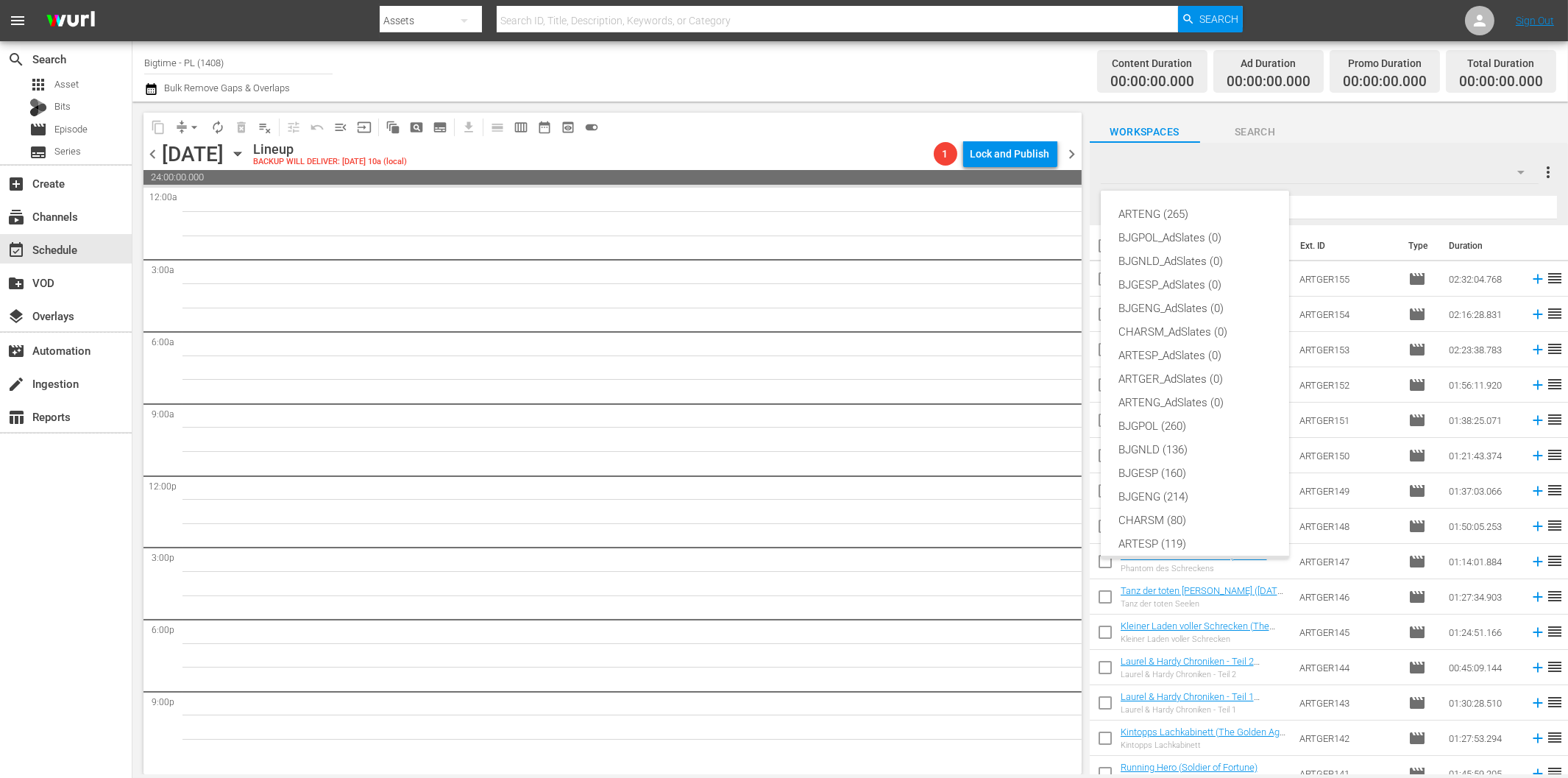
scroll to position [55, 0]
click at [1148, 369] on div "BJGPOL (260)" at bounding box center [1194, 370] width 153 height 23
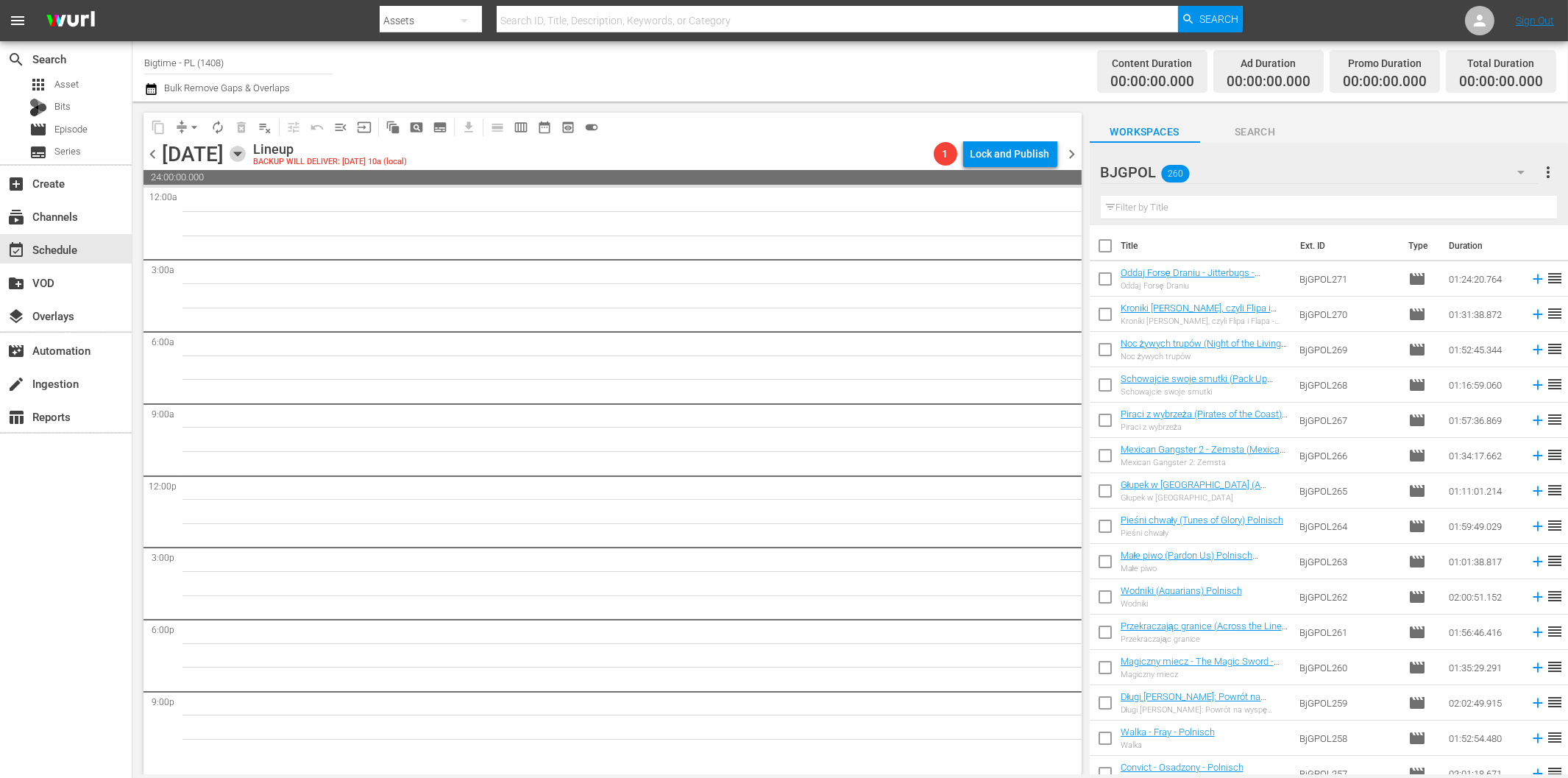
click at [240, 152] on icon "button" at bounding box center [237, 154] width 7 height 4
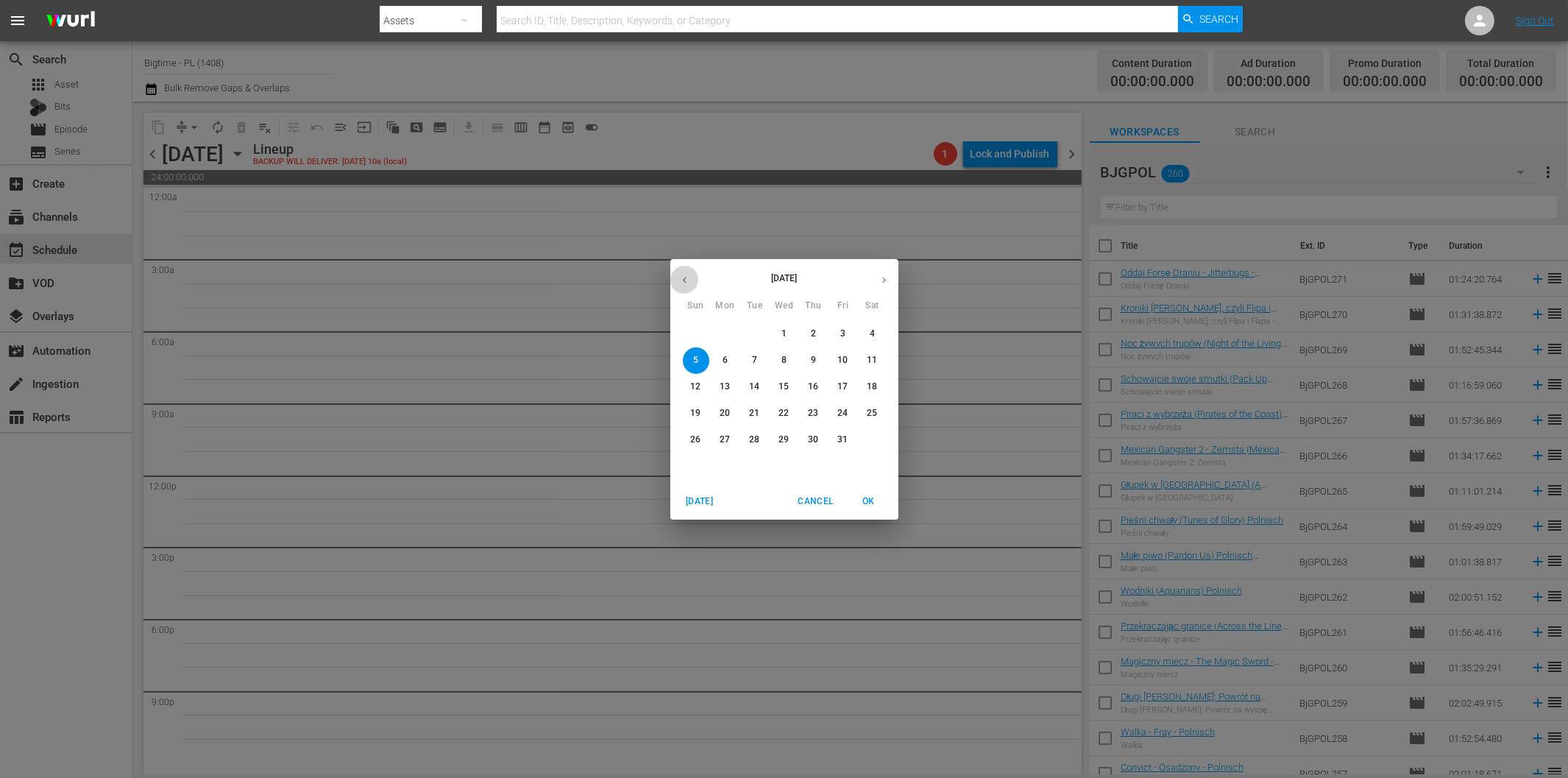
click at [679, 278] on icon "button" at bounding box center [685, 280] width 11 height 11
click at [723, 438] on p "29" at bounding box center [724, 439] width 10 height 12
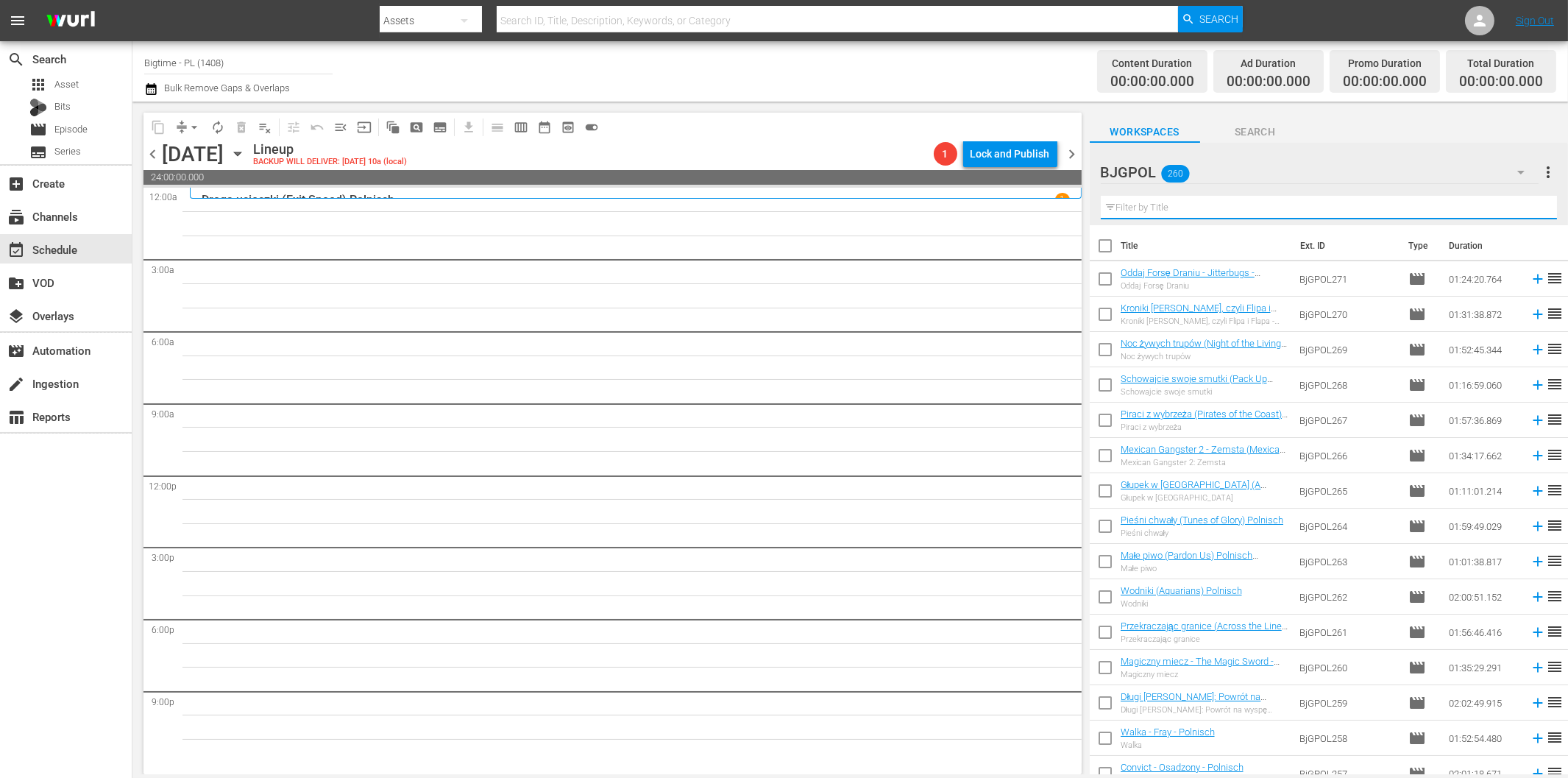
click at [1156, 209] on input "text" at bounding box center [1329, 207] width 457 height 23
paste input "Genesis"
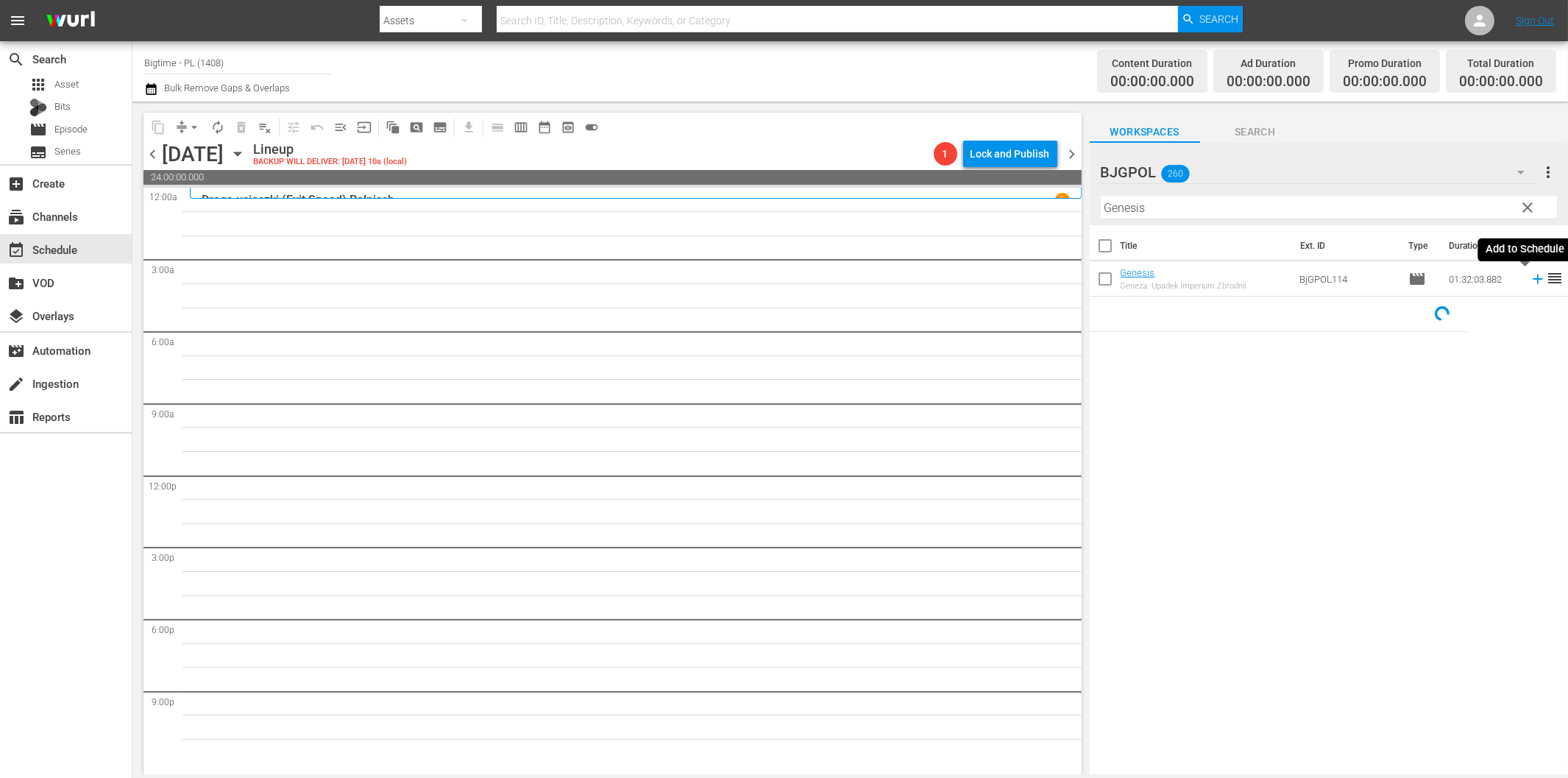
click at [1530, 281] on icon at bounding box center [1537, 279] width 16 height 16
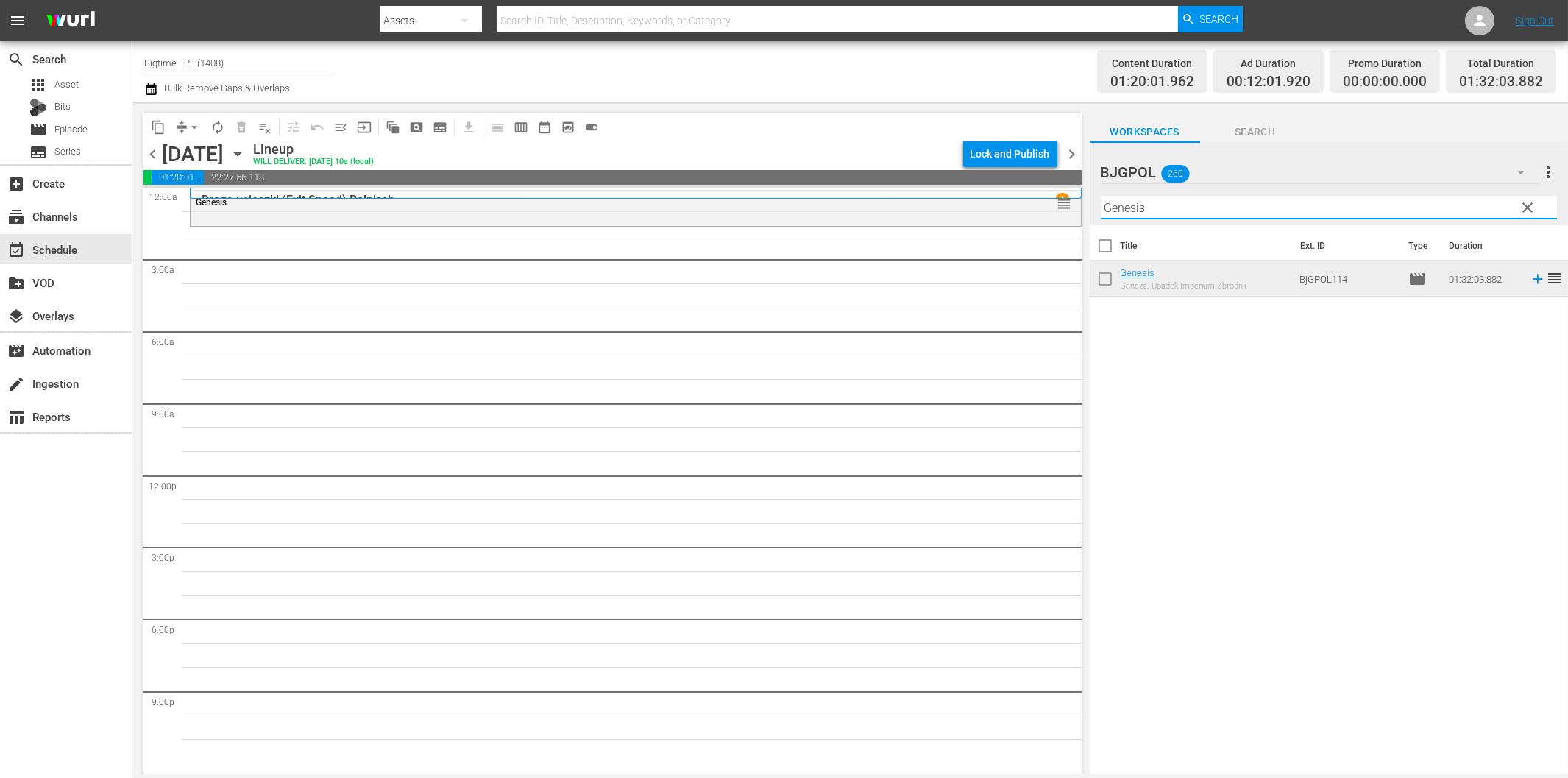
click at [1155, 215] on input "Genesis" at bounding box center [1329, 207] width 457 height 23
paste input "Perfect Break"
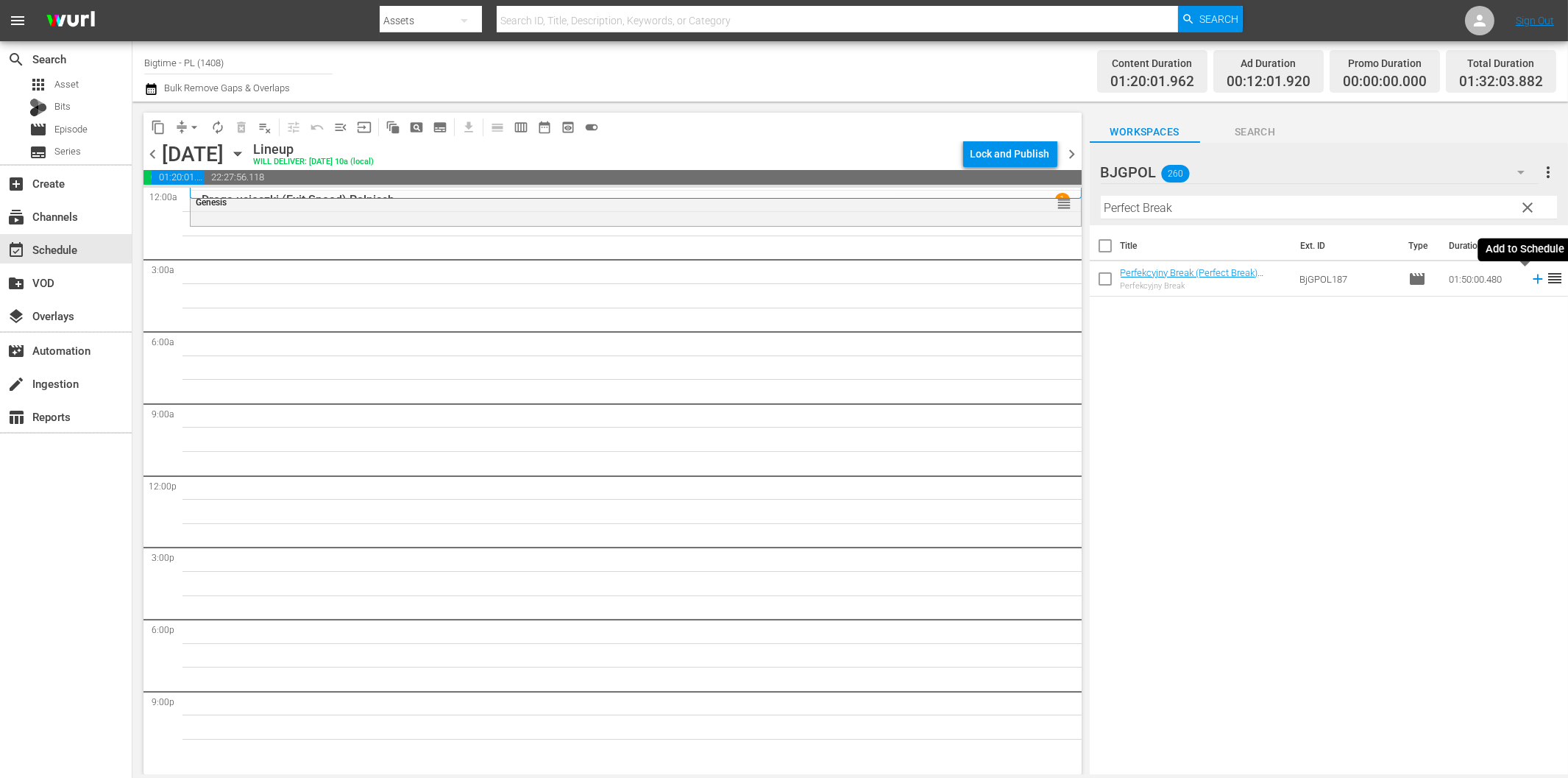
click at [1530, 281] on icon at bounding box center [1537, 279] width 16 height 16
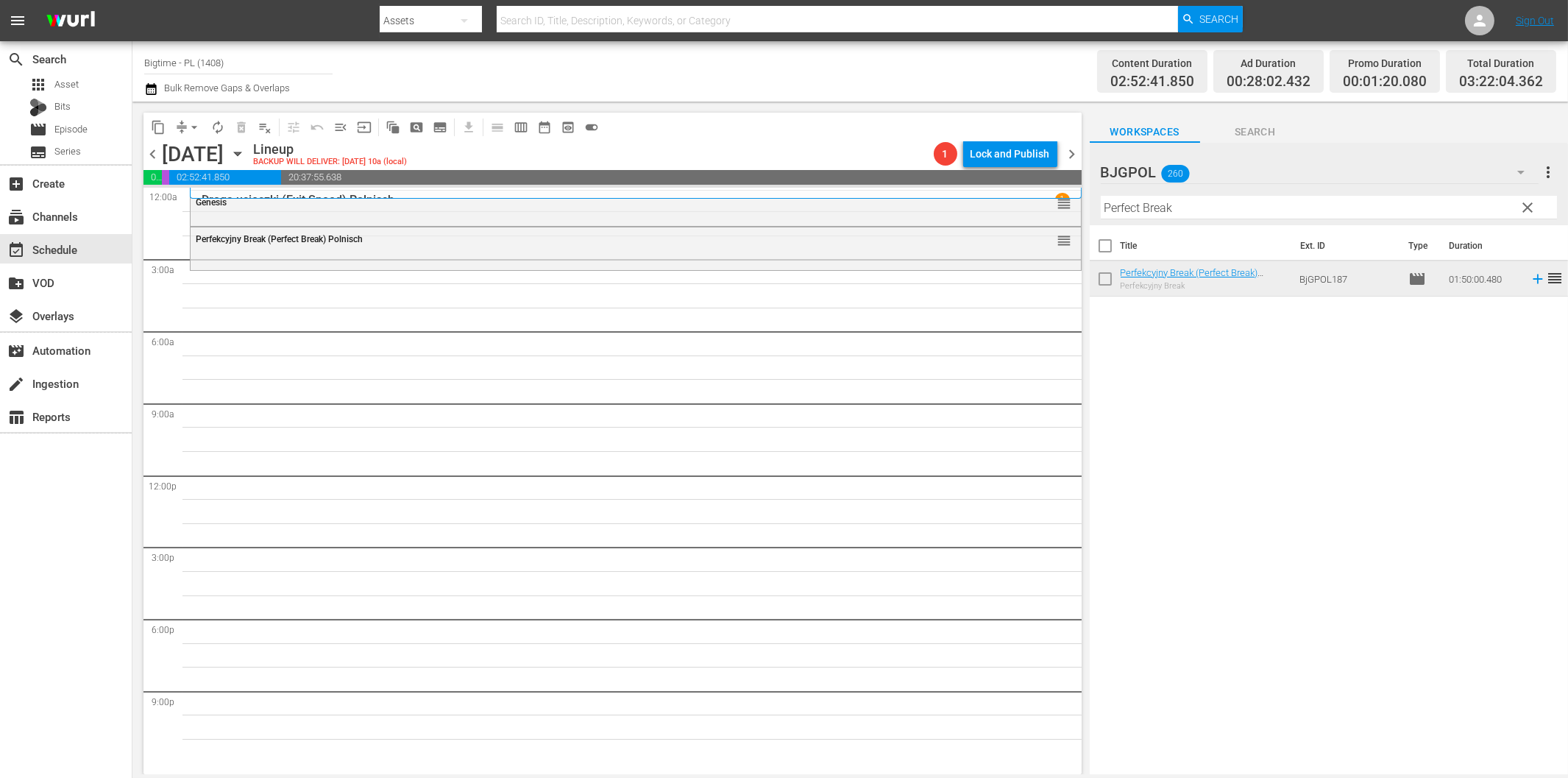
click at [1293, 210] on input "Perfect Break" at bounding box center [1329, 207] width 457 height 23
paste input "remeditated"
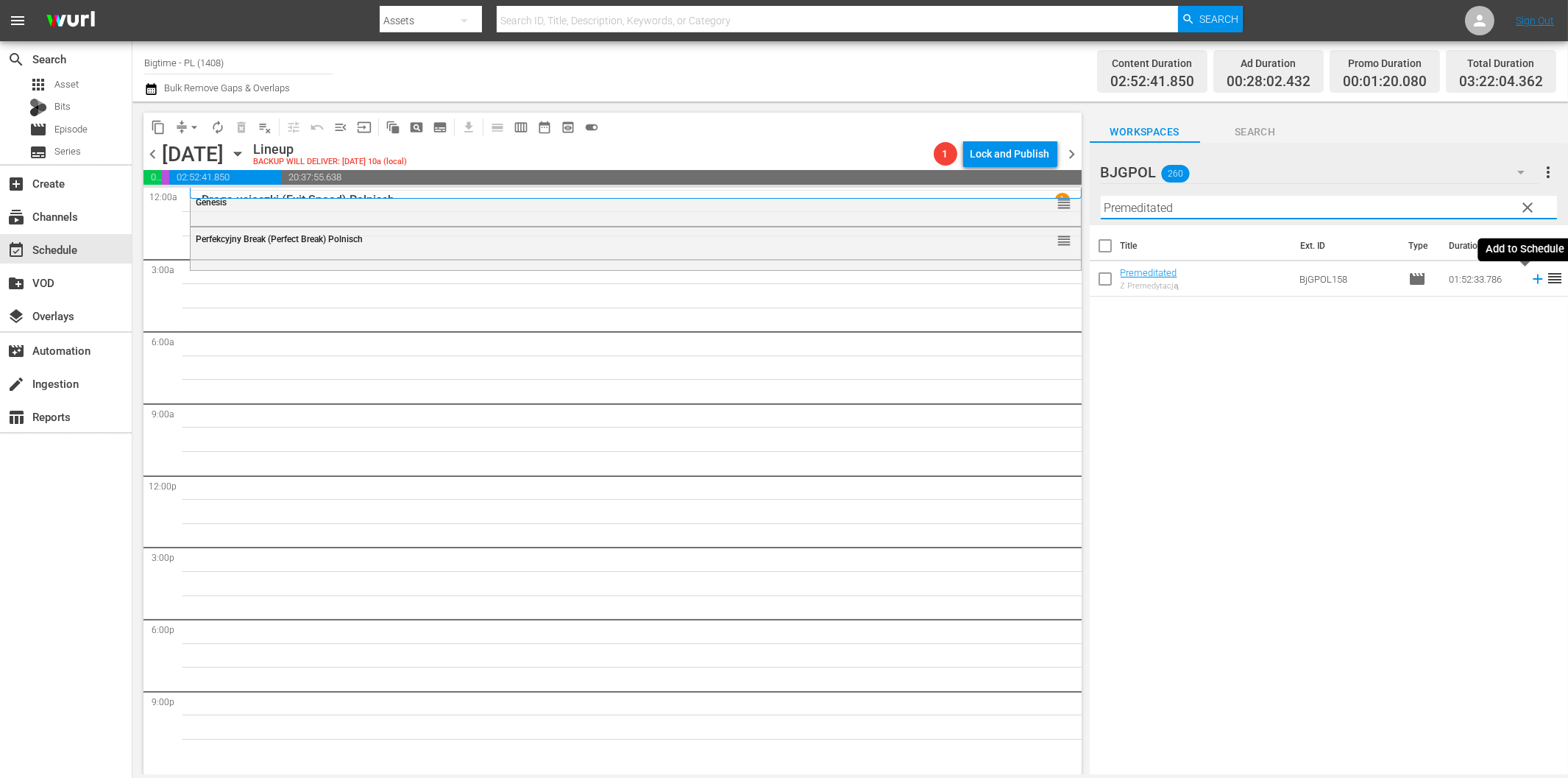
click at [1530, 280] on icon at bounding box center [1537, 279] width 16 height 16
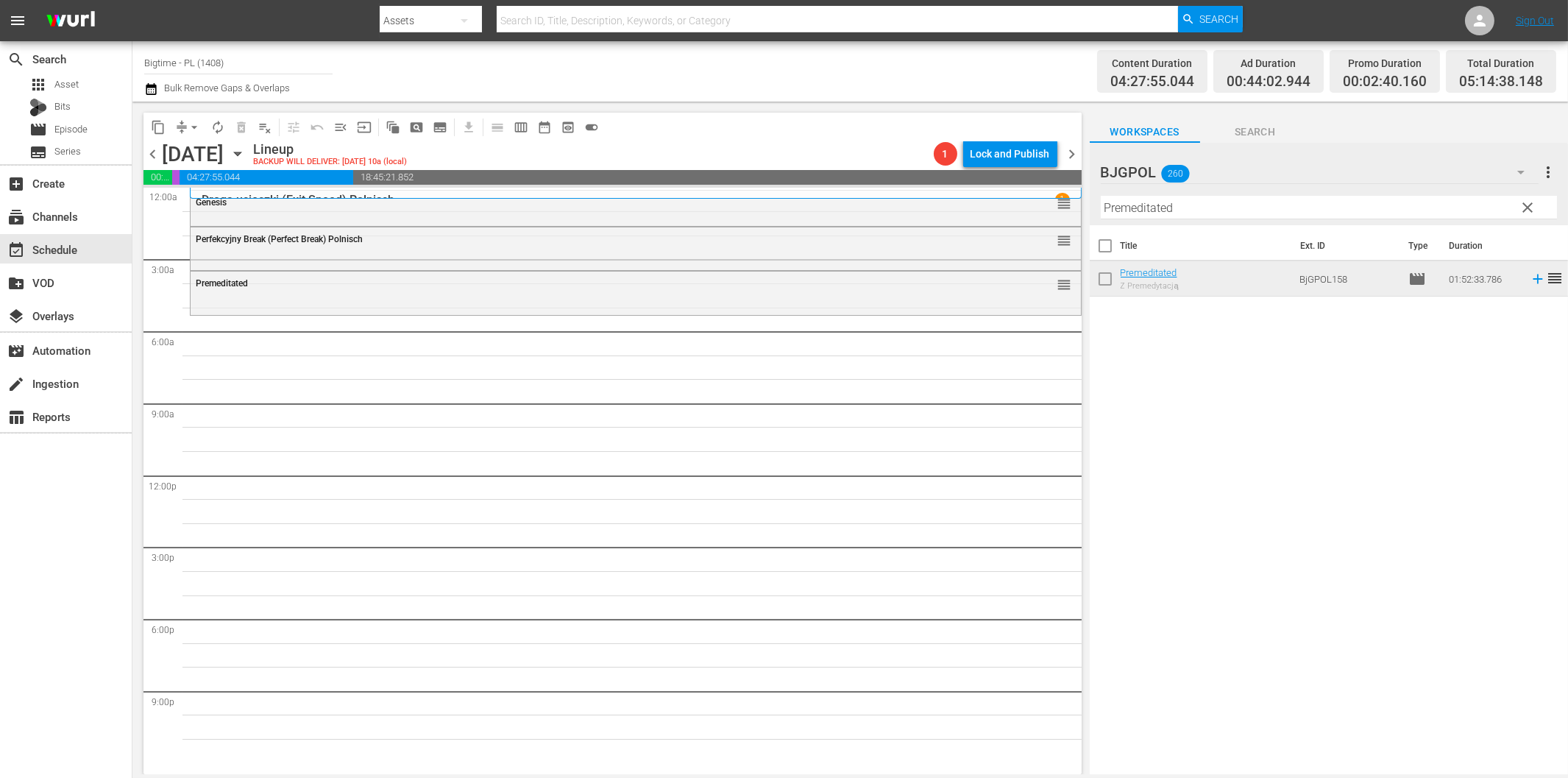
click at [1128, 207] on input "Premeditated" at bounding box center [1329, 207] width 457 height 23
paste
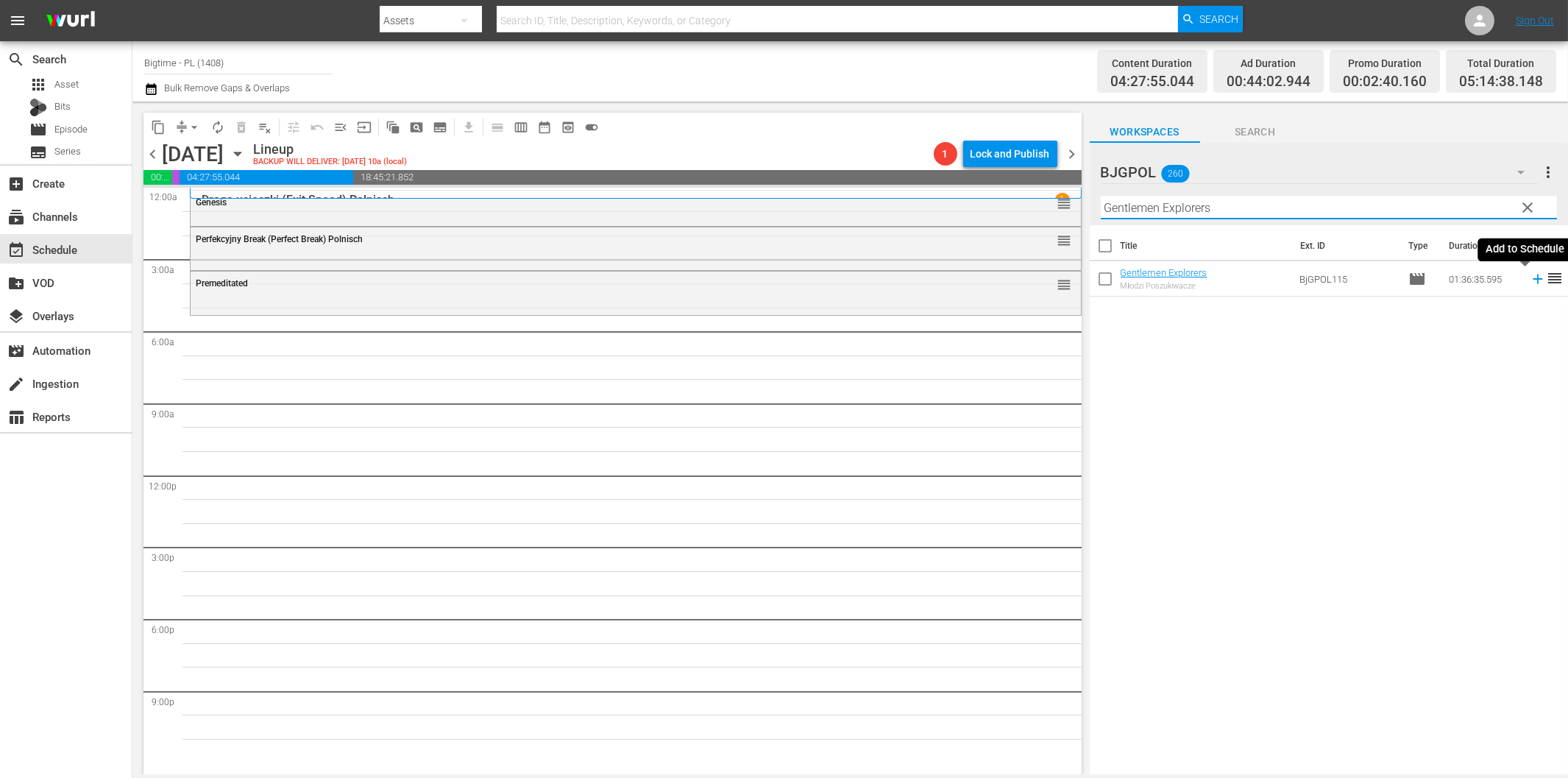
click at [1530, 277] on icon at bounding box center [1537, 279] width 16 height 16
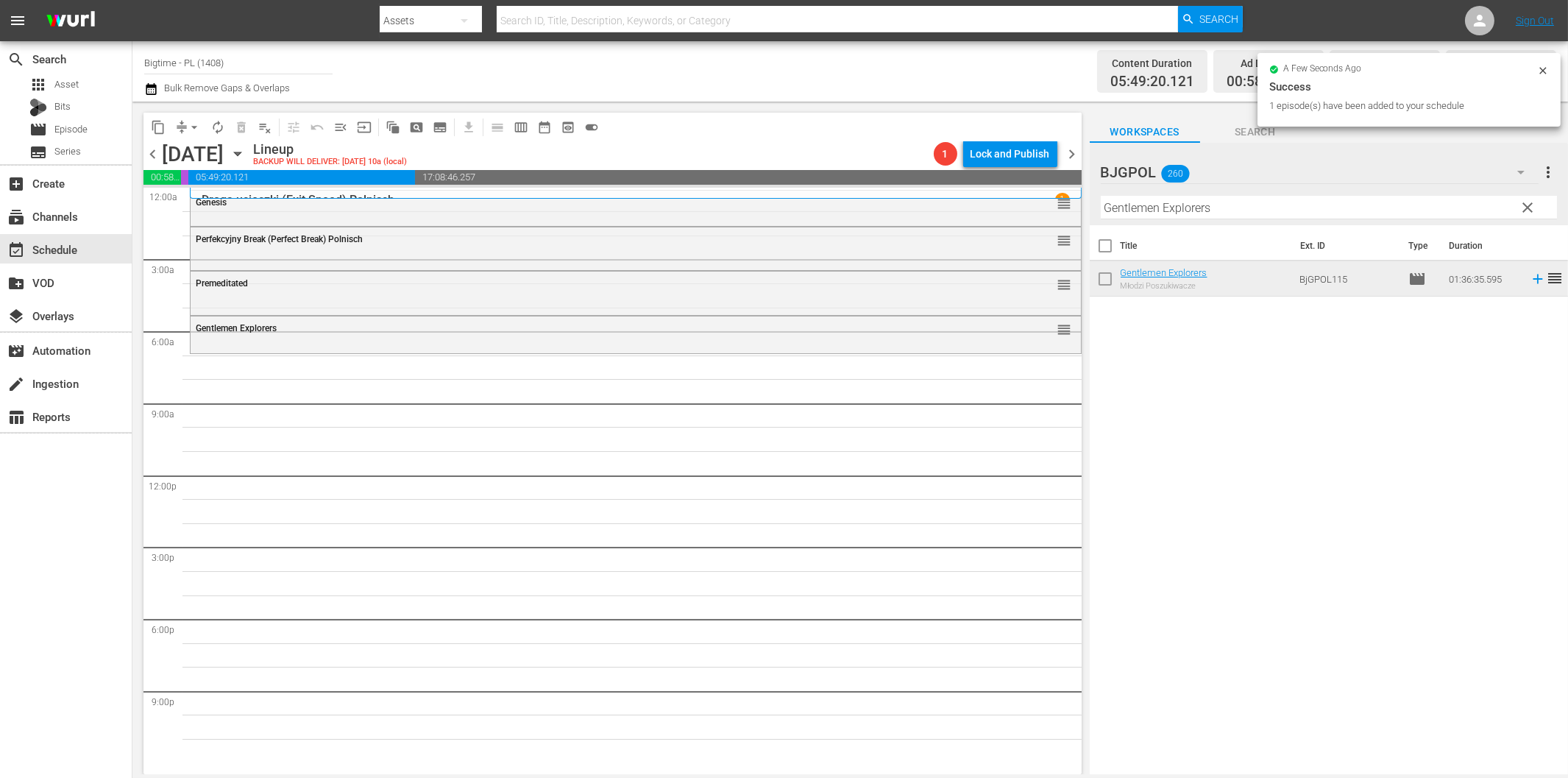
click at [1187, 216] on input "Gentlemen Explorers" at bounding box center [1329, 207] width 457 height 23
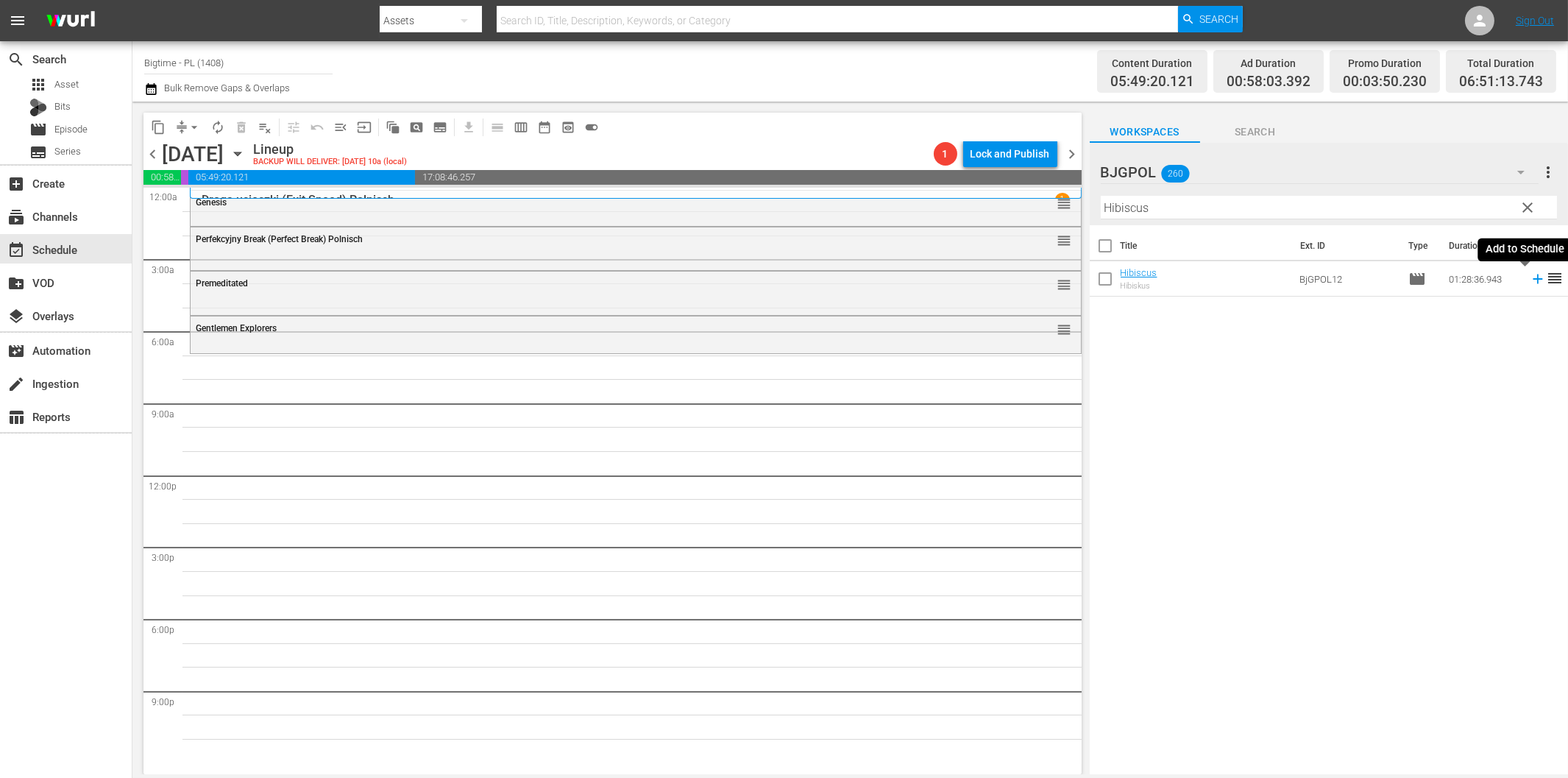
click at [1531, 280] on icon at bounding box center [1537, 279] width 16 height 16
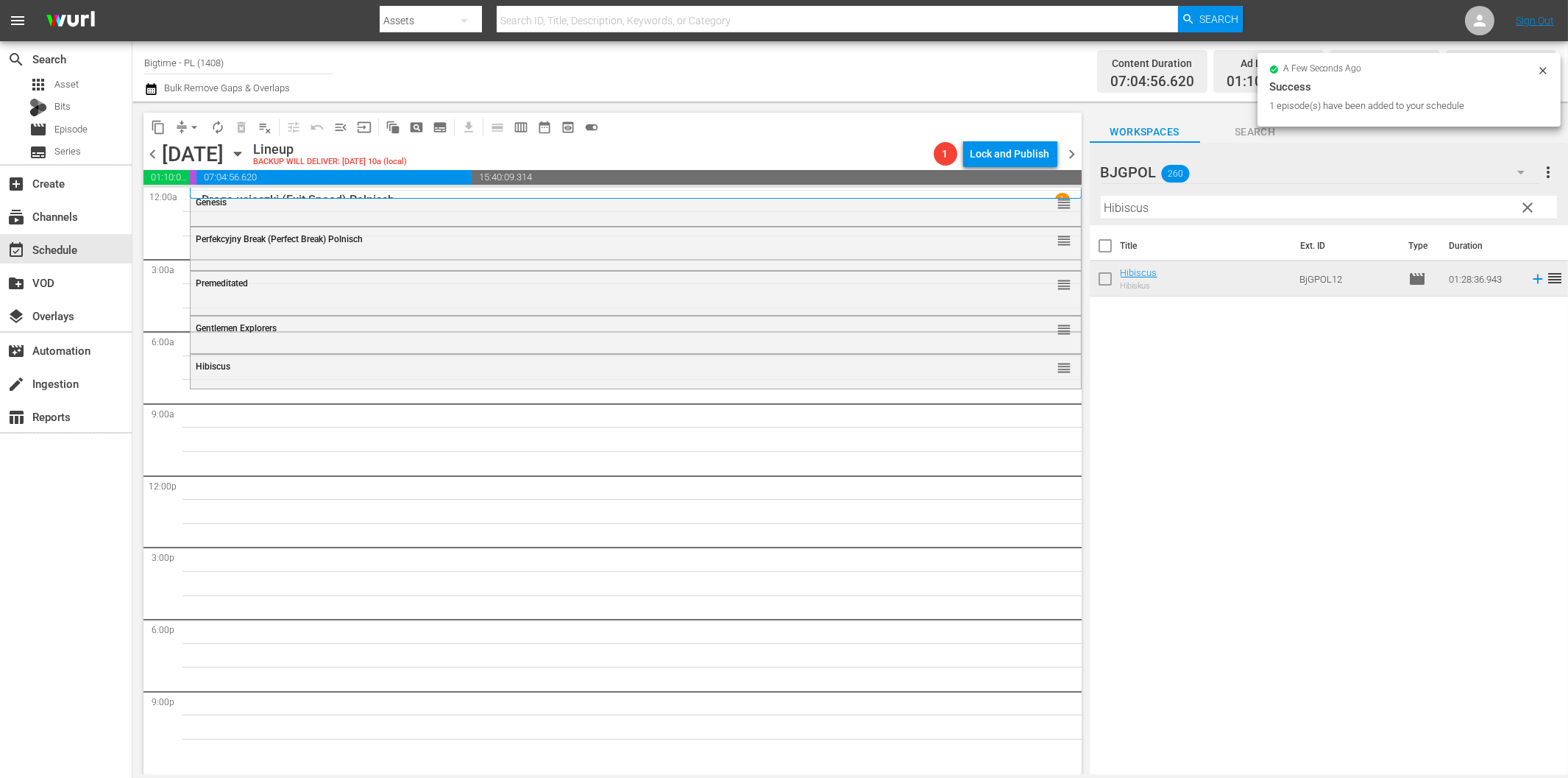
click at [1259, 210] on input "Hibiscus" at bounding box center [1329, 207] width 457 height 23
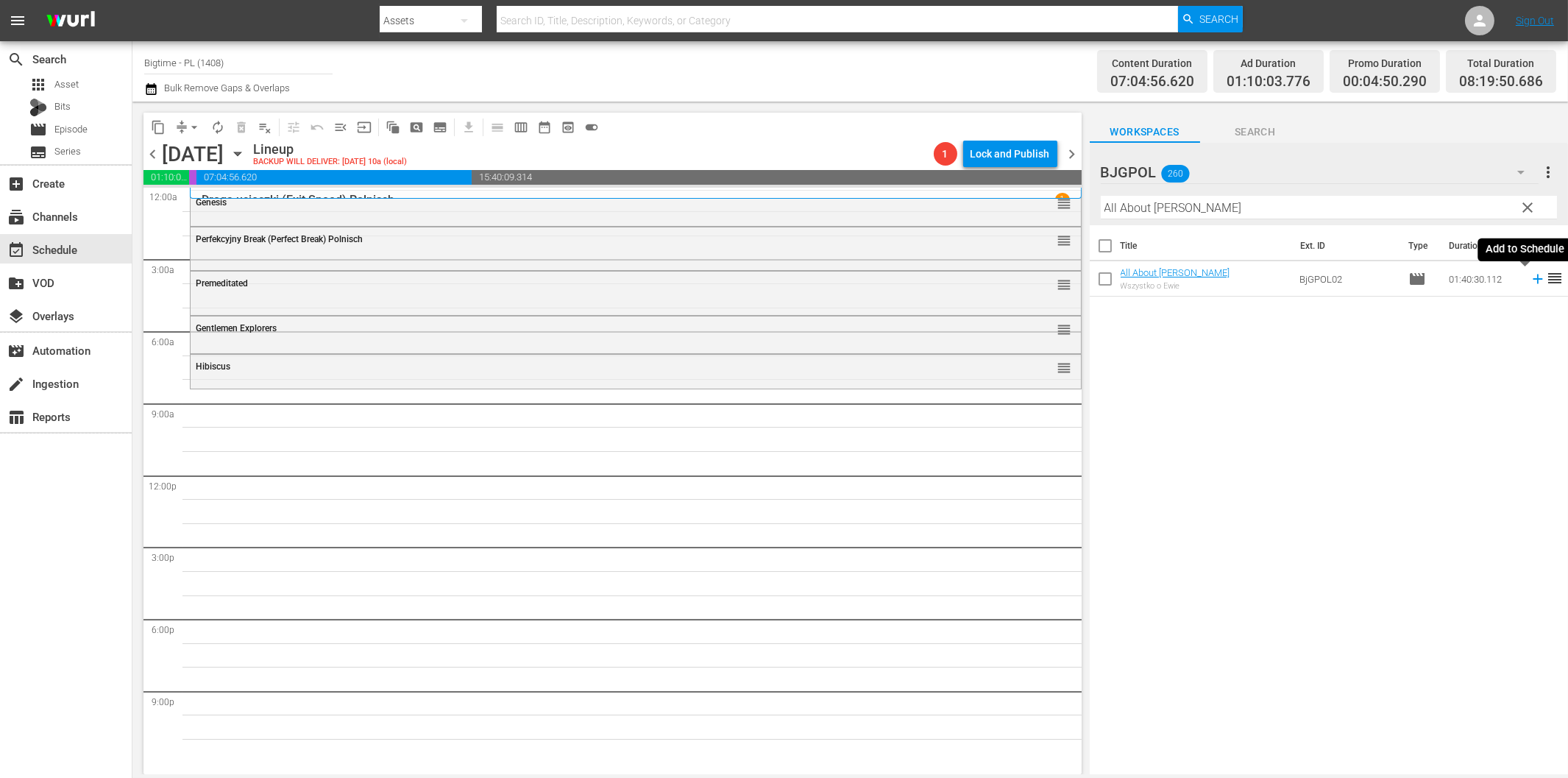
click at [1530, 275] on icon at bounding box center [1537, 279] width 16 height 16
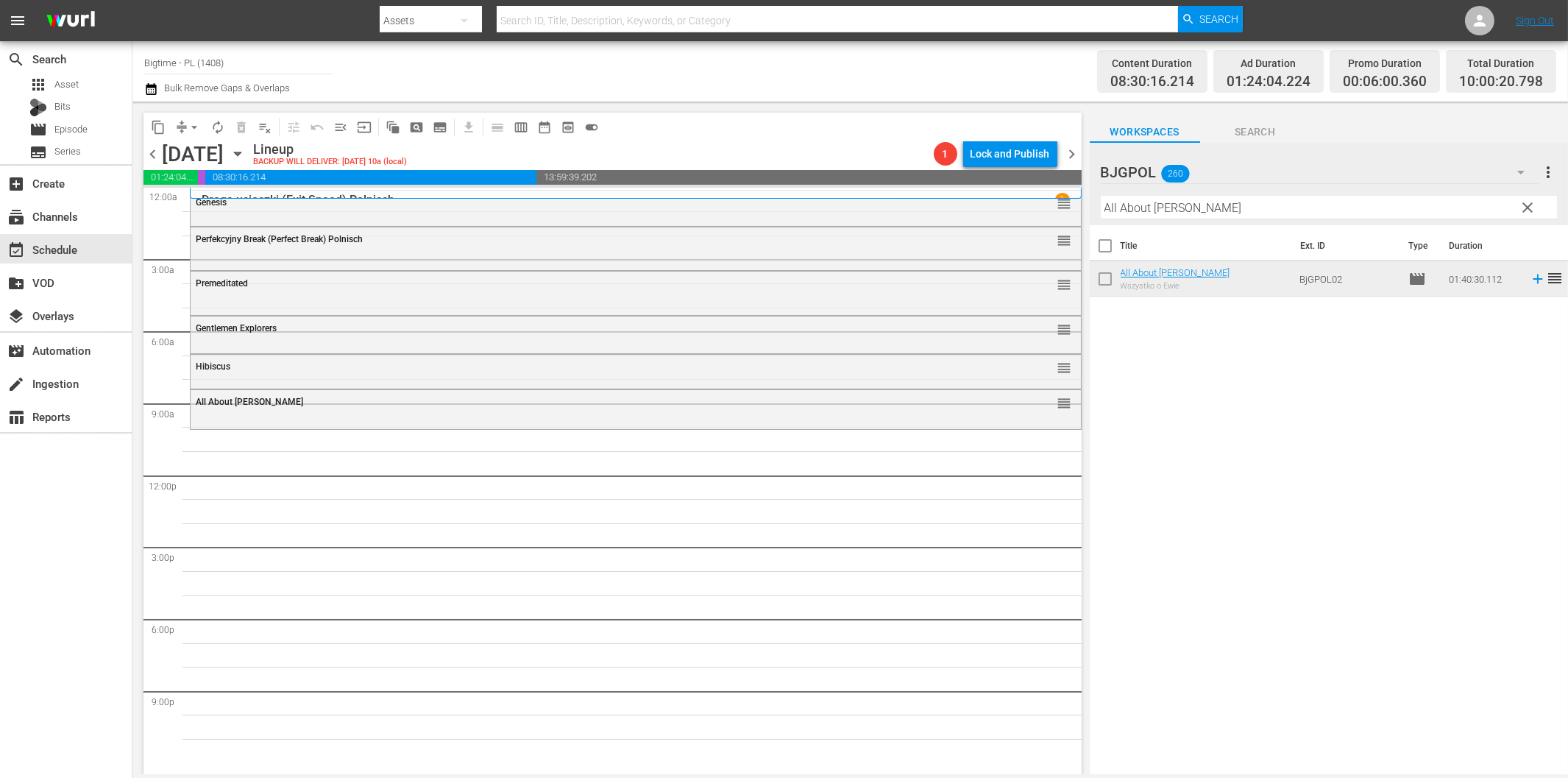
click at [1170, 211] on input "All About [PERSON_NAME]" at bounding box center [1329, 207] width 457 height 23
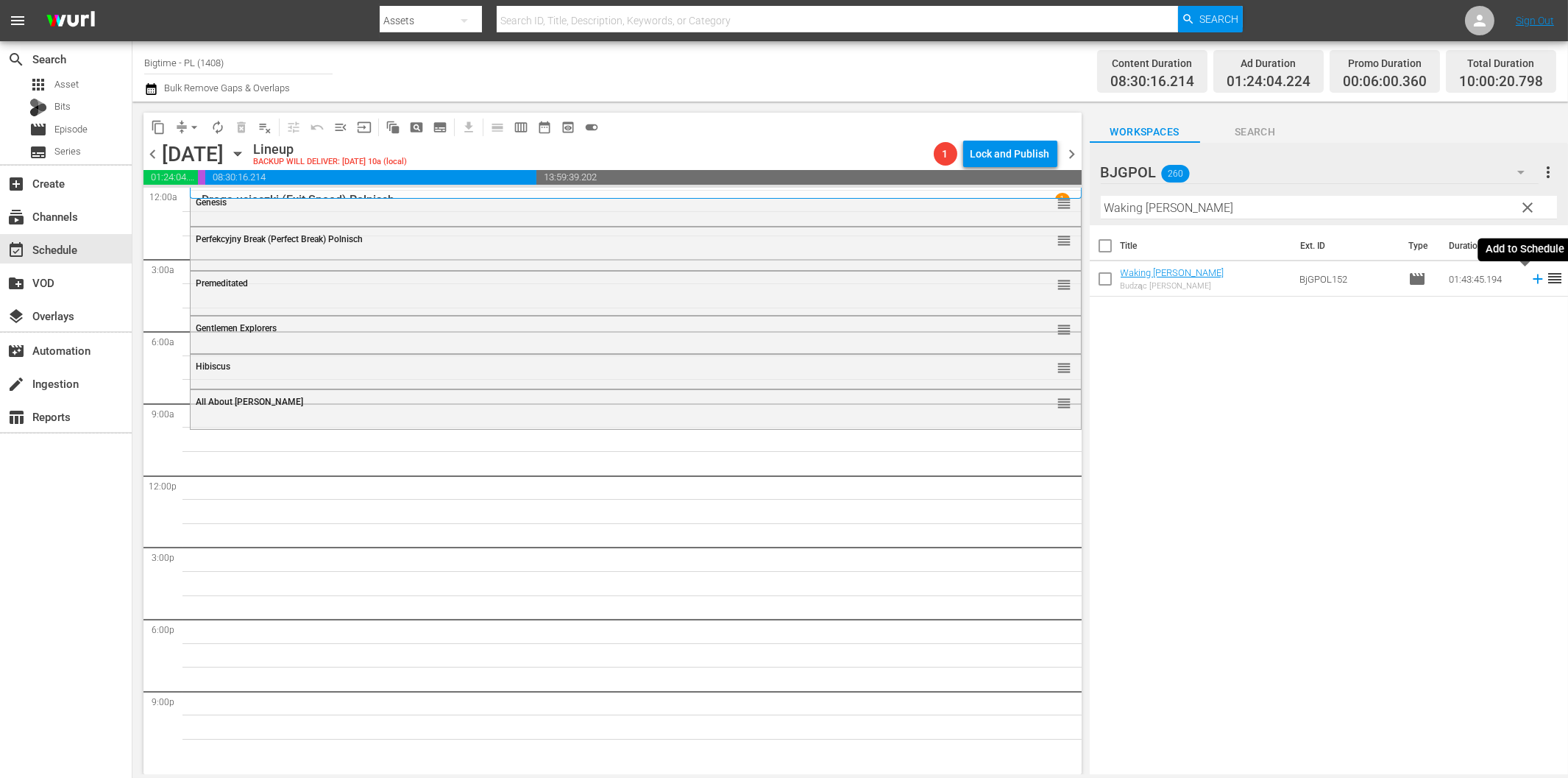
click at [1533, 279] on icon at bounding box center [1537, 280] width 9 height 9
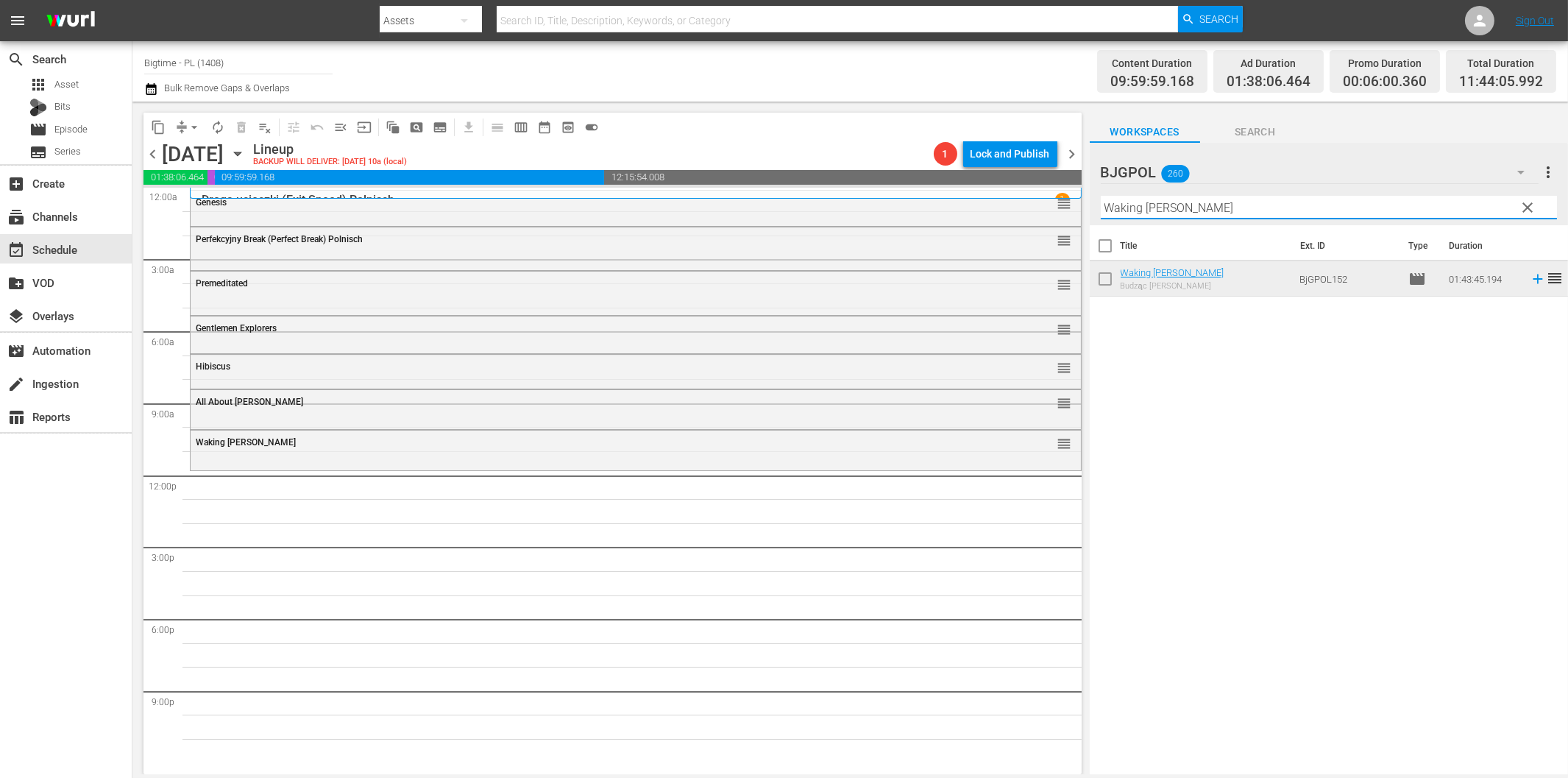
click at [1173, 208] on input "Waking [PERSON_NAME]" at bounding box center [1329, 207] width 457 height 23
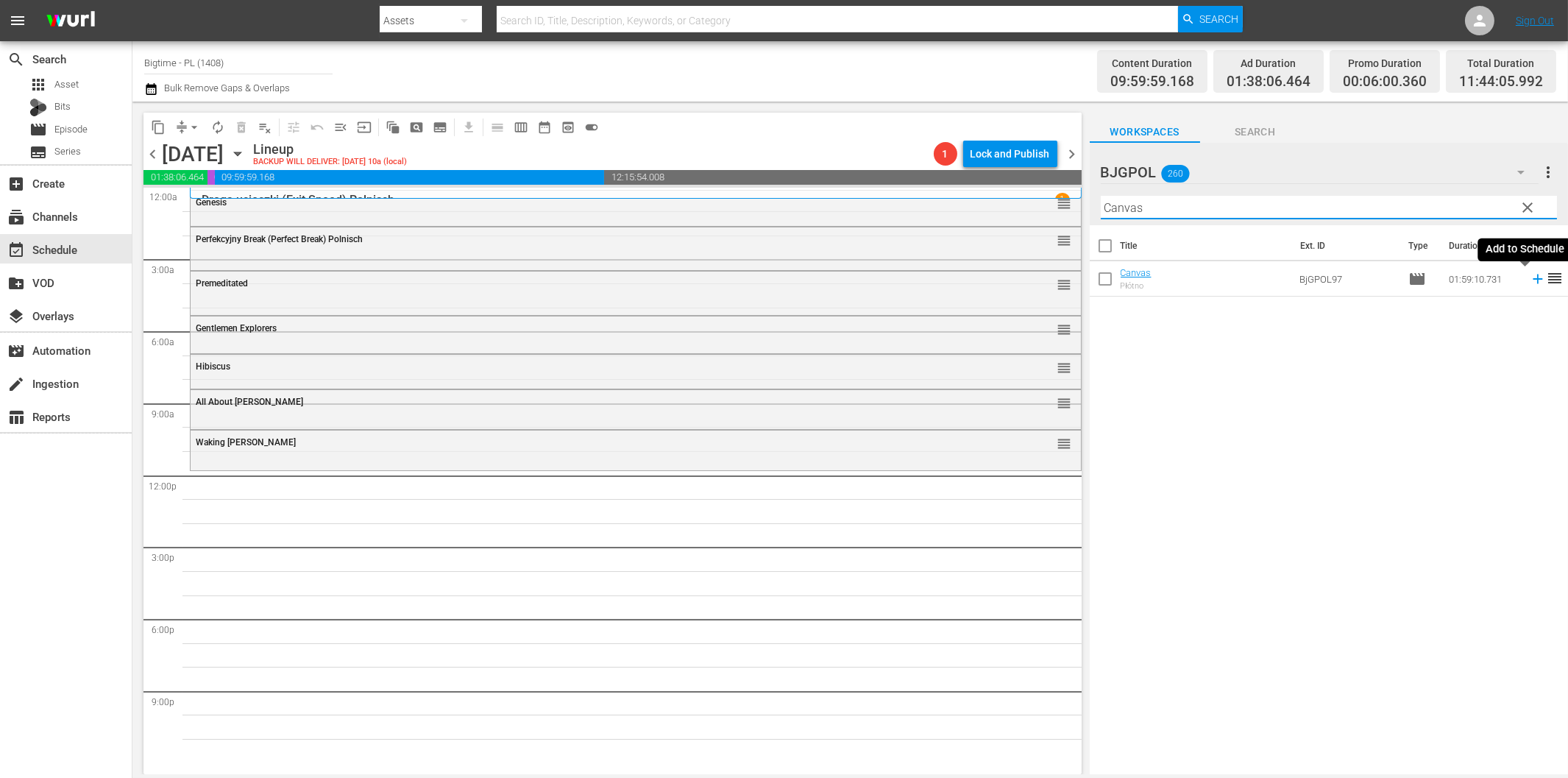
click at [1533, 280] on icon at bounding box center [1537, 280] width 9 height 9
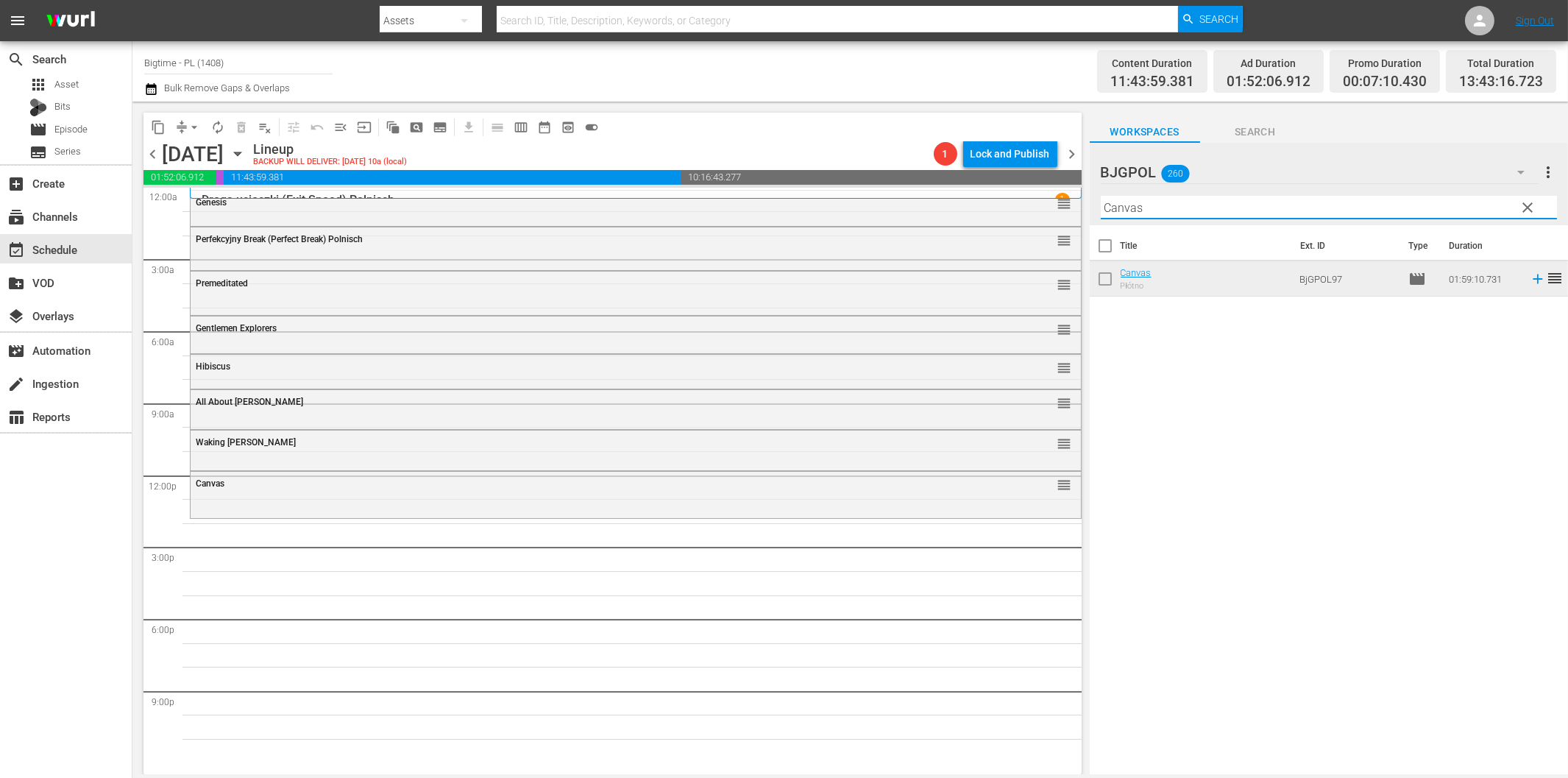
click at [1248, 202] on input "Canvas" at bounding box center [1329, 207] width 457 height 23
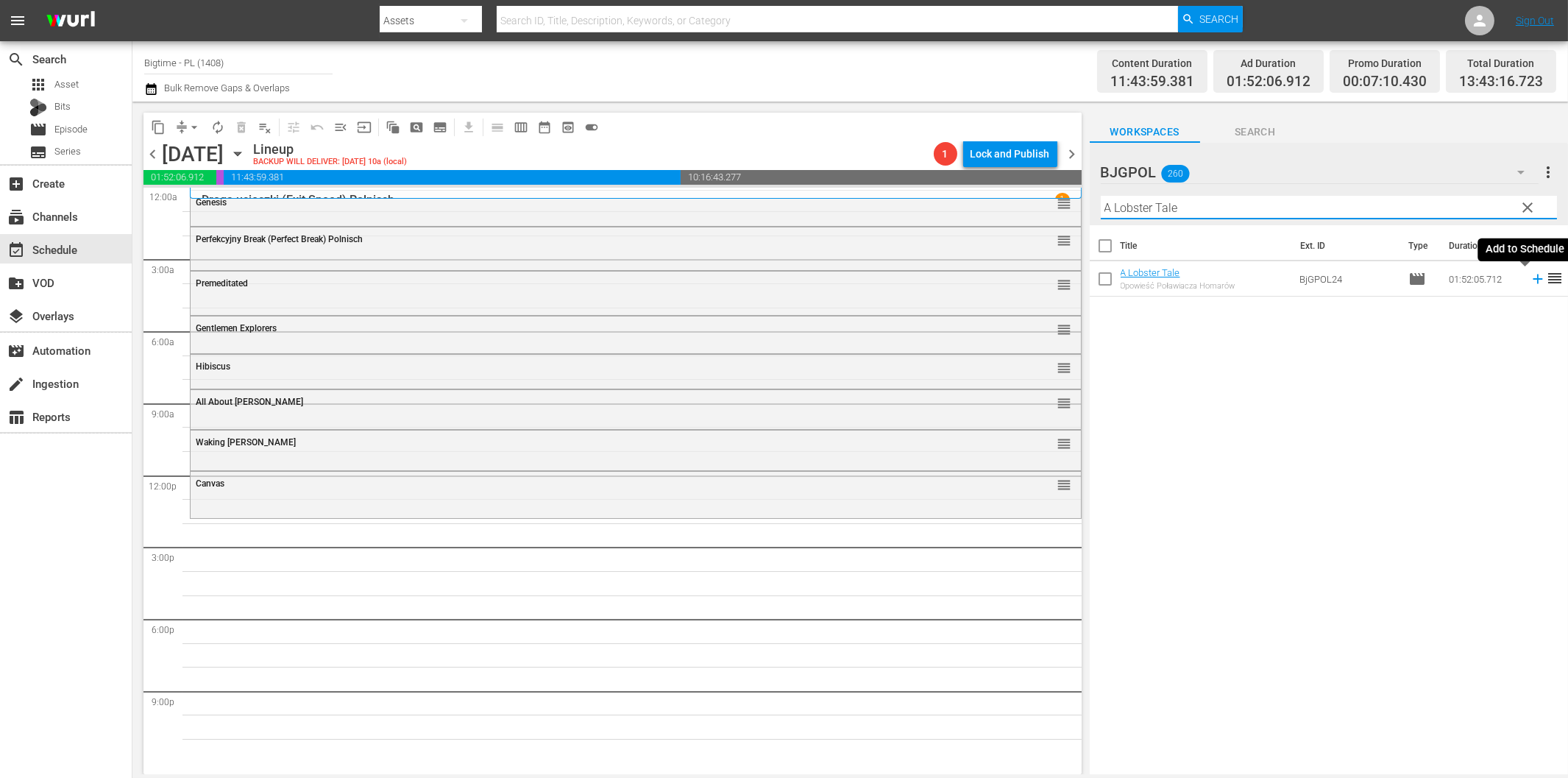
click at [1533, 280] on icon at bounding box center [1537, 280] width 9 height 9
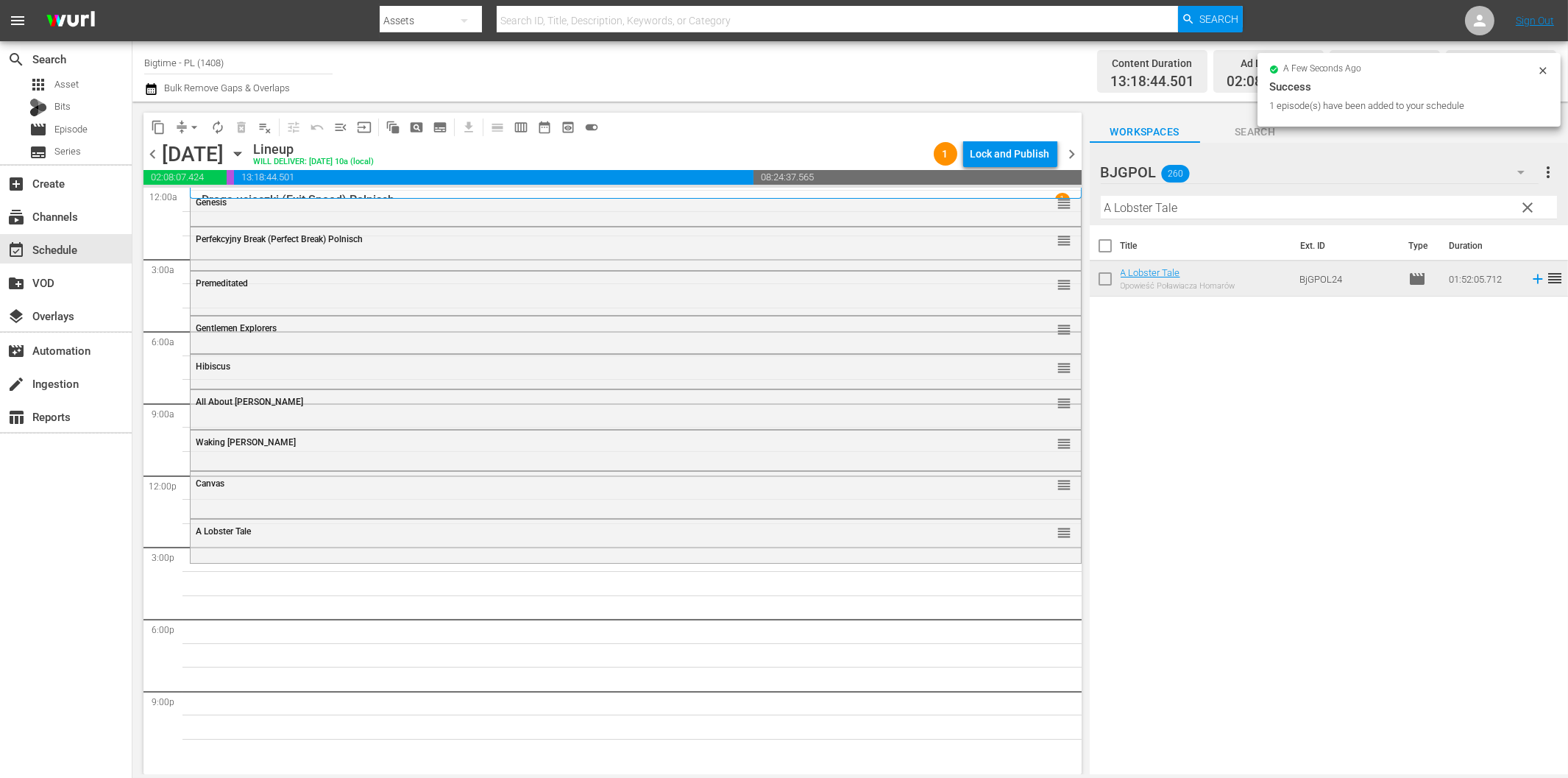
click at [1191, 214] on input "A Lobster Tale" at bounding box center [1329, 207] width 457 height 23
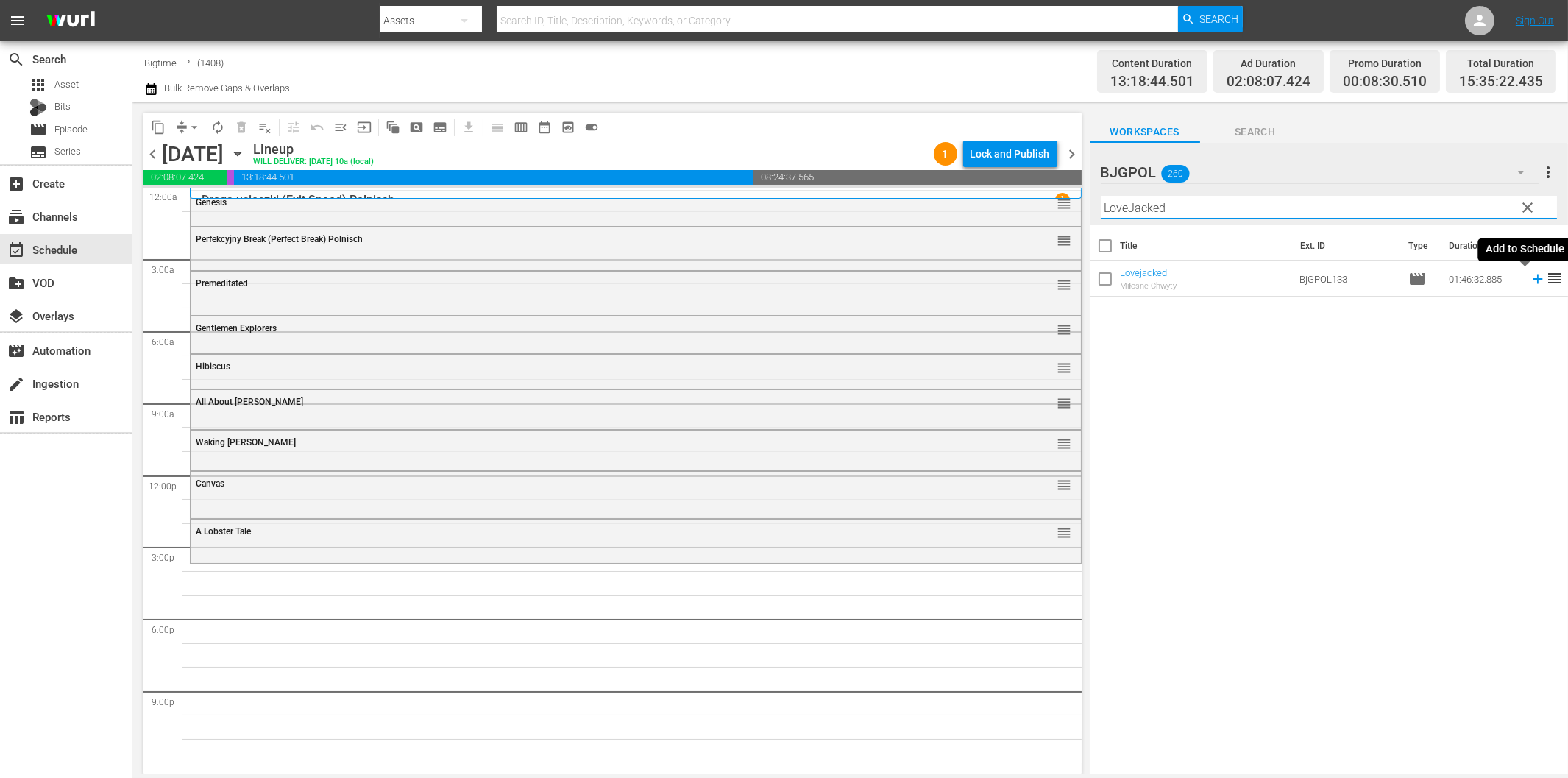
click at [1530, 277] on icon at bounding box center [1537, 279] width 16 height 16
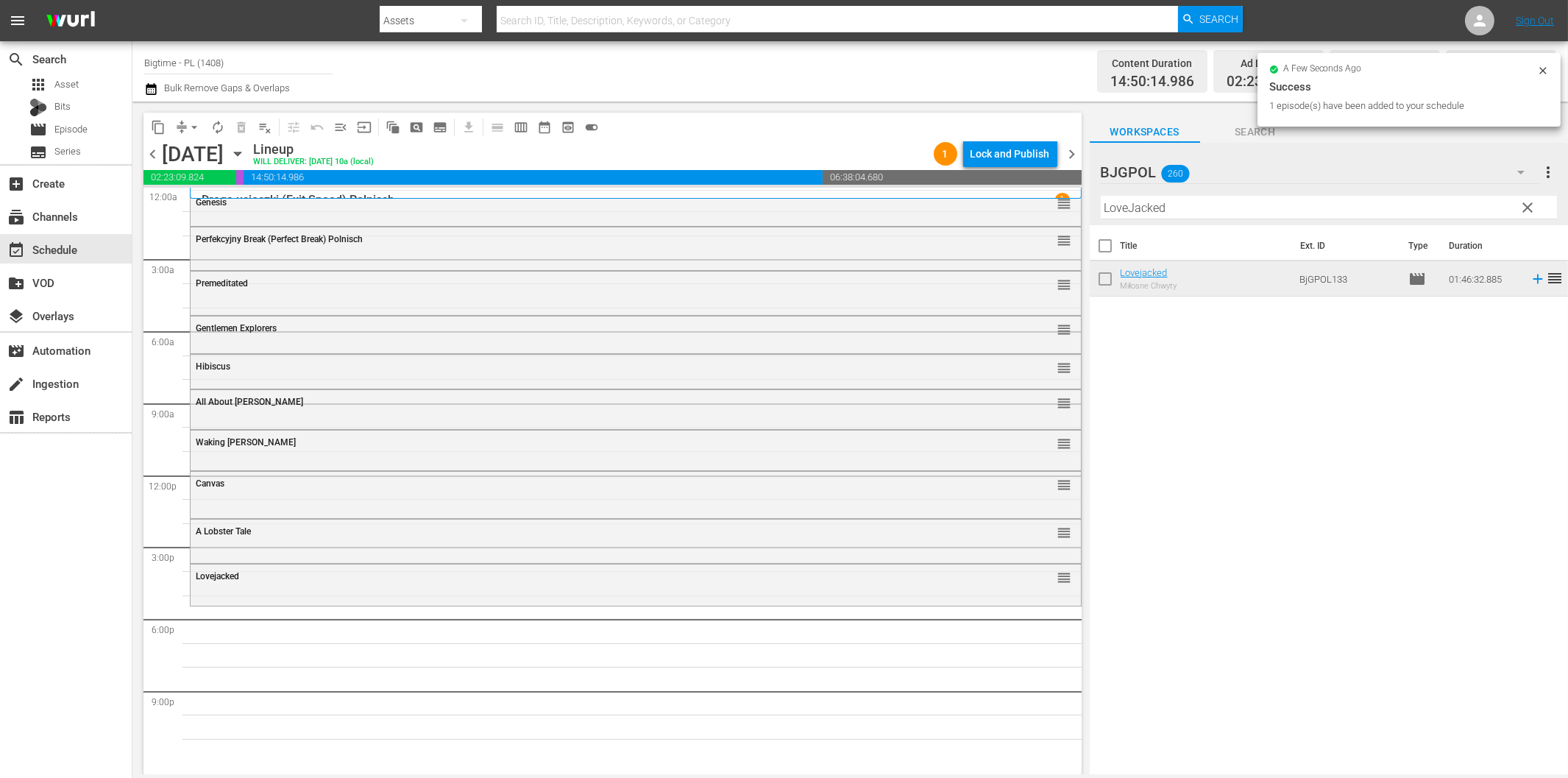
click at [1155, 208] on input "LoveJacked" at bounding box center [1329, 207] width 457 height 23
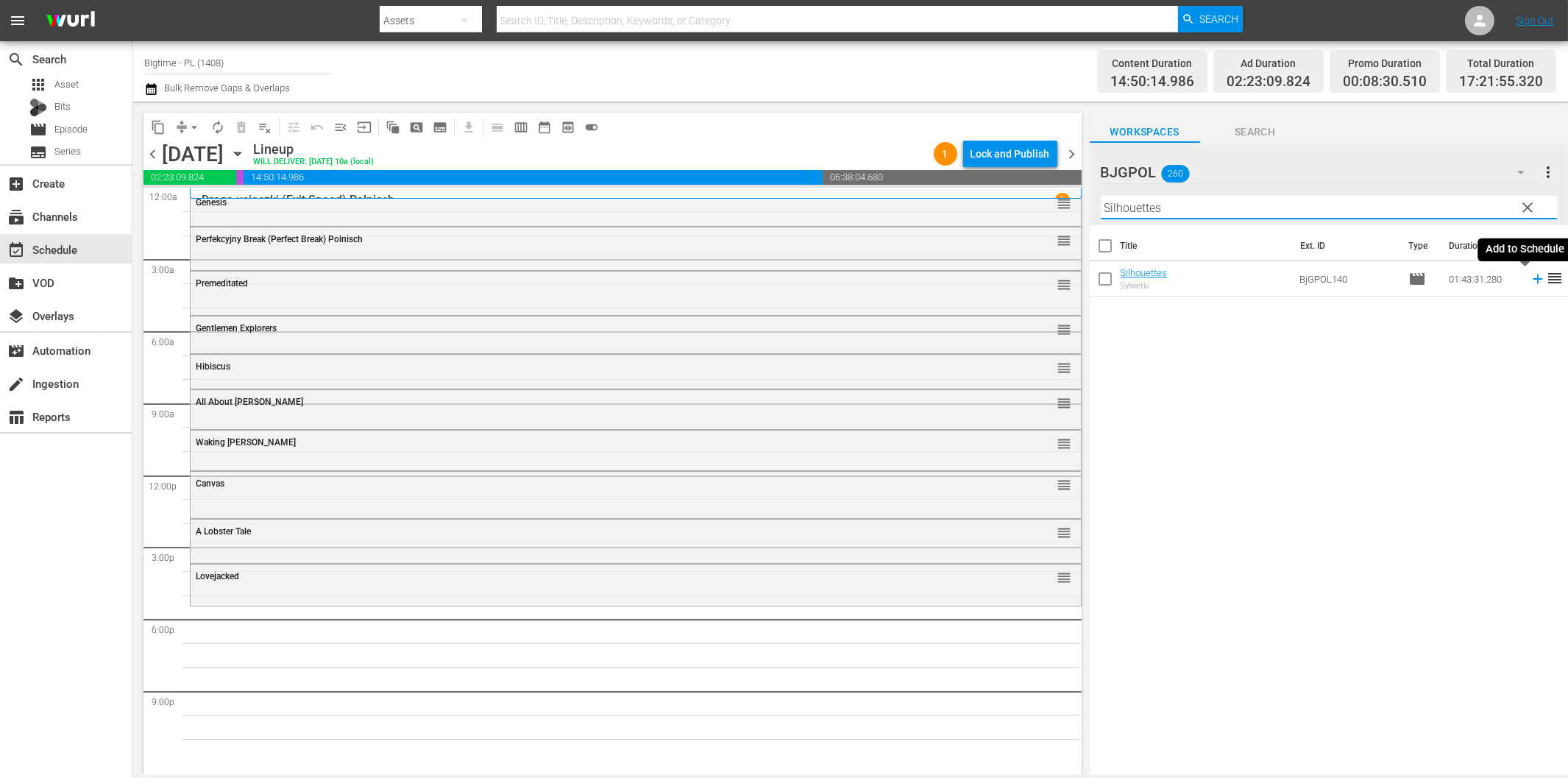
click at [1530, 281] on icon at bounding box center [1537, 279] width 16 height 16
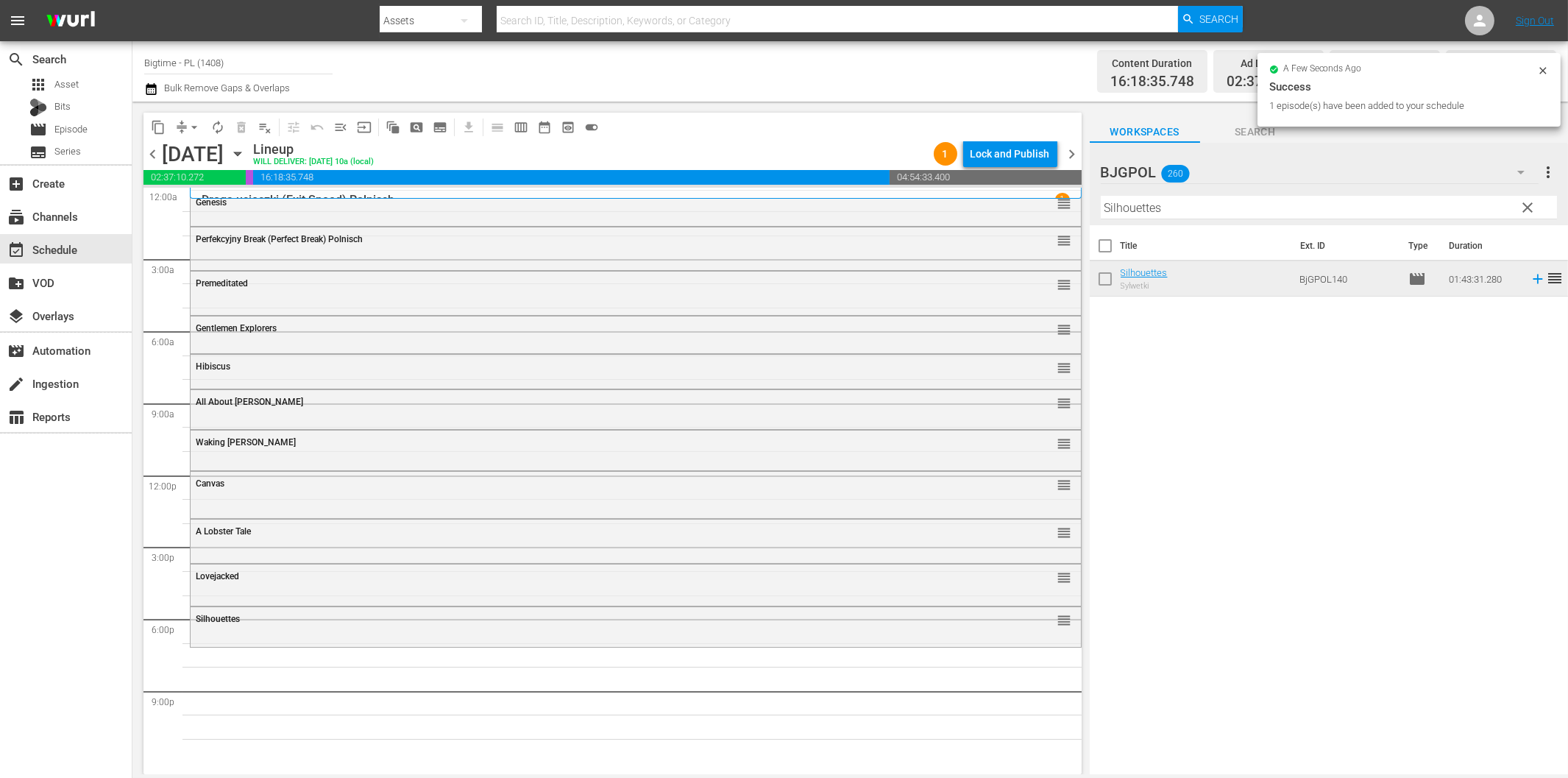
click at [1236, 214] on input "Silhouettes" at bounding box center [1329, 207] width 457 height 23
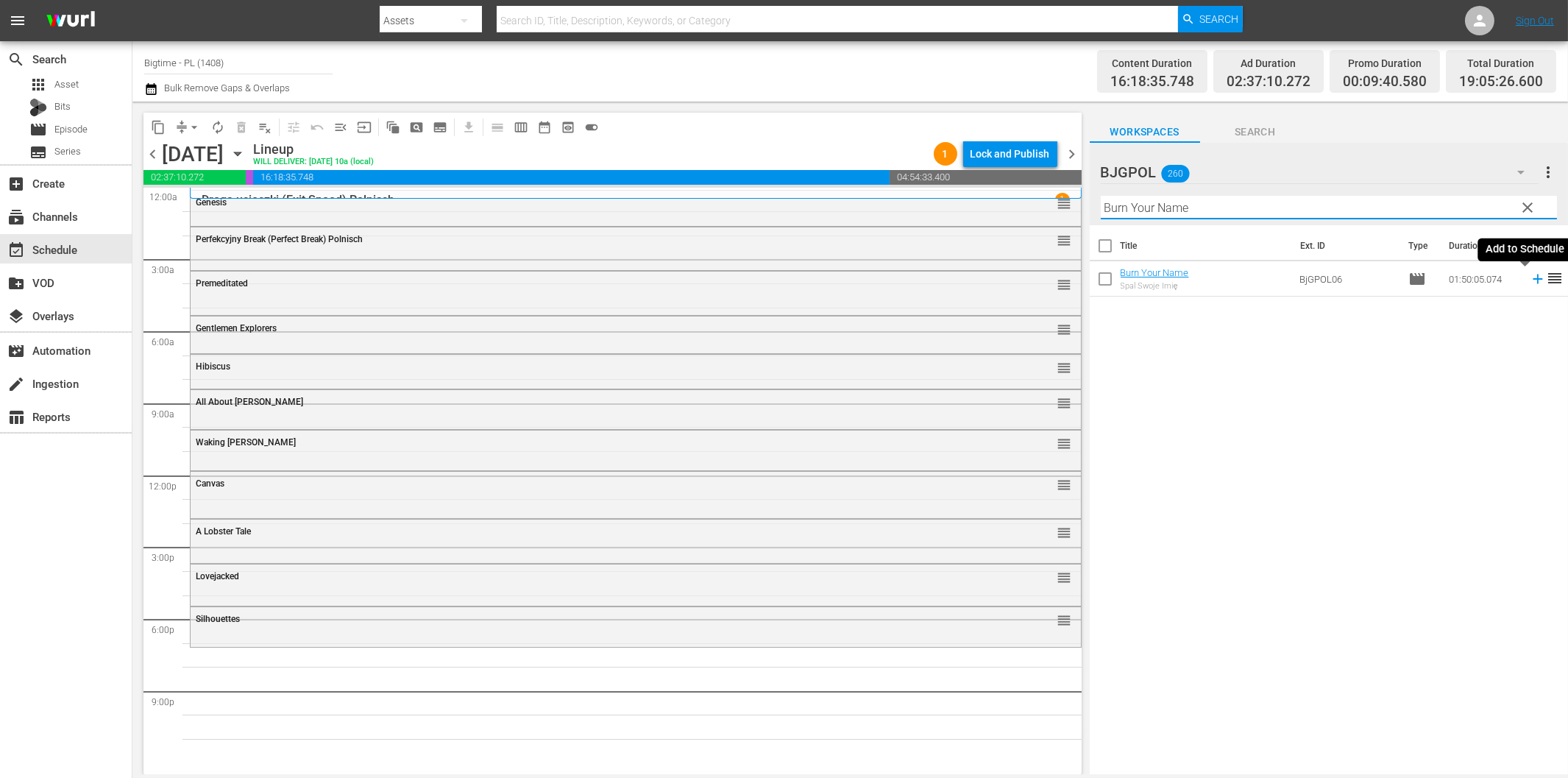
click at [1530, 277] on icon at bounding box center [1537, 279] width 16 height 16
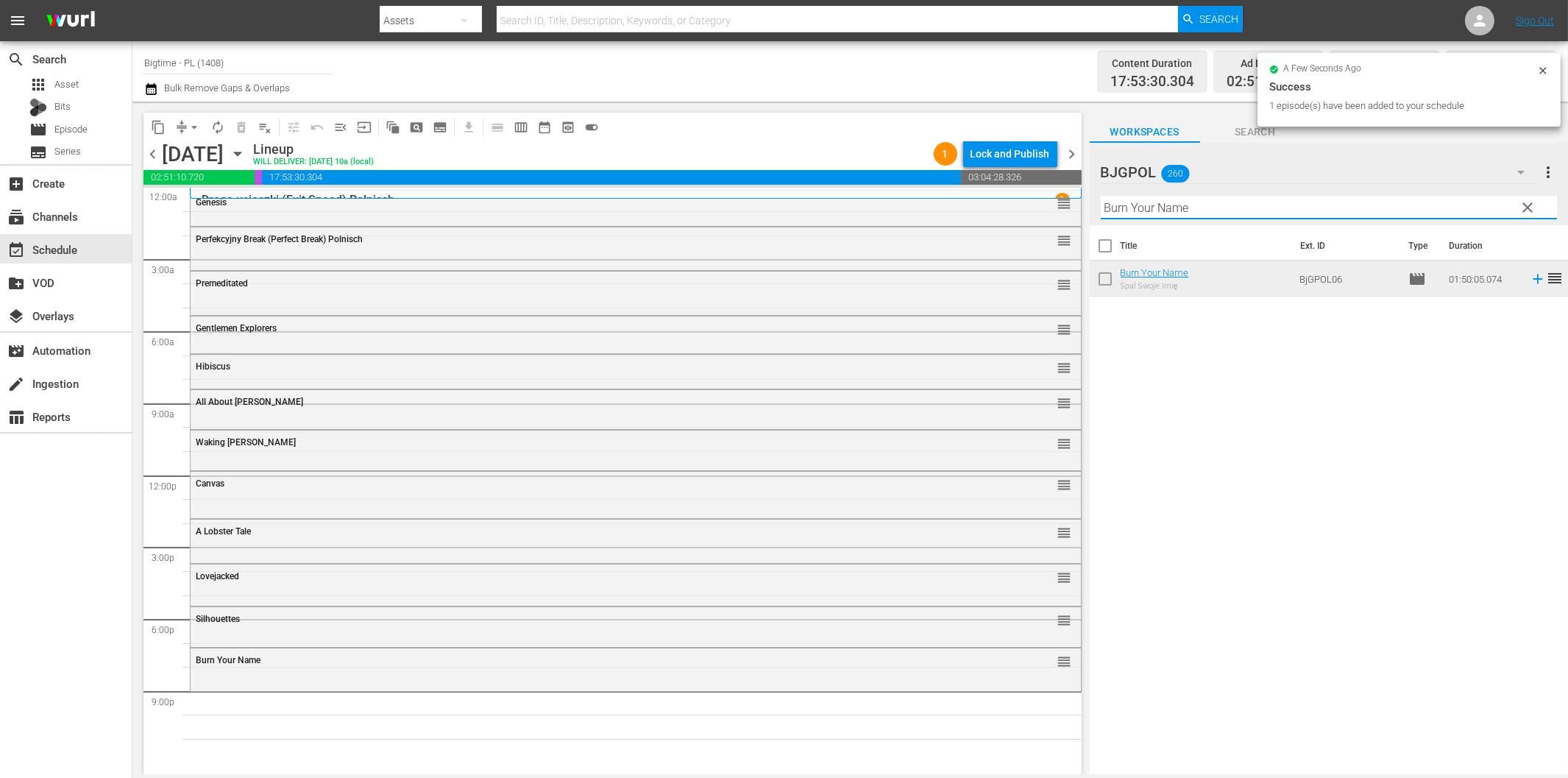
click at [1313, 213] on input "Burn Your Name" at bounding box center [1329, 207] width 457 height 23
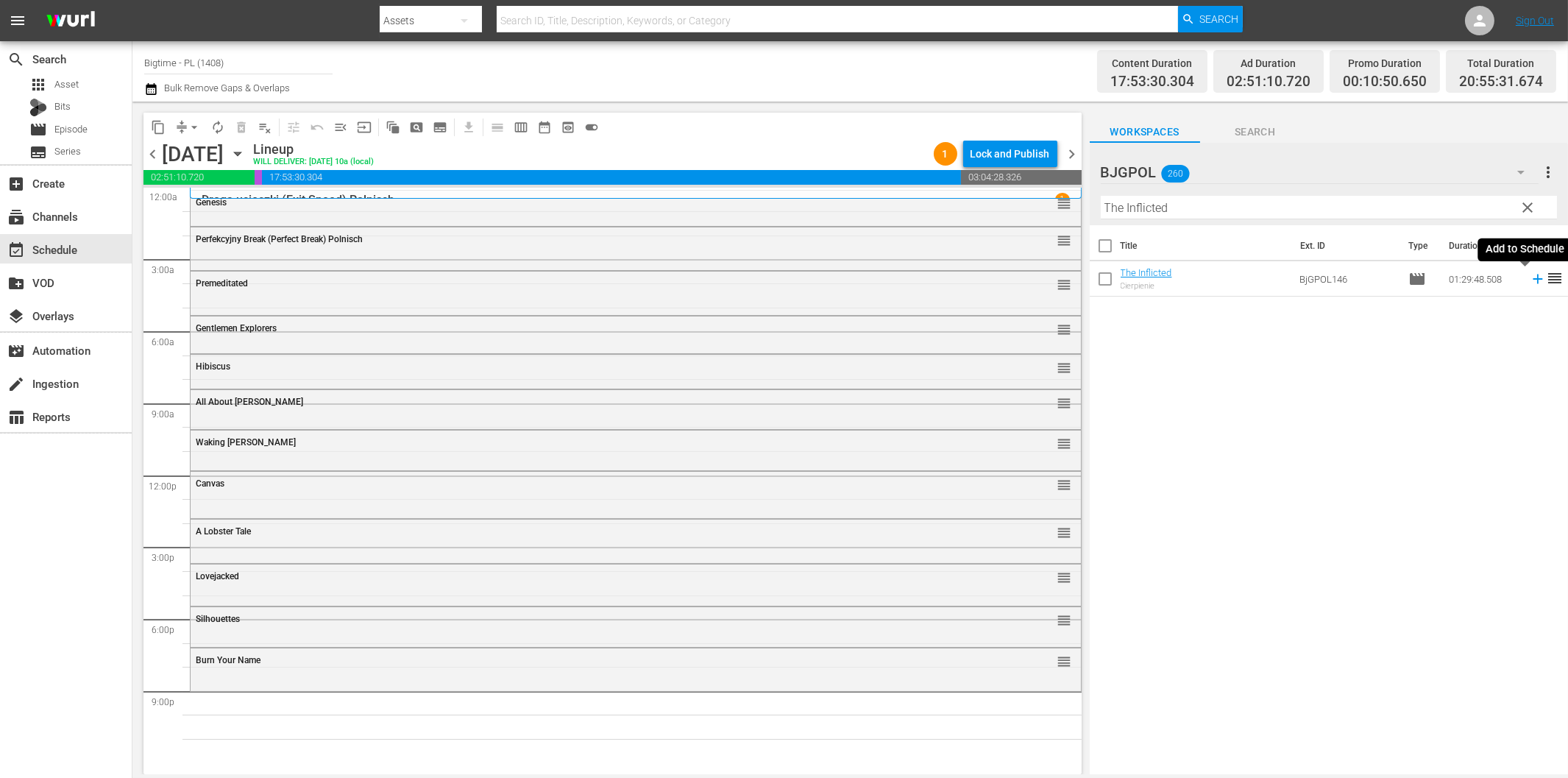
click at [1530, 282] on icon at bounding box center [1537, 279] width 16 height 16
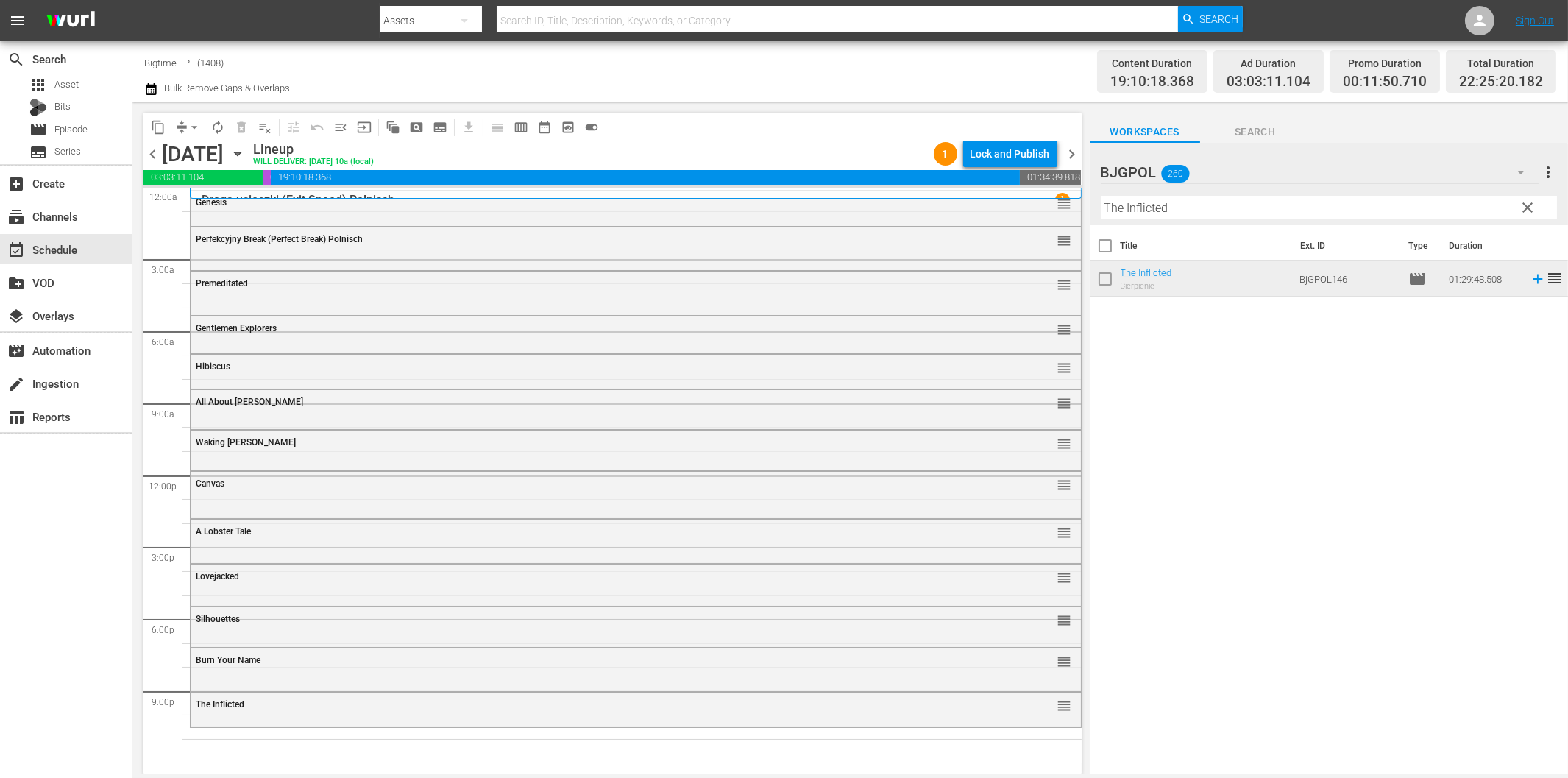
click at [1271, 215] on input "The Inflicted" at bounding box center [1329, 207] width 457 height 23
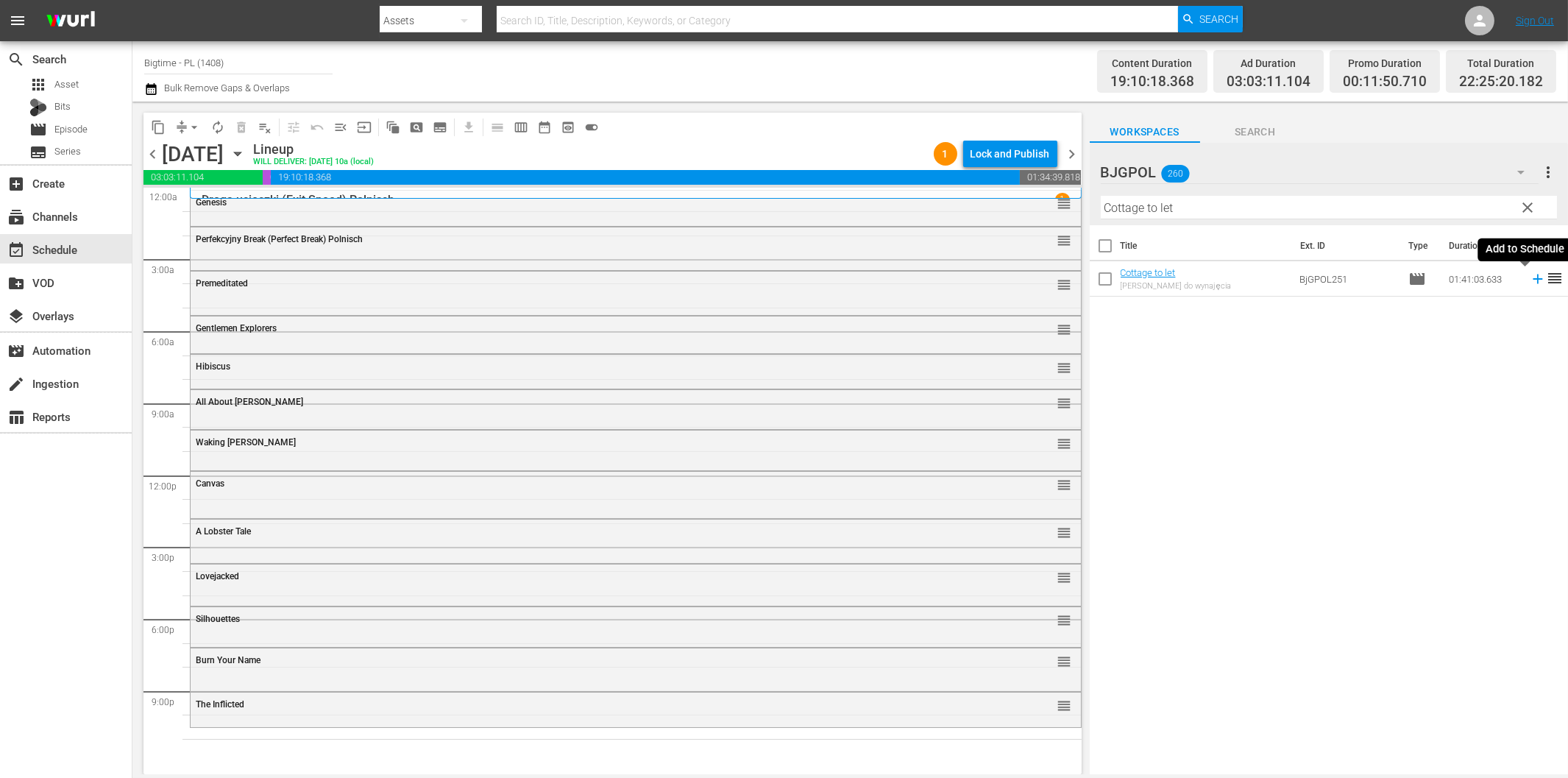
drag, startPoint x: 1526, startPoint y: 281, endPoint x: 1499, endPoint y: 295, distance: 30.4
click at [1530, 281] on icon at bounding box center [1537, 279] width 16 height 16
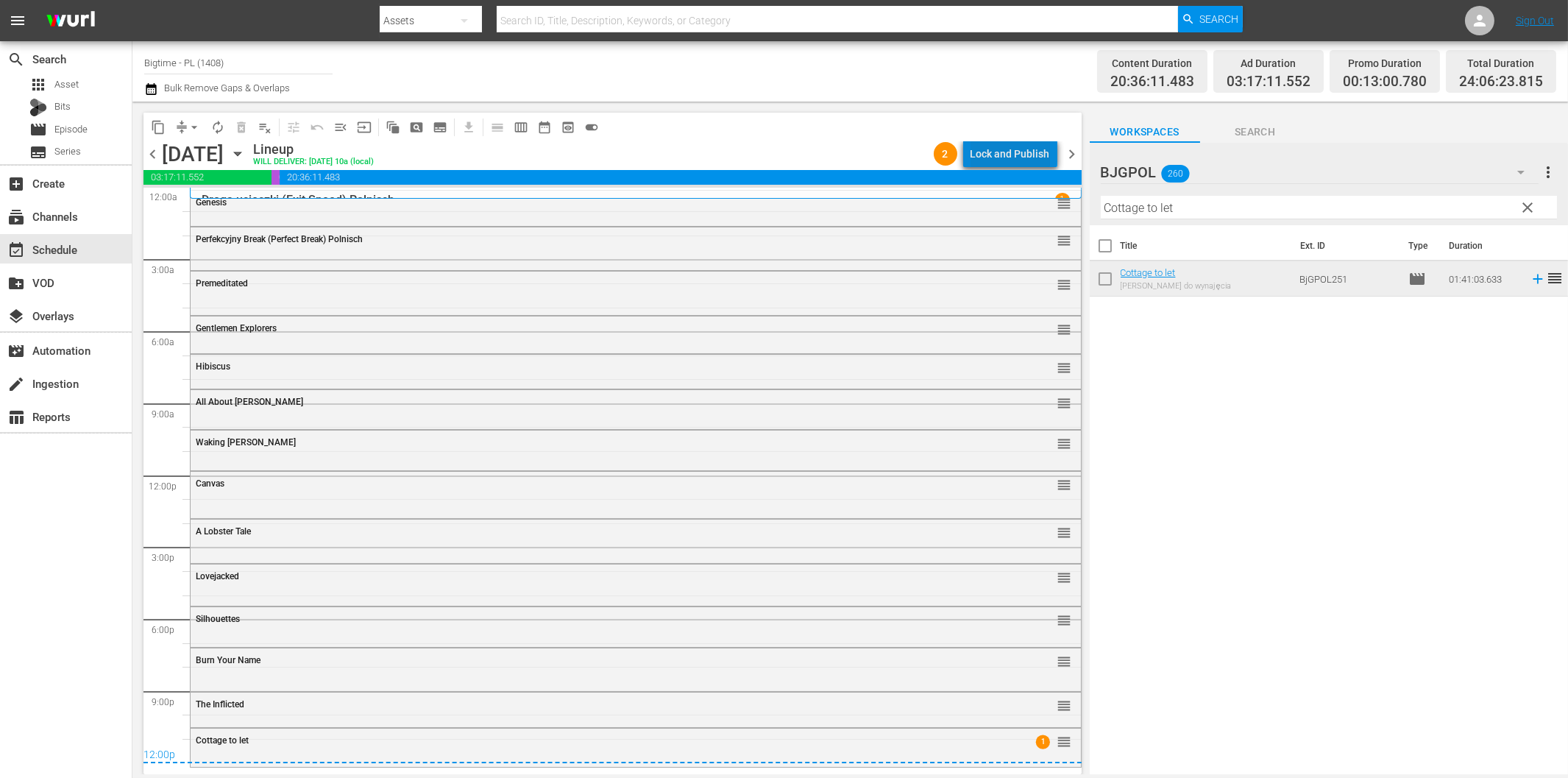
click at [1017, 152] on div "Lock and Publish" at bounding box center [1010, 154] width 79 height 26
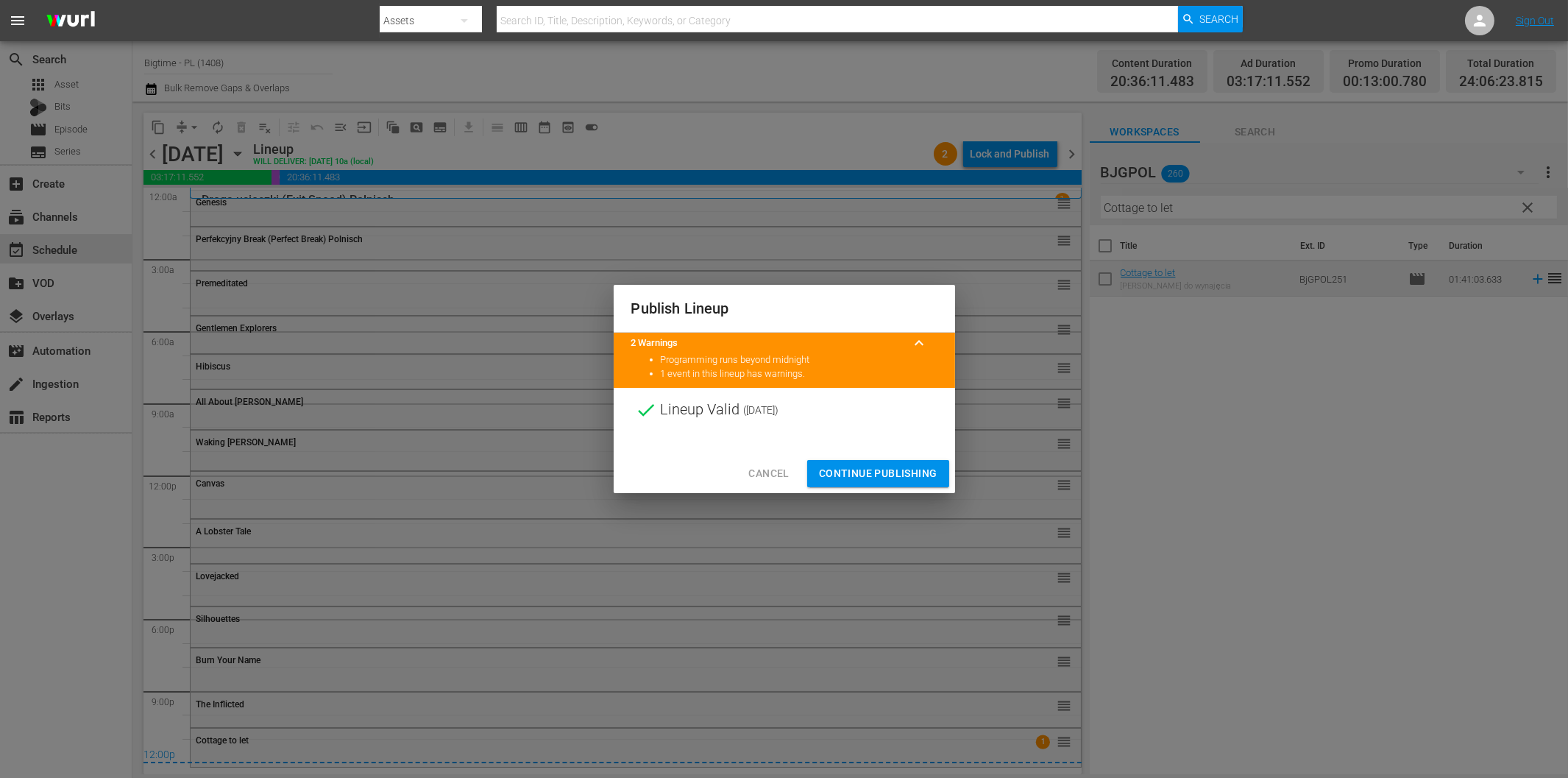
click at [910, 464] on button "Continue Publishing" at bounding box center [878, 473] width 142 height 27
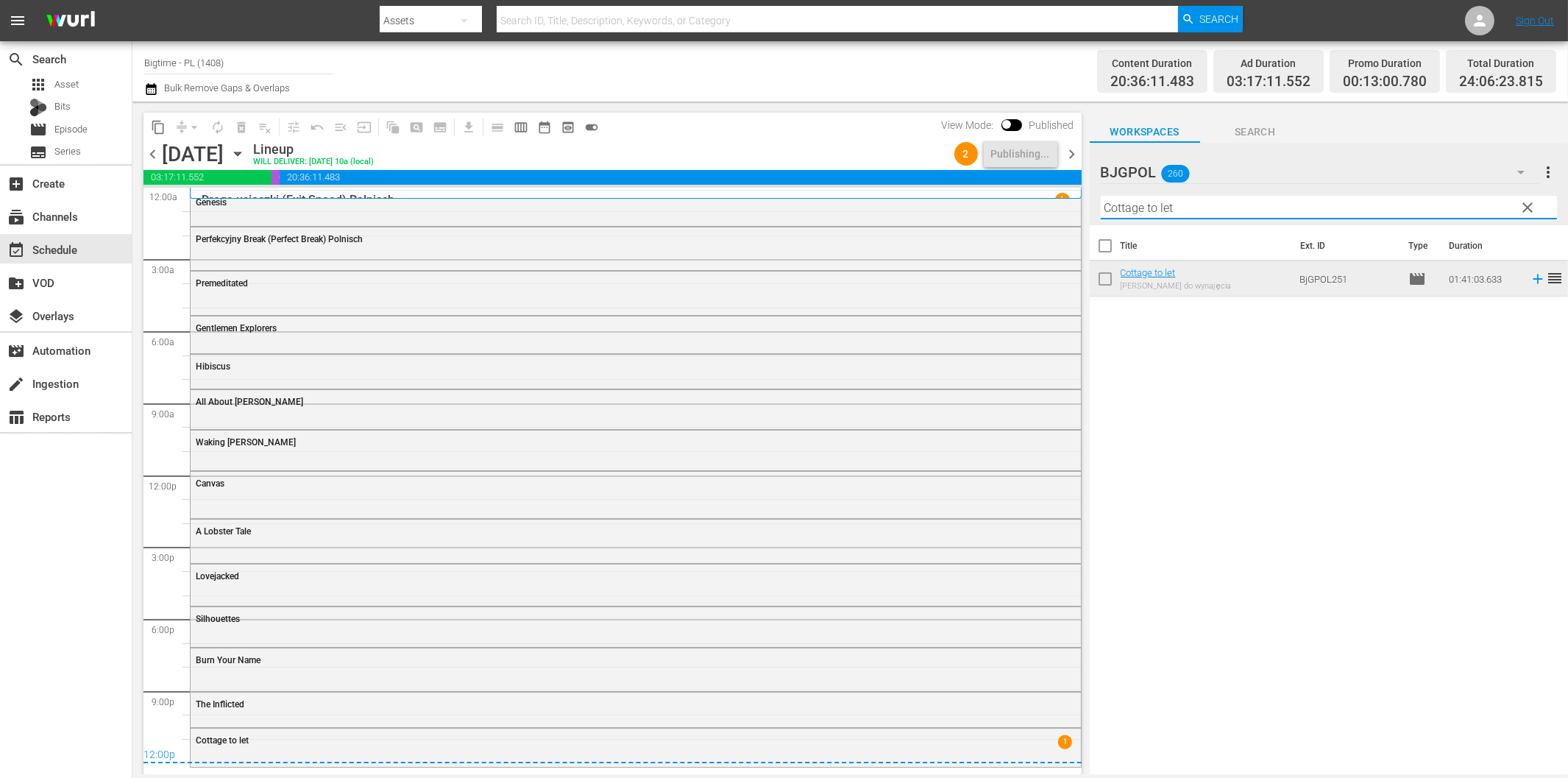
click at [1184, 215] on input "Cottage to let" at bounding box center [1329, 207] width 457 height 23
click at [1075, 149] on span "chevron_right" at bounding box center [1072, 155] width 19 height 19
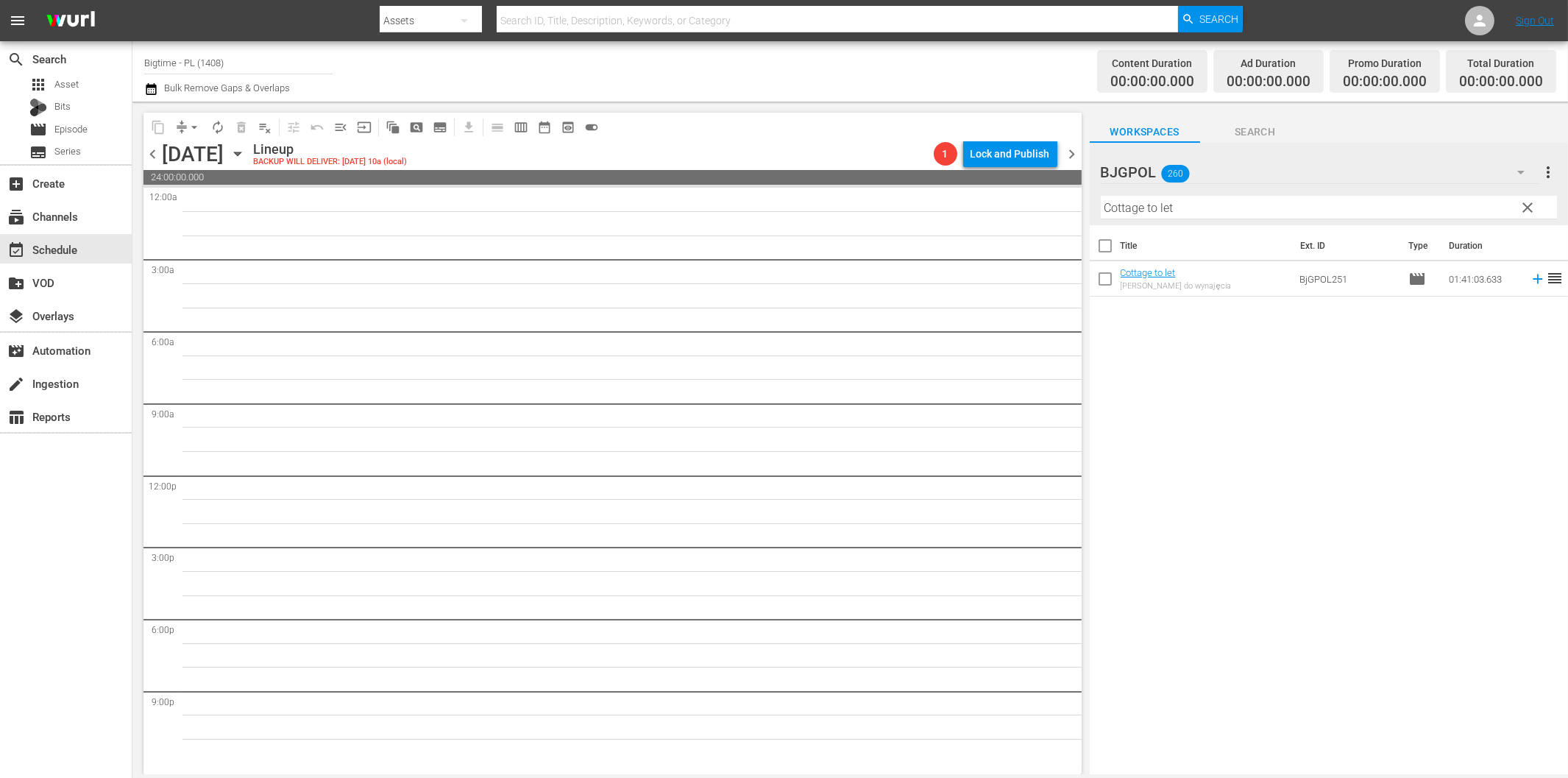
click at [1191, 208] on input "Cottage to let" at bounding box center [1329, 207] width 457 height 23
click at [1533, 279] on icon at bounding box center [1537, 280] width 9 height 9
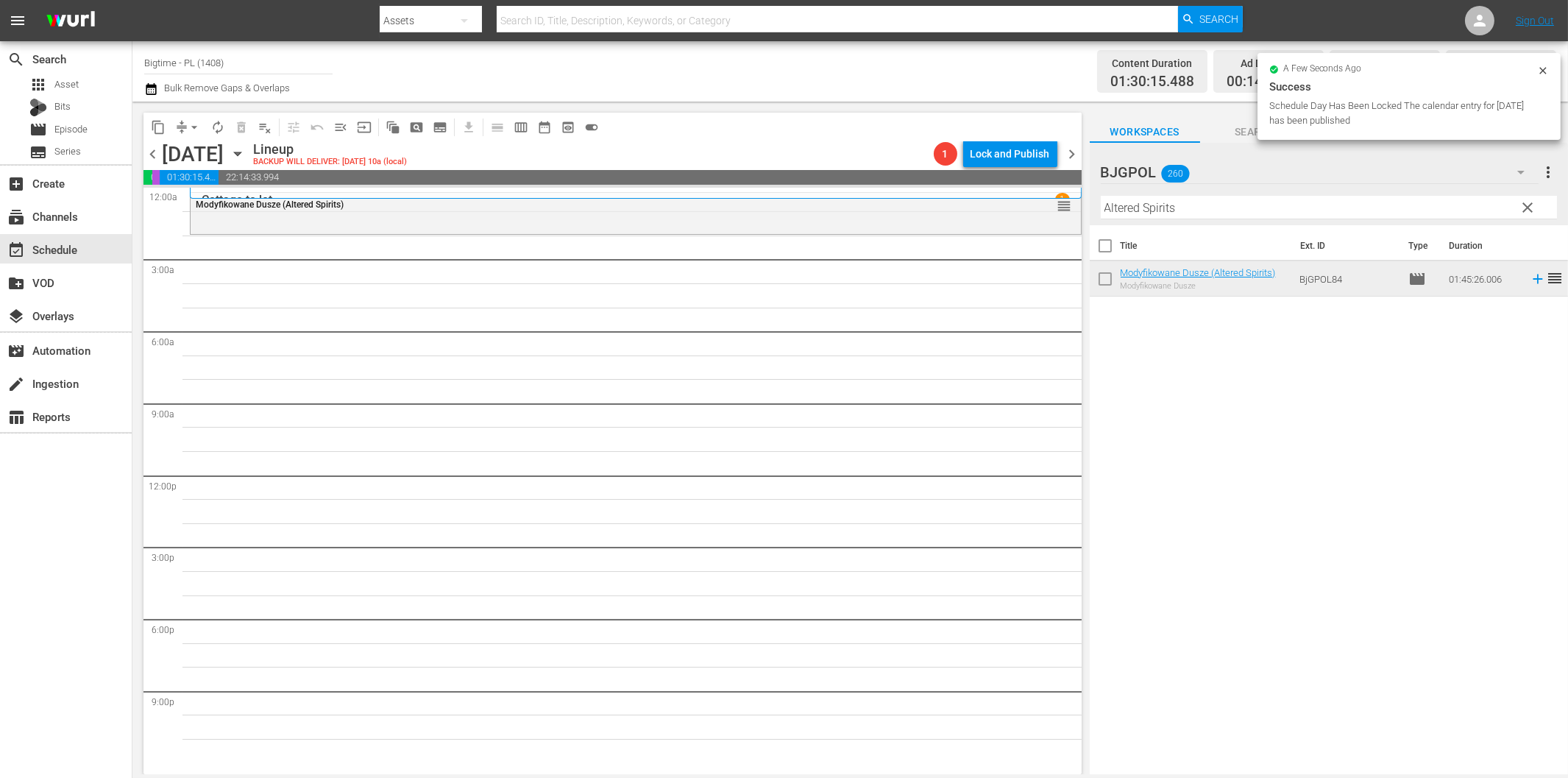
click at [1207, 212] on input "Altered Spirits" at bounding box center [1329, 207] width 457 height 23
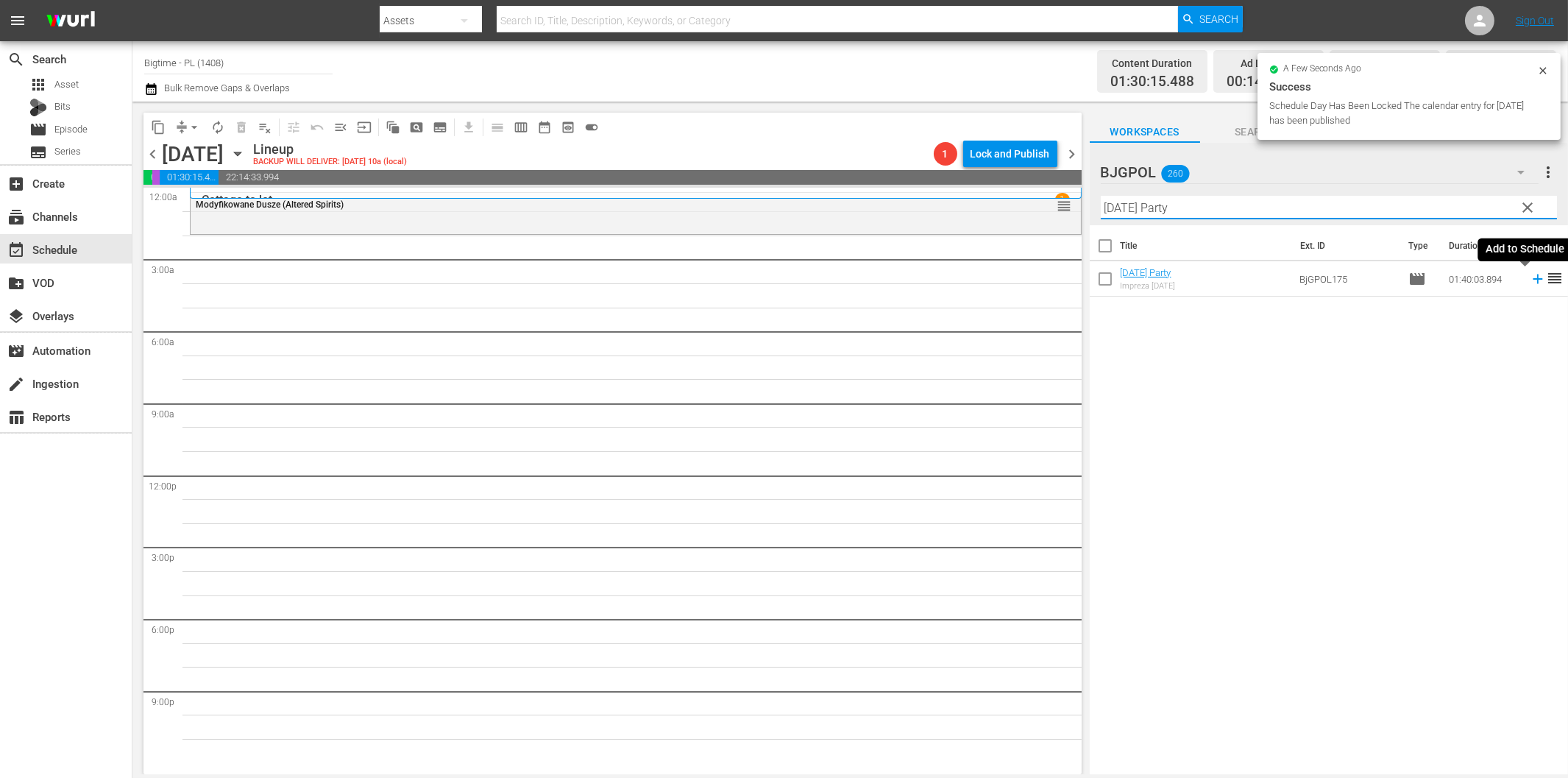
click at [1530, 275] on icon at bounding box center [1537, 279] width 16 height 16
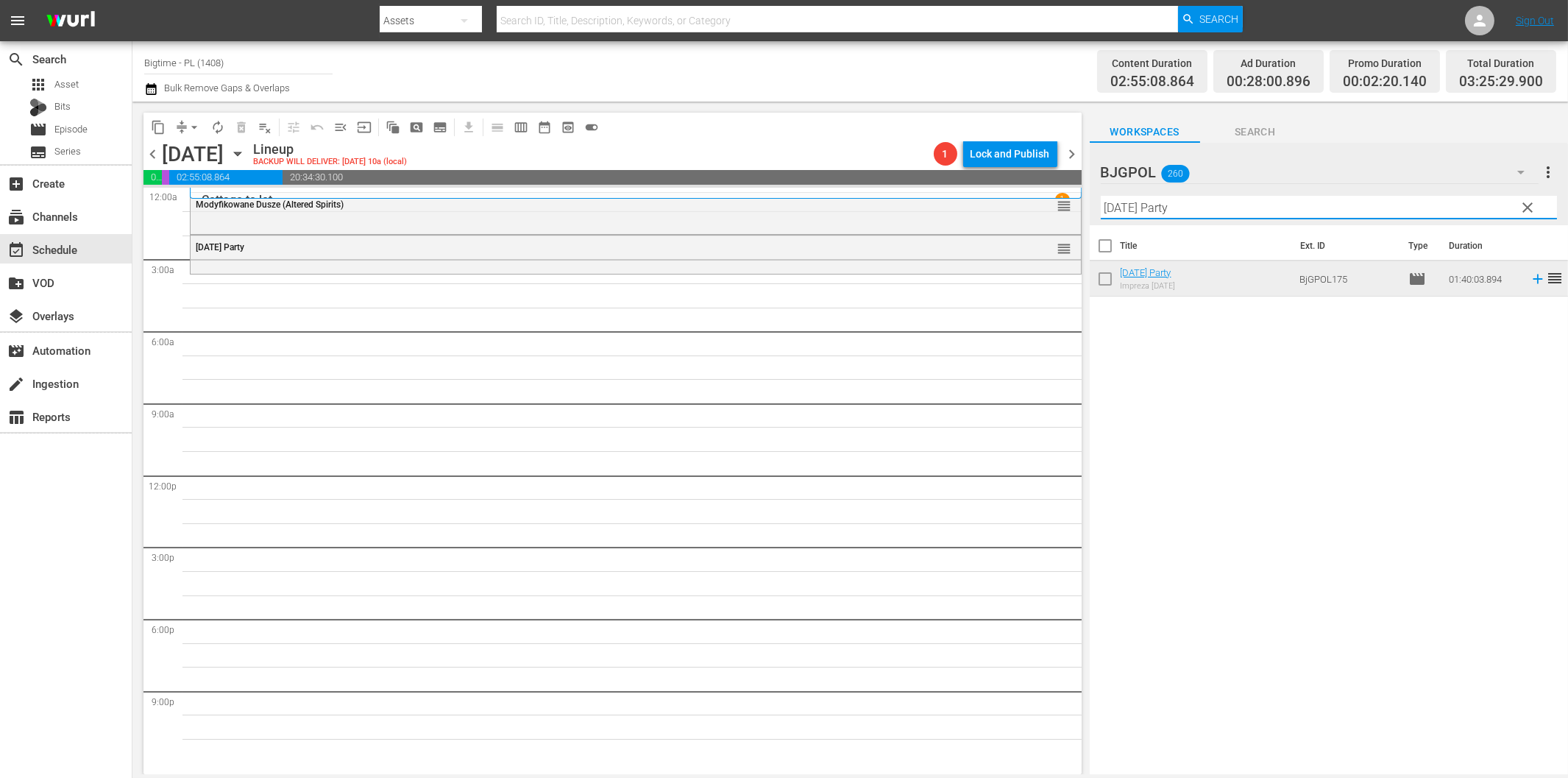
click at [1160, 200] on input "[DATE] Party" at bounding box center [1329, 207] width 457 height 23
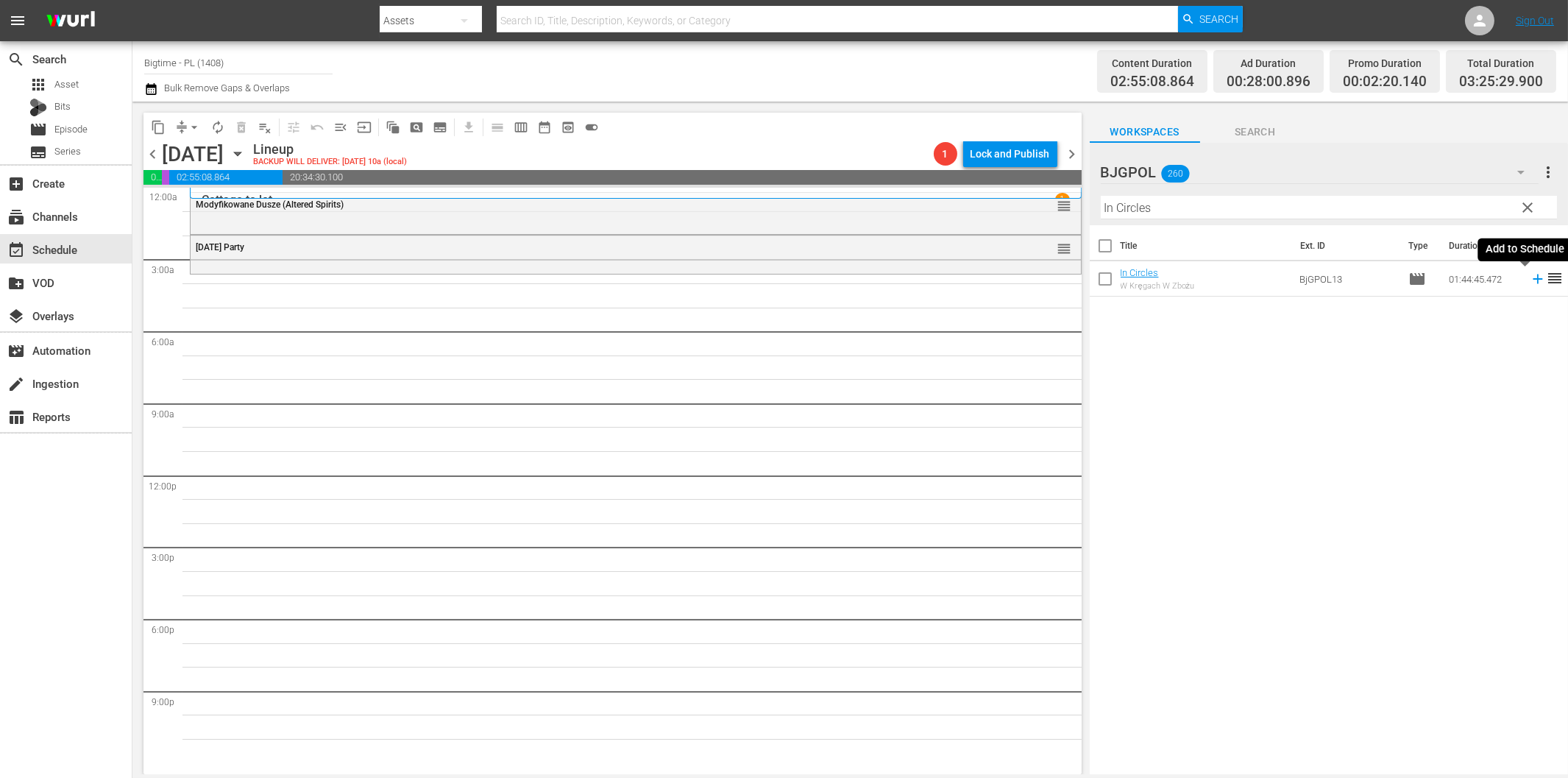
click at [1530, 280] on icon at bounding box center [1537, 279] width 16 height 16
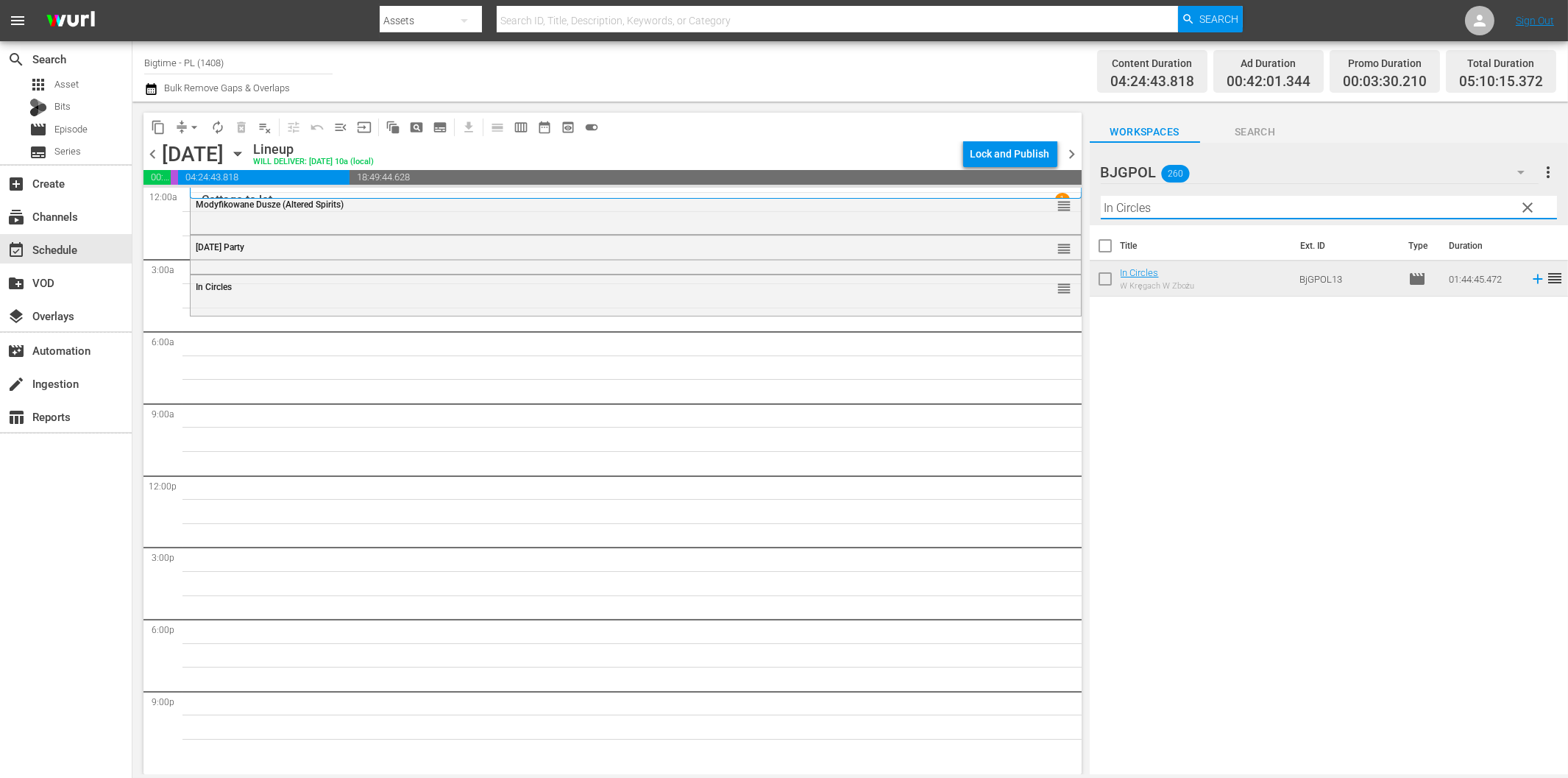
click at [1164, 214] on input "In Circles" at bounding box center [1329, 207] width 457 height 23
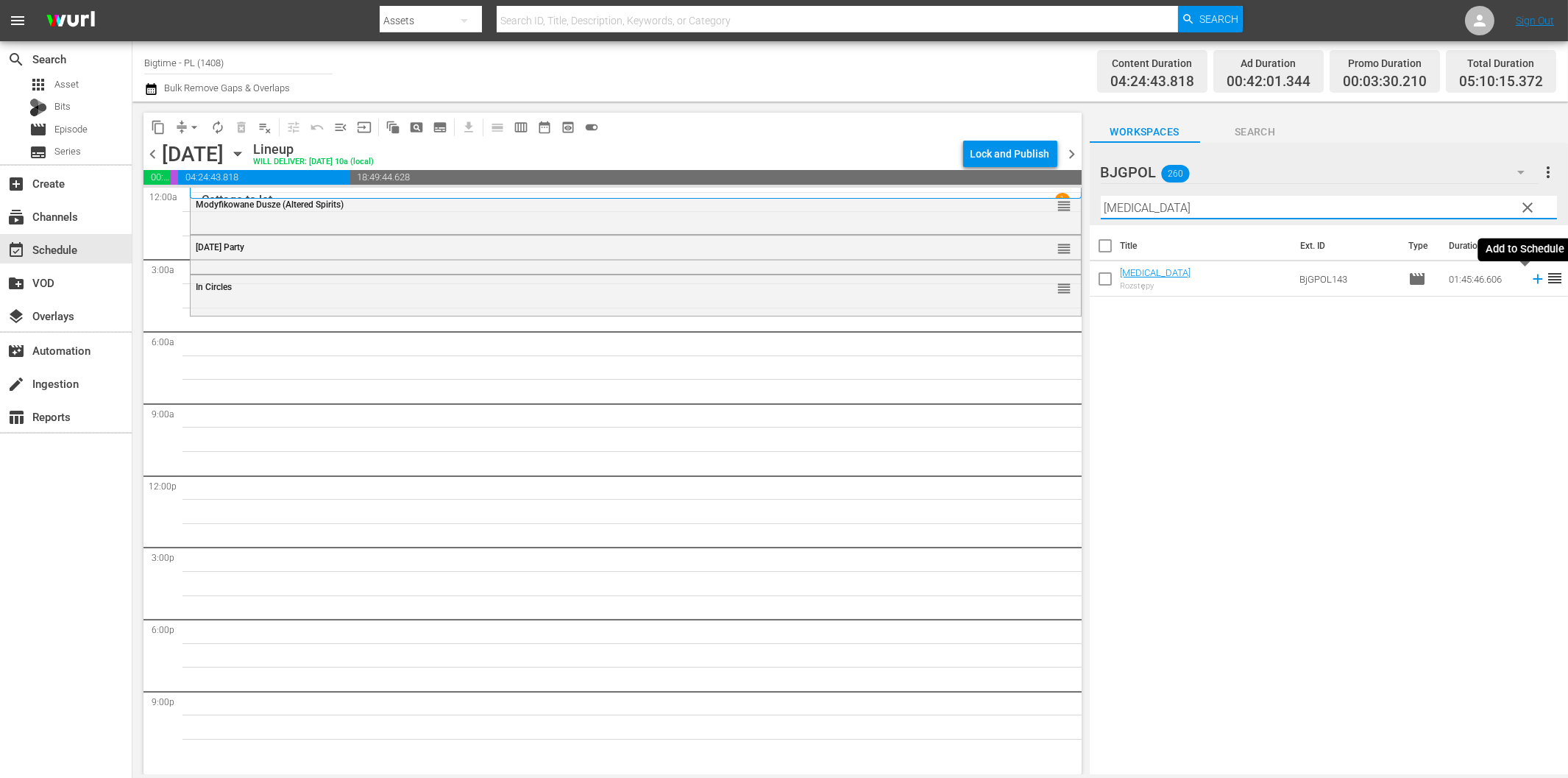
click at [1533, 281] on icon at bounding box center [1537, 280] width 9 height 9
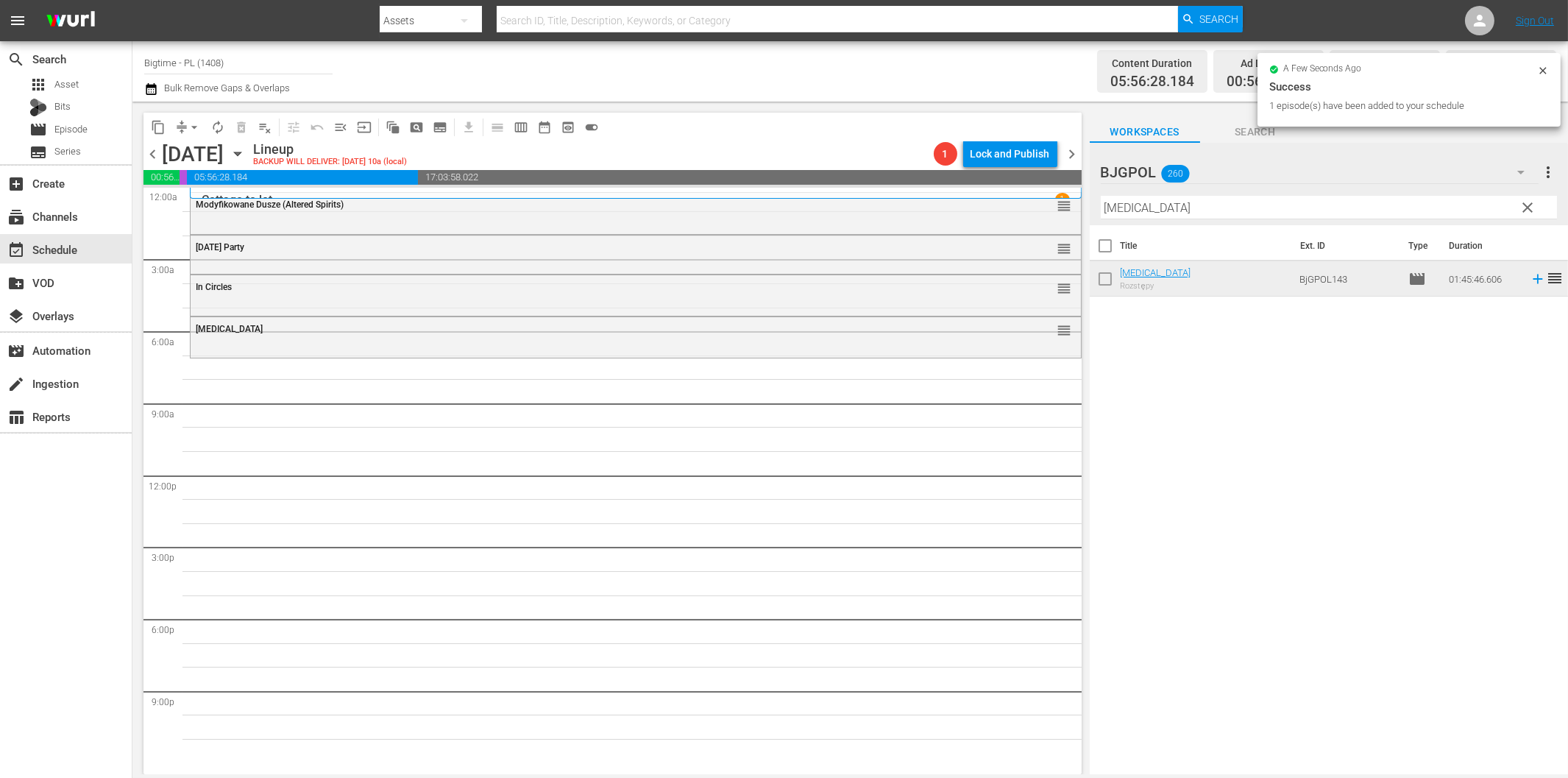
click at [1160, 201] on input "[MEDICAL_DATA]" at bounding box center [1329, 207] width 457 height 23
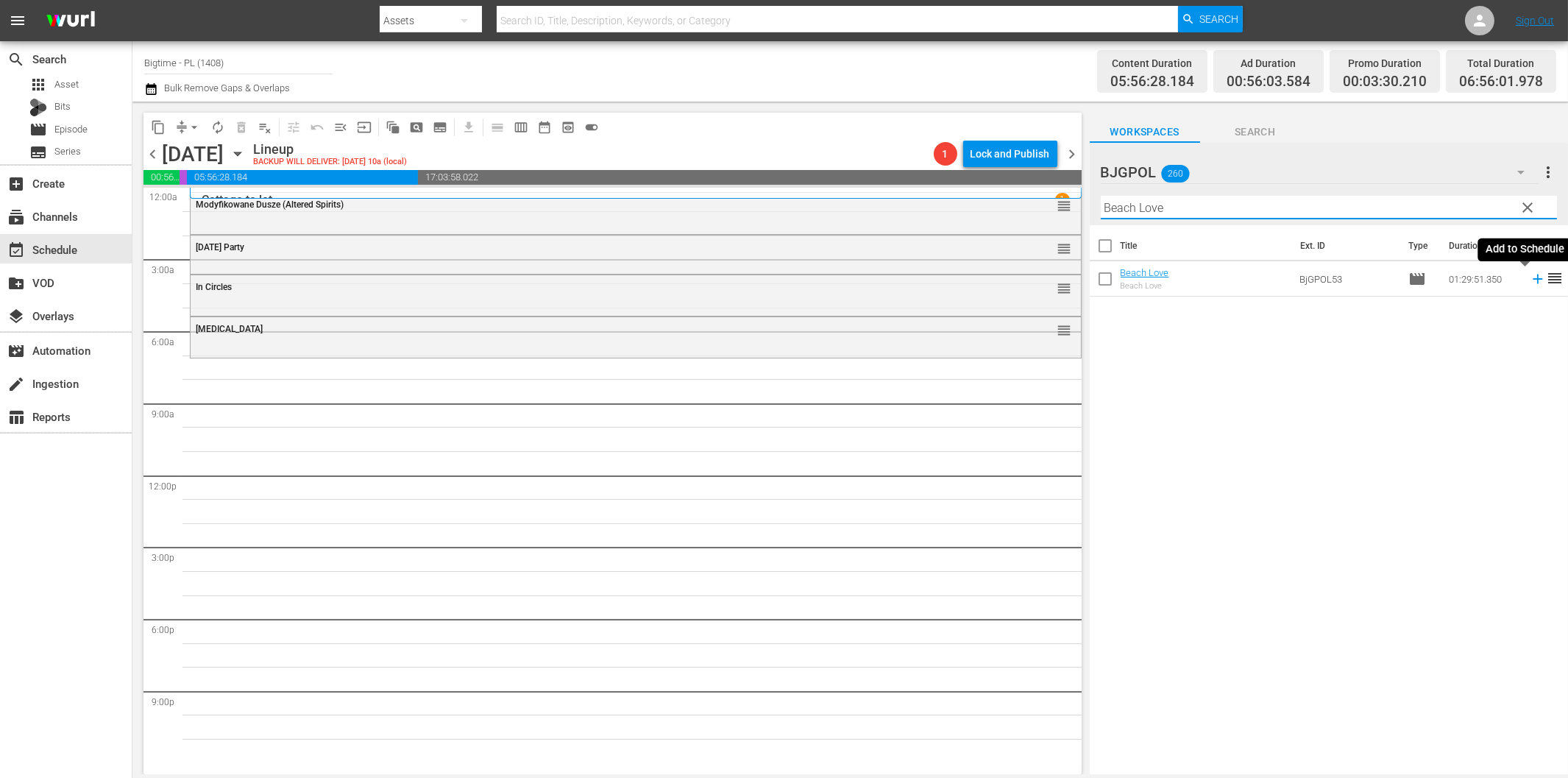
click at [1530, 280] on icon at bounding box center [1537, 279] width 16 height 16
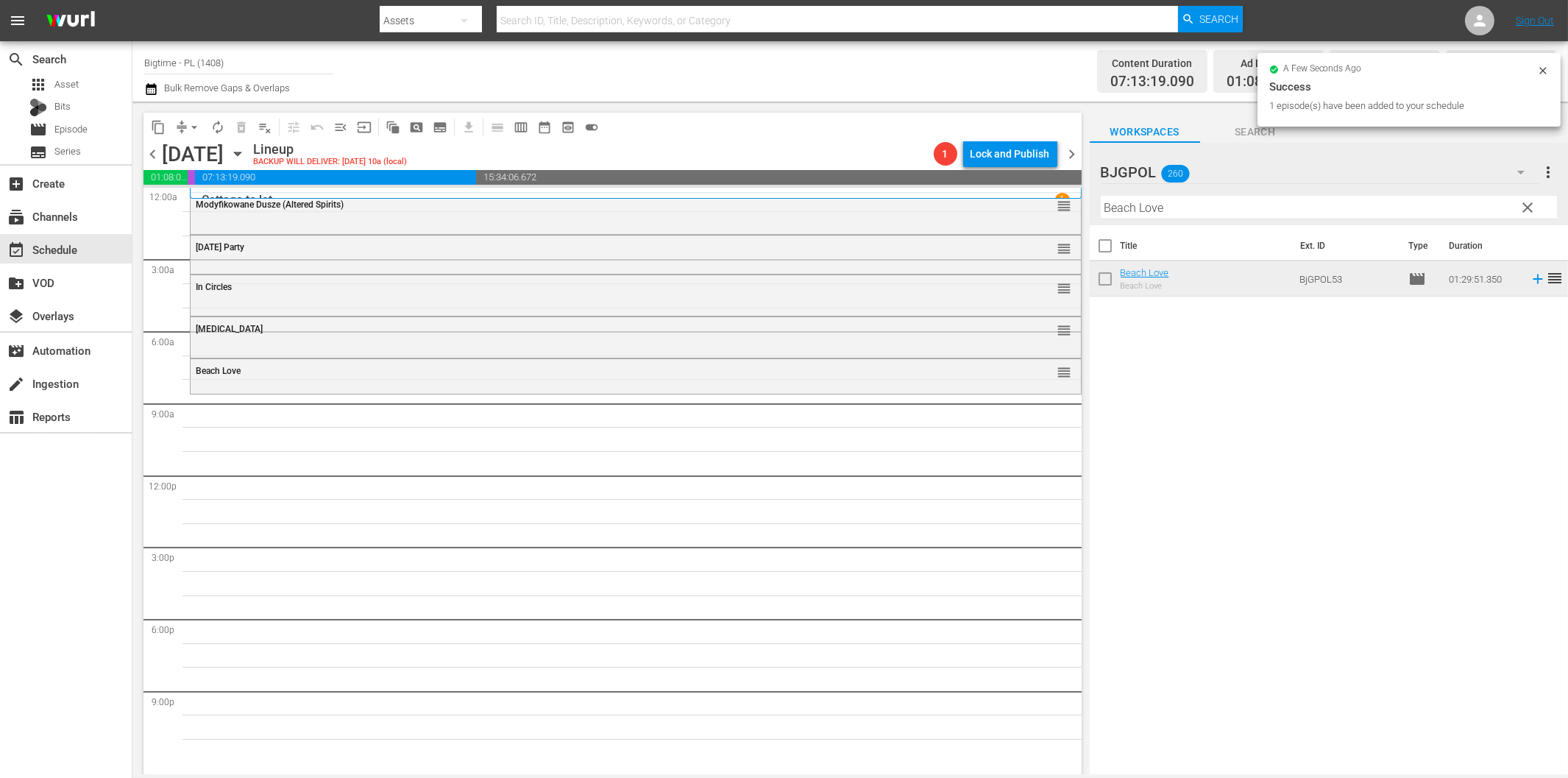
click at [1137, 215] on input "Beach Love" at bounding box center [1329, 207] width 457 height 23
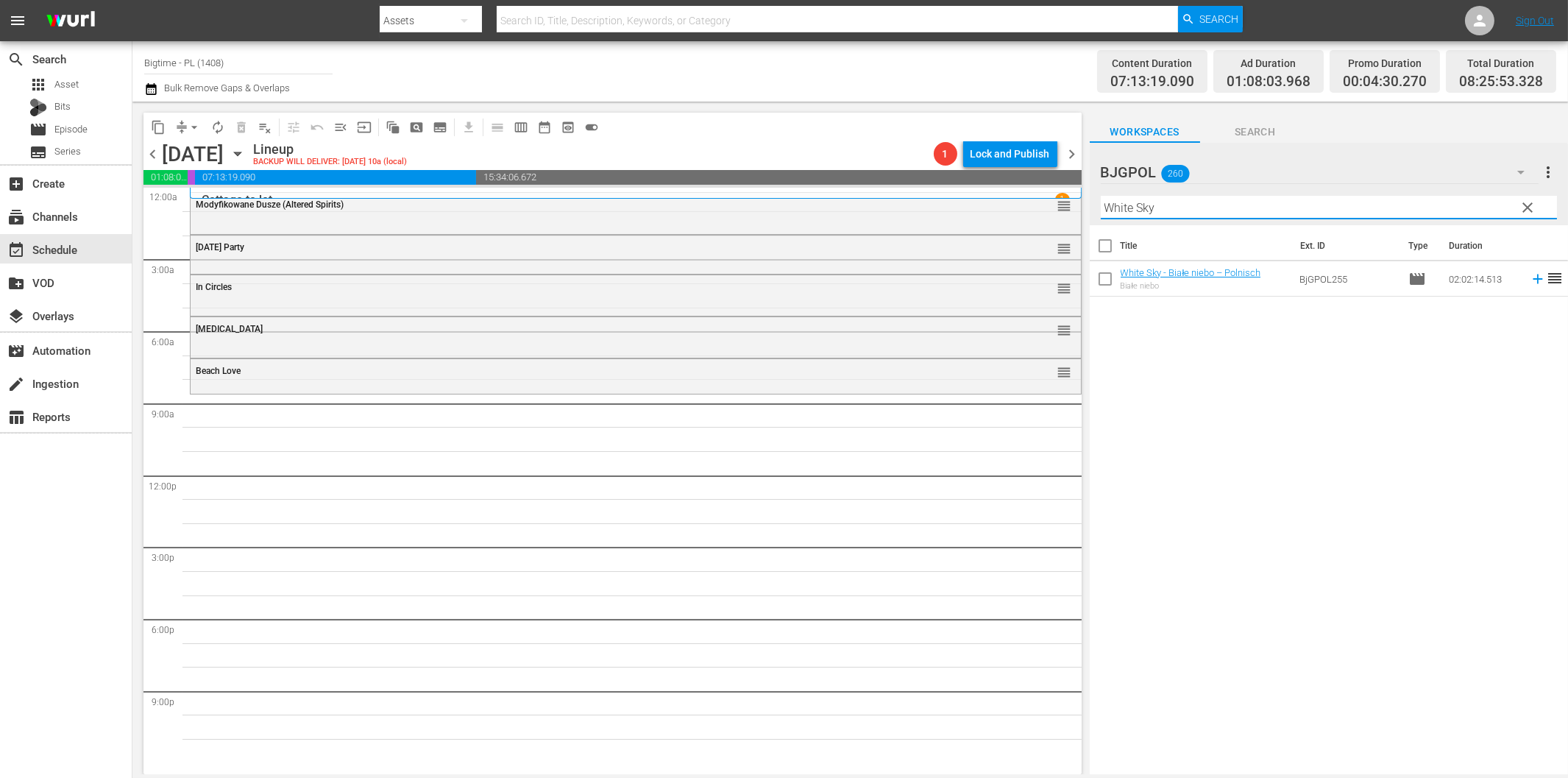
click at [1530, 280] on icon at bounding box center [1537, 279] width 16 height 16
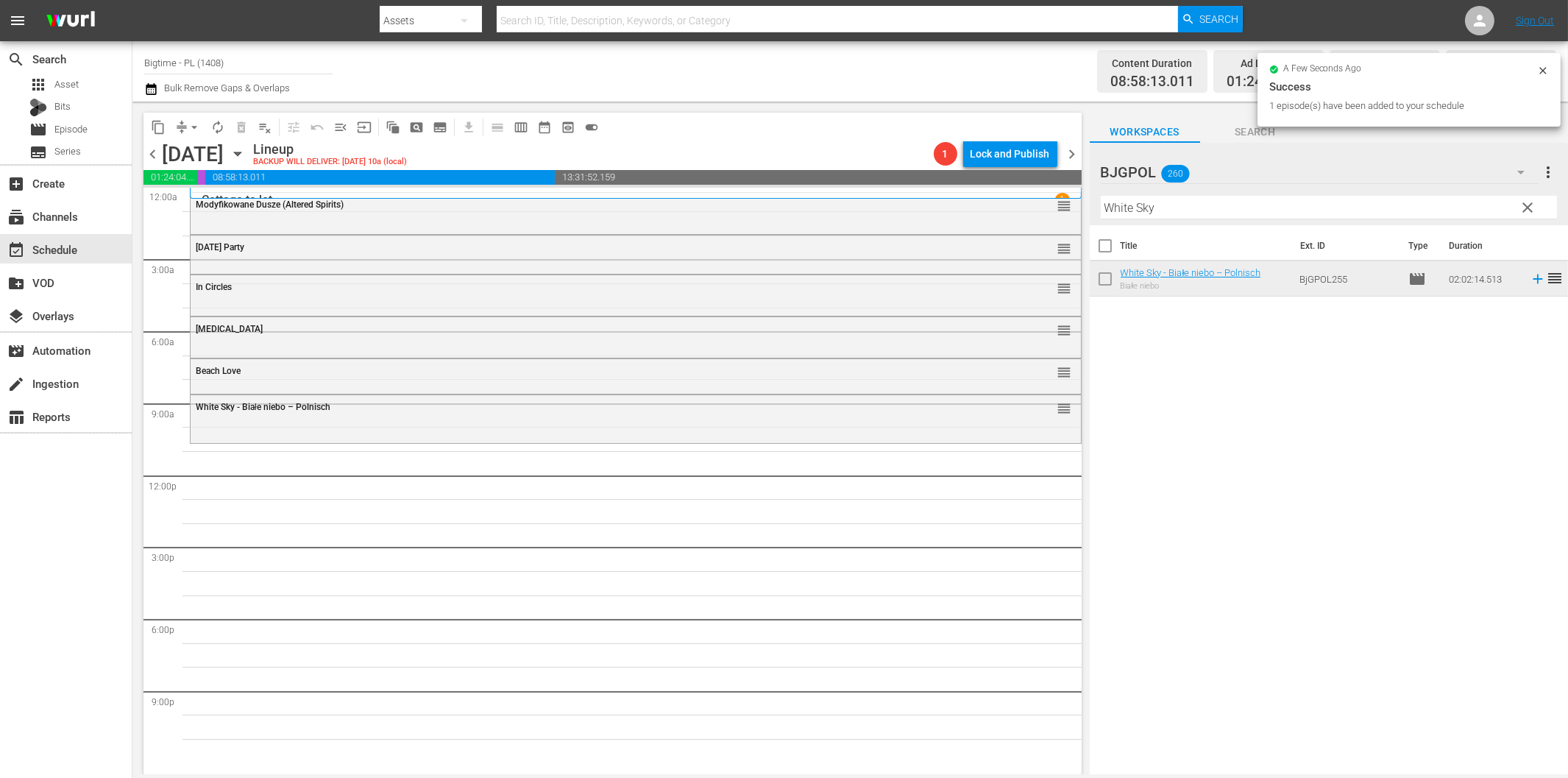
click at [1145, 212] on input "White Sky" at bounding box center [1329, 207] width 457 height 23
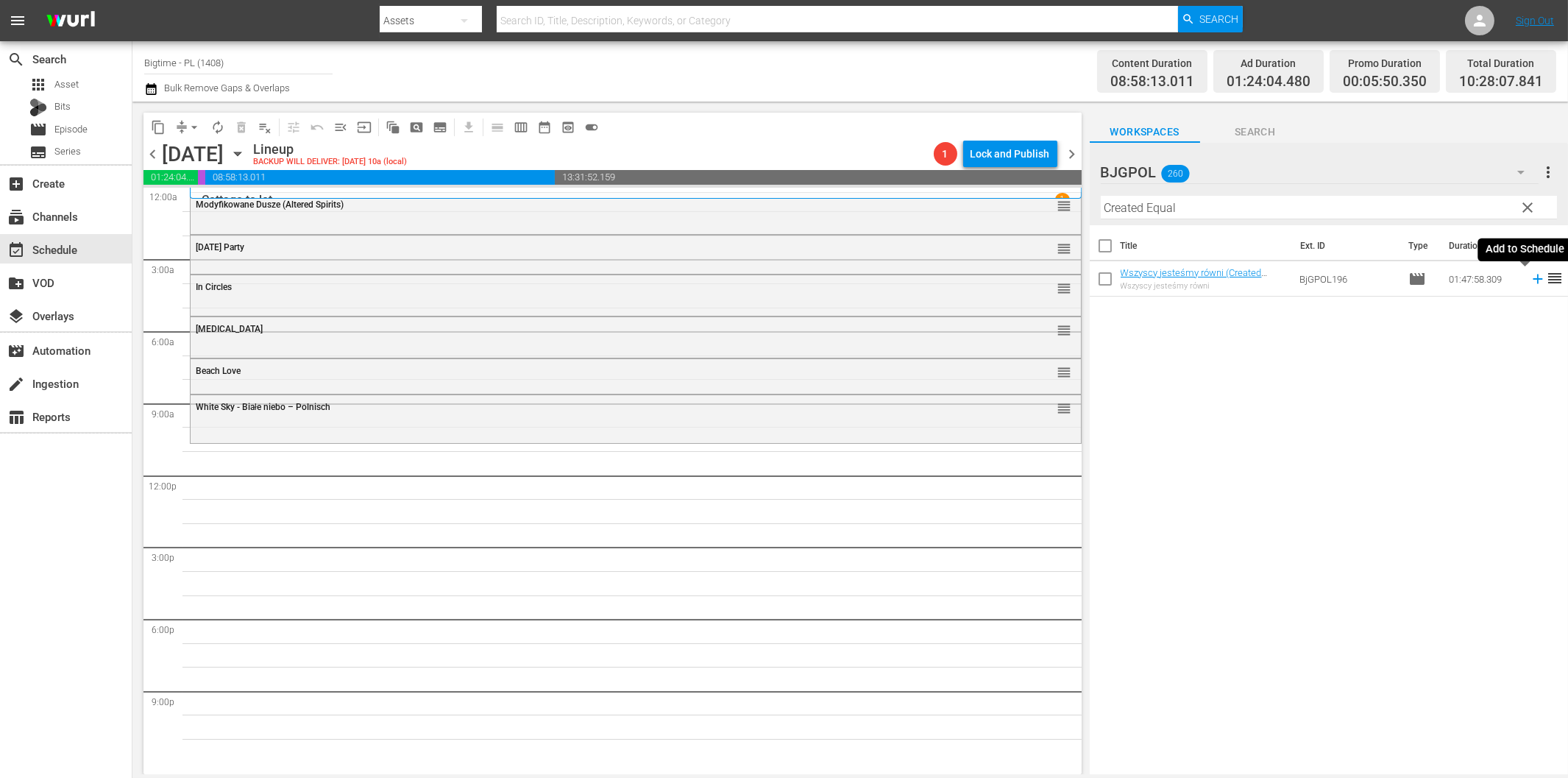
click at [1530, 275] on icon at bounding box center [1537, 279] width 16 height 16
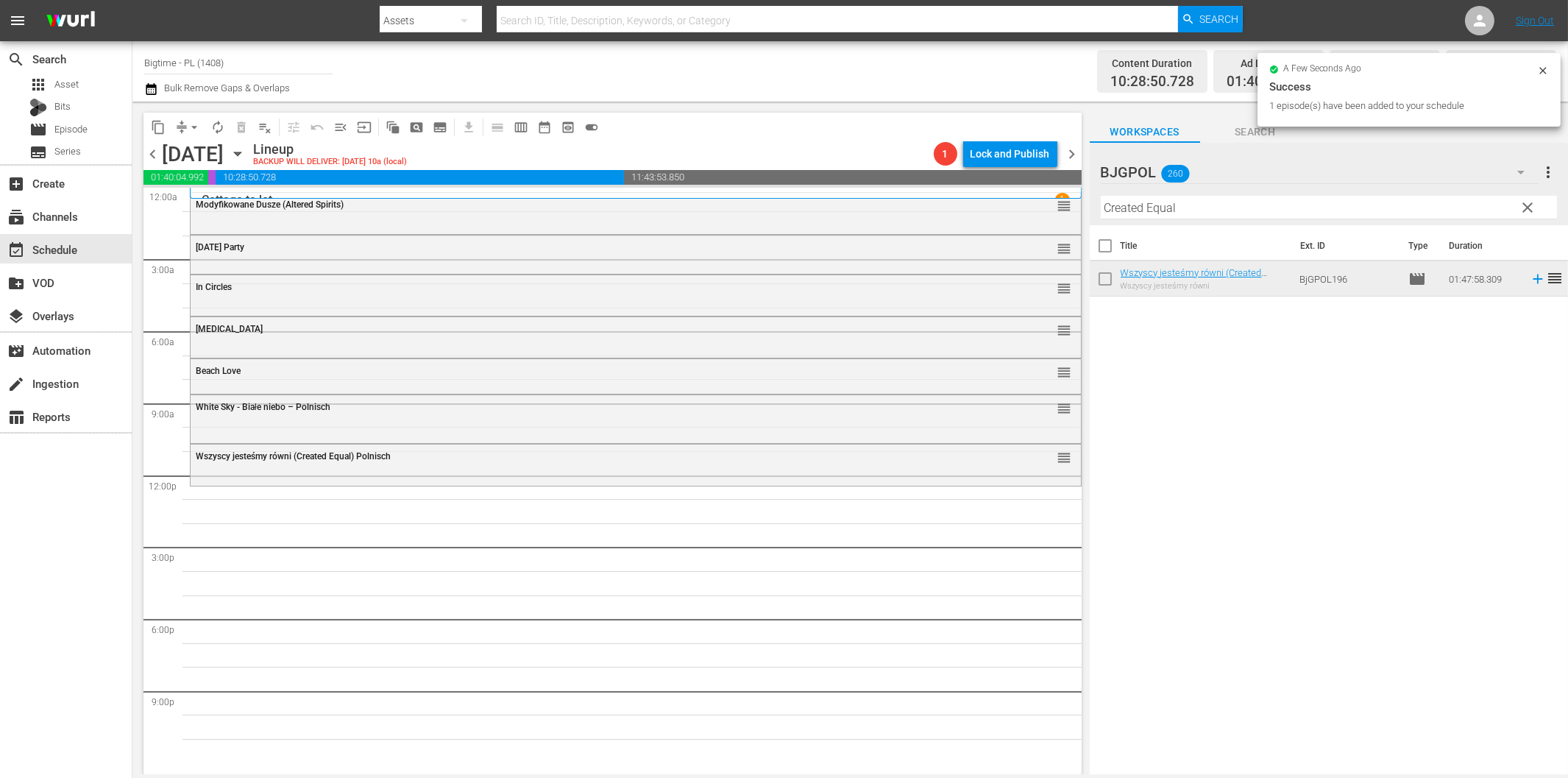
click at [1161, 217] on input "Created Equal" at bounding box center [1329, 207] width 457 height 23
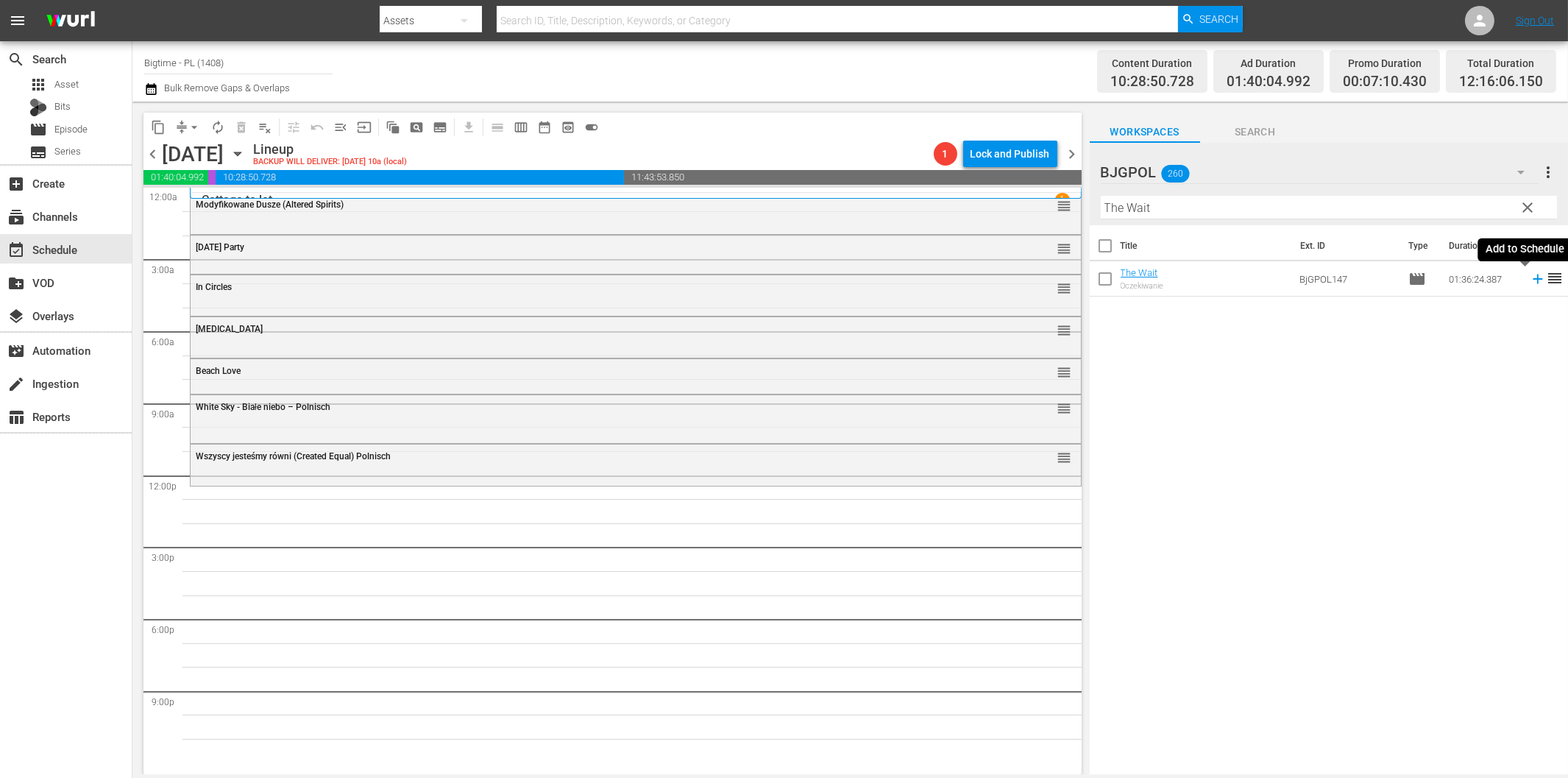
drag, startPoint x: 1520, startPoint y: 277, endPoint x: 1457, endPoint y: 298, distance: 66.4
click at [1530, 278] on icon at bounding box center [1537, 279] width 16 height 16
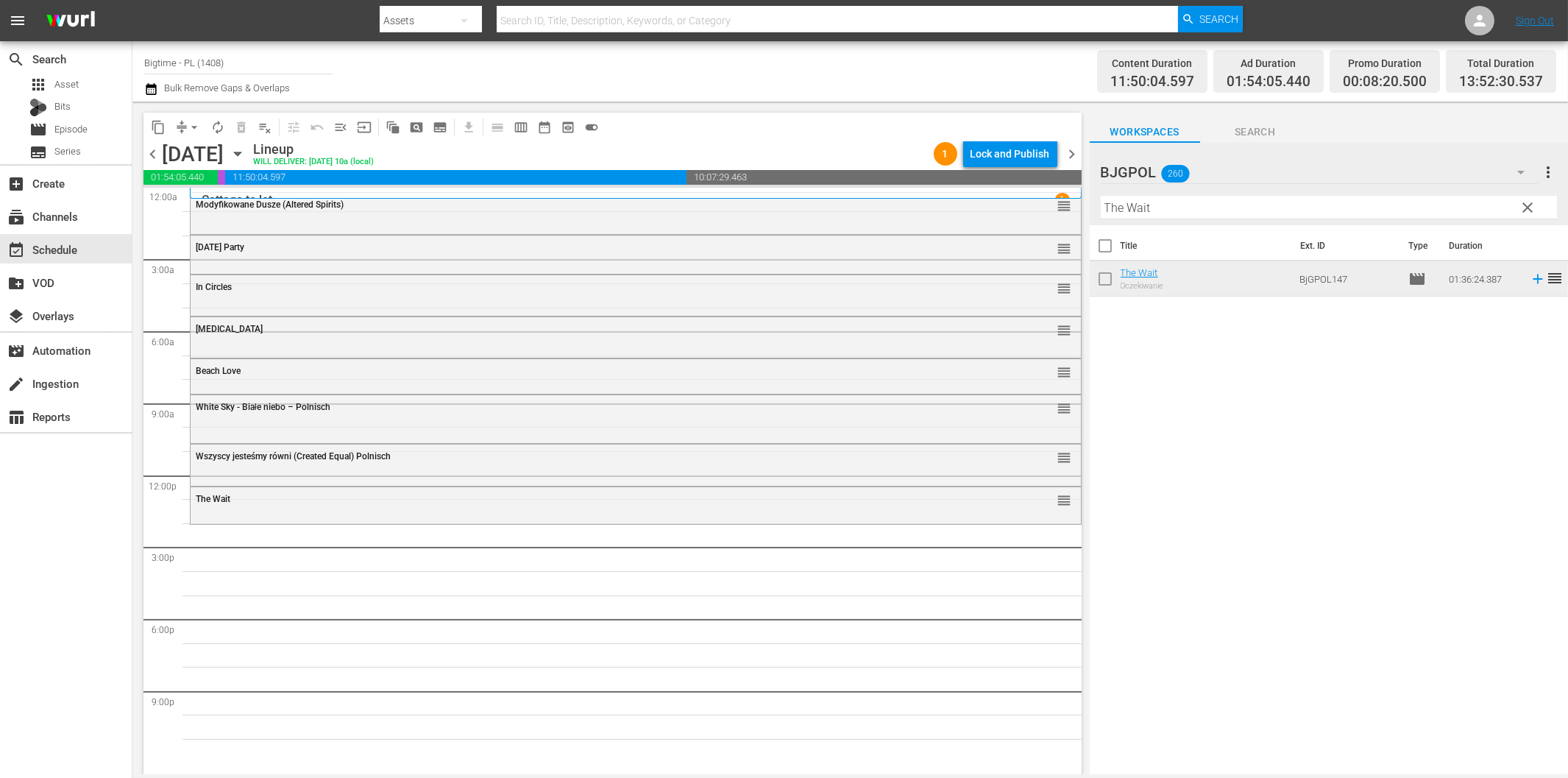
click at [1178, 213] on input "The Wait" at bounding box center [1329, 207] width 457 height 23
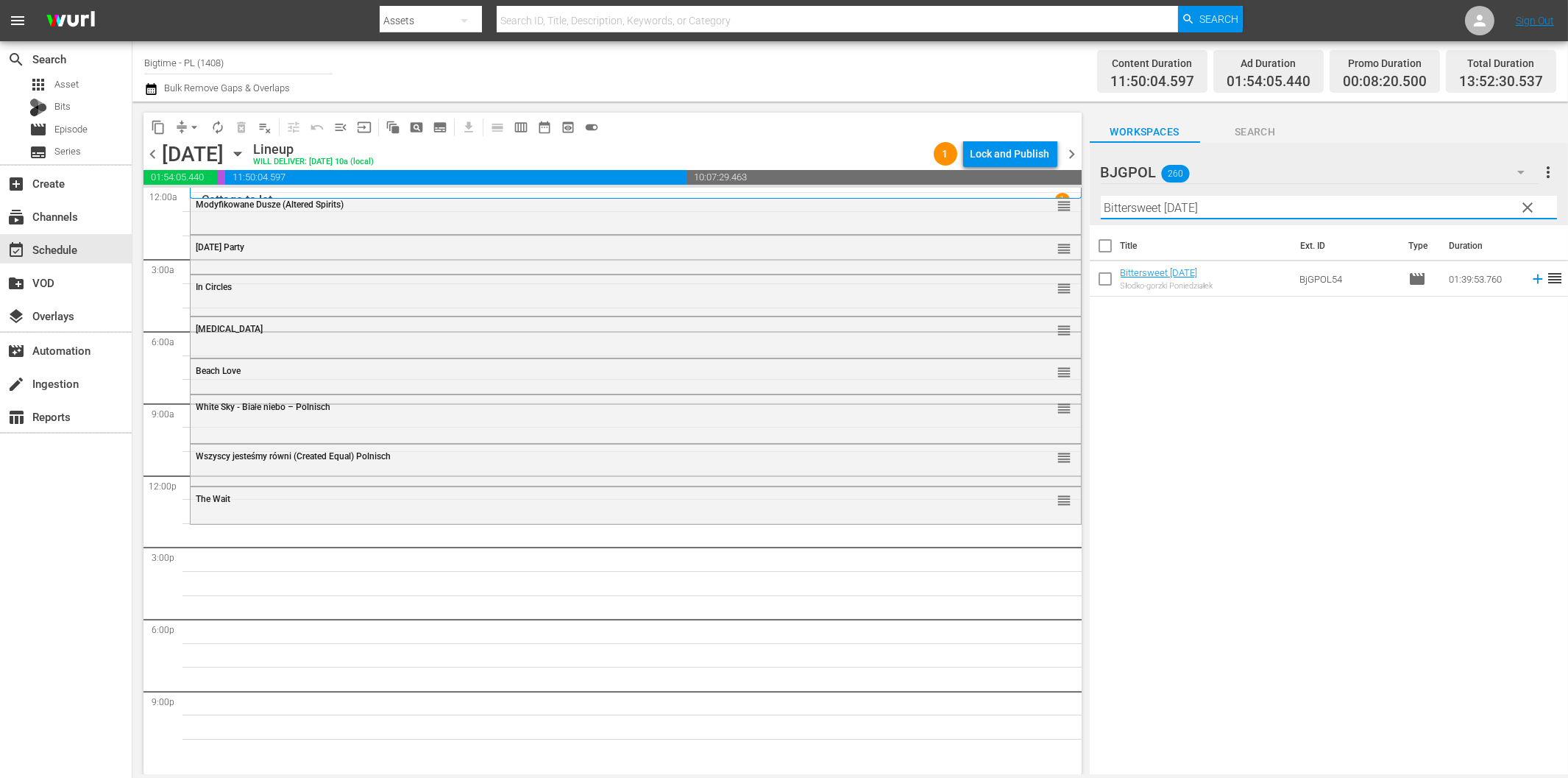
click at [1530, 278] on icon at bounding box center [1537, 279] width 16 height 16
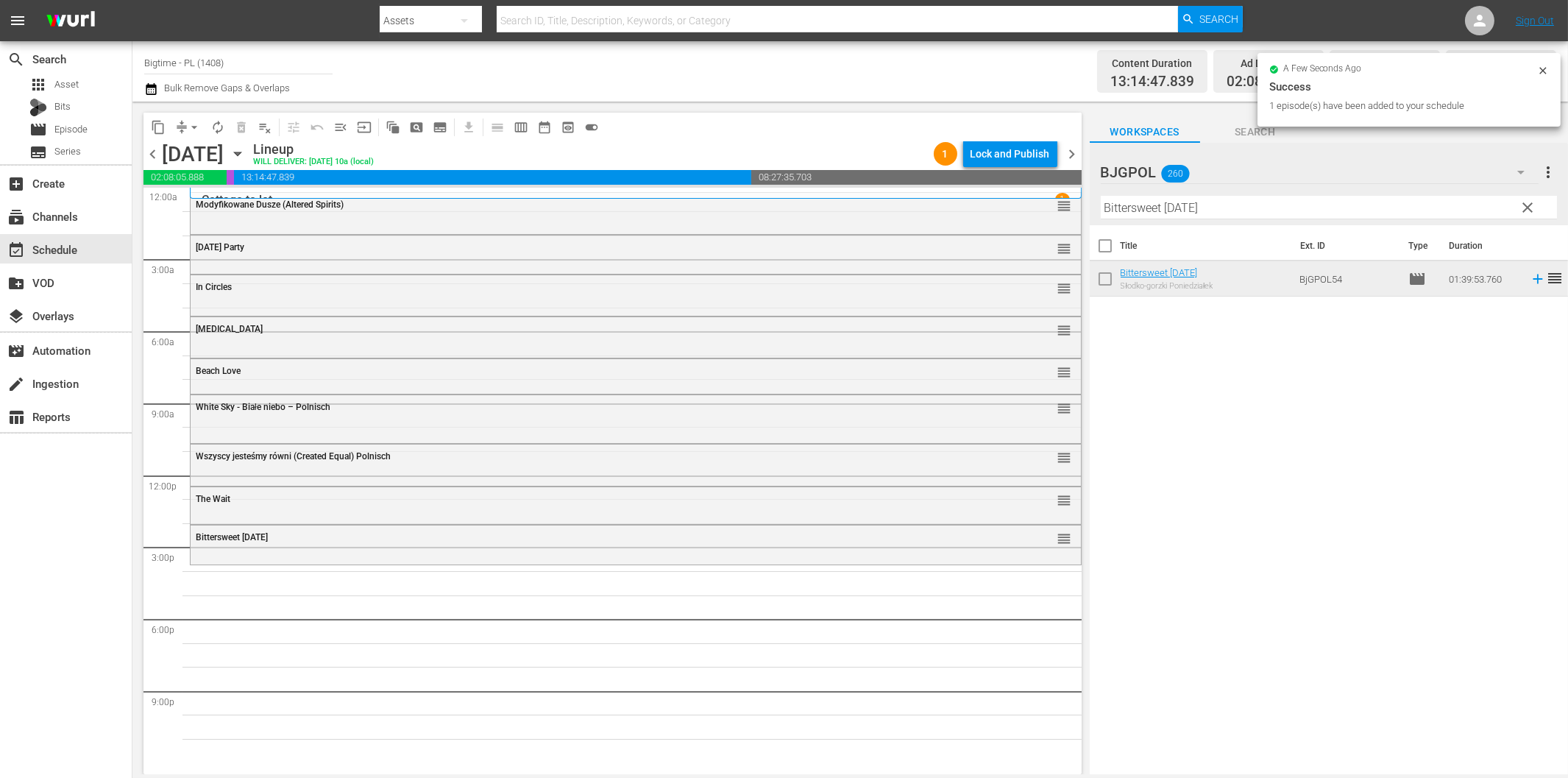
click at [1126, 209] on input "Bittersweet [DATE]" at bounding box center [1329, 207] width 457 height 23
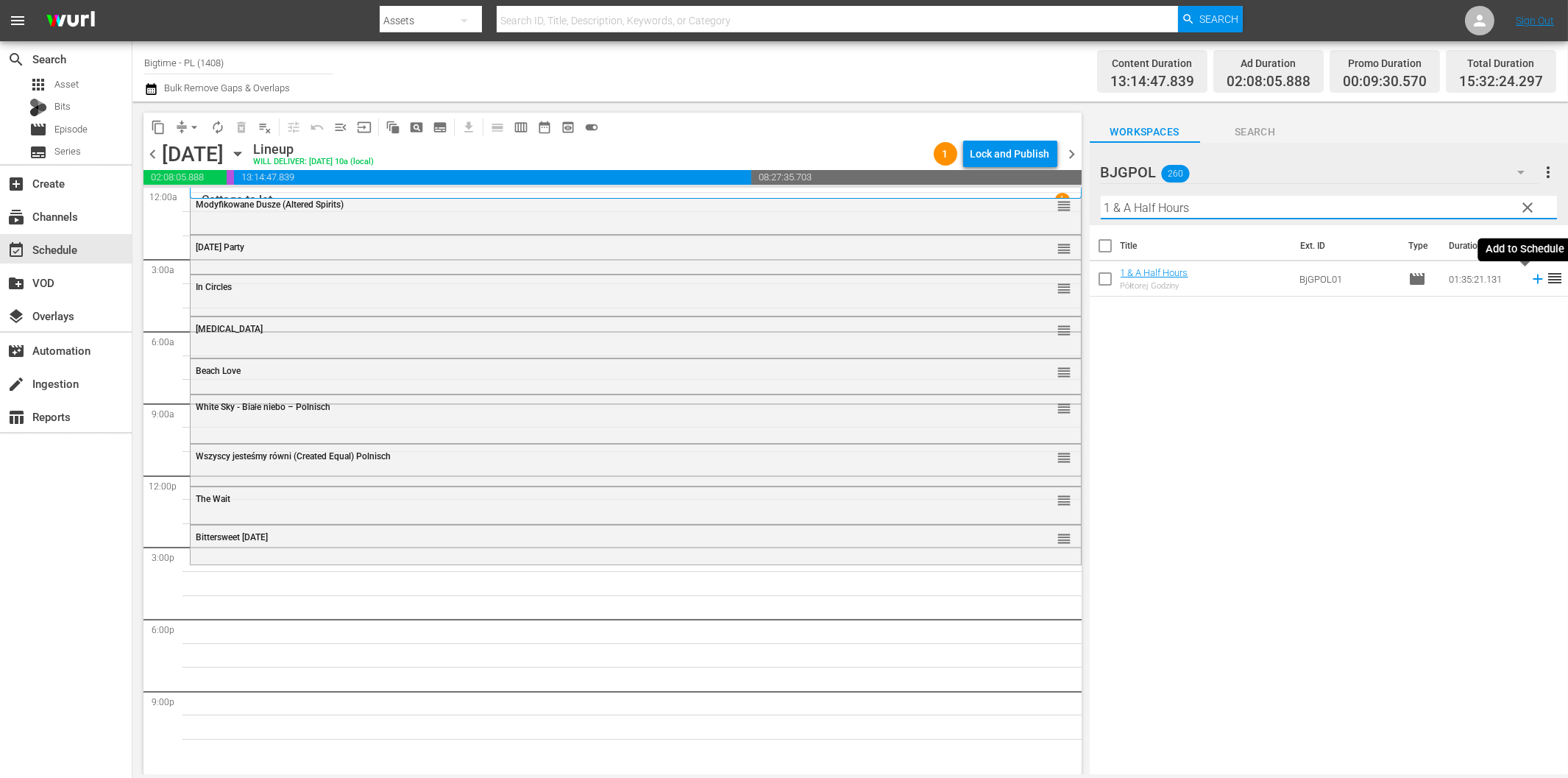
click at [1530, 280] on icon at bounding box center [1537, 279] width 16 height 16
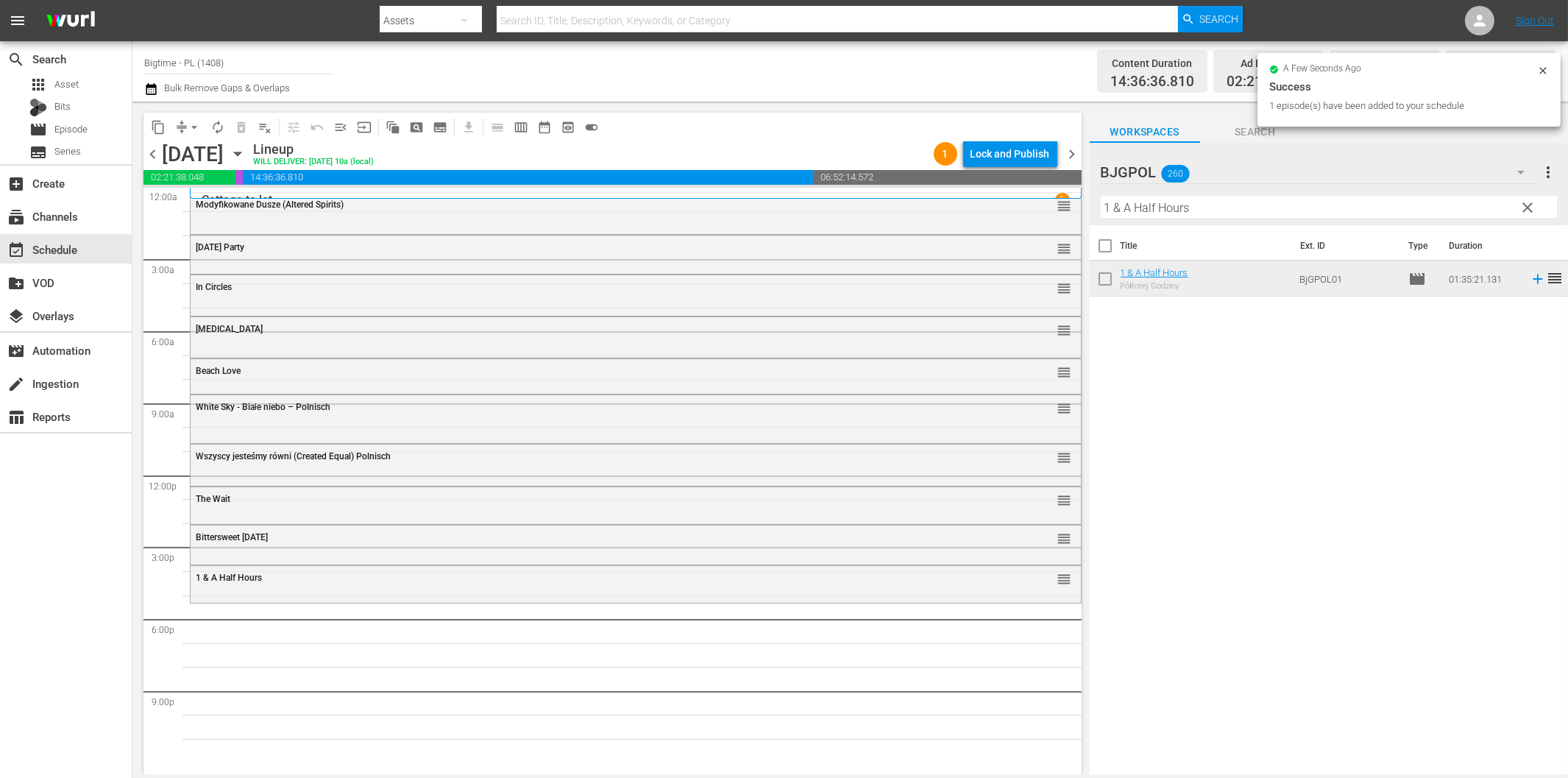
click at [1128, 207] on input "1 & A Half Hours" at bounding box center [1329, 207] width 457 height 23
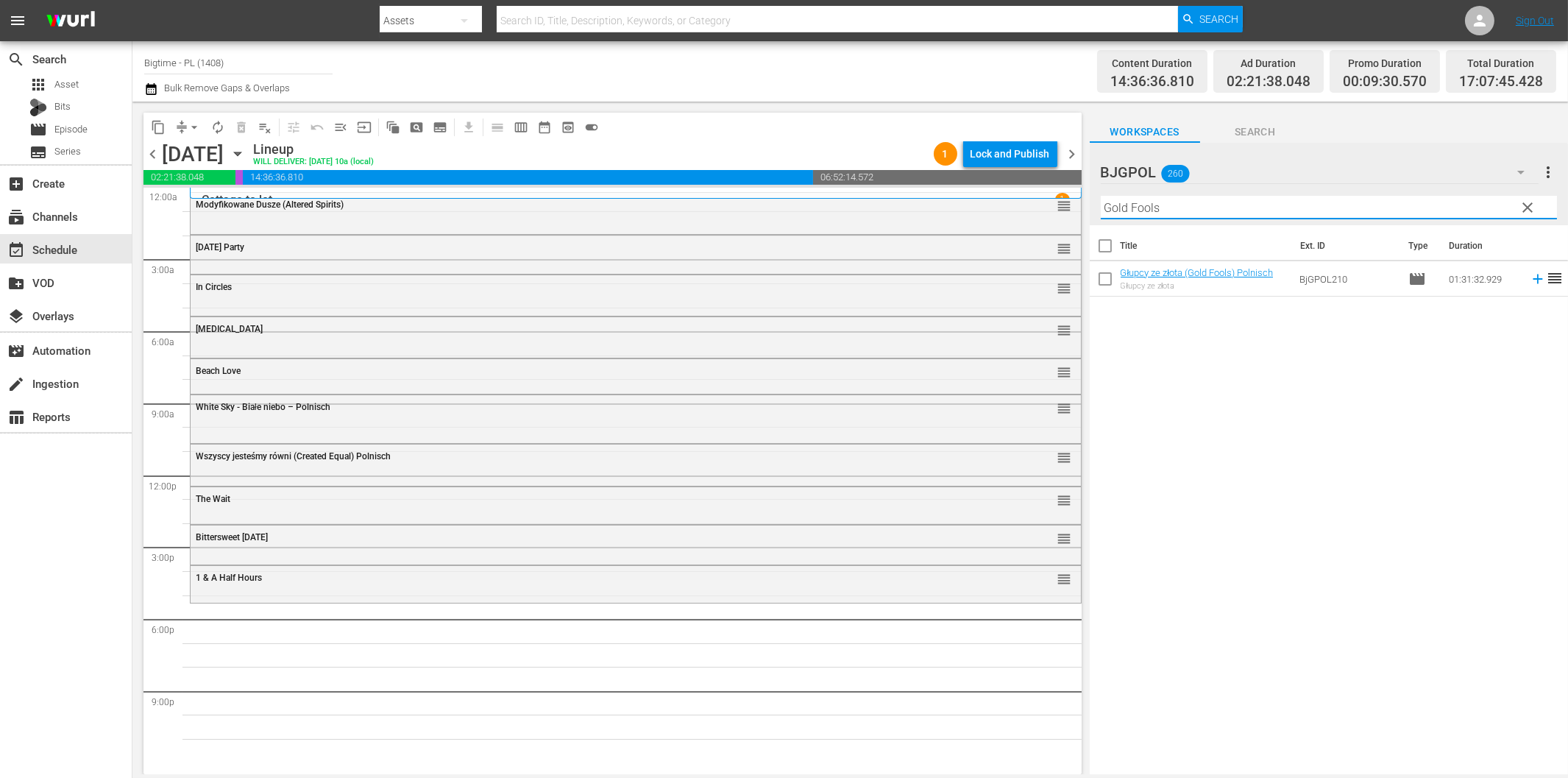
click at [1533, 280] on icon at bounding box center [1537, 280] width 9 height 9
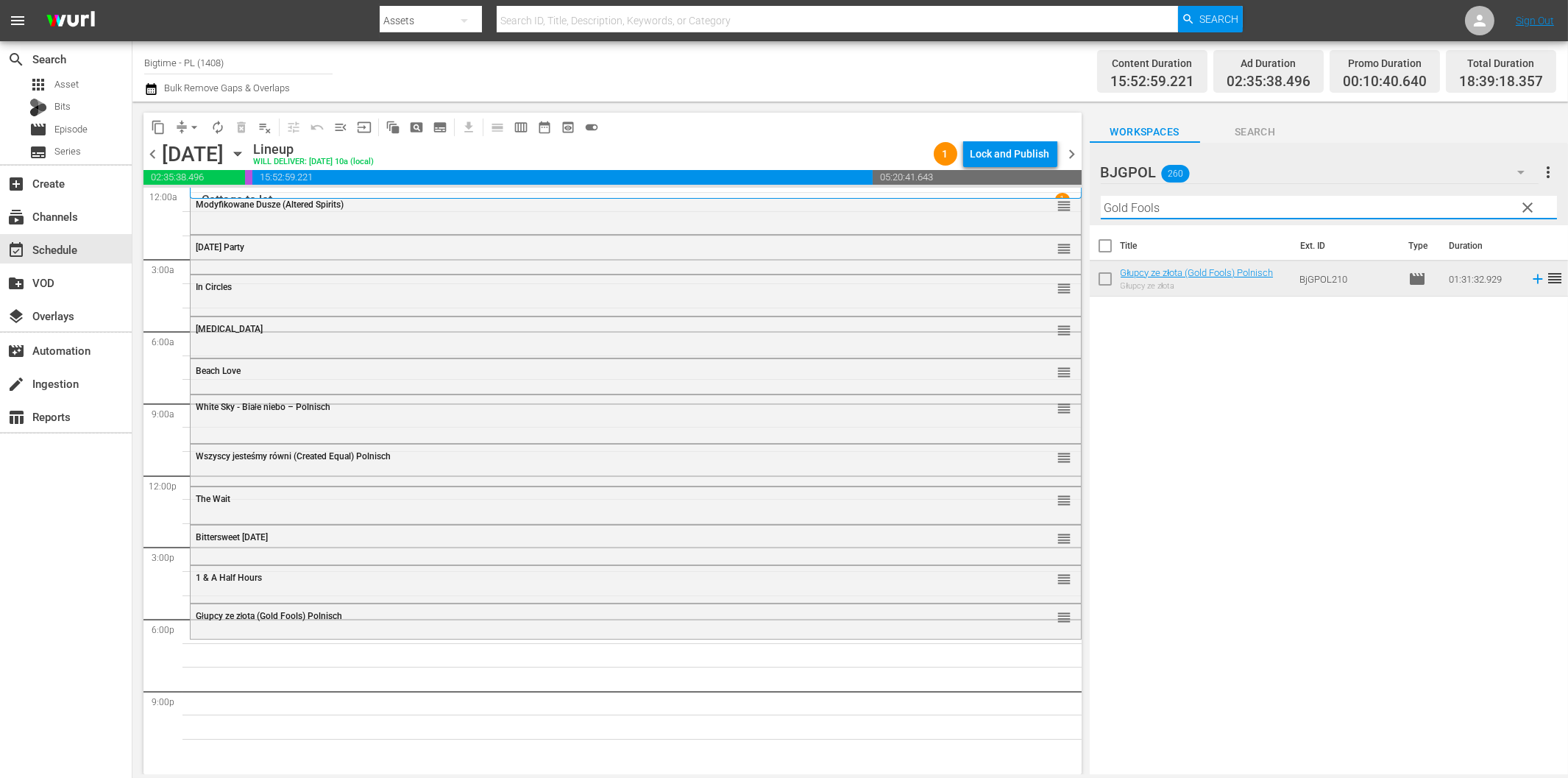
click at [1171, 213] on input "Gold Fools" at bounding box center [1329, 207] width 457 height 23
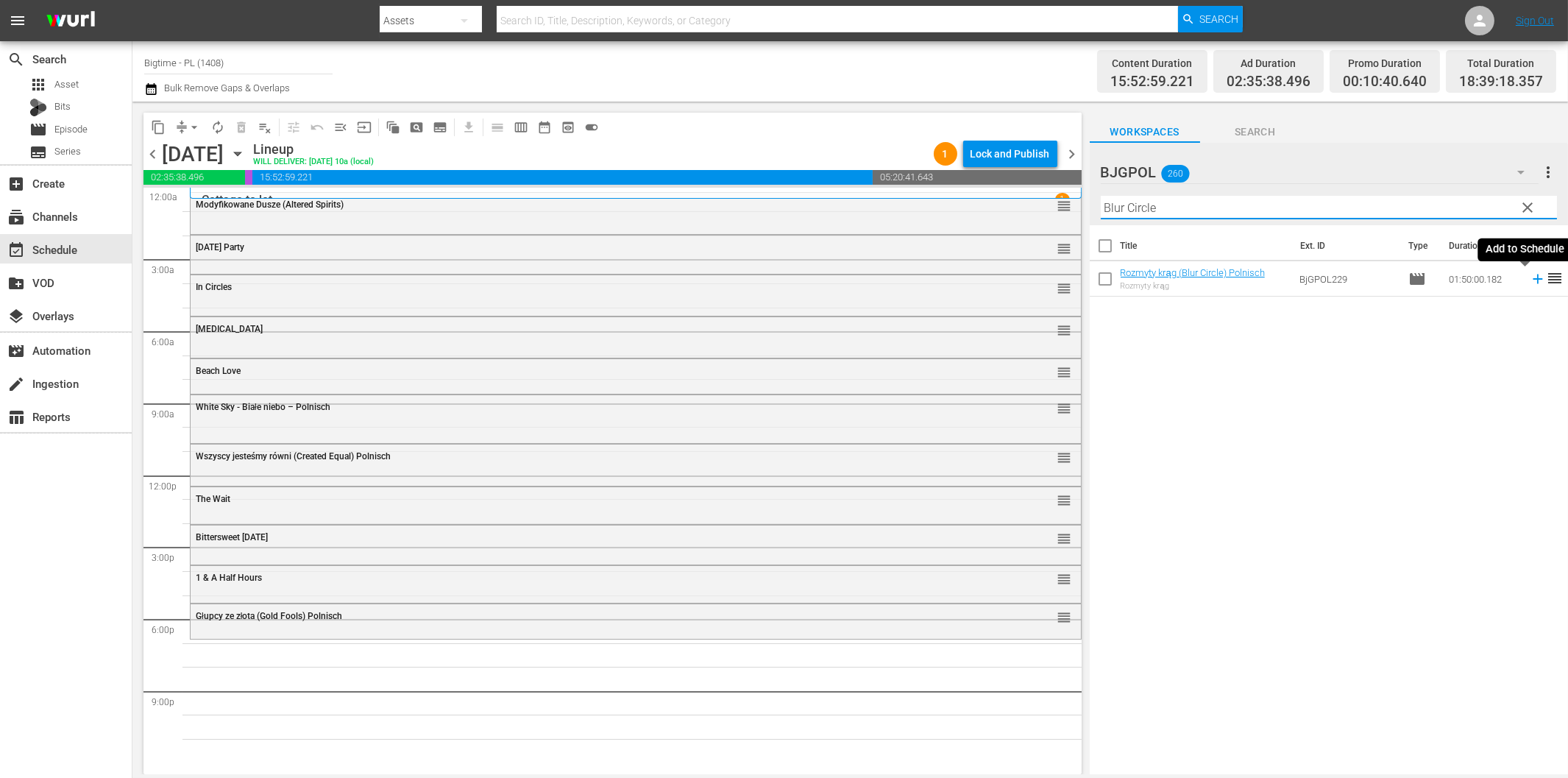
click at [1533, 281] on icon at bounding box center [1537, 280] width 9 height 9
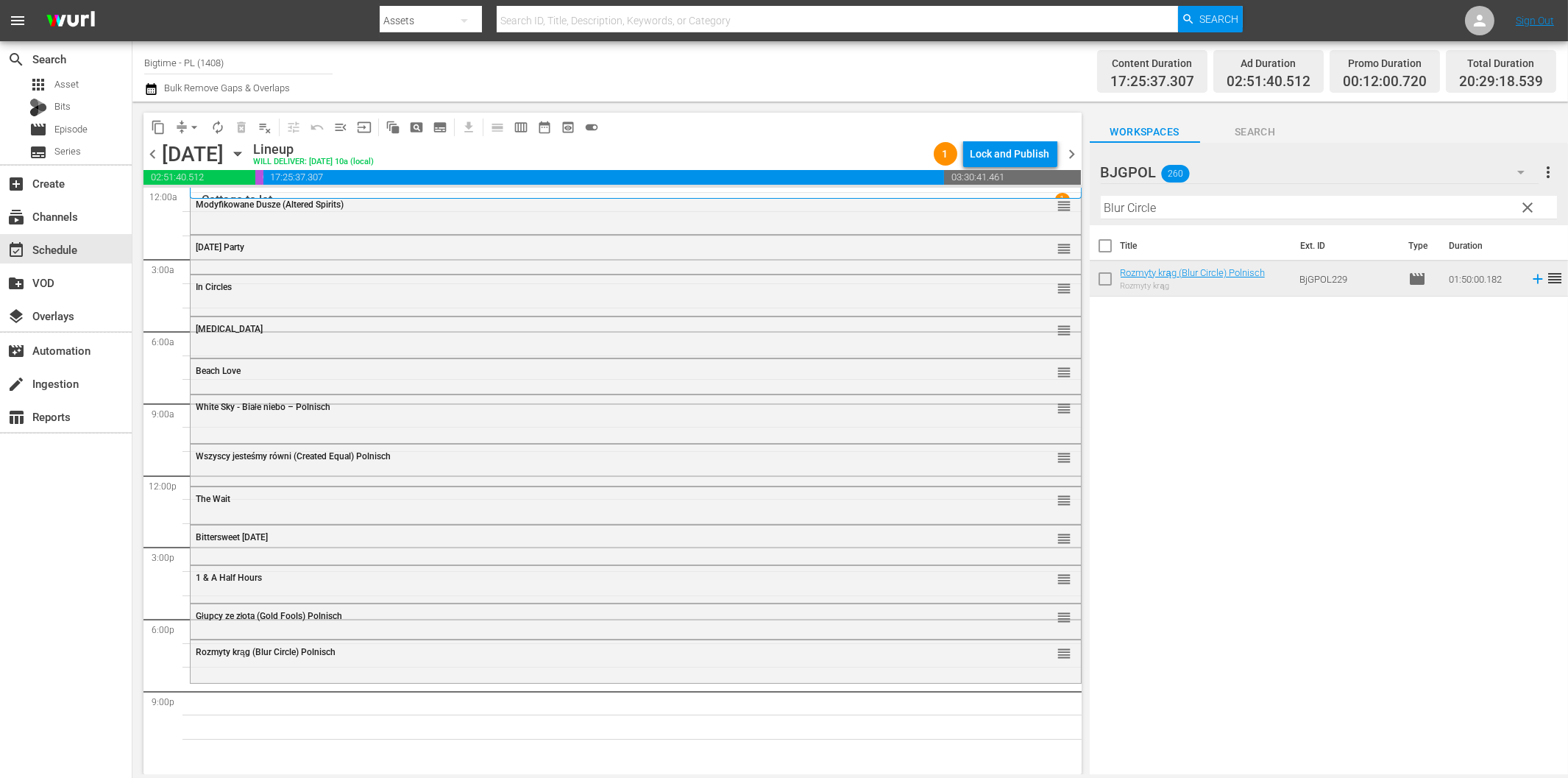
click at [1261, 206] on input "Blur Circle" at bounding box center [1329, 207] width 457 height 23
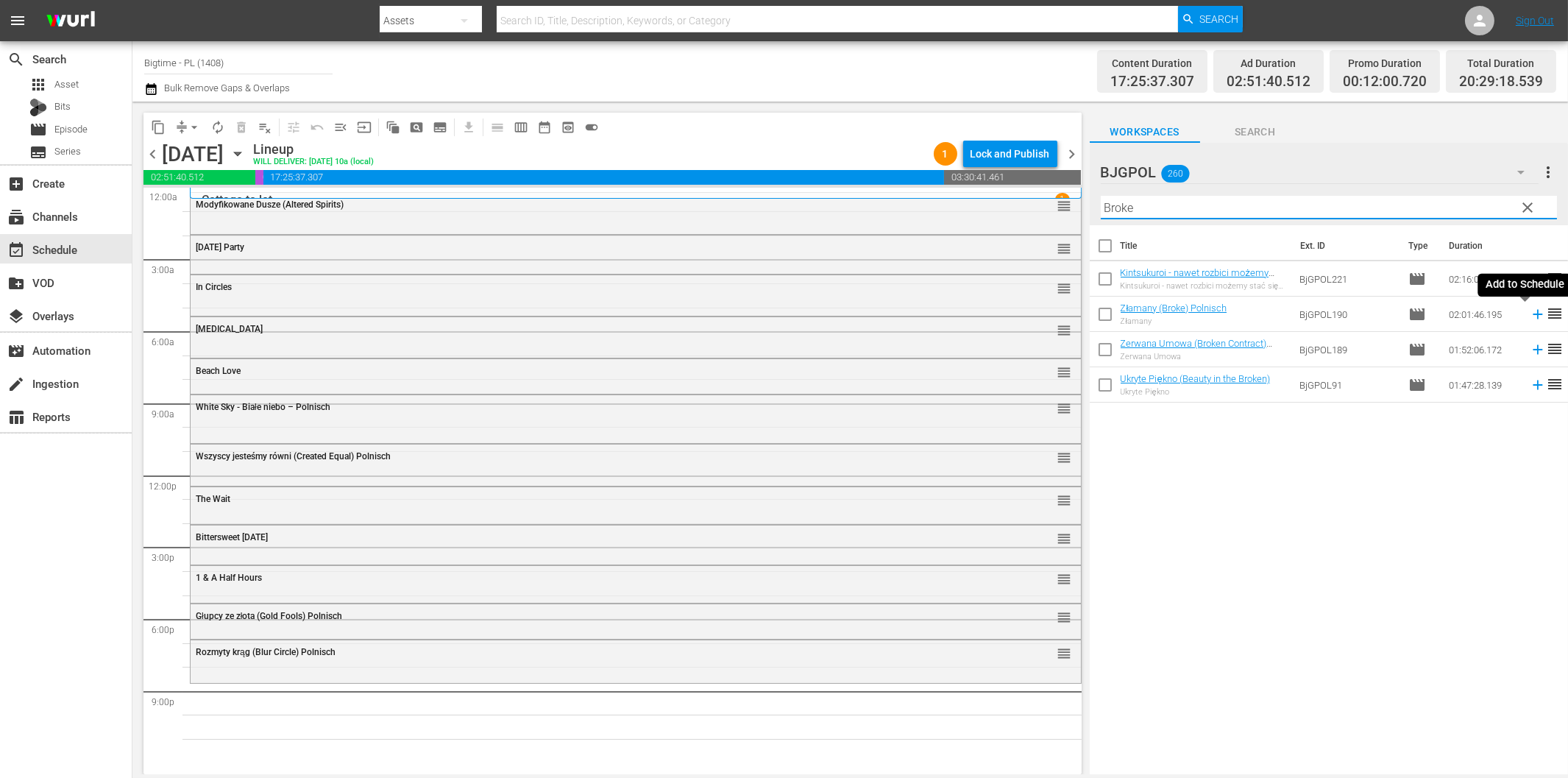
click at [1530, 319] on icon at bounding box center [1537, 314] width 16 height 16
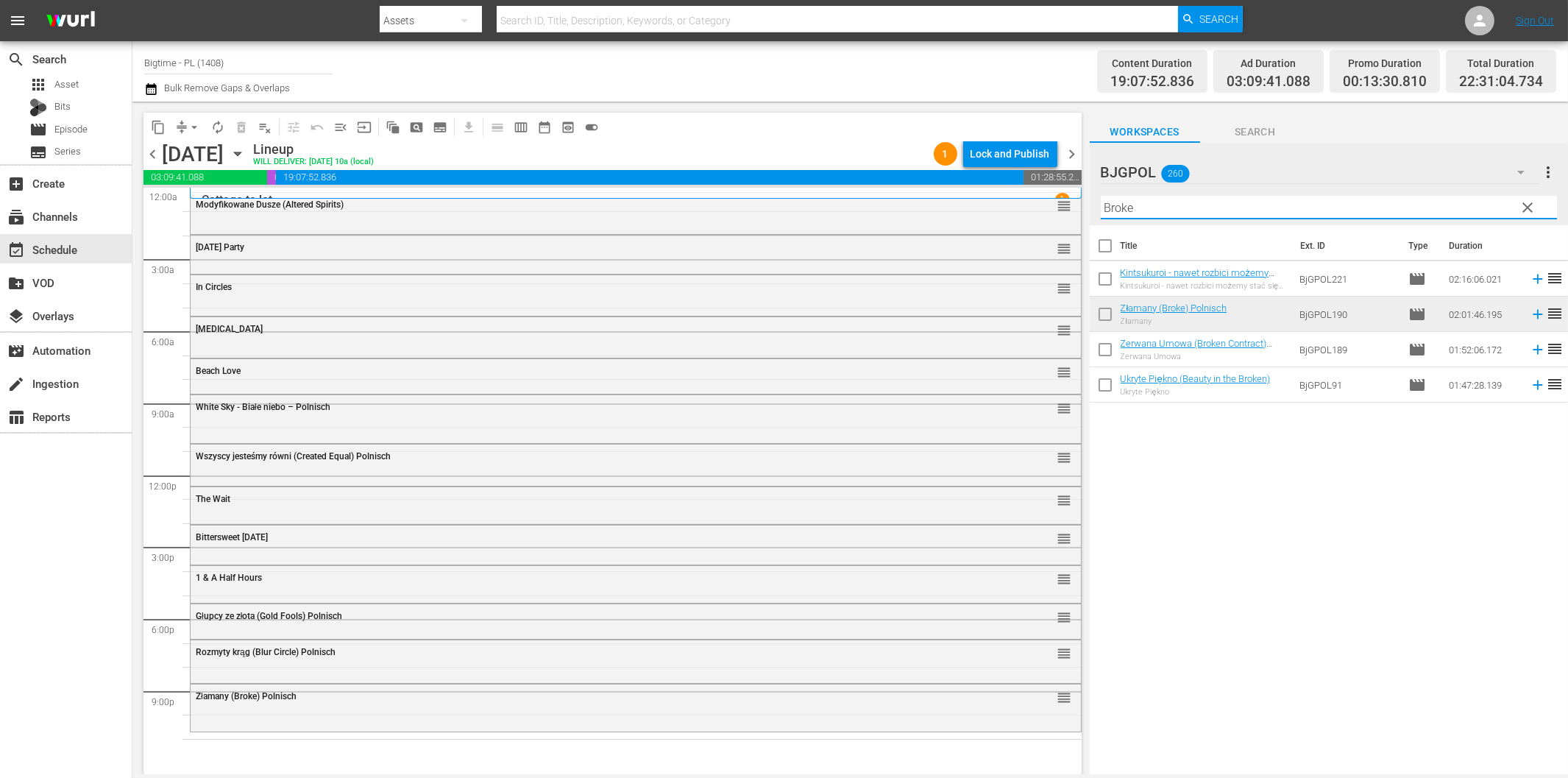
click at [1175, 210] on input "Broke" at bounding box center [1329, 207] width 457 height 23
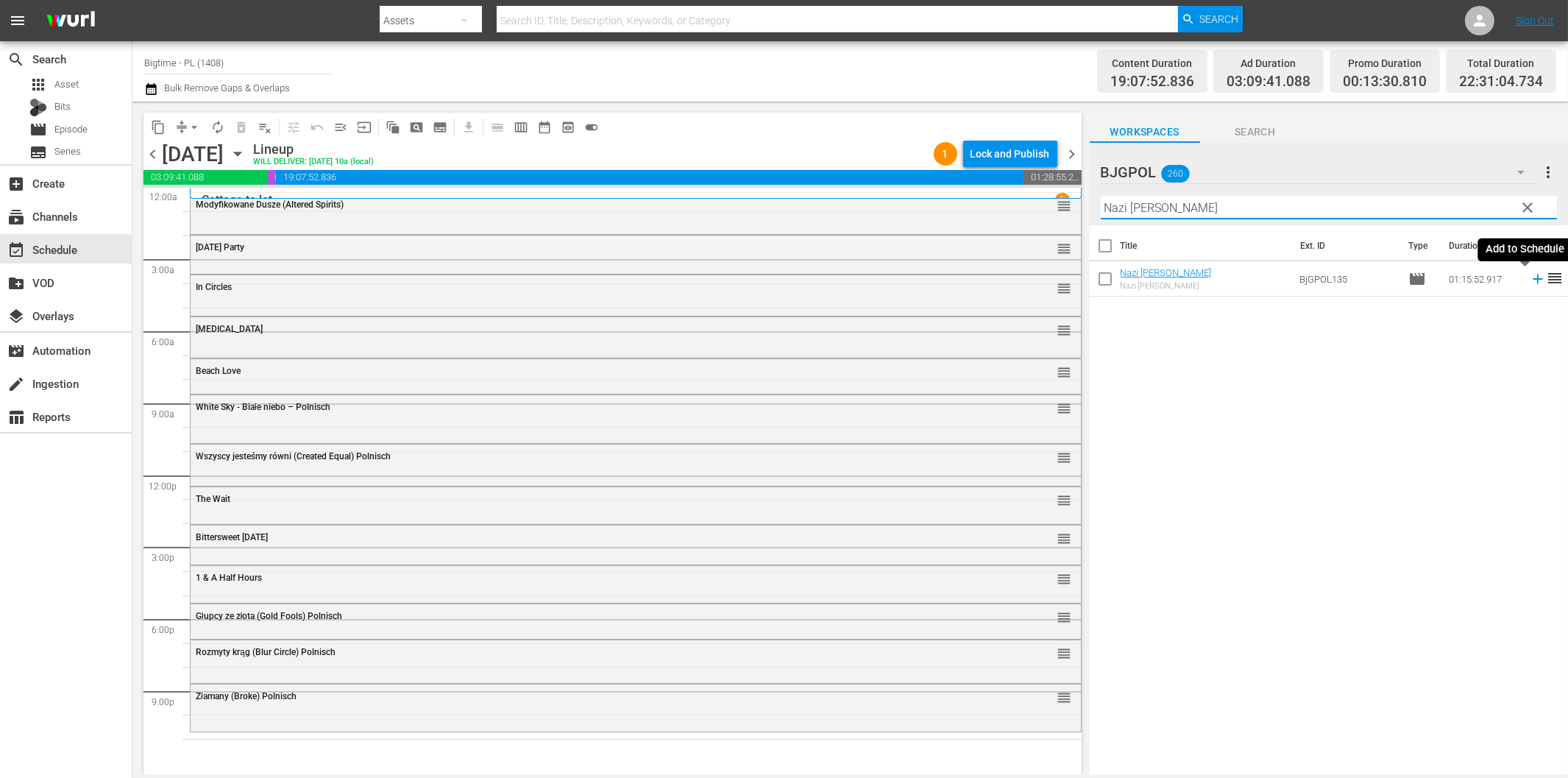
click at [1530, 283] on icon at bounding box center [1537, 279] width 16 height 16
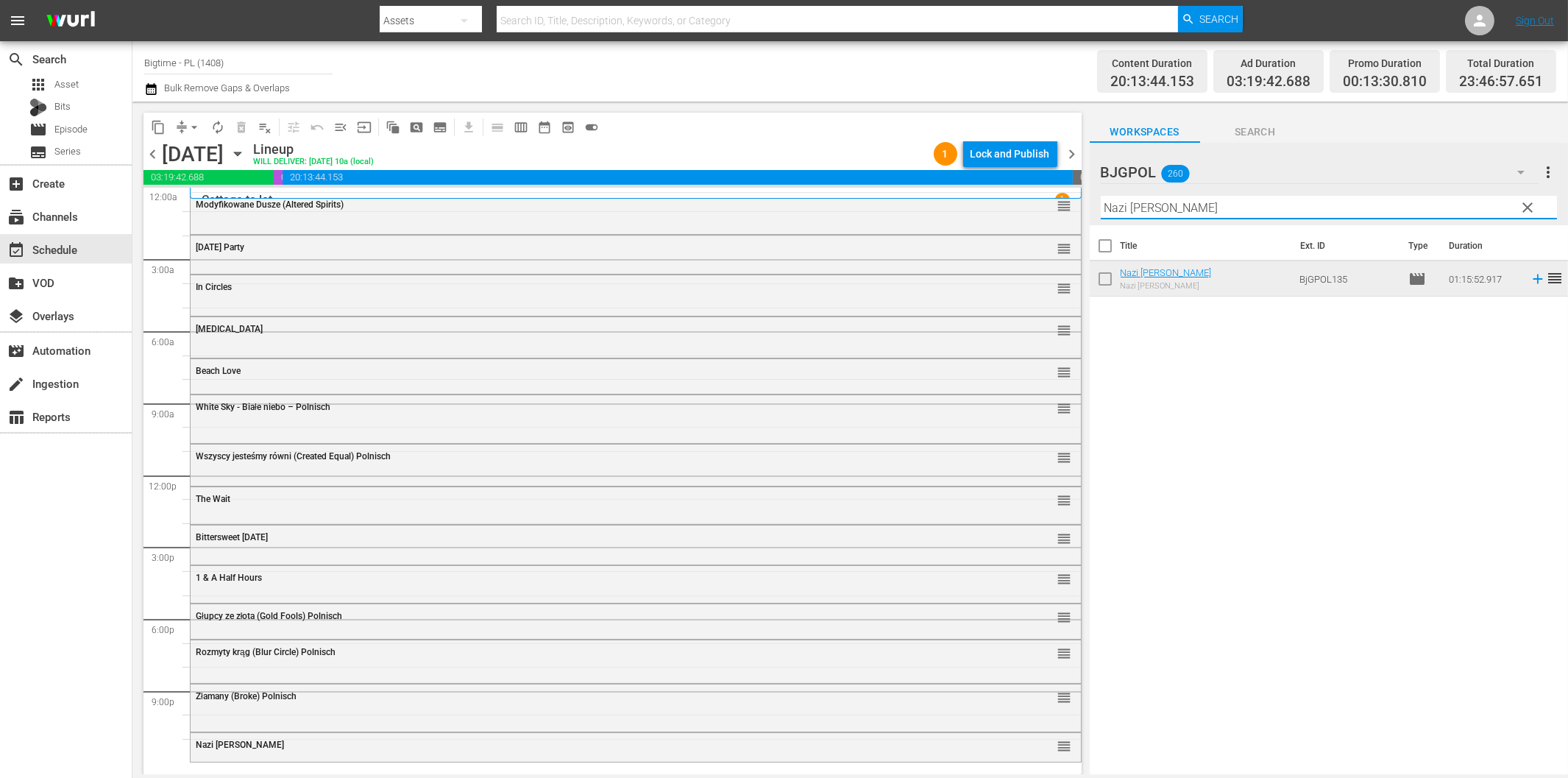
click at [1278, 209] on input "Nazi [PERSON_NAME]" at bounding box center [1329, 207] width 457 height 23
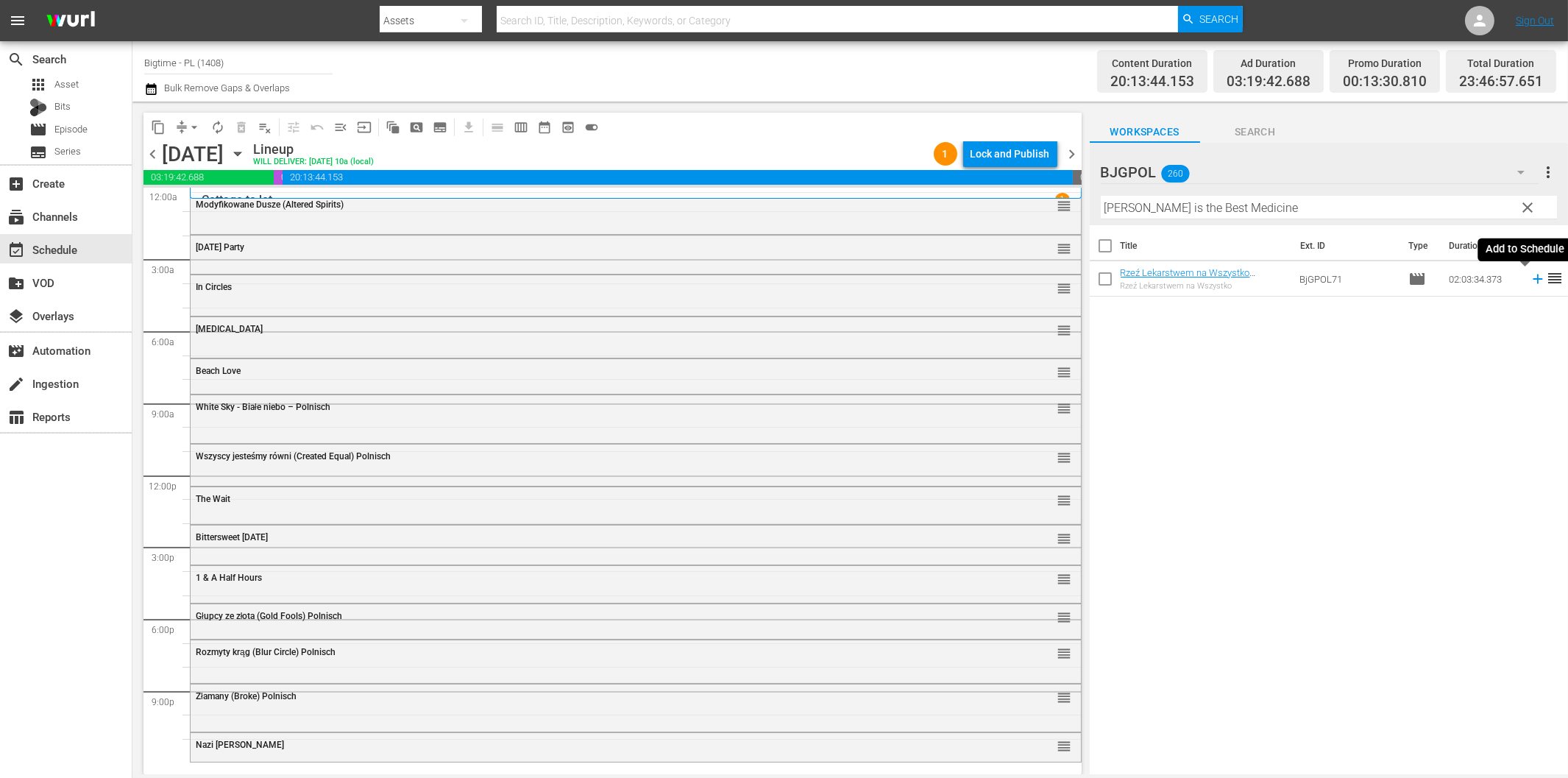
drag, startPoint x: 1526, startPoint y: 280, endPoint x: 1474, endPoint y: 289, distance: 52.8
click at [1530, 280] on icon at bounding box center [1537, 279] width 16 height 16
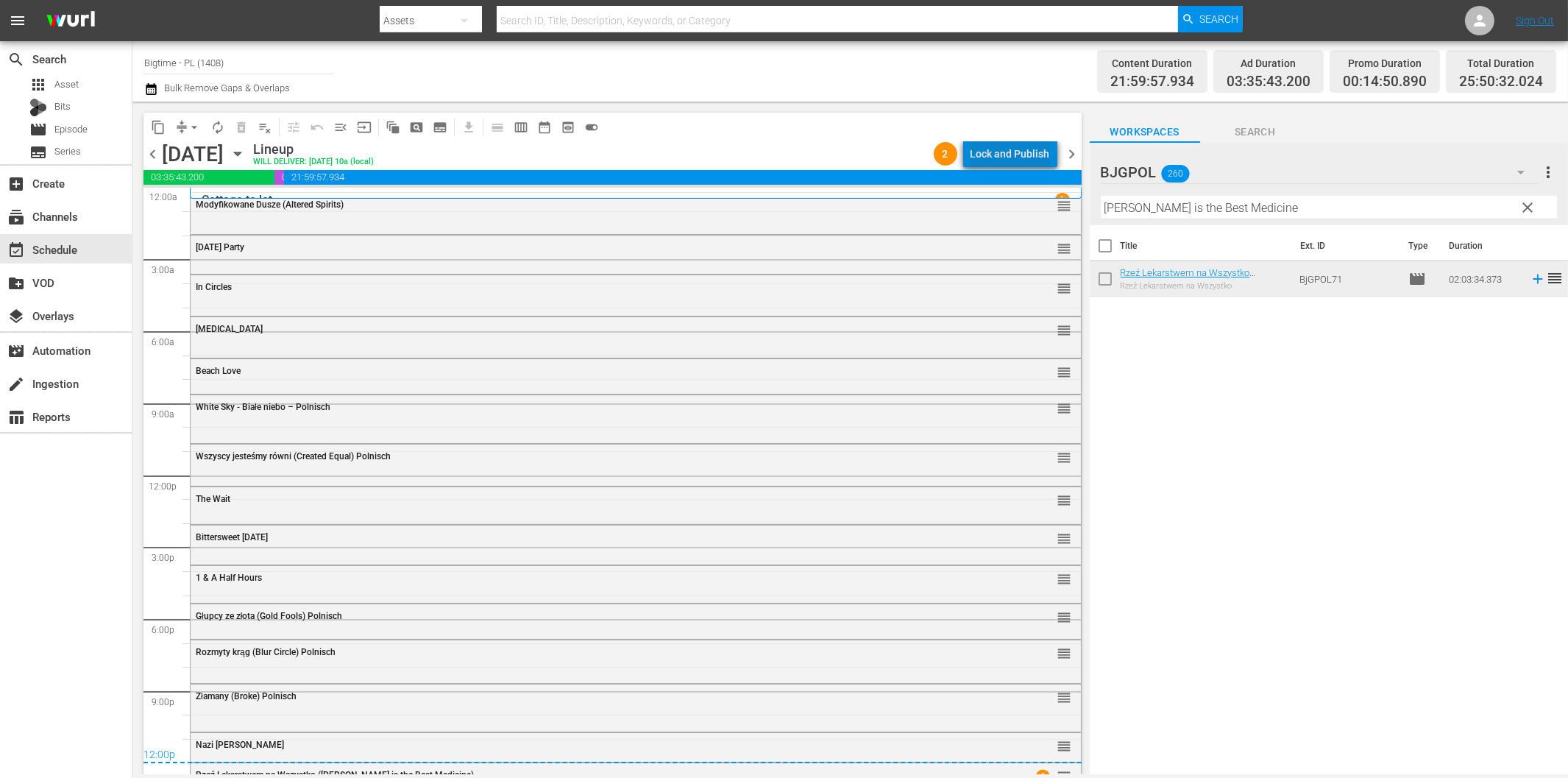
click at [1027, 160] on div "Lock and Publish" at bounding box center [1010, 154] width 79 height 26
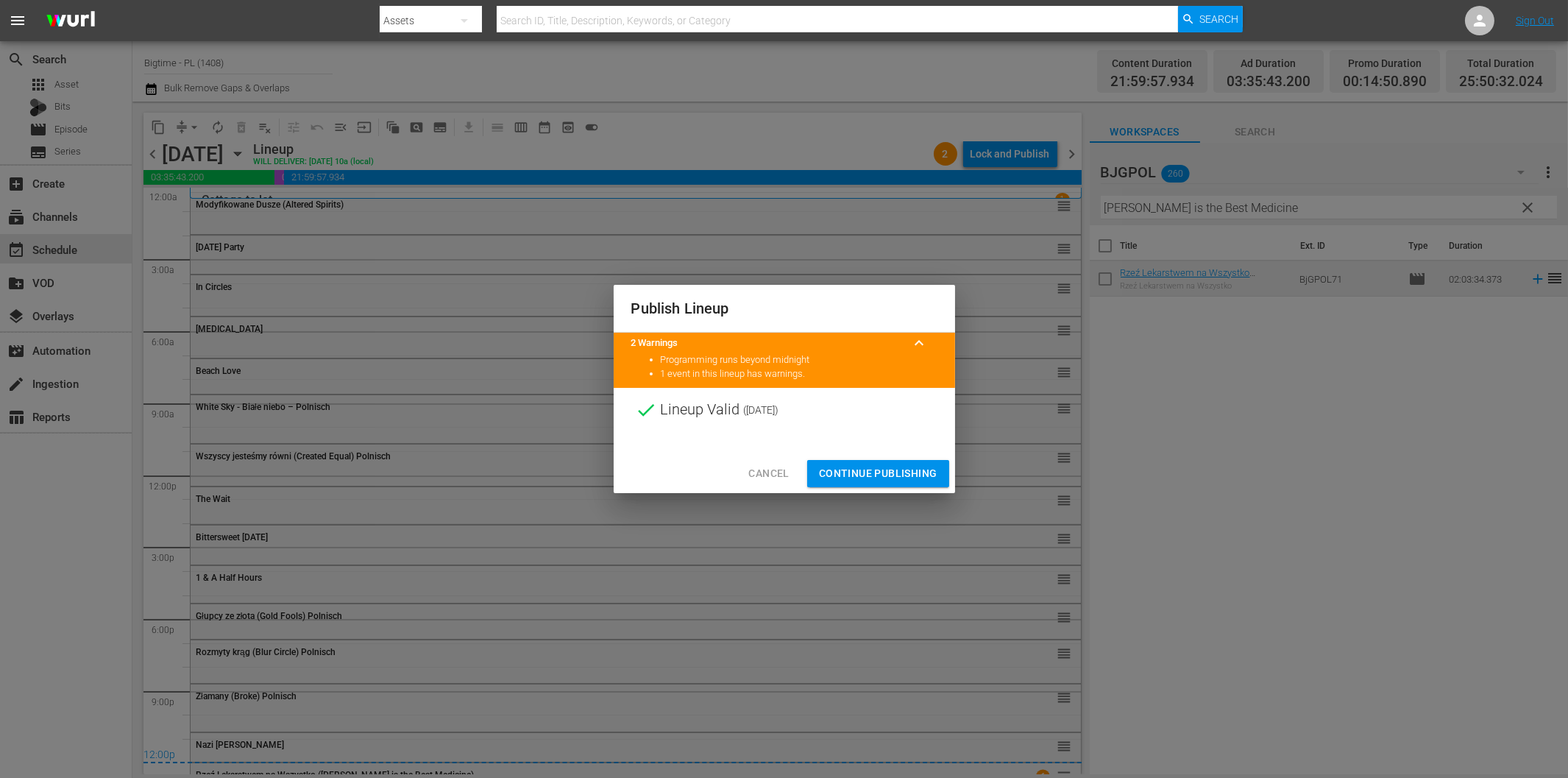
click at [898, 474] on span "Continue Publishing" at bounding box center [878, 473] width 118 height 19
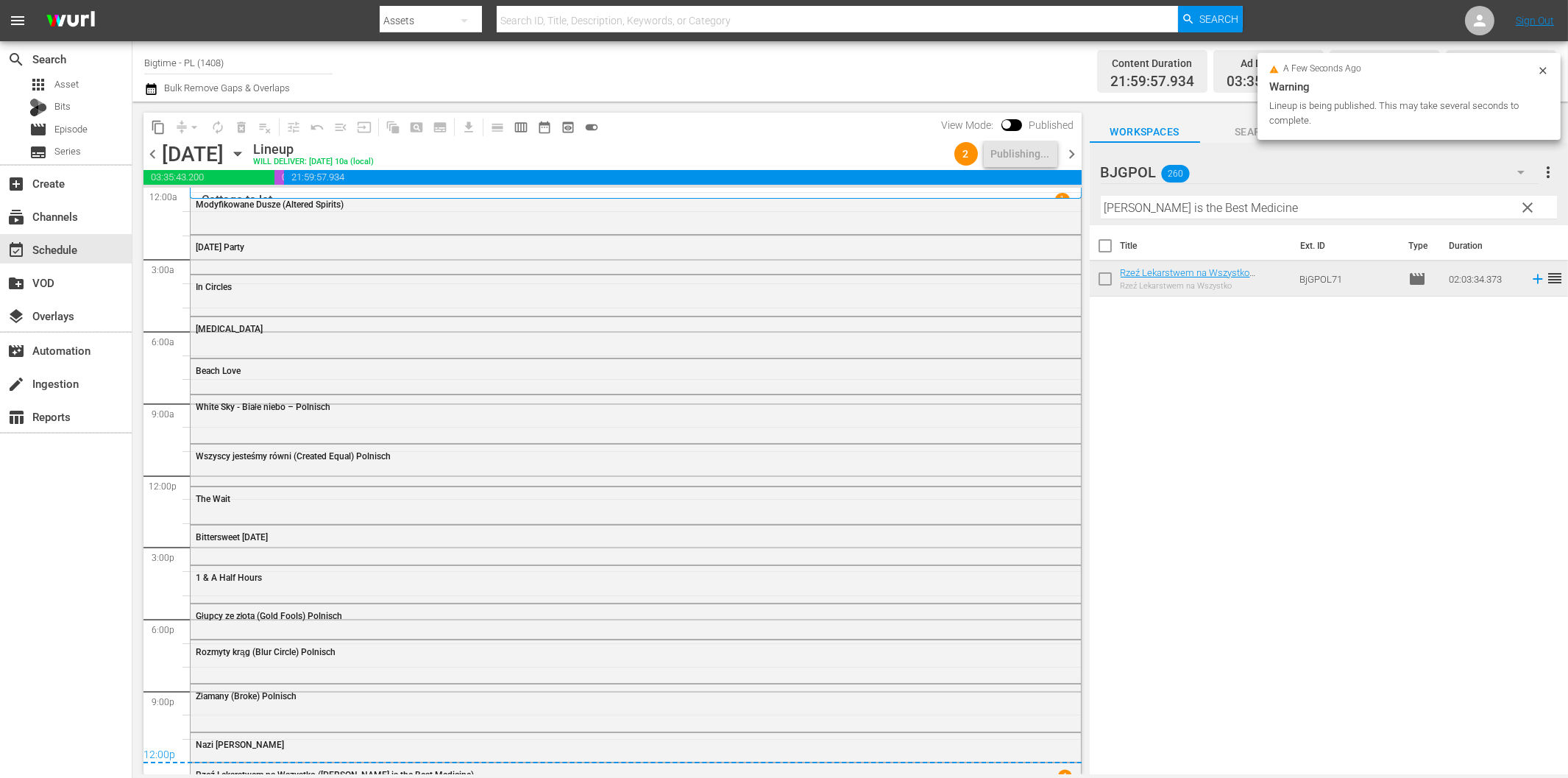
click at [1071, 155] on span "chevron_right" at bounding box center [1072, 155] width 19 height 19
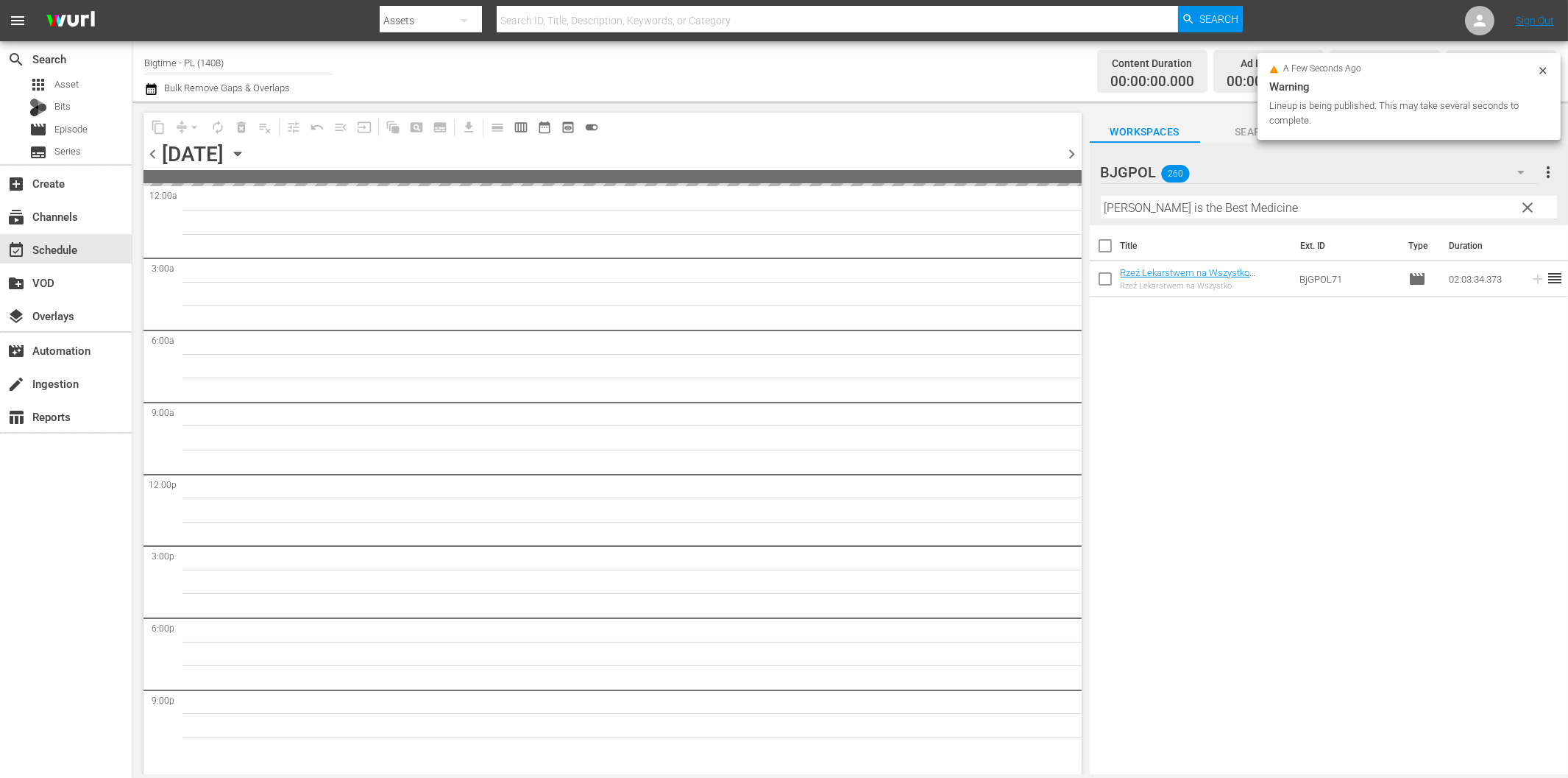
click at [1178, 210] on input "[PERSON_NAME] is the Best Medicine" at bounding box center [1329, 207] width 457 height 23
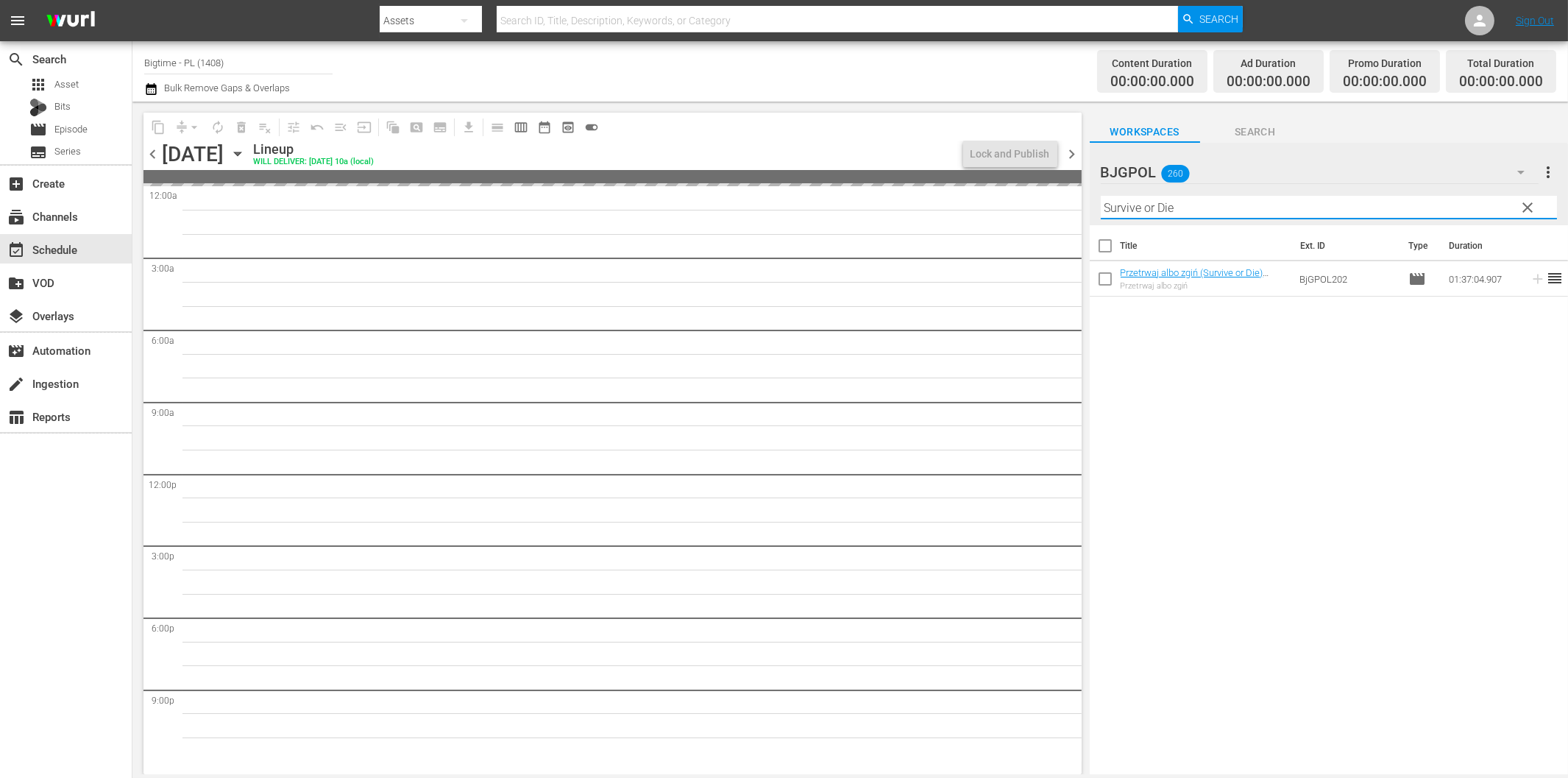
click at [150, 152] on span "chevron_left" at bounding box center [153, 155] width 19 height 19
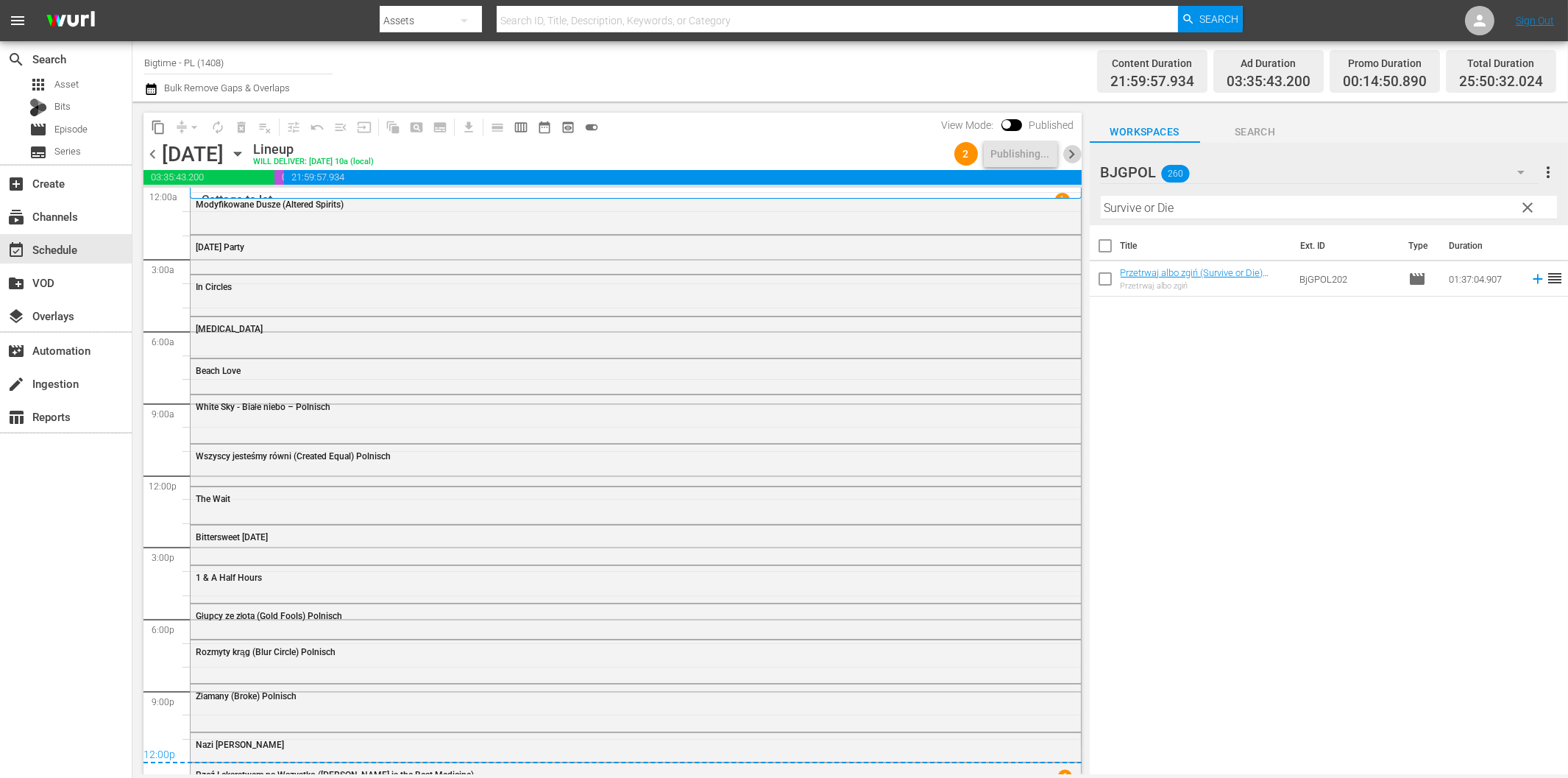
click at [1070, 155] on span "chevron_right" at bounding box center [1072, 155] width 19 height 19
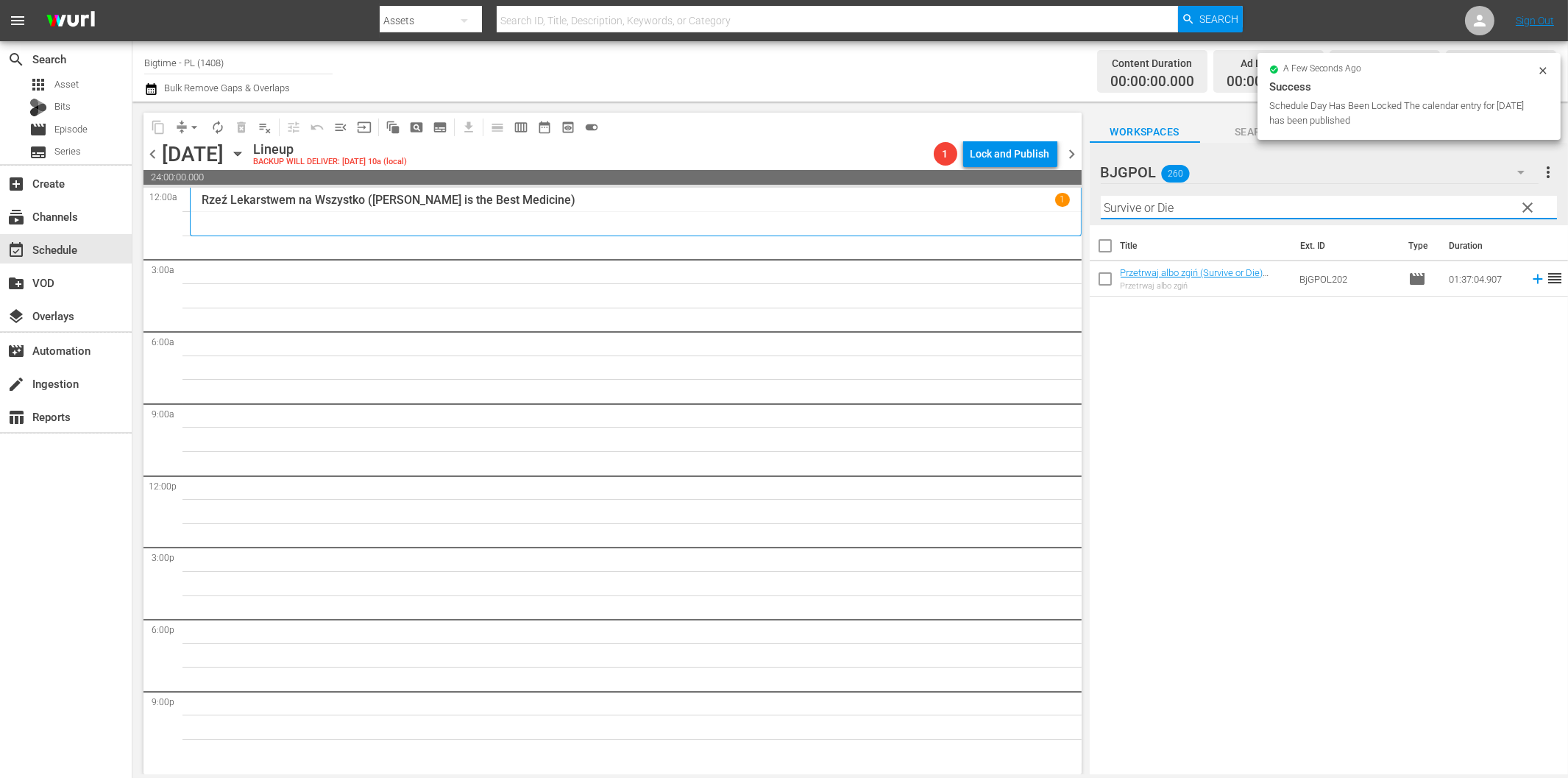
click at [1180, 206] on input "Survive or Die" at bounding box center [1329, 207] width 457 height 23
click at [1530, 281] on icon at bounding box center [1537, 279] width 16 height 16
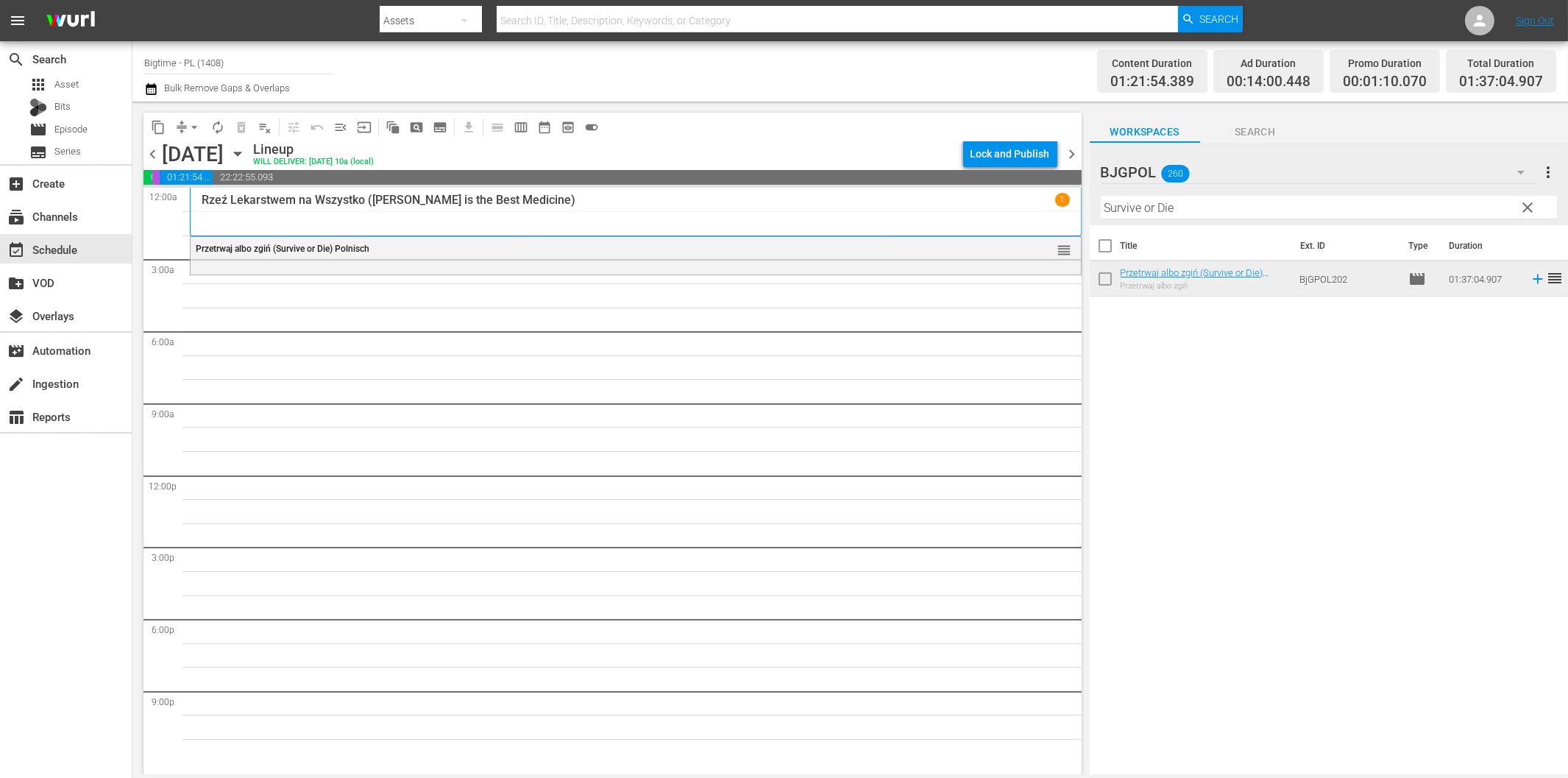
click at [1132, 215] on input "Survive or Die" at bounding box center [1329, 207] width 457 height 23
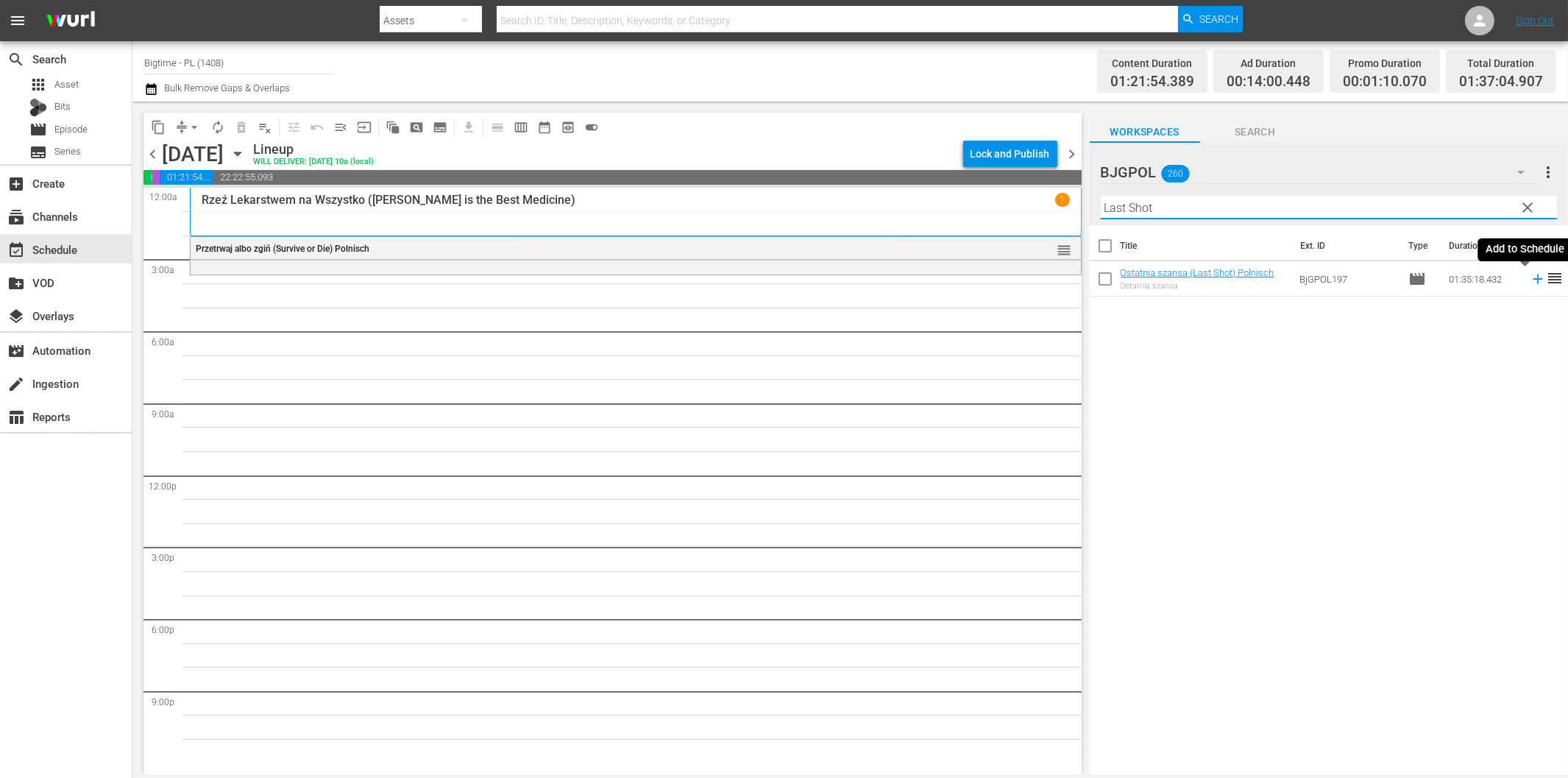
click at [1530, 282] on icon at bounding box center [1537, 279] width 16 height 16
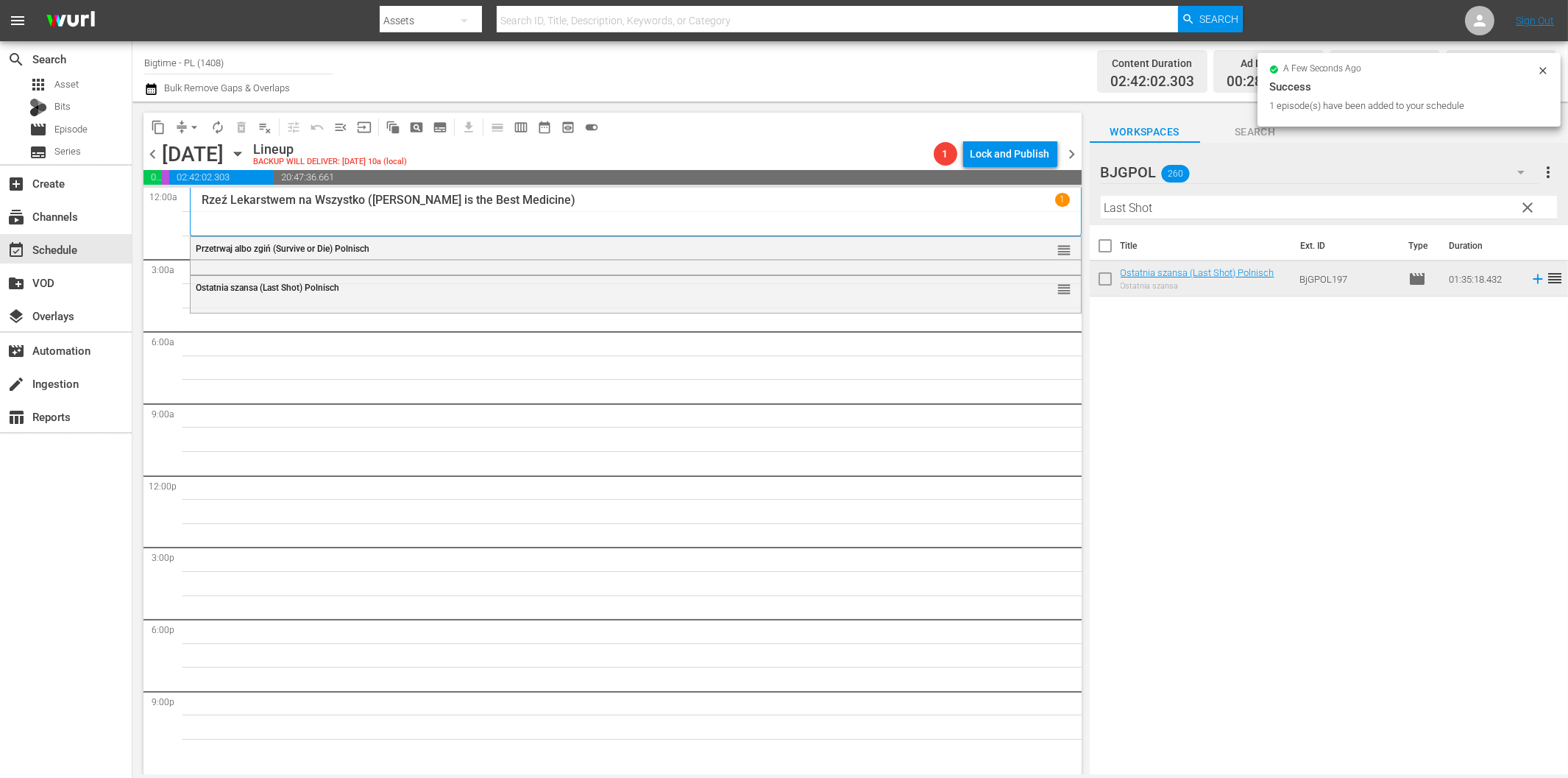
click at [1138, 204] on input "Last Shot" at bounding box center [1329, 207] width 457 height 23
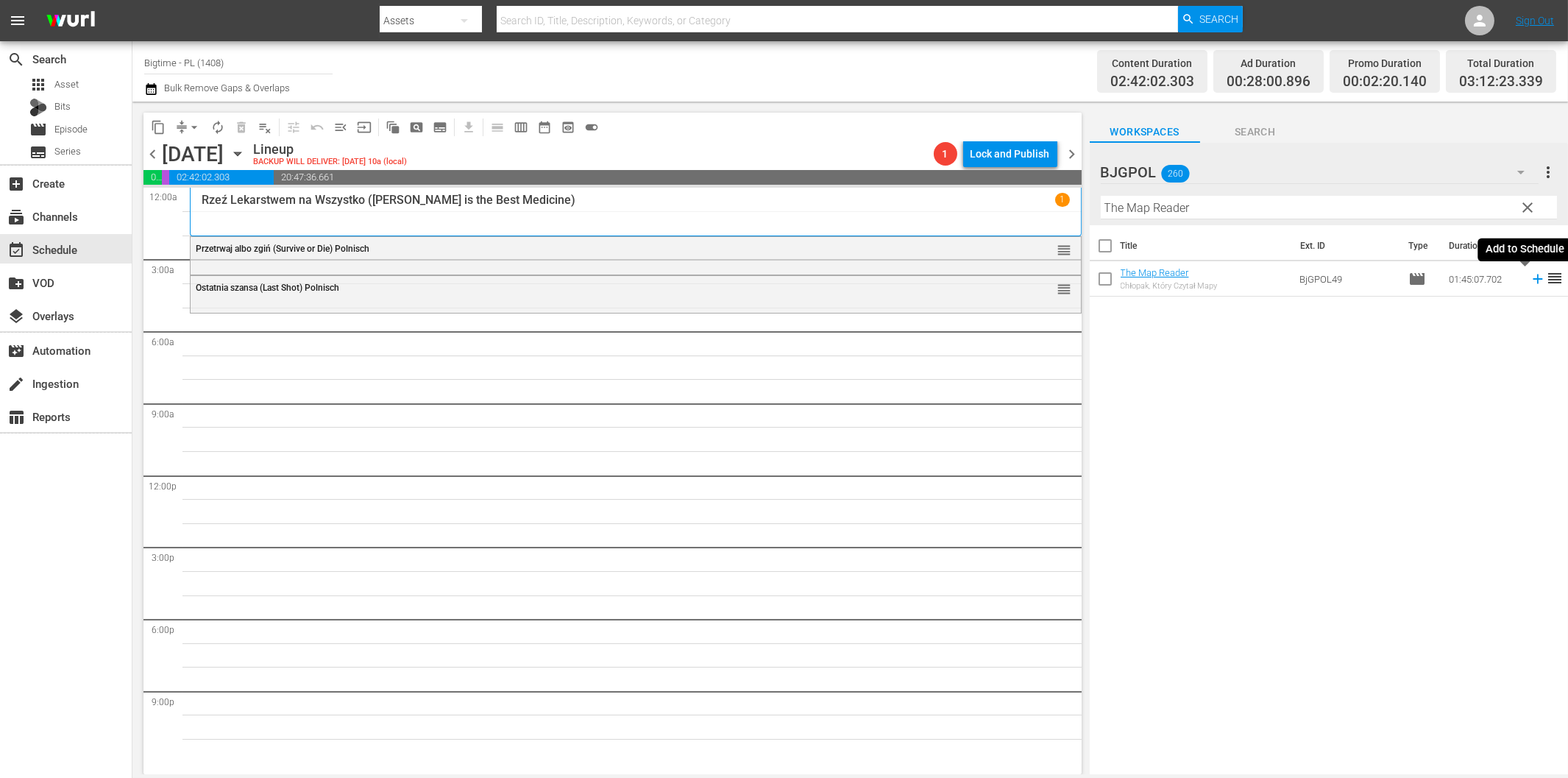
click at [1533, 279] on icon at bounding box center [1537, 280] width 9 height 9
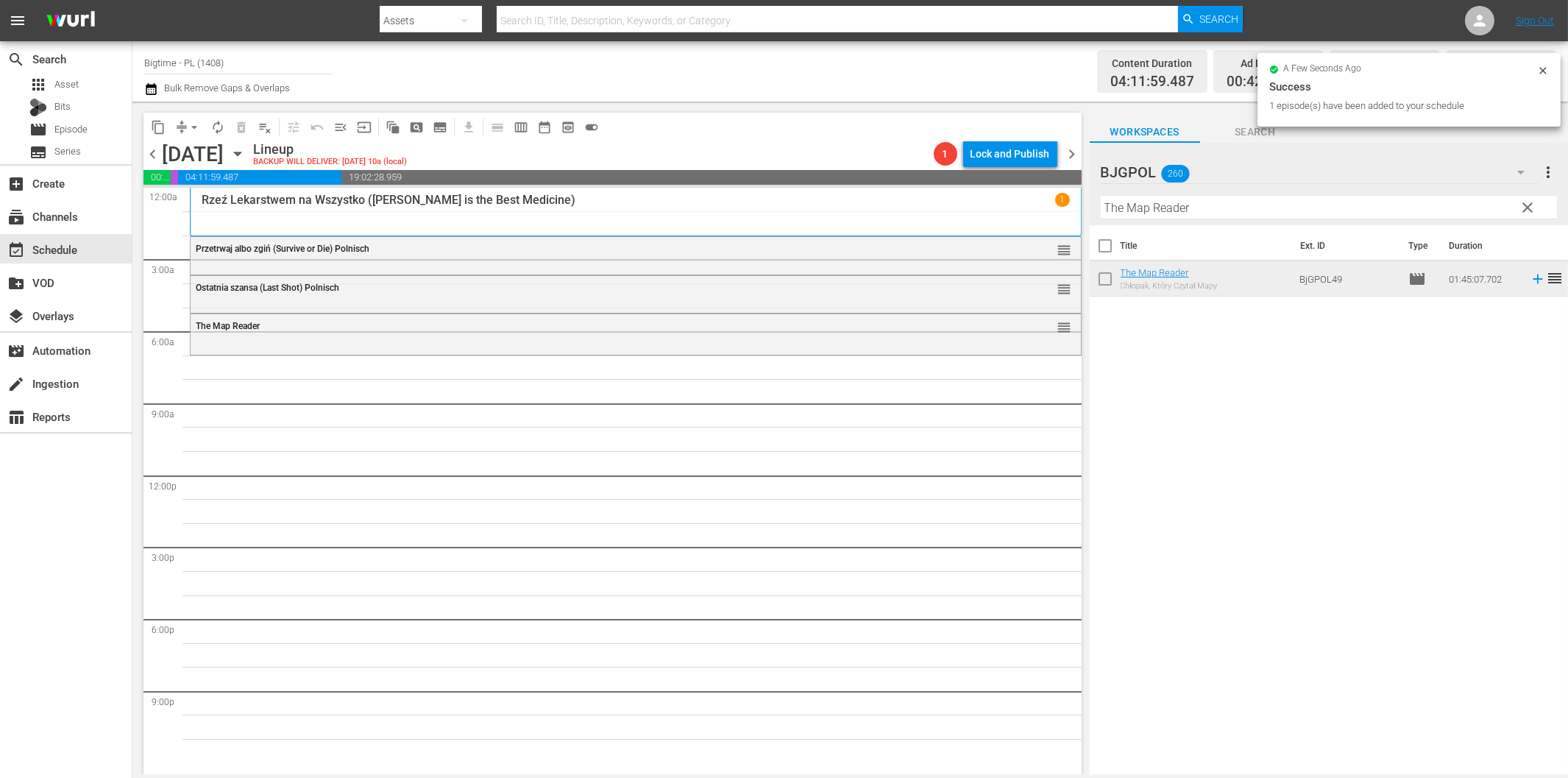
click at [1151, 208] on input "The Map Reader" at bounding box center [1329, 207] width 457 height 23
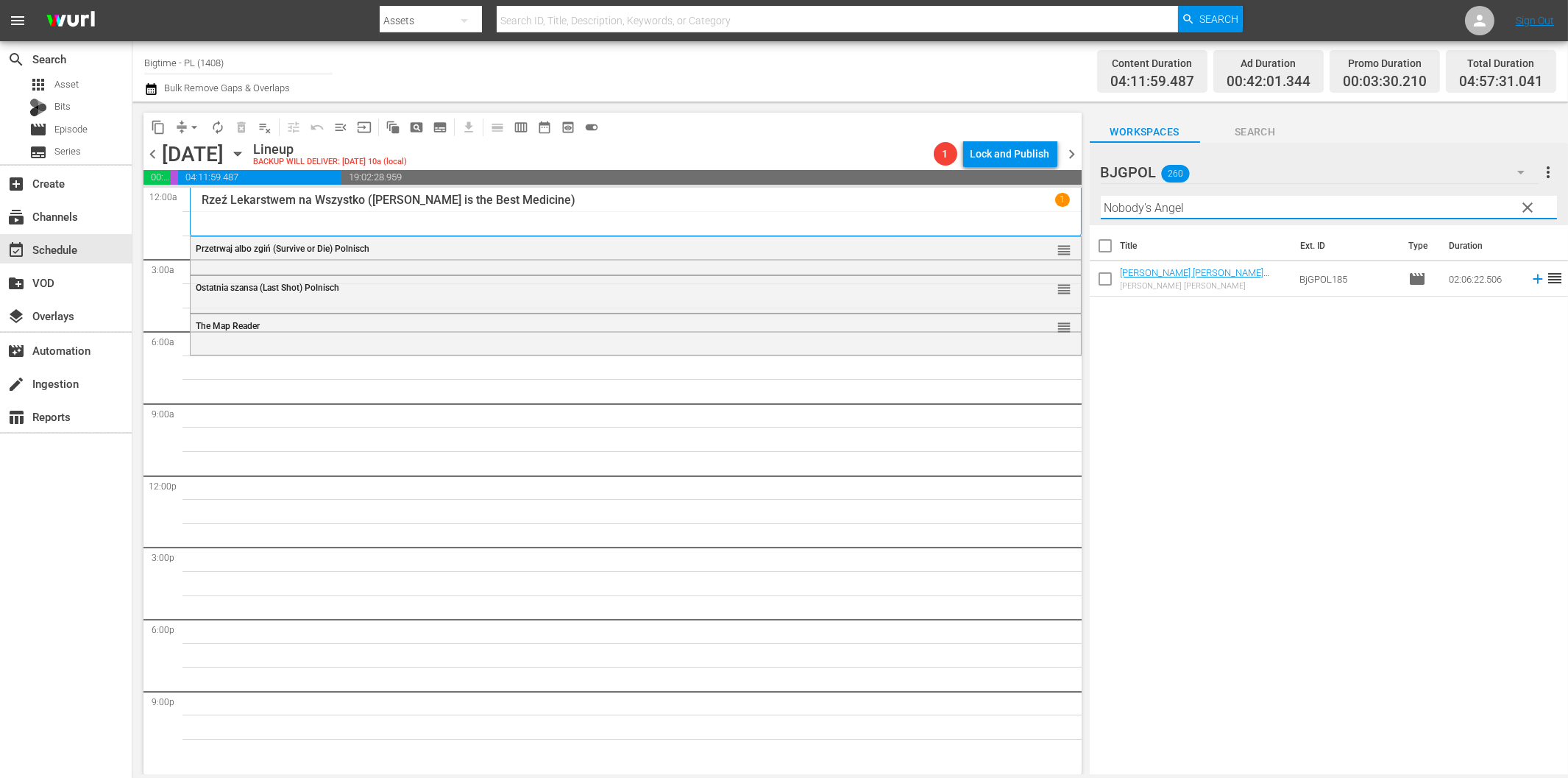
click at [1533, 280] on icon at bounding box center [1537, 280] width 9 height 9
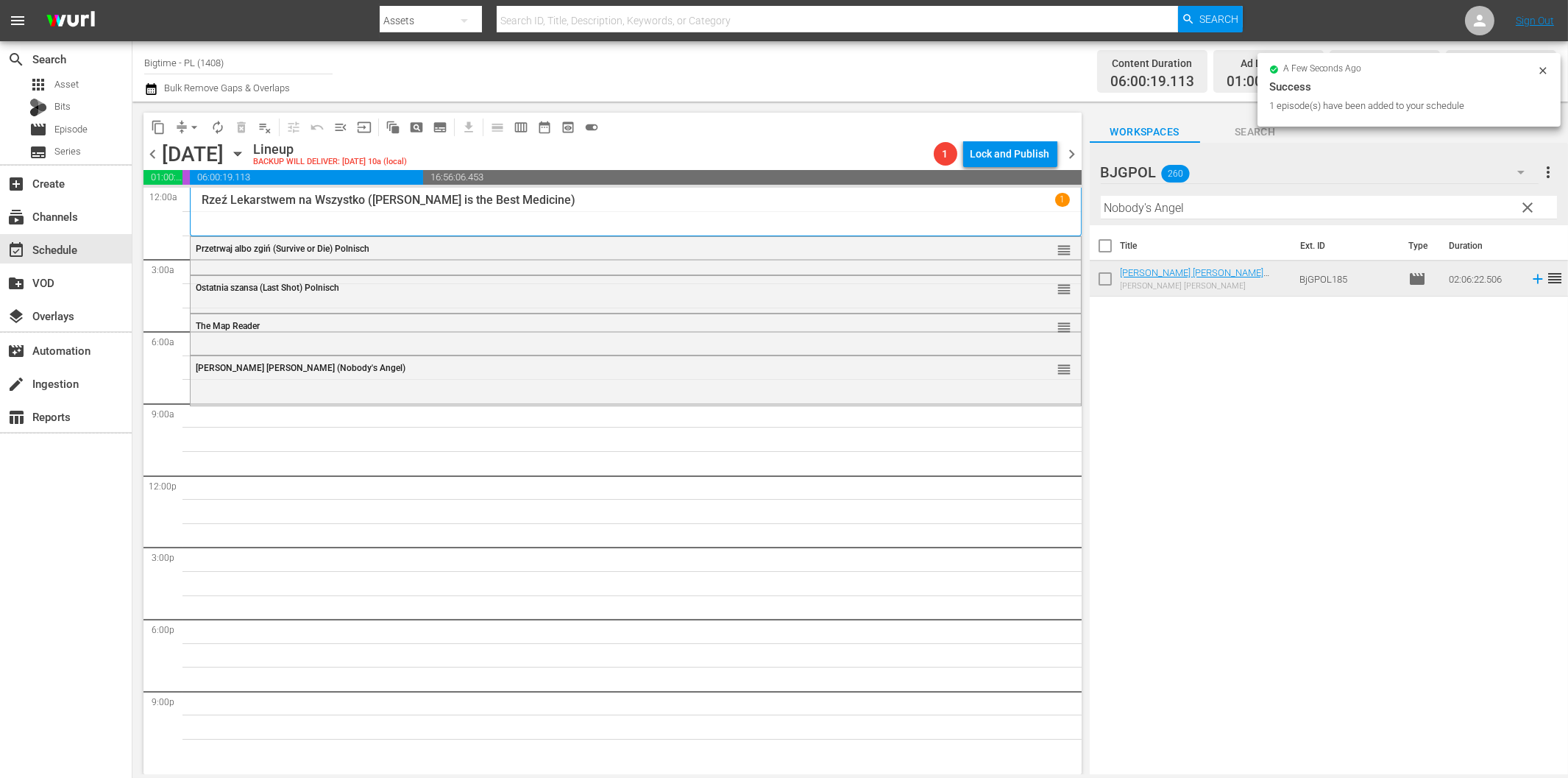
click at [1149, 206] on input "Nobody's Angel" at bounding box center [1329, 207] width 457 height 23
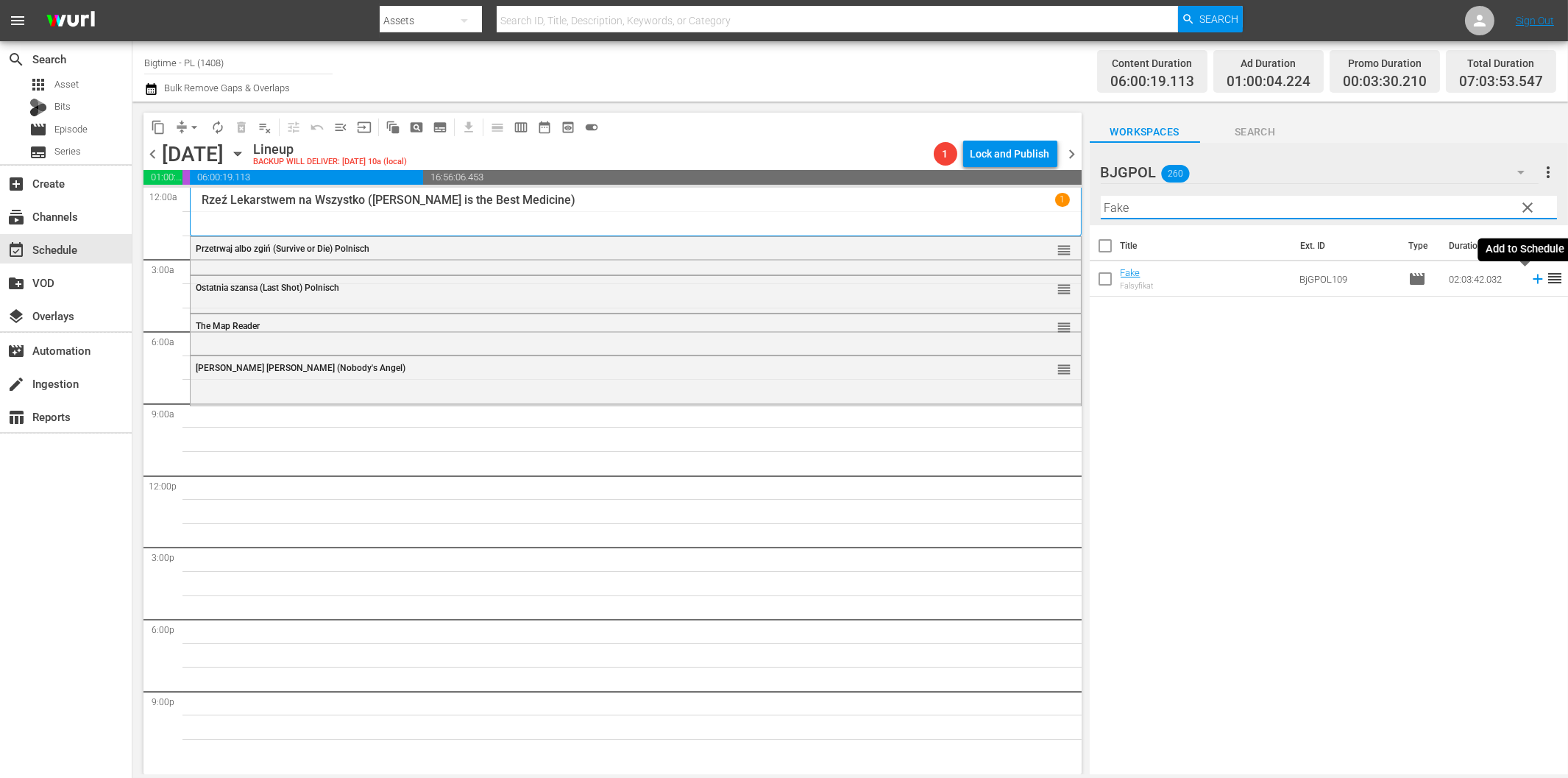
drag, startPoint x: 1524, startPoint y: 280, endPoint x: 1496, endPoint y: 285, distance: 28.4
click at [1530, 280] on icon at bounding box center [1537, 279] width 16 height 16
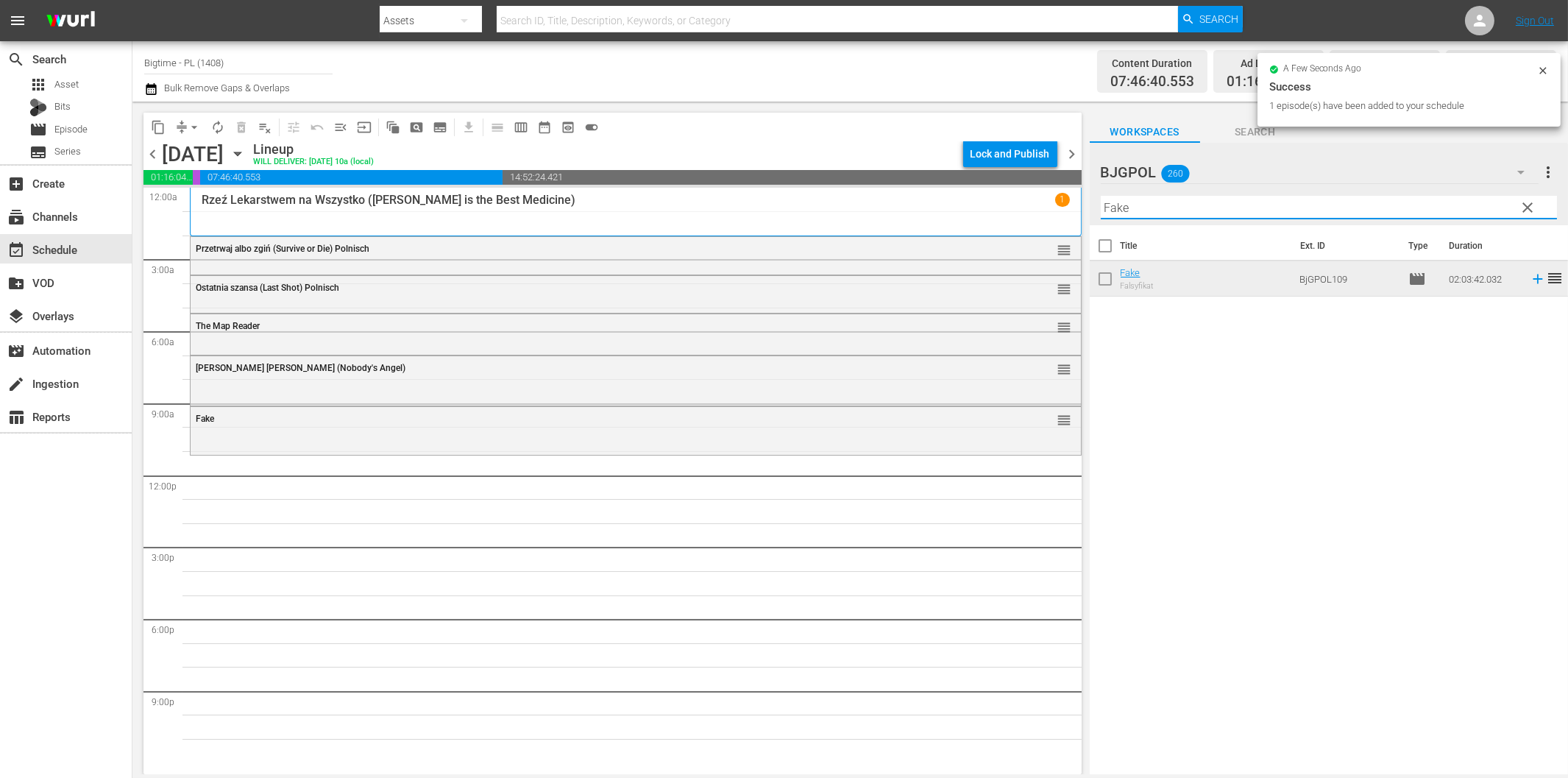
click at [1139, 208] on input "Fake" at bounding box center [1329, 207] width 457 height 23
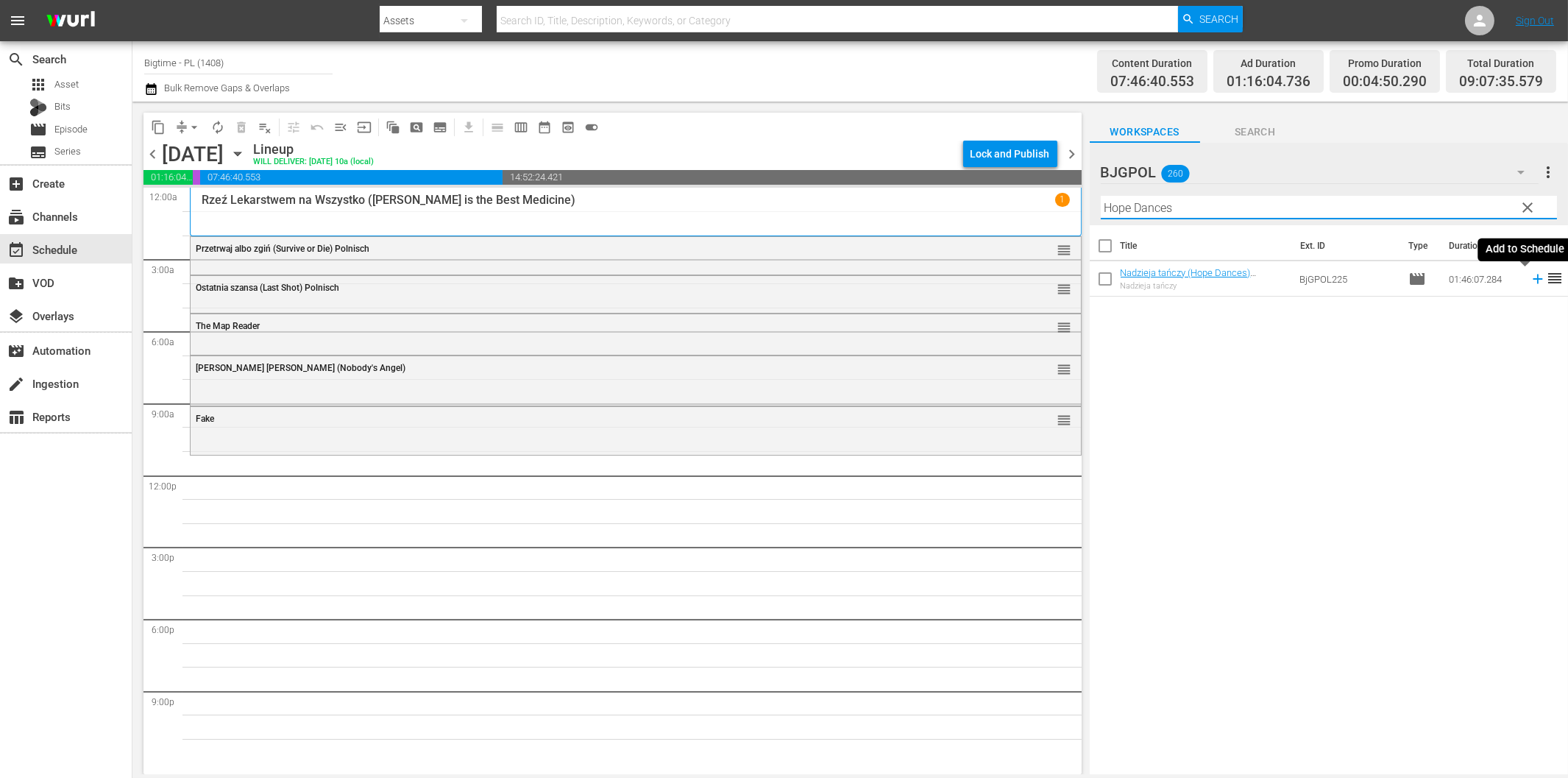
click at [1533, 280] on icon at bounding box center [1537, 280] width 9 height 9
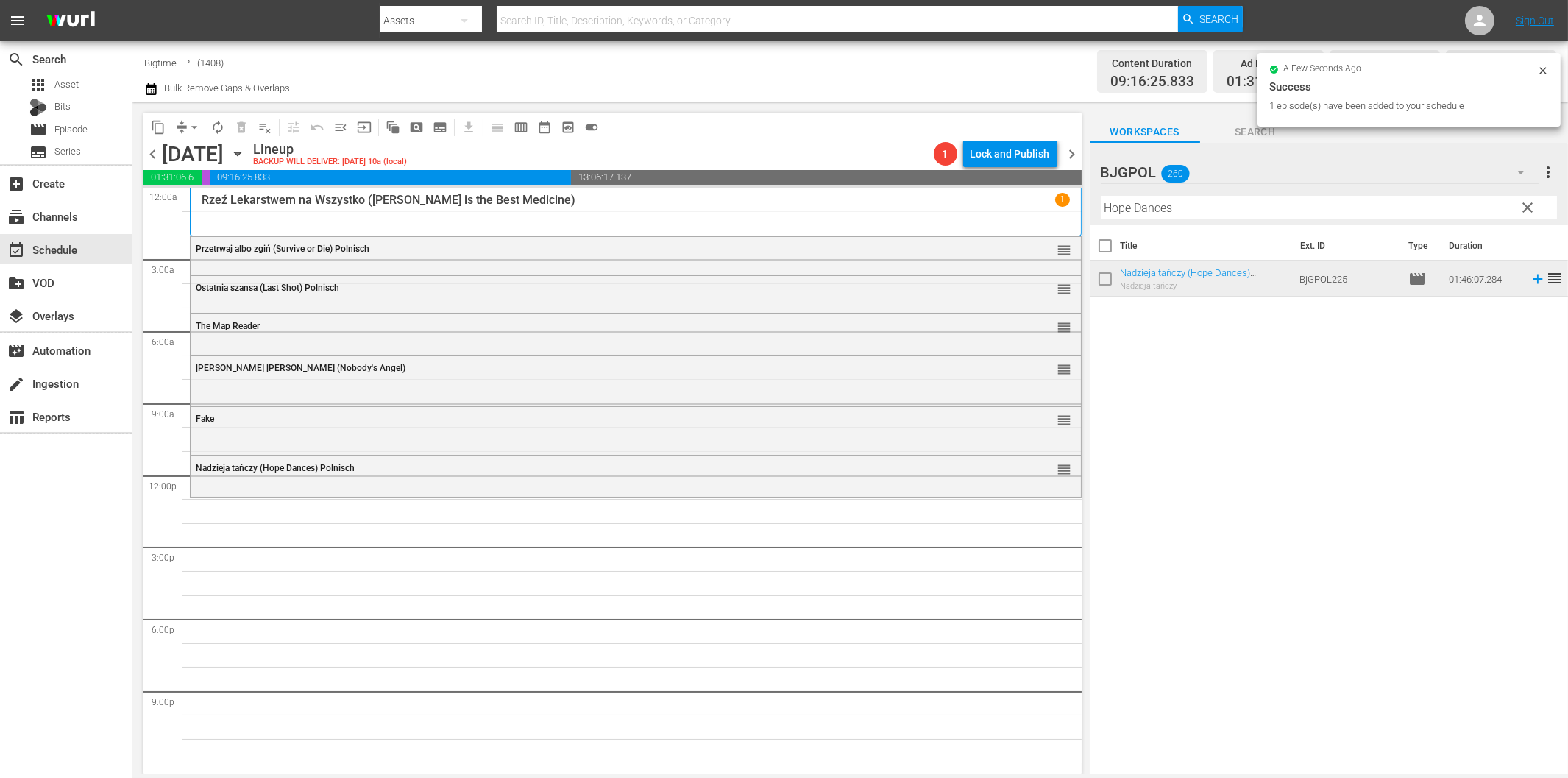
click at [1193, 208] on input "Hope Dances" at bounding box center [1329, 207] width 457 height 23
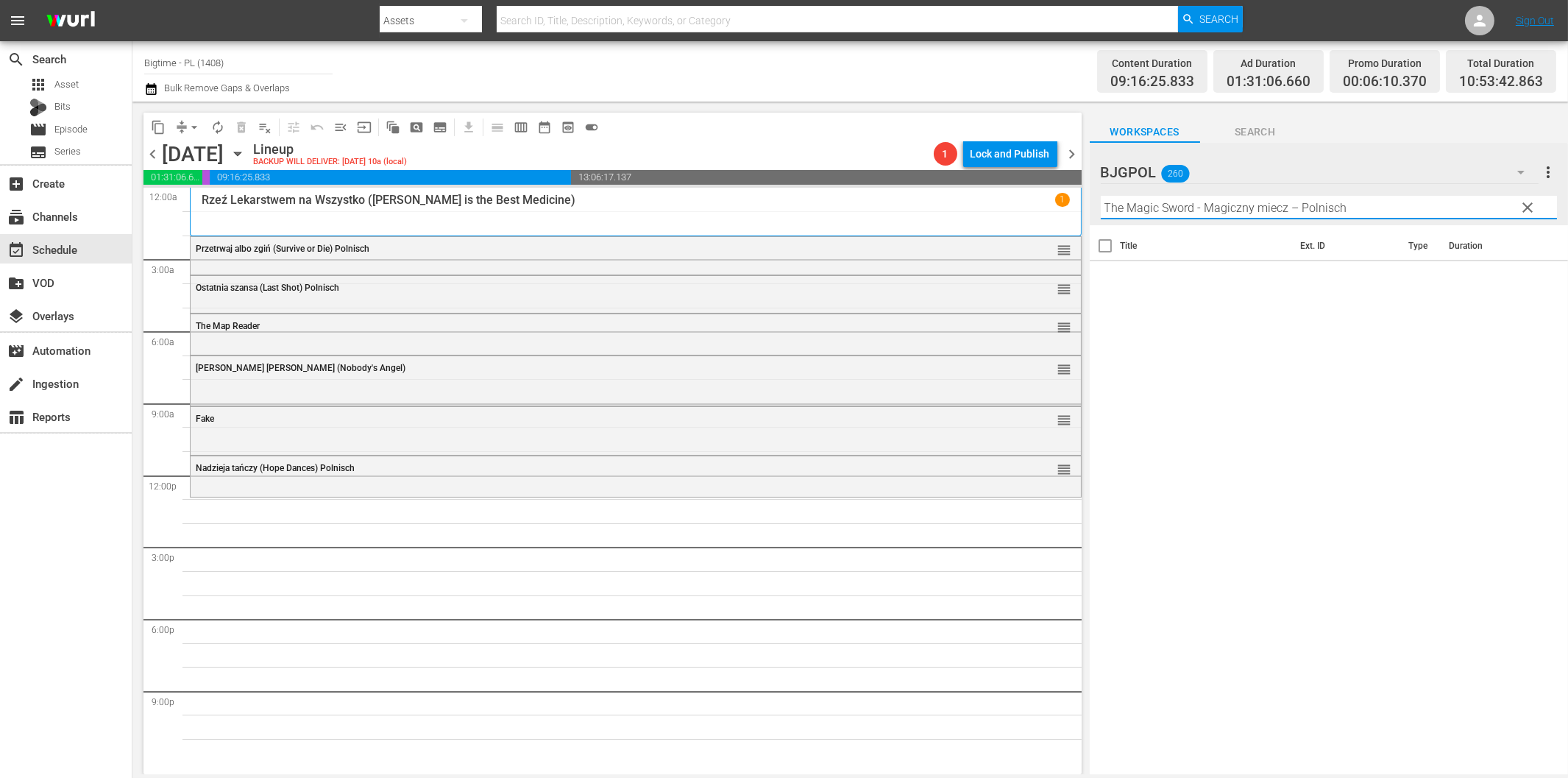
drag, startPoint x: 1197, startPoint y: 212, endPoint x: 1462, endPoint y: 208, distance: 265.0
click at [1462, 208] on input "The Magic Sword - Magiczny miecz – Polnisch" at bounding box center [1329, 207] width 457 height 23
click at [1533, 279] on icon at bounding box center [1537, 280] width 9 height 9
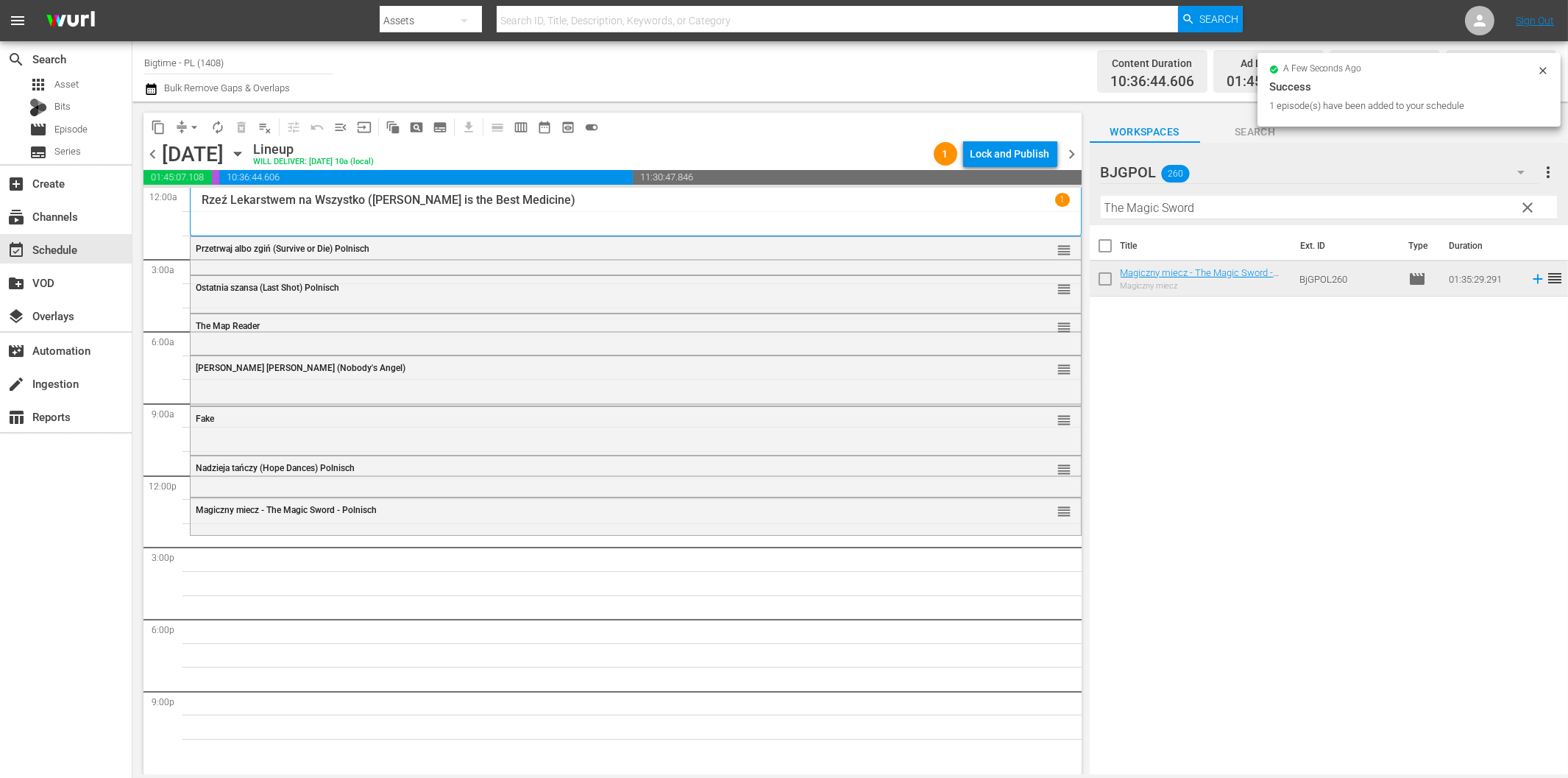
click at [1138, 202] on input "The Magic Sword" at bounding box center [1329, 207] width 457 height 23
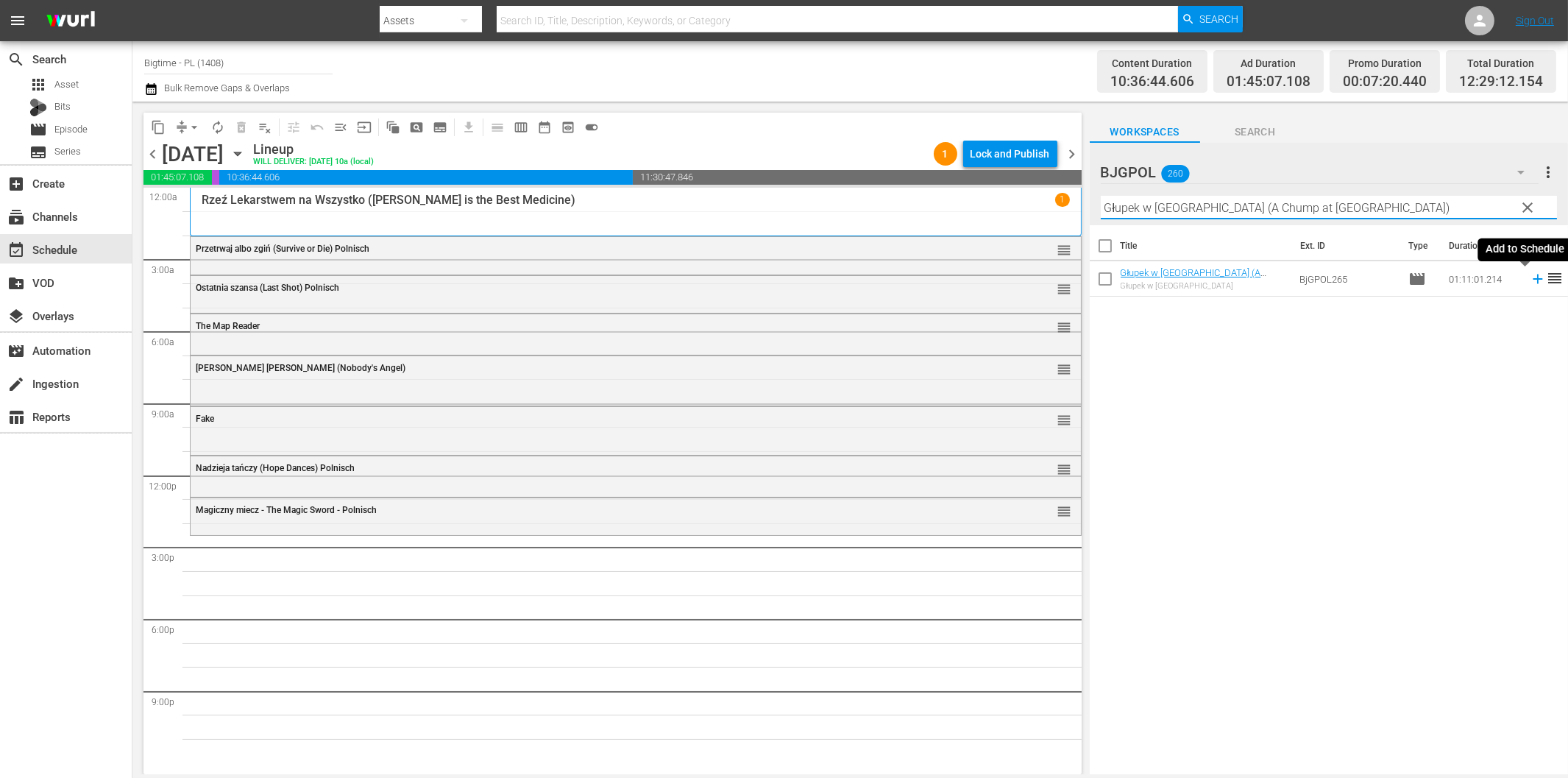
click at [1533, 280] on icon at bounding box center [1537, 280] width 9 height 9
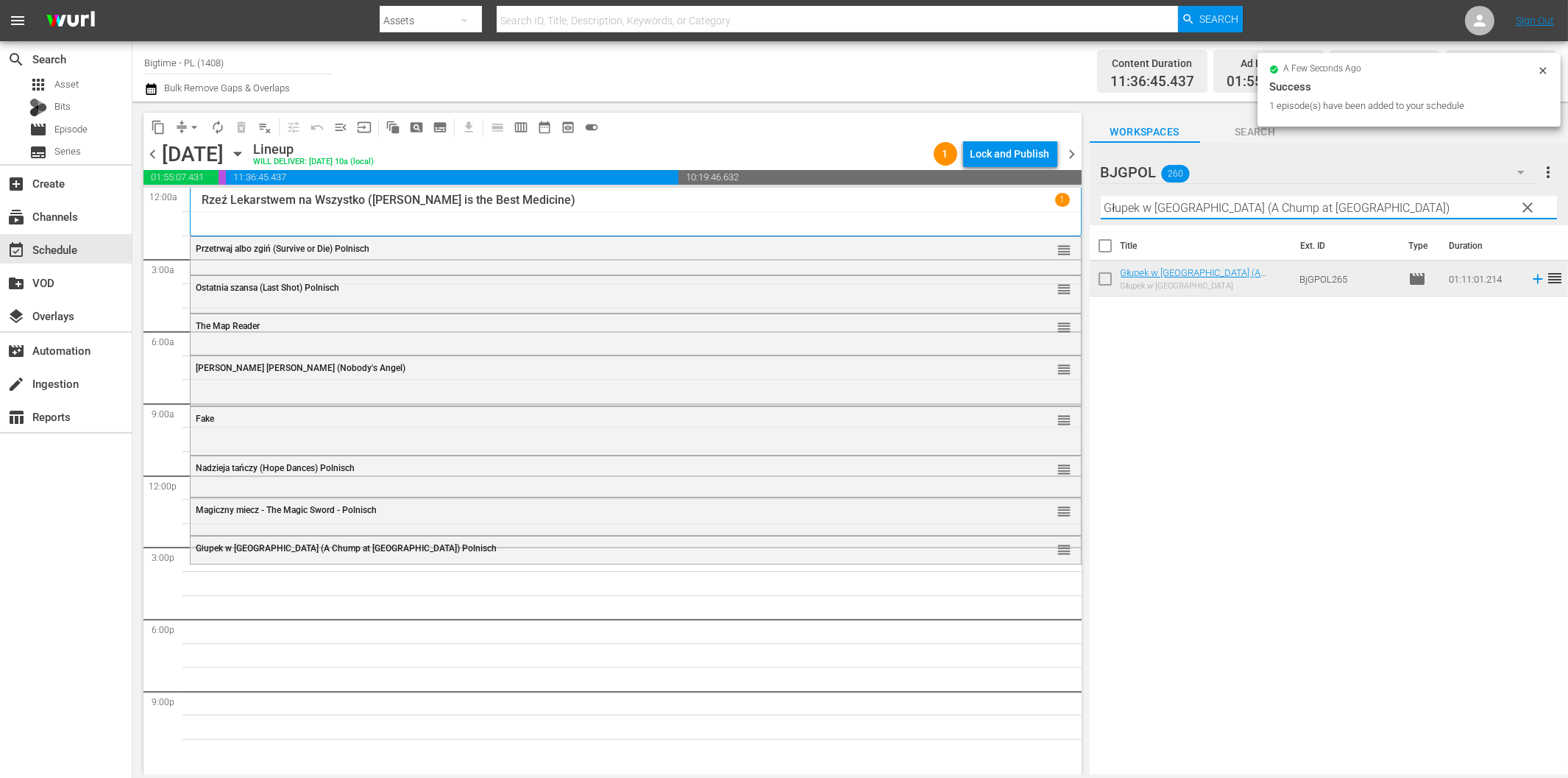
click at [1237, 208] on input "Głupek w [GEOGRAPHIC_DATA] (A Chump at [GEOGRAPHIC_DATA])" at bounding box center [1329, 207] width 457 height 23
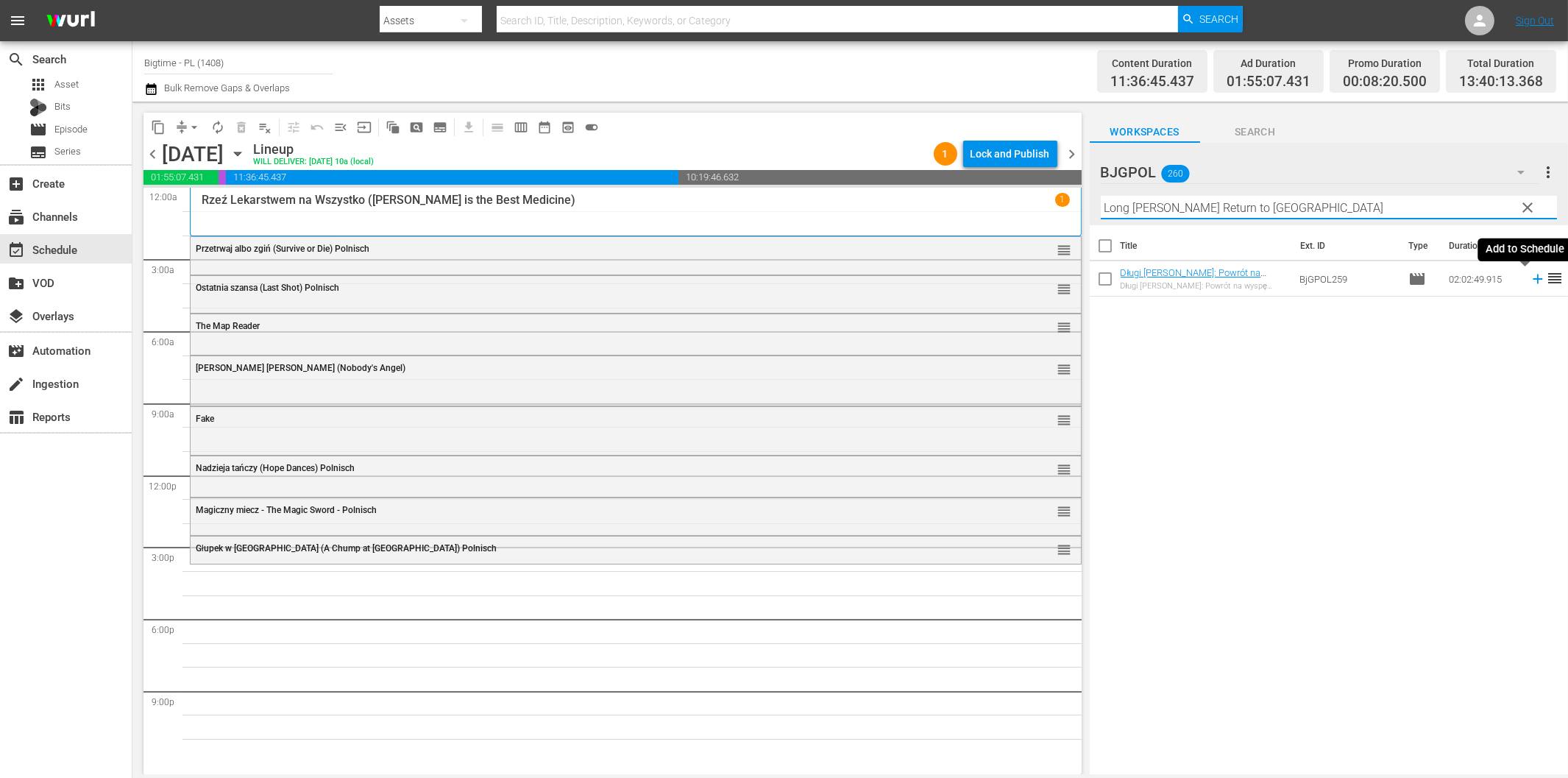
click at [1530, 276] on icon at bounding box center [1537, 279] width 16 height 16
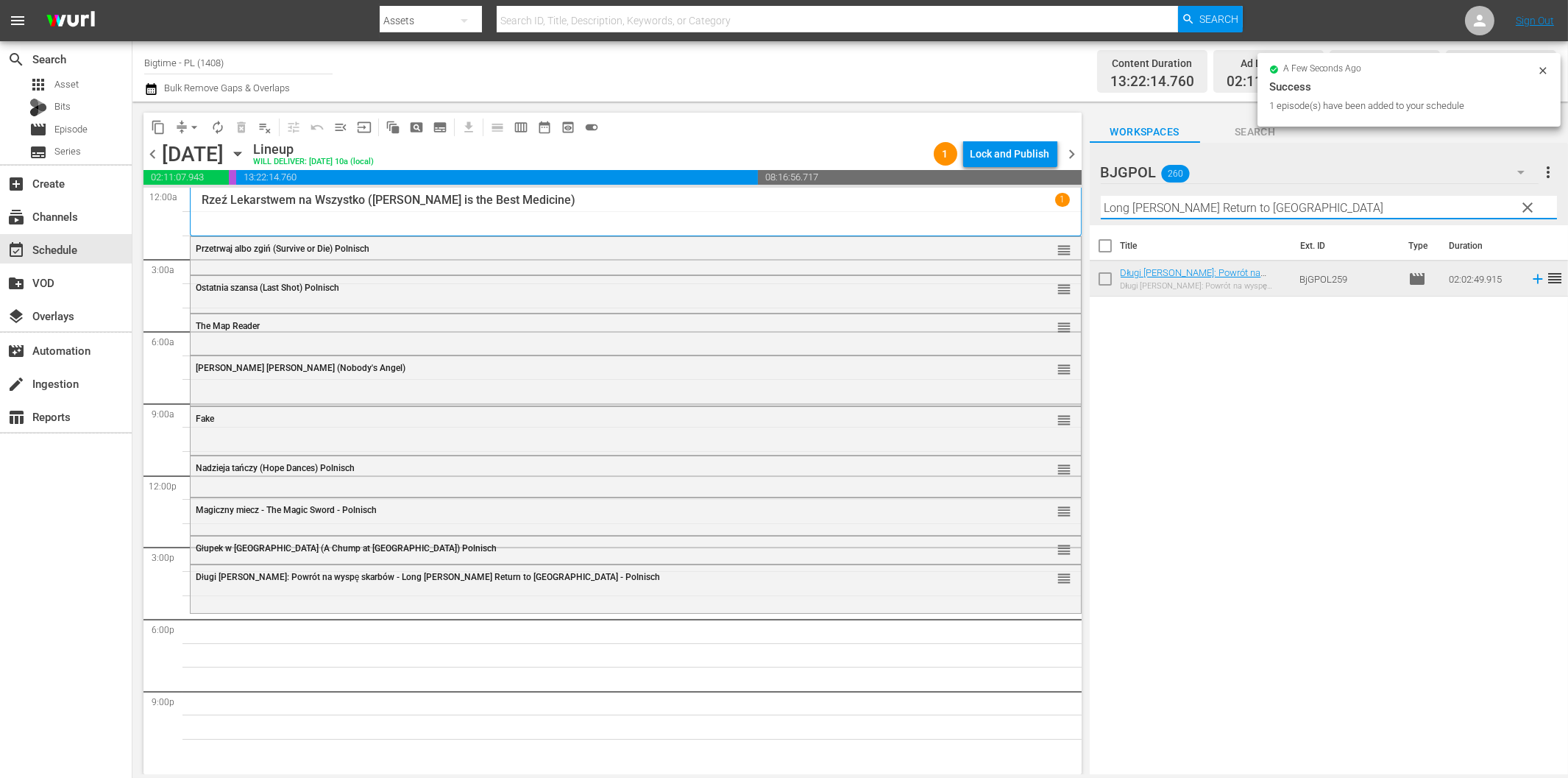
click at [1215, 206] on input "Long [PERSON_NAME] Return to [GEOGRAPHIC_DATA]" at bounding box center [1329, 207] width 457 height 23
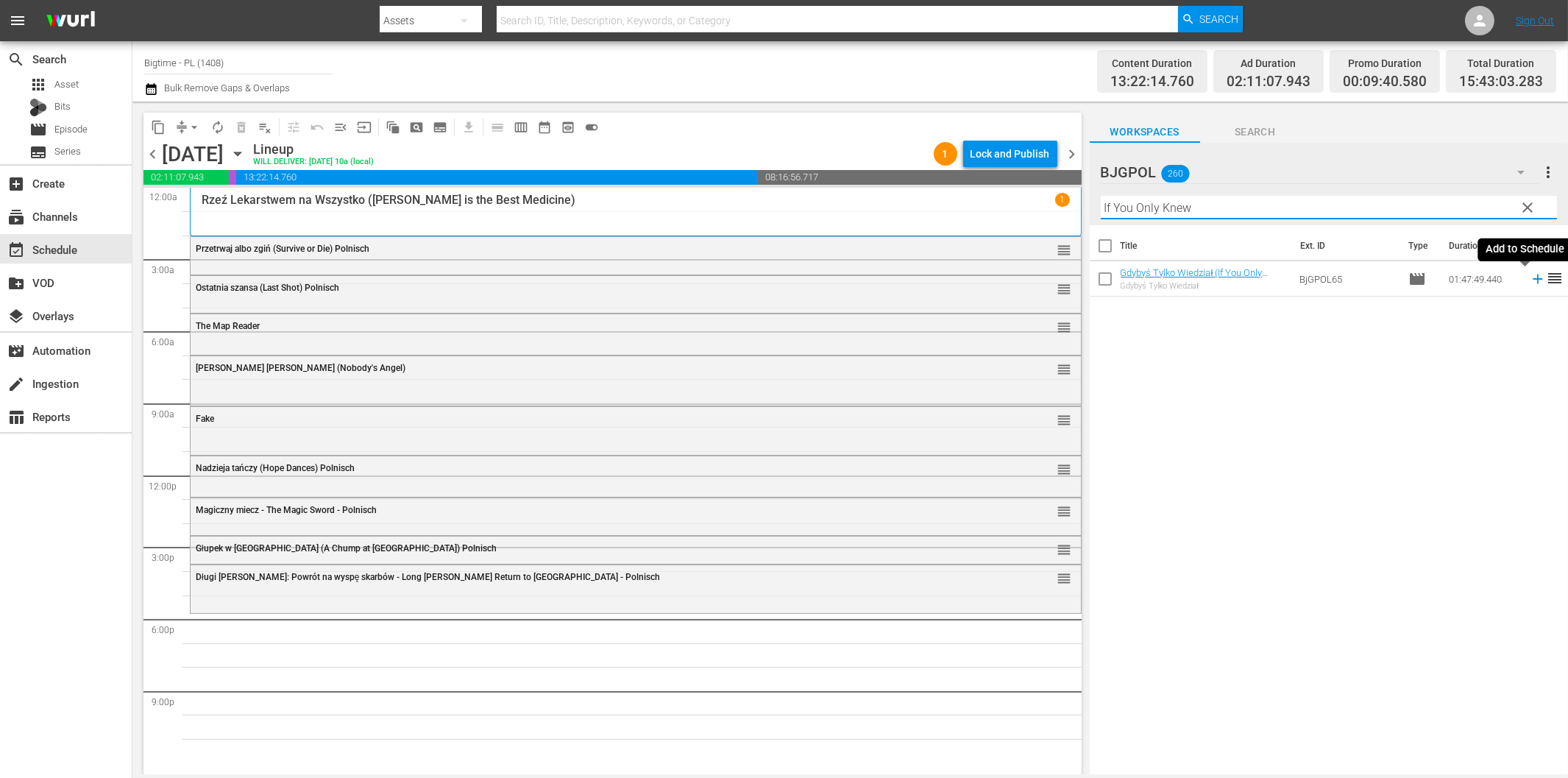
click at [1530, 281] on icon at bounding box center [1537, 279] width 16 height 16
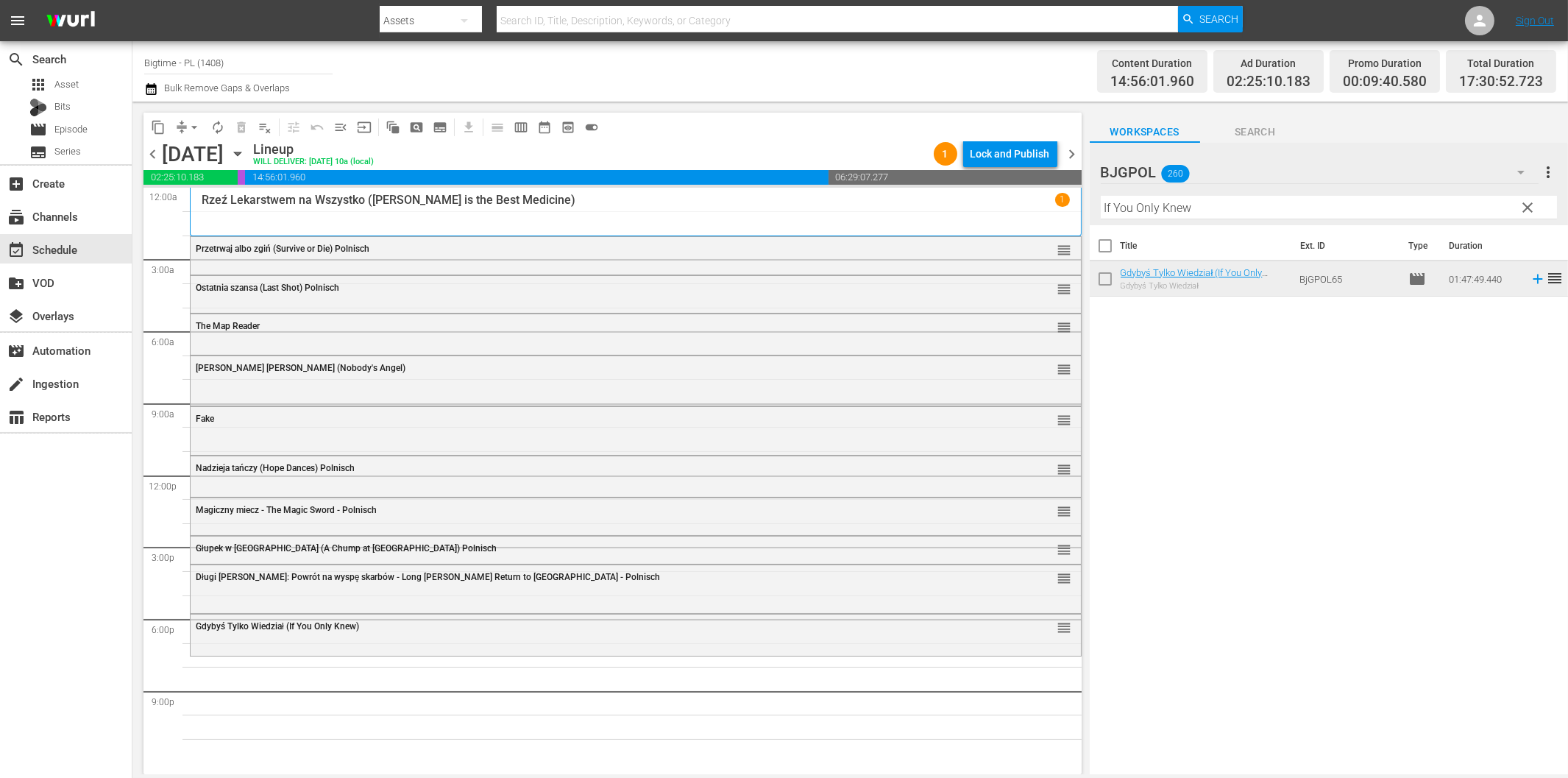
click at [1212, 196] on input "If You Only Knew" at bounding box center [1329, 207] width 457 height 23
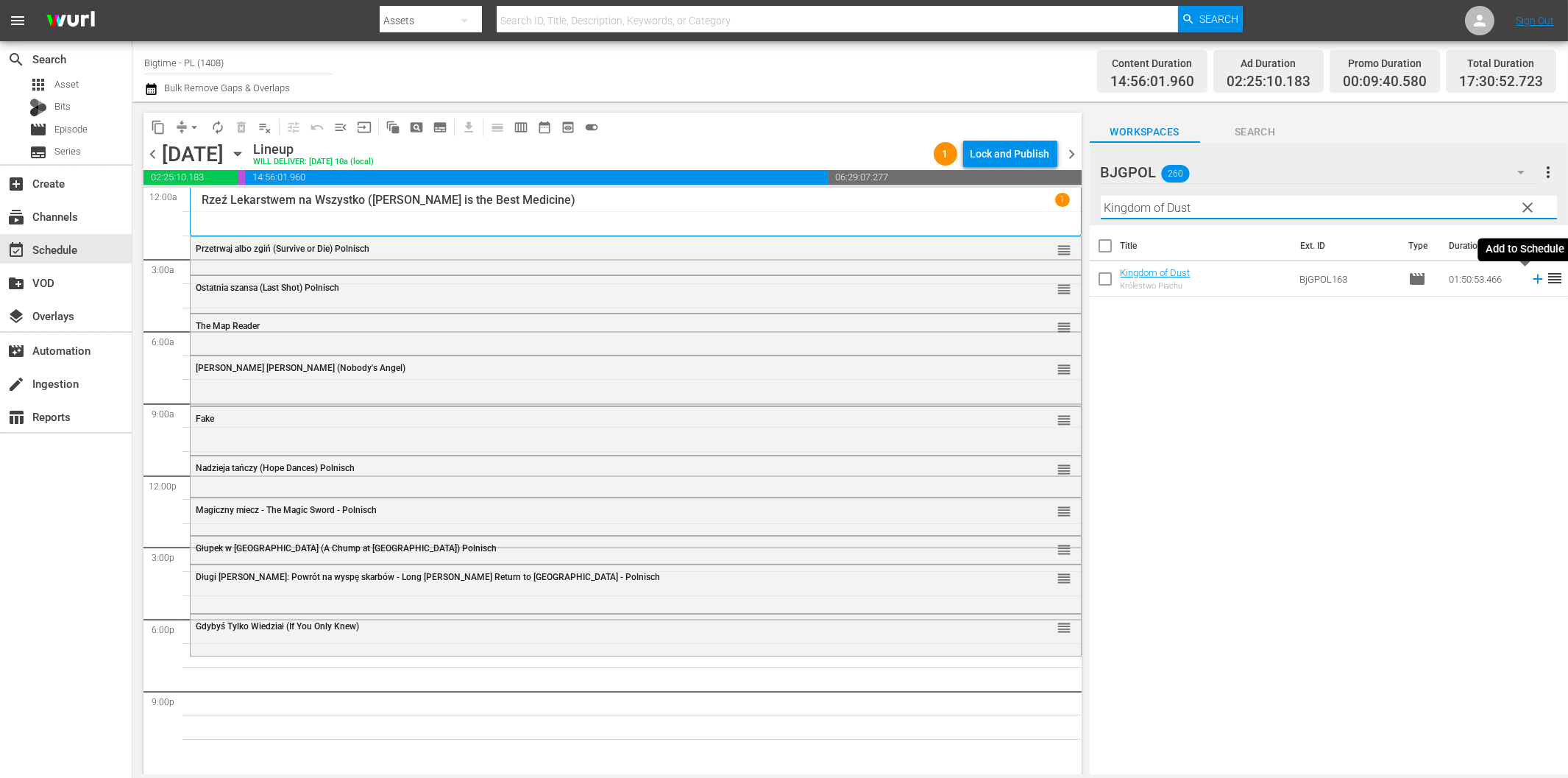
click at [1530, 278] on icon at bounding box center [1537, 279] width 16 height 16
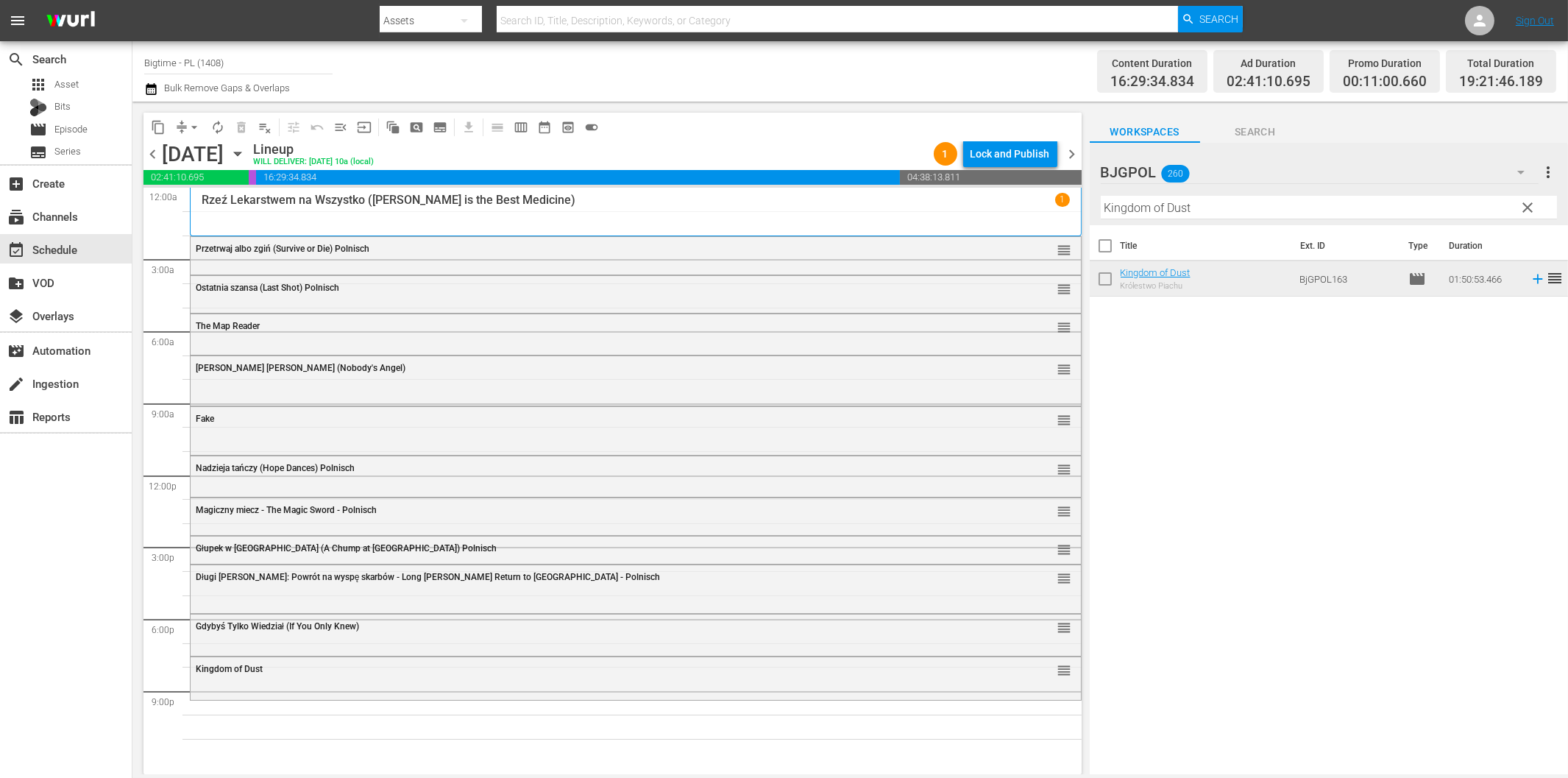
click at [1234, 208] on input "Kingdom of Dust" at bounding box center [1329, 207] width 457 height 23
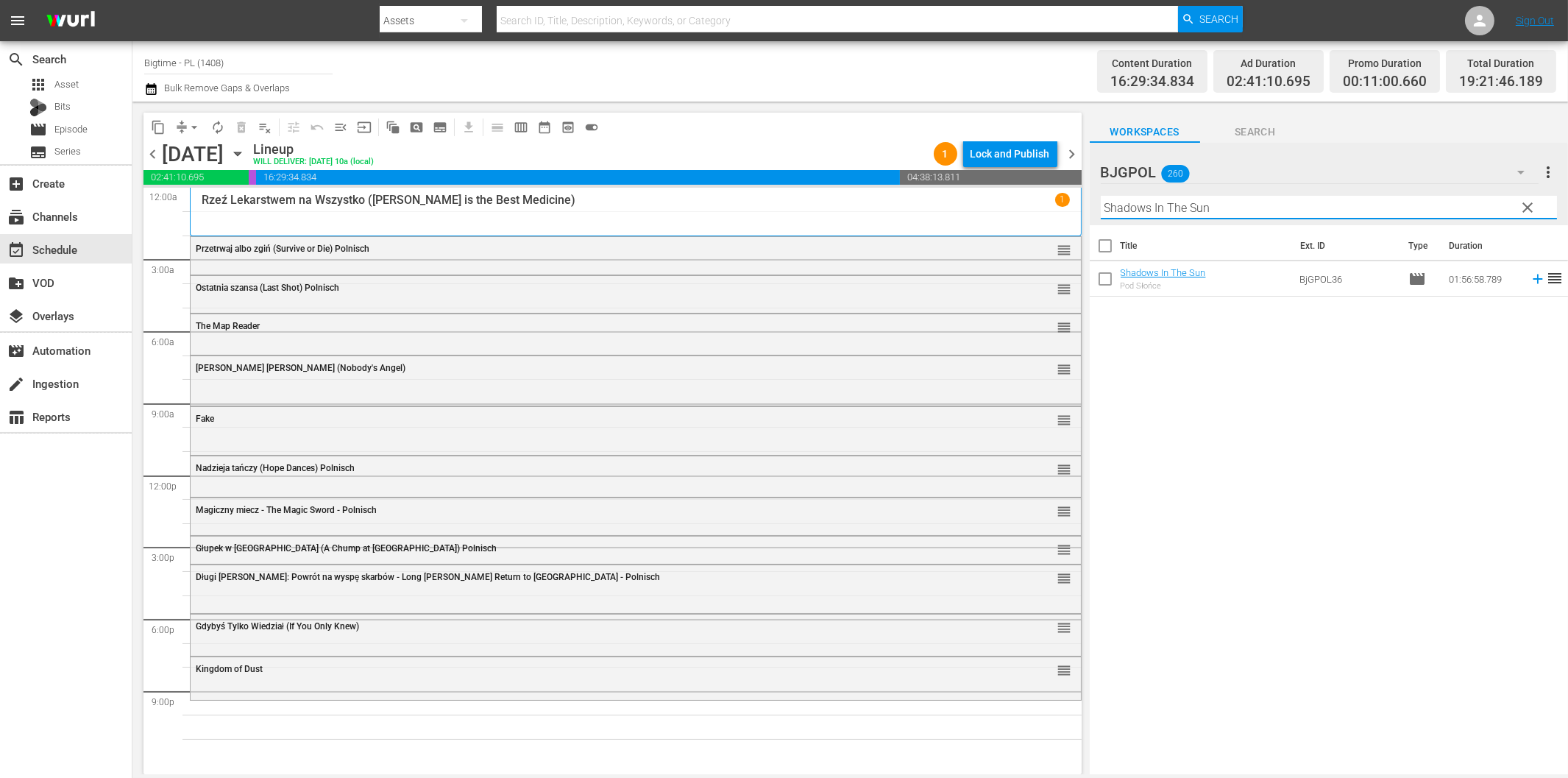
click at [1533, 280] on icon at bounding box center [1537, 280] width 9 height 9
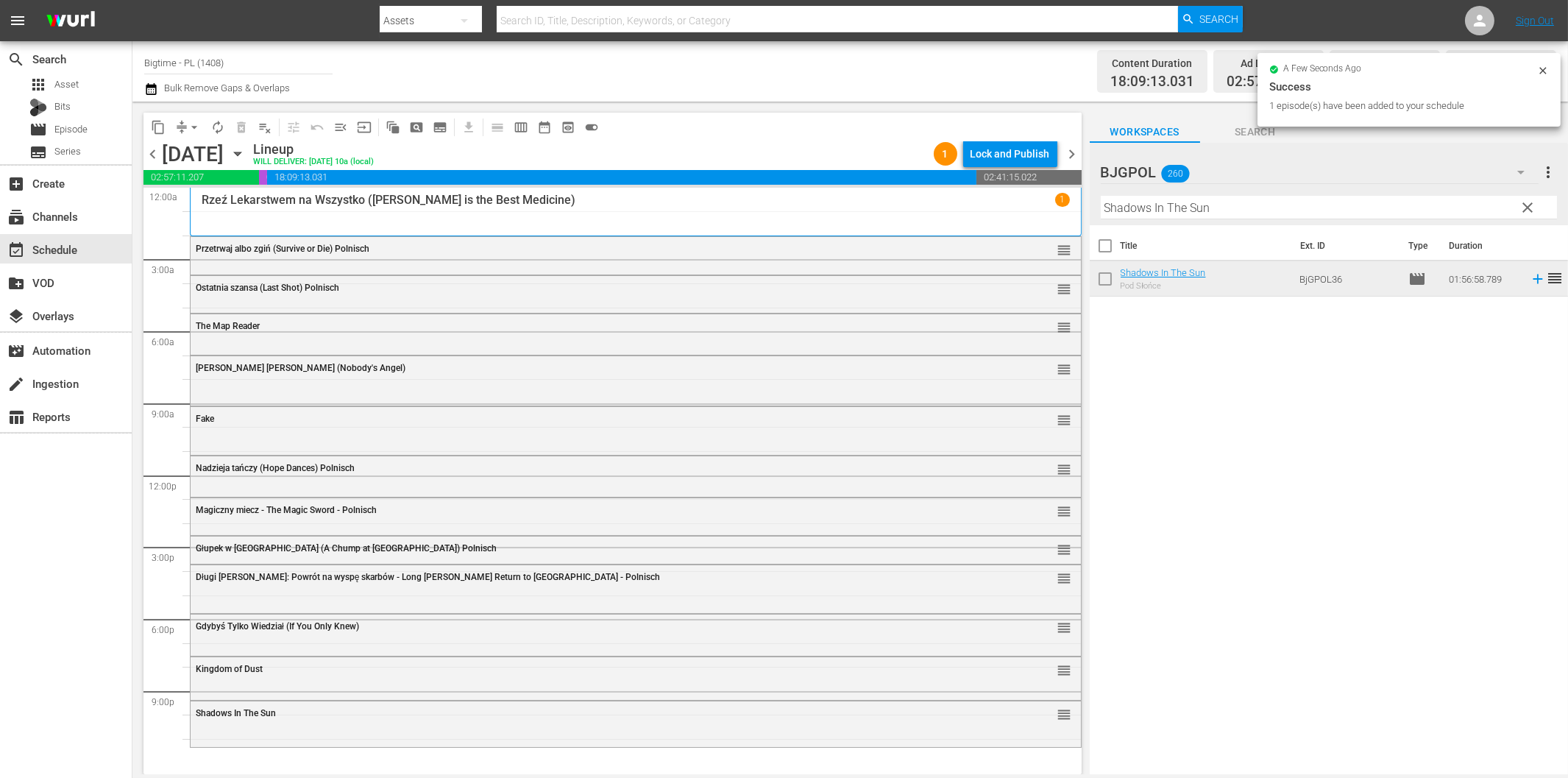
click at [1207, 212] on input "Shadows In The Sun" at bounding box center [1329, 207] width 457 height 23
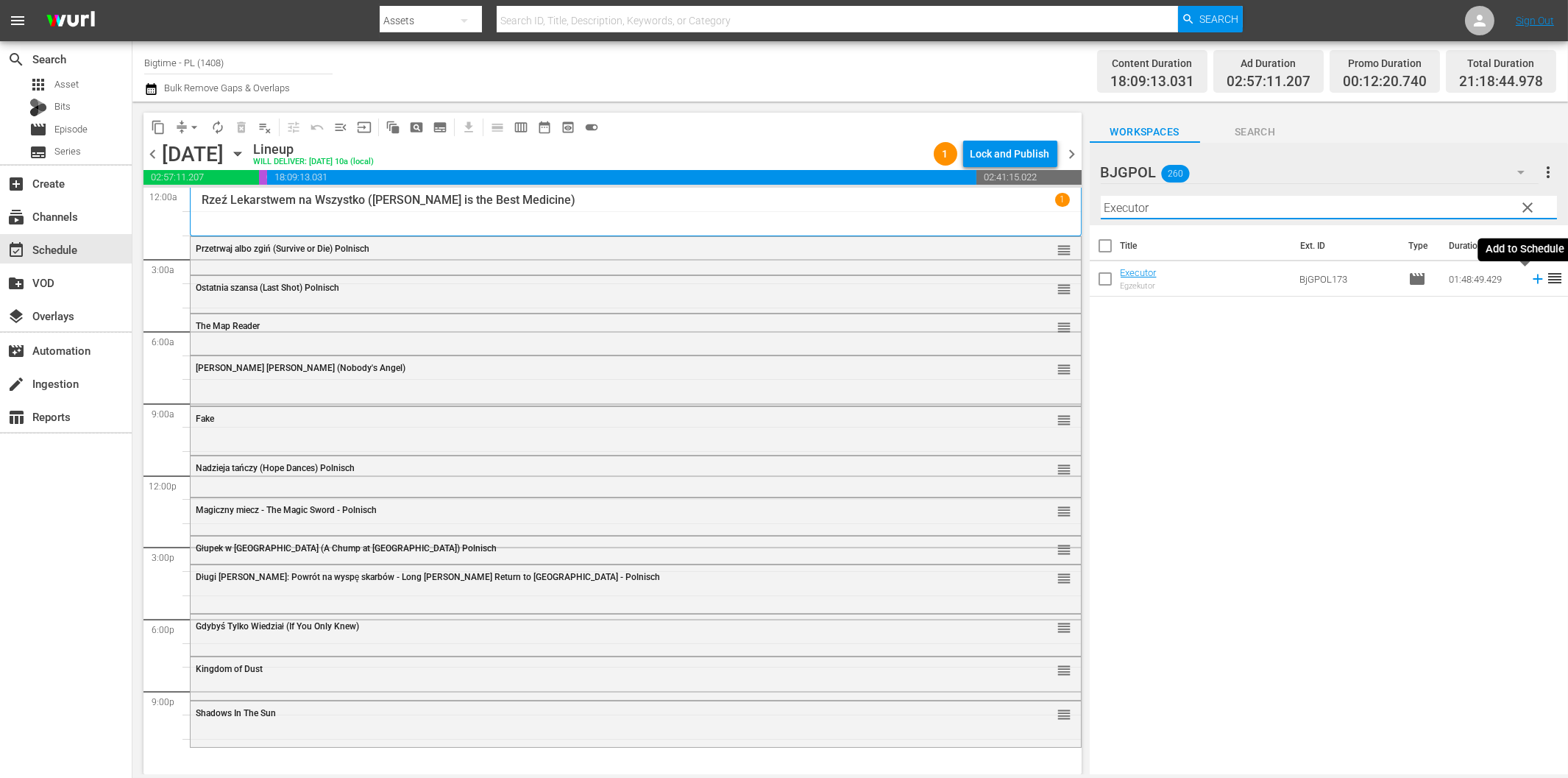
type input "Executor"
click at [1530, 284] on icon at bounding box center [1537, 279] width 16 height 16
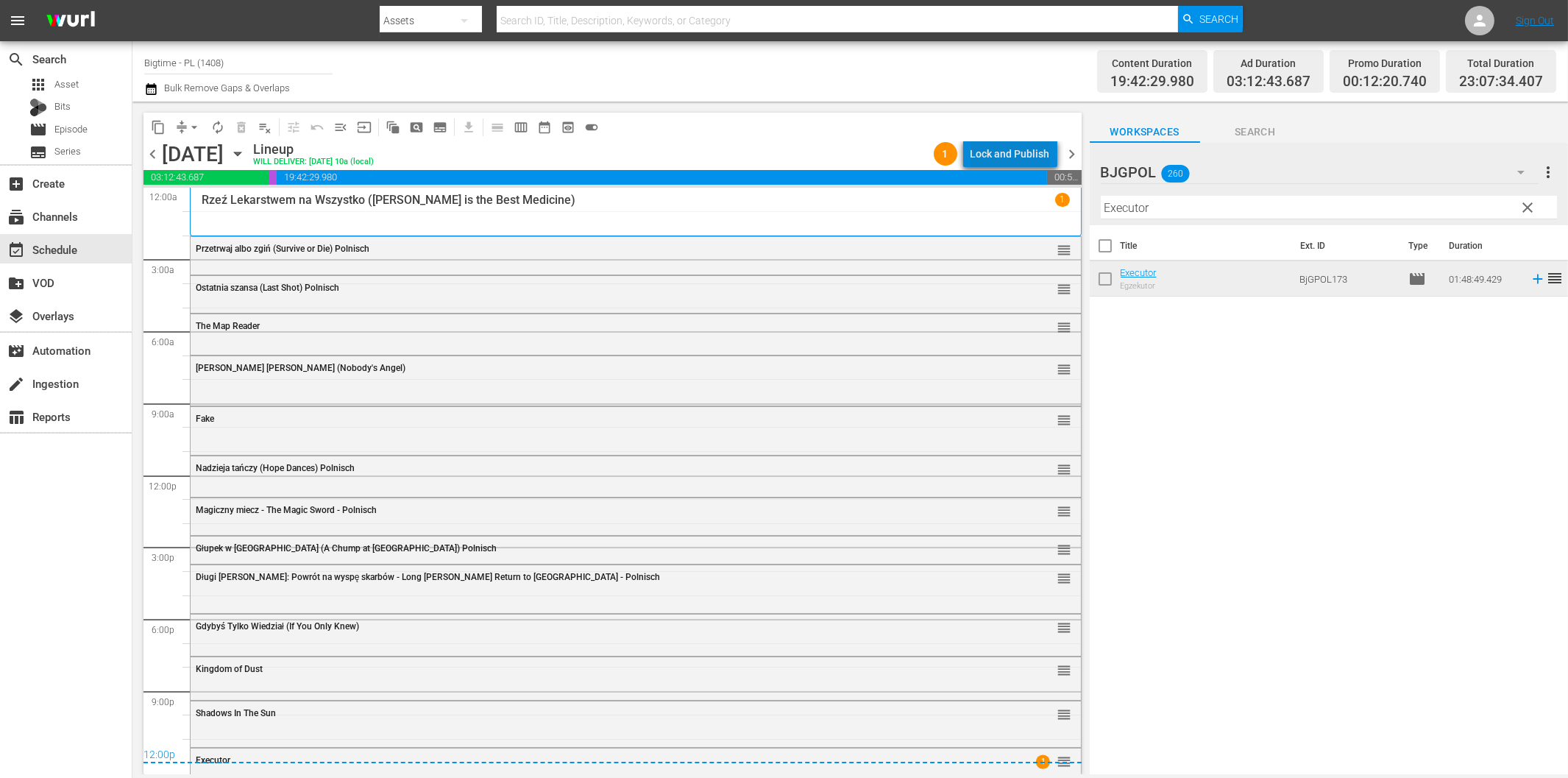
click at [1030, 145] on div "Lock and Publish" at bounding box center [1010, 154] width 79 height 26
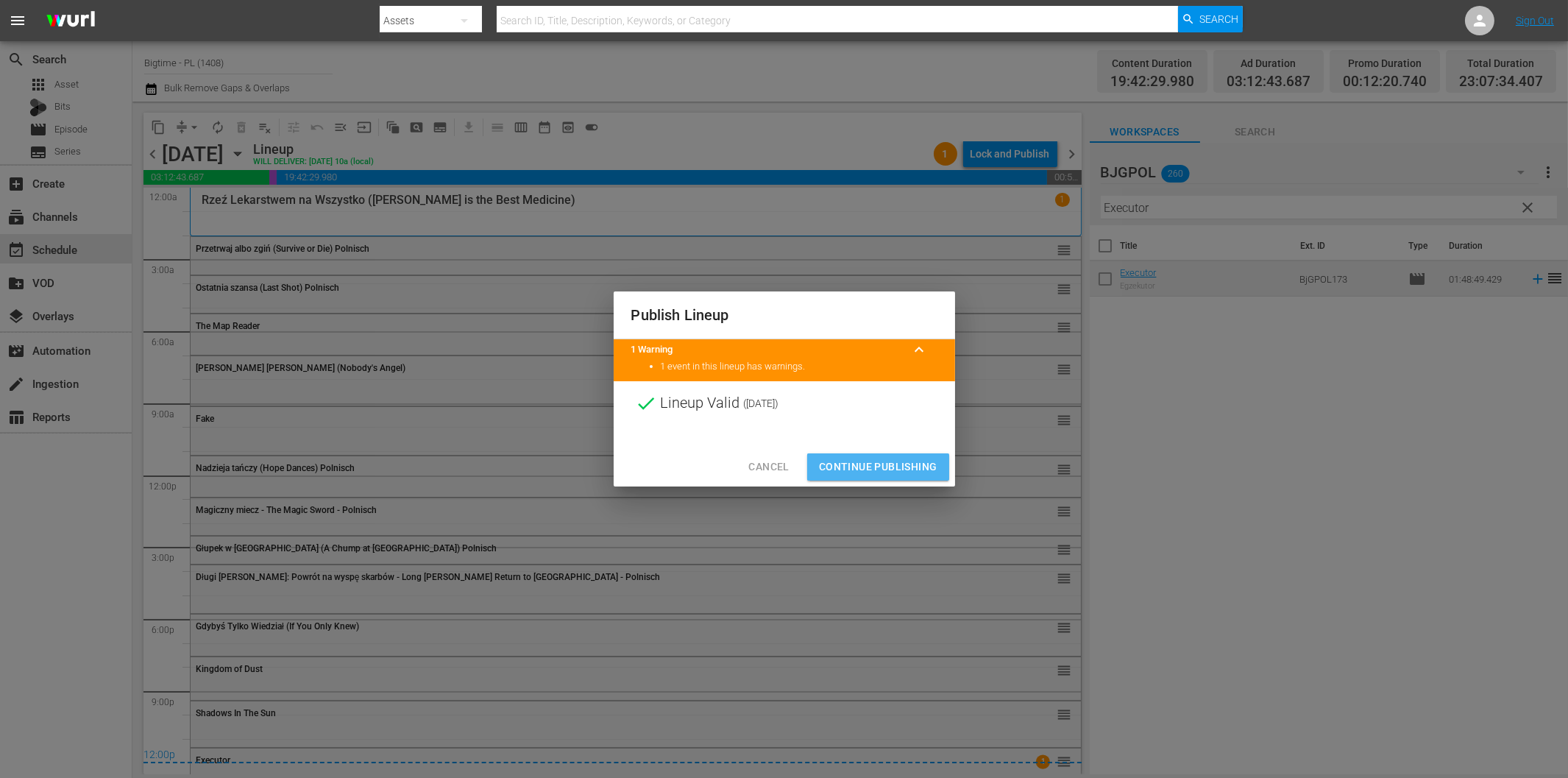
click at [900, 467] on span "Continue Publishing" at bounding box center [878, 467] width 118 height 19
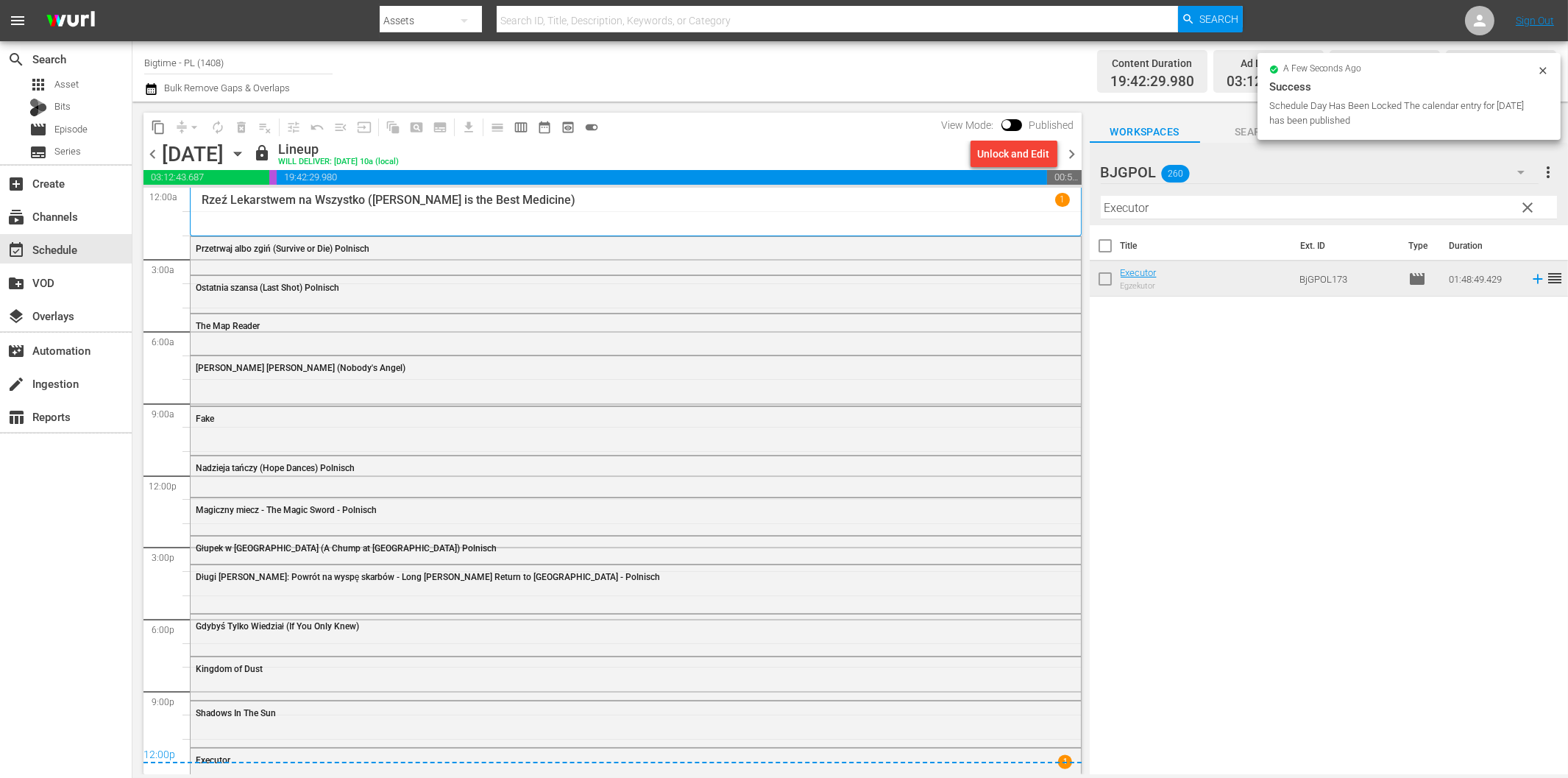
click at [1437, 512] on div "Title Ext. ID Type Duration Executor Egzekutor BjGPOL173 movie 01:48:49.429 reo…" at bounding box center [1329, 500] width 478 height 551
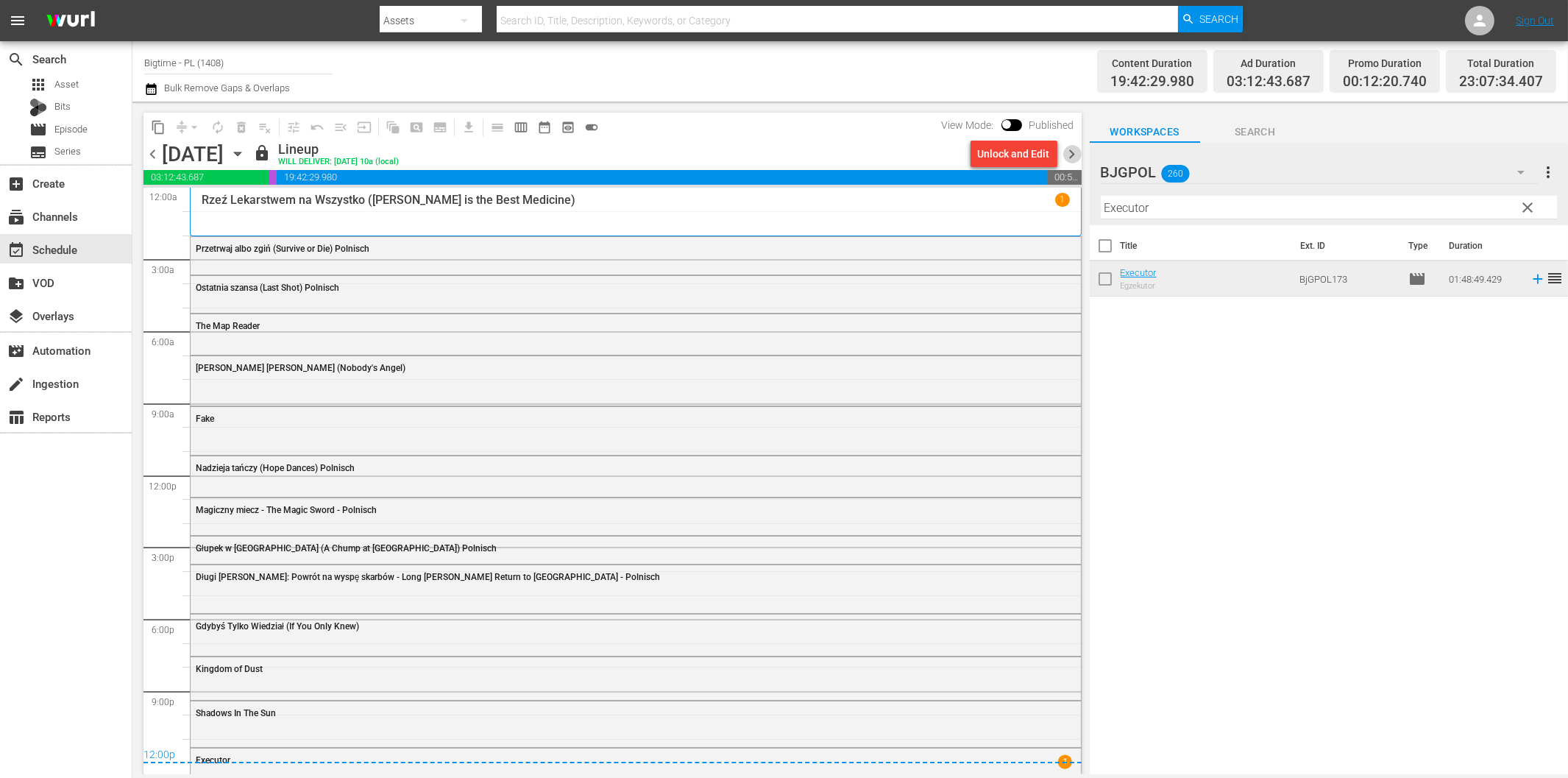
click at [1077, 156] on span "chevron_right" at bounding box center [1072, 155] width 19 height 19
